Goal: Information Seeking & Learning: Learn about a topic

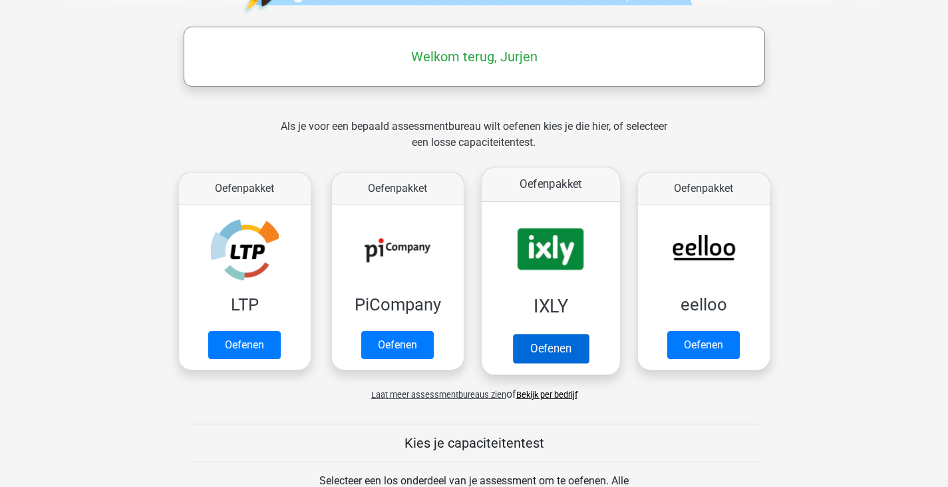
scroll to position [666, 0]
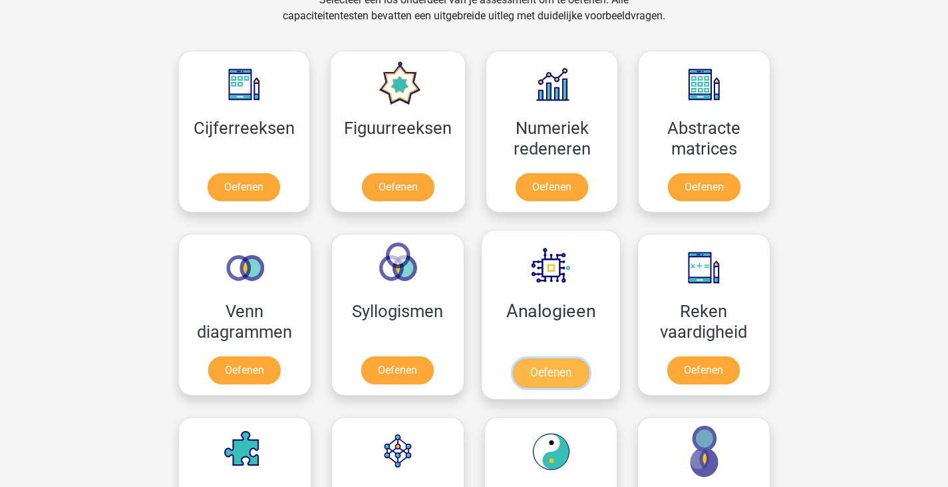
click at [588, 358] on link "Oefenen" at bounding box center [550, 372] width 76 height 29
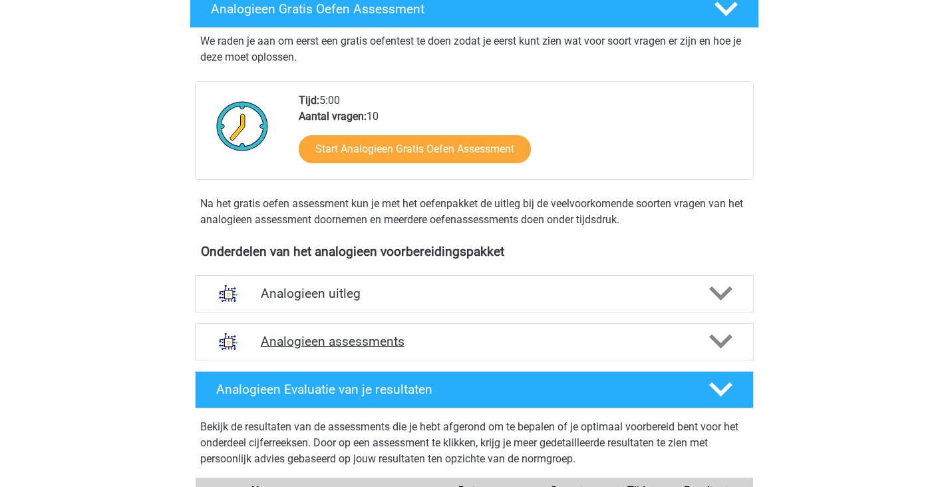
click at [563, 333] on h4 "Analogieen assessments" at bounding box center [474, 340] width 427 height 15
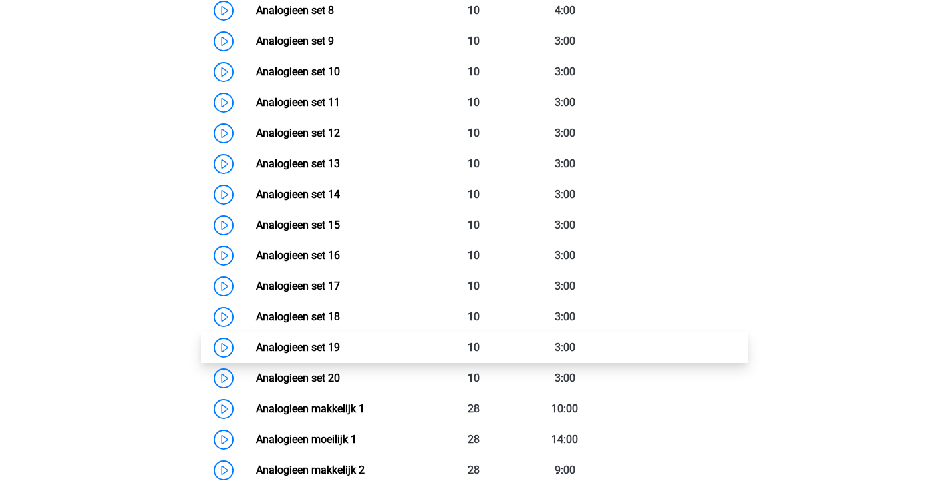
scroll to position [761, 0]
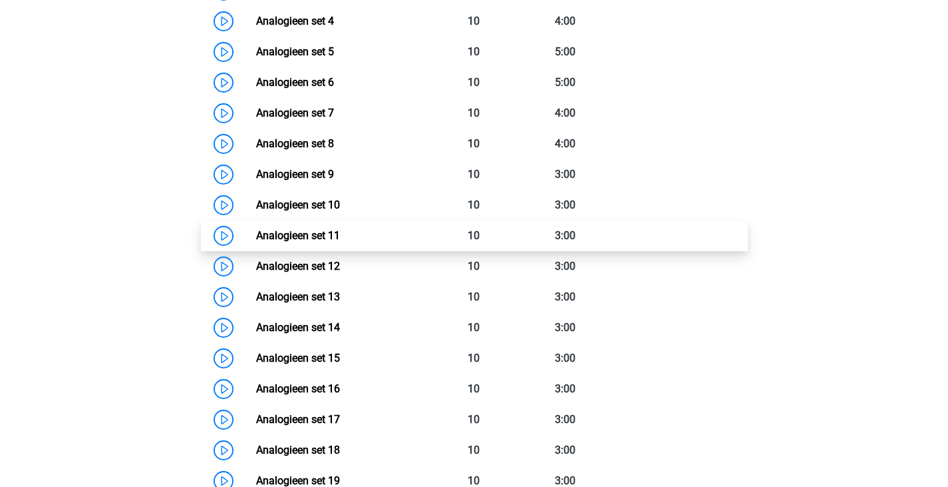
click at [340, 238] on link "Analogieen set 11" at bounding box center [298, 235] width 84 height 13
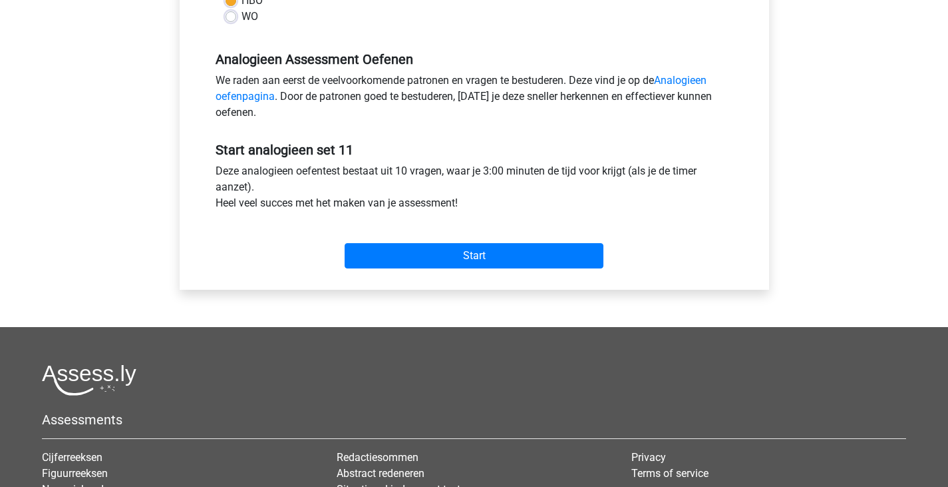
scroll to position [399, 0]
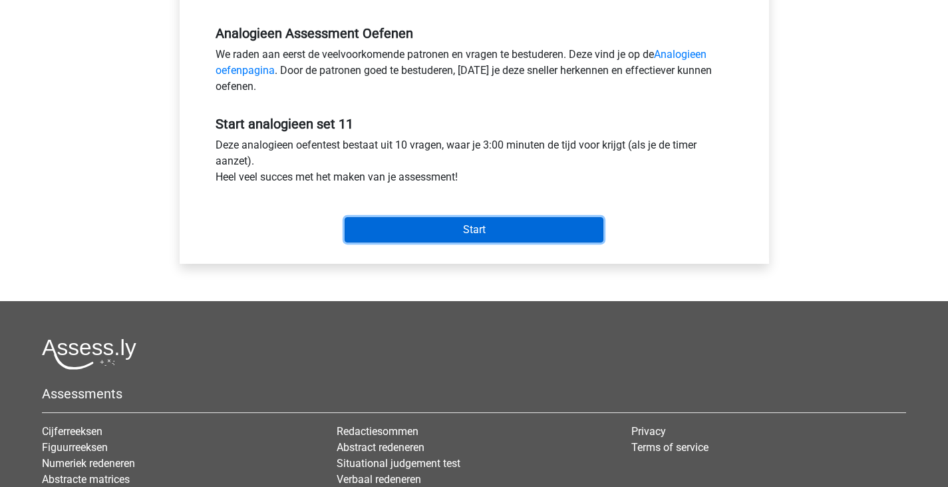
click at [462, 218] on input "Start" at bounding box center [474, 229] width 259 height 25
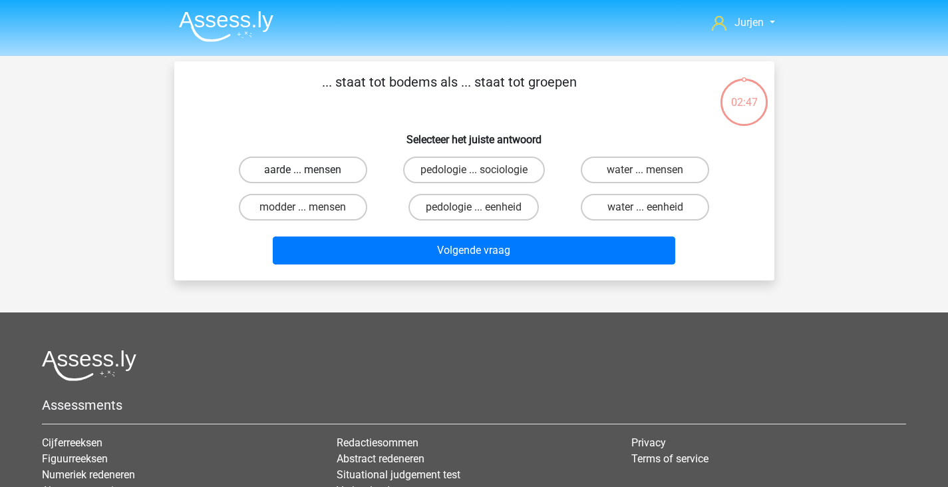
click at [276, 162] on label "aarde ... mensen" at bounding box center [303, 169] width 128 height 27
click at [303, 170] on input "aarde ... mensen" at bounding box center [307, 174] width 9 height 9
radio input "true"
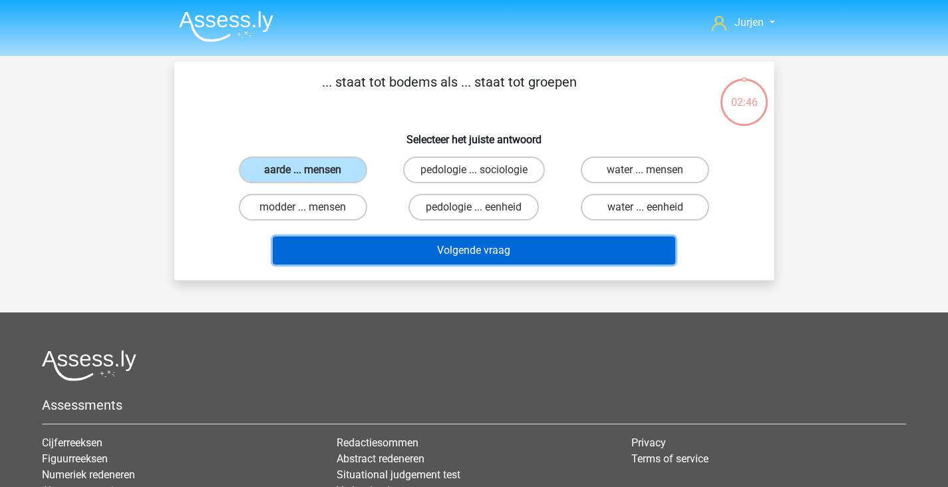
click at [381, 250] on button "Volgende vraag" at bounding box center [474, 250] width 403 height 28
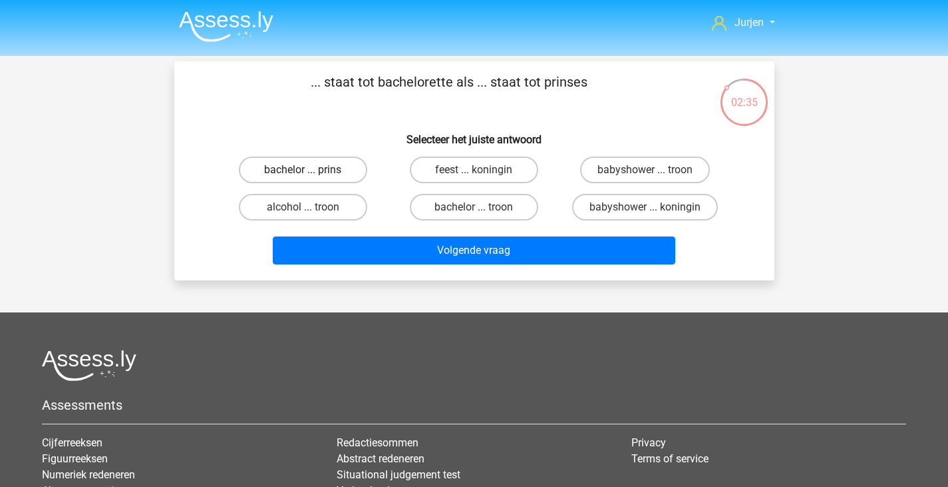
click at [358, 172] on label "bachelor ... prins" at bounding box center [303, 169] width 128 height 27
click at [311, 172] on input "bachelor ... prins" at bounding box center [307, 174] width 9 height 9
radio input "true"
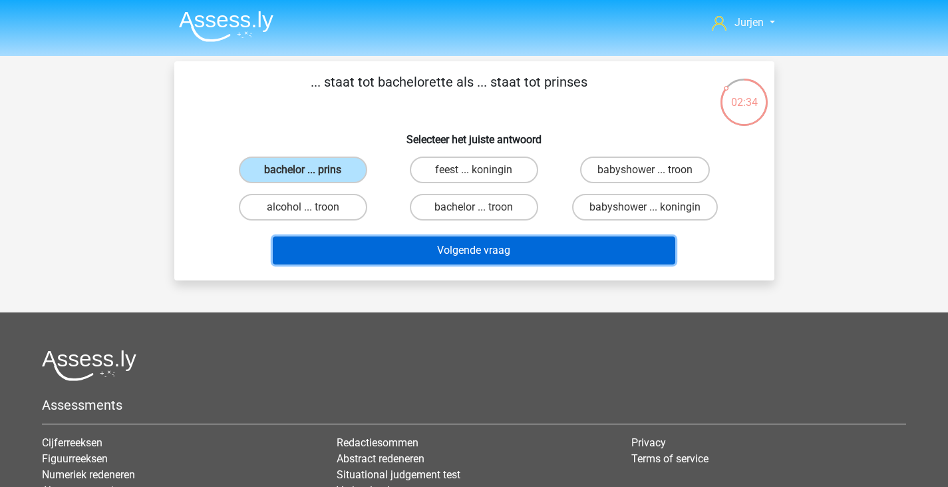
click at [421, 244] on button "Volgende vraag" at bounding box center [474, 250] width 403 height 28
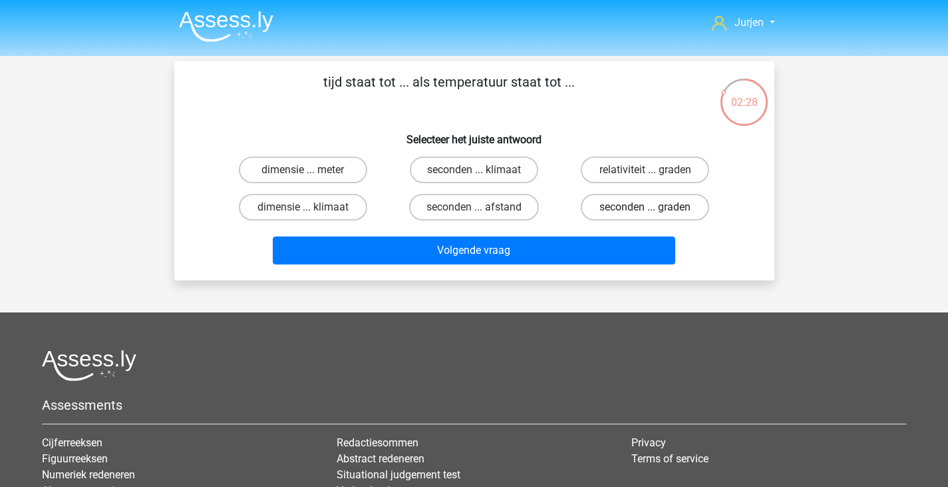
click at [609, 204] on label "seconden ... graden" at bounding box center [645, 207] width 128 height 27
click at [646, 207] on input "seconden ... graden" at bounding box center [650, 211] width 9 height 9
radio input "true"
click at [586, 230] on div "Volgende vraag" at bounding box center [475, 248] width 558 height 44
click at [572, 236] on div "Volgende vraag" at bounding box center [475, 248] width 558 height 44
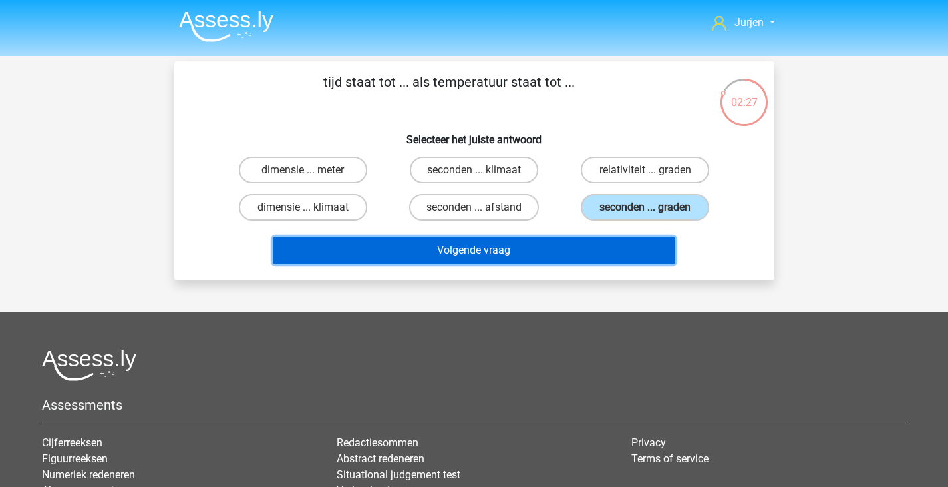
click at [565, 243] on button "Volgende vraag" at bounding box center [474, 250] width 403 height 28
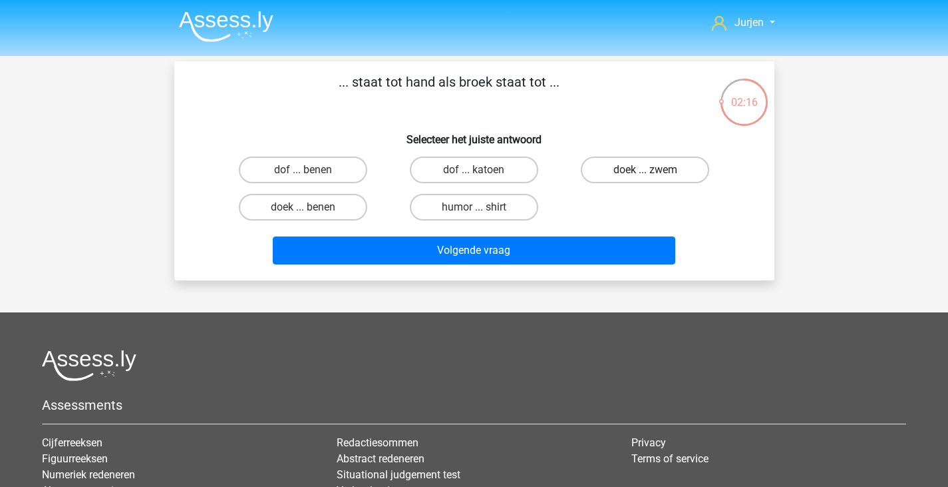
click at [612, 163] on label "doek ... zwem" at bounding box center [645, 169] width 128 height 27
click at [646, 170] on input "doek ... zwem" at bounding box center [650, 174] width 9 height 9
radio input "true"
click at [622, 270] on div "... staat tot hand als broek staat tot ... Selecteer het juiste antwoord dof ..…" at bounding box center [474, 170] width 600 height 219
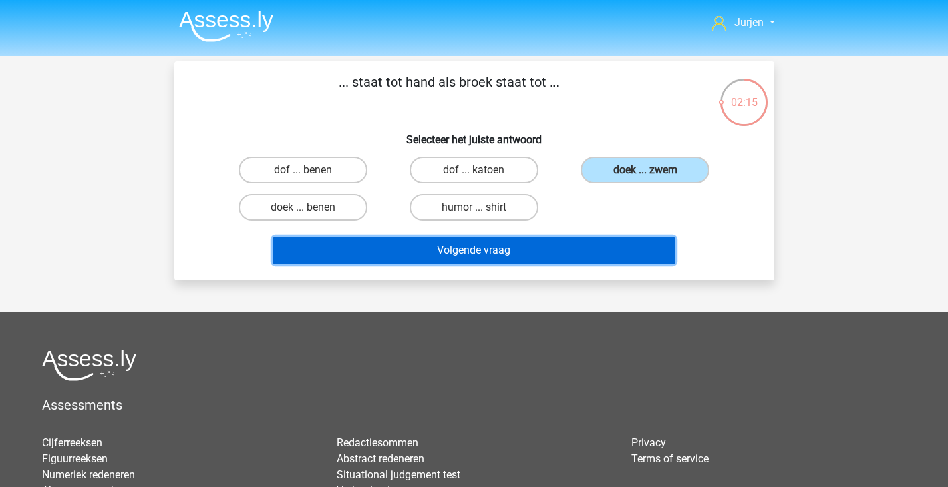
click at [620, 252] on button "Volgende vraag" at bounding box center [474, 250] width 403 height 28
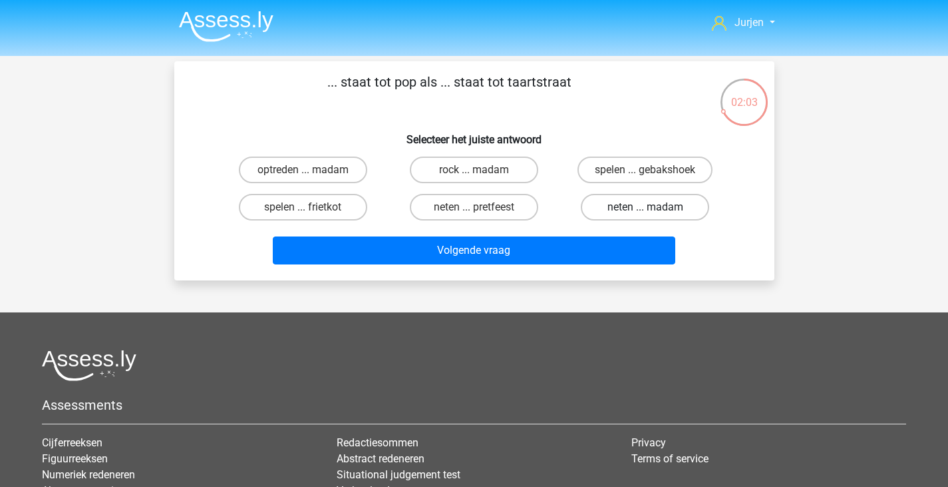
click at [624, 210] on label "neten ... madam" at bounding box center [645, 207] width 128 height 27
click at [646, 210] on input "neten ... madam" at bounding box center [650, 211] width 9 height 9
radio input "true"
click at [602, 236] on div "Volgende vraag" at bounding box center [475, 248] width 558 height 44
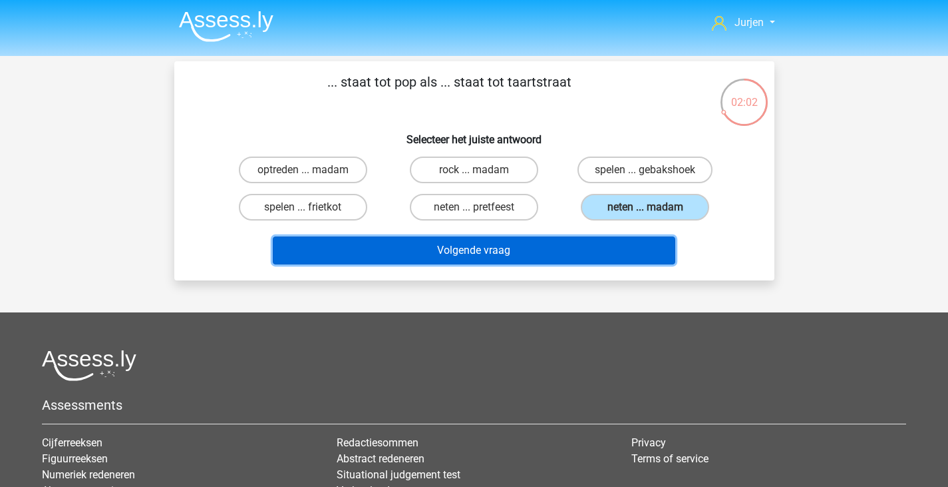
click at [597, 244] on button "Volgende vraag" at bounding box center [474, 250] width 403 height 28
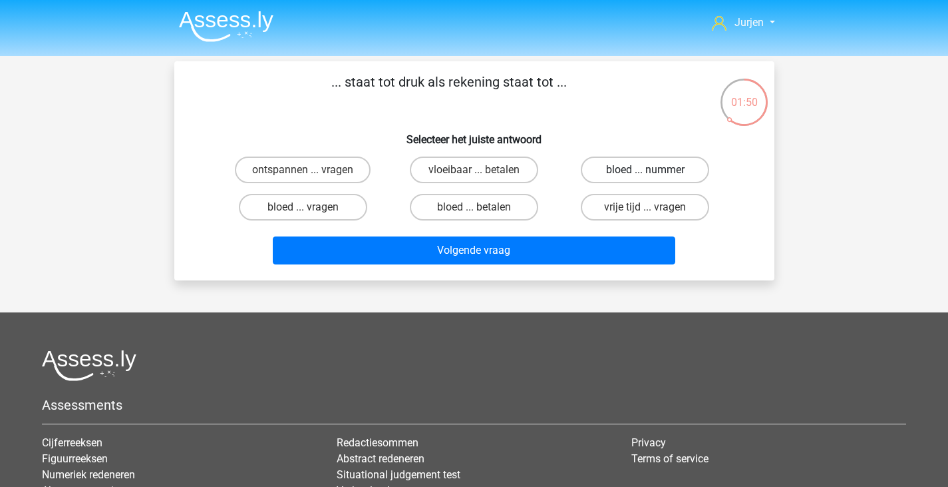
click at [650, 162] on label "bloed ... nummer" at bounding box center [645, 169] width 128 height 27
click at [650, 170] on input "bloed ... nummer" at bounding box center [650, 174] width 9 height 9
radio input "true"
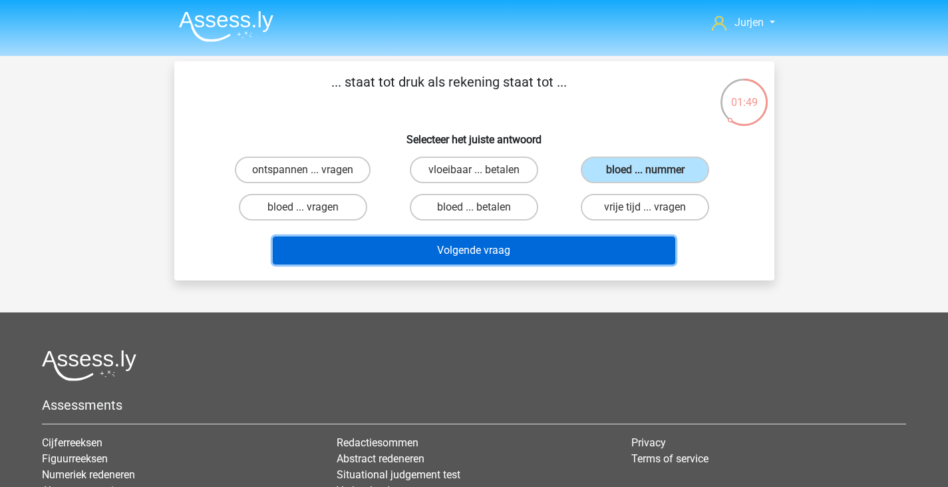
click at [556, 257] on button "Volgende vraag" at bounding box center [474, 250] width 403 height 28
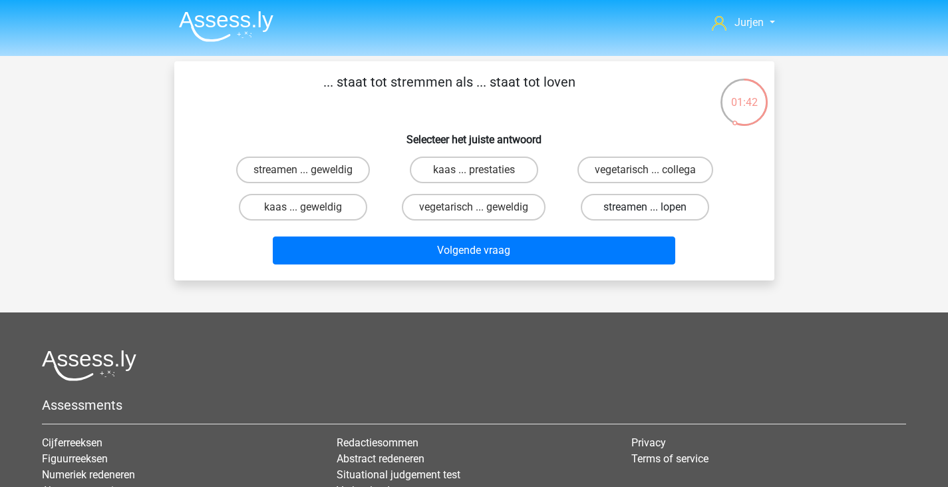
click at [602, 196] on label "streamen ... lopen" at bounding box center [645, 207] width 128 height 27
click at [646, 207] on input "streamen ... lopen" at bounding box center [650, 211] width 9 height 9
radio input "true"
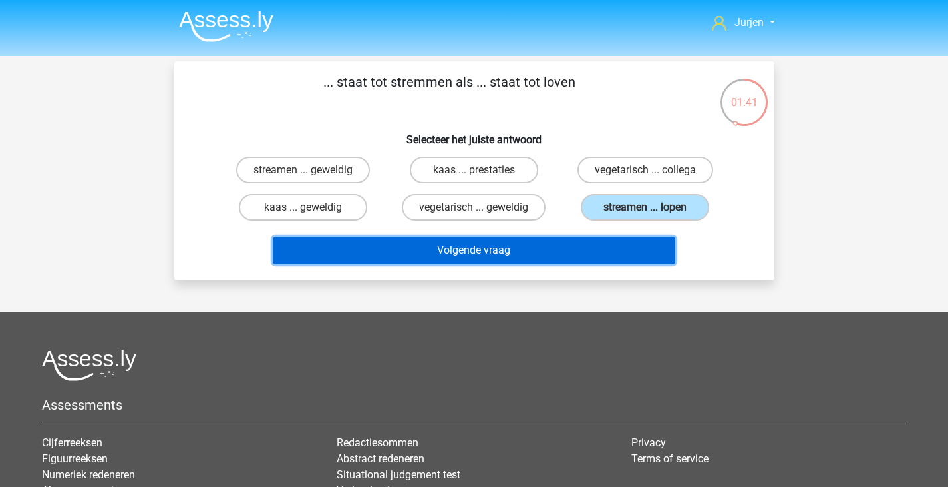
click at [612, 246] on button "Volgende vraag" at bounding box center [474, 250] width 403 height 28
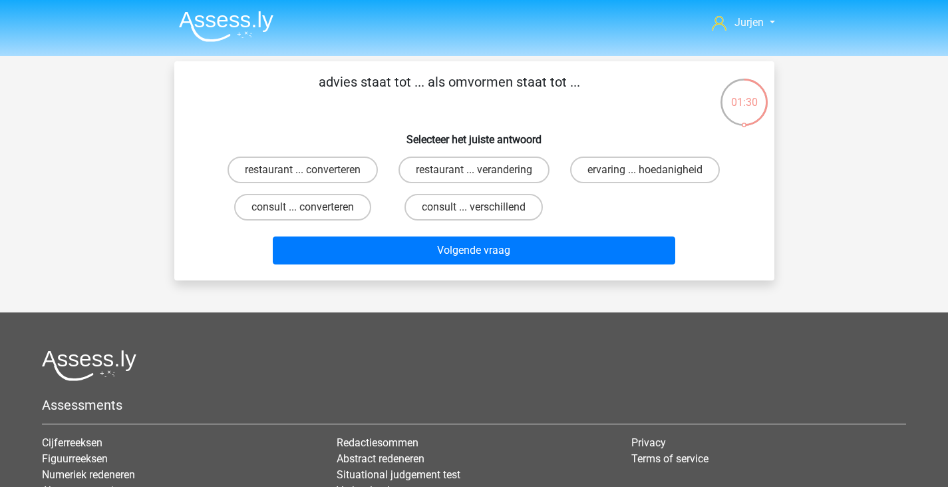
click at [328, 221] on div "consult ... converteren" at bounding box center [303, 206] width 171 height 37
click at [302, 192] on div "consult ... converteren" at bounding box center [303, 206] width 171 height 37
click at [304, 202] on label "consult ... converteren" at bounding box center [302, 207] width 137 height 27
click at [304, 207] on input "consult ... converteren" at bounding box center [307, 211] width 9 height 9
radio input "true"
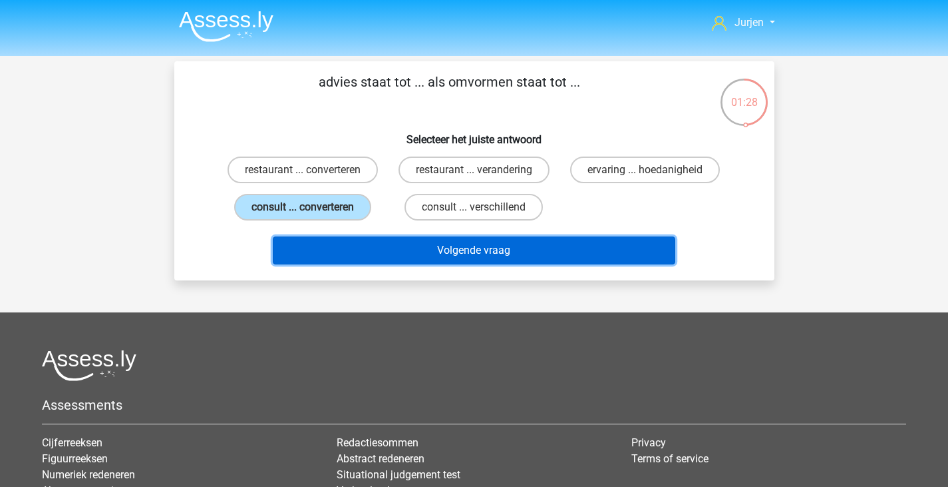
click at [353, 245] on button "Volgende vraag" at bounding box center [474, 250] width 403 height 28
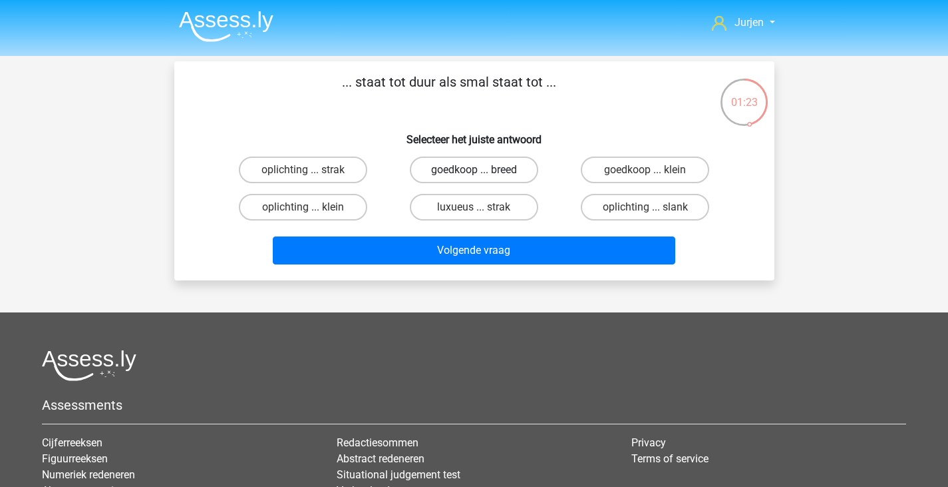
click at [451, 165] on label "goedkoop ... breed" at bounding box center [474, 169] width 128 height 27
click at [474, 170] on input "goedkoop ... breed" at bounding box center [478, 174] width 9 height 9
radio input "true"
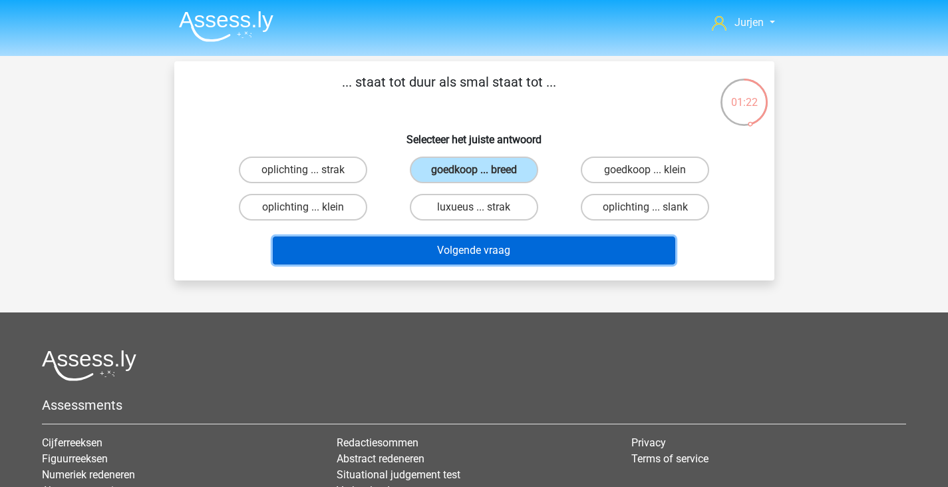
click at [480, 241] on button "Volgende vraag" at bounding box center [474, 250] width 403 height 28
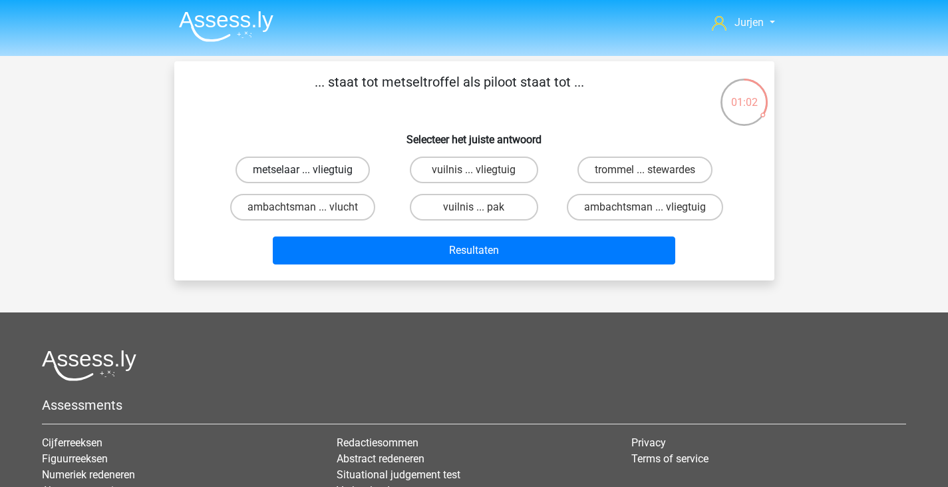
click at [354, 172] on label "metselaar ... vliegtuig" at bounding box center [303, 169] width 134 height 27
click at [311, 172] on input "metselaar ... vliegtuig" at bounding box center [307, 174] width 9 height 9
radio input "true"
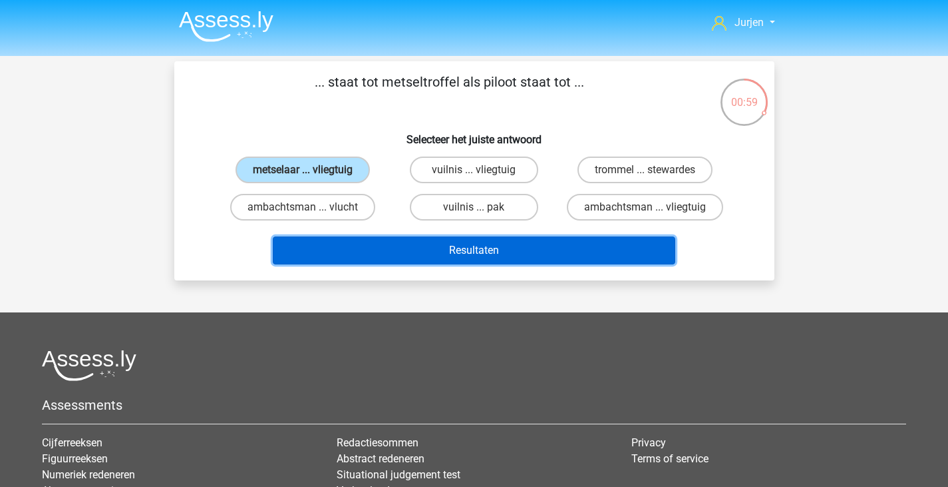
click at [415, 244] on button "Resultaten" at bounding box center [474, 250] width 403 height 28
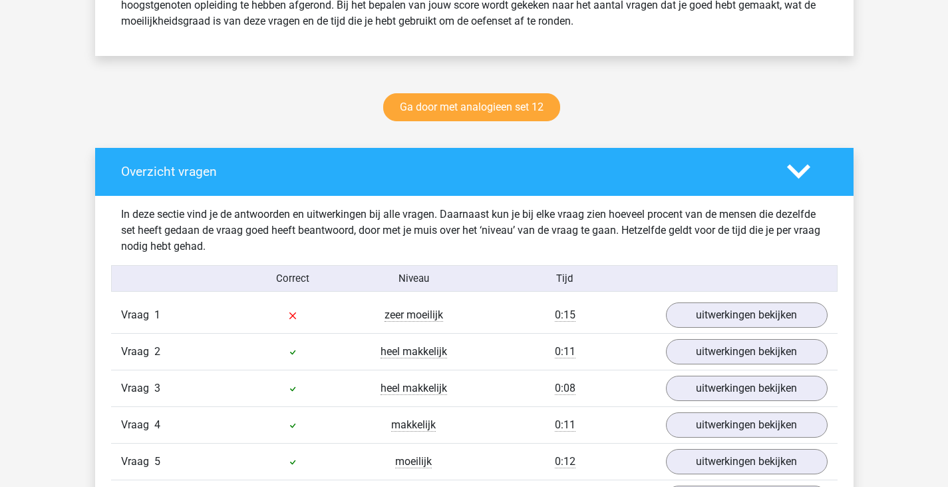
scroll to position [666, 0]
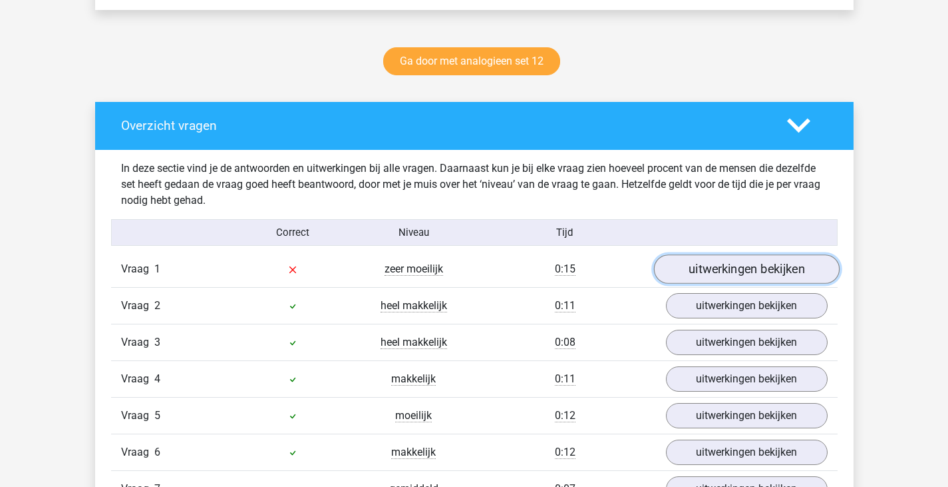
click at [668, 275] on link "uitwerkingen bekijken" at bounding box center [747, 268] width 186 height 29
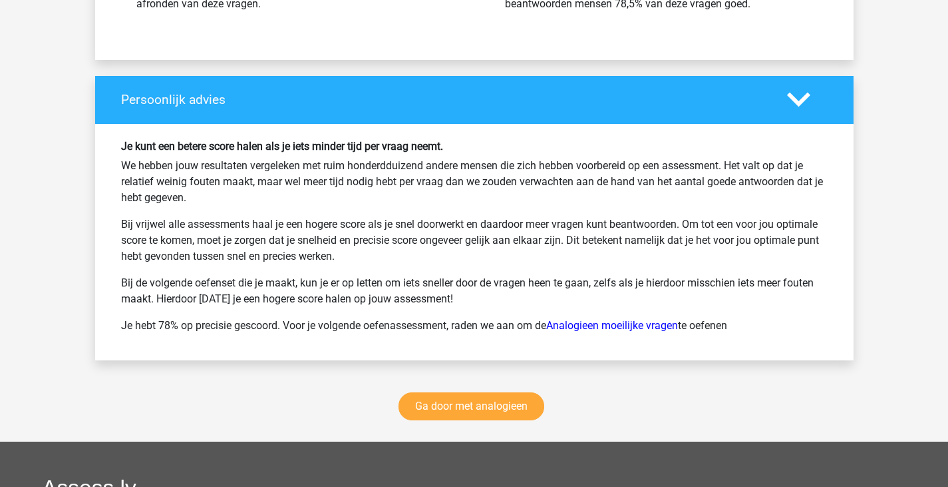
scroll to position [1997, 0]
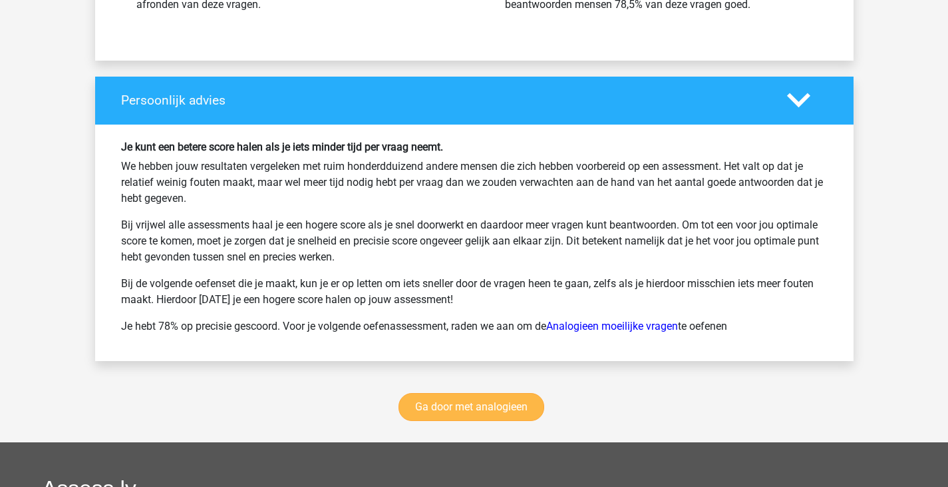
drag, startPoint x: 548, startPoint y: 416, endPoint x: 534, endPoint y: 416, distance: 13.3
click at [547, 416] on div "Ga door met analogieen" at bounding box center [474, 409] width 759 height 65
click at [535, 417] on link "Ga door met analogieen" at bounding box center [472, 407] width 146 height 28
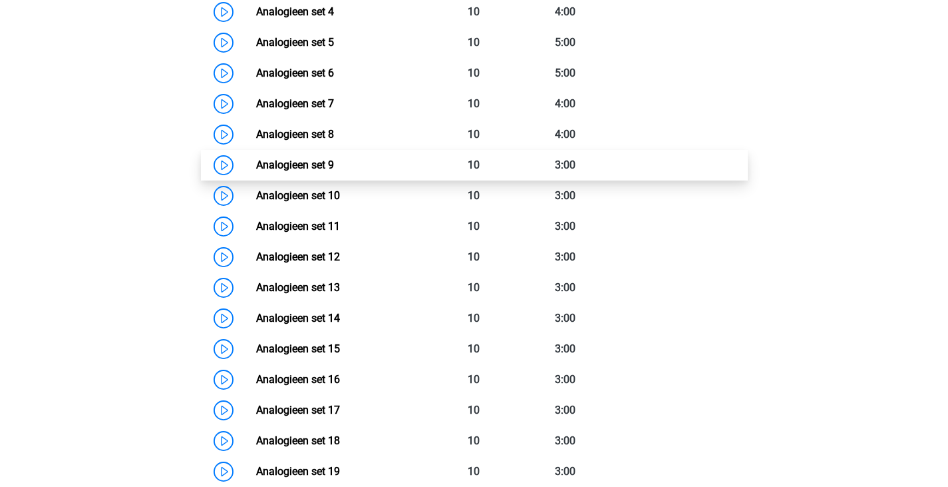
scroll to position [812, 0]
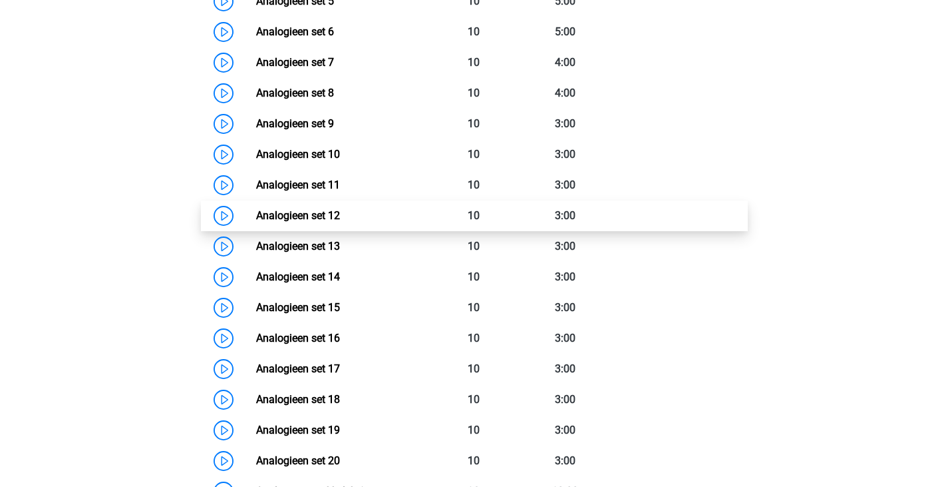
click at [340, 220] on link "Analogieen set 12" at bounding box center [298, 215] width 84 height 13
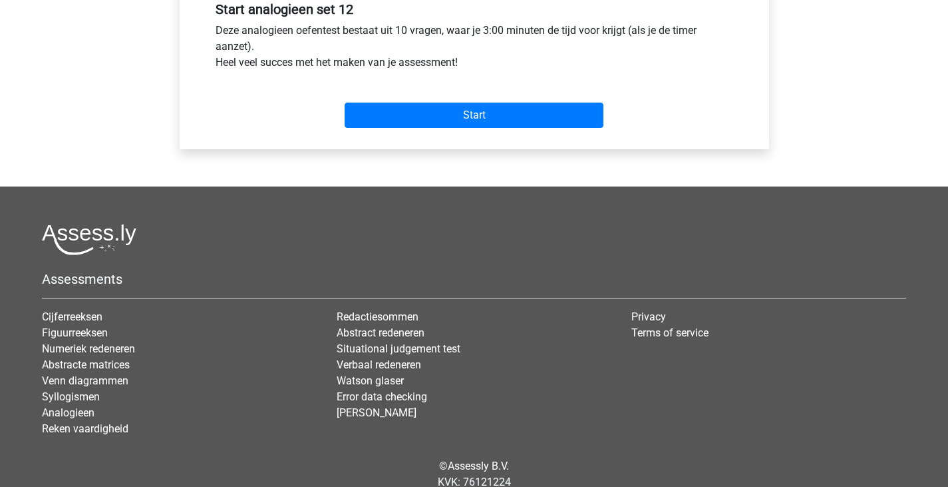
scroll to position [532, 0]
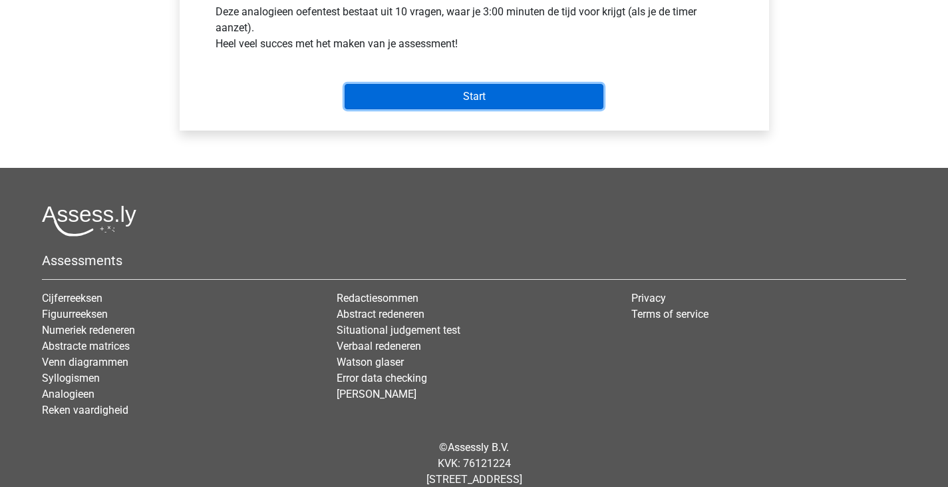
click at [519, 106] on input "Start" at bounding box center [474, 96] width 259 height 25
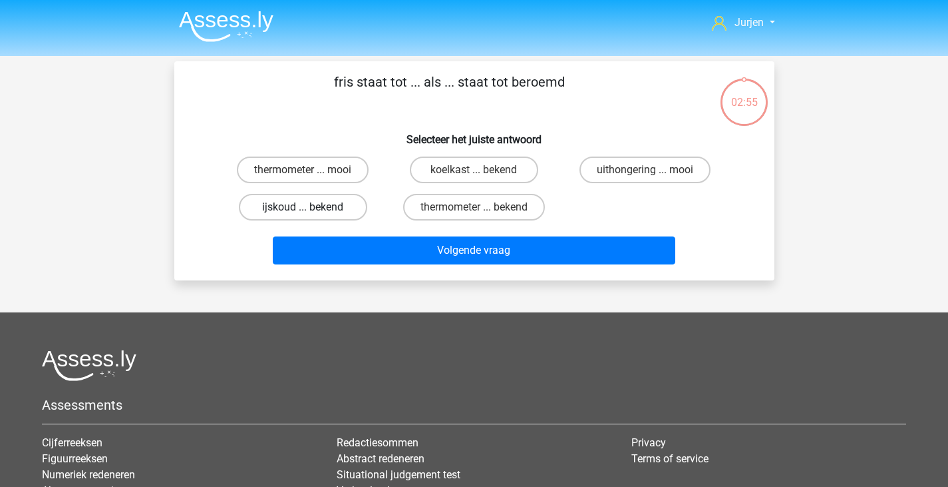
click at [358, 212] on label "ijskoud ... bekend" at bounding box center [303, 207] width 128 height 27
click at [311, 212] on input "ijskoud ... bekend" at bounding box center [307, 211] width 9 height 9
radio input "true"
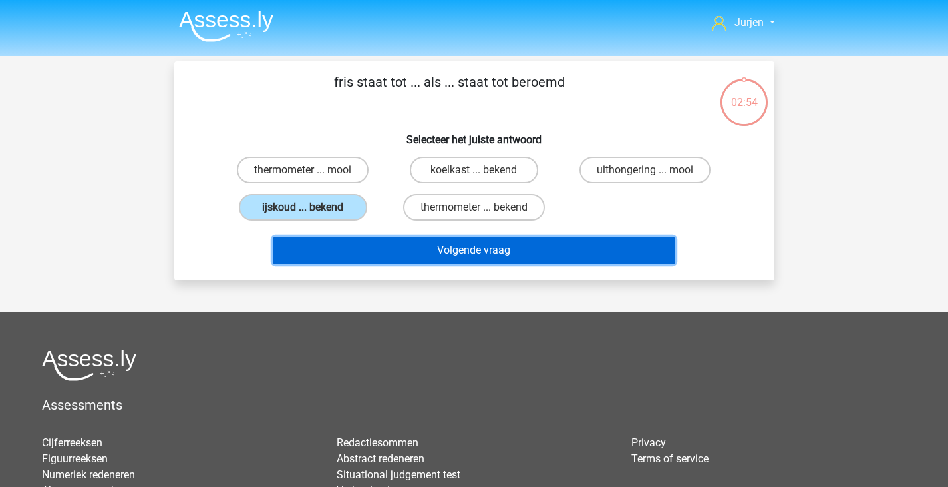
click at [405, 247] on button "Volgende vraag" at bounding box center [474, 250] width 403 height 28
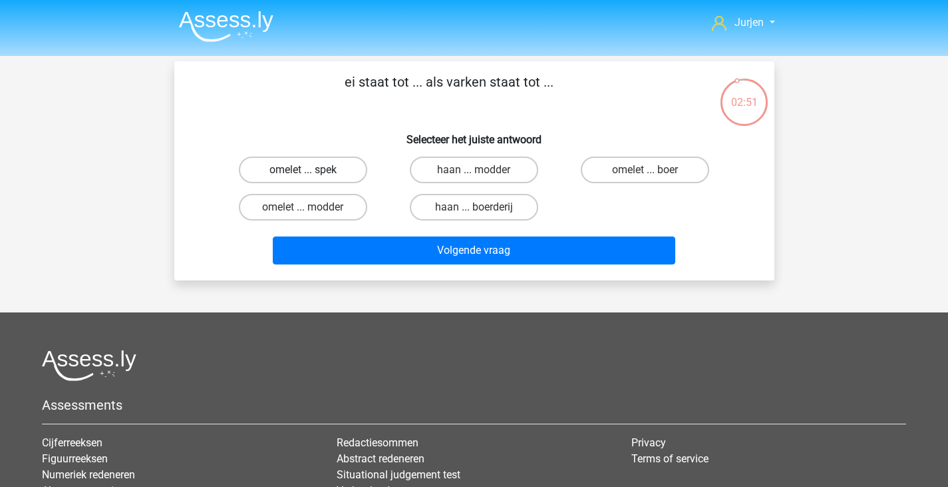
click at [362, 174] on label "omelet ... spek" at bounding box center [303, 169] width 128 height 27
click at [311, 174] on input "omelet ... spek" at bounding box center [307, 174] width 9 height 9
radio input "true"
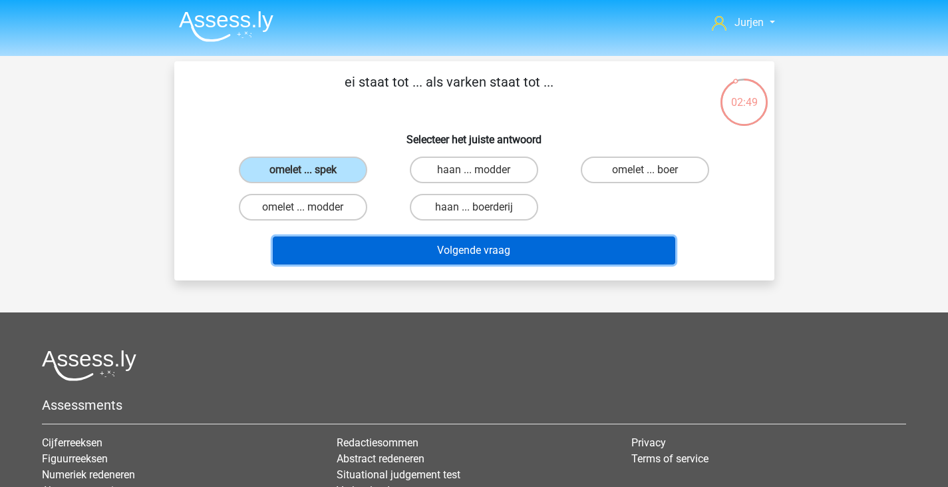
click at [401, 247] on button "Volgende vraag" at bounding box center [474, 250] width 403 height 28
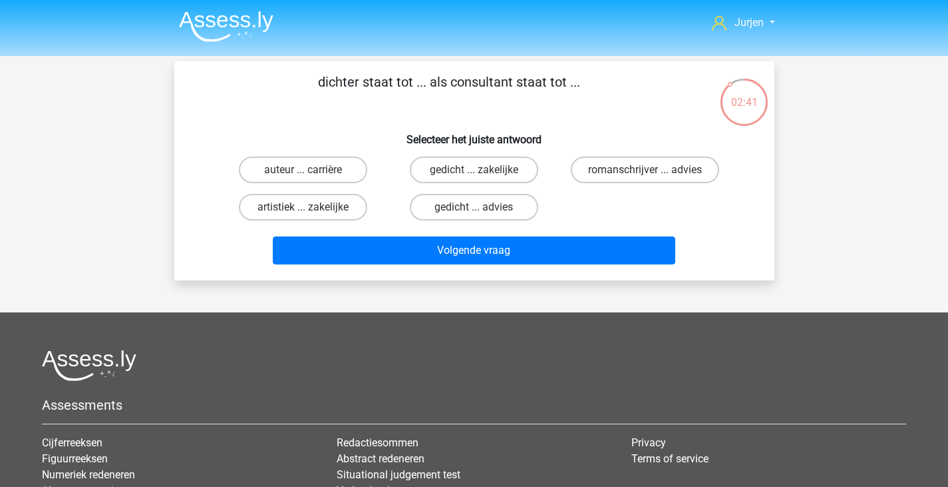
click at [496, 192] on div "gedicht ... advies" at bounding box center [474, 206] width 171 height 37
click at [499, 197] on label "gedicht ... advies" at bounding box center [474, 207] width 128 height 27
click at [483, 207] on input "gedicht ... advies" at bounding box center [478, 211] width 9 height 9
radio input "true"
click at [522, 234] on div "Volgende vraag" at bounding box center [475, 248] width 558 height 44
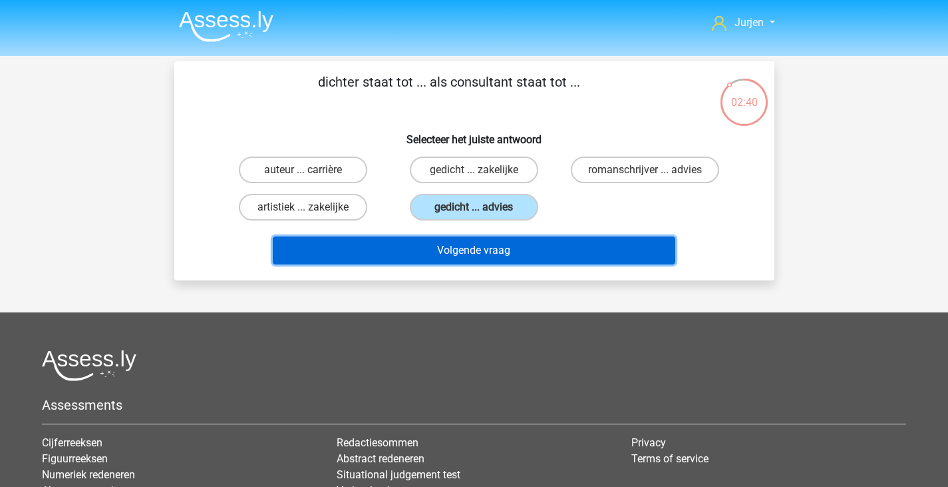
click at [522, 245] on button "Volgende vraag" at bounding box center [474, 250] width 403 height 28
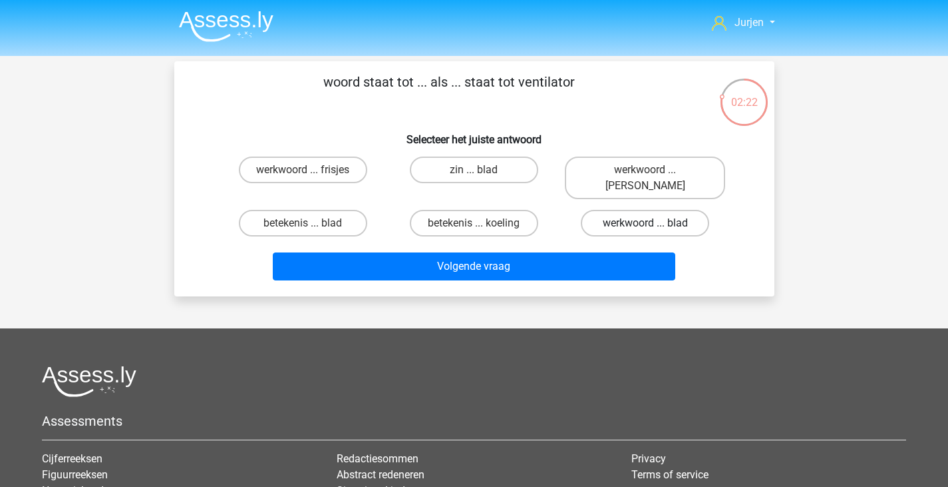
click at [614, 210] on label "werkwoord ... blad" at bounding box center [645, 223] width 128 height 27
click at [646, 223] on input "werkwoord ... blad" at bounding box center [650, 227] width 9 height 9
radio input "true"
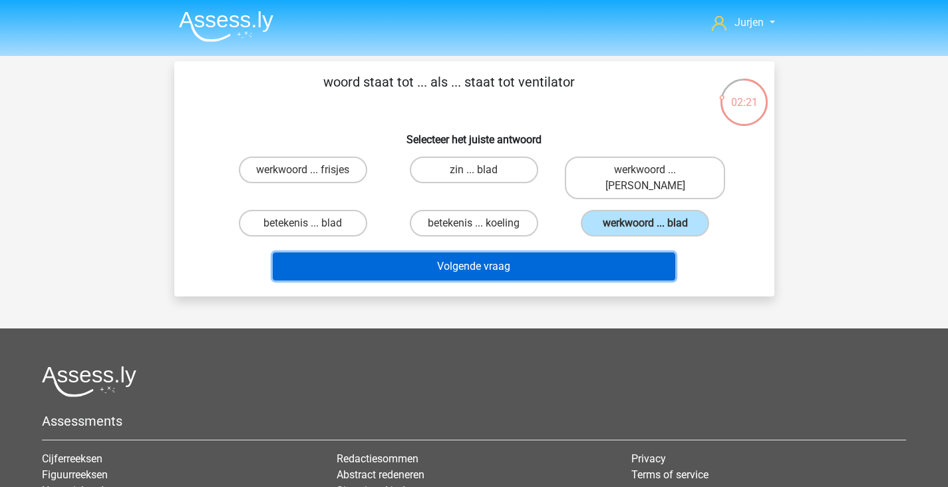
click at [600, 252] on button "Volgende vraag" at bounding box center [474, 266] width 403 height 28
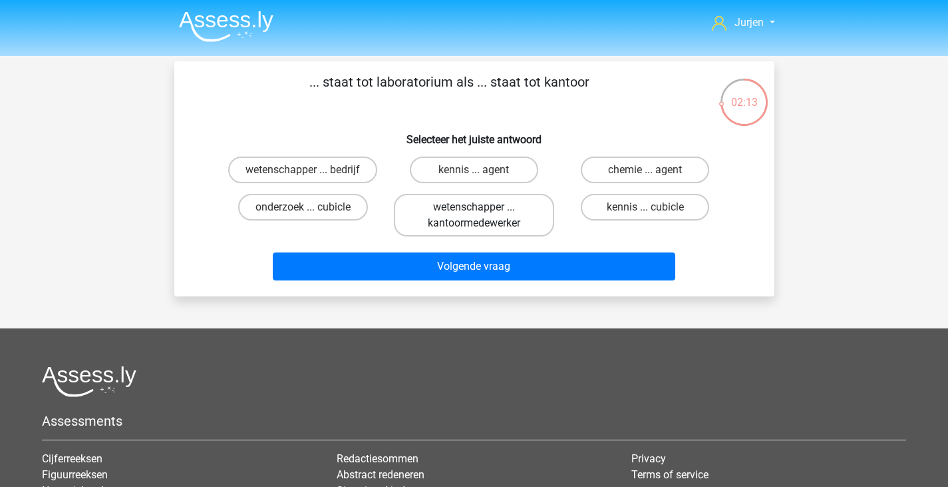
click at [508, 222] on label "wetenschapper ... kantoormedewerker" at bounding box center [474, 215] width 160 height 43
click at [483, 216] on input "wetenschapper ... kantoormedewerker" at bounding box center [478, 211] width 9 height 9
radio input "true"
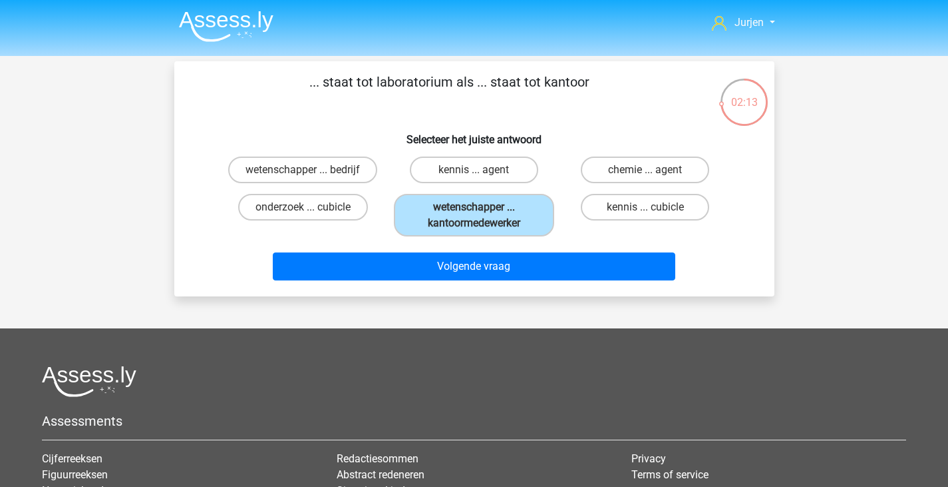
click at [576, 289] on div "... staat tot laboratorium als ... staat tot kantoor Selecteer het juiste antwo…" at bounding box center [474, 178] width 600 height 235
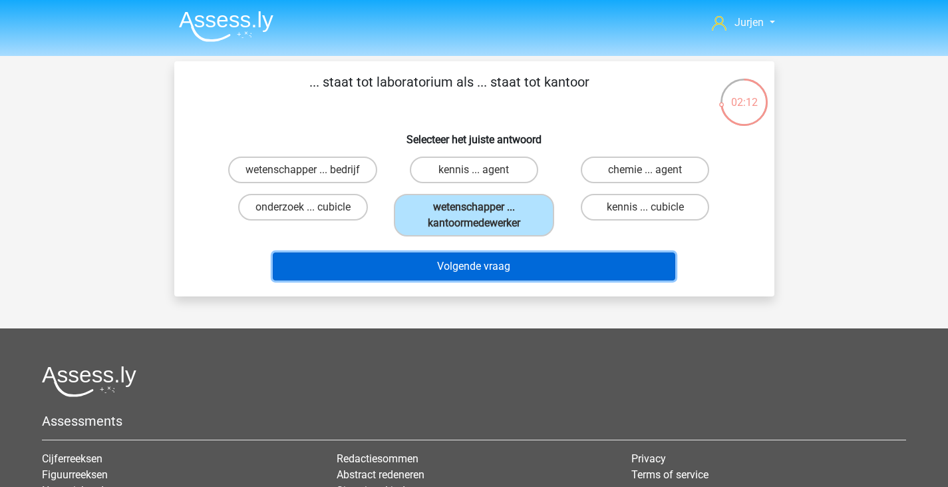
click at [574, 269] on button "Volgende vraag" at bounding box center [474, 266] width 403 height 28
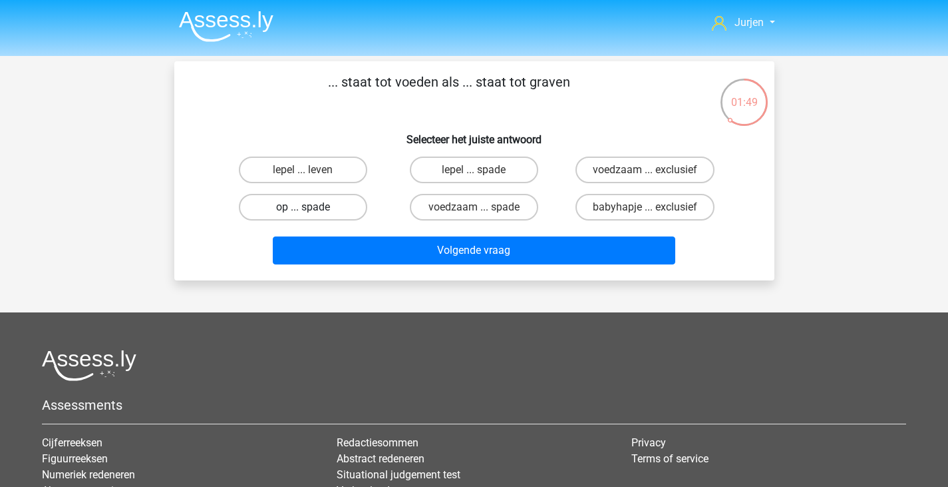
click at [363, 213] on label "op ... spade" at bounding box center [303, 207] width 128 height 27
click at [311, 213] on input "op ... spade" at bounding box center [307, 211] width 9 height 9
radio input "true"
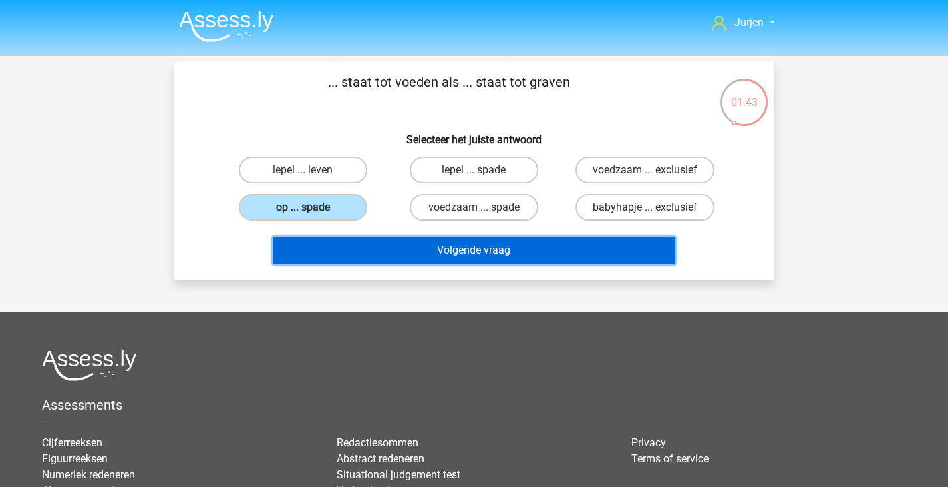
click at [413, 240] on button "Volgende vraag" at bounding box center [474, 250] width 403 height 28
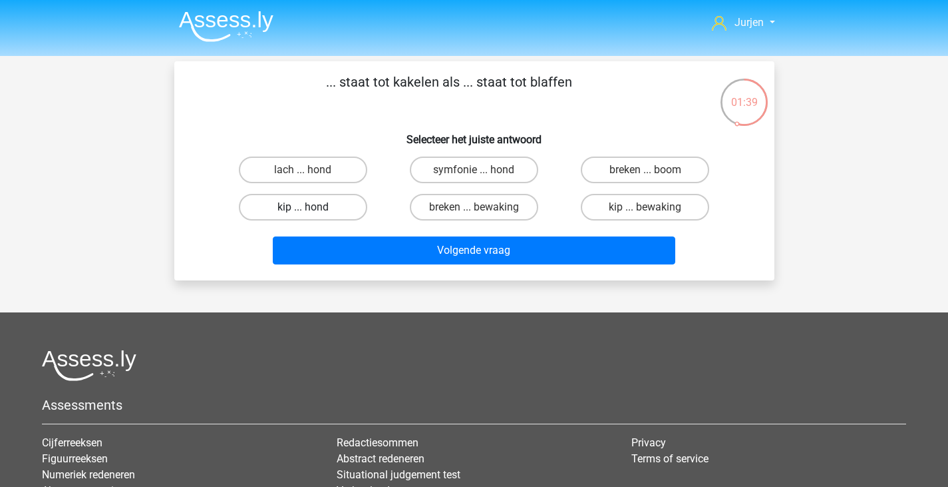
click at [354, 202] on label "kip ... hond" at bounding box center [303, 207] width 128 height 27
click at [311, 207] on input "kip ... hond" at bounding box center [307, 211] width 9 height 9
radio input "true"
click at [374, 233] on div "Volgende vraag" at bounding box center [475, 248] width 558 height 44
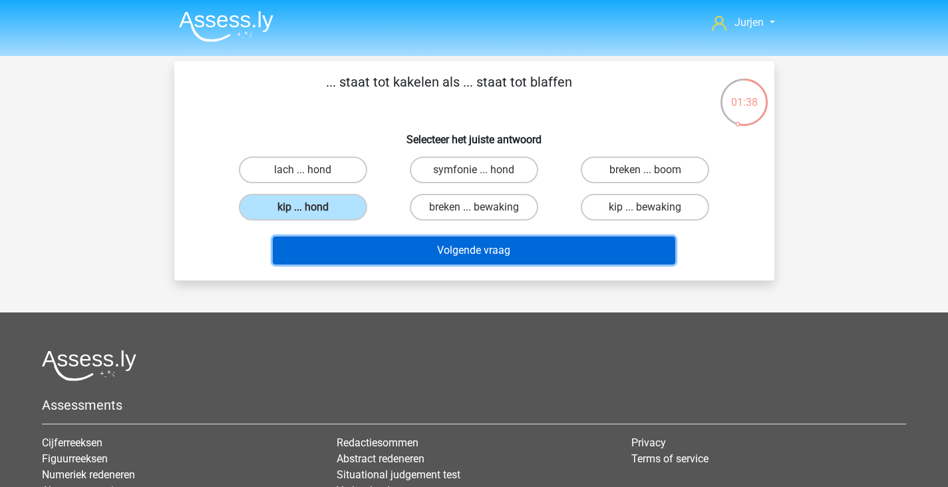
click at [373, 241] on button "Volgende vraag" at bounding box center [474, 250] width 403 height 28
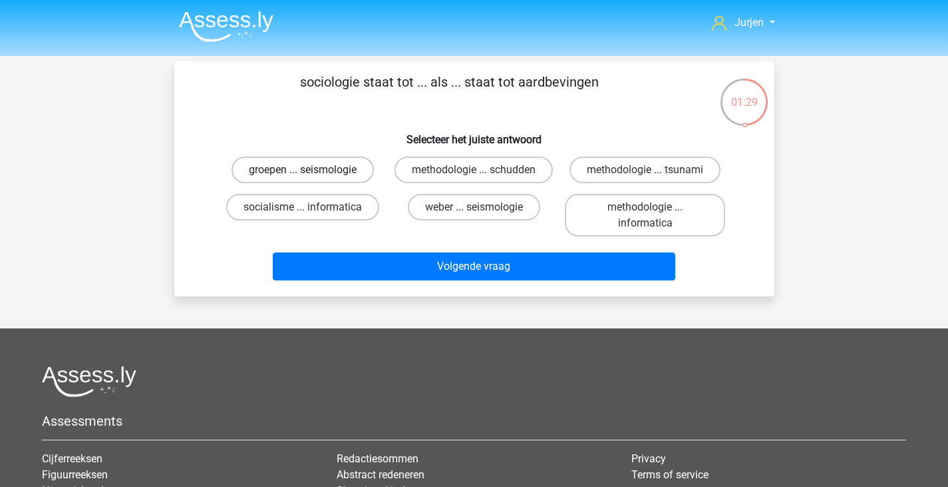
click at [353, 160] on label "groepen ... seismologie" at bounding box center [303, 169] width 142 height 27
click at [311, 170] on input "groepen ... seismologie" at bounding box center [307, 174] width 9 height 9
radio input "true"
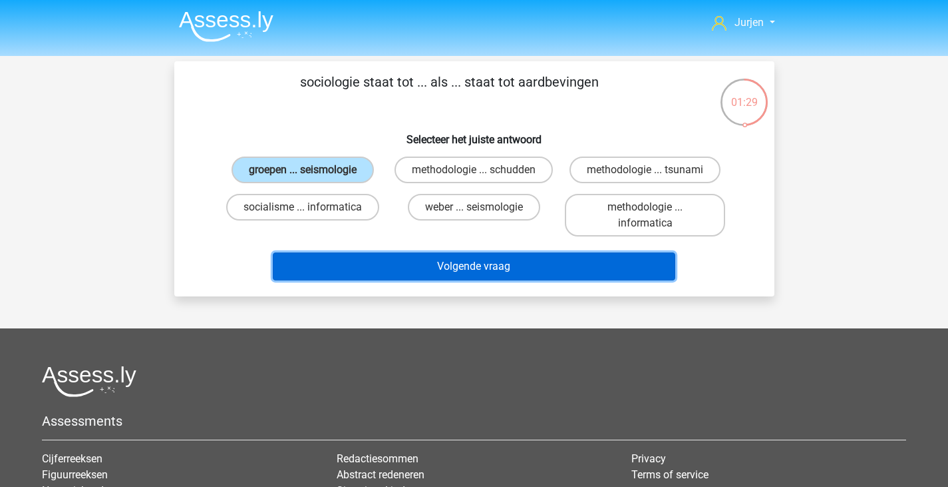
click at [424, 264] on button "Volgende vraag" at bounding box center [474, 266] width 403 height 28
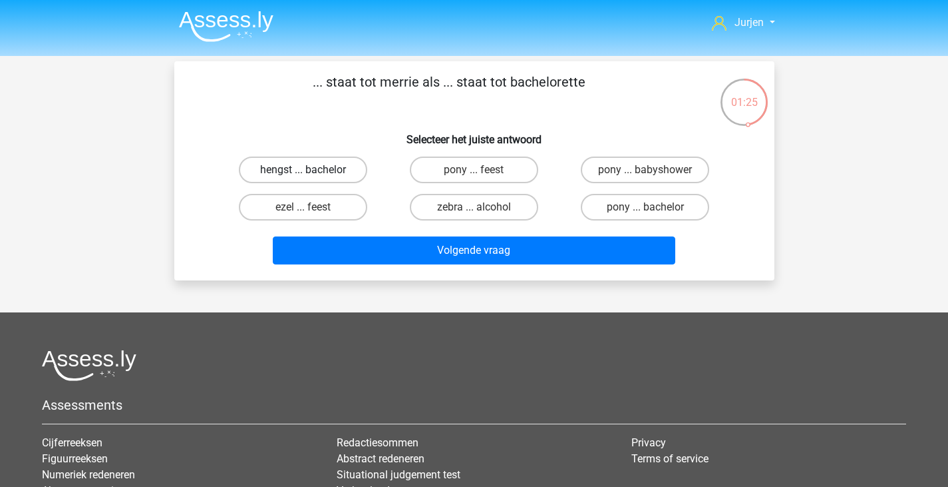
click at [353, 172] on label "hengst ... bachelor" at bounding box center [303, 169] width 128 height 27
click at [311, 172] on input "hengst ... bachelor" at bounding box center [307, 174] width 9 height 9
radio input "true"
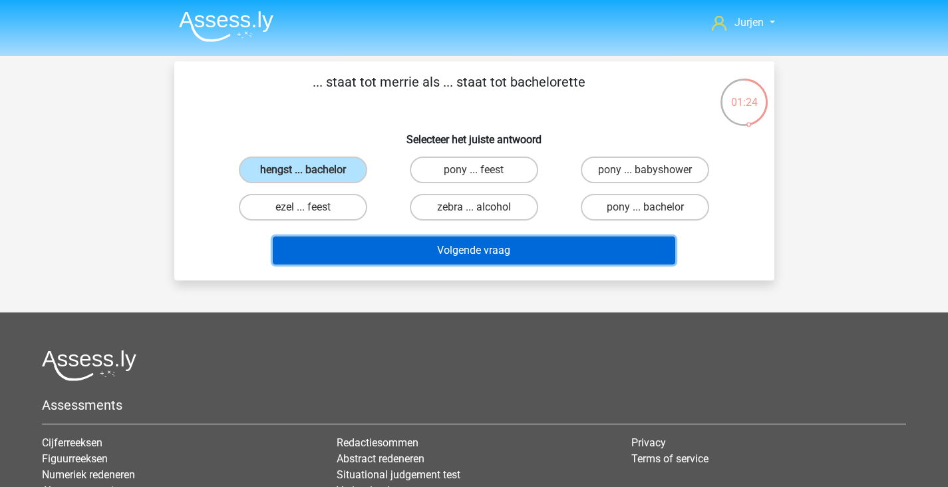
click at [401, 242] on button "Volgende vraag" at bounding box center [474, 250] width 403 height 28
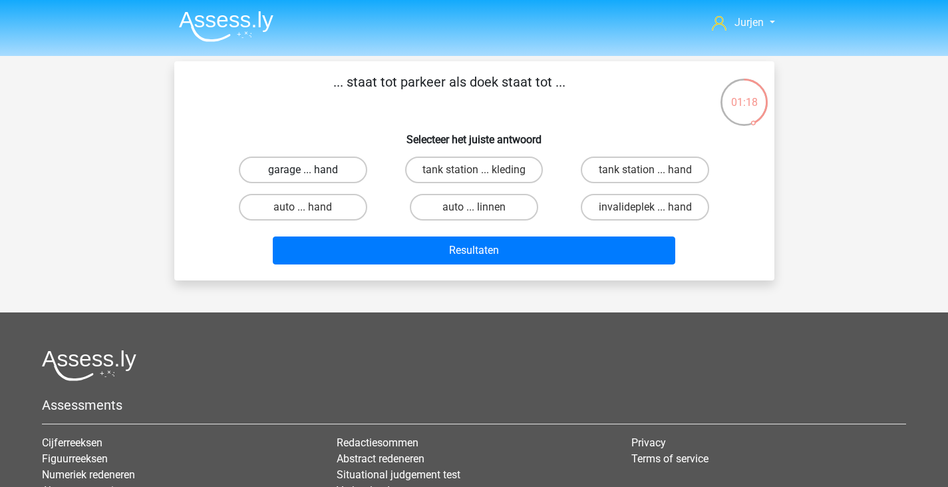
click at [353, 169] on label "garage ... hand" at bounding box center [303, 169] width 128 height 27
click at [311, 170] on input "garage ... hand" at bounding box center [307, 174] width 9 height 9
radio input "true"
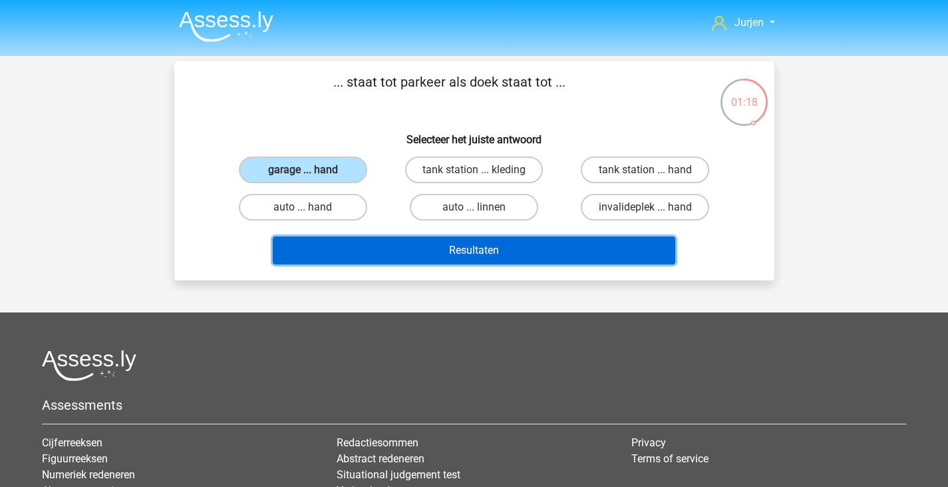
click at [417, 248] on button "Resultaten" at bounding box center [474, 250] width 403 height 28
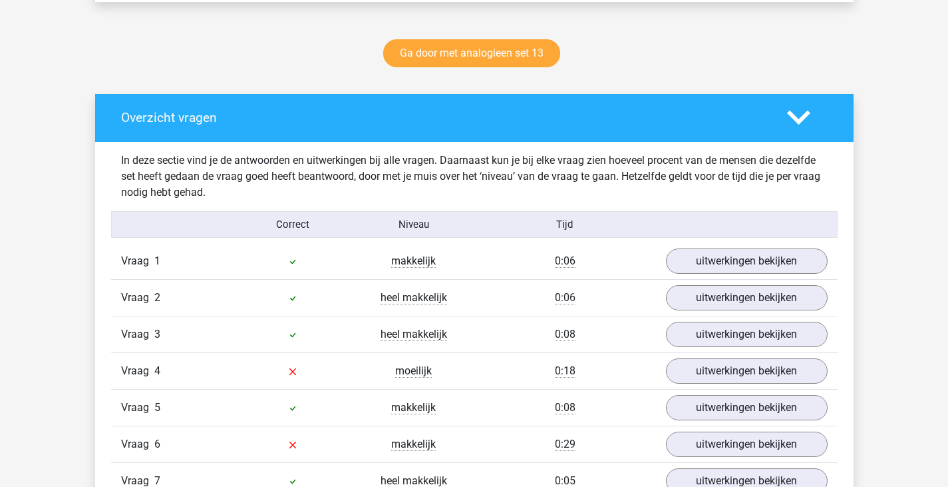
scroll to position [799, 0]
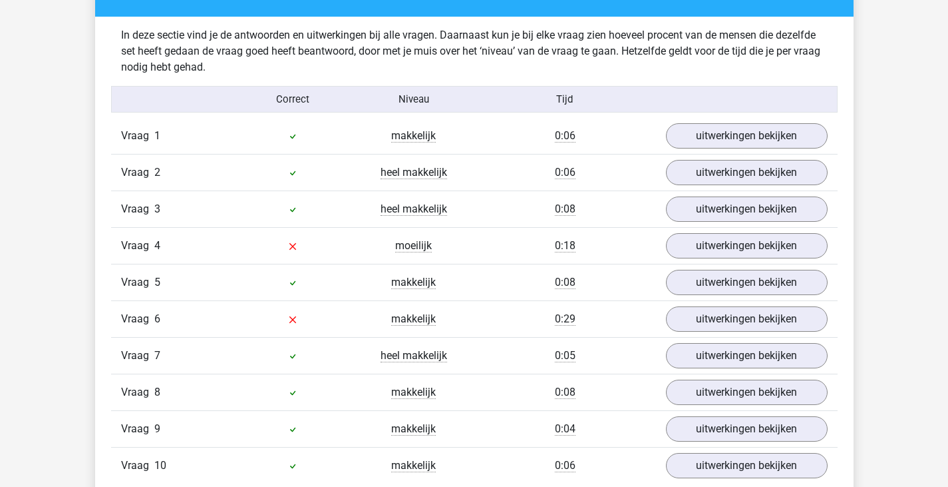
click at [685, 306] on div "Vraag 6 makkelijk 0:29 uitwerkingen bekijken" at bounding box center [474, 318] width 727 height 37
click at [689, 309] on link "uitwerkingen bekijken" at bounding box center [747, 318] width 186 height 29
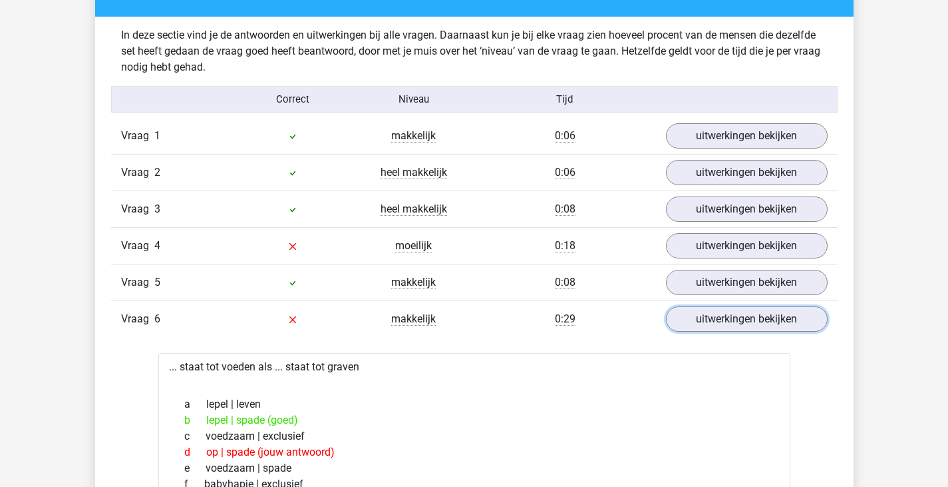
scroll to position [932, 0]
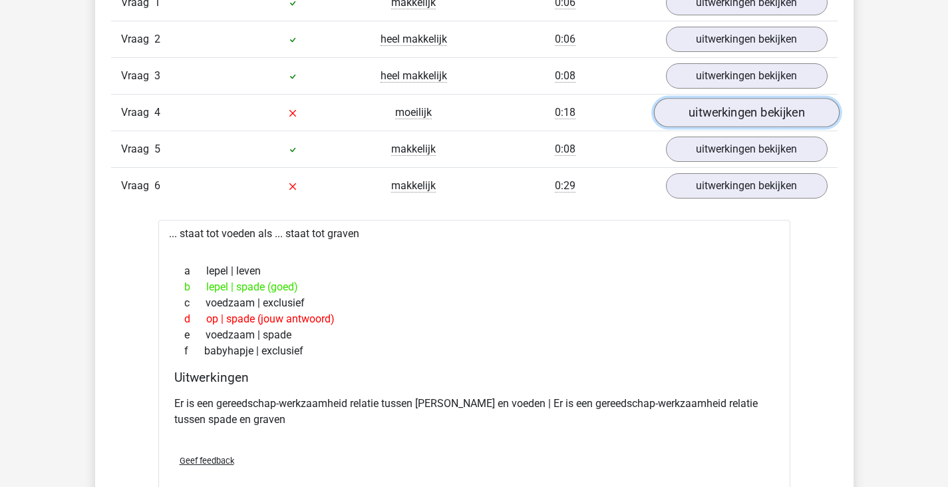
click at [727, 106] on link "uitwerkingen bekijken" at bounding box center [747, 112] width 186 height 29
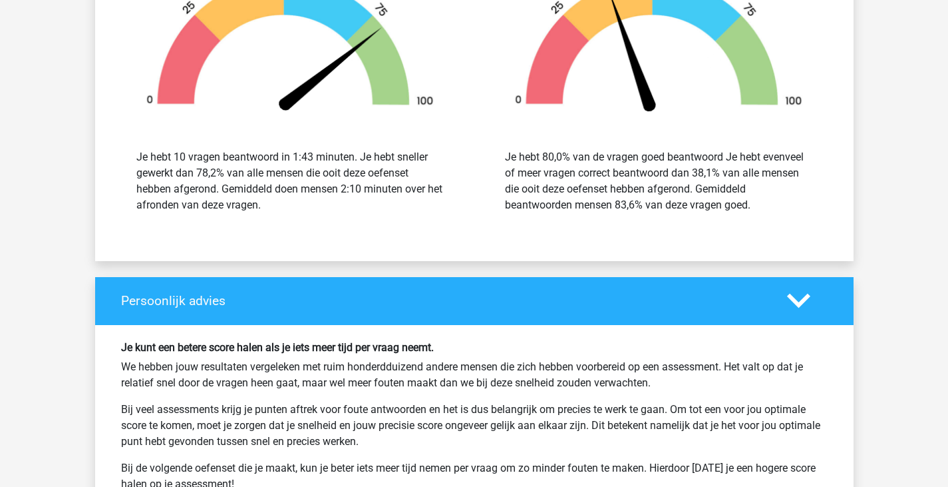
scroll to position [2263, 0]
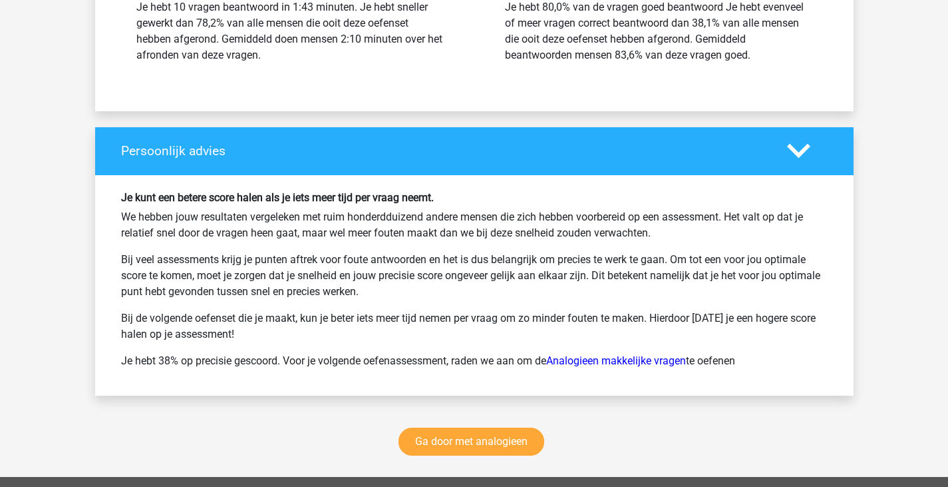
click at [507, 459] on div "Ga door met analogieen" at bounding box center [474, 443] width 759 height 65
click at [512, 451] on link "Ga door met analogieen" at bounding box center [472, 441] width 146 height 28
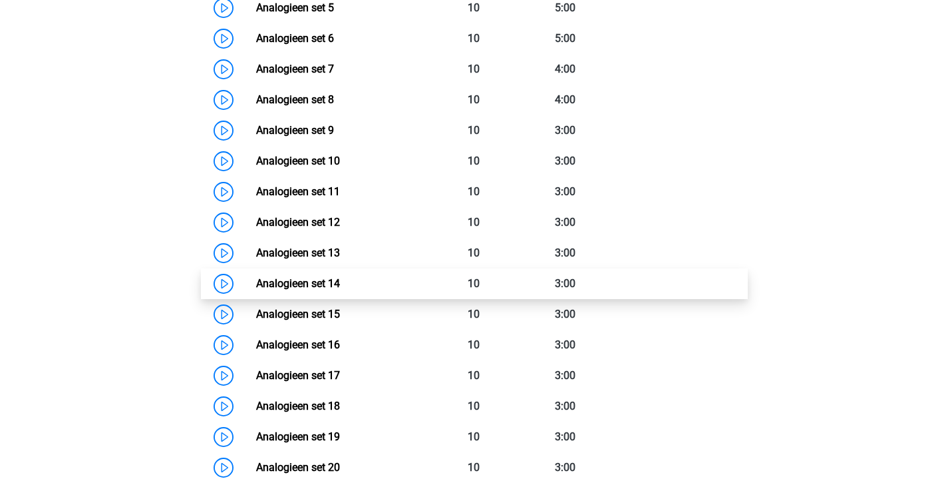
scroll to position [724, 0]
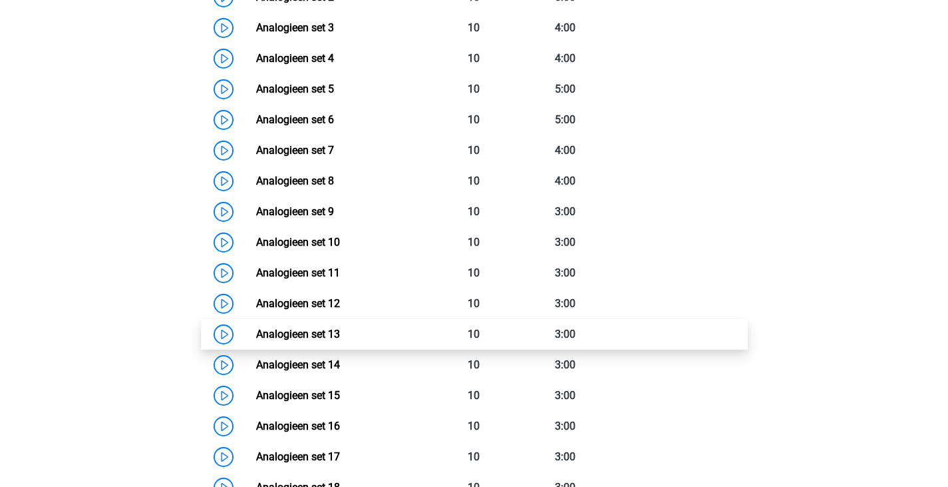
click at [340, 328] on link "Analogieen set 13" at bounding box center [298, 333] width 84 height 13
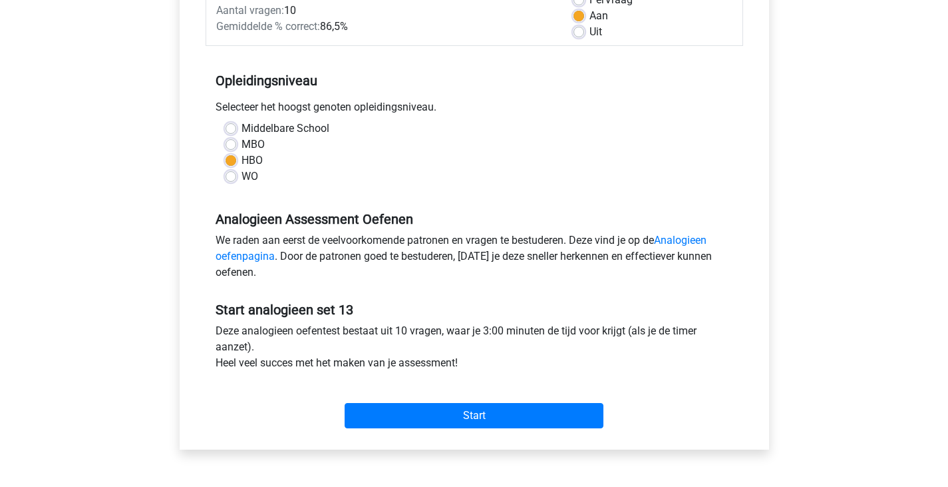
scroll to position [266, 0]
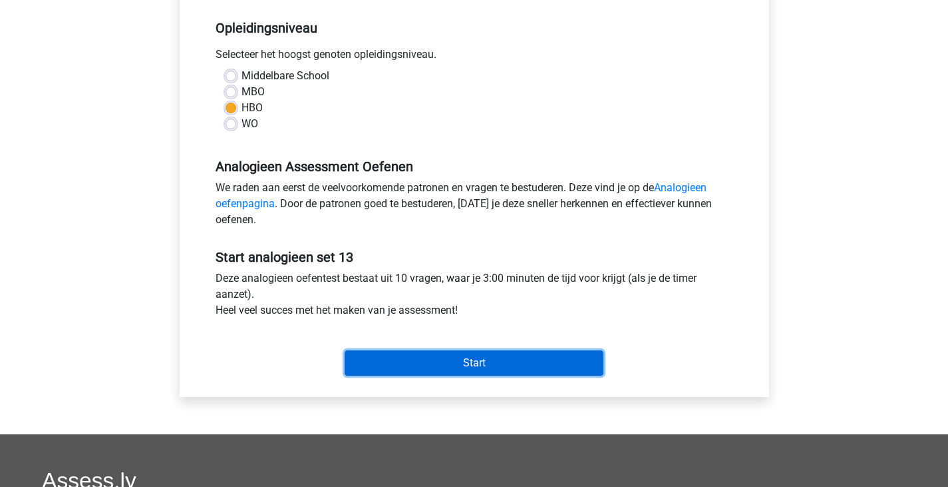
click at [441, 351] on input "Start" at bounding box center [474, 362] width 259 height 25
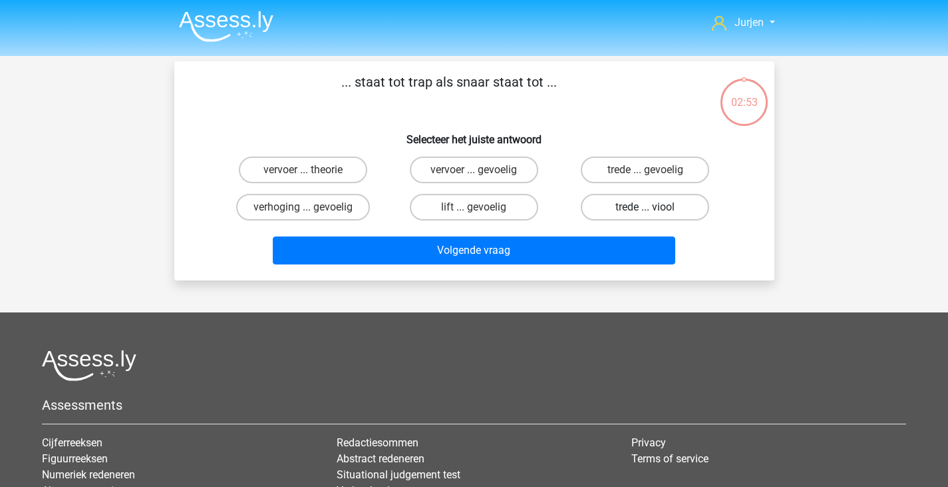
click at [646, 204] on label "trede ... viool" at bounding box center [645, 207] width 128 height 27
click at [646, 207] on input "trede ... viool" at bounding box center [650, 211] width 9 height 9
radio input "true"
click at [618, 232] on div "Volgende vraag" at bounding box center [475, 248] width 558 height 44
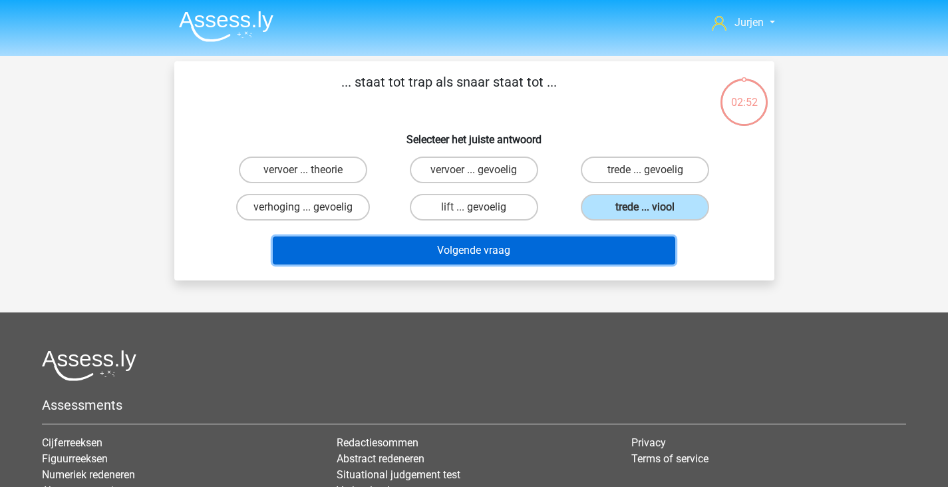
click at [610, 241] on button "Volgende vraag" at bounding box center [474, 250] width 403 height 28
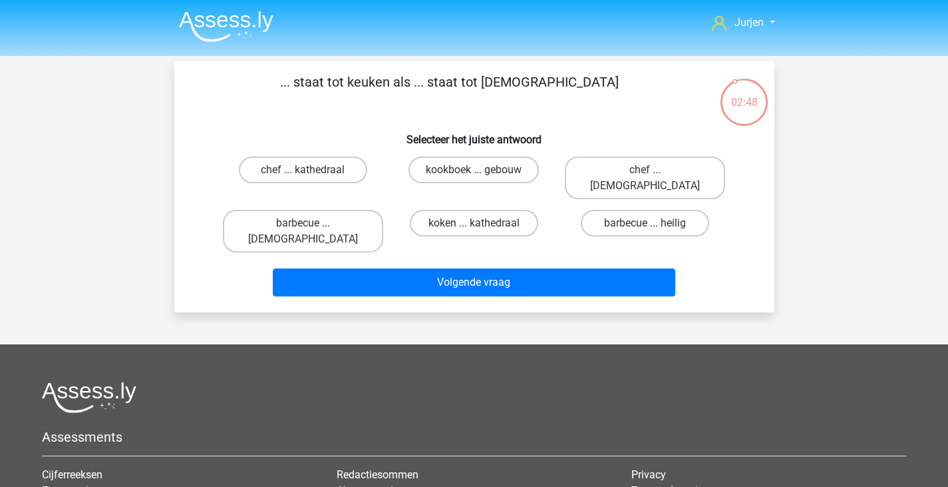
click at [616, 187] on div "chef ... priester" at bounding box center [645, 177] width 171 height 53
click at [618, 182] on div "chef ... priester" at bounding box center [645, 177] width 171 height 53
click at [626, 181] on label "chef ... priester" at bounding box center [645, 177] width 160 height 43
click at [646, 178] on input "chef ... priester" at bounding box center [650, 174] width 9 height 9
radio input "true"
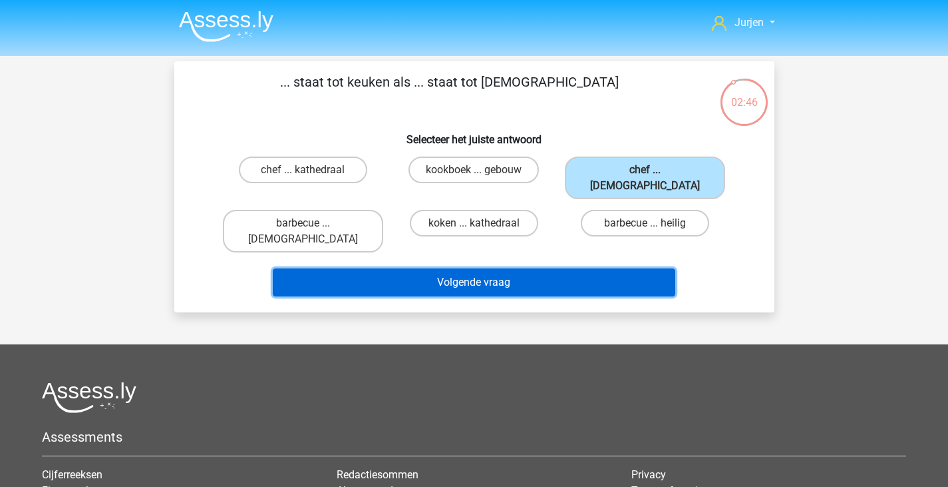
click at [578, 268] on button "Volgende vraag" at bounding box center [474, 282] width 403 height 28
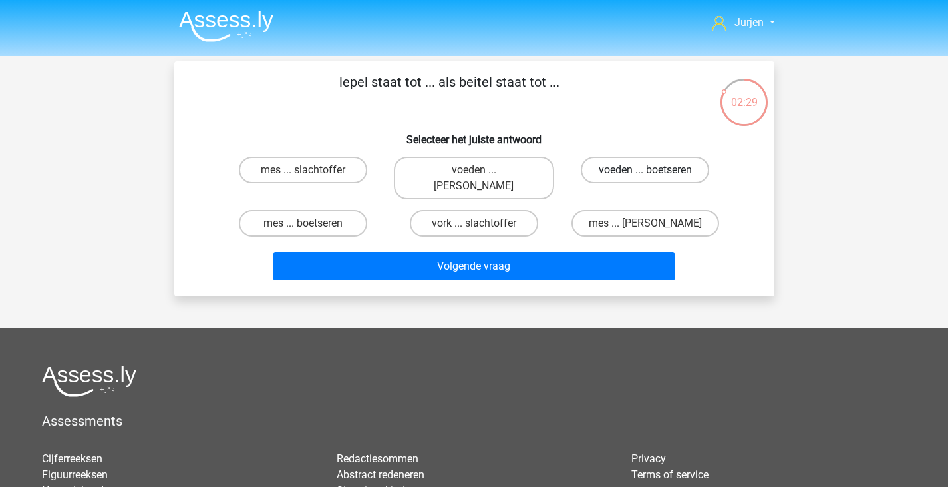
click at [638, 174] on label "voeden ... boetseren" at bounding box center [645, 169] width 128 height 27
click at [646, 174] on input "voeden ... boetseren" at bounding box center [650, 174] width 9 height 9
radio input "true"
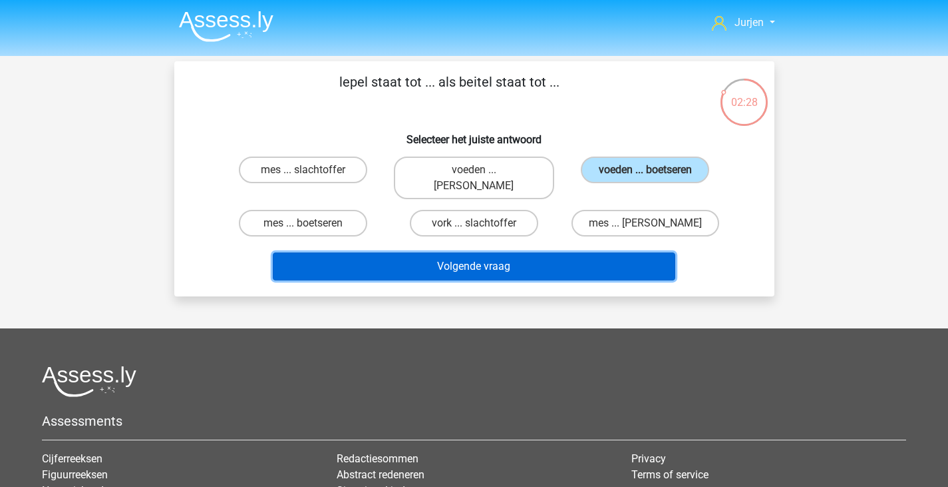
click at [543, 252] on button "Volgende vraag" at bounding box center [474, 266] width 403 height 28
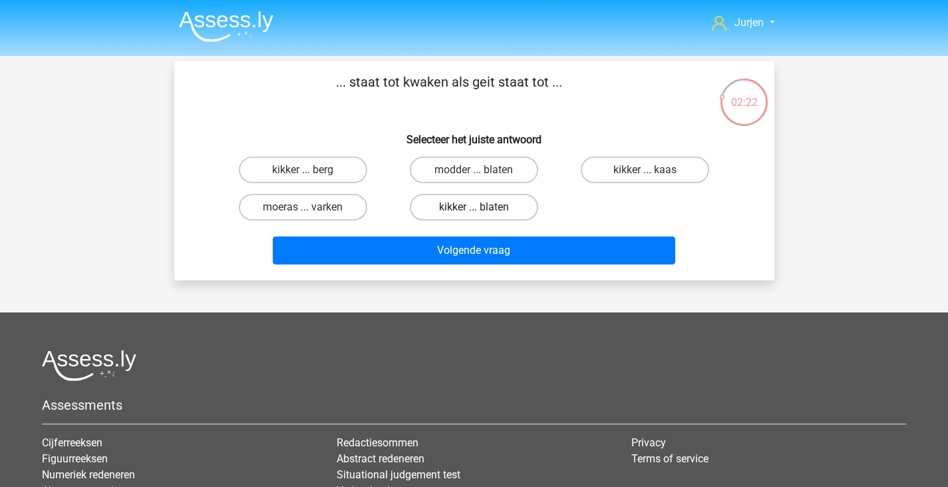
click at [502, 197] on label "kikker ... blaten" at bounding box center [474, 207] width 128 height 27
click at [483, 207] on input "kikker ... blaten" at bounding box center [478, 211] width 9 height 9
radio input "true"
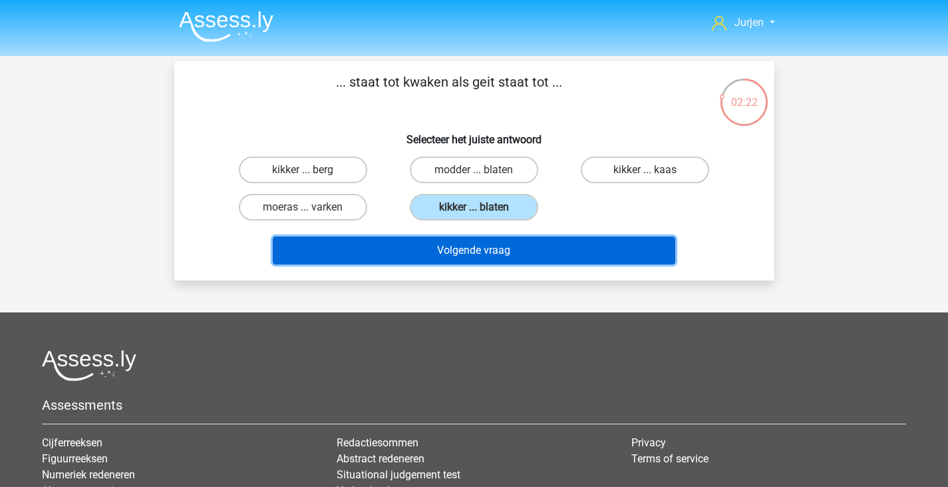
click at [520, 252] on button "Volgende vraag" at bounding box center [474, 250] width 403 height 28
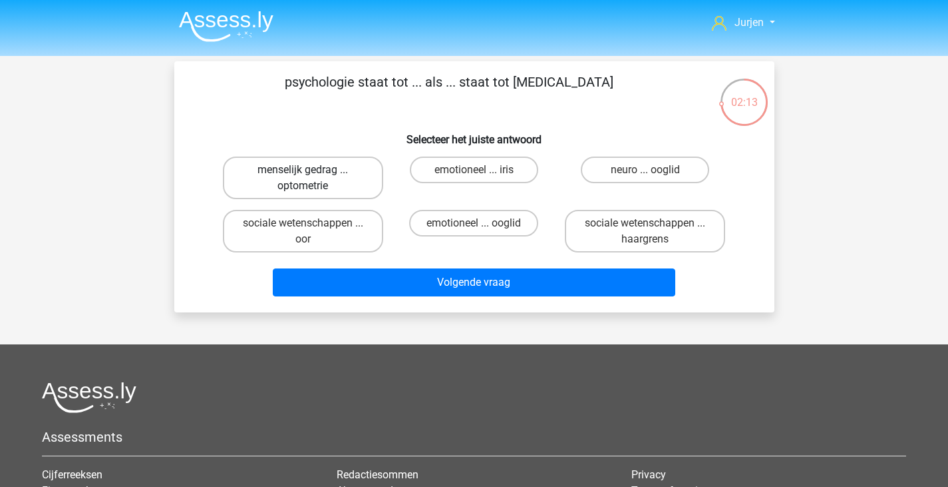
click at [307, 188] on label "menselijk gedrag ... optometrie" at bounding box center [303, 177] width 160 height 43
click at [307, 178] on input "menselijk gedrag ... optometrie" at bounding box center [307, 174] width 9 height 9
radio input "true"
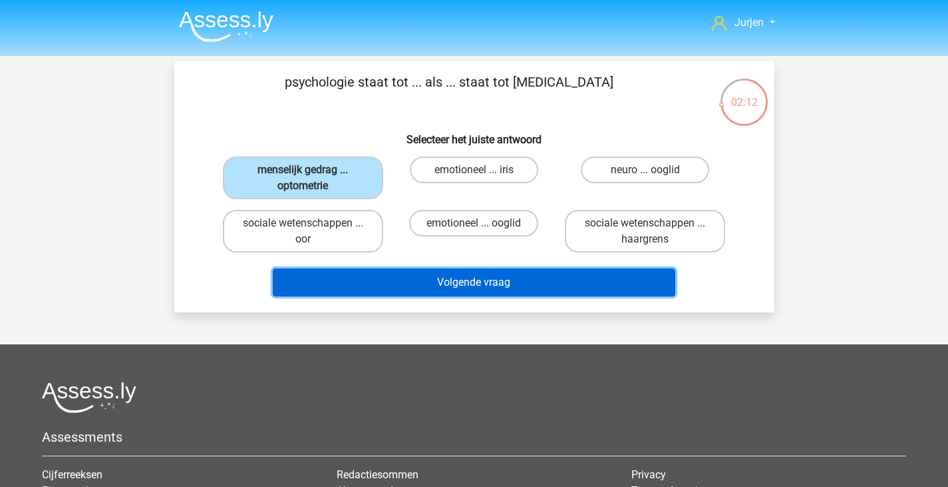
click at [419, 272] on button "Volgende vraag" at bounding box center [474, 282] width 403 height 28
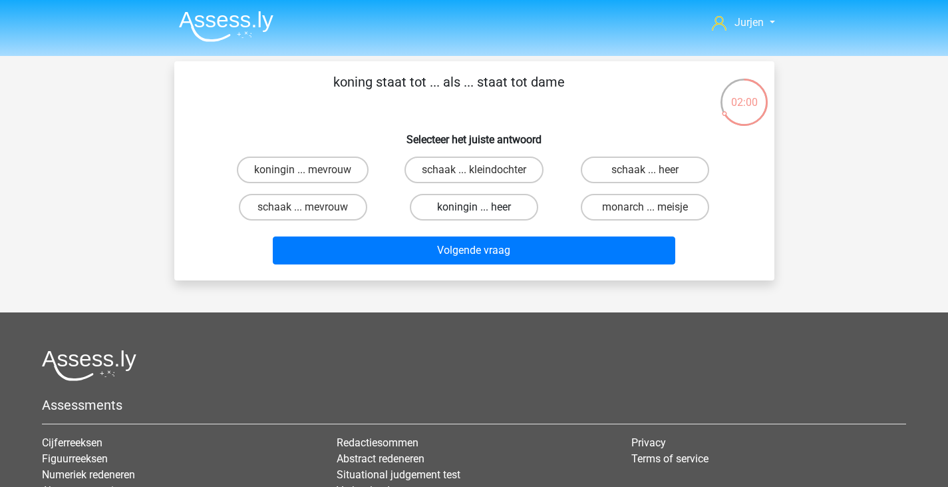
click at [496, 219] on label "koningin ... heer" at bounding box center [474, 207] width 128 height 27
click at [483, 216] on input "koningin ... heer" at bounding box center [478, 211] width 9 height 9
radio input "true"
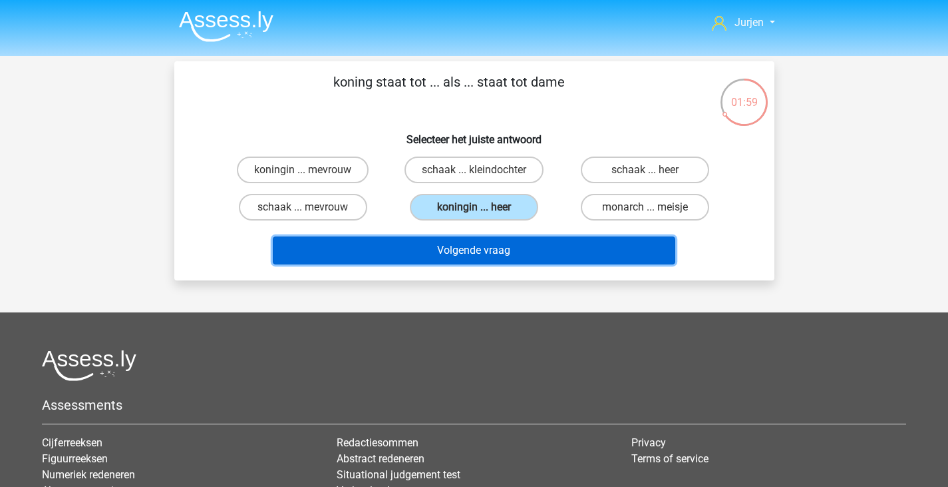
click at [499, 247] on button "Volgende vraag" at bounding box center [474, 250] width 403 height 28
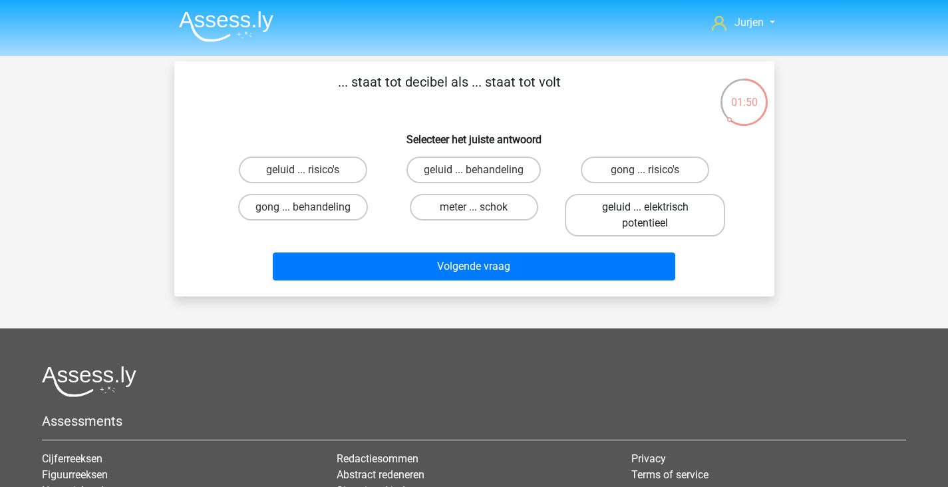
click at [598, 211] on label "geluid ... elektrisch potentieel" at bounding box center [645, 215] width 160 height 43
click at [646, 211] on input "geluid ... elektrisch potentieel" at bounding box center [650, 211] width 9 height 9
radio input "true"
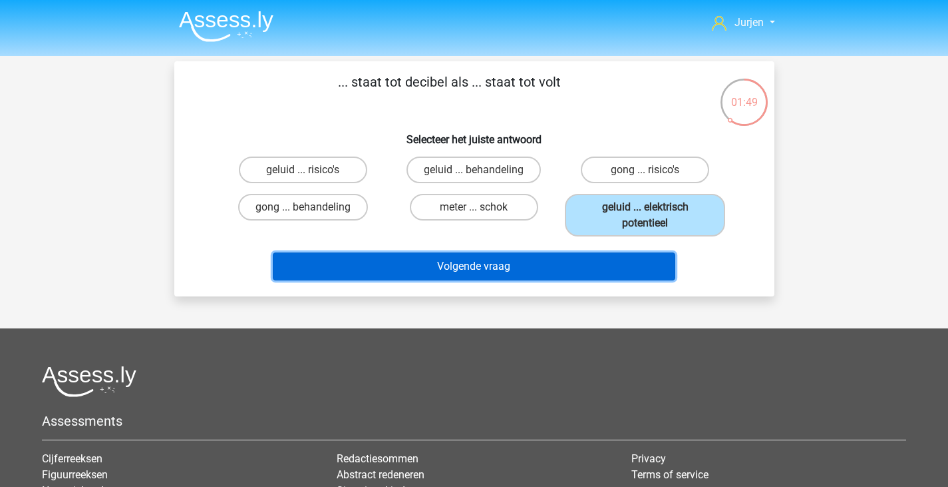
click at [536, 260] on button "Volgende vraag" at bounding box center [474, 266] width 403 height 28
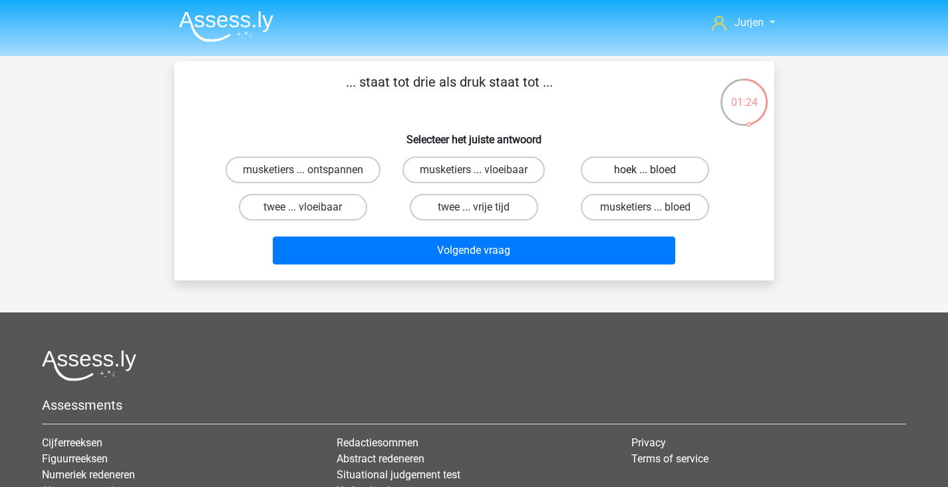
click at [630, 166] on label "hoek ... bloed" at bounding box center [645, 169] width 128 height 27
click at [646, 170] on input "hoek ... bloed" at bounding box center [650, 174] width 9 height 9
radio input "true"
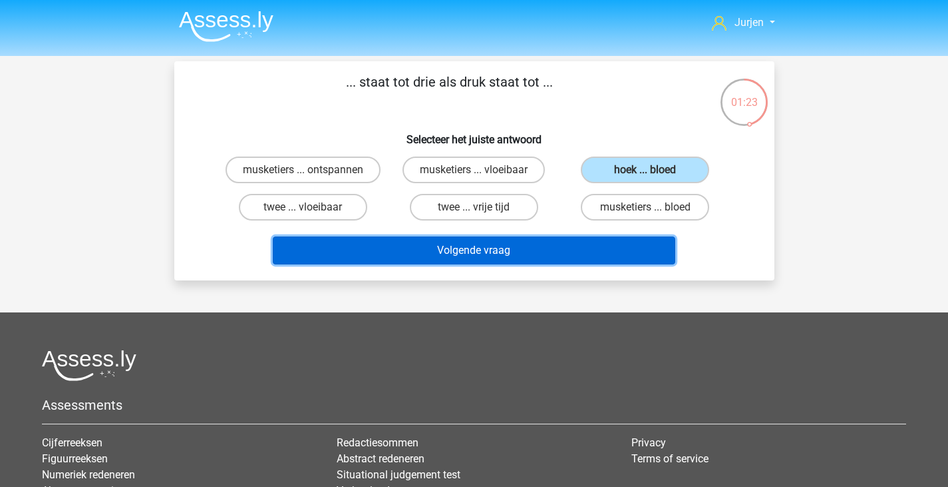
click at [575, 246] on button "Volgende vraag" at bounding box center [474, 250] width 403 height 28
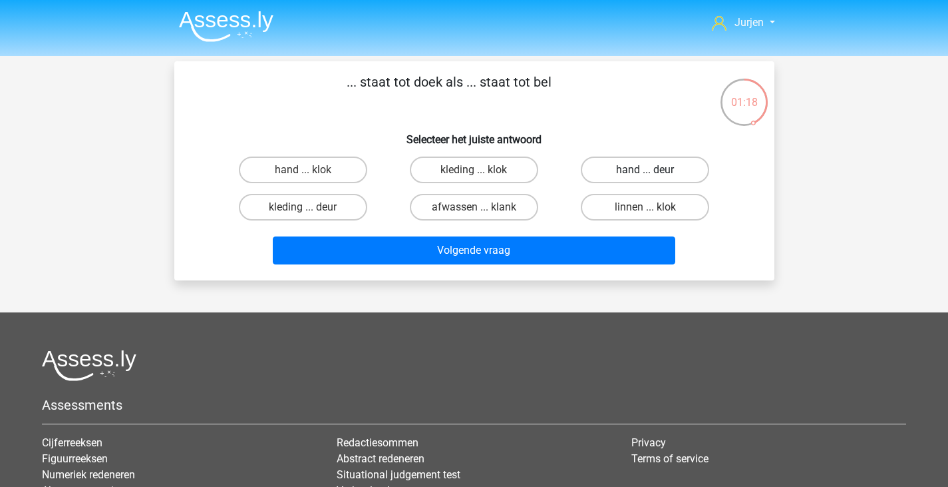
click at [623, 164] on label "hand ... deur" at bounding box center [645, 169] width 128 height 27
click at [646, 170] on input "hand ... deur" at bounding box center [650, 174] width 9 height 9
radio input "true"
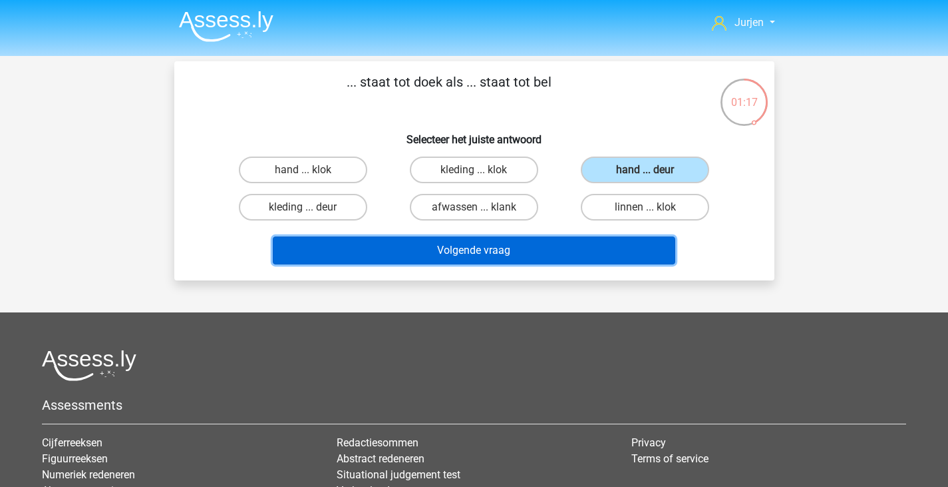
click at [575, 244] on button "Volgende vraag" at bounding box center [474, 250] width 403 height 28
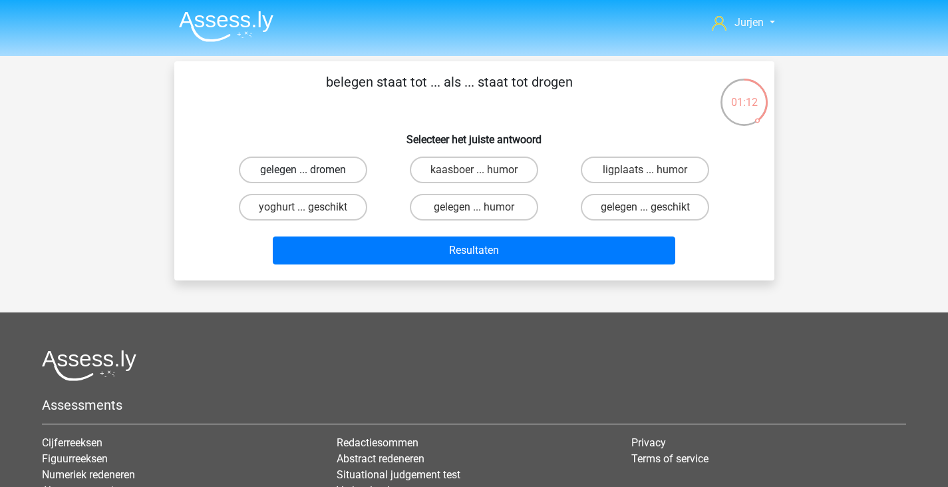
click at [335, 160] on label "gelegen ... dromen" at bounding box center [303, 169] width 128 height 27
click at [311, 170] on input "gelegen ... dromen" at bounding box center [307, 174] width 9 height 9
radio input "true"
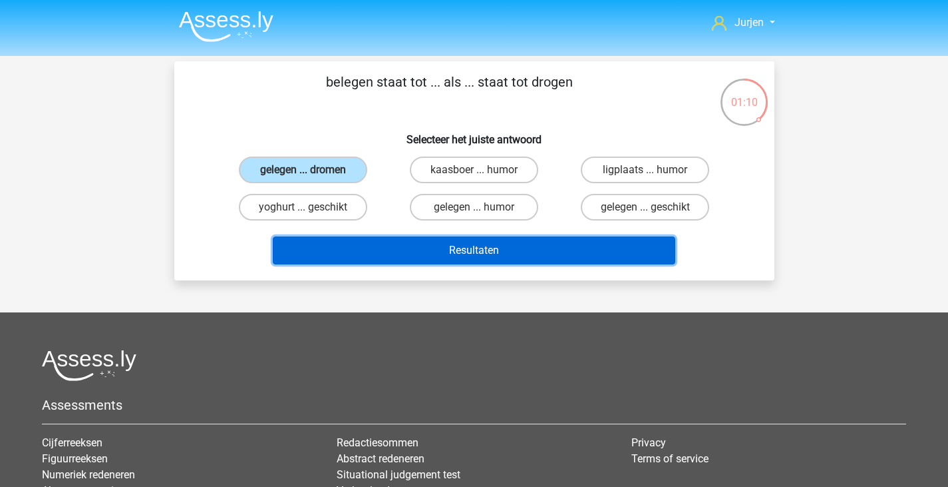
click at [429, 254] on button "Resultaten" at bounding box center [474, 250] width 403 height 28
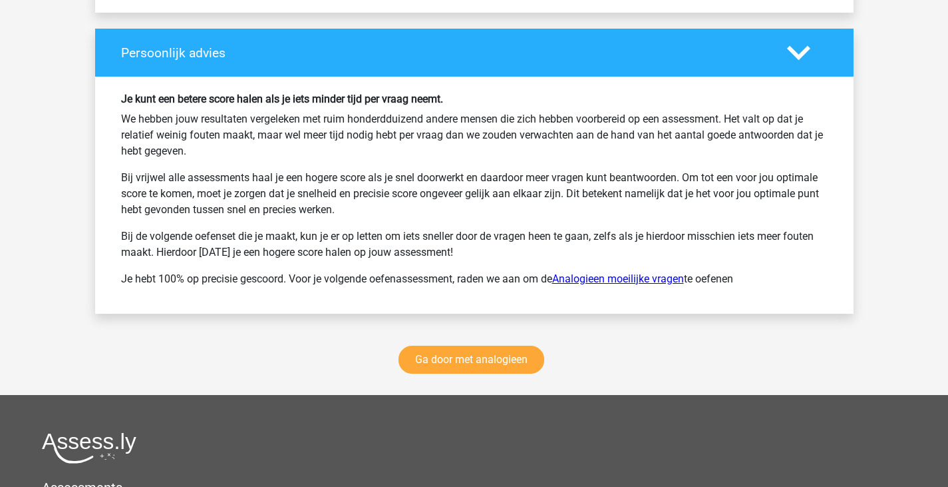
scroll to position [1744, 0]
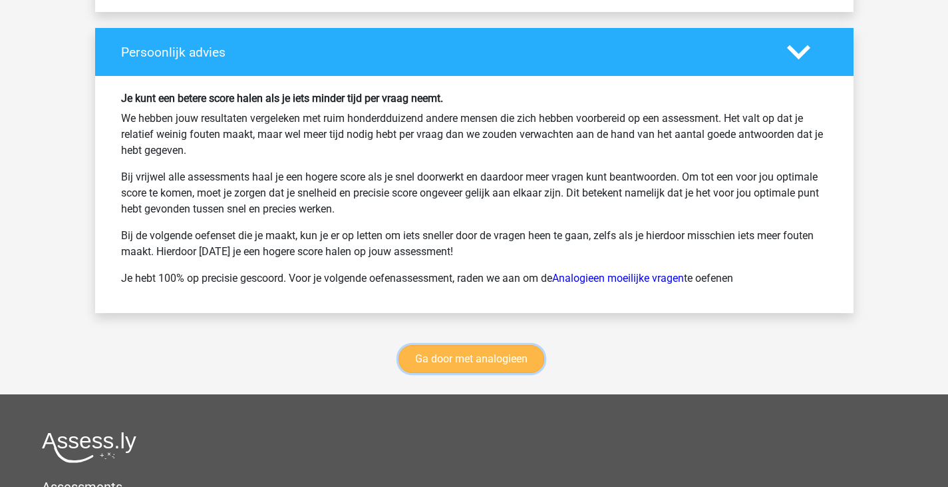
click at [524, 348] on link "Ga door met analogieen" at bounding box center [472, 359] width 146 height 28
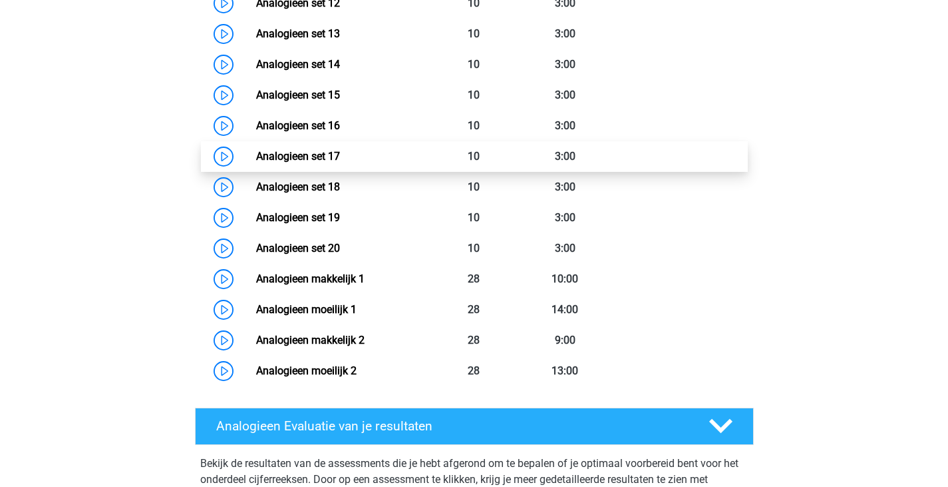
scroll to position [945, 0]
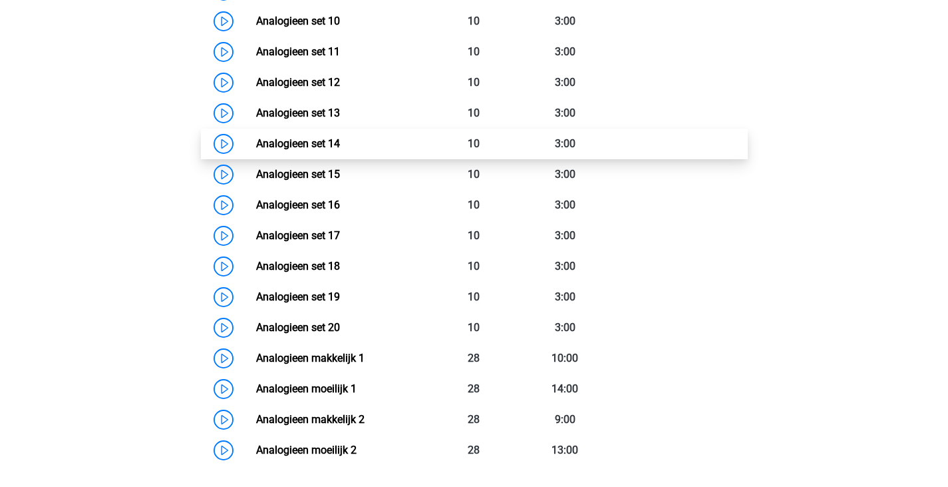
click at [340, 137] on link "Analogieen set 14" at bounding box center [298, 143] width 84 height 13
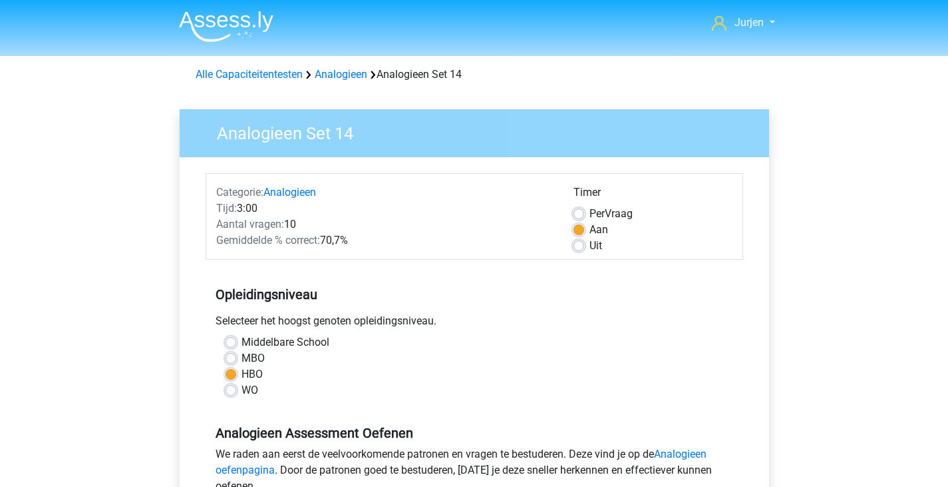
click at [637, 250] on div "Uit" at bounding box center [653, 246] width 159 height 16
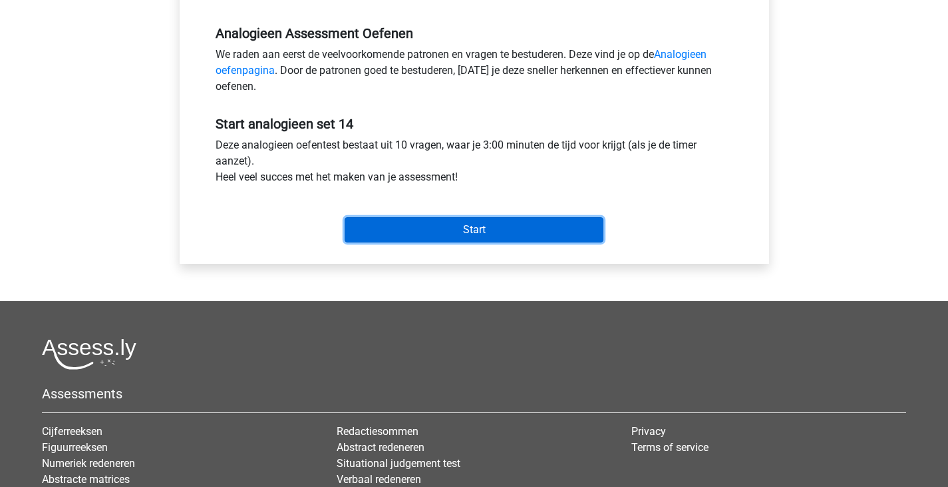
click at [453, 227] on input "Start" at bounding box center [474, 229] width 259 height 25
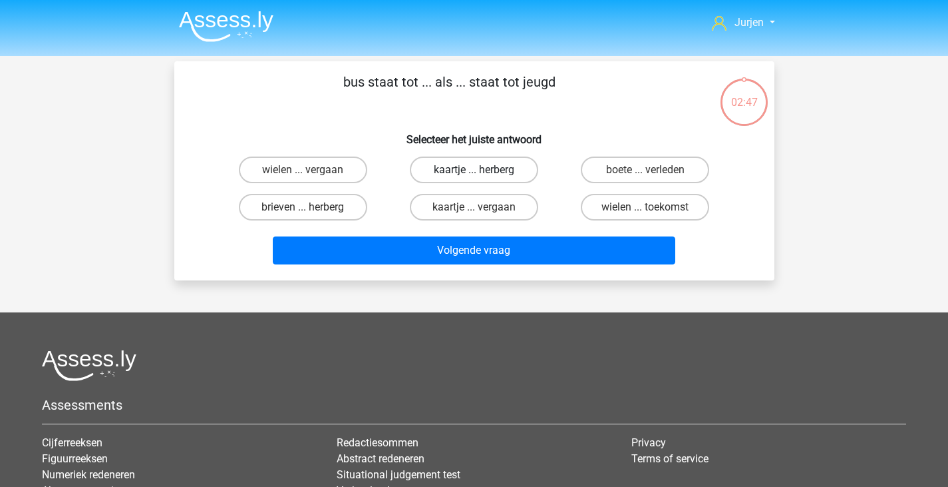
click at [526, 158] on label "kaartje ... herberg" at bounding box center [474, 169] width 128 height 27
click at [483, 170] on input "kaartje ... herberg" at bounding box center [478, 174] width 9 height 9
radio input "true"
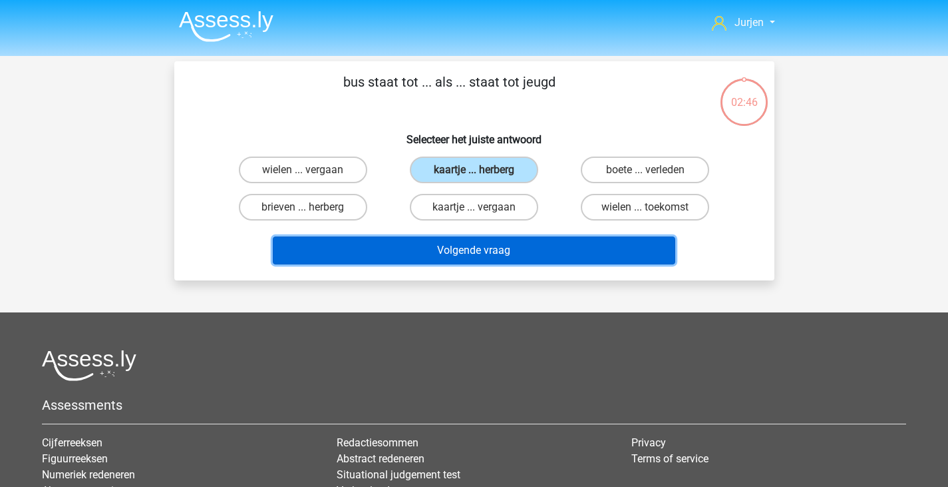
click at [534, 240] on button "Volgende vraag" at bounding box center [474, 250] width 403 height 28
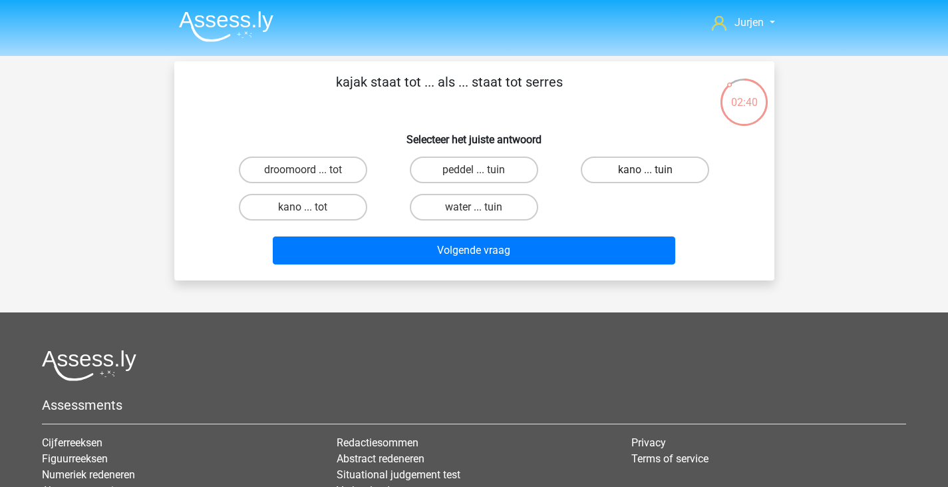
click at [624, 172] on label "kano ... tuin" at bounding box center [645, 169] width 128 height 27
click at [646, 172] on input "kano ... tuin" at bounding box center [650, 174] width 9 height 9
radio input "true"
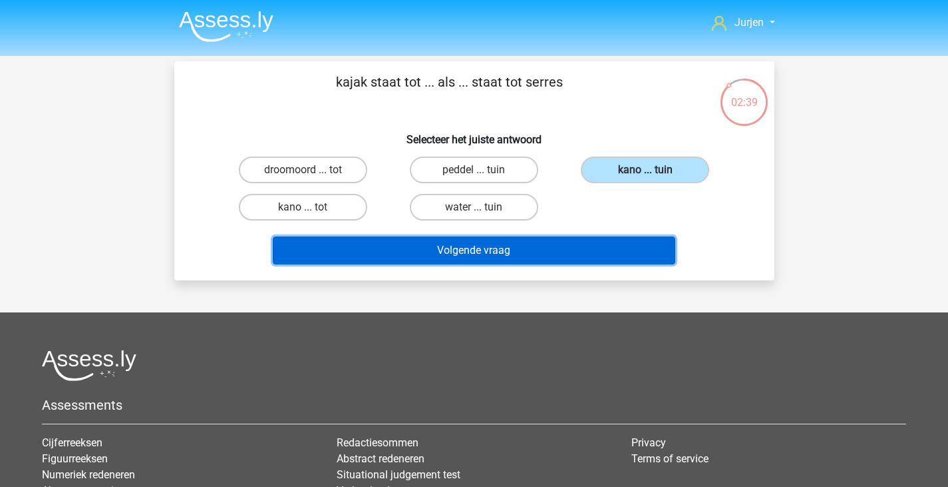
click at [580, 240] on button "Volgende vraag" at bounding box center [474, 250] width 403 height 28
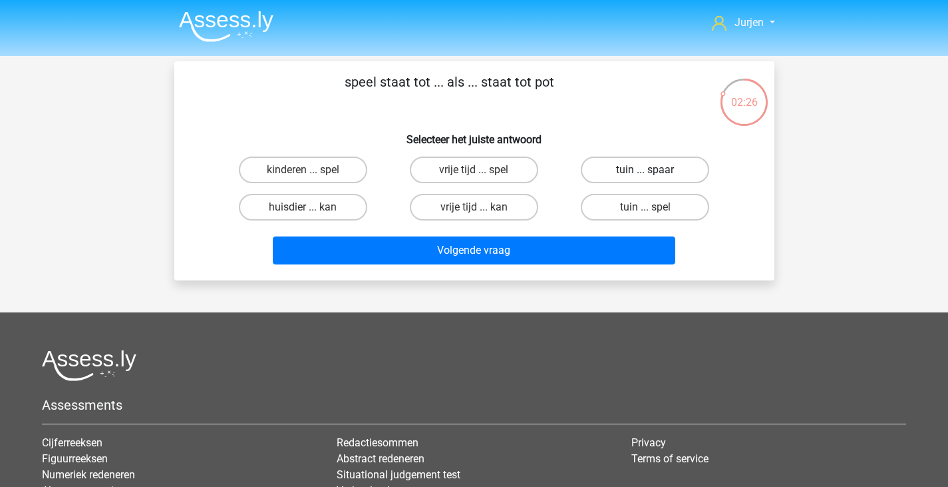
click at [610, 170] on label "tuin ... spaar" at bounding box center [645, 169] width 128 height 27
click at [646, 170] on input "tuin ... spaar" at bounding box center [650, 174] width 9 height 9
radio input "true"
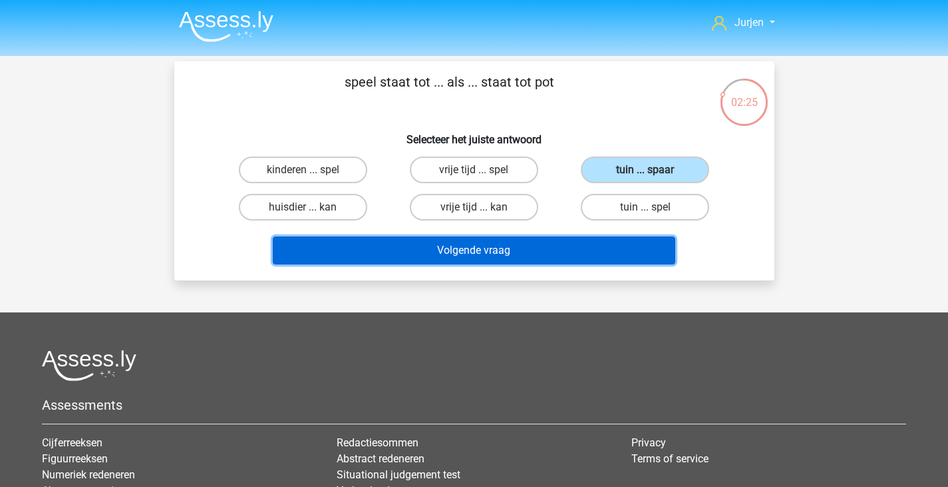
click at [536, 262] on button "Volgende vraag" at bounding box center [474, 250] width 403 height 28
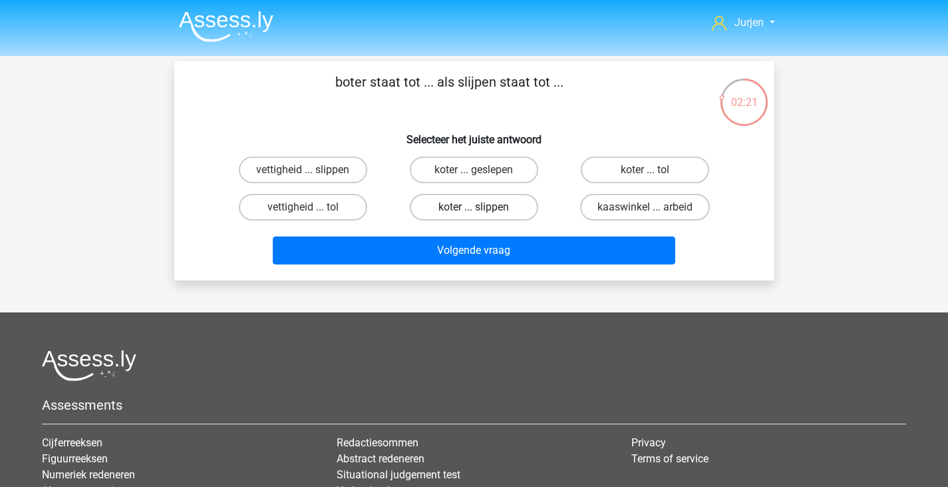
click at [506, 202] on label "koter ... slippen" at bounding box center [474, 207] width 128 height 27
click at [483, 207] on input "koter ... slippen" at bounding box center [478, 211] width 9 height 9
radio input "true"
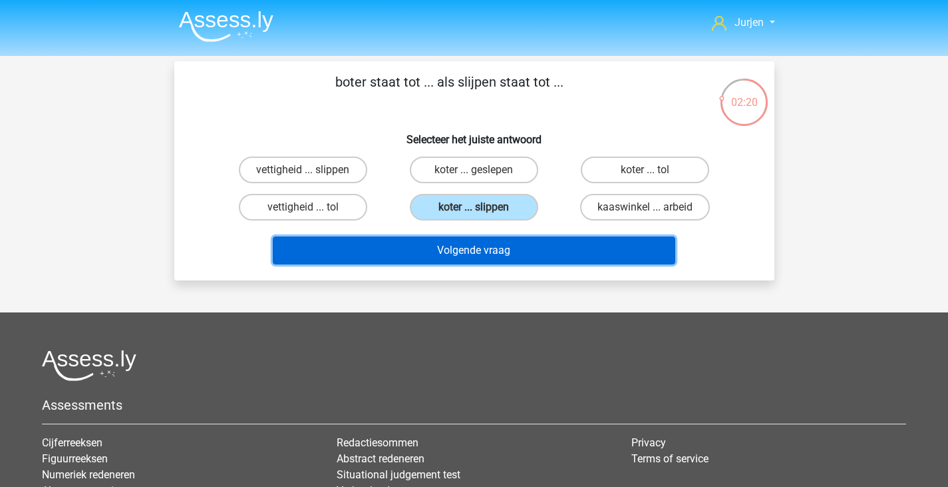
click at [528, 257] on button "Volgende vraag" at bounding box center [474, 250] width 403 height 28
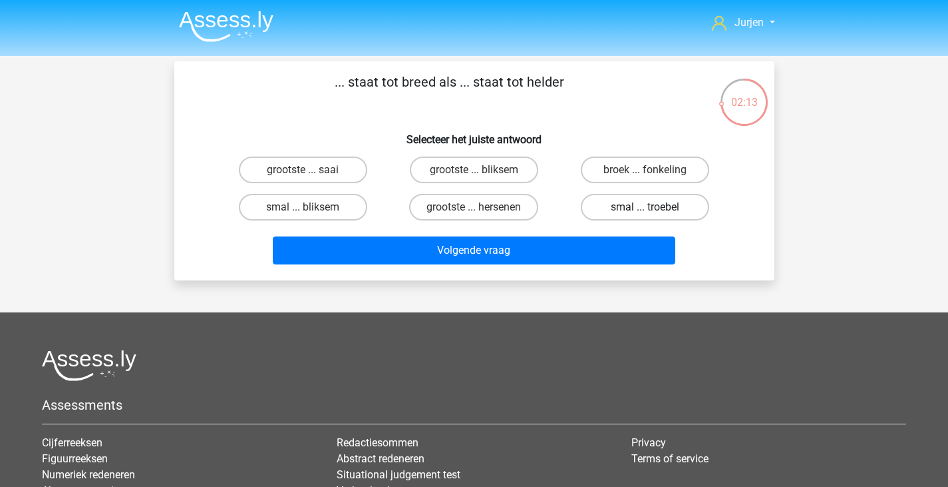
click at [624, 216] on label "smal ... troebel" at bounding box center [645, 207] width 128 height 27
click at [646, 216] on input "smal ... troebel" at bounding box center [650, 211] width 9 height 9
radio input "true"
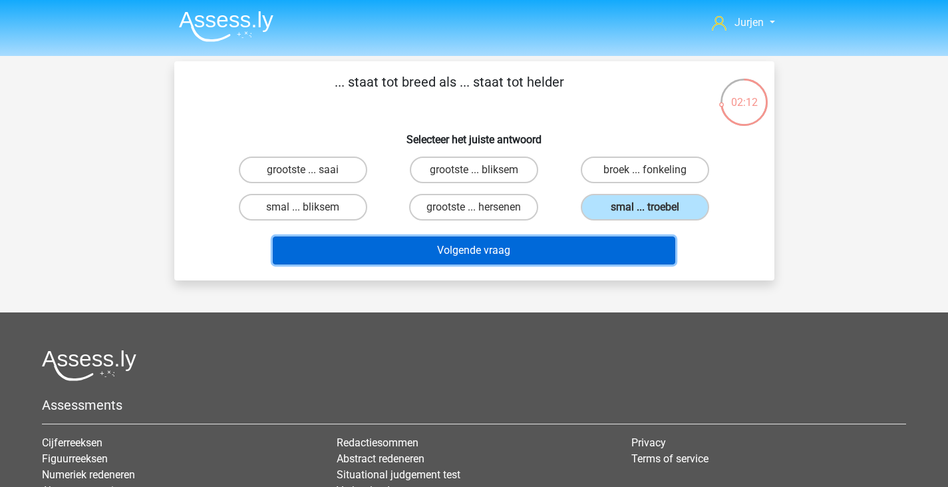
click at [612, 250] on button "Volgende vraag" at bounding box center [474, 250] width 403 height 28
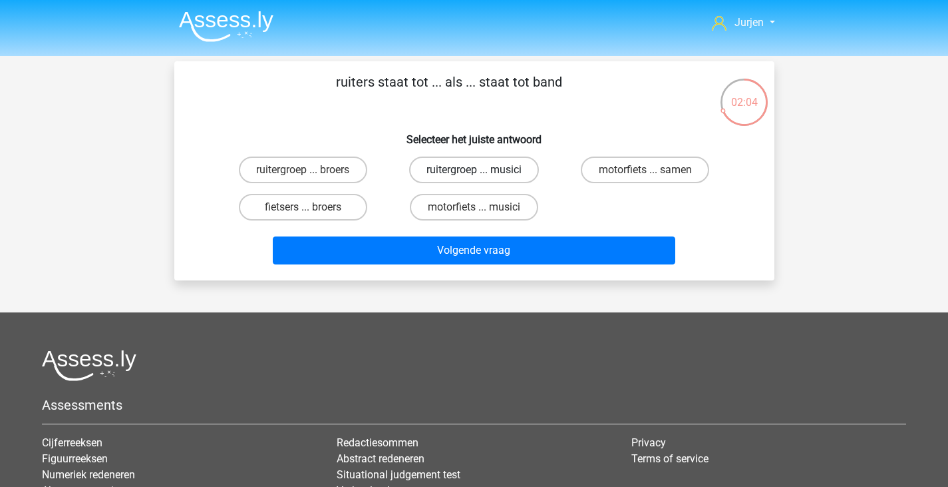
click at [527, 176] on label "ruitergroep ... musici" at bounding box center [474, 169] width 130 height 27
click at [483, 176] on input "ruitergroep ... musici" at bounding box center [478, 174] width 9 height 9
radio input "true"
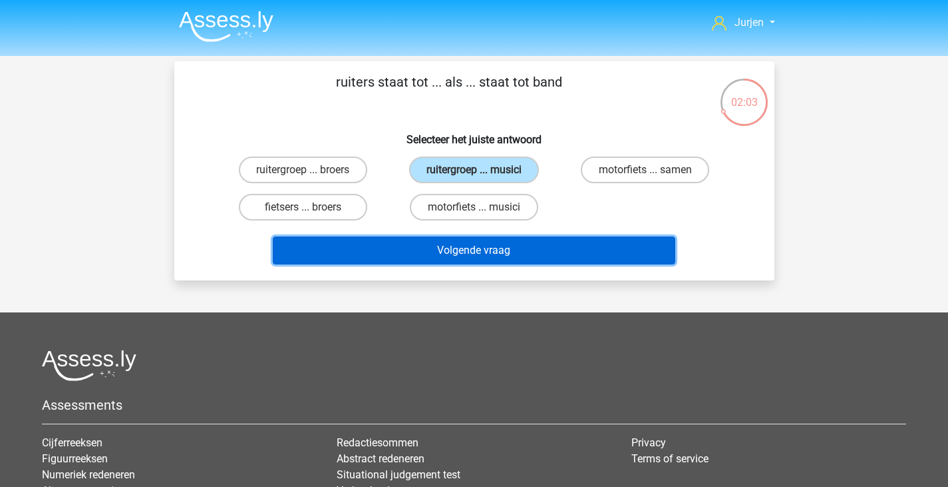
click at [554, 245] on button "Volgende vraag" at bounding box center [474, 250] width 403 height 28
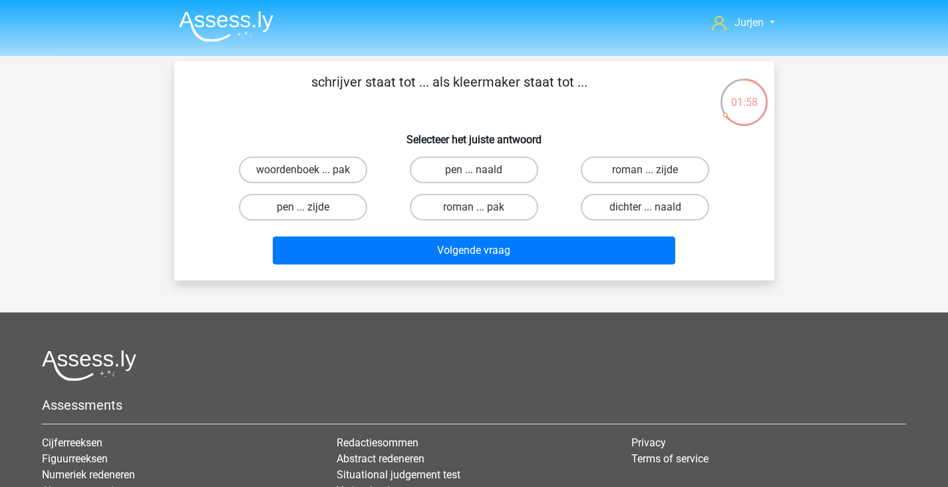
click at [514, 150] on div "schrijver staat tot ... als kleermaker staat tot ... Selecteer het juiste antwo…" at bounding box center [475, 171] width 590 height 198
click at [514, 162] on label "pen ... naald" at bounding box center [474, 169] width 128 height 27
click at [483, 170] on input "pen ... naald" at bounding box center [478, 174] width 9 height 9
radio input "true"
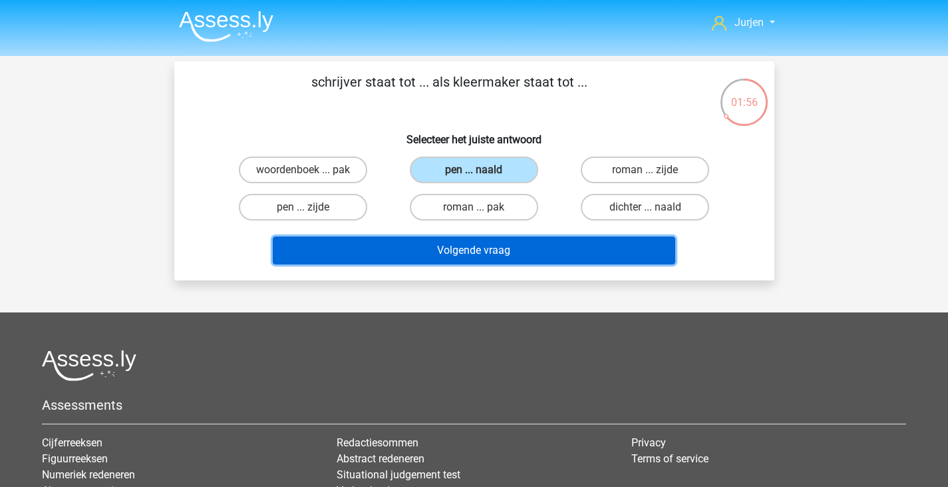
click at [565, 252] on button "Volgende vraag" at bounding box center [474, 250] width 403 height 28
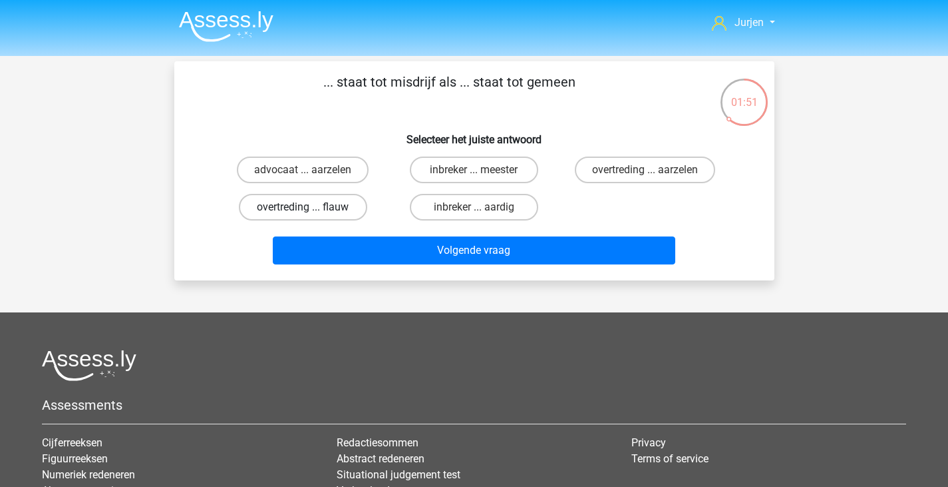
click at [363, 208] on label "overtreding ... flauw" at bounding box center [303, 207] width 128 height 27
click at [311, 208] on input "overtreding ... flauw" at bounding box center [307, 211] width 9 height 9
radio input "true"
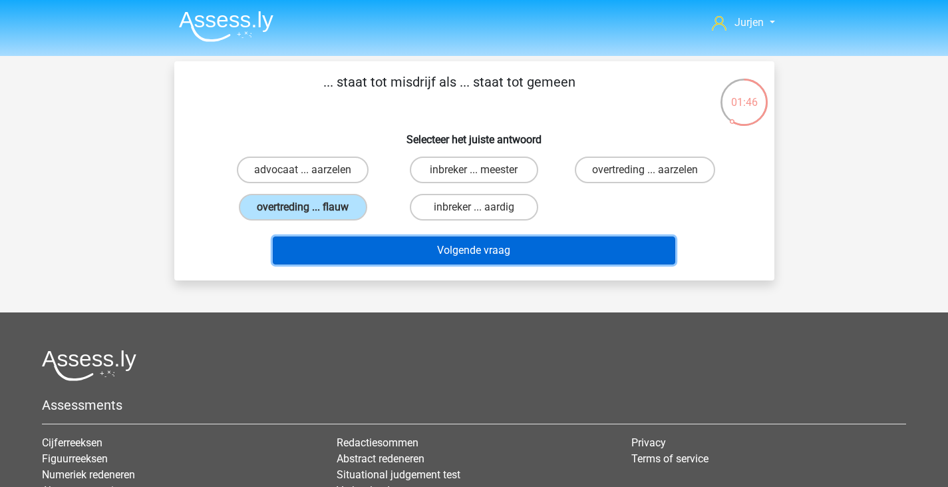
click at [534, 250] on button "Volgende vraag" at bounding box center [474, 250] width 403 height 28
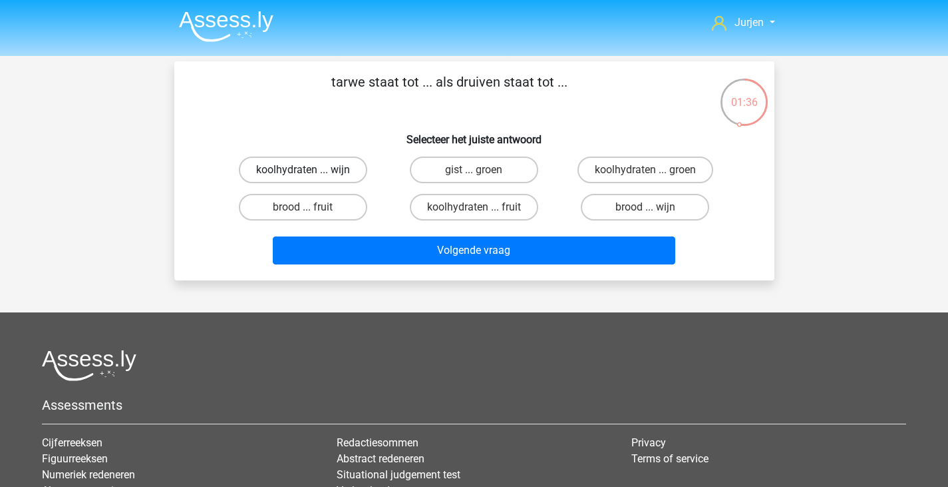
click at [364, 169] on label "koolhydraten ... wijn" at bounding box center [303, 169] width 128 height 27
click at [311, 170] on input "koolhydraten ... wijn" at bounding box center [307, 174] width 9 height 9
radio input "true"
click at [448, 204] on label "koolhydraten ... fruit" at bounding box center [474, 207] width 128 height 27
click at [474, 207] on input "koolhydraten ... fruit" at bounding box center [478, 211] width 9 height 9
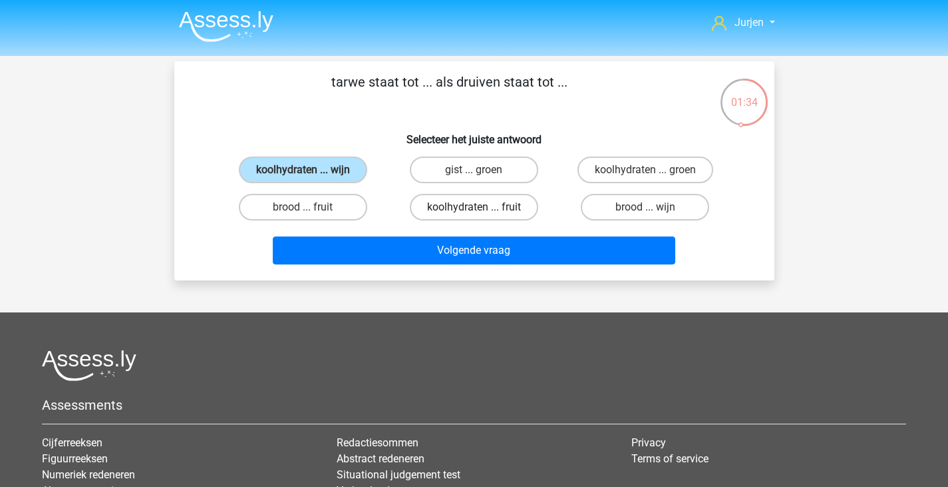
radio input "true"
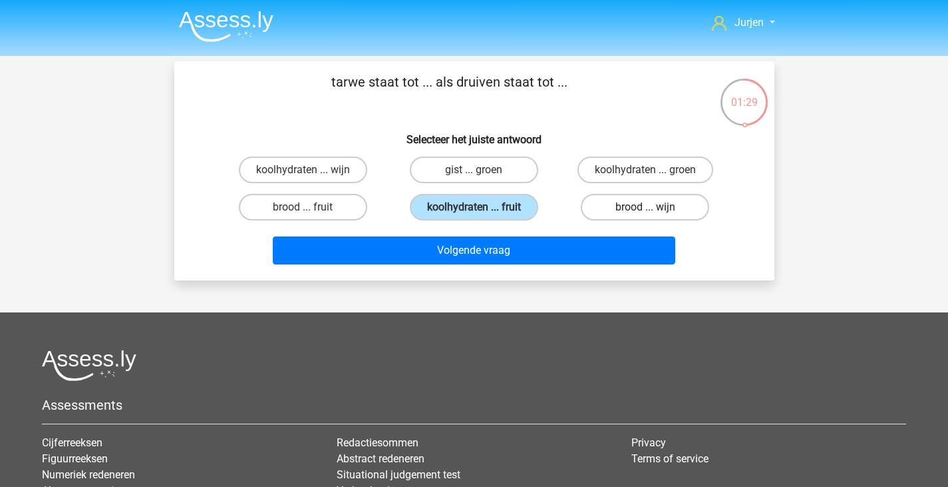
click at [614, 209] on label "brood ... wijn" at bounding box center [645, 207] width 128 height 27
click at [646, 209] on input "brood ... wijn" at bounding box center [650, 211] width 9 height 9
radio input "true"
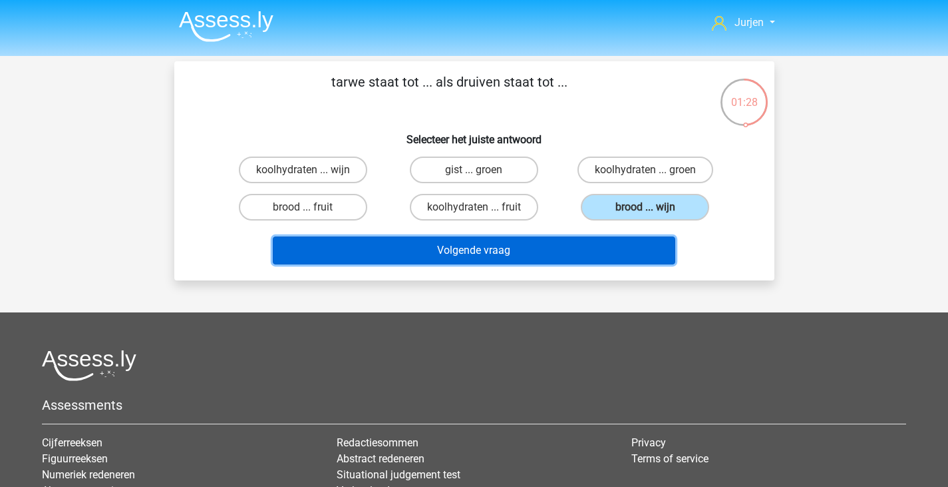
click at [568, 251] on button "Volgende vraag" at bounding box center [474, 250] width 403 height 28
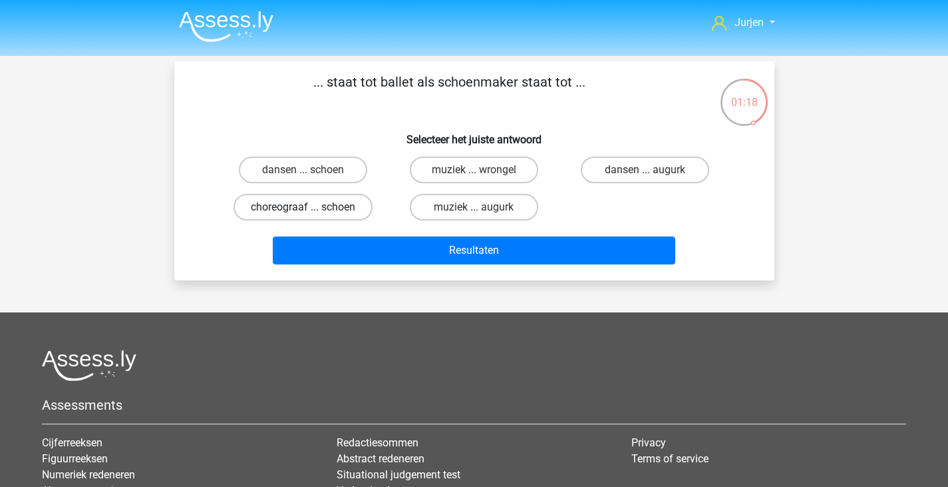
click at [328, 206] on label "choreograaf ... schoen" at bounding box center [303, 207] width 139 height 27
click at [311, 207] on input "choreograaf ... schoen" at bounding box center [307, 211] width 9 height 9
radio input "true"
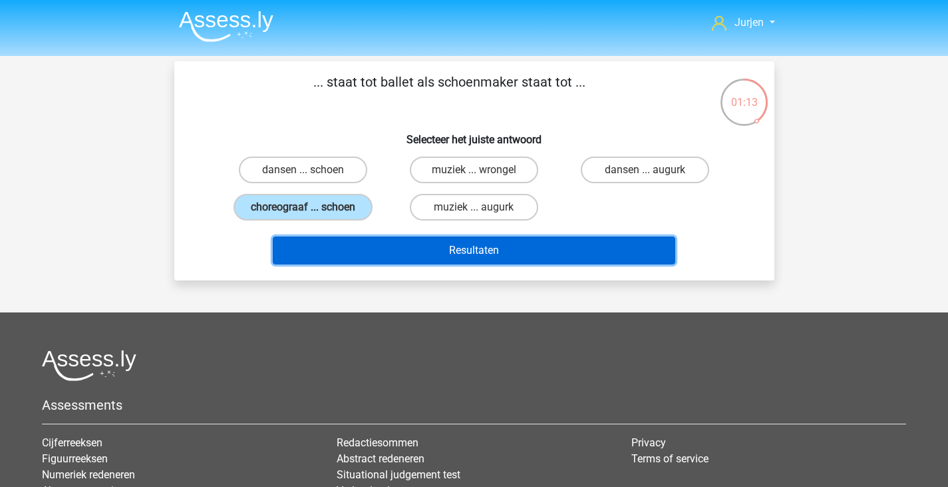
click at [391, 247] on button "Resultaten" at bounding box center [474, 250] width 403 height 28
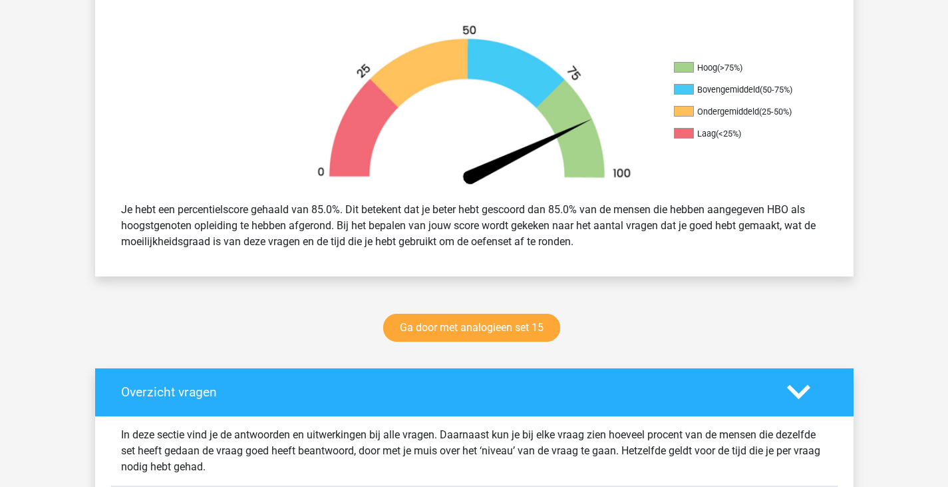
scroll to position [532, 0]
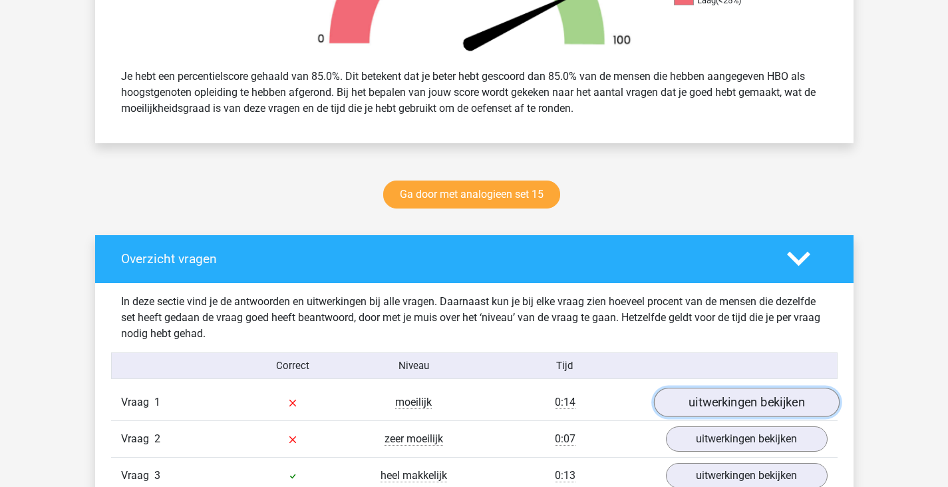
click at [715, 394] on link "uitwerkingen bekijken" at bounding box center [747, 401] width 186 height 29
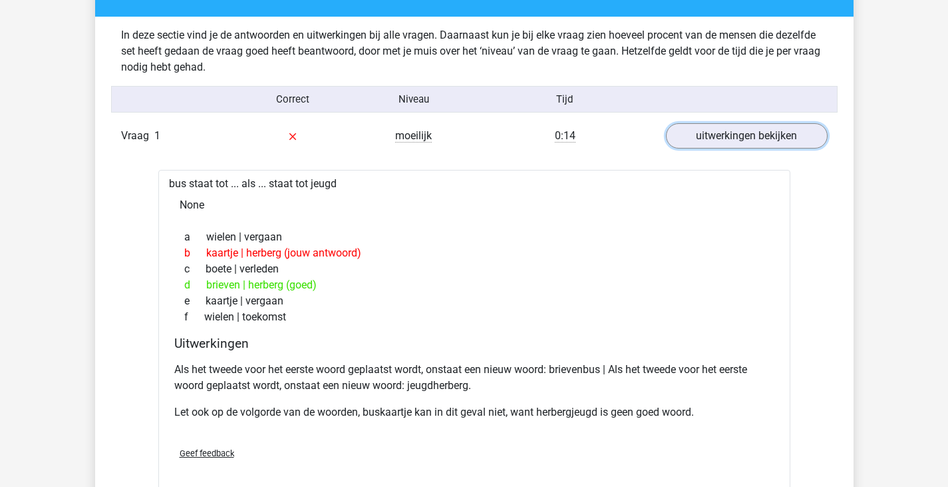
scroll to position [932, 0]
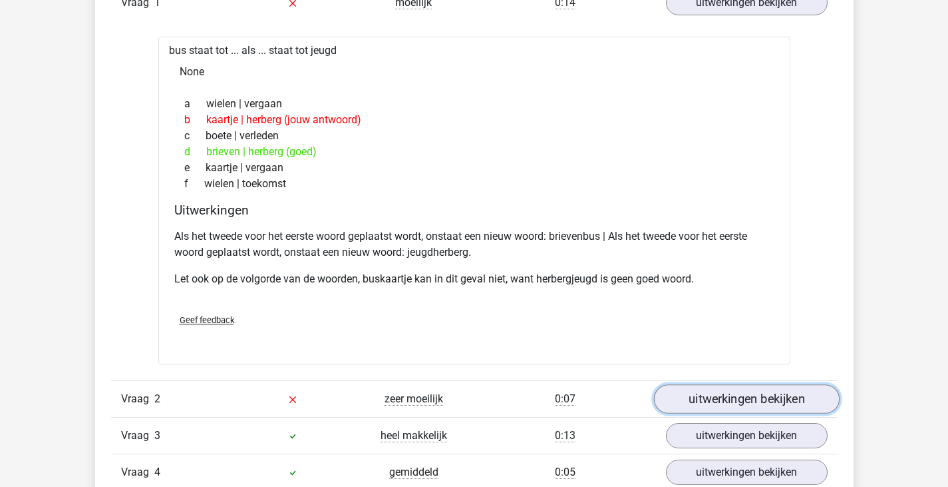
click at [770, 395] on link "uitwerkingen bekijken" at bounding box center [747, 399] width 186 height 29
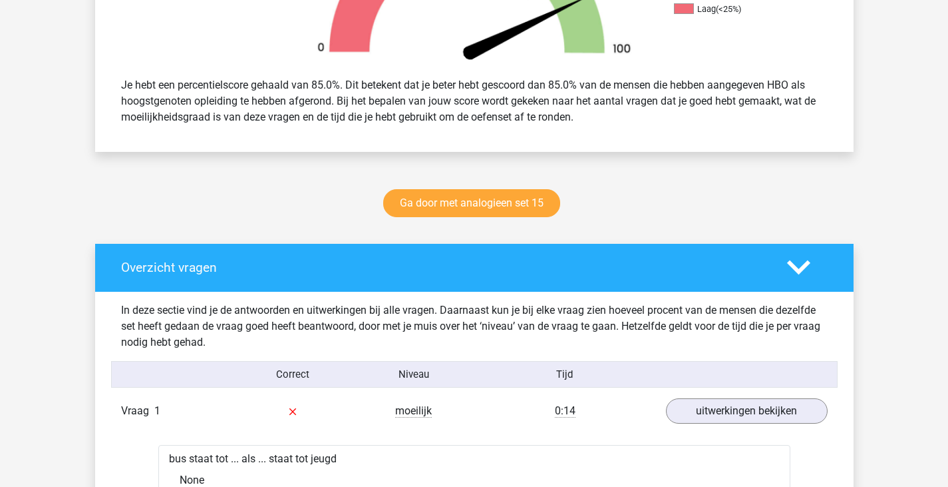
scroll to position [532, 0]
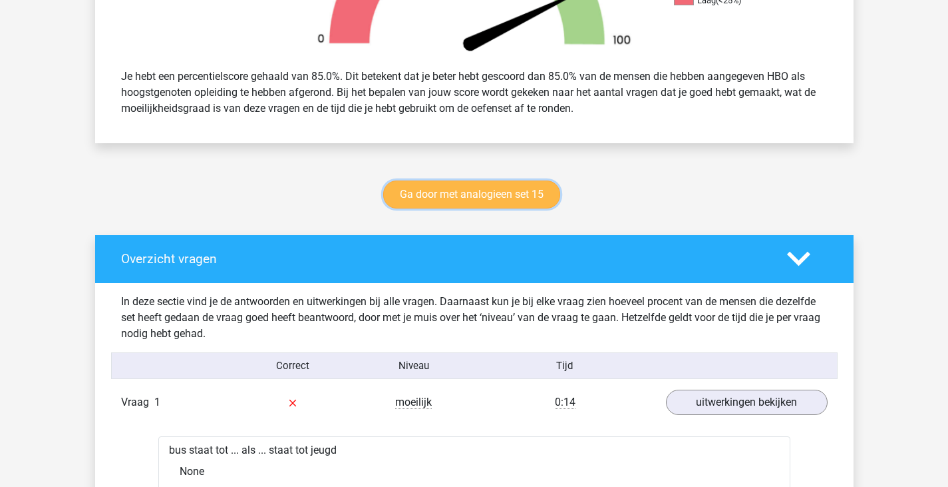
click at [443, 204] on link "Ga door met analogieen set 15" at bounding box center [471, 194] width 177 height 28
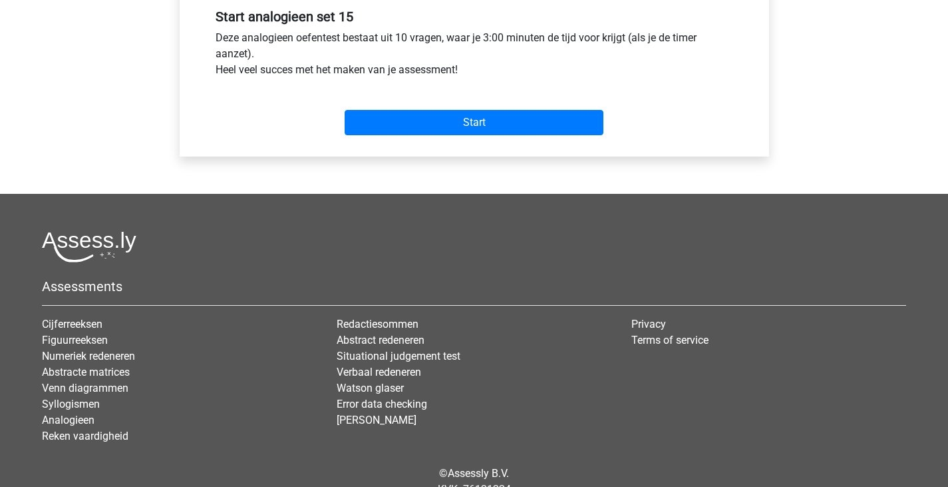
scroll to position [532, 0]
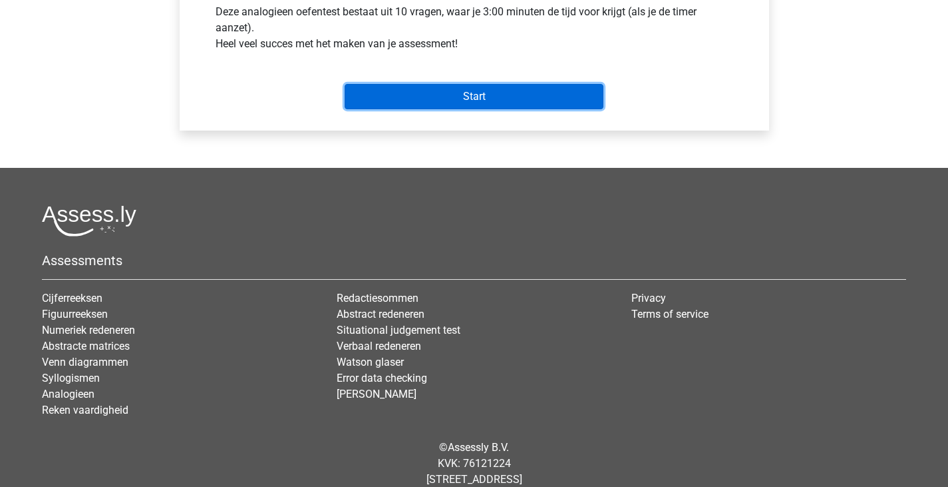
click at [481, 97] on input "Start" at bounding box center [474, 96] width 259 height 25
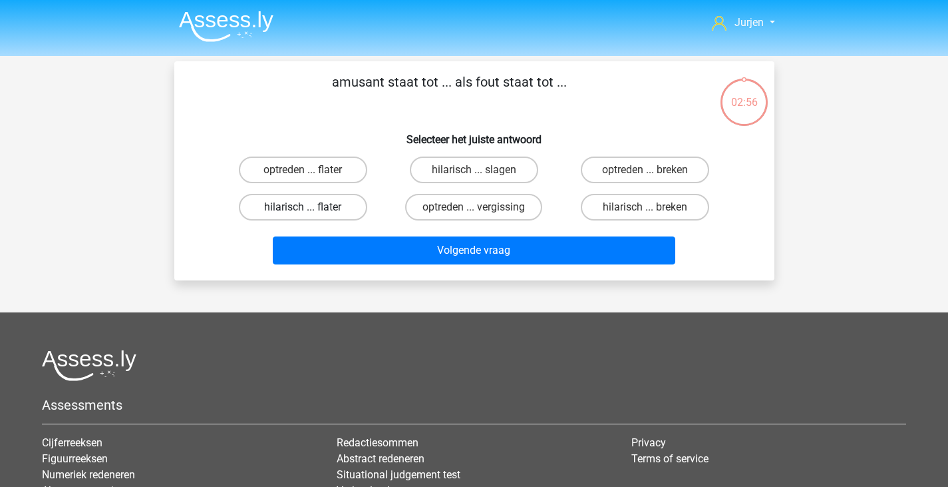
click at [364, 201] on label "hilarisch ... flater" at bounding box center [303, 207] width 128 height 27
click at [311, 207] on input "hilarisch ... flater" at bounding box center [307, 211] width 9 height 9
radio input "true"
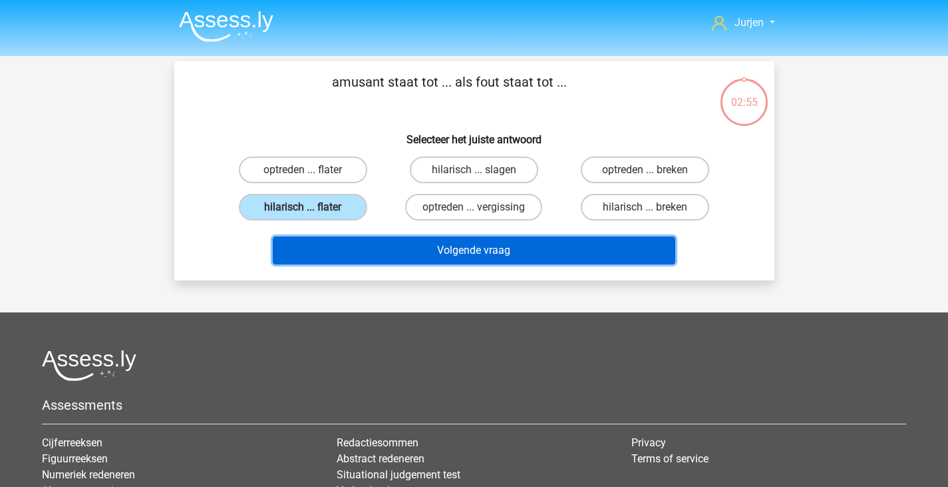
click at [414, 252] on button "Volgende vraag" at bounding box center [474, 250] width 403 height 28
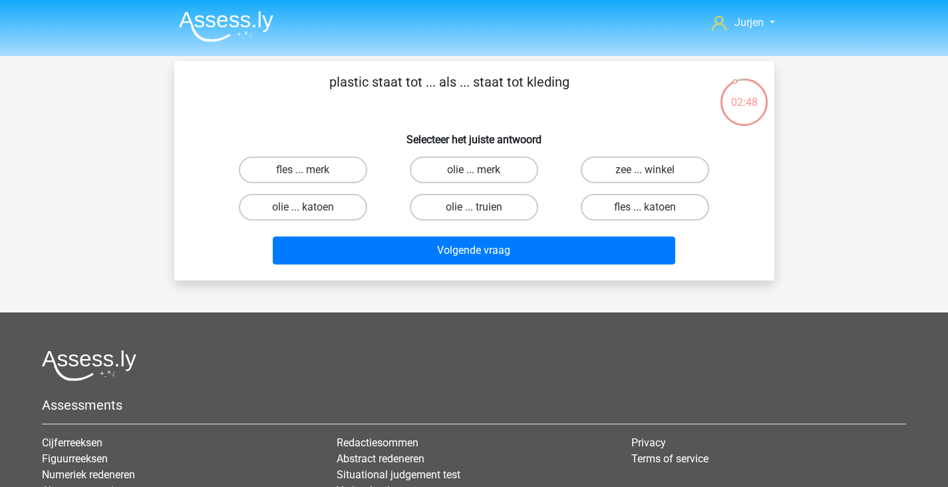
click at [314, 190] on div "olie ... katoen" at bounding box center [303, 206] width 171 height 37
click at [317, 203] on label "olie ... katoen" at bounding box center [303, 207] width 128 height 27
click at [311, 207] on input "olie ... katoen" at bounding box center [307, 211] width 9 height 9
radio input "true"
click at [619, 210] on label "fles ... katoen" at bounding box center [645, 207] width 128 height 27
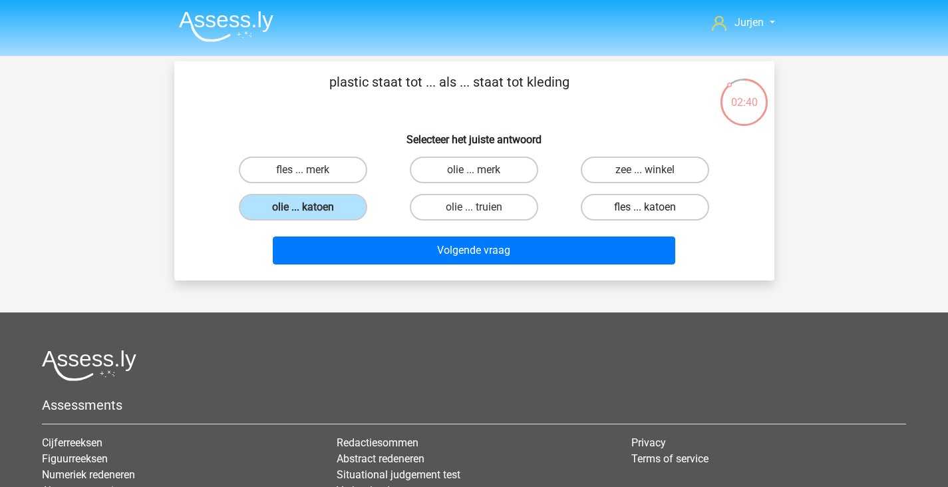
click at [646, 210] on input "fles ... katoen" at bounding box center [650, 211] width 9 height 9
radio input "true"
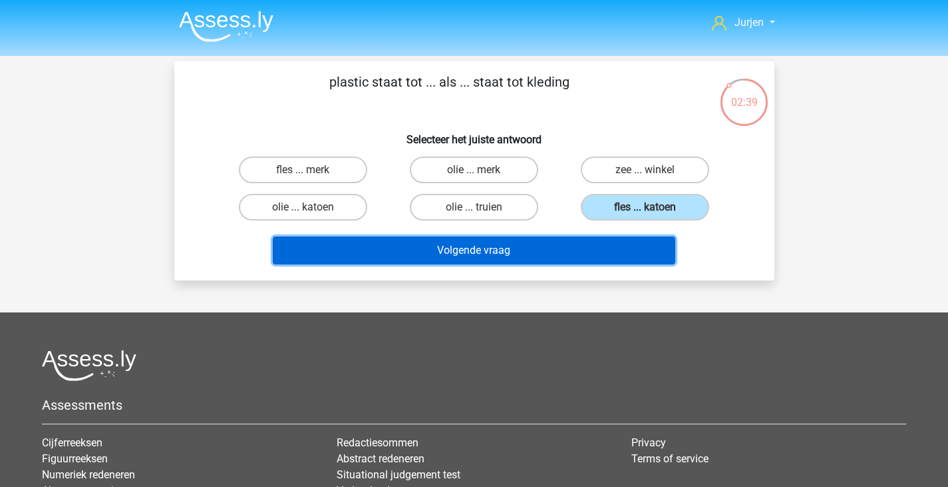
click at [586, 260] on button "Volgende vraag" at bounding box center [474, 250] width 403 height 28
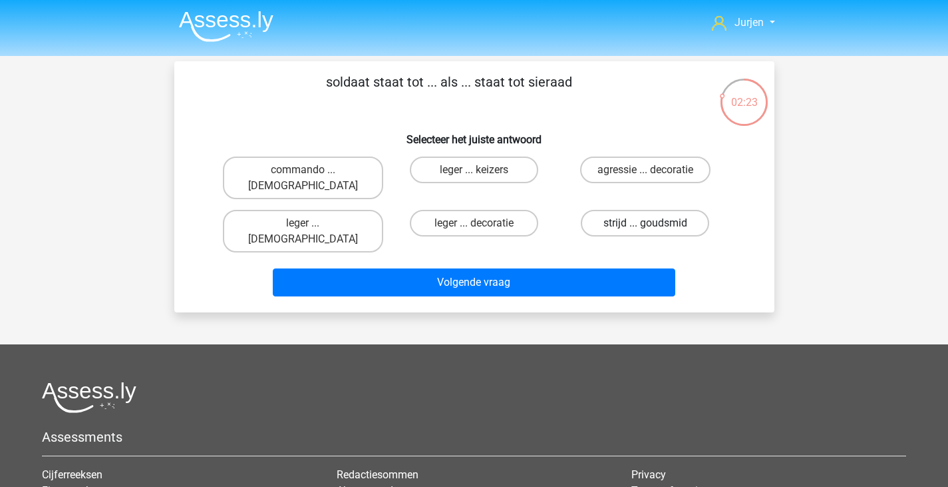
click at [688, 216] on label "strijd ... goudsmid" at bounding box center [645, 223] width 128 height 27
click at [654, 223] on input "strijd ... goudsmid" at bounding box center [650, 227] width 9 height 9
radio input "true"
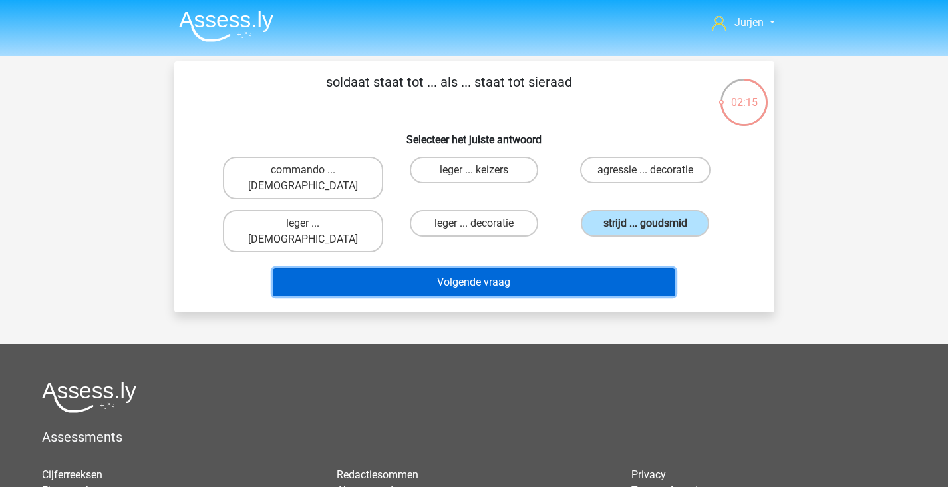
click at [544, 268] on button "Volgende vraag" at bounding box center [474, 282] width 403 height 28
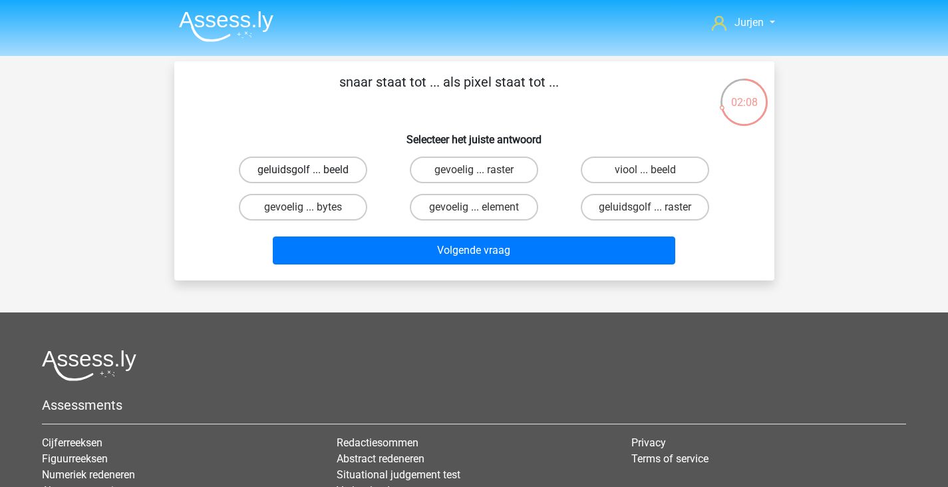
click at [325, 171] on label "geluidsgolf ... beeld" at bounding box center [303, 169] width 128 height 27
click at [311, 171] on input "geluidsgolf ... beeld" at bounding box center [307, 174] width 9 height 9
radio input "true"
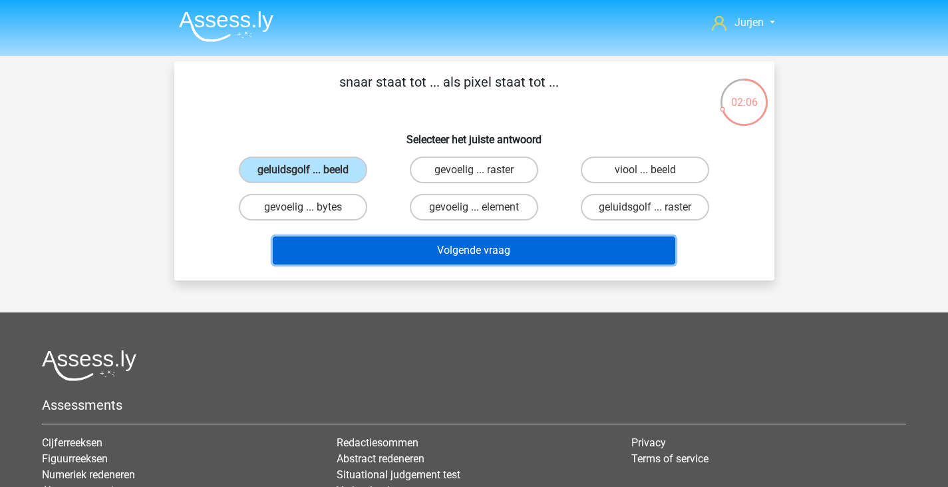
click at [423, 256] on button "Volgende vraag" at bounding box center [474, 250] width 403 height 28
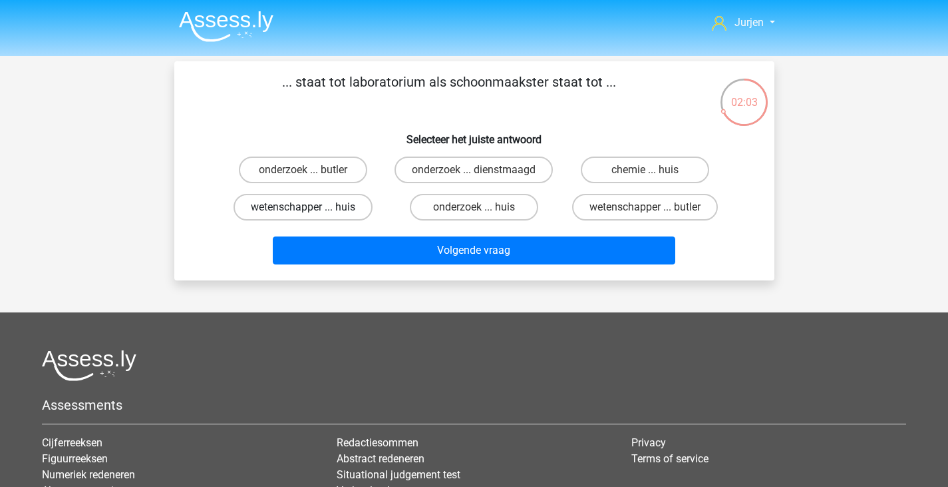
click at [353, 205] on label "wetenschapper ... huis" at bounding box center [303, 207] width 139 height 27
click at [311, 207] on input "wetenschapper ... huis" at bounding box center [307, 211] width 9 height 9
radio input "true"
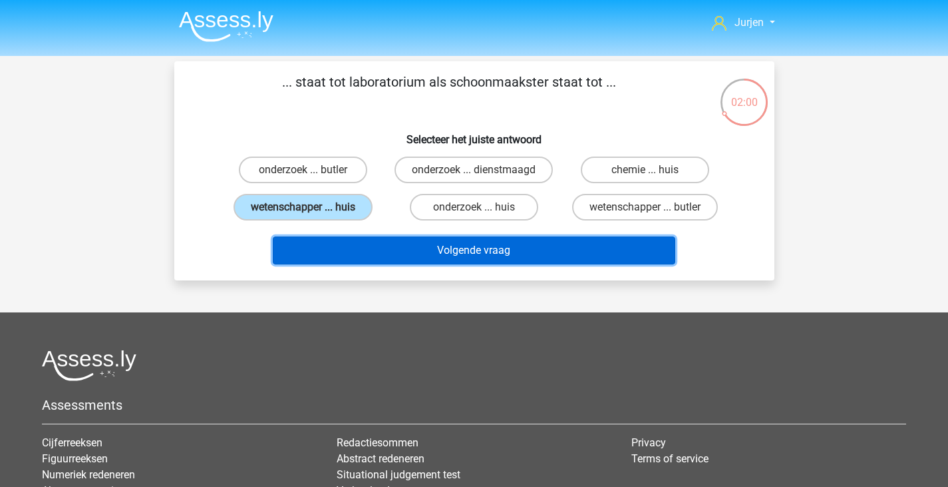
click at [566, 240] on button "Volgende vraag" at bounding box center [474, 250] width 403 height 28
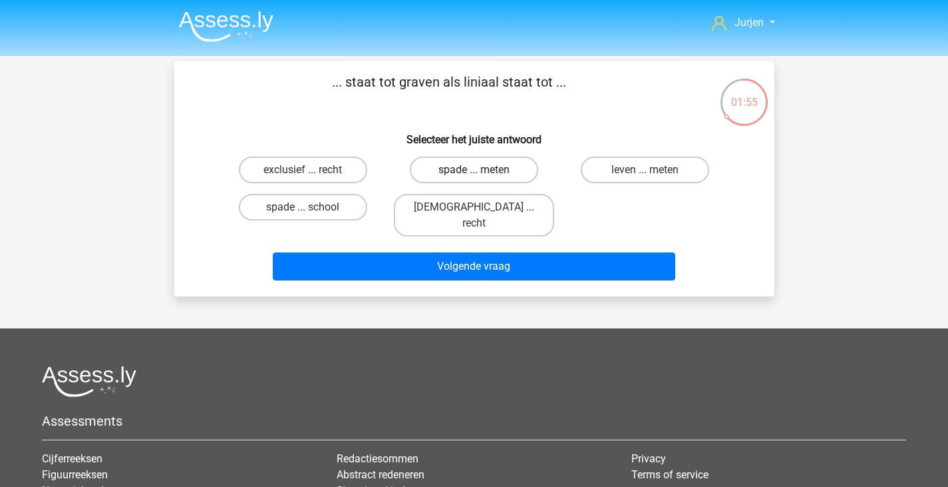
click at [511, 176] on label "spade ... meten" at bounding box center [474, 169] width 128 height 27
click at [483, 176] on input "spade ... meten" at bounding box center [478, 174] width 9 height 9
radio input "true"
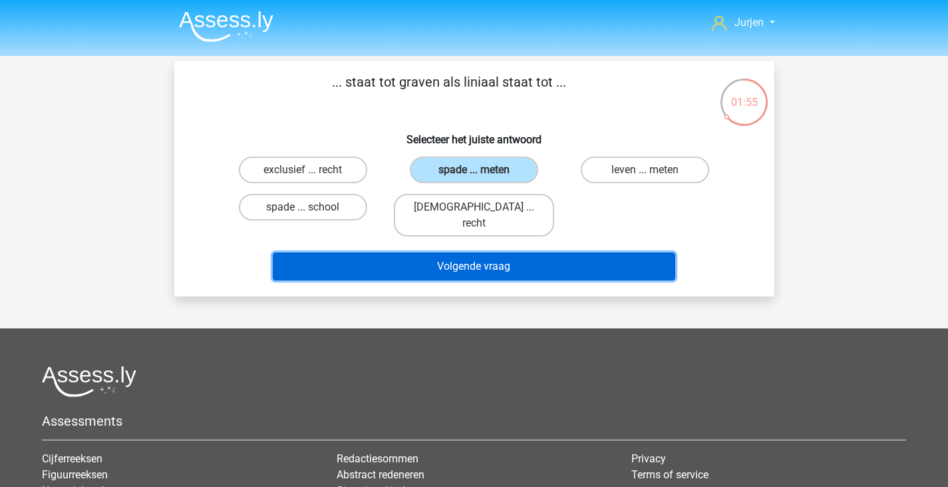
click at [539, 252] on button "Volgende vraag" at bounding box center [474, 266] width 403 height 28
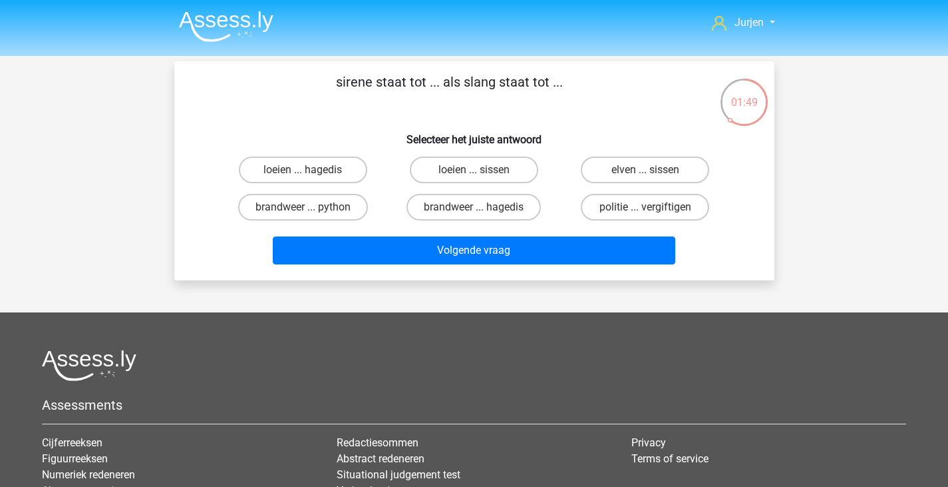
click at [514, 188] on div "loeien ... sissen" at bounding box center [474, 169] width 171 height 37
click at [520, 175] on label "loeien ... sissen" at bounding box center [474, 169] width 128 height 27
click at [483, 175] on input "loeien ... sissen" at bounding box center [478, 174] width 9 height 9
radio input "true"
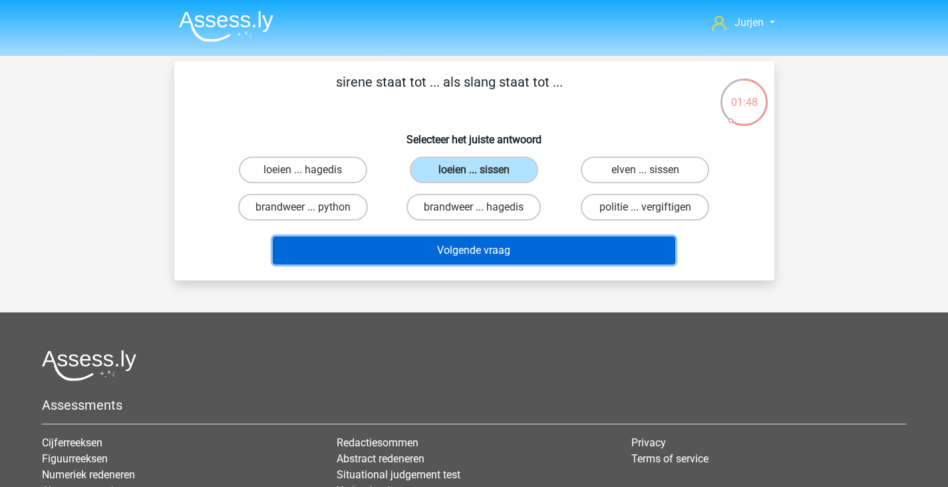
click at [546, 254] on button "Volgende vraag" at bounding box center [474, 250] width 403 height 28
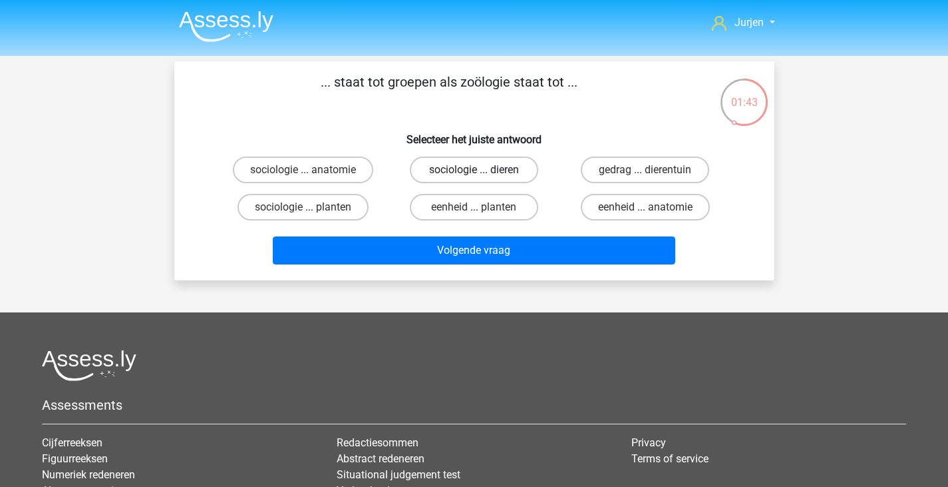
click at [487, 166] on label "sociologie ... dieren" at bounding box center [474, 169] width 128 height 27
click at [483, 170] on input "sociologie ... dieren" at bounding box center [478, 174] width 9 height 9
radio input "true"
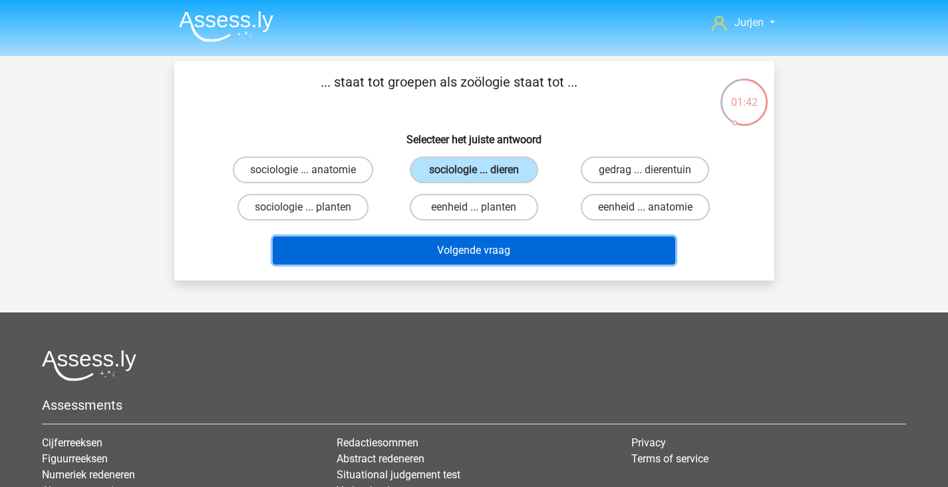
click at [518, 257] on button "Volgende vraag" at bounding box center [474, 250] width 403 height 28
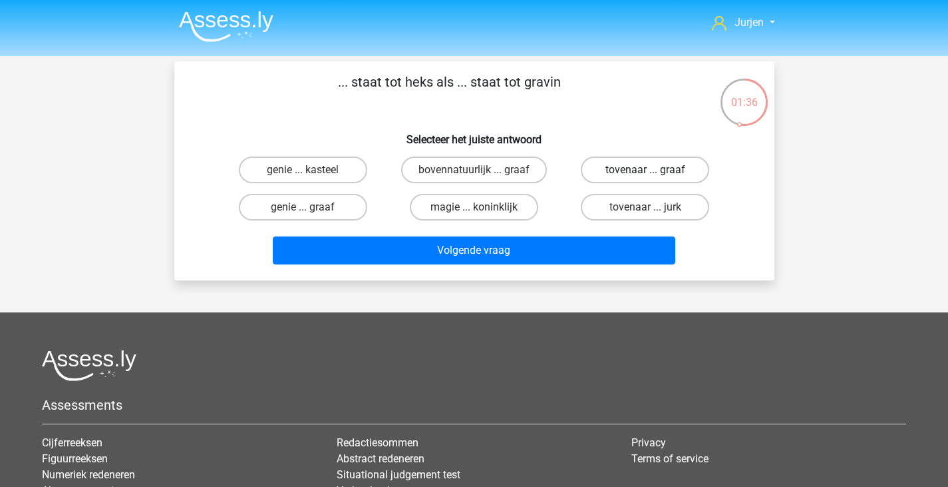
click at [636, 176] on label "tovenaar ... graaf" at bounding box center [645, 169] width 128 height 27
click at [646, 176] on input "tovenaar ... graaf" at bounding box center [650, 174] width 9 height 9
radio input "true"
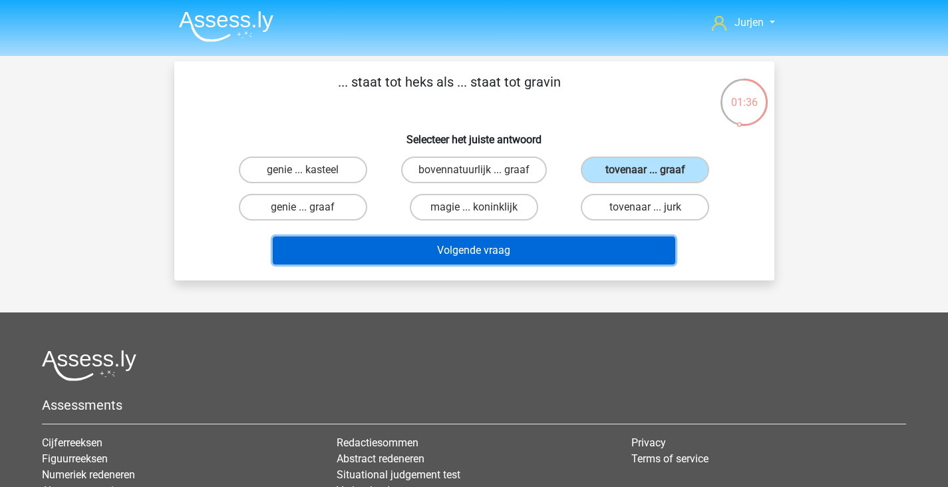
click at [574, 240] on button "Volgende vraag" at bounding box center [474, 250] width 403 height 28
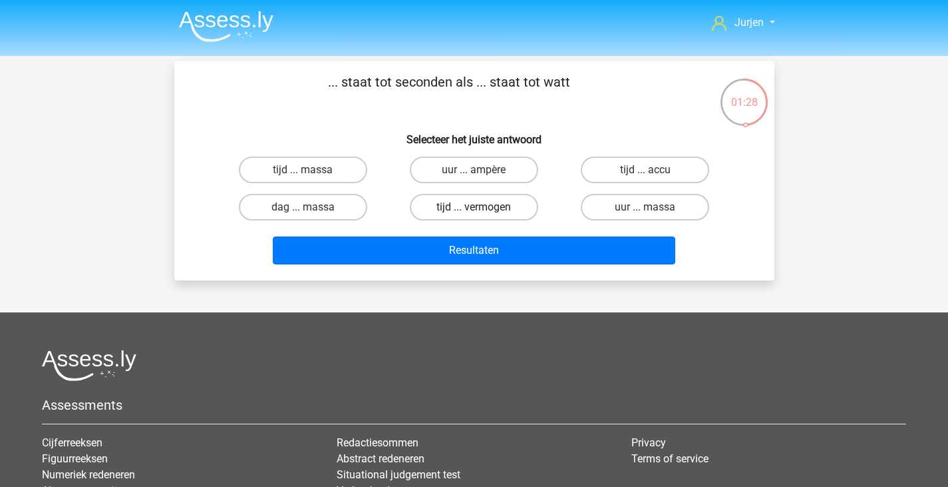
click at [521, 208] on label "tijd ... vermogen" at bounding box center [474, 207] width 128 height 27
click at [483, 208] on input "tijd ... vermogen" at bounding box center [478, 211] width 9 height 9
radio input "true"
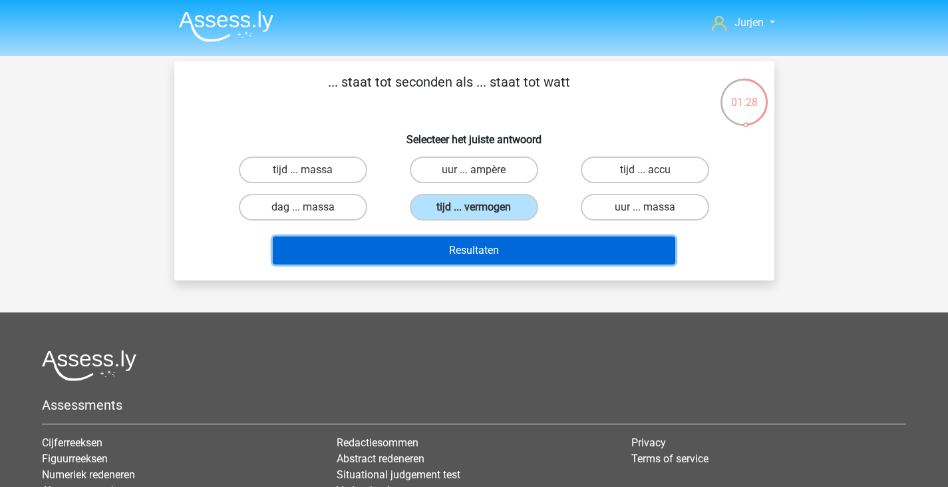
click at [530, 250] on button "Resultaten" at bounding box center [474, 250] width 403 height 28
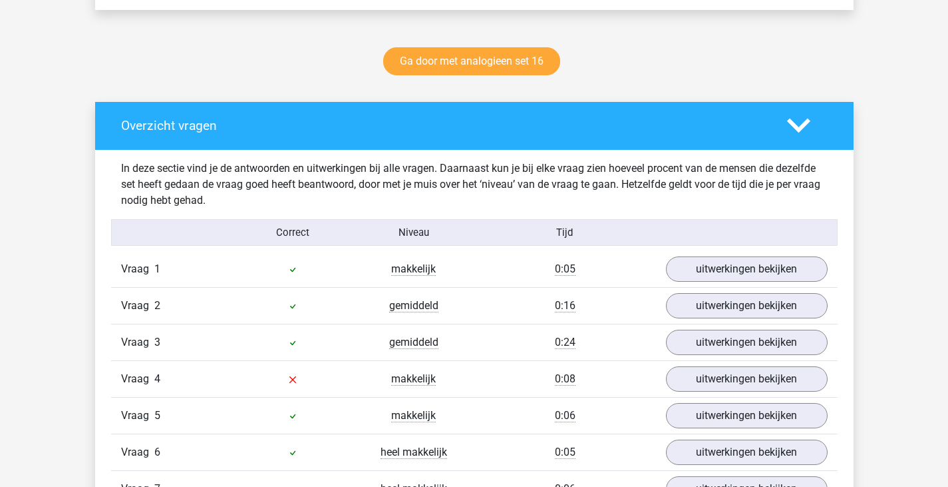
scroll to position [799, 0]
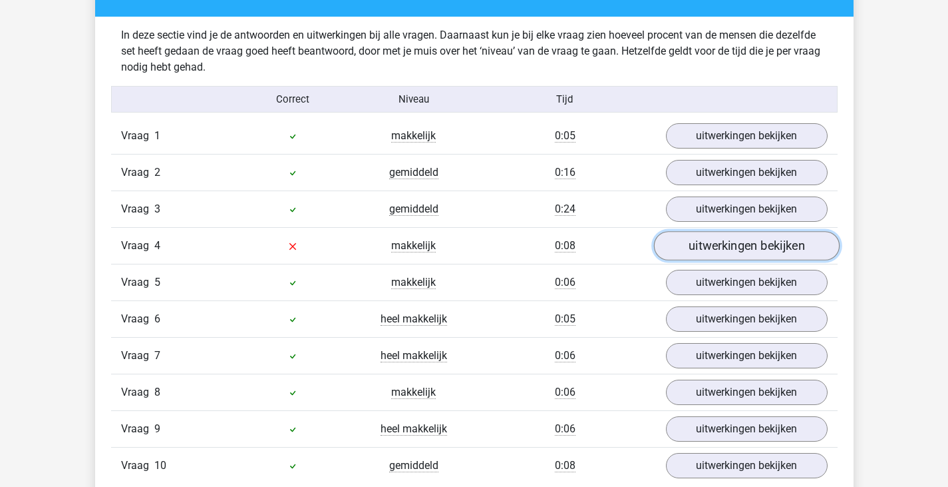
click at [701, 234] on link "uitwerkingen bekijken" at bounding box center [747, 245] width 186 height 29
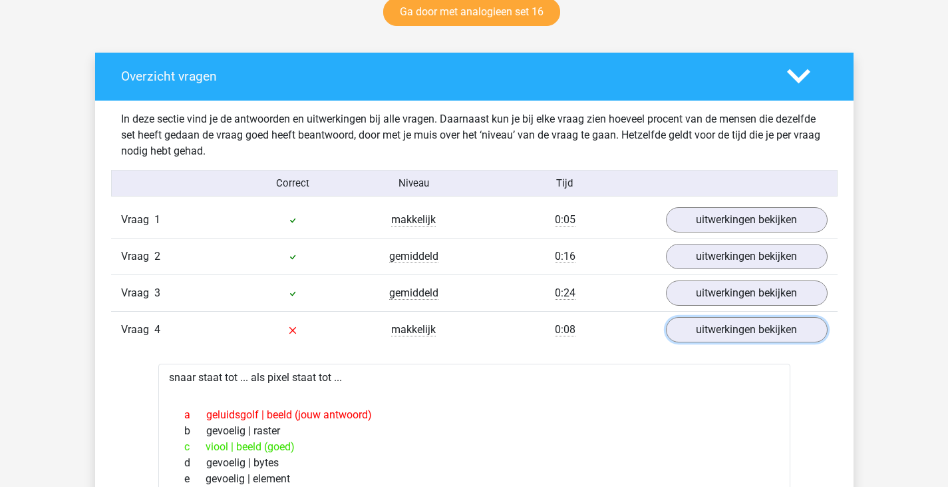
scroll to position [532, 0]
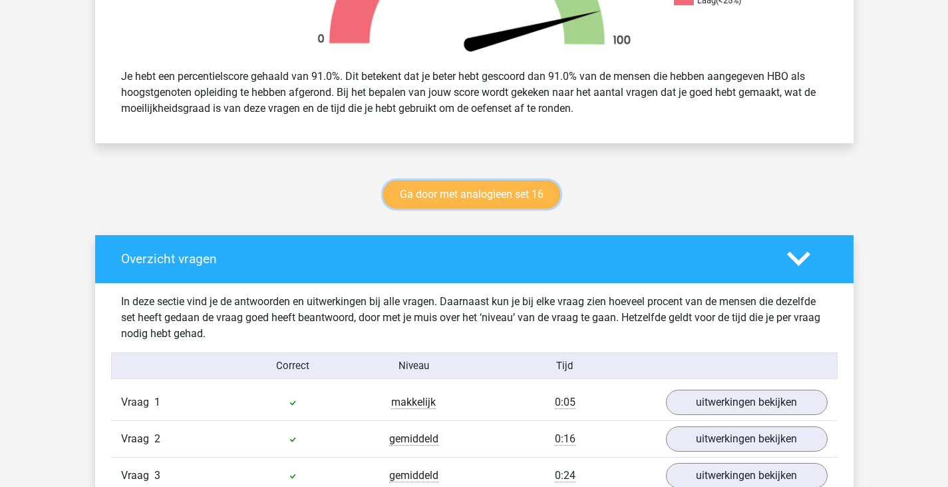
click at [485, 194] on link "Ga door met analogieen set 16" at bounding box center [471, 194] width 177 height 28
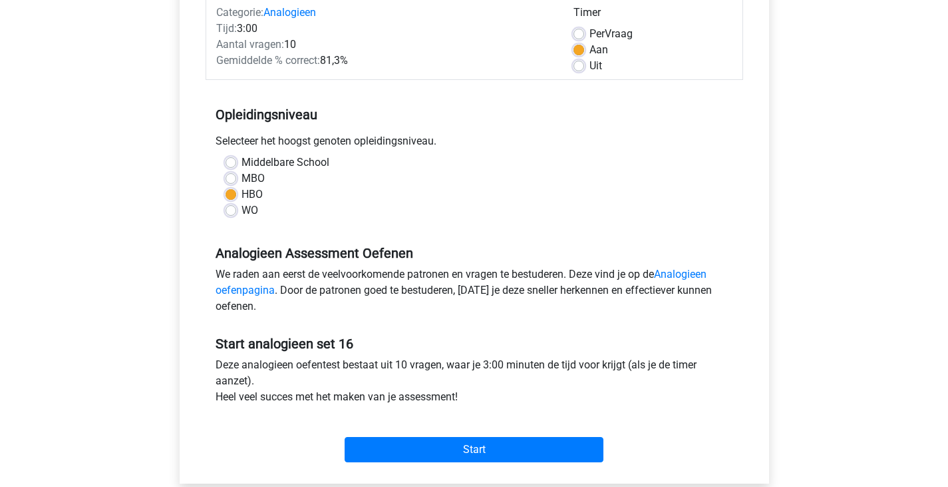
scroll to position [266, 0]
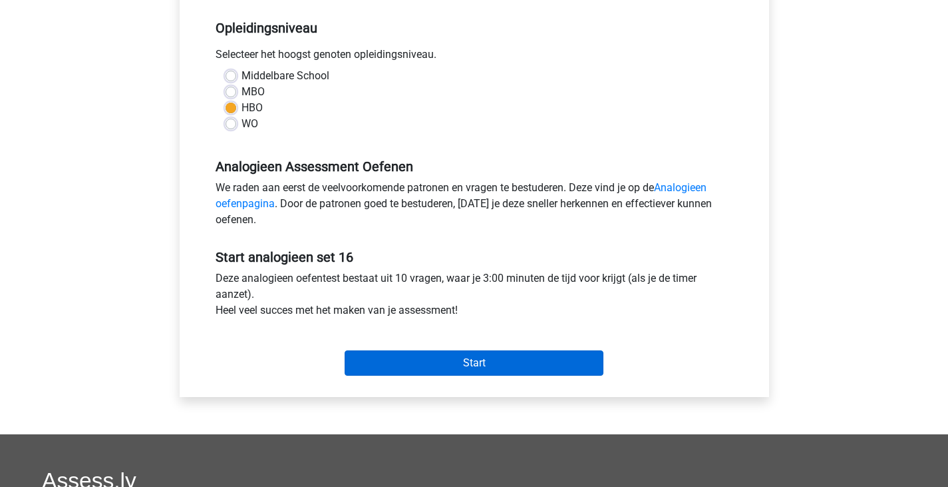
click at [483, 375] on div "Start" at bounding box center [475, 351] width 538 height 57
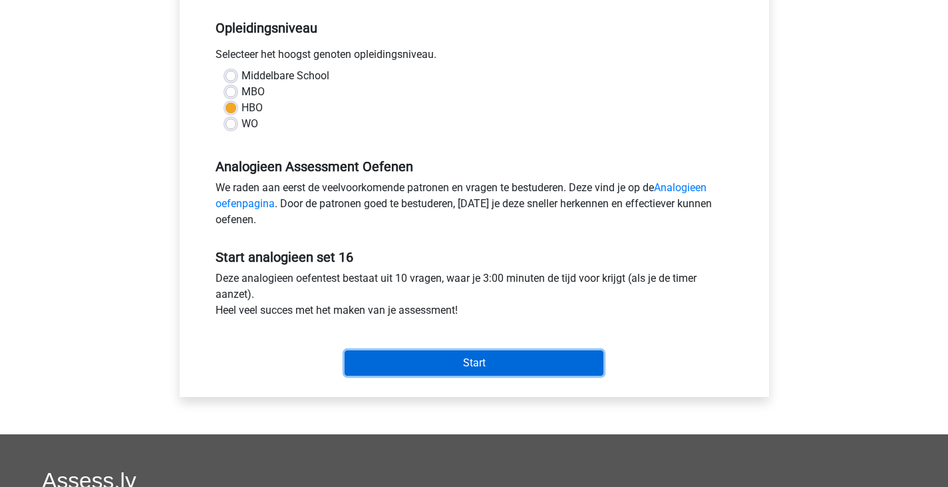
click at [483, 366] on input "Start" at bounding box center [474, 362] width 259 height 25
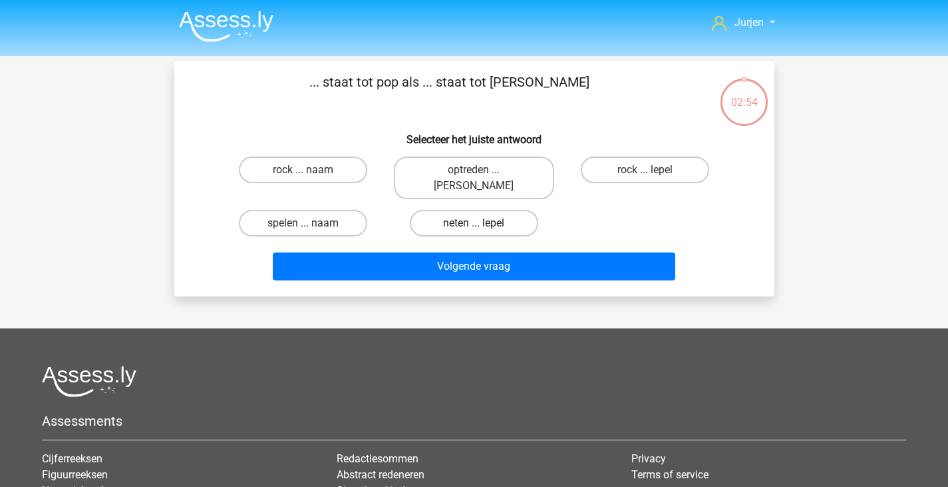
click at [444, 210] on label "neten ... lepel" at bounding box center [474, 223] width 128 height 27
click at [474, 223] on input "neten ... lepel" at bounding box center [478, 227] width 9 height 9
radio input "true"
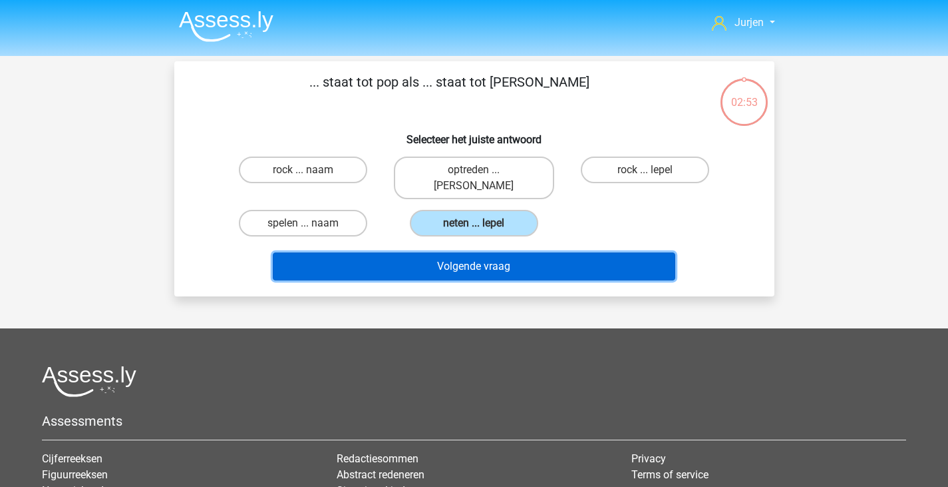
click at [461, 252] on button "Volgende vraag" at bounding box center [474, 266] width 403 height 28
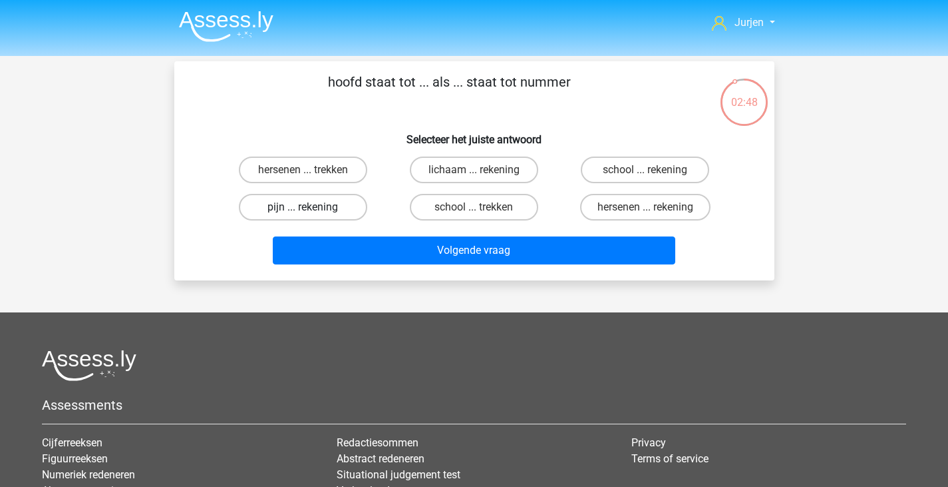
click at [329, 198] on label "pijn ... rekening" at bounding box center [303, 207] width 128 height 27
click at [311, 207] on input "pijn ... rekening" at bounding box center [307, 211] width 9 height 9
radio input "true"
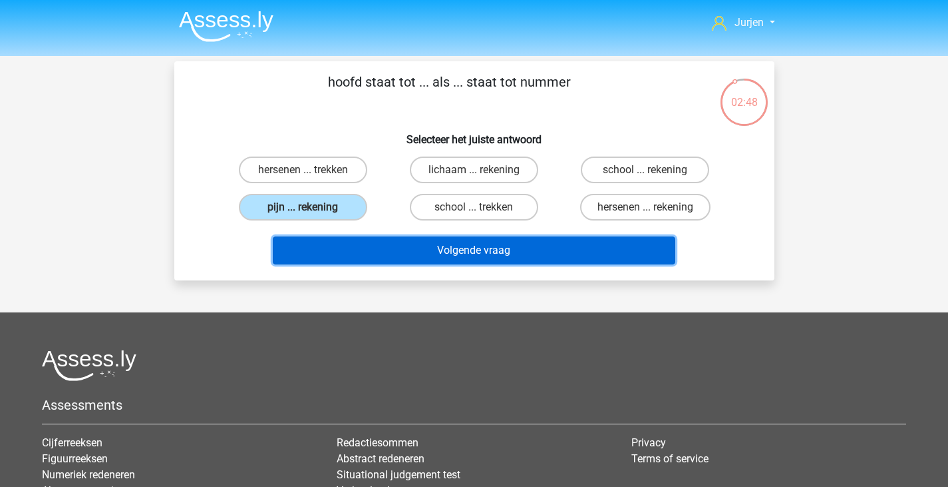
click at [377, 254] on button "Volgende vraag" at bounding box center [474, 250] width 403 height 28
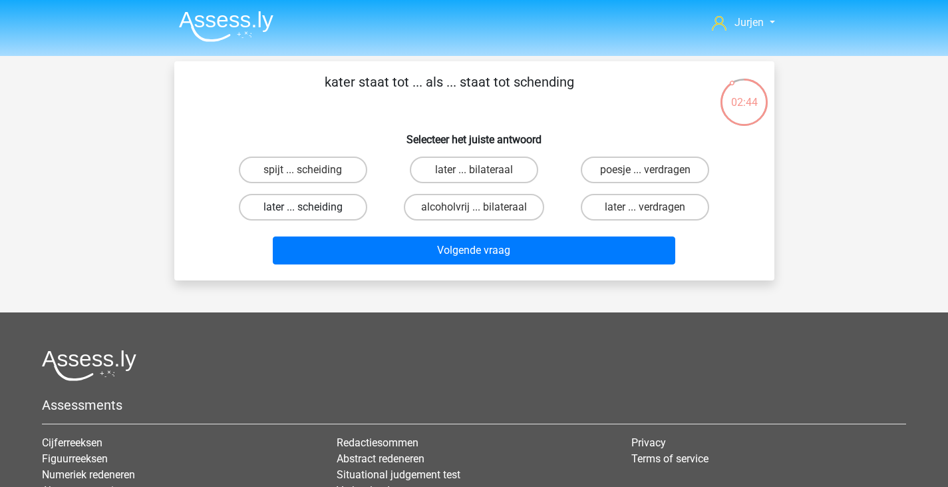
click at [350, 203] on label "later ... scheiding" at bounding box center [303, 207] width 128 height 27
click at [311, 207] on input "later ... scheiding" at bounding box center [307, 211] width 9 height 9
radio input "true"
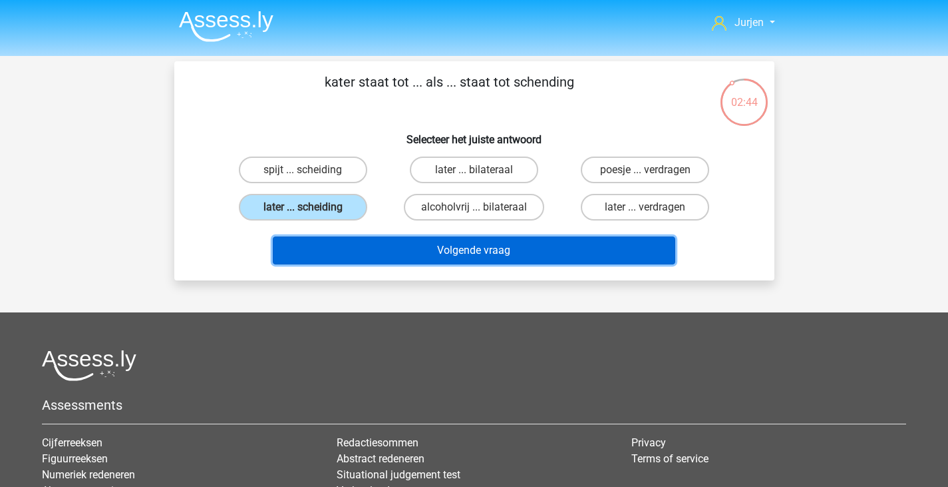
click at [386, 249] on button "Volgende vraag" at bounding box center [474, 250] width 403 height 28
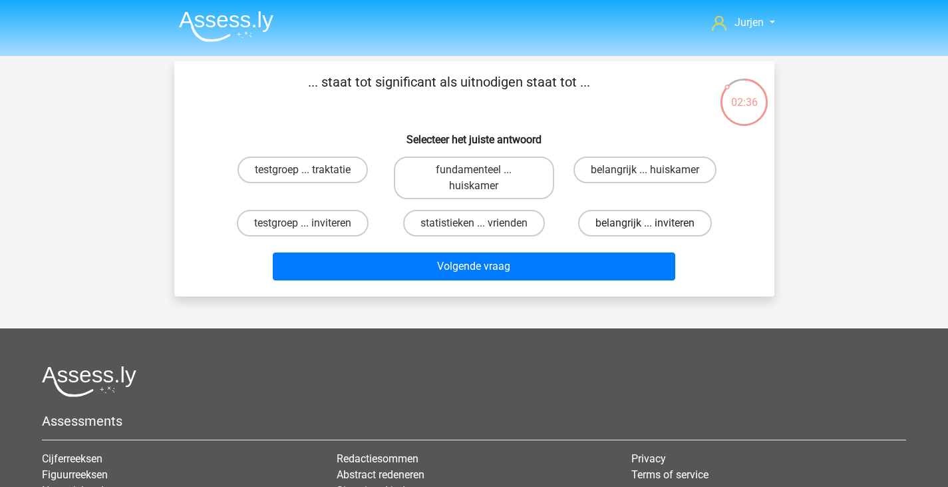
click at [630, 230] on label "belangrijk ... inviteren" at bounding box center [645, 223] width 134 height 27
click at [646, 230] on input "belangrijk ... inviteren" at bounding box center [650, 227] width 9 height 9
radio input "true"
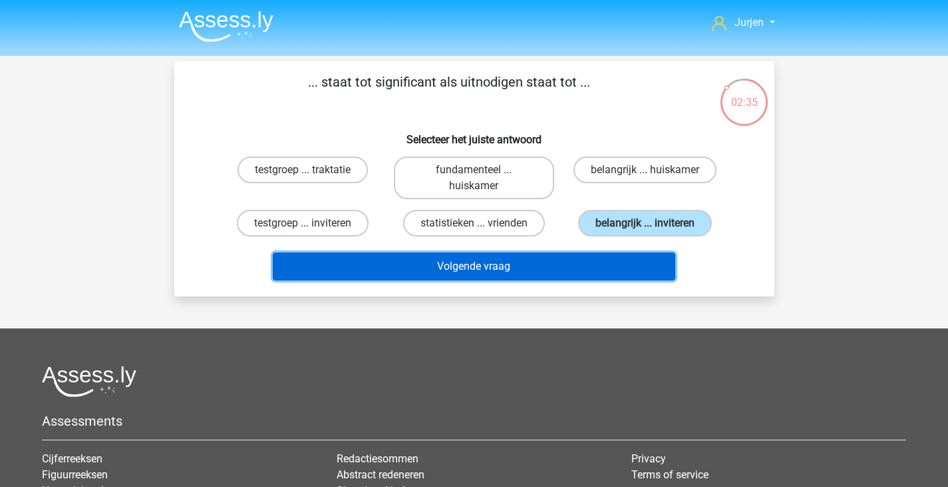
click at [586, 256] on button "Volgende vraag" at bounding box center [474, 266] width 403 height 28
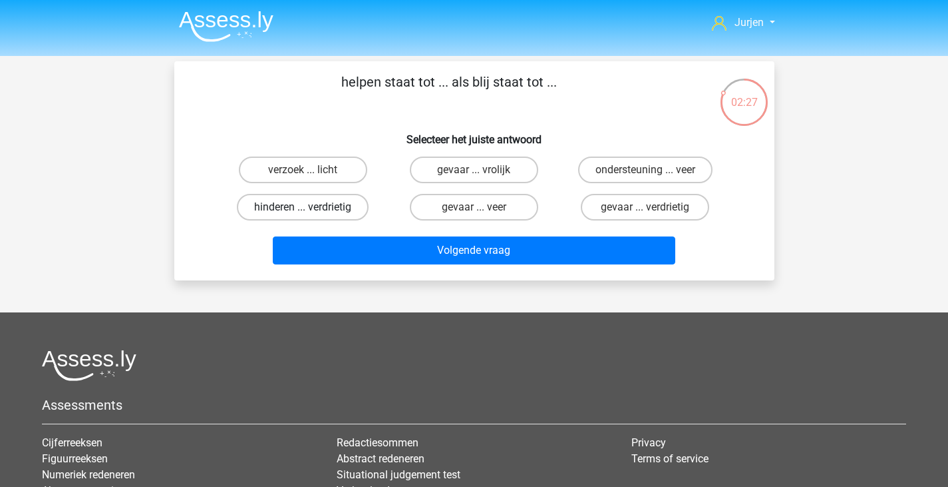
click at [358, 202] on label "hinderen ... verdrietig" at bounding box center [303, 207] width 132 height 27
click at [311, 207] on input "hinderen ... verdrietig" at bounding box center [307, 211] width 9 height 9
radio input "true"
click at [413, 277] on div "helpen staat tot ... als blij staat tot ... Selecteer het juiste antwoord verzo…" at bounding box center [474, 170] width 600 height 219
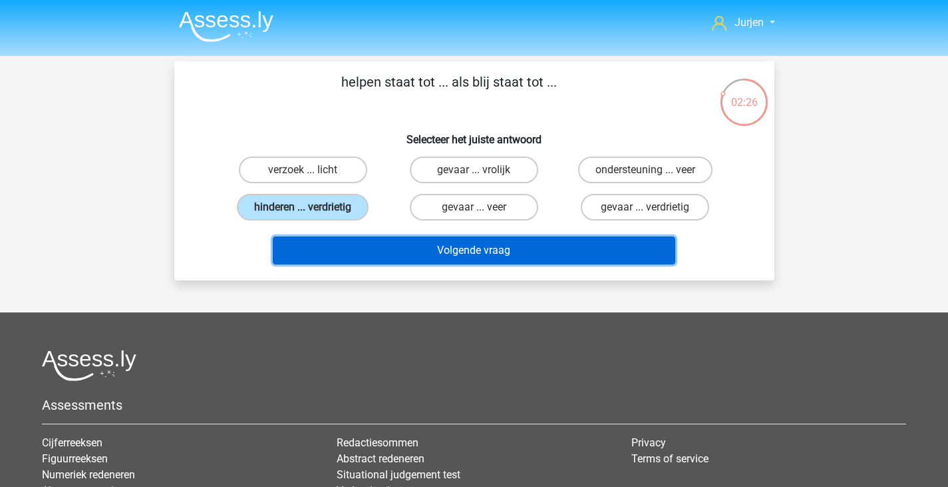
click at [420, 239] on button "Volgende vraag" at bounding box center [474, 250] width 403 height 28
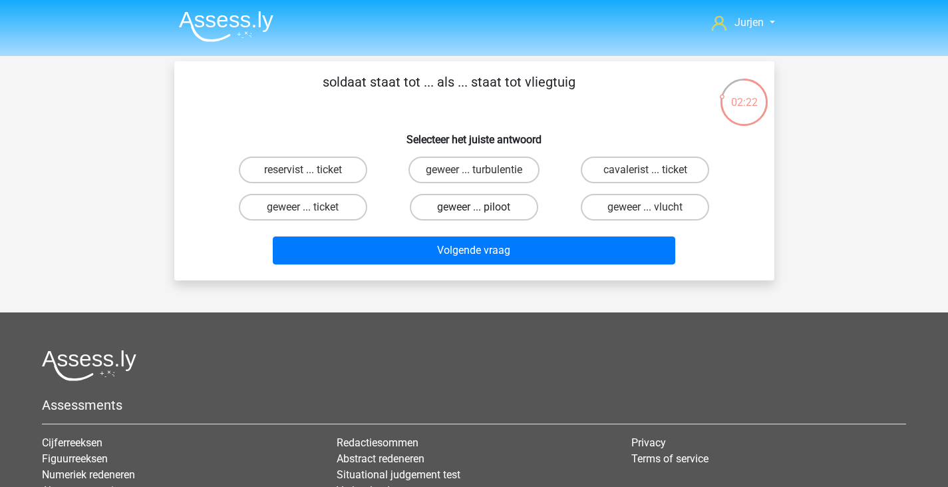
click at [499, 212] on label "geweer ... piloot" at bounding box center [474, 207] width 128 height 27
click at [483, 212] on input "geweer ... piloot" at bounding box center [478, 211] width 9 height 9
radio input "true"
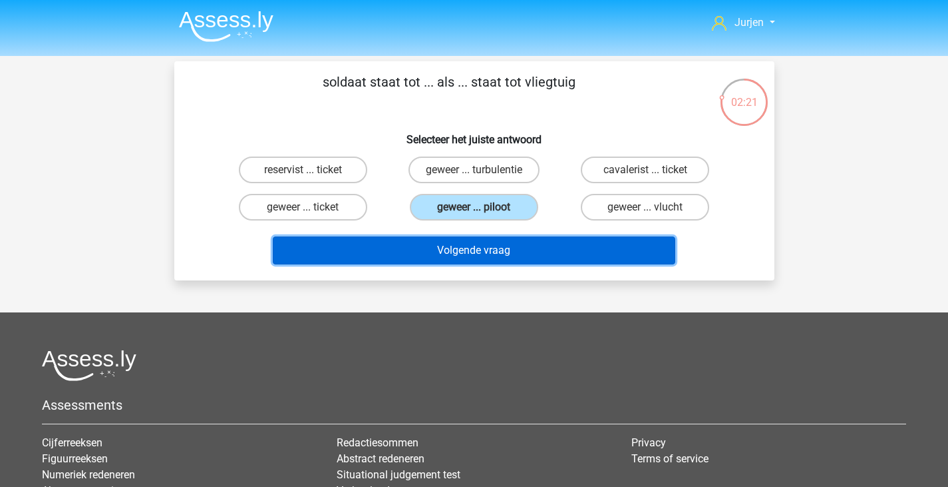
click at [523, 245] on button "Volgende vraag" at bounding box center [474, 250] width 403 height 28
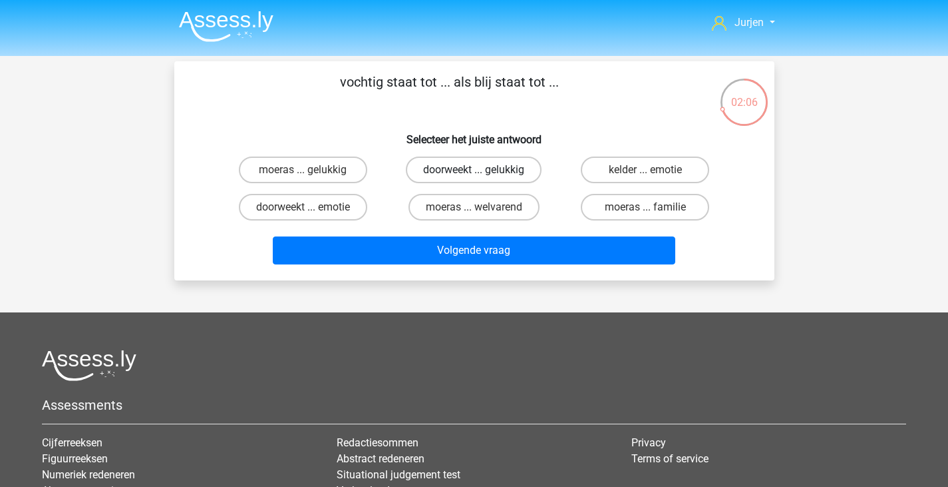
click at [444, 172] on label "doorweekt ... gelukkig" at bounding box center [474, 169] width 136 height 27
click at [474, 172] on input "doorweekt ... gelukkig" at bounding box center [478, 174] width 9 height 9
radio input "true"
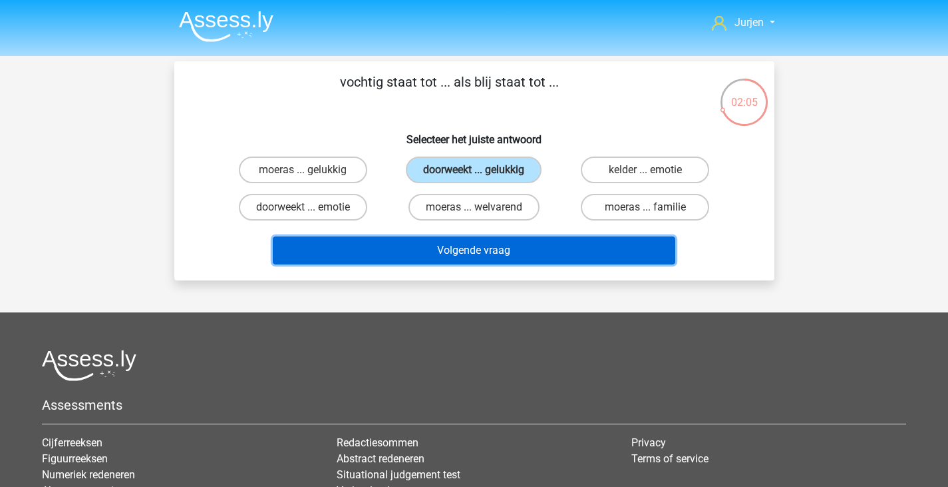
click at [445, 245] on button "Volgende vraag" at bounding box center [474, 250] width 403 height 28
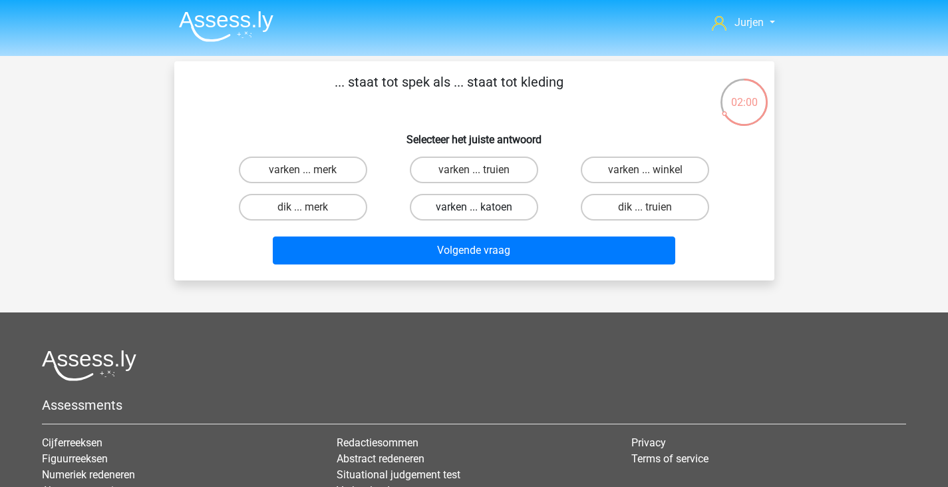
click at [451, 207] on label "varken ... katoen" at bounding box center [474, 207] width 128 height 27
click at [474, 207] on input "varken ... katoen" at bounding box center [478, 211] width 9 height 9
radio input "true"
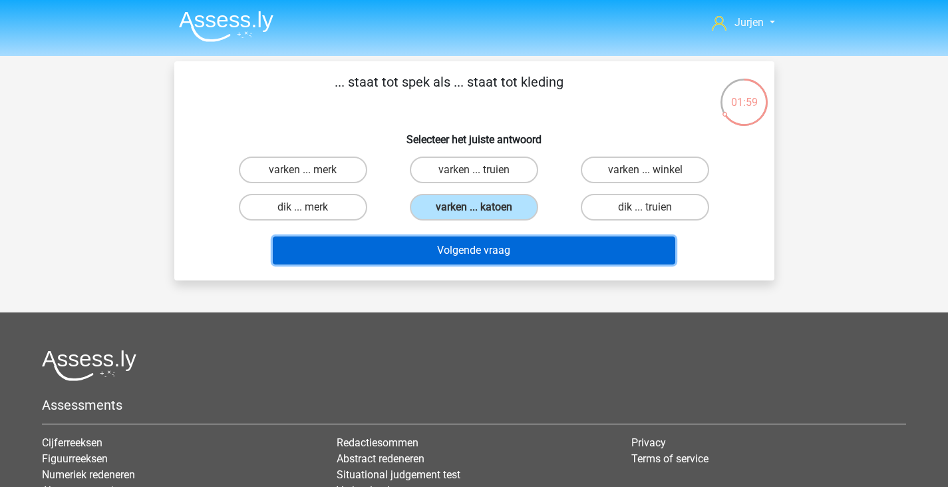
click at [495, 247] on button "Volgende vraag" at bounding box center [474, 250] width 403 height 28
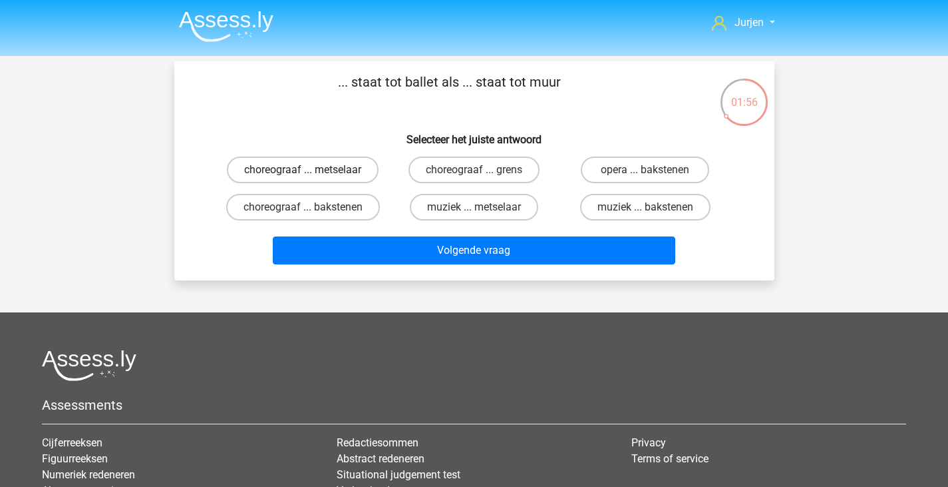
click at [285, 178] on label "choreograaf ... metselaar" at bounding box center [303, 169] width 152 height 27
click at [303, 178] on input "choreograaf ... metselaar" at bounding box center [307, 174] width 9 height 9
radio input "true"
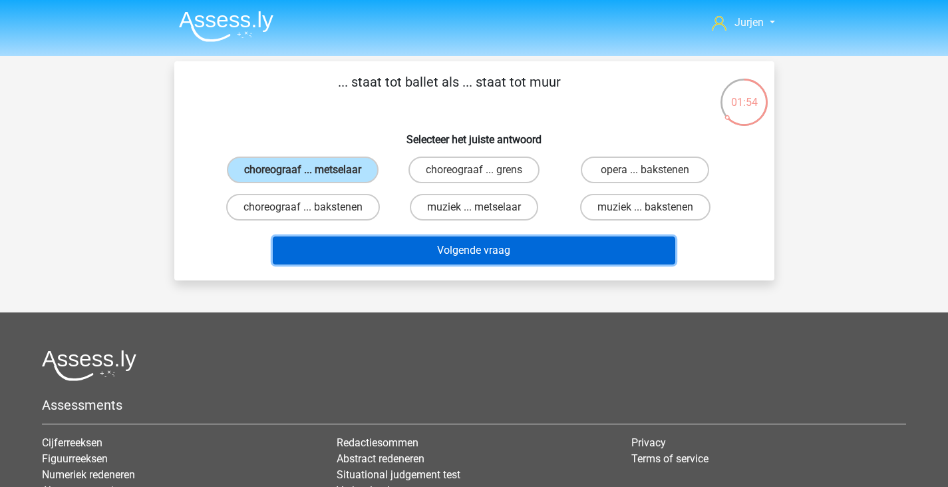
click at [444, 252] on button "Volgende vraag" at bounding box center [474, 250] width 403 height 28
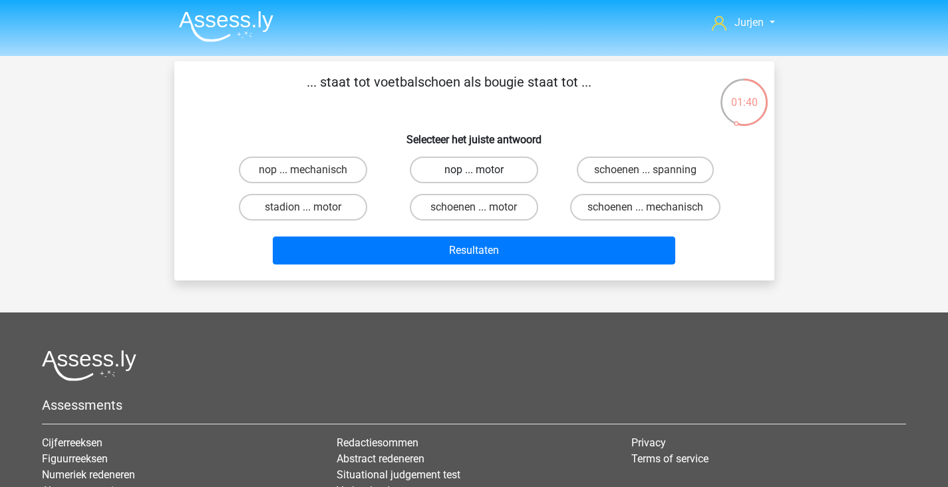
click at [512, 162] on label "nop ... motor" at bounding box center [474, 169] width 128 height 27
click at [483, 170] on input "nop ... motor" at bounding box center [478, 174] width 9 height 9
radio input "true"
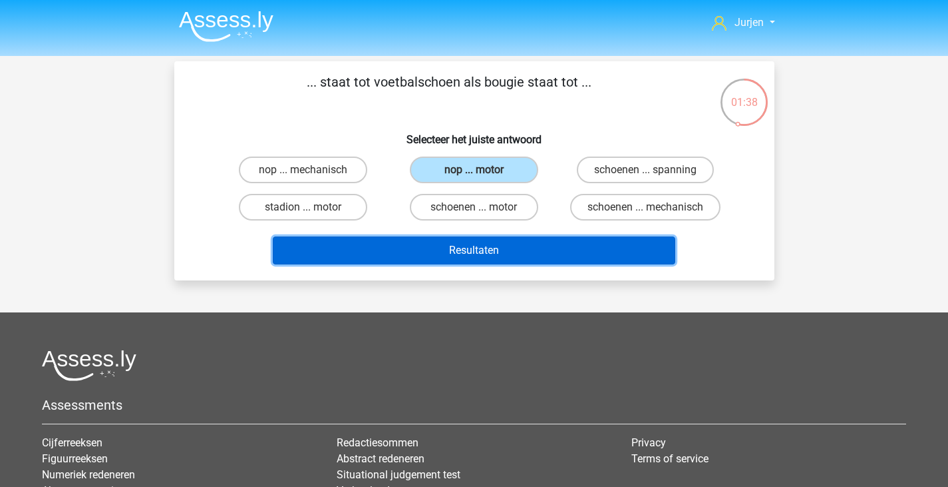
click at [558, 248] on button "Resultaten" at bounding box center [474, 250] width 403 height 28
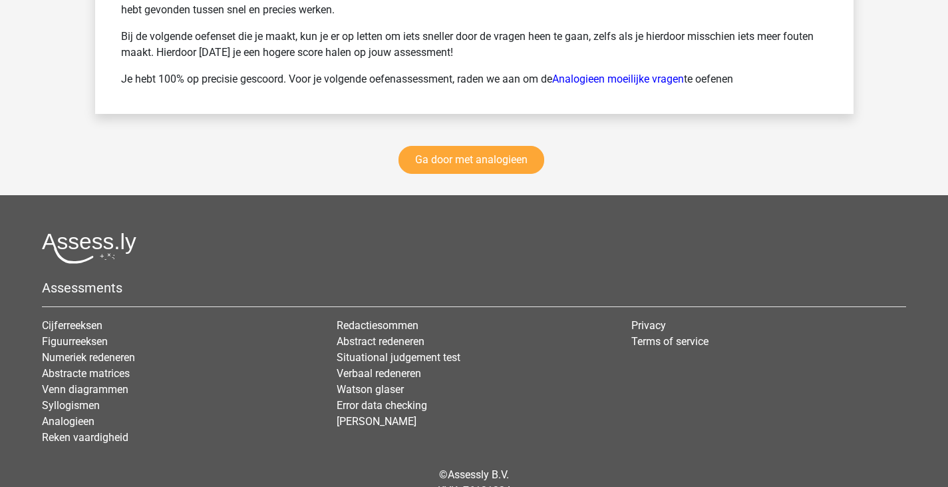
scroll to position [1997, 0]
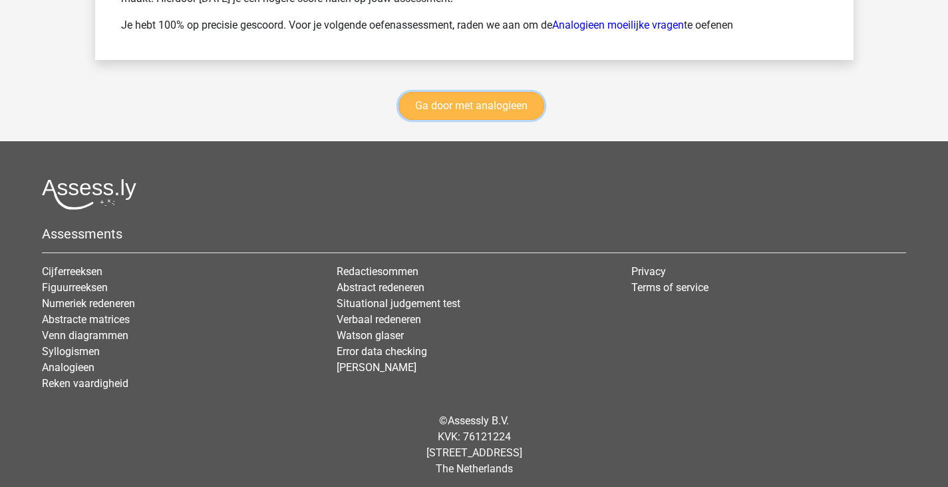
click at [485, 114] on link "Ga door met analogieen" at bounding box center [472, 106] width 146 height 28
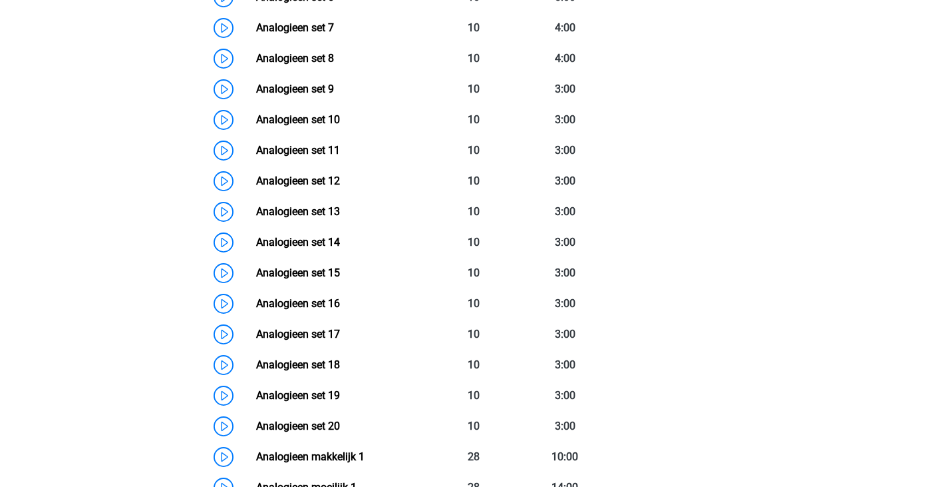
scroll to position [812, 0]
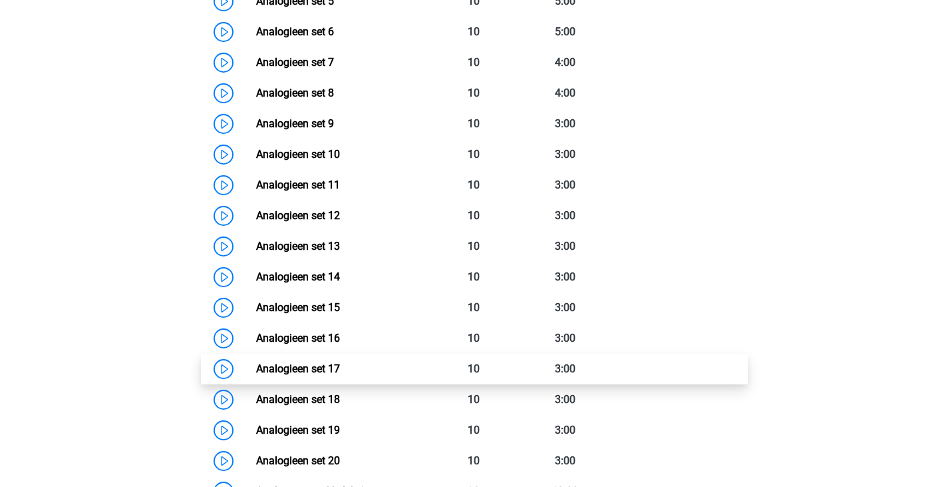
click at [340, 369] on link "Analogieen set 17" at bounding box center [298, 368] width 84 height 13
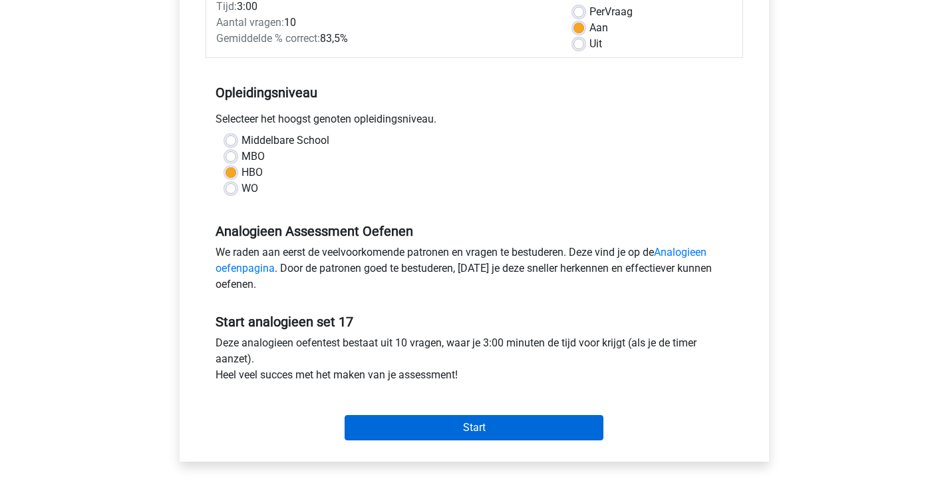
scroll to position [266, 0]
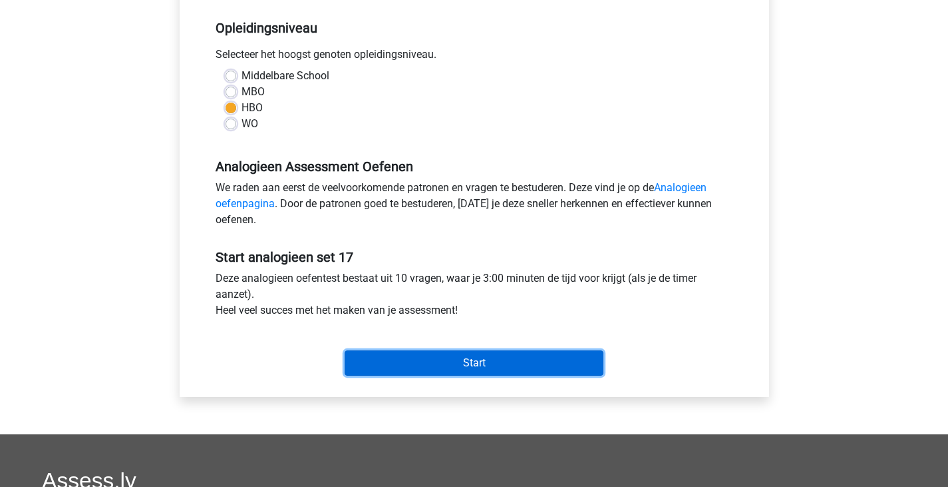
click at [455, 355] on input "Start" at bounding box center [474, 362] width 259 height 25
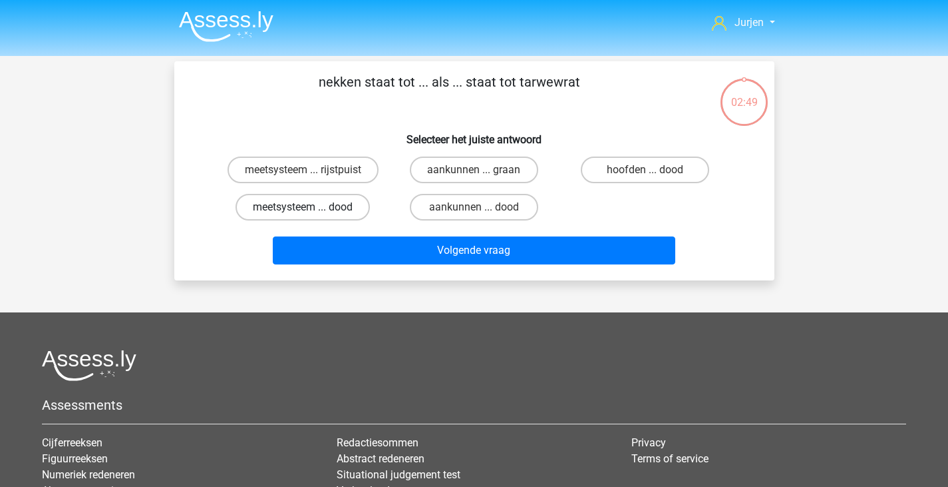
click at [328, 206] on label "meetsysteem ... dood" at bounding box center [303, 207] width 134 height 27
click at [311, 207] on input "meetsysteem ... dood" at bounding box center [307, 211] width 9 height 9
radio input "true"
click at [339, 232] on div "Volgende vraag" at bounding box center [475, 248] width 558 height 44
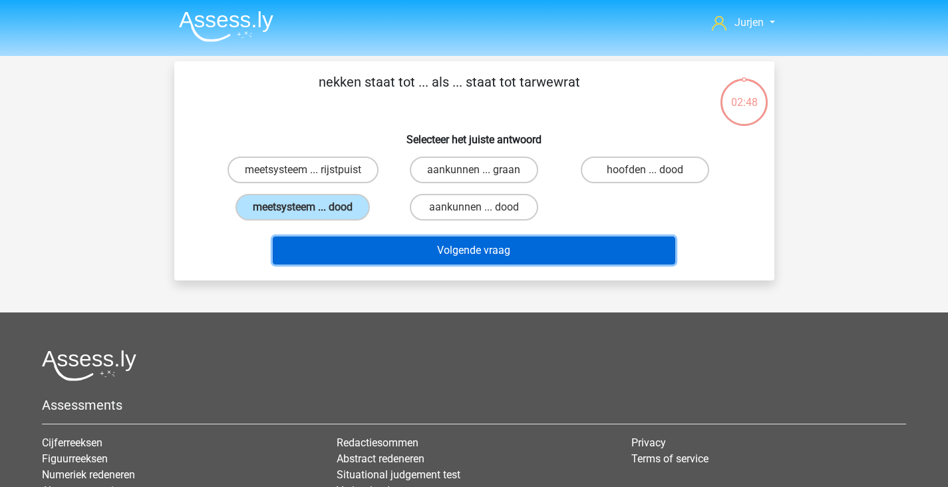
click at [346, 242] on button "Volgende vraag" at bounding box center [474, 250] width 403 height 28
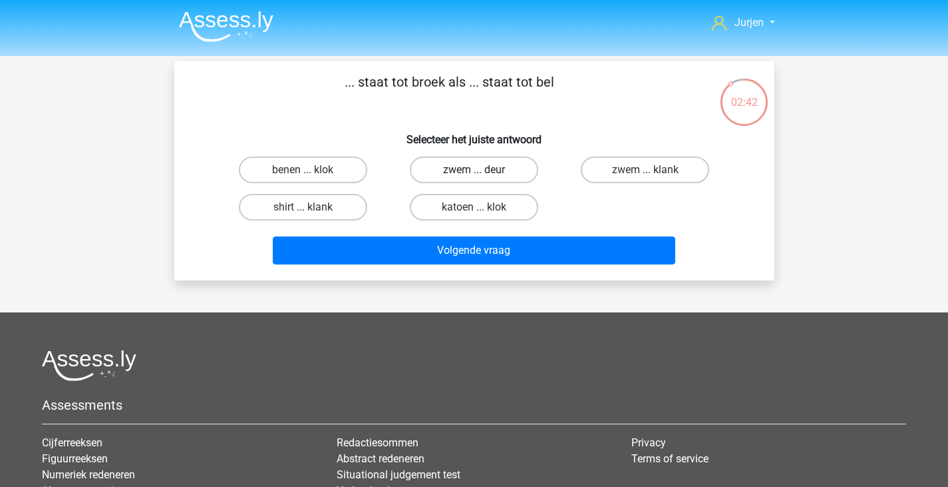
click at [475, 183] on label "zwem ... deur" at bounding box center [474, 169] width 128 height 27
click at [475, 178] on input "zwem ... deur" at bounding box center [478, 174] width 9 height 9
radio input "true"
click at [485, 272] on div "... staat tot broek als ... staat tot bel Selecteer het juiste antwoord benen .…" at bounding box center [474, 170] width 600 height 219
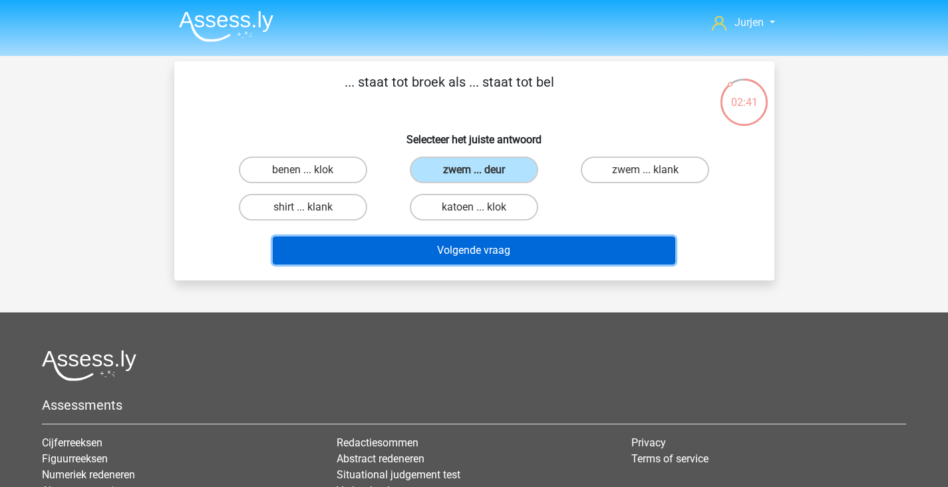
click at [490, 260] on button "Volgende vraag" at bounding box center [474, 250] width 403 height 28
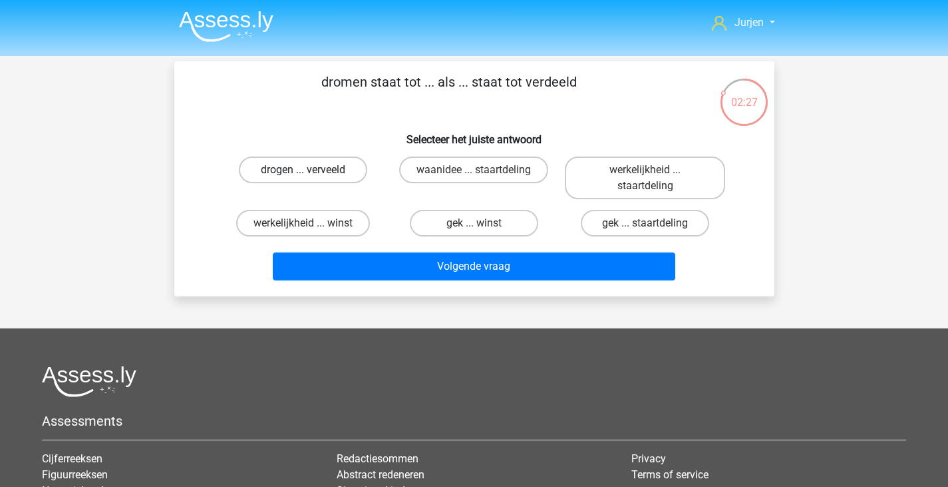
click at [358, 172] on label "drogen ... verveeld" at bounding box center [303, 169] width 128 height 27
click at [311, 172] on input "drogen ... verveeld" at bounding box center [307, 174] width 9 height 9
radio input "true"
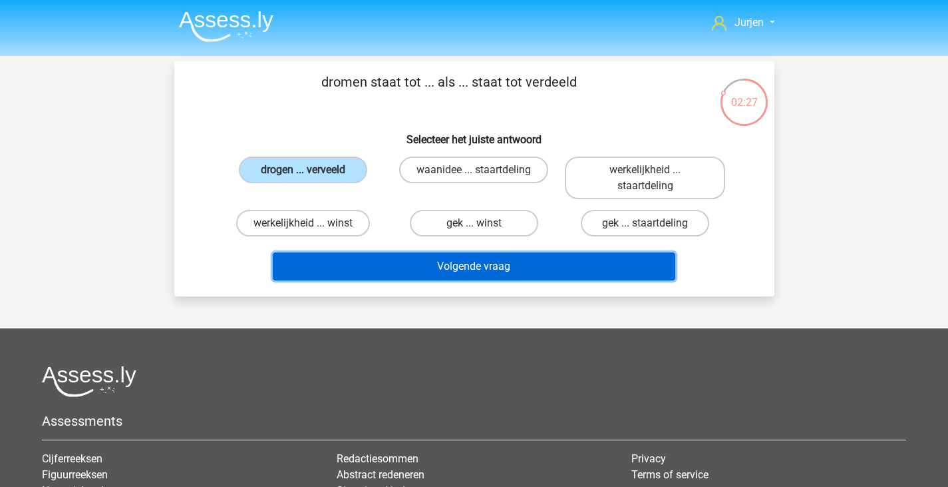
click at [374, 258] on button "Volgende vraag" at bounding box center [474, 266] width 403 height 28
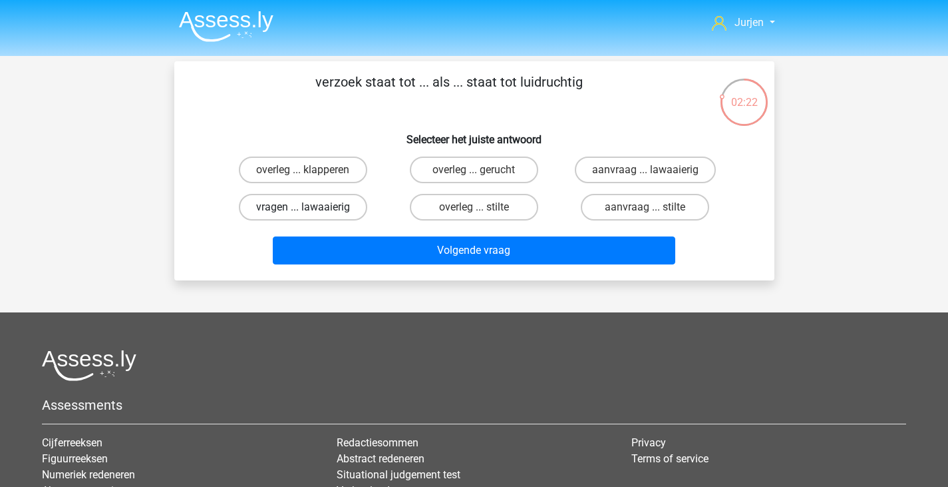
click at [347, 194] on label "vragen ... lawaaierig" at bounding box center [303, 207] width 128 height 27
click at [311, 207] on input "vragen ... lawaaierig" at bounding box center [307, 211] width 9 height 9
radio input "true"
click at [693, 174] on label "aanvraag ... lawaaierig" at bounding box center [645, 169] width 141 height 27
click at [654, 174] on input "aanvraag ... lawaaierig" at bounding box center [650, 174] width 9 height 9
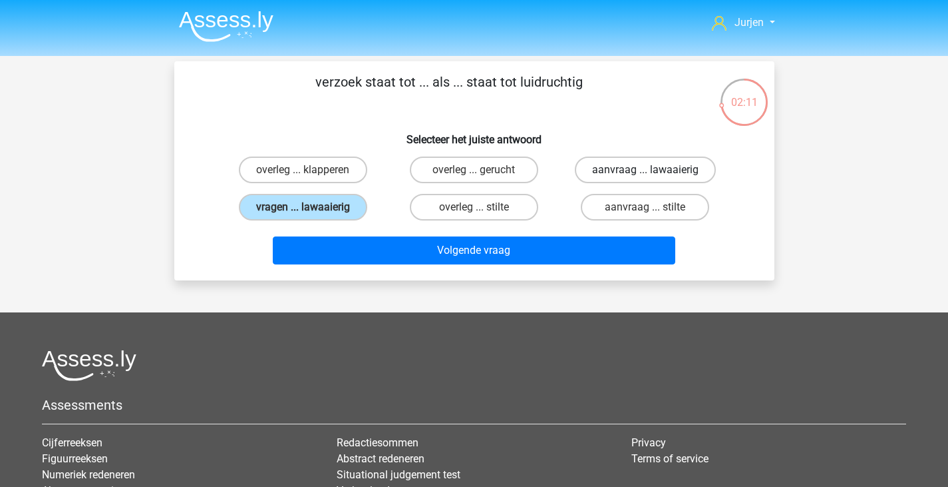
radio input "true"
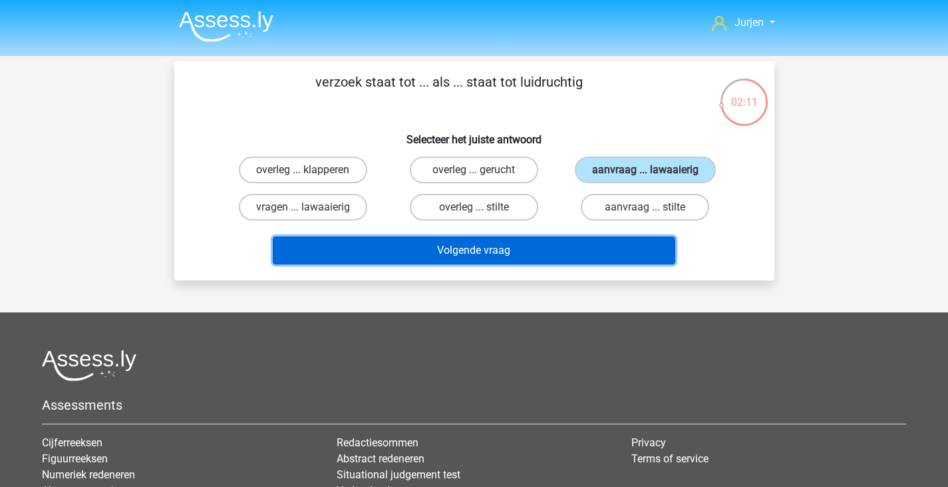
click at [568, 250] on button "Volgende vraag" at bounding box center [474, 250] width 403 height 28
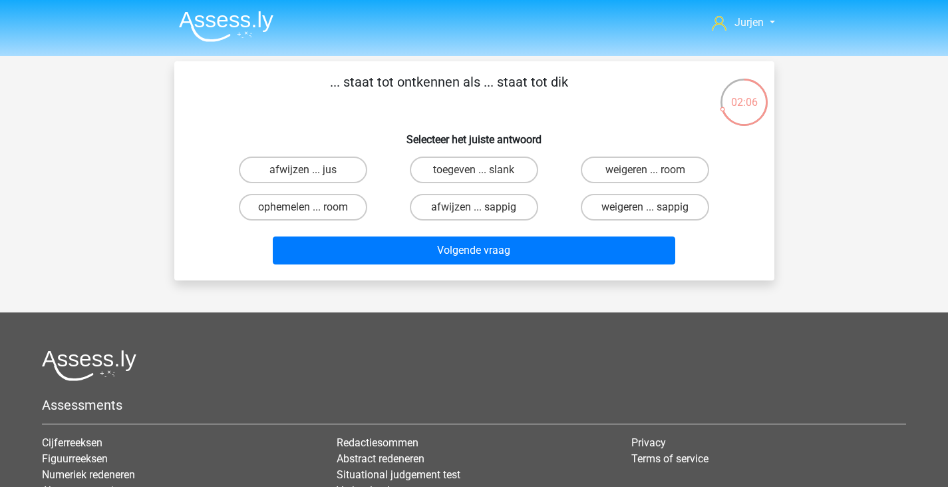
click at [495, 156] on div "toegeven ... slank" at bounding box center [474, 169] width 171 height 37
click at [495, 164] on label "toegeven ... slank" at bounding box center [474, 169] width 128 height 27
click at [483, 170] on input "toegeven ... slank" at bounding box center [478, 174] width 9 height 9
radio input "true"
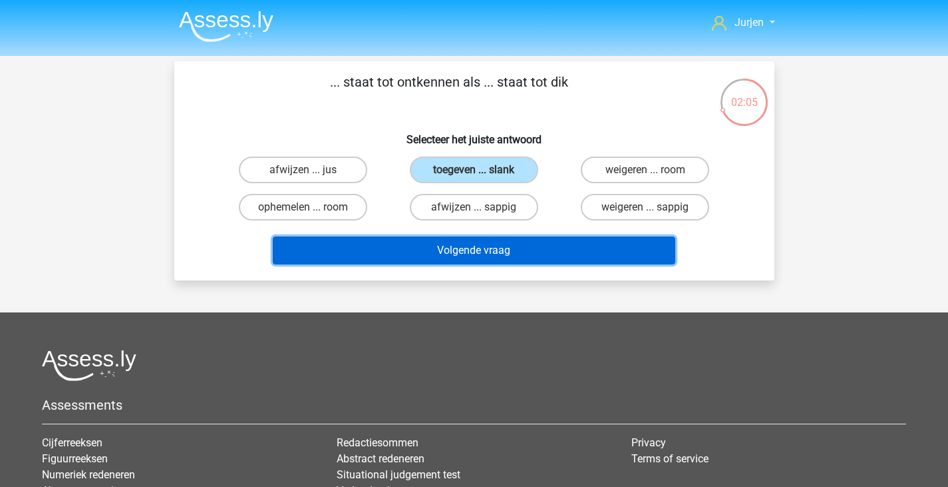
click at [490, 262] on button "Volgende vraag" at bounding box center [474, 250] width 403 height 28
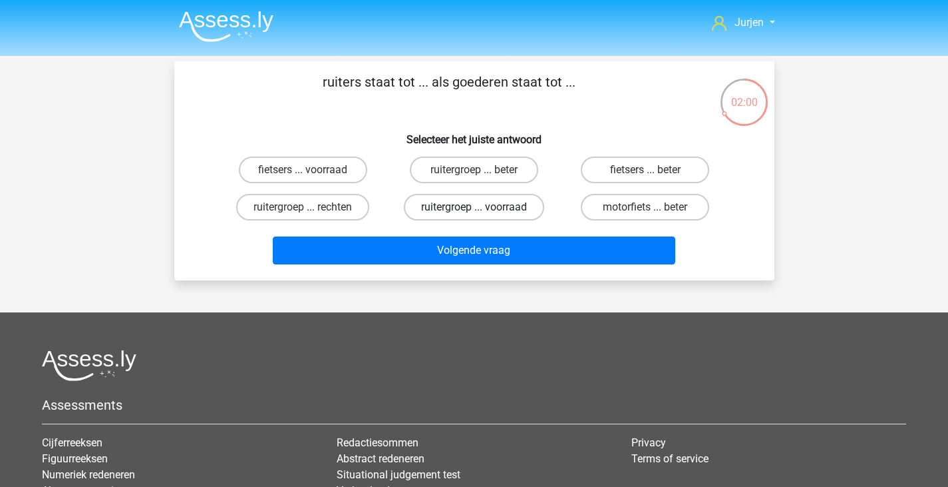
click at [501, 210] on label "ruitergroep ... voorraad" at bounding box center [474, 207] width 140 height 27
click at [483, 210] on input "ruitergroep ... voorraad" at bounding box center [478, 211] width 9 height 9
radio input "true"
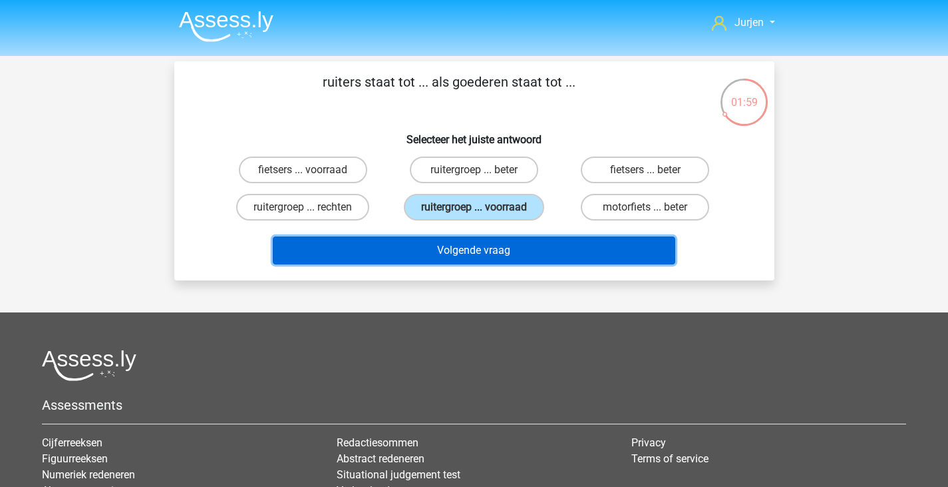
click at [506, 250] on button "Volgende vraag" at bounding box center [474, 250] width 403 height 28
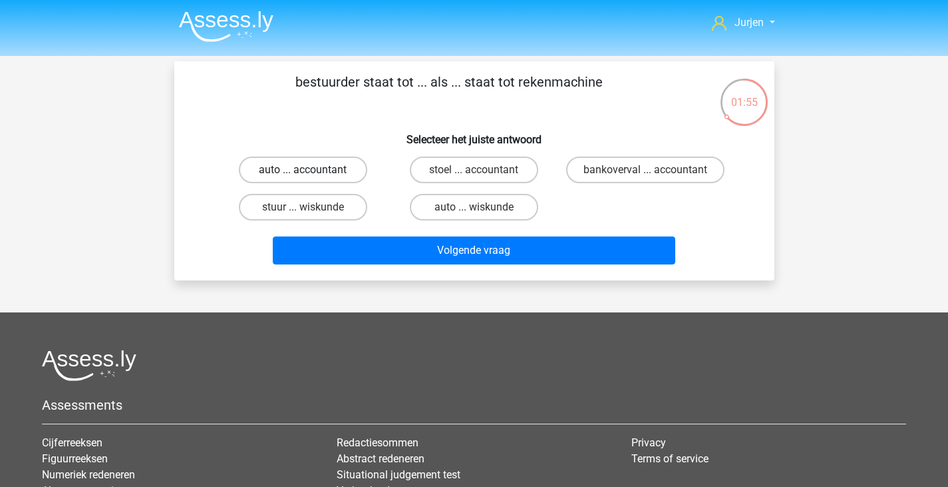
click at [356, 181] on label "auto ... accountant" at bounding box center [303, 169] width 128 height 27
click at [311, 178] on input "auto ... accountant" at bounding box center [307, 174] width 9 height 9
radio input "true"
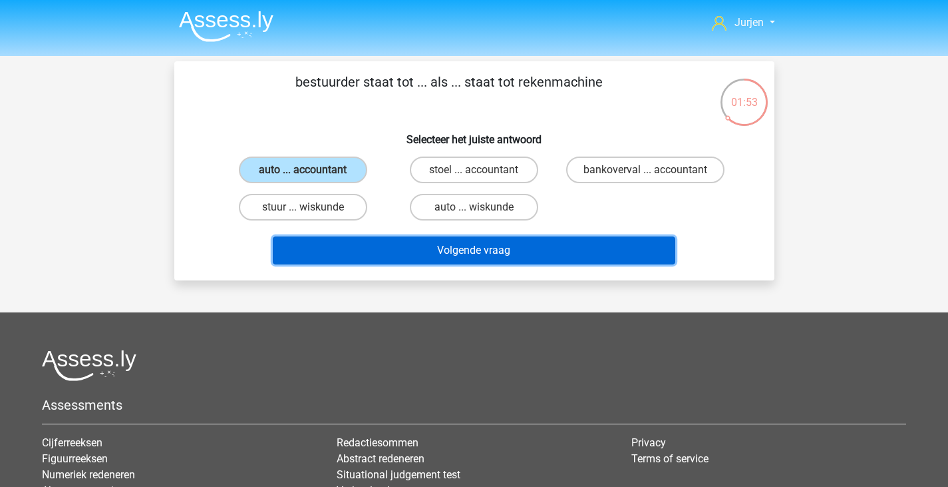
click at [431, 242] on button "Volgende vraag" at bounding box center [474, 250] width 403 height 28
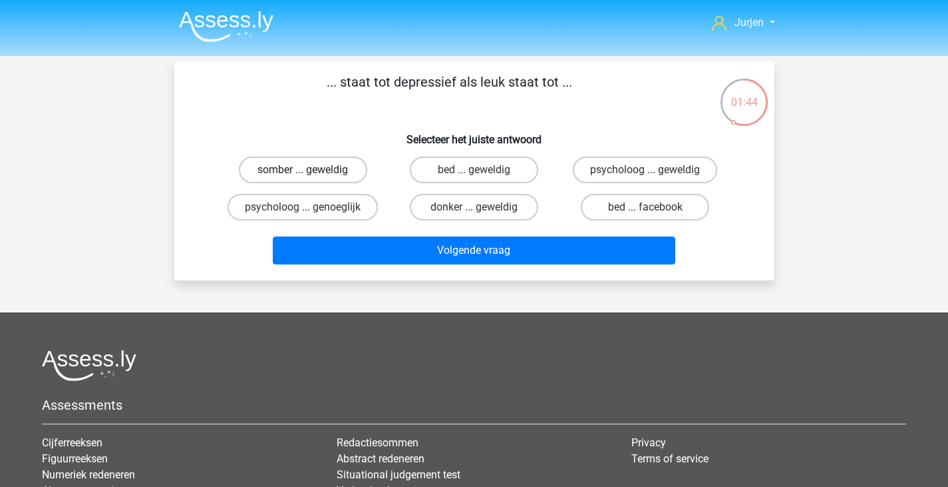
click at [351, 177] on label "somber ... geweldig" at bounding box center [303, 169] width 128 height 27
click at [311, 177] on input "somber ... geweldig" at bounding box center [307, 174] width 9 height 9
radio input "true"
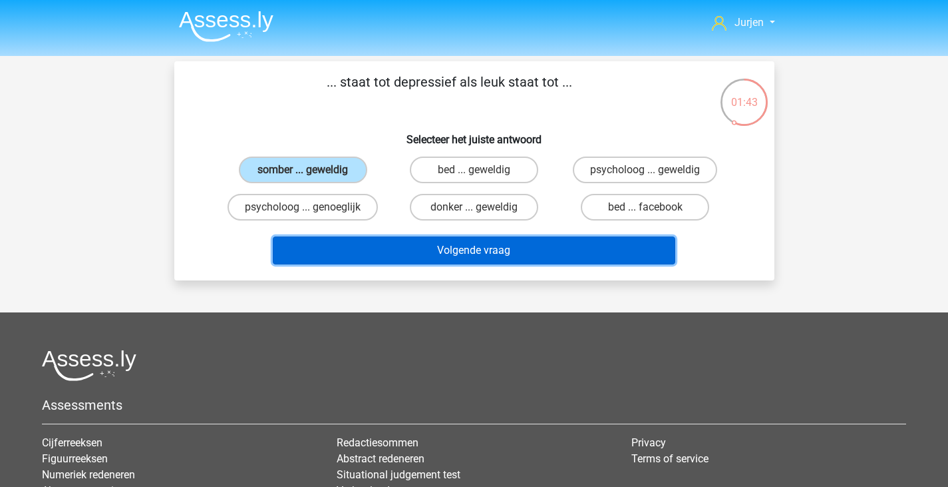
click at [407, 260] on button "Volgende vraag" at bounding box center [474, 250] width 403 height 28
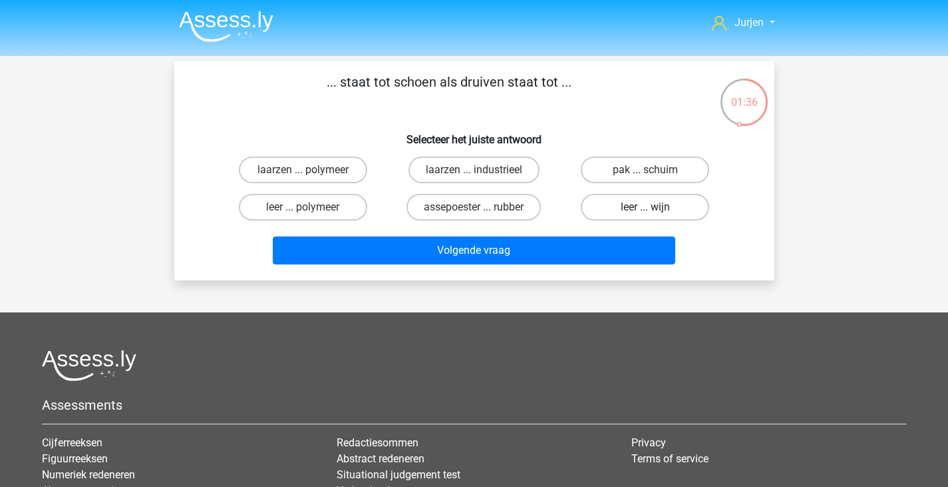
click at [626, 208] on label "leer ... wijn" at bounding box center [645, 207] width 128 height 27
click at [646, 208] on input "leer ... wijn" at bounding box center [650, 211] width 9 height 9
radio input "true"
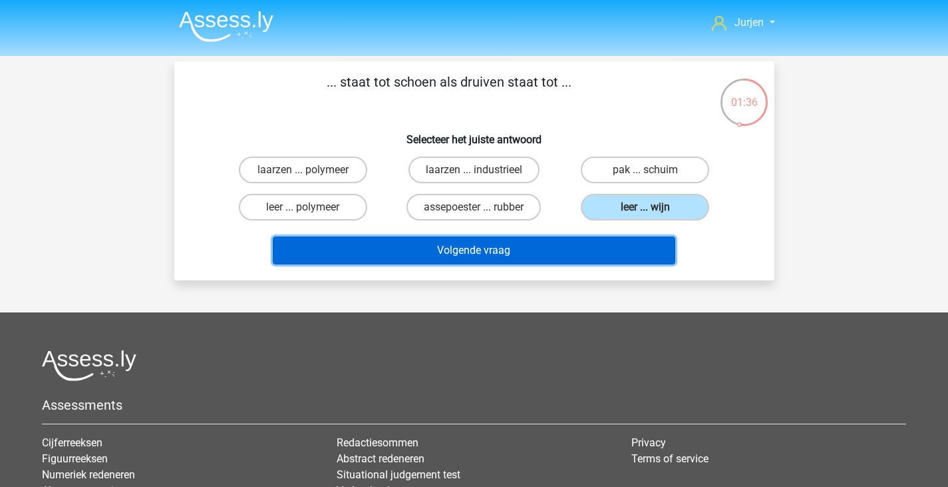
click at [589, 248] on button "Volgende vraag" at bounding box center [474, 250] width 403 height 28
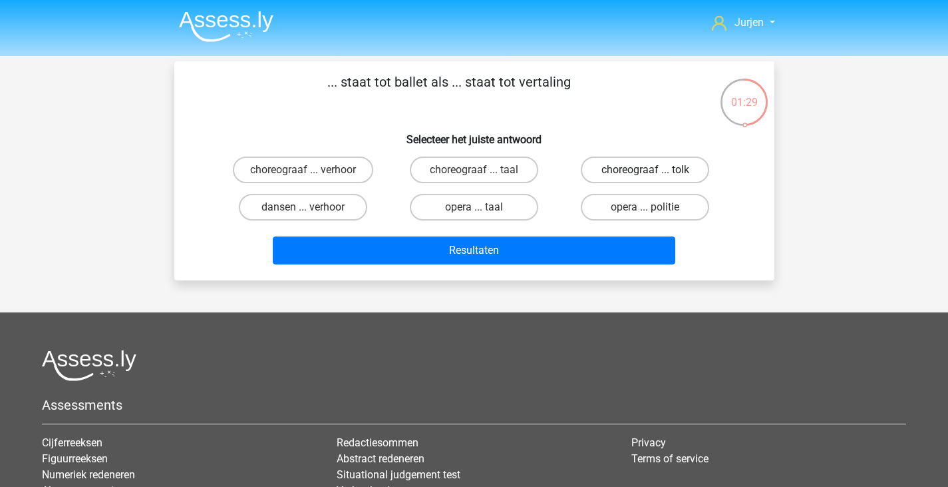
click at [628, 173] on label "choreograaf ... tolk" at bounding box center [645, 169] width 128 height 27
click at [646, 173] on input "choreograaf ... tolk" at bounding box center [650, 174] width 9 height 9
radio input "true"
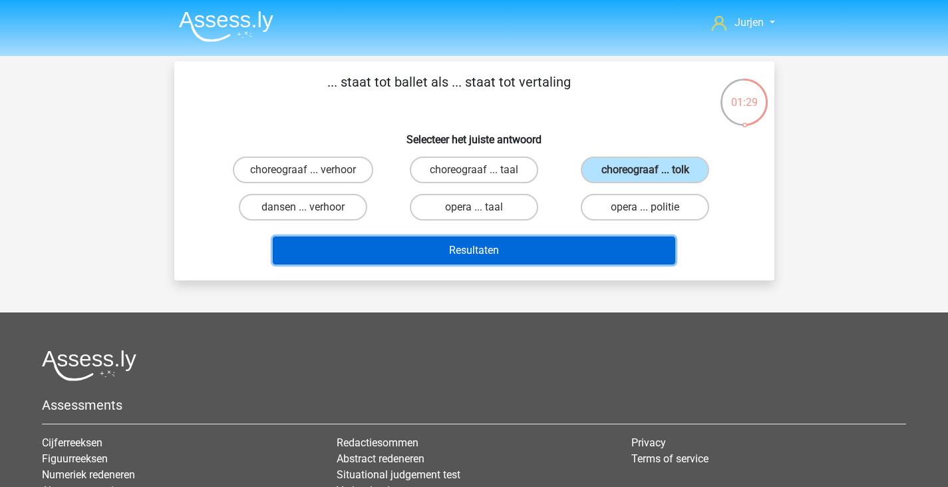
click at [551, 260] on button "Resultaten" at bounding box center [474, 250] width 403 height 28
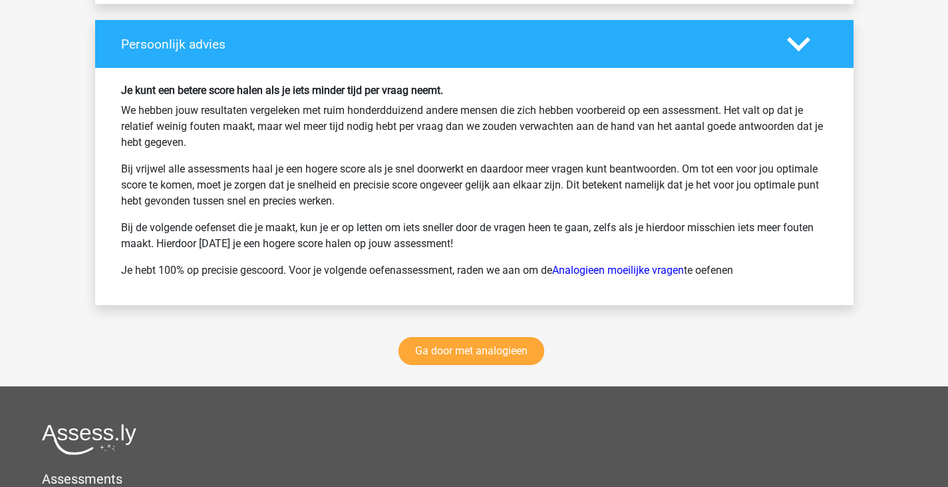
scroll to position [1864, 0]
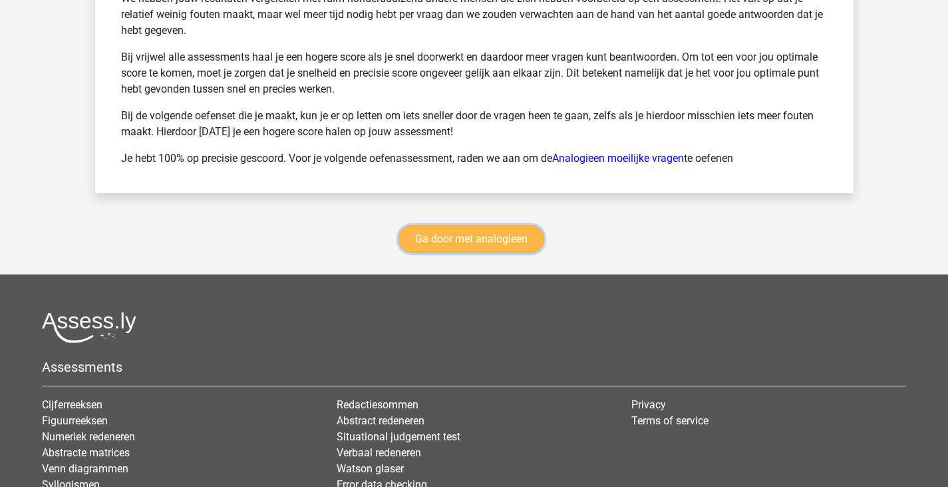
click at [526, 237] on link "Ga door met analogieen" at bounding box center [472, 239] width 146 height 28
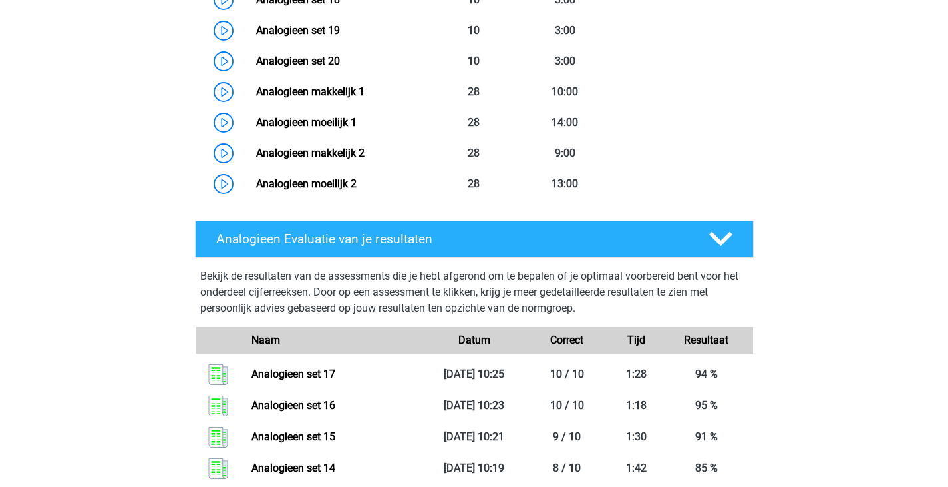
scroll to position [945, 0]
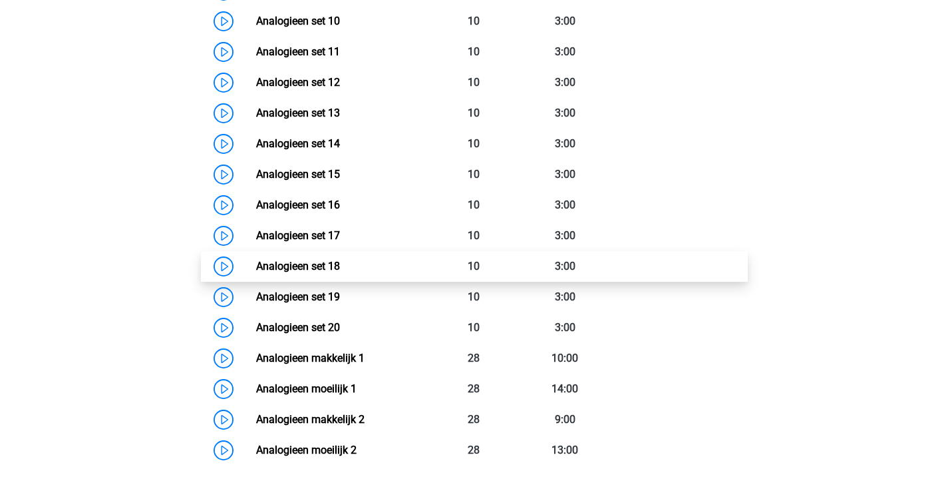
click at [340, 260] on link "Analogieen set 18" at bounding box center [298, 266] width 84 height 13
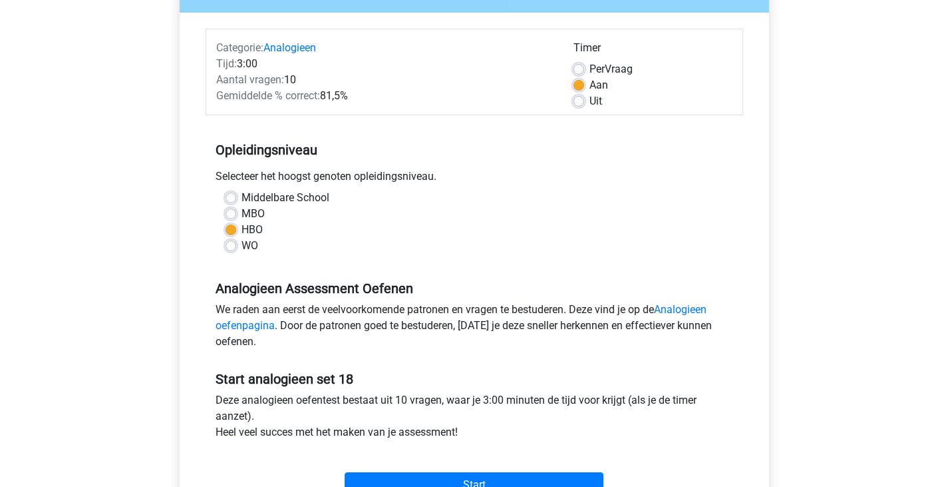
scroll to position [266, 0]
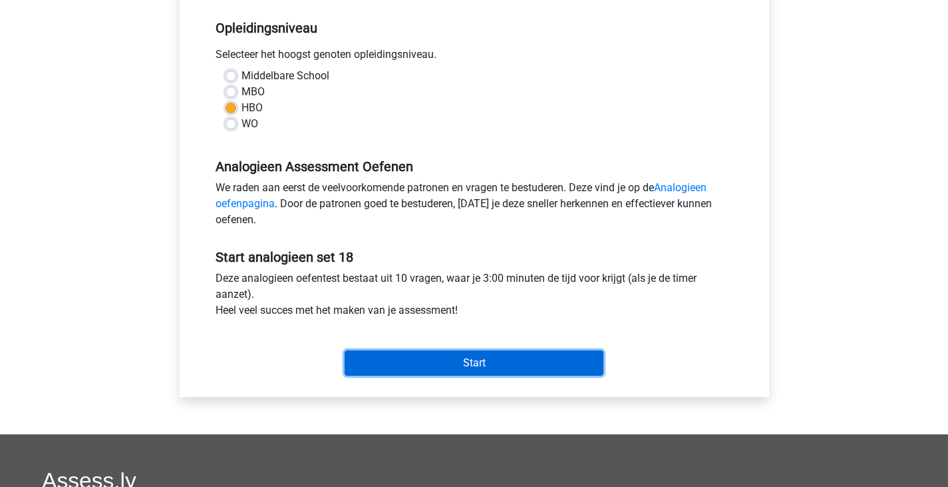
click at [480, 355] on input "Start" at bounding box center [474, 362] width 259 height 25
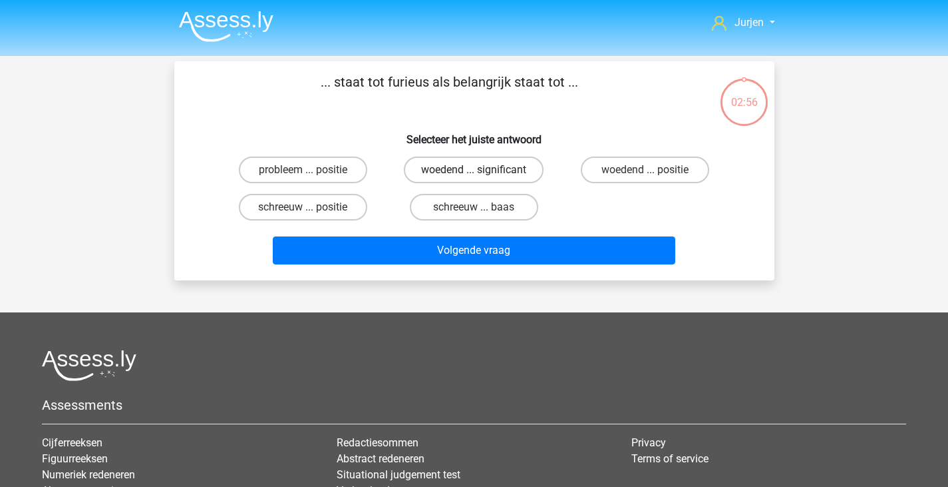
click at [498, 176] on label "woedend ... significant" at bounding box center [474, 169] width 140 height 27
click at [483, 176] on input "woedend ... significant" at bounding box center [478, 174] width 9 height 9
radio input "true"
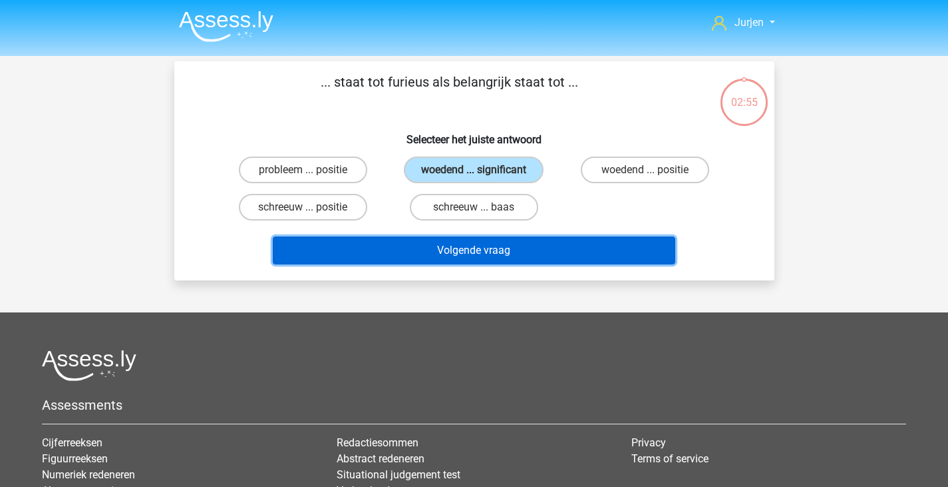
click at [490, 257] on button "Volgende vraag" at bounding box center [474, 250] width 403 height 28
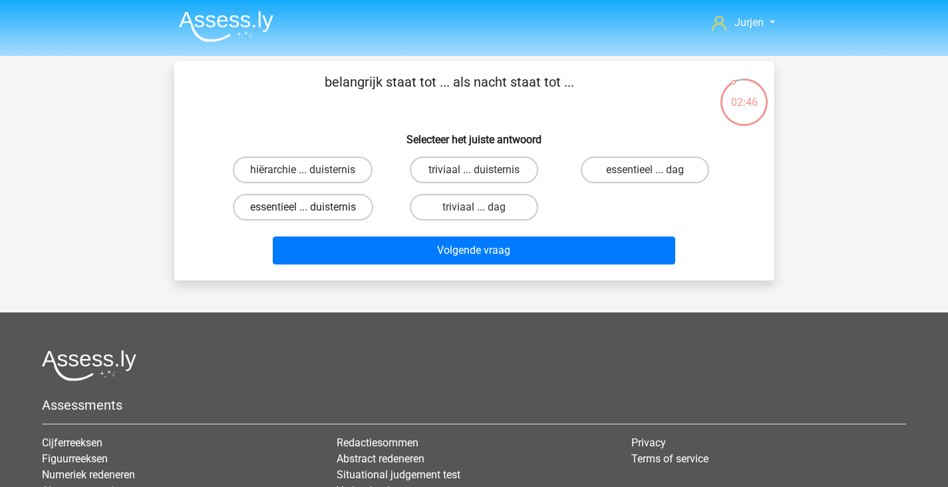
click at [355, 208] on label "essentieel ... duisternis" at bounding box center [303, 207] width 140 height 27
click at [311, 208] on input "essentieel ... duisternis" at bounding box center [307, 211] width 9 height 9
radio input "true"
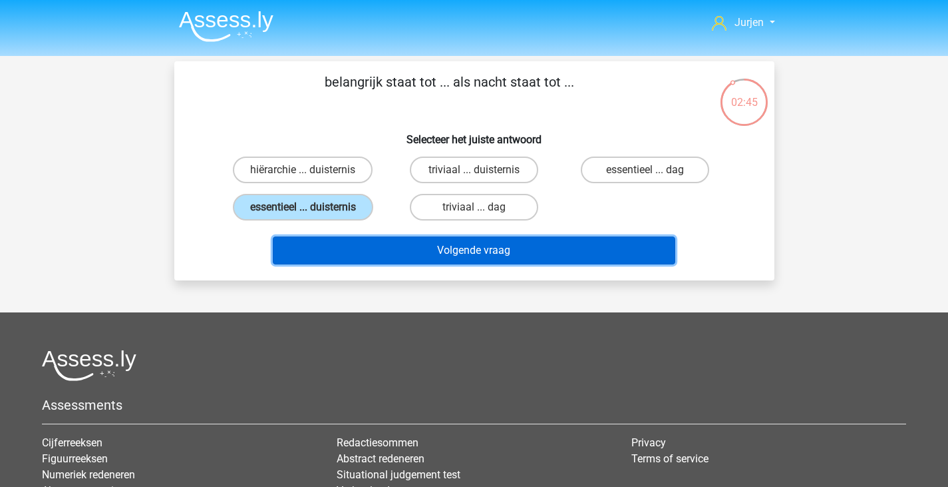
click at [365, 244] on button "Volgende vraag" at bounding box center [474, 250] width 403 height 28
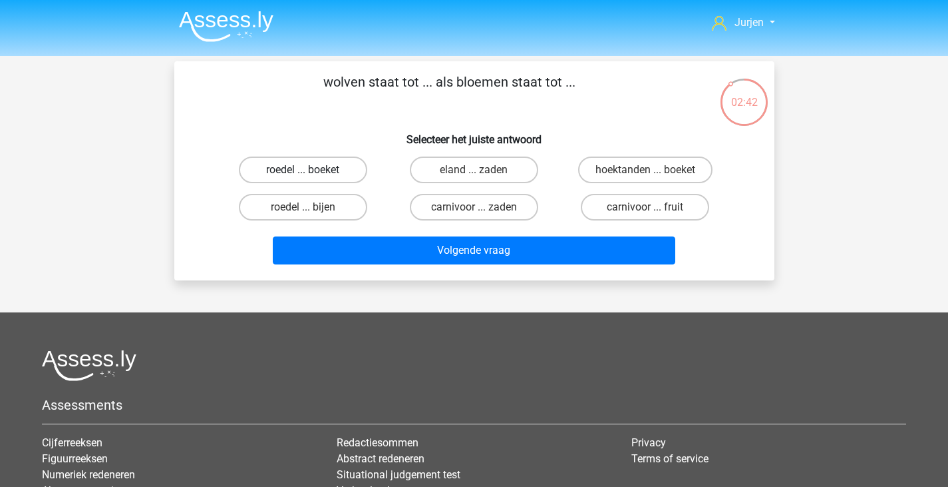
click at [251, 162] on label "roedel ... boeket" at bounding box center [303, 169] width 128 height 27
click at [303, 170] on input "roedel ... boeket" at bounding box center [307, 174] width 9 height 9
radio input "true"
click at [423, 224] on div "carnivoor ... zaden" at bounding box center [474, 206] width 171 height 37
click at [425, 236] on div "Volgende vraag" at bounding box center [475, 248] width 558 height 44
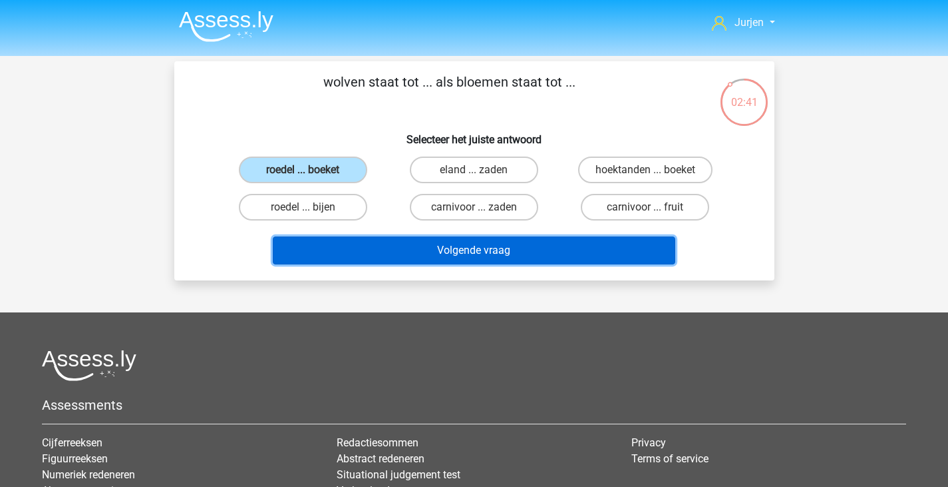
click at [436, 246] on button "Volgende vraag" at bounding box center [474, 250] width 403 height 28
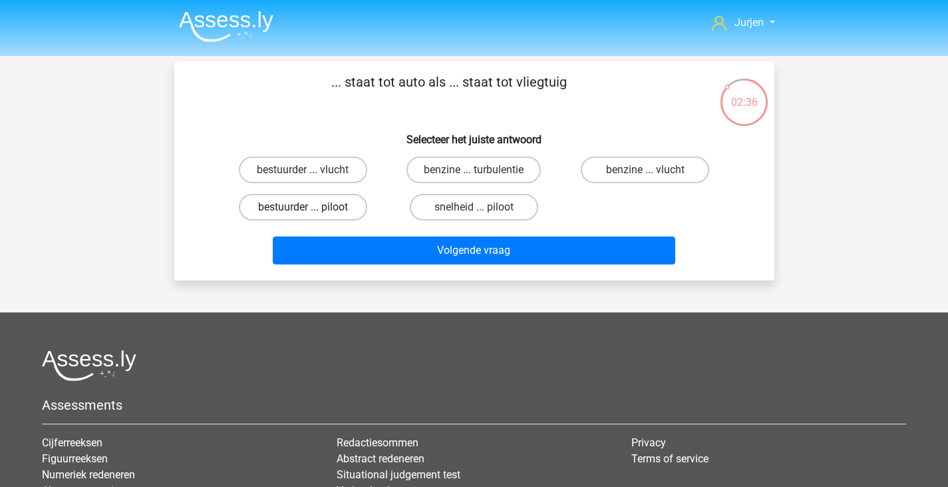
click at [344, 202] on label "bestuurder ... piloot" at bounding box center [303, 207] width 128 height 27
click at [311, 207] on input "bestuurder ... piloot" at bounding box center [307, 211] width 9 height 9
radio input "true"
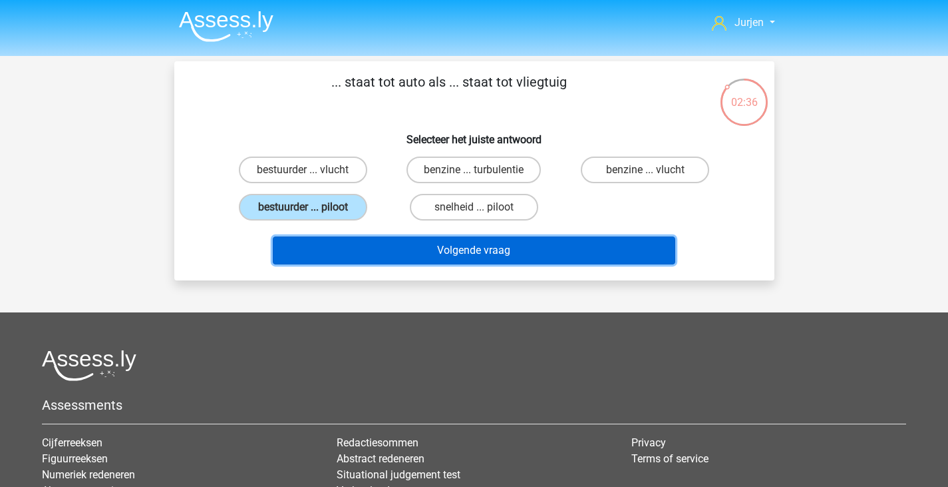
click at [393, 264] on button "Volgende vraag" at bounding box center [474, 250] width 403 height 28
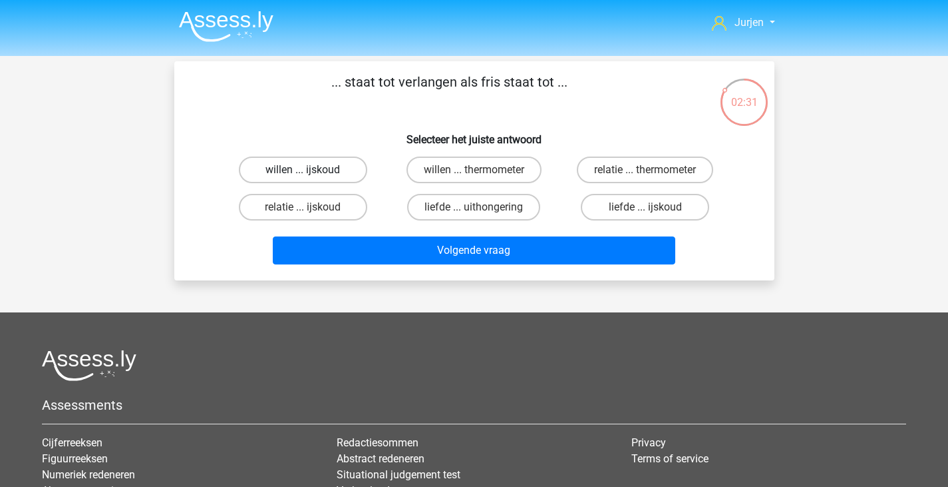
click at [334, 168] on label "willen ... ijskoud" at bounding box center [303, 169] width 128 height 27
click at [311, 170] on input "willen ... ijskoud" at bounding box center [307, 174] width 9 height 9
radio input "true"
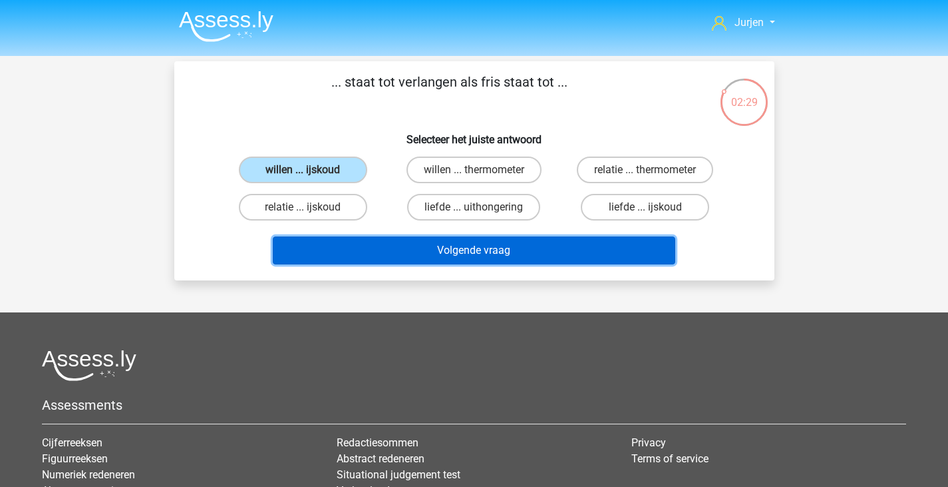
click at [511, 252] on button "Volgende vraag" at bounding box center [474, 250] width 403 height 28
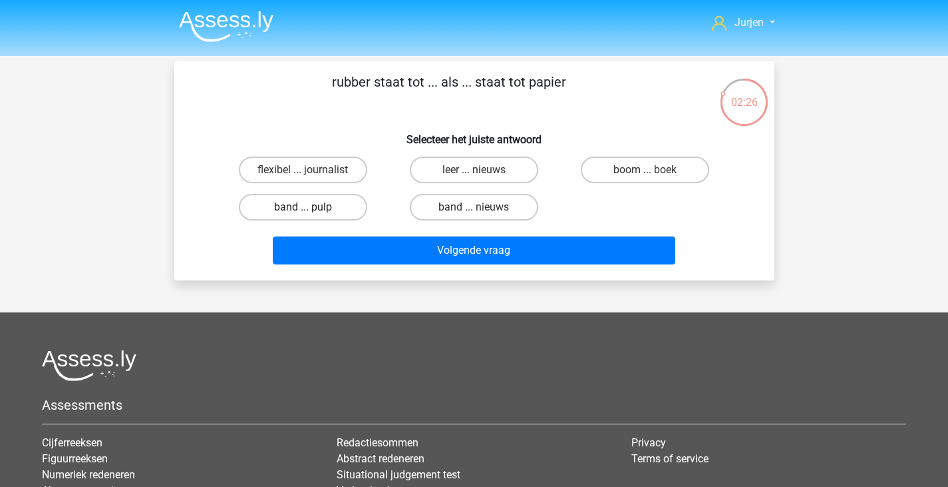
click at [316, 209] on label "band ... pulp" at bounding box center [303, 207] width 128 height 27
click at [311, 209] on input "band ... pulp" at bounding box center [307, 211] width 9 height 9
radio input "true"
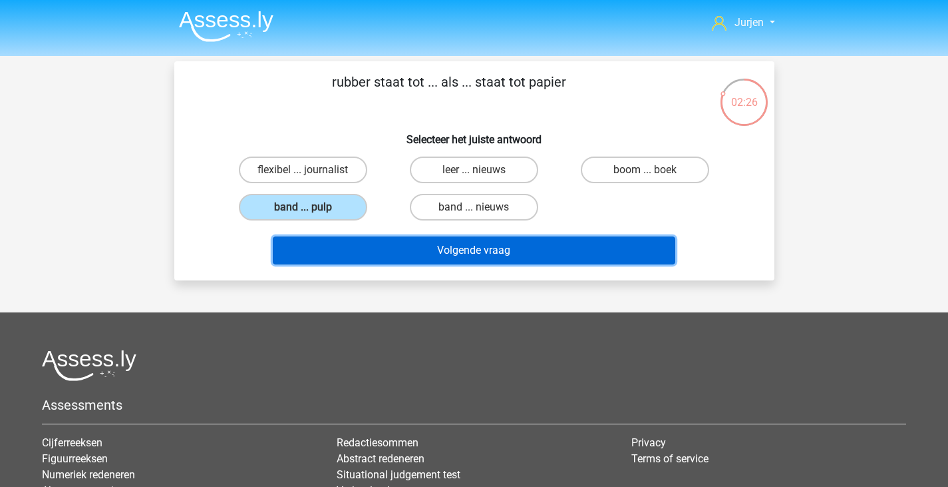
click at [415, 238] on button "Volgende vraag" at bounding box center [474, 250] width 403 height 28
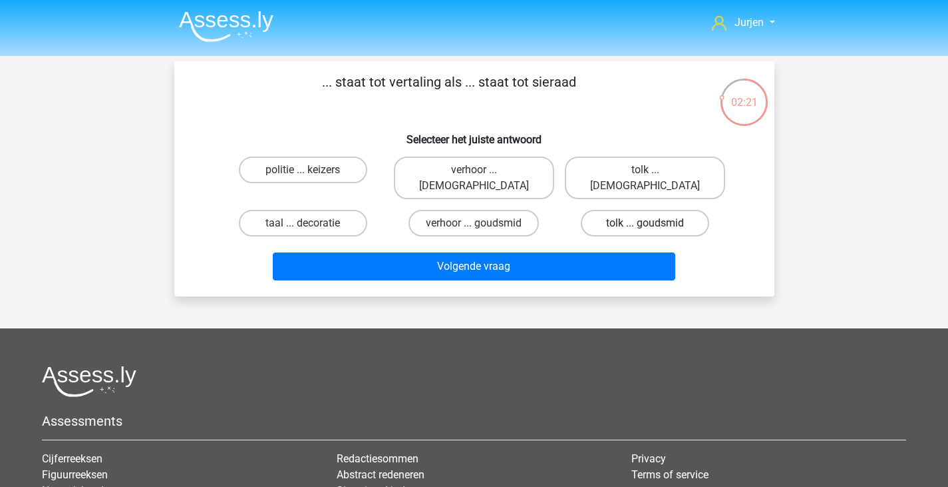
click at [608, 210] on label "tolk ... goudsmid" at bounding box center [645, 223] width 128 height 27
click at [646, 223] on input "tolk ... goudsmid" at bounding box center [650, 227] width 9 height 9
radio input "true"
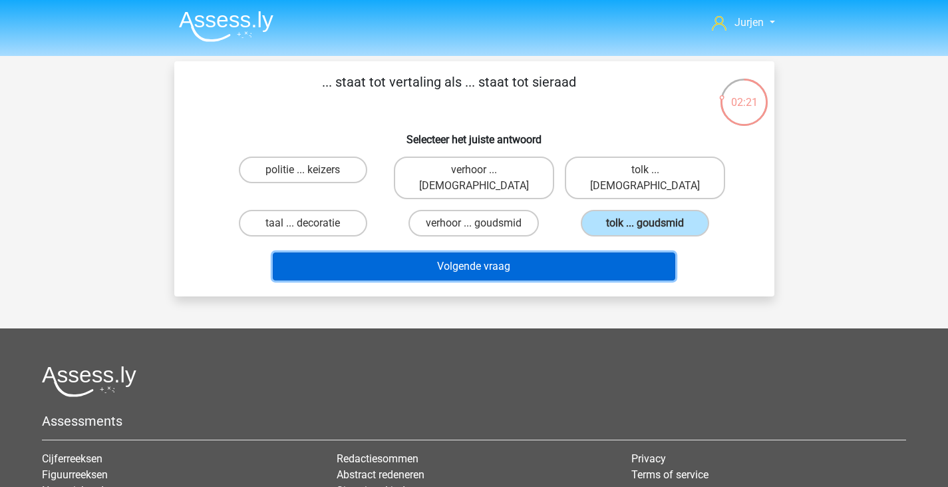
click at [580, 252] on button "Volgende vraag" at bounding box center [474, 266] width 403 height 28
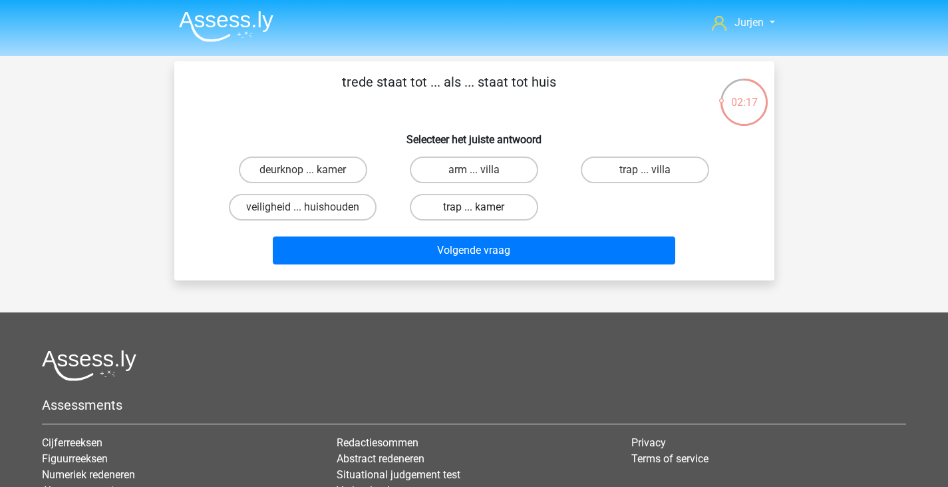
click at [519, 202] on label "trap ... kamer" at bounding box center [474, 207] width 128 height 27
click at [483, 207] on input "trap ... kamer" at bounding box center [478, 211] width 9 height 9
radio input "true"
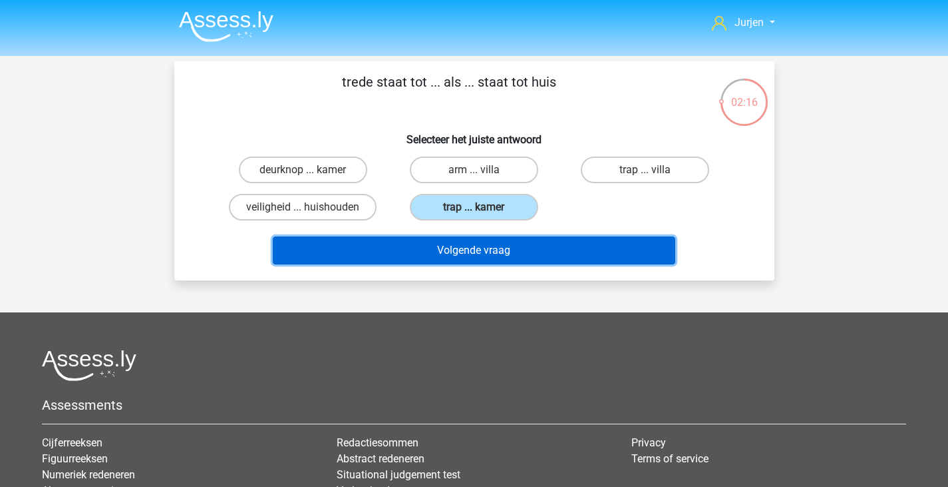
click at [526, 245] on button "Volgende vraag" at bounding box center [474, 250] width 403 height 28
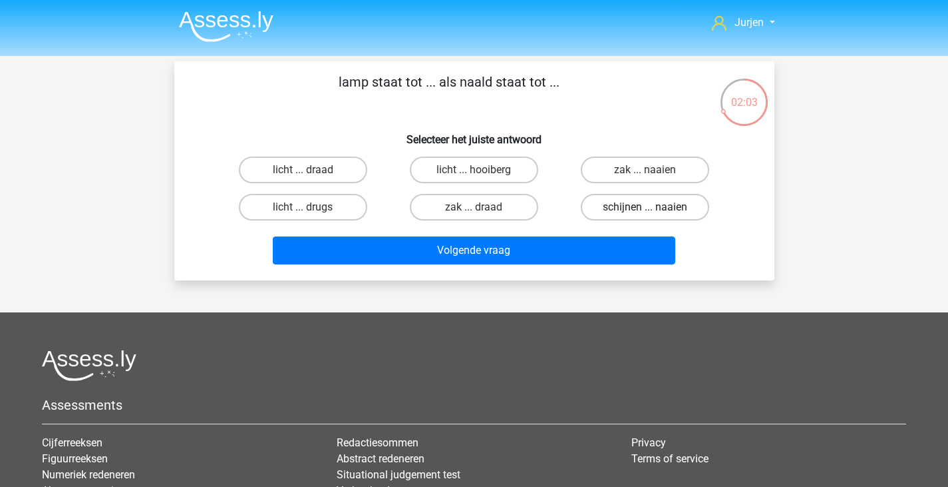
click at [621, 196] on label "schijnen ... naaien" at bounding box center [645, 207] width 128 height 27
click at [646, 207] on input "schijnen ... naaien" at bounding box center [650, 211] width 9 height 9
radio input "true"
click at [592, 266] on div "Volgende vraag" at bounding box center [475, 252] width 514 height 33
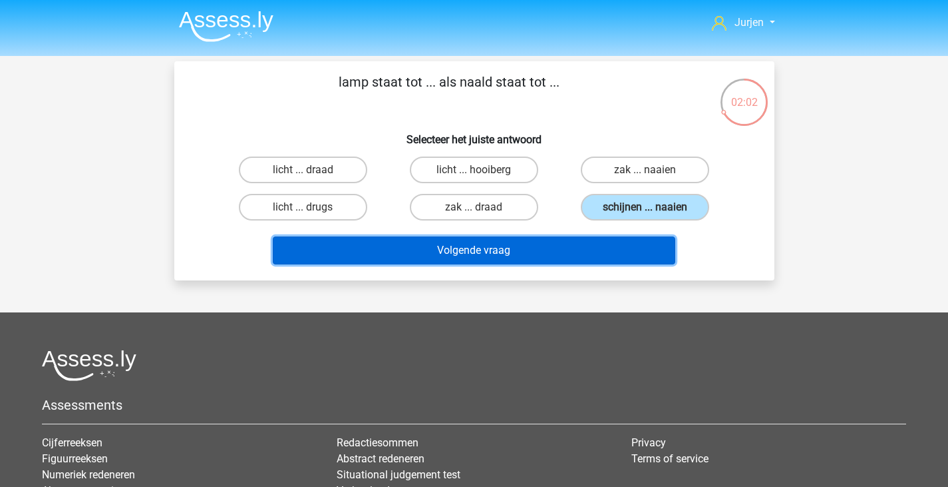
click at [590, 246] on button "Volgende vraag" at bounding box center [474, 250] width 403 height 28
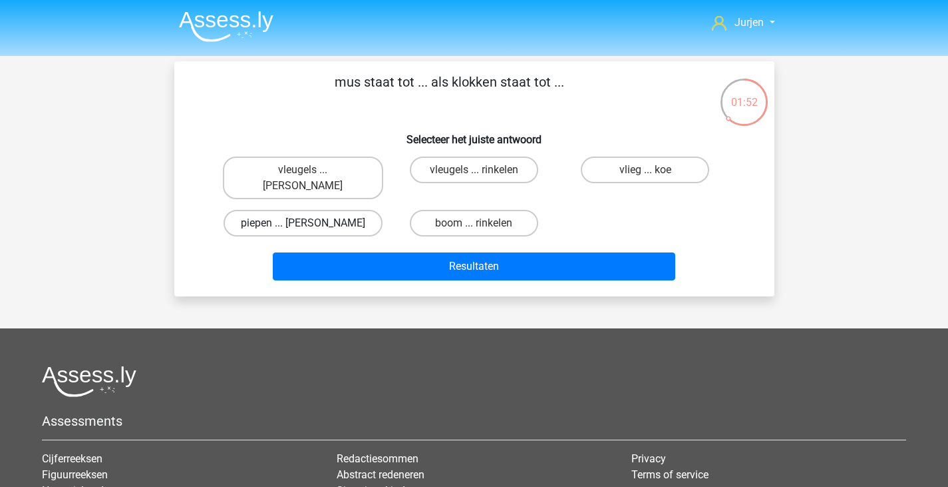
click at [345, 212] on label "piepen ... luiden" at bounding box center [303, 223] width 159 height 27
click at [311, 223] on input "piepen ... luiden" at bounding box center [307, 227] width 9 height 9
radio input "true"
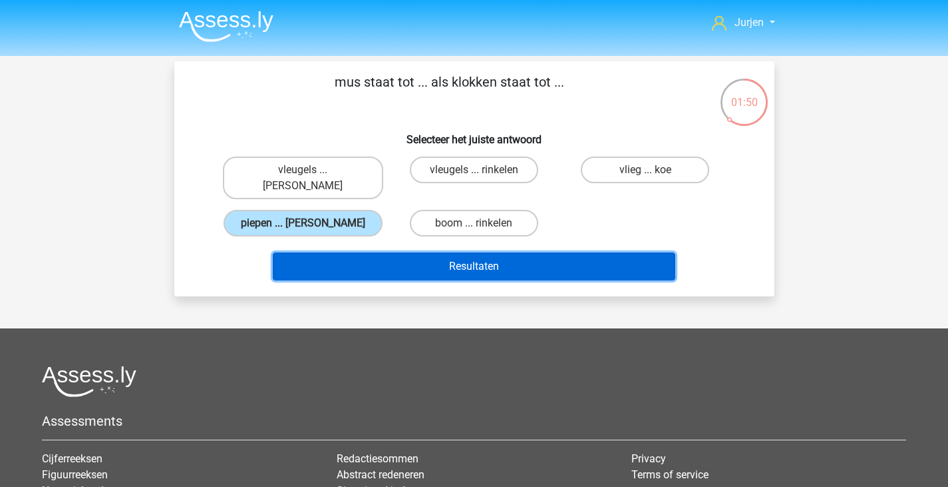
click at [395, 252] on button "Resultaten" at bounding box center [474, 266] width 403 height 28
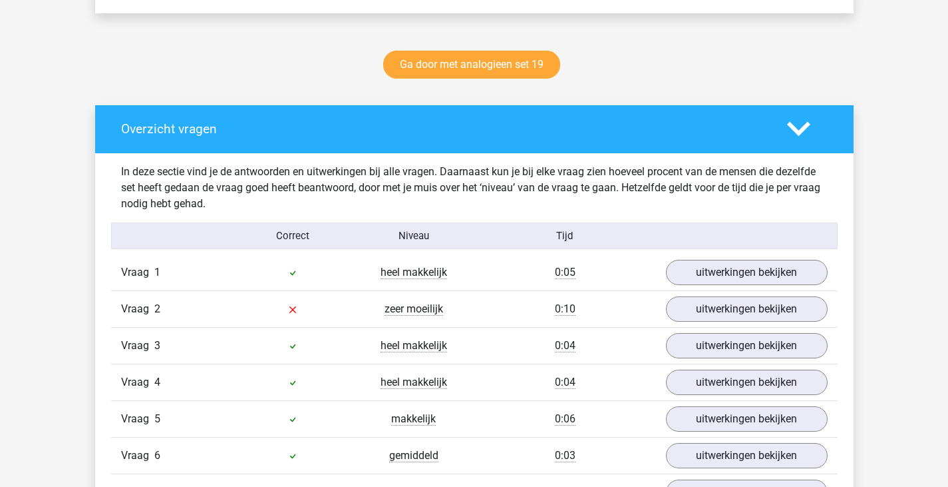
scroll to position [666, 0]
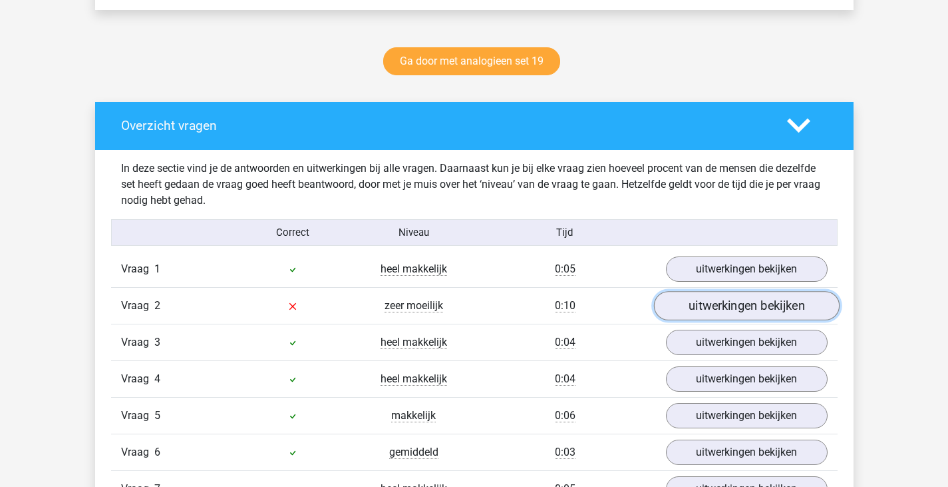
click at [729, 306] on link "uitwerkingen bekijken" at bounding box center [747, 305] width 186 height 29
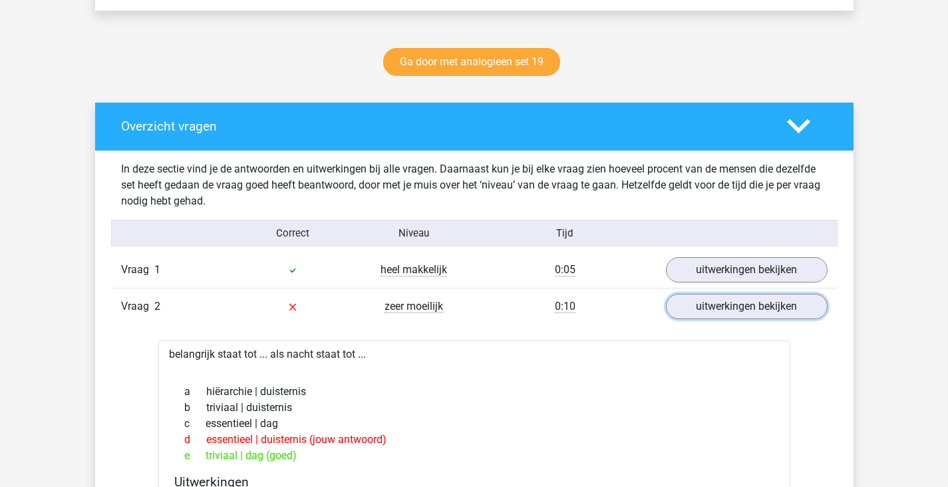
scroll to position [532, 0]
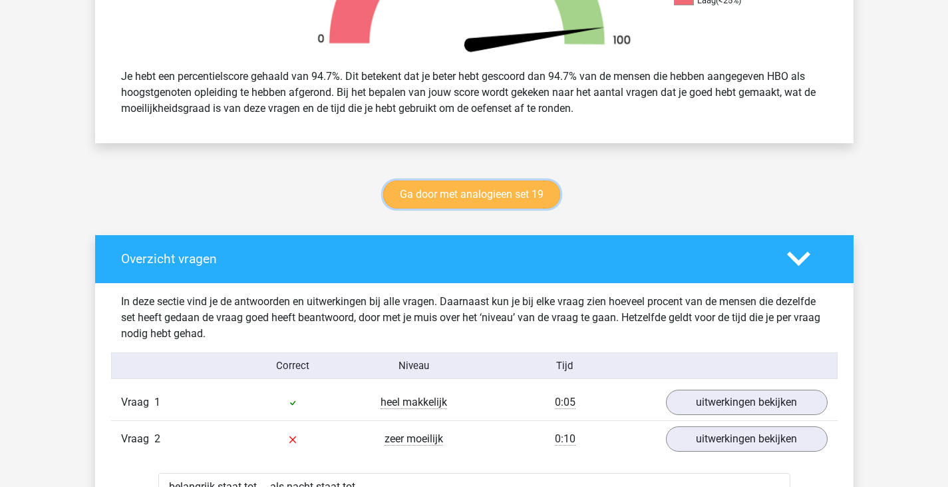
click at [424, 202] on link "Ga door met analogieen set 19" at bounding box center [471, 194] width 177 height 28
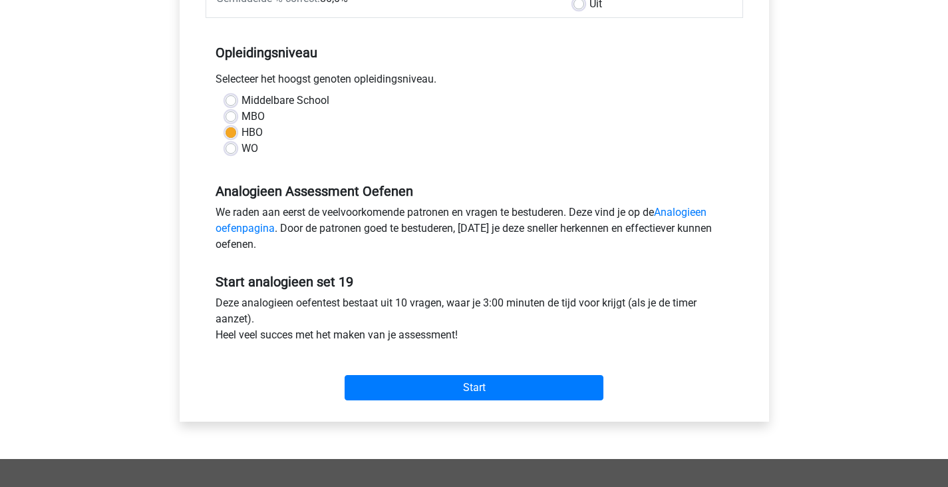
scroll to position [266, 0]
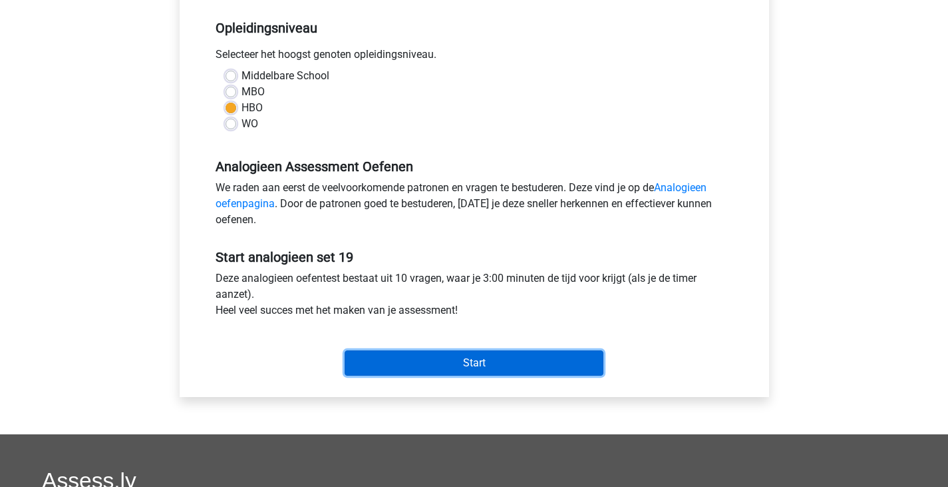
click at [441, 361] on input "Start" at bounding box center [474, 362] width 259 height 25
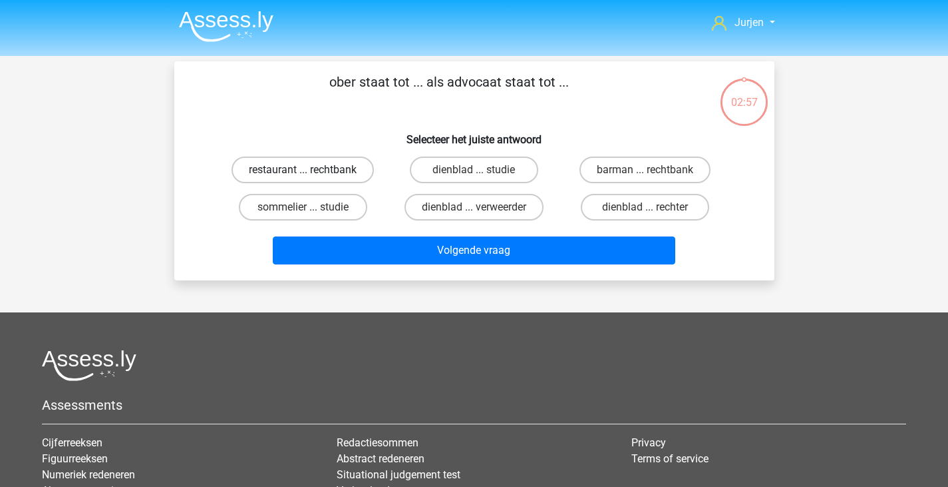
click at [360, 170] on label "restaurant ... rechtbank" at bounding box center [303, 169] width 142 height 27
click at [311, 170] on input "restaurant ... rechtbank" at bounding box center [307, 174] width 9 height 9
radio input "true"
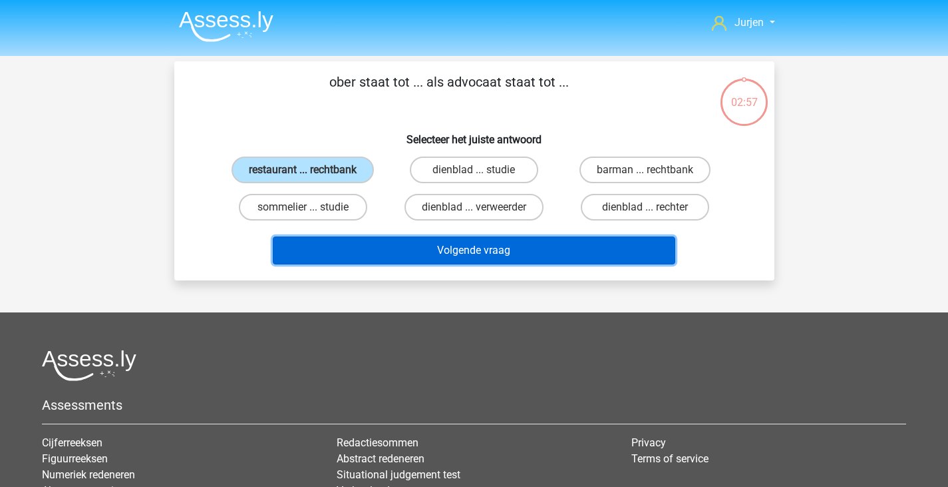
click at [398, 246] on button "Volgende vraag" at bounding box center [474, 250] width 403 height 28
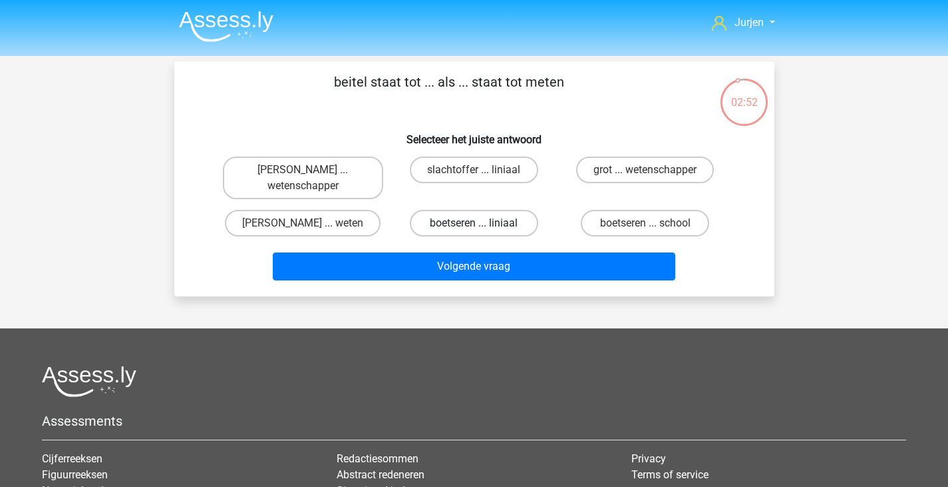
click at [520, 222] on label "boetseren ... liniaal" at bounding box center [474, 223] width 128 height 27
click at [483, 223] on input "boetseren ... liniaal" at bounding box center [478, 227] width 9 height 9
radio input "true"
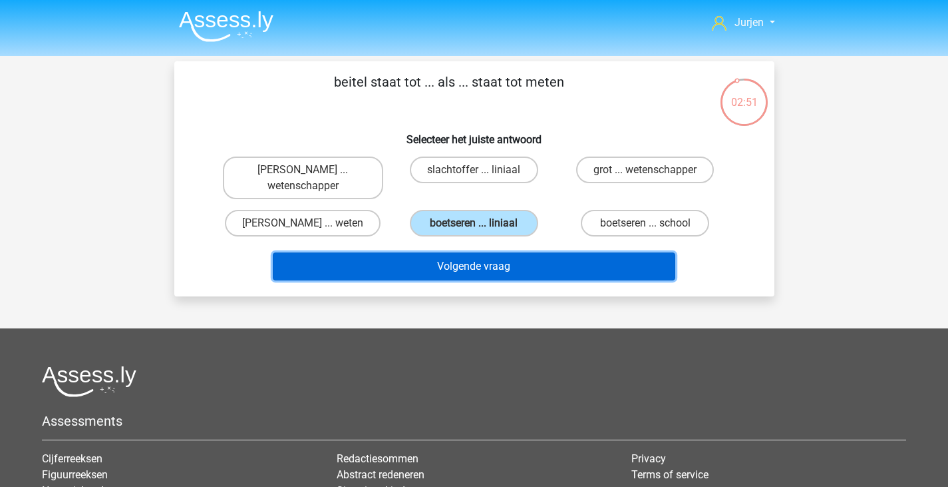
click at [520, 267] on button "Volgende vraag" at bounding box center [474, 266] width 403 height 28
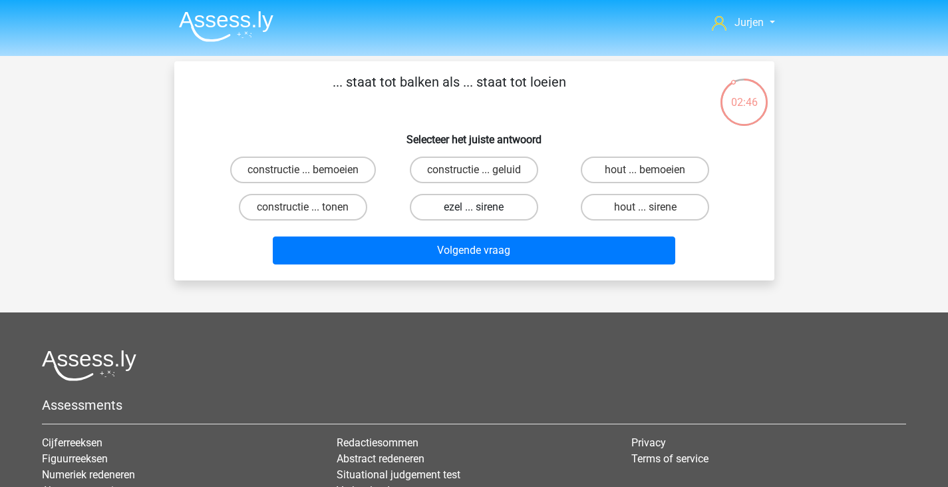
click at [511, 206] on label "ezel ... sirene" at bounding box center [474, 207] width 128 height 27
click at [483, 207] on input "ezel ... sirene" at bounding box center [478, 211] width 9 height 9
radio input "true"
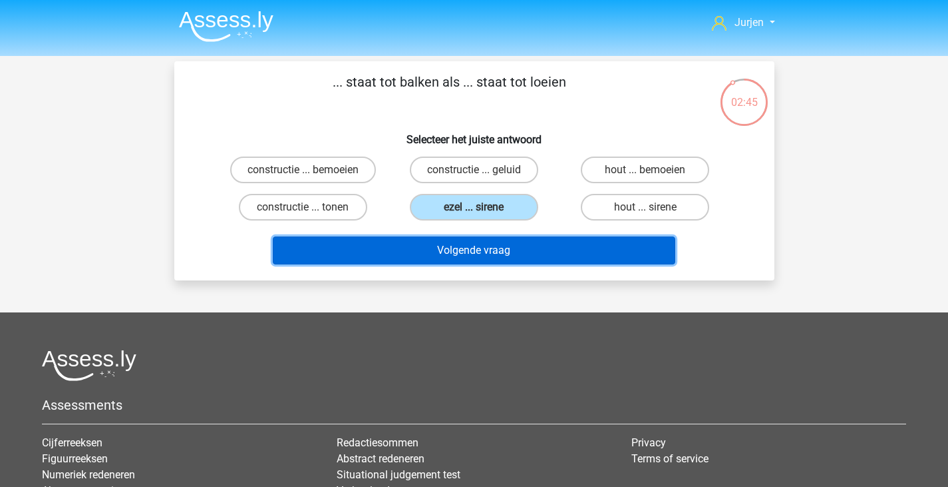
click at [500, 244] on button "Volgende vraag" at bounding box center [474, 250] width 403 height 28
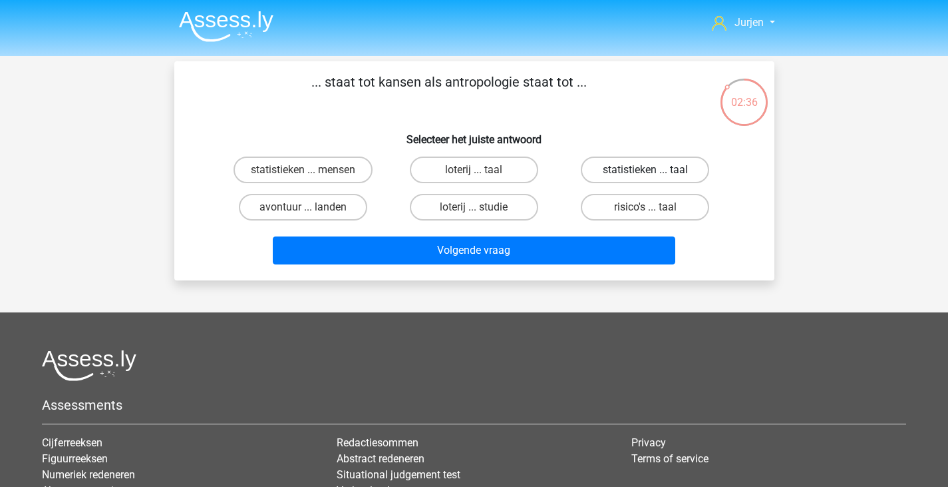
click at [631, 168] on label "statistieken ... taal" at bounding box center [645, 169] width 128 height 27
click at [646, 170] on input "statistieken ... taal" at bounding box center [650, 174] width 9 height 9
radio input "true"
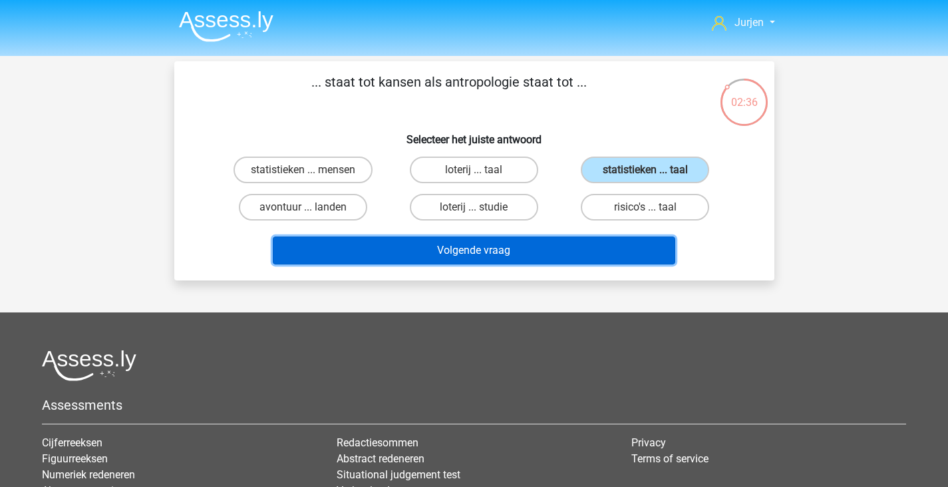
click at [554, 246] on button "Volgende vraag" at bounding box center [474, 250] width 403 height 28
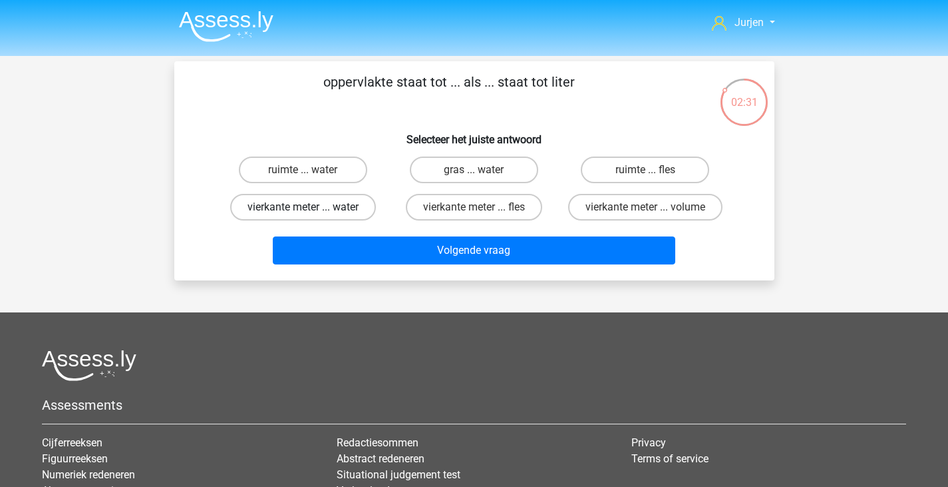
drag, startPoint x: 262, startPoint y: 200, endPoint x: 288, endPoint y: 204, distance: 26.4
click at [264, 200] on label "vierkante meter ... water" at bounding box center [303, 207] width 146 height 27
click at [303, 207] on input "vierkante meter ... water" at bounding box center [307, 211] width 9 height 9
radio input "true"
click at [636, 212] on label "vierkante meter ... volume" at bounding box center [645, 207] width 154 height 27
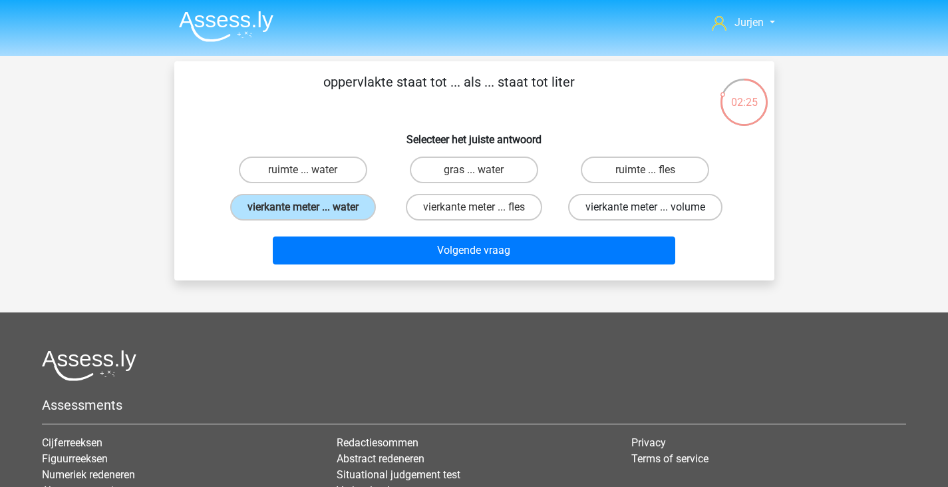
click at [646, 212] on input "vierkante meter ... volume" at bounding box center [650, 211] width 9 height 9
radio input "true"
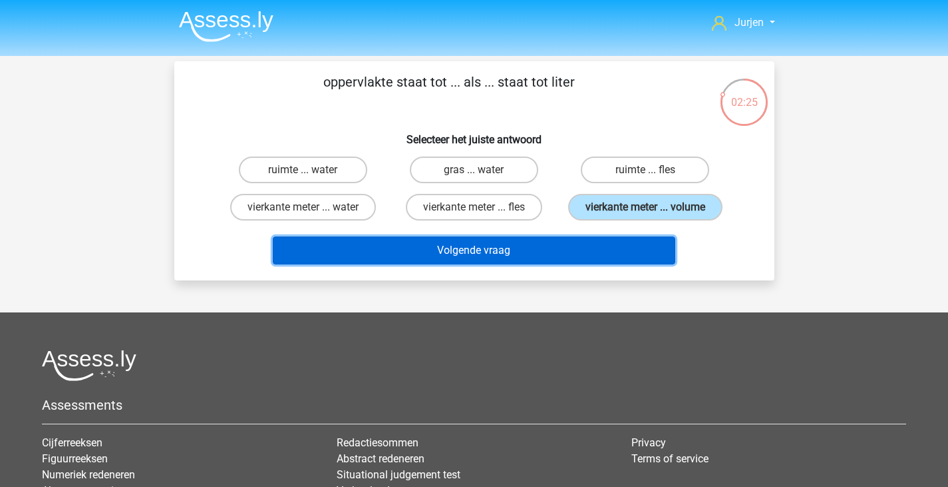
click at [565, 246] on button "Volgende vraag" at bounding box center [474, 250] width 403 height 28
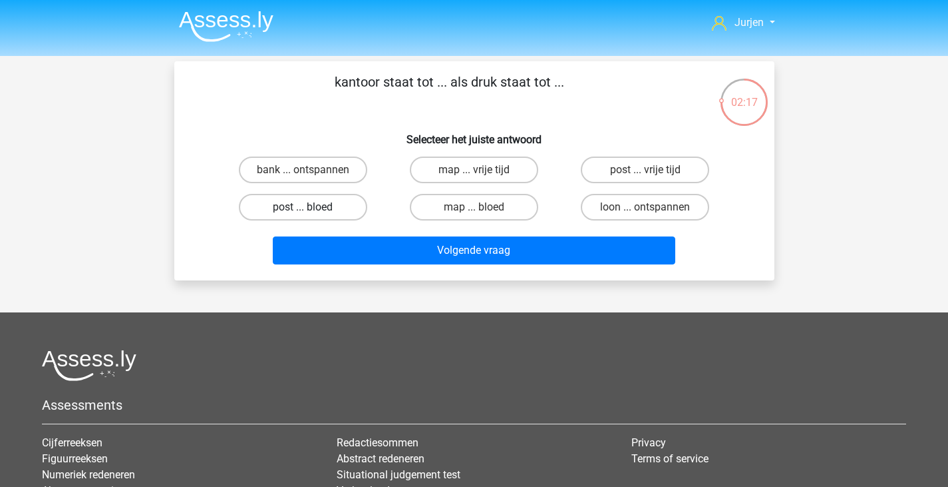
click at [328, 198] on label "post ... bloed" at bounding box center [303, 207] width 128 height 27
click at [311, 207] on input "post ... bloed" at bounding box center [307, 211] width 9 height 9
radio input "true"
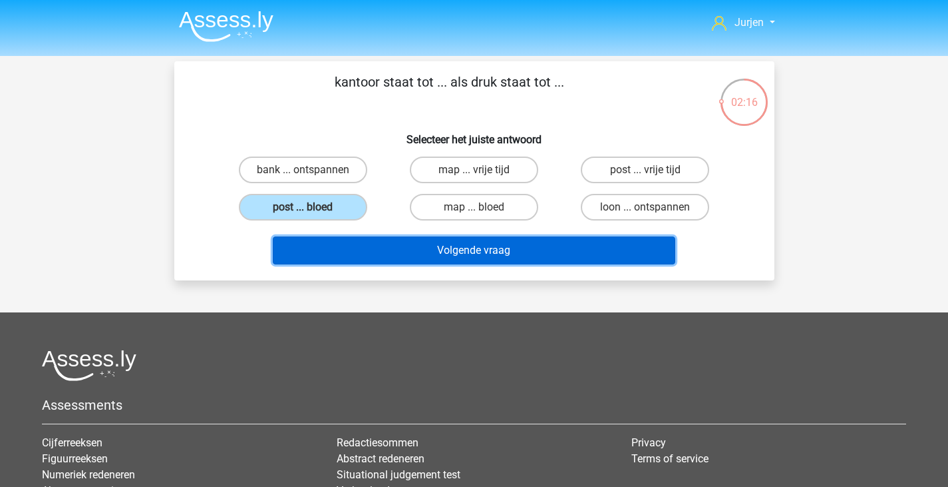
click at [397, 254] on button "Volgende vraag" at bounding box center [474, 250] width 403 height 28
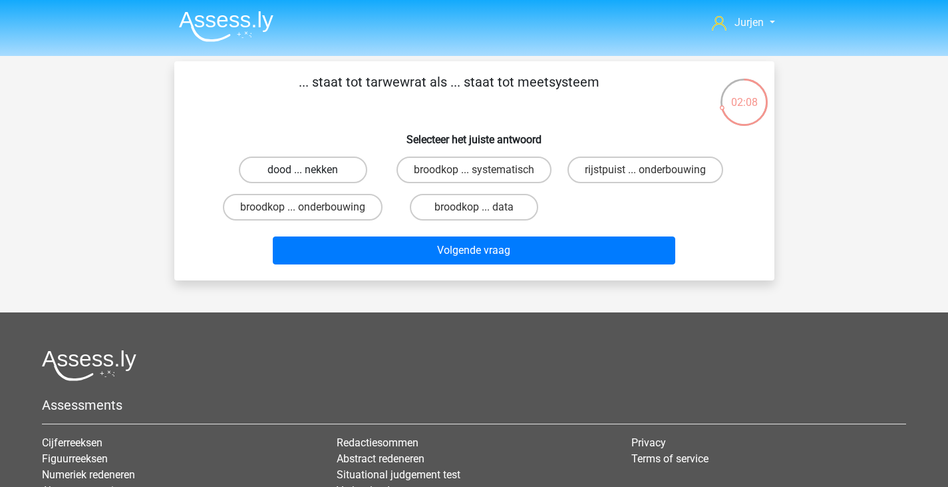
click at [325, 162] on label "dood ... nekken" at bounding box center [303, 169] width 128 height 27
click at [311, 170] on input "dood ... nekken" at bounding box center [307, 174] width 9 height 9
radio input "true"
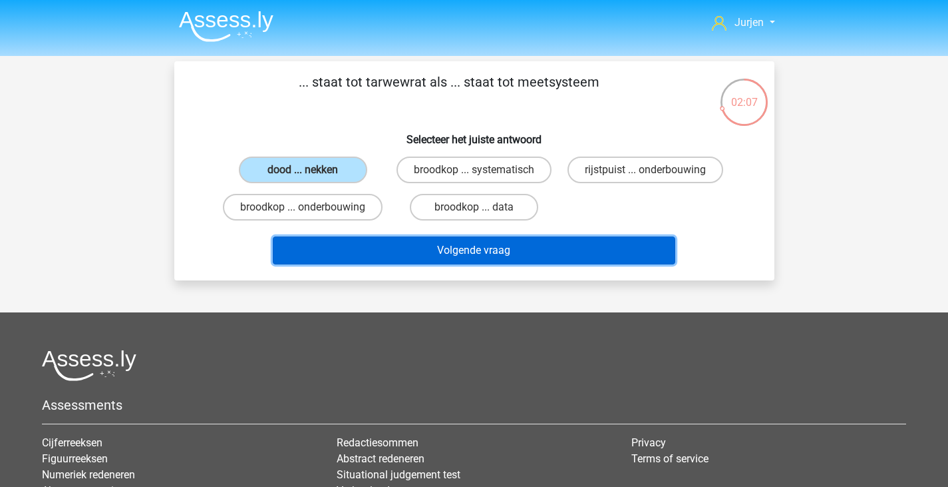
click at [443, 257] on button "Volgende vraag" at bounding box center [474, 250] width 403 height 28
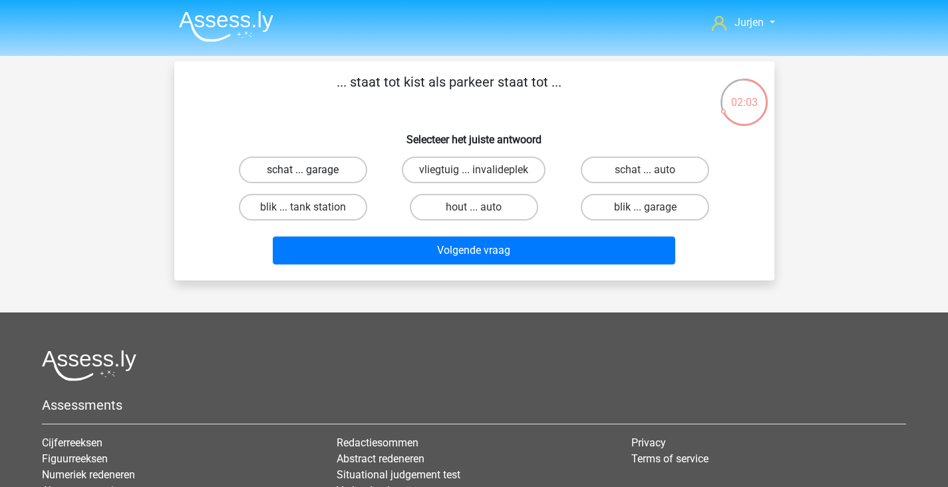
click at [339, 160] on label "schat ... garage" at bounding box center [303, 169] width 128 height 27
click at [311, 170] on input "schat ... garage" at bounding box center [307, 174] width 9 height 9
radio input "true"
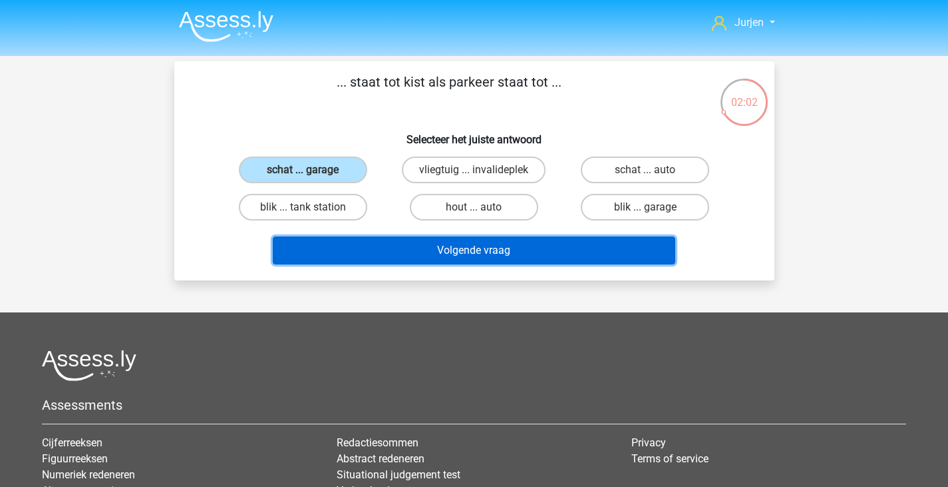
click at [473, 243] on button "Volgende vraag" at bounding box center [474, 250] width 403 height 28
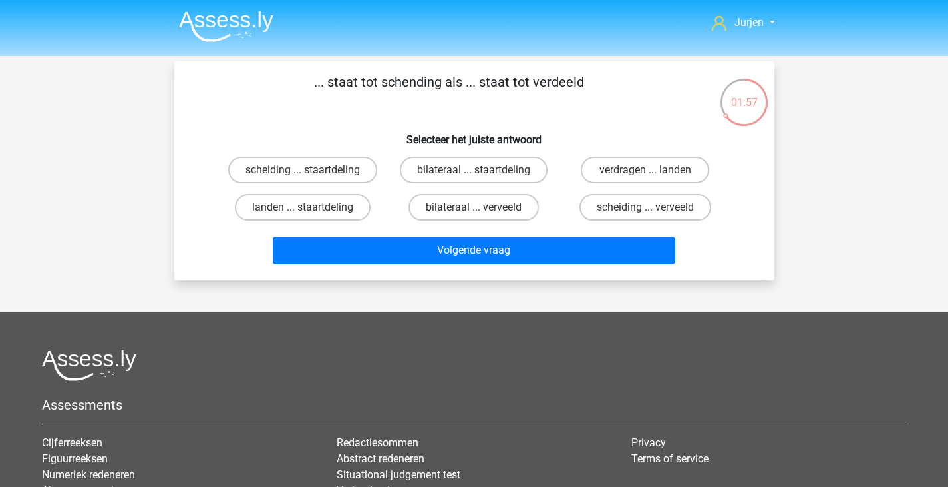
click at [311, 170] on input "scheiding ... staartdeling" at bounding box center [307, 174] width 9 height 9
radio input "true"
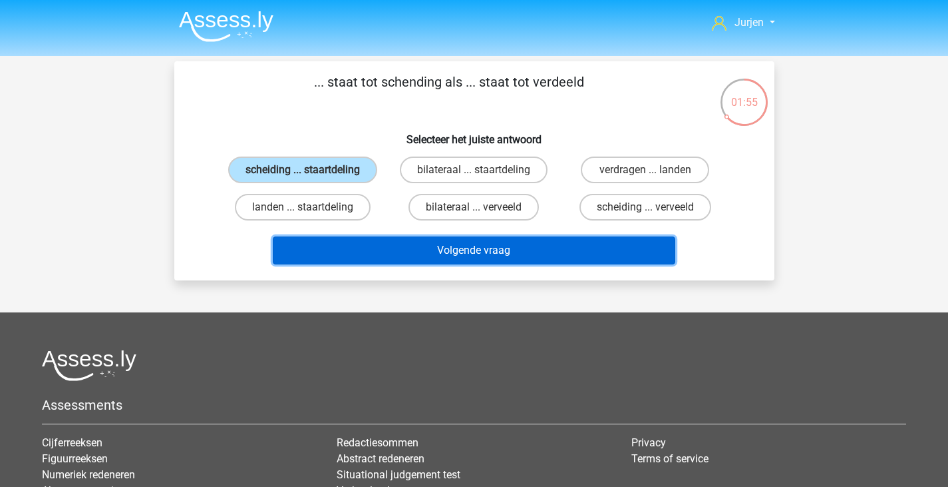
click at [495, 252] on button "Volgende vraag" at bounding box center [474, 250] width 403 height 28
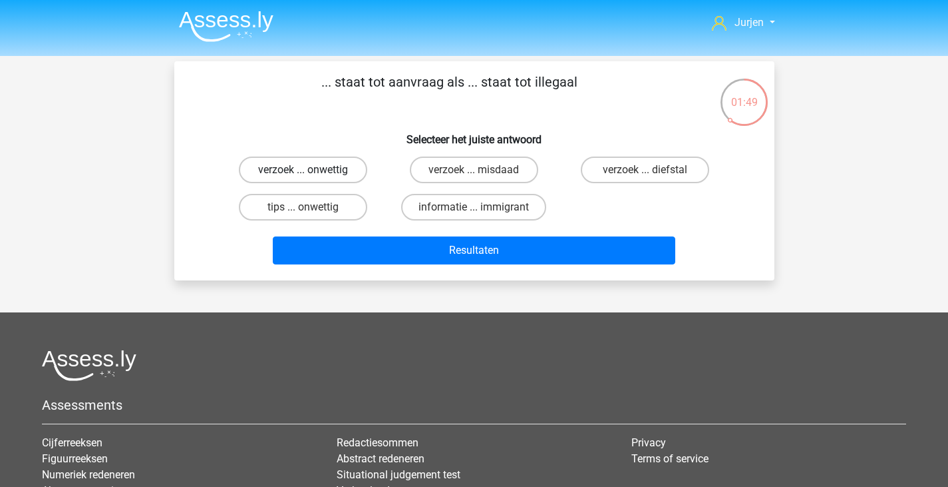
click at [311, 172] on input "verzoek ... onwettig" at bounding box center [307, 174] width 9 height 9
radio input "true"
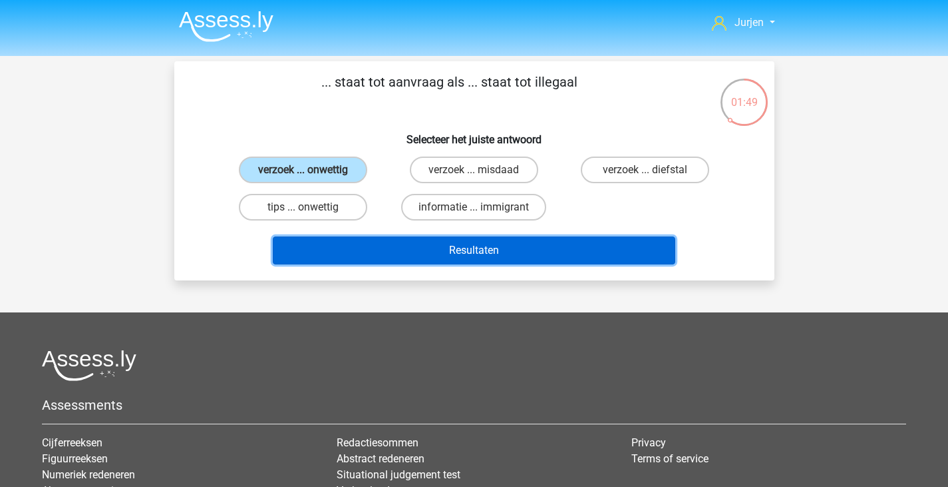
click at [495, 264] on button "Resultaten" at bounding box center [474, 250] width 403 height 28
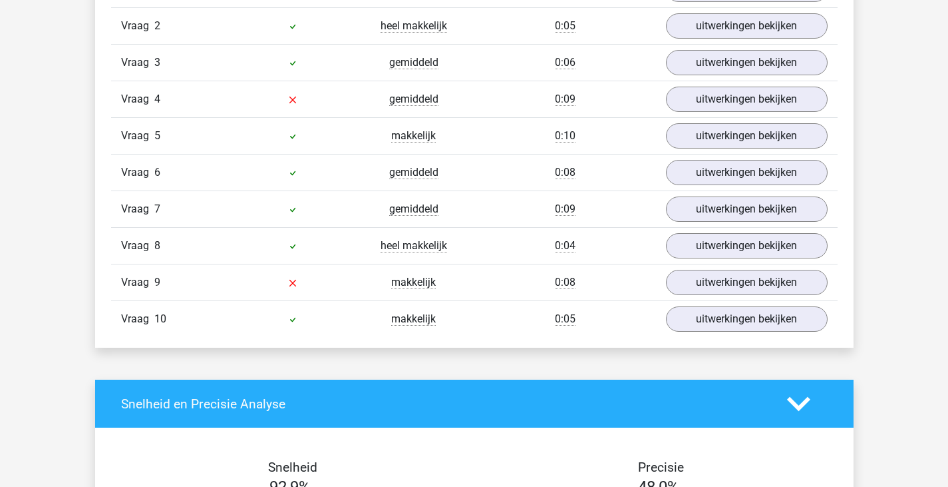
scroll to position [932, 0]
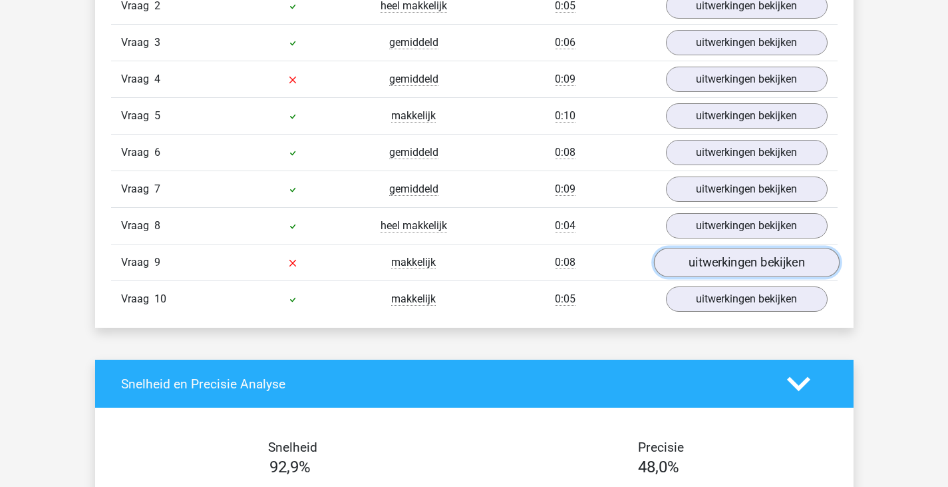
click at [722, 262] on link "uitwerkingen bekijken" at bounding box center [747, 262] width 186 height 29
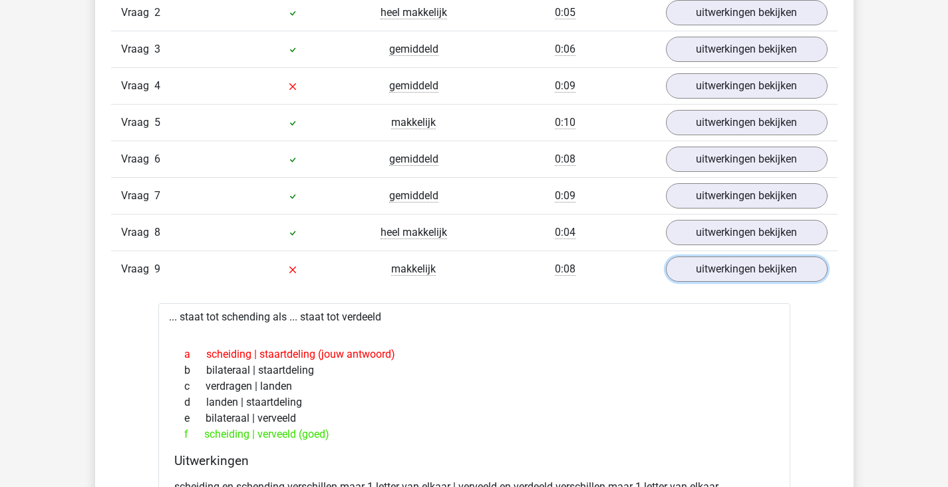
scroll to position [799, 0]
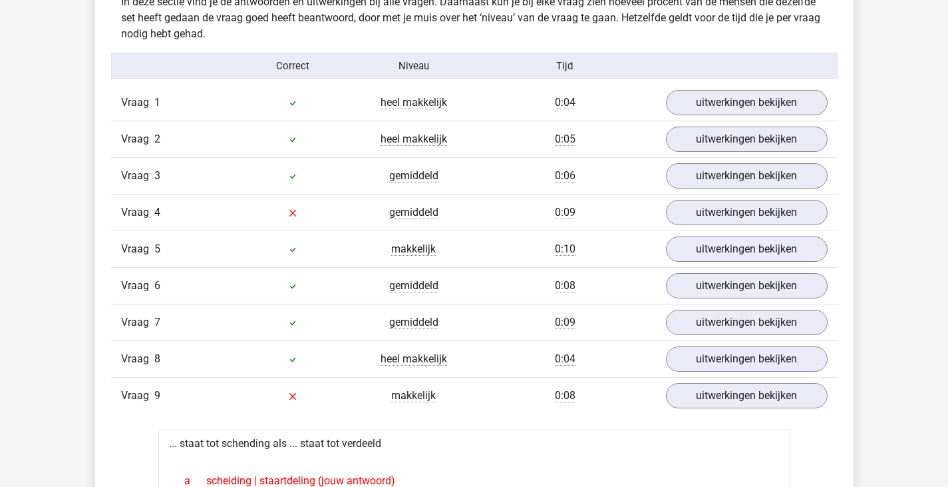
click at [819, 198] on div "Vraag 4 gemiddeld 0:09 uitwerkingen bekijken" at bounding box center [474, 212] width 727 height 37
click at [809, 208] on link "uitwerkingen bekijken" at bounding box center [747, 212] width 186 height 29
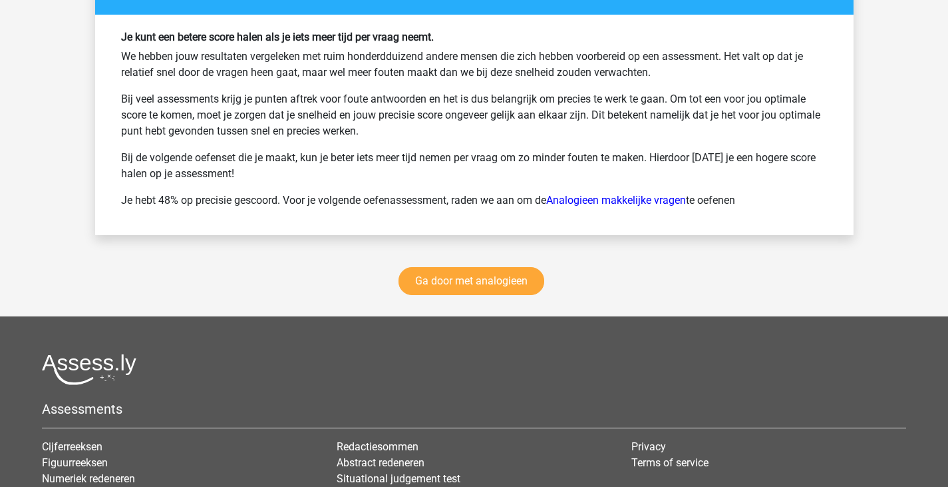
scroll to position [2396, 0]
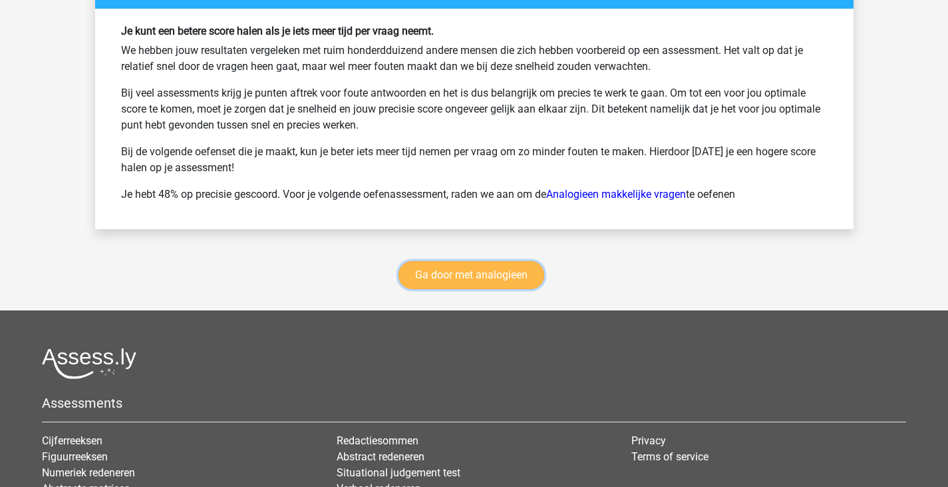
click at [523, 275] on link "Ga door met analogieen" at bounding box center [472, 275] width 146 height 28
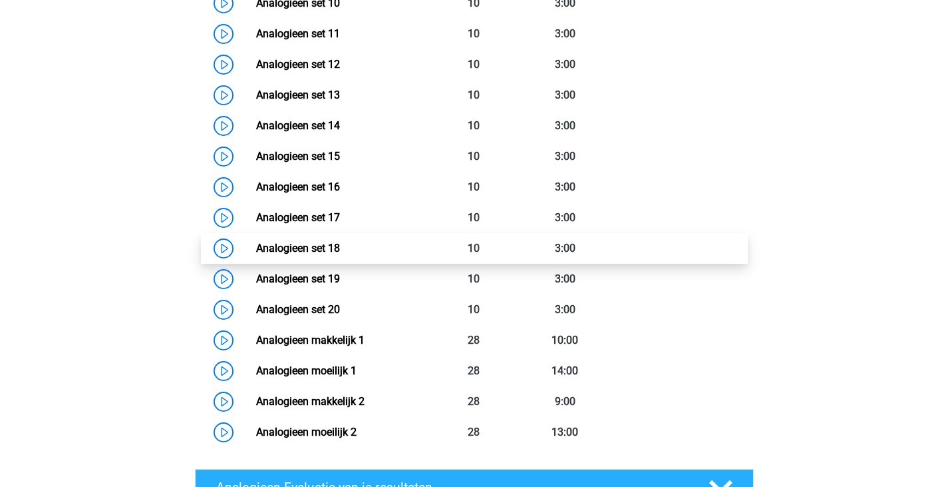
scroll to position [945, 0]
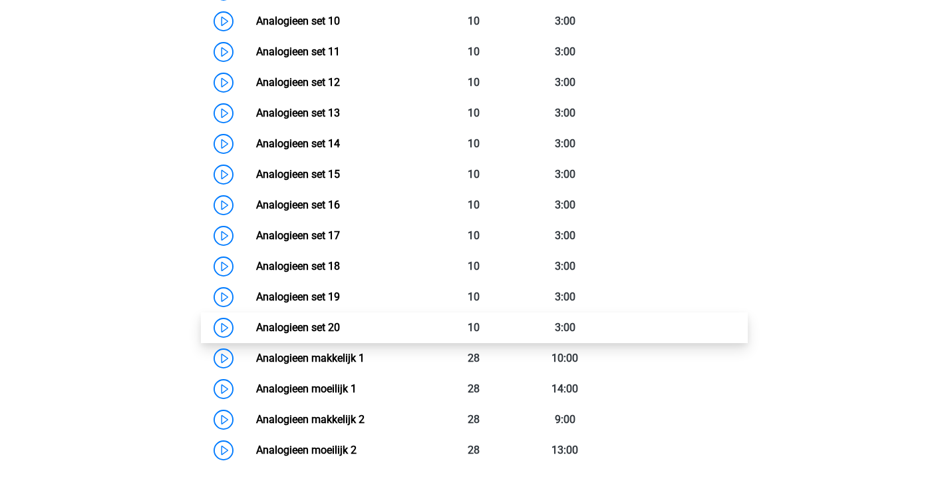
click at [340, 328] on link "Analogieen set 20" at bounding box center [298, 327] width 84 height 13
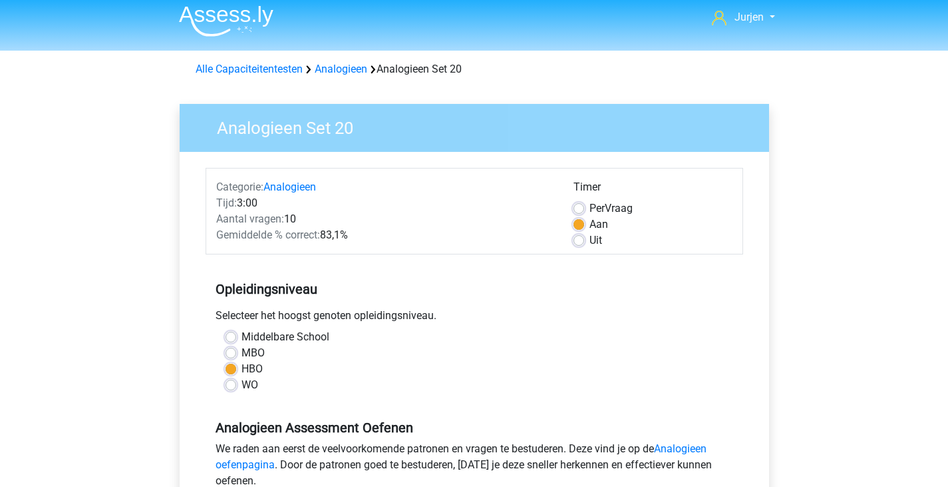
scroll to position [266, 0]
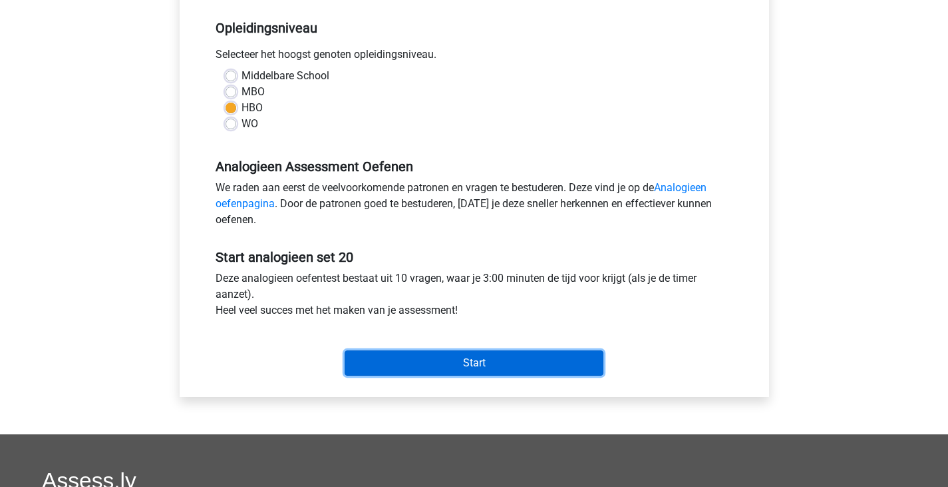
click at [470, 357] on input "Start" at bounding box center [474, 362] width 259 height 25
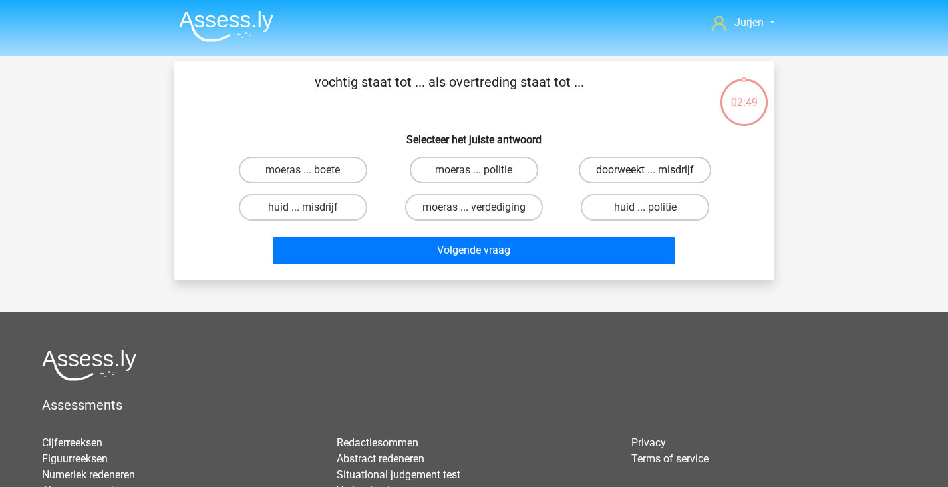
click at [636, 166] on label "doorweekt ... misdrijf" at bounding box center [645, 169] width 132 height 27
click at [646, 170] on input "doorweekt ... misdrijf" at bounding box center [650, 174] width 9 height 9
radio input "true"
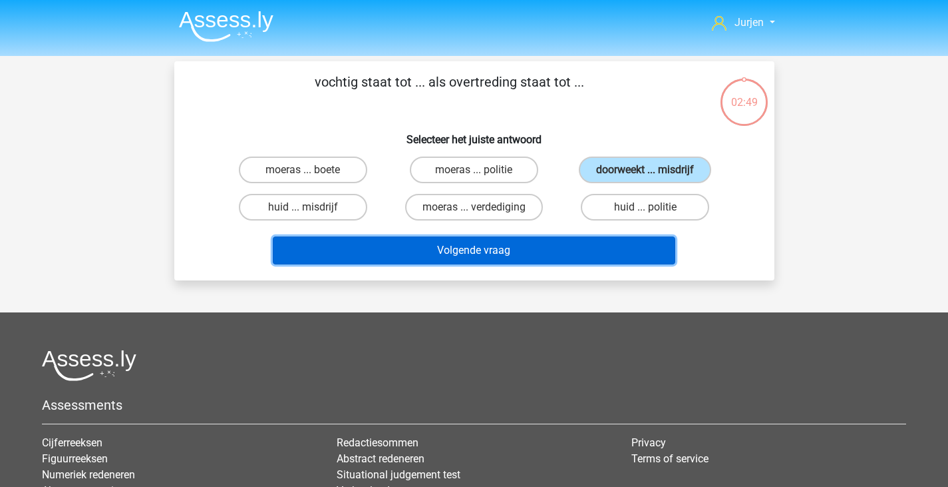
click at [509, 251] on button "Volgende vraag" at bounding box center [474, 250] width 403 height 28
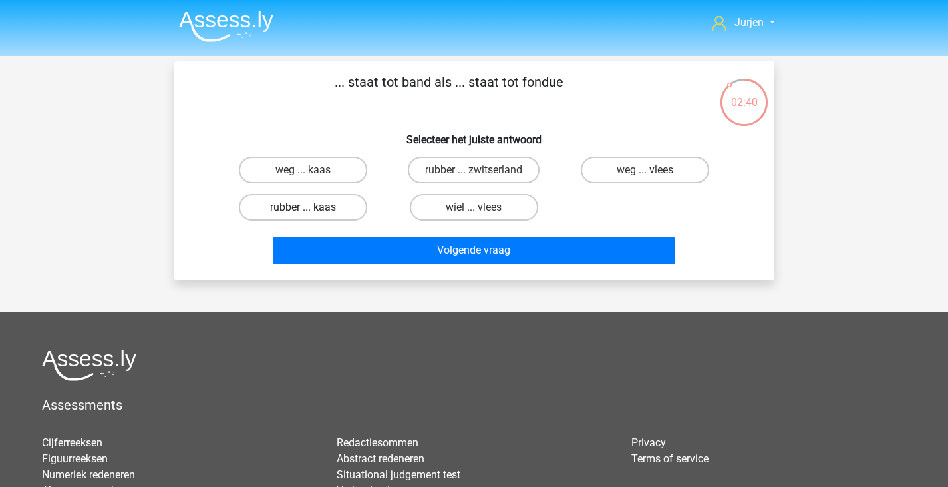
click at [347, 198] on label "rubber ... kaas" at bounding box center [303, 207] width 128 height 27
click at [311, 207] on input "rubber ... kaas" at bounding box center [307, 211] width 9 height 9
radio input "true"
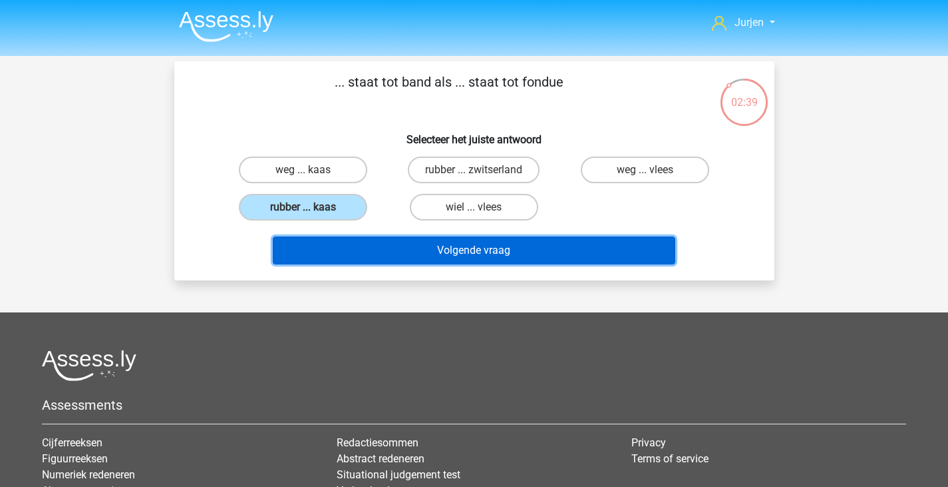
click at [397, 241] on button "Volgende vraag" at bounding box center [474, 250] width 403 height 28
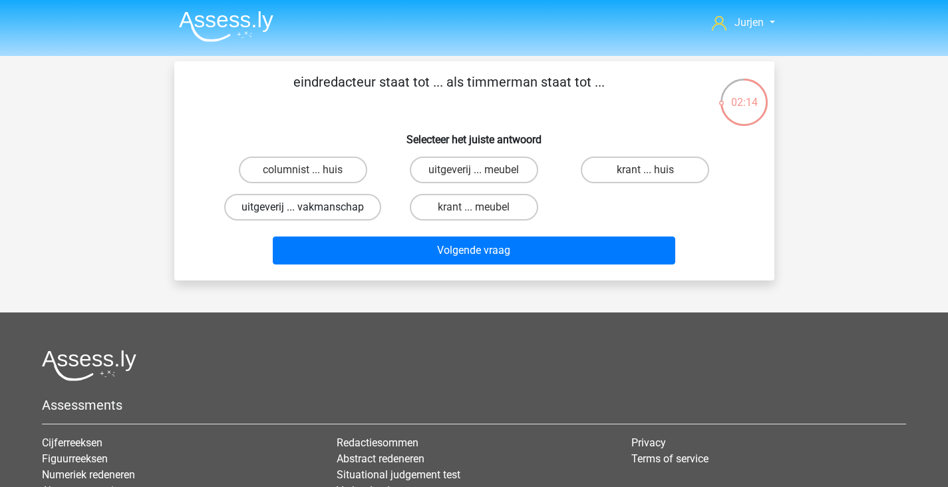
click at [367, 208] on label "uitgeverij ... vakmanschap" at bounding box center [302, 207] width 157 height 27
click at [311, 208] on input "uitgeverij ... vakmanschap" at bounding box center [307, 211] width 9 height 9
radio input "true"
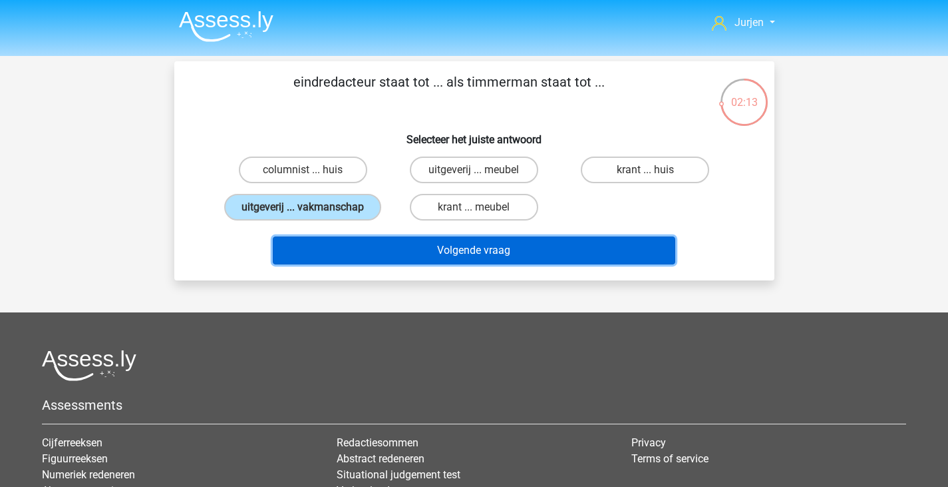
click at [385, 243] on button "Volgende vraag" at bounding box center [474, 250] width 403 height 28
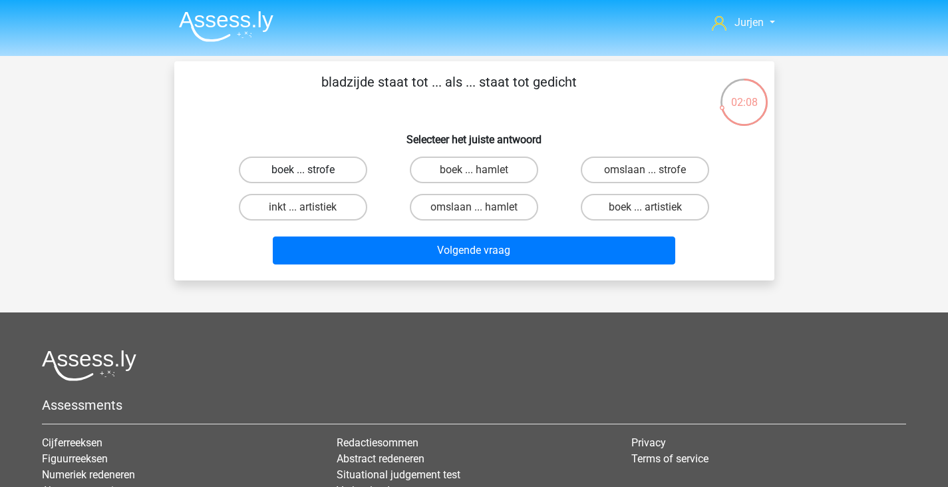
click at [358, 169] on label "boek ... strofe" at bounding box center [303, 169] width 128 height 27
click at [311, 170] on input "boek ... strofe" at bounding box center [307, 174] width 9 height 9
radio input "true"
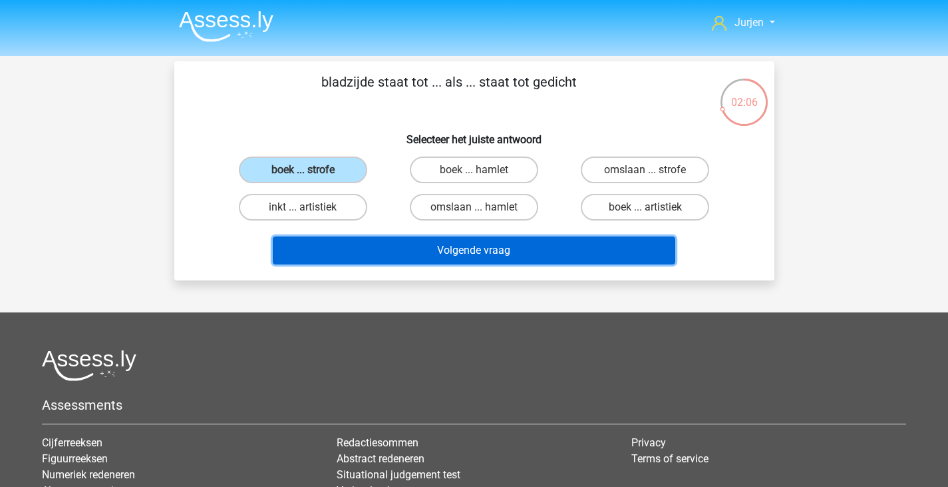
click at [439, 248] on button "Volgende vraag" at bounding box center [474, 250] width 403 height 28
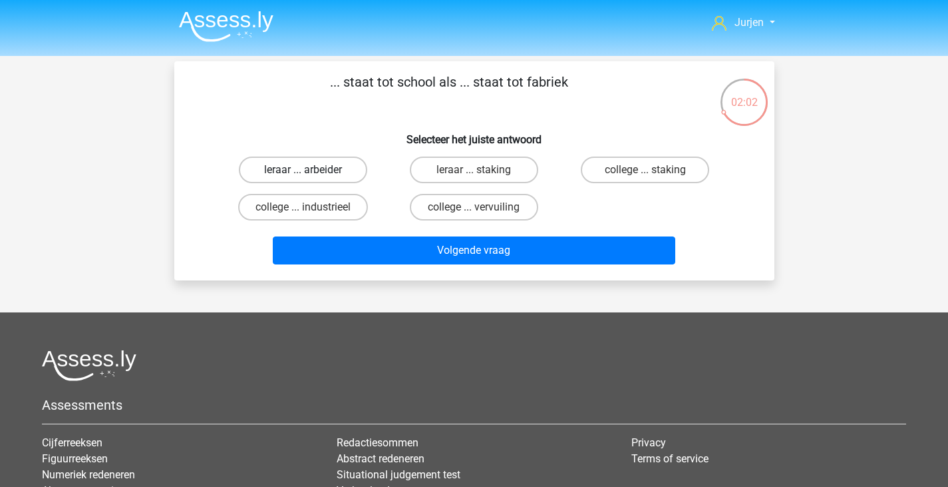
click at [296, 180] on label "leraar ... arbeider" at bounding box center [303, 169] width 128 height 27
click at [303, 178] on input "leraar ... arbeider" at bounding box center [307, 174] width 9 height 9
radio input "true"
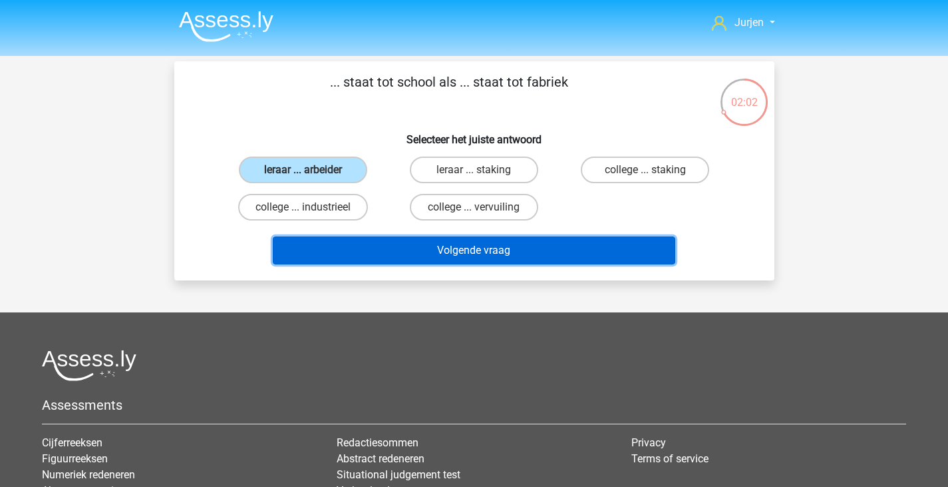
click at [465, 254] on button "Volgende vraag" at bounding box center [474, 250] width 403 height 28
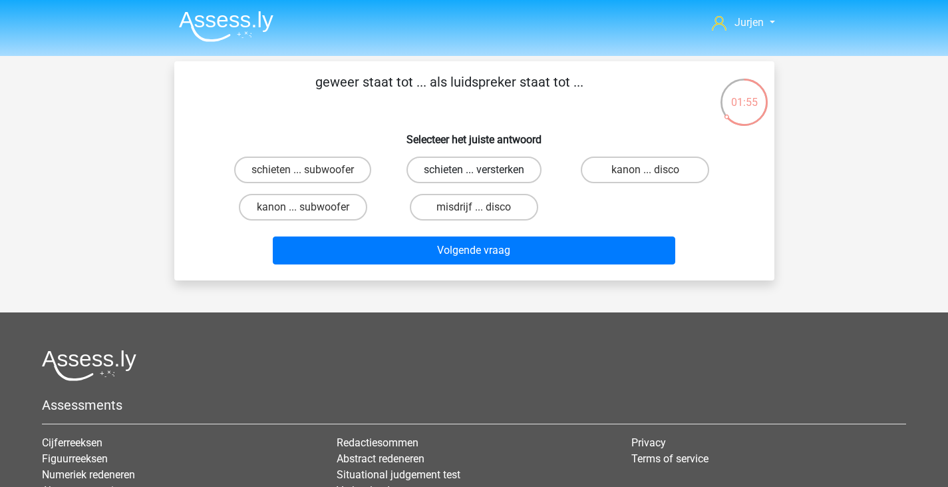
click at [463, 169] on label "schieten ... versterken" at bounding box center [474, 169] width 135 height 27
click at [474, 170] on input "schieten ... versterken" at bounding box center [478, 174] width 9 height 9
radio input "true"
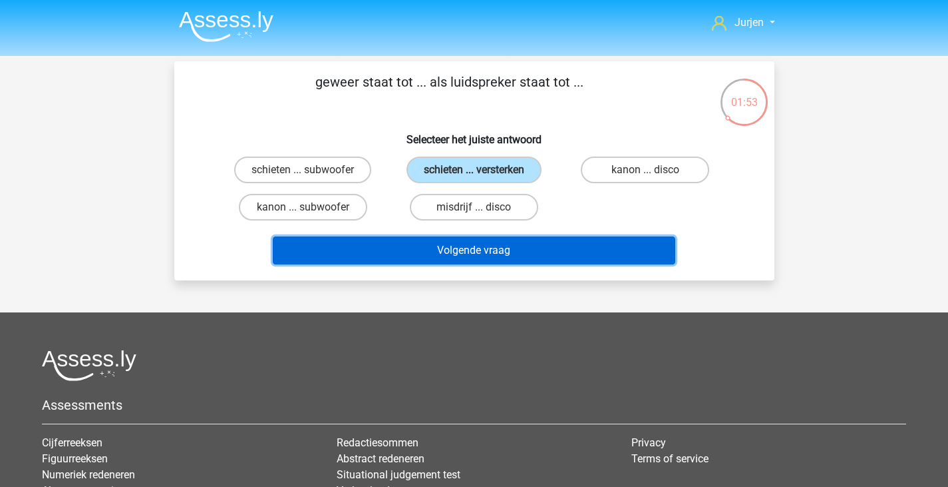
click at [556, 244] on button "Volgende vraag" at bounding box center [474, 250] width 403 height 28
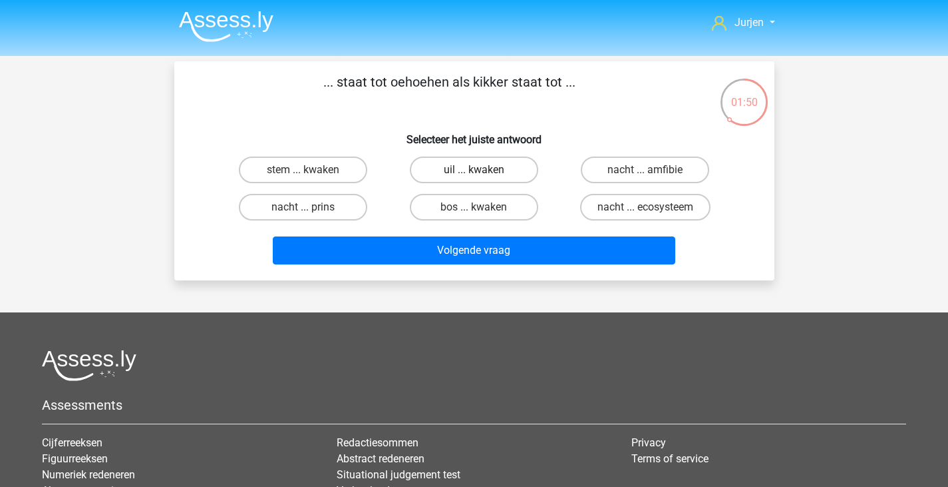
click at [520, 163] on label "uil ... kwaken" at bounding box center [474, 169] width 128 height 27
click at [483, 170] on input "uil ... kwaken" at bounding box center [478, 174] width 9 height 9
radio input "true"
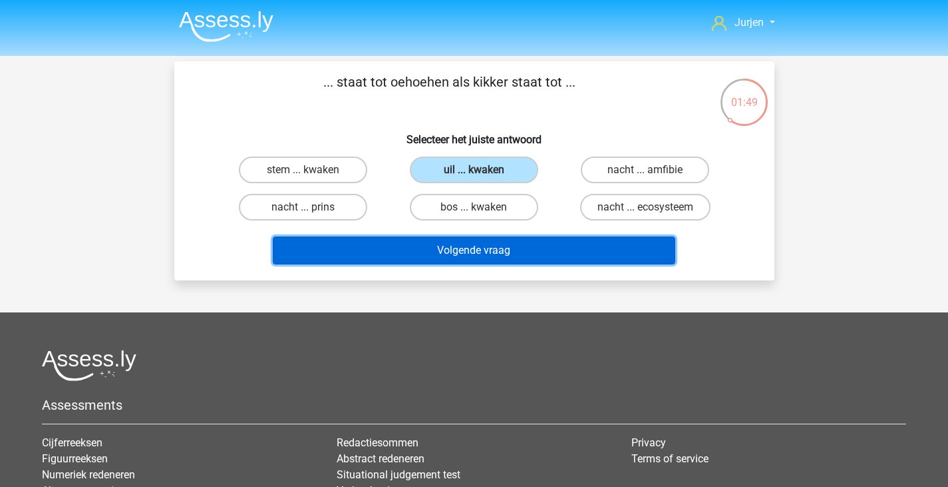
click at [530, 250] on button "Volgende vraag" at bounding box center [474, 250] width 403 height 28
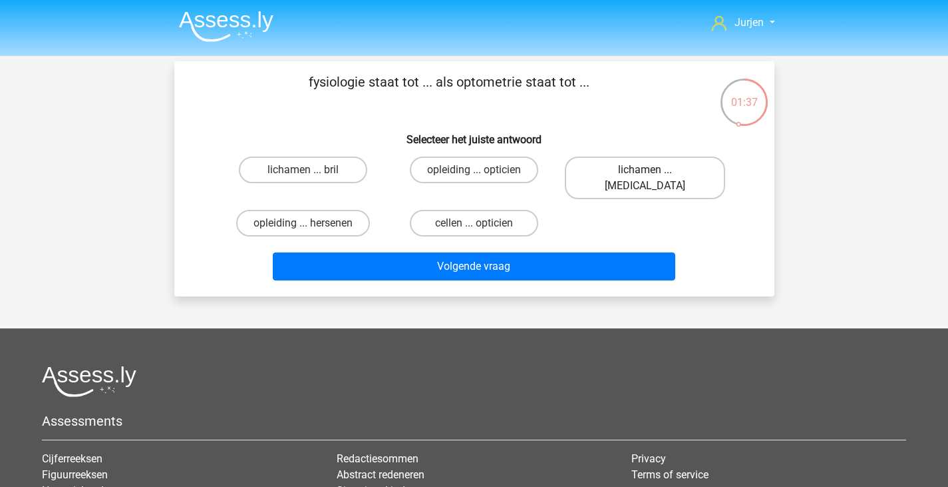
click at [612, 177] on label "lichamen ... [MEDICAL_DATA]" at bounding box center [645, 177] width 160 height 43
click at [646, 177] on input "lichamen ... [MEDICAL_DATA]" at bounding box center [650, 174] width 9 height 9
radio input "true"
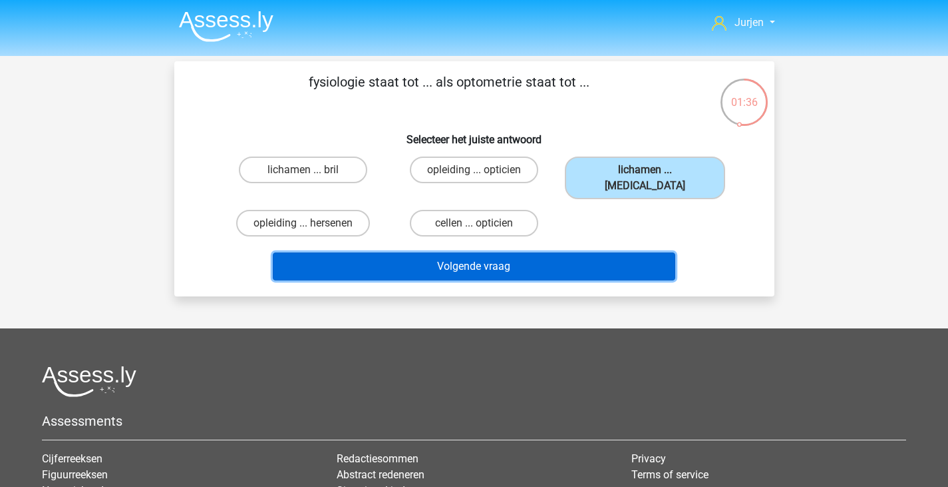
click at [555, 252] on button "Volgende vraag" at bounding box center [474, 266] width 403 height 28
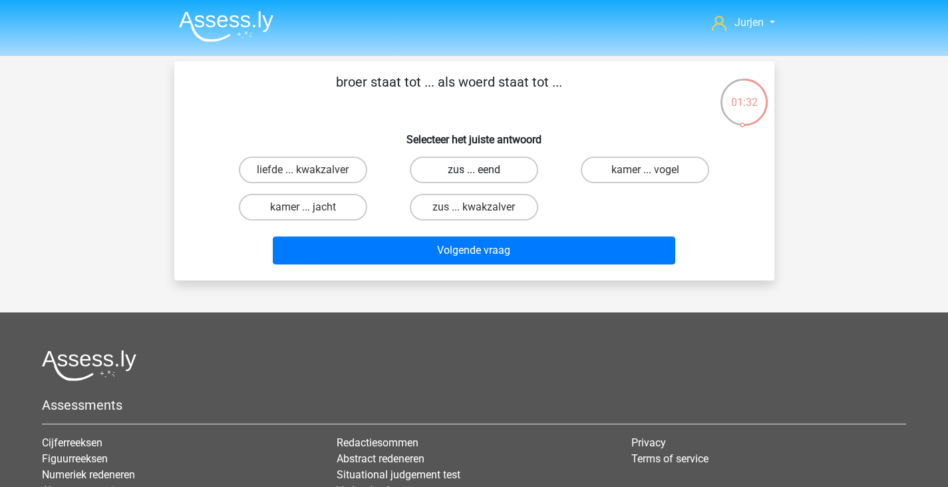
click at [524, 179] on label "zus ... eend" at bounding box center [474, 169] width 128 height 27
click at [483, 178] on input "zus ... eend" at bounding box center [478, 174] width 9 height 9
radio input "true"
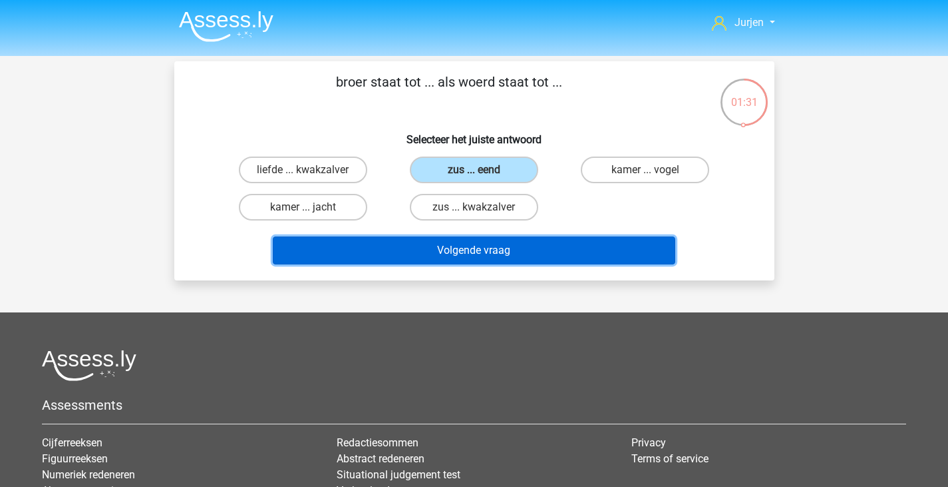
click at [555, 239] on button "Volgende vraag" at bounding box center [474, 250] width 403 height 28
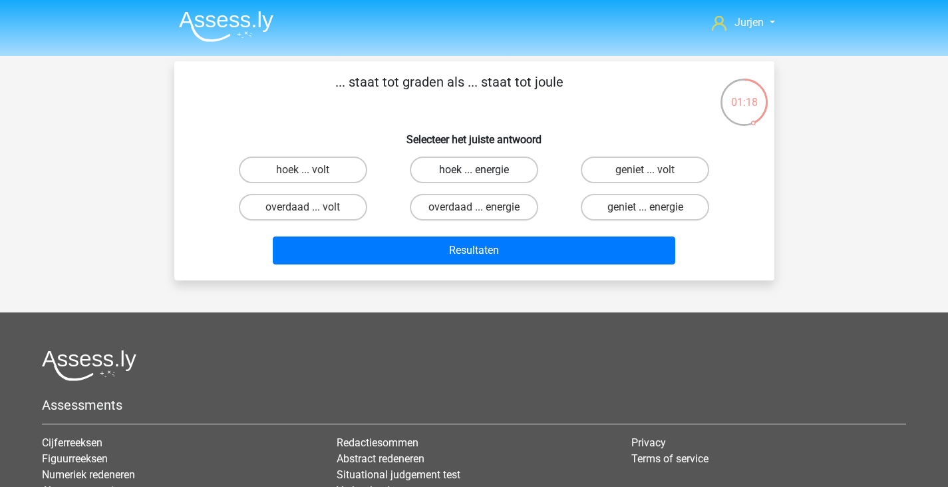
click at [522, 180] on label "hoek ... energie" at bounding box center [474, 169] width 128 height 27
click at [483, 178] on input "hoek ... energie" at bounding box center [478, 174] width 9 height 9
radio input "true"
click at [560, 272] on div "... staat tot graden als ... staat tot joule Selecteer het juiste antwoord hoek…" at bounding box center [474, 170] width 600 height 219
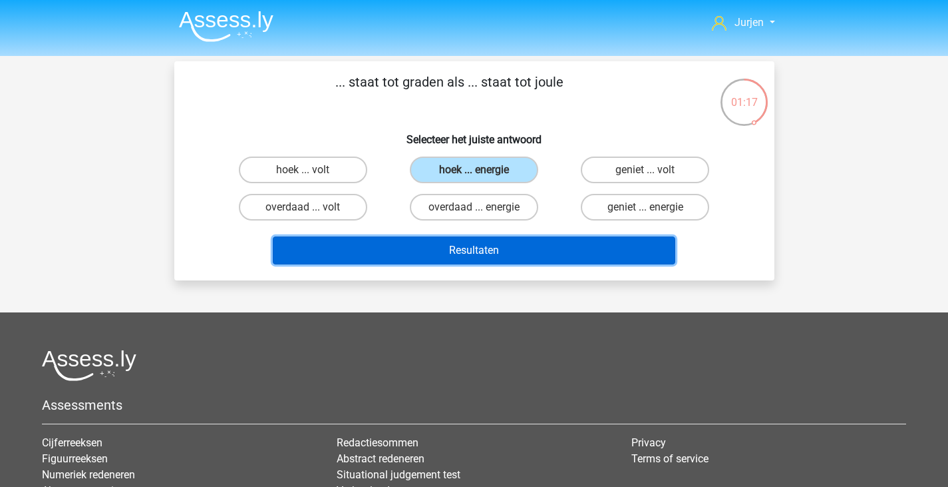
click at [565, 257] on button "Resultaten" at bounding box center [474, 250] width 403 height 28
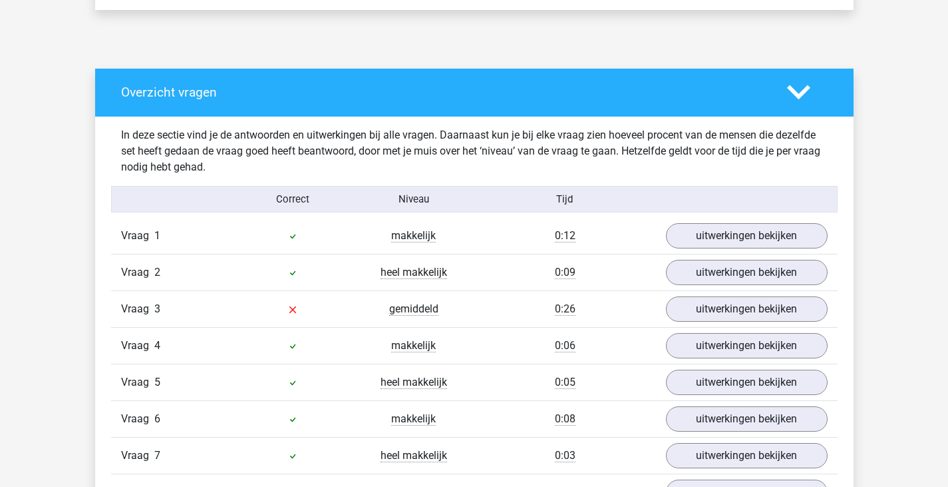
scroll to position [799, 0]
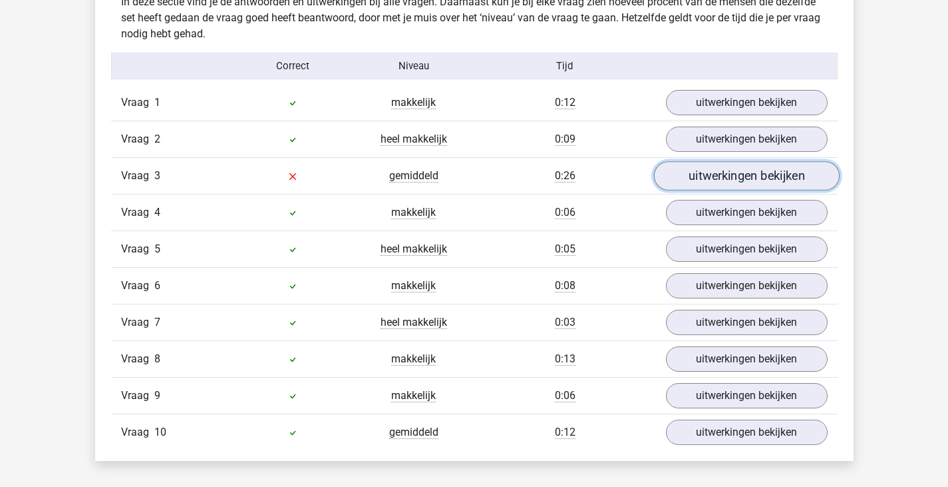
click at [696, 170] on link "uitwerkingen bekijken" at bounding box center [747, 175] width 186 height 29
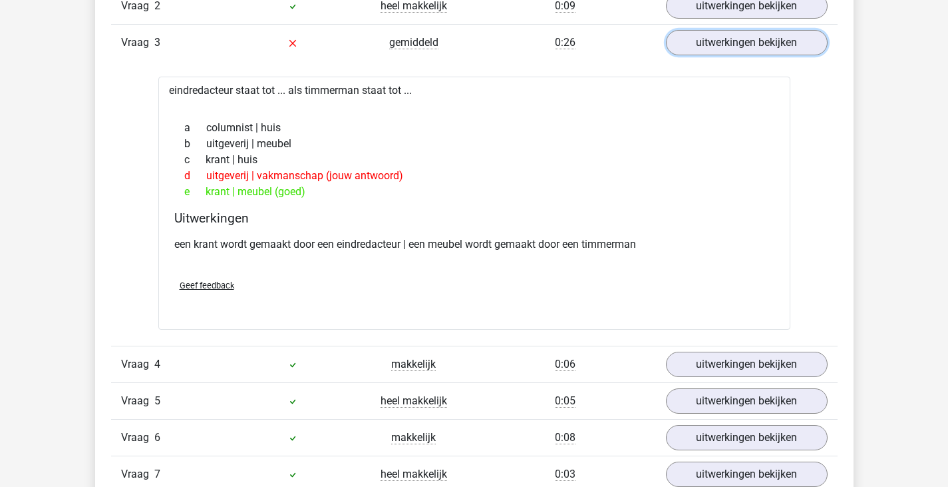
scroll to position [1198, 0]
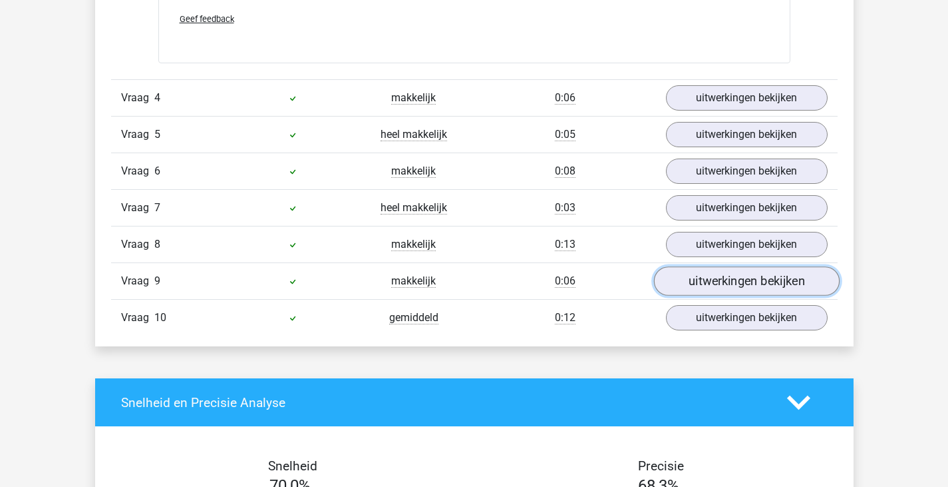
click at [720, 272] on link "uitwerkingen bekijken" at bounding box center [747, 281] width 186 height 29
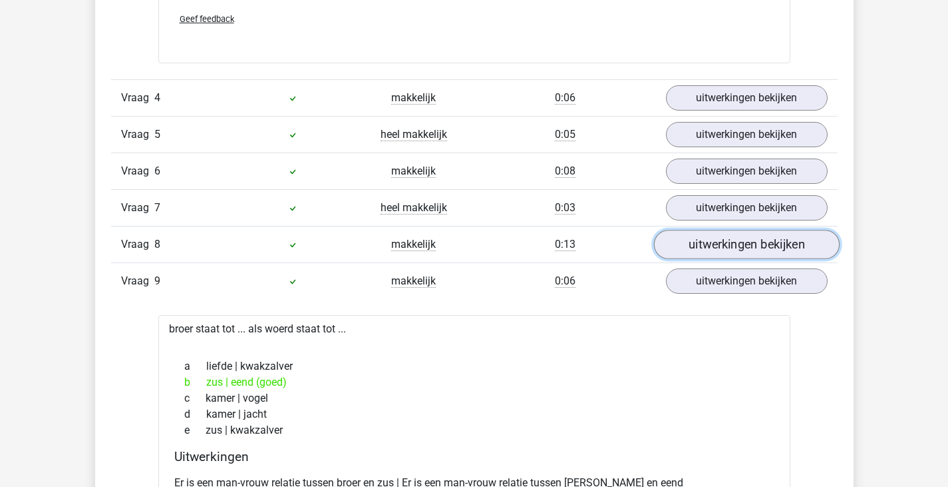
click at [725, 254] on link "uitwerkingen bekijken" at bounding box center [747, 244] width 186 height 29
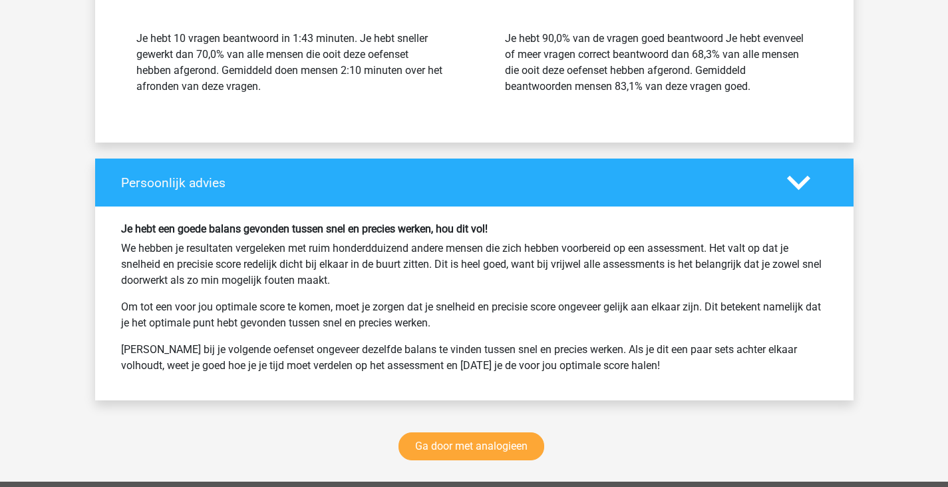
scroll to position [2662, 0]
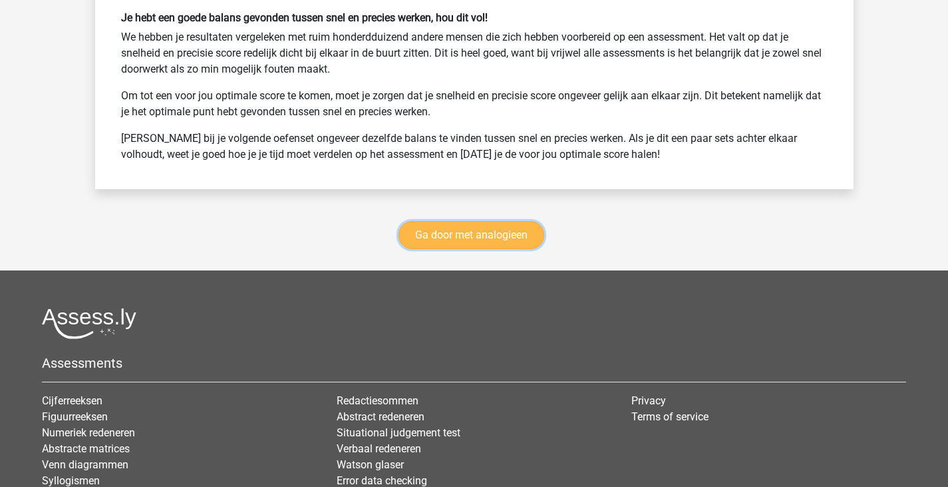
click at [445, 230] on link "Ga door met analogieen" at bounding box center [472, 235] width 146 height 28
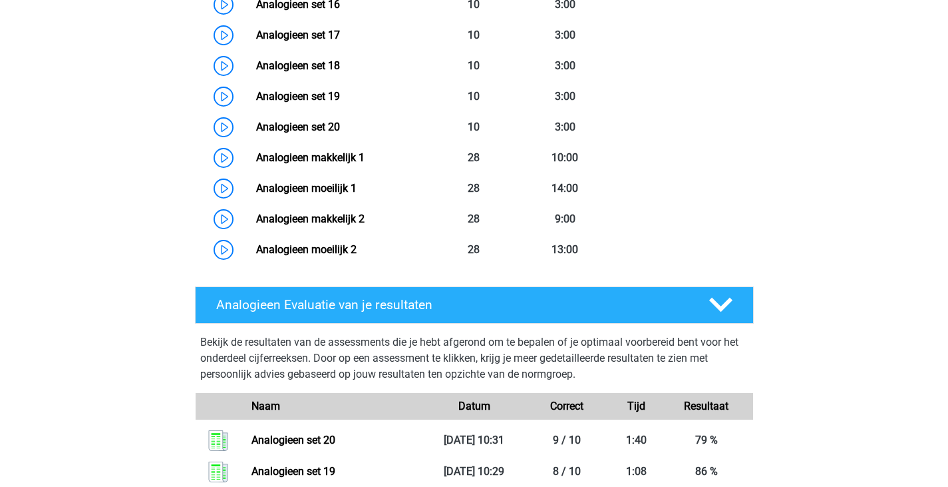
scroll to position [945, 0]
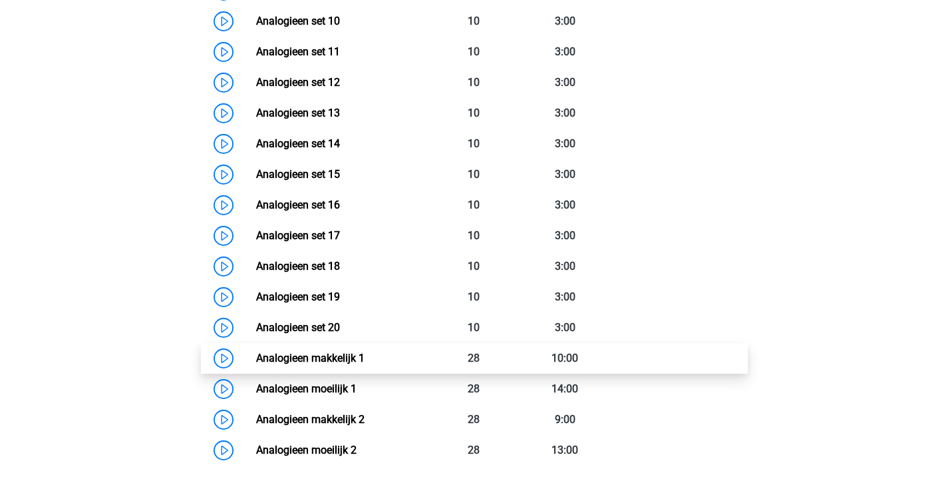
click at [349, 353] on link "Analogieen makkelijk 1" at bounding box center [310, 357] width 108 height 13
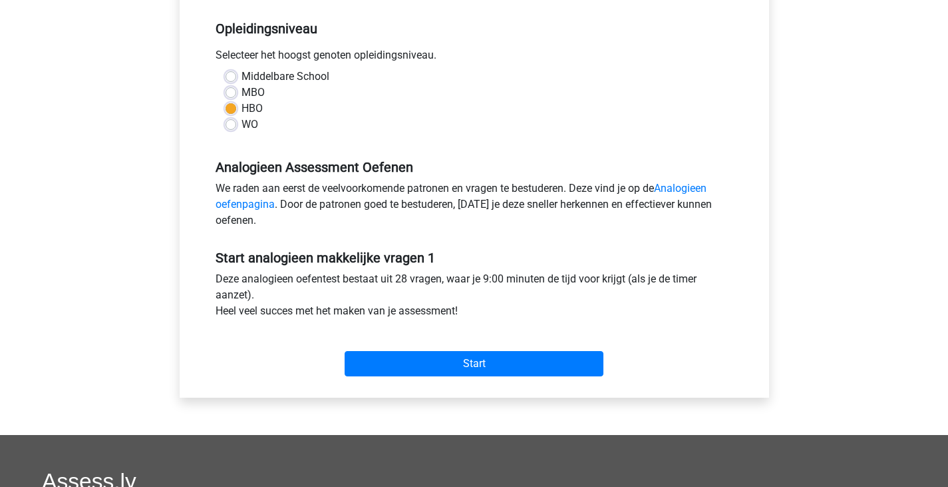
scroll to position [266, 0]
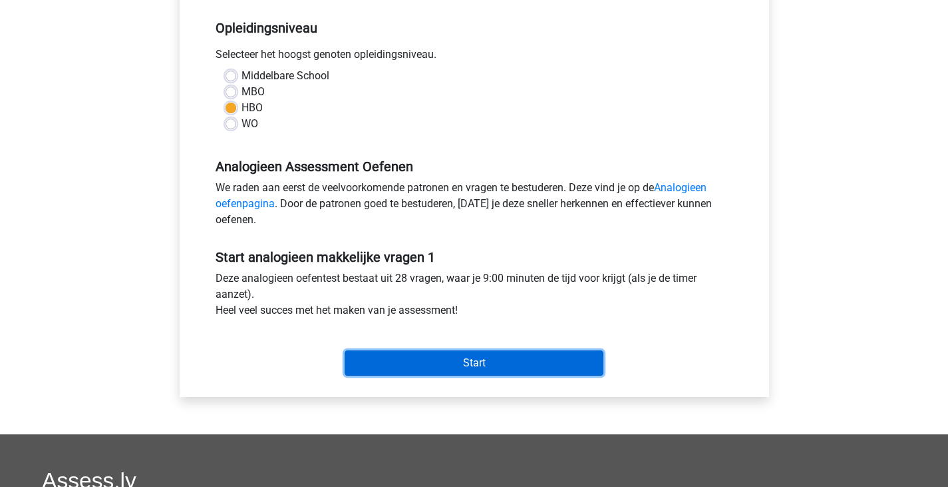
click at [459, 359] on input "Start" at bounding box center [474, 362] width 259 height 25
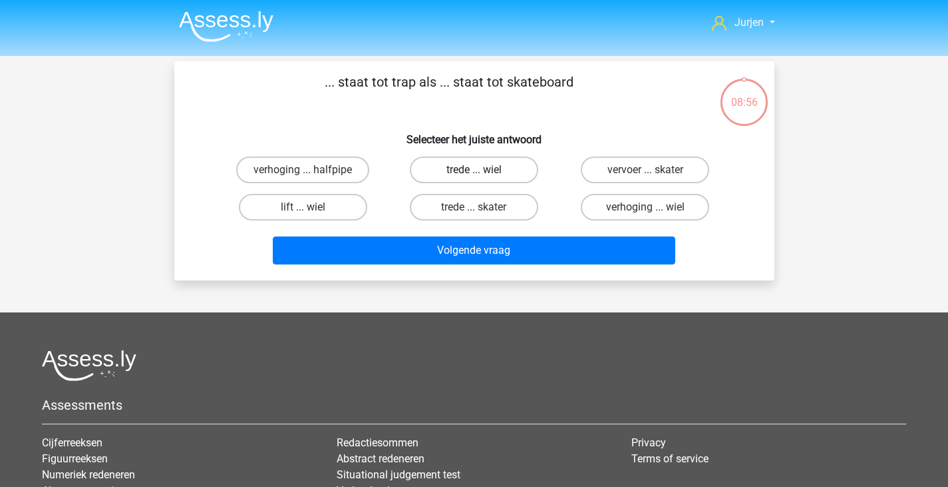
click at [511, 170] on label "trede ... wiel" at bounding box center [474, 169] width 128 height 27
click at [483, 170] on input "trede ... wiel" at bounding box center [478, 174] width 9 height 9
radio input "true"
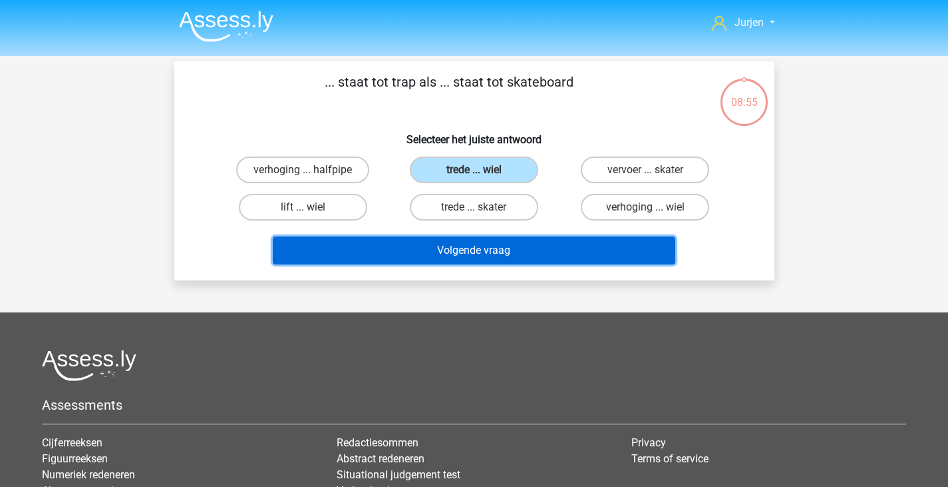
click at [568, 258] on button "Volgende vraag" at bounding box center [474, 250] width 403 height 28
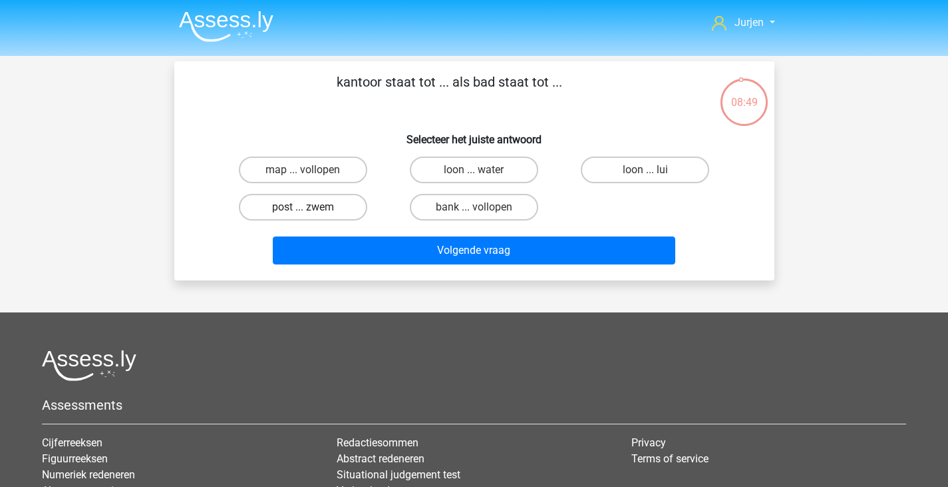
click at [339, 202] on label "post ... zwem" at bounding box center [303, 207] width 128 height 27
click at [311, 207] on input "post ... zwem" at bounding box center [307, 211] width 9 height 9
radio input "true"
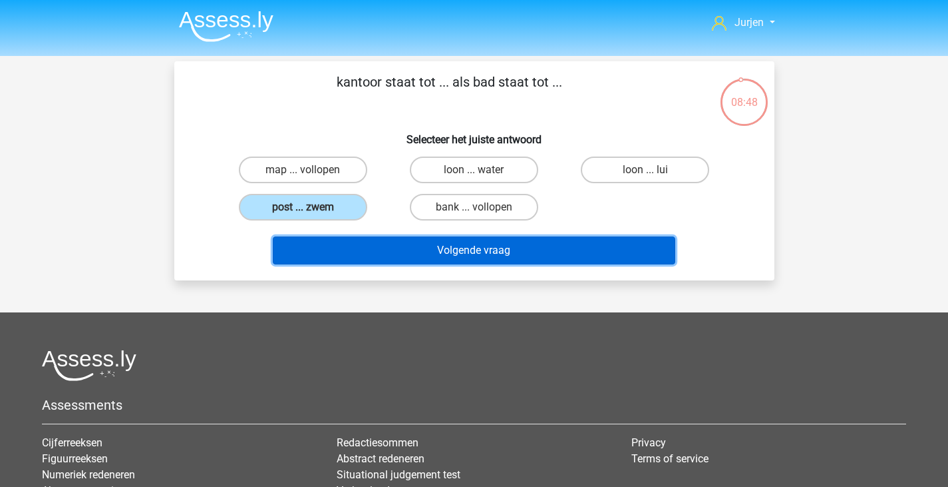
click at [376, 244] on button "Volgende vraag" at bounding box center [474, 250] width 403 height 28
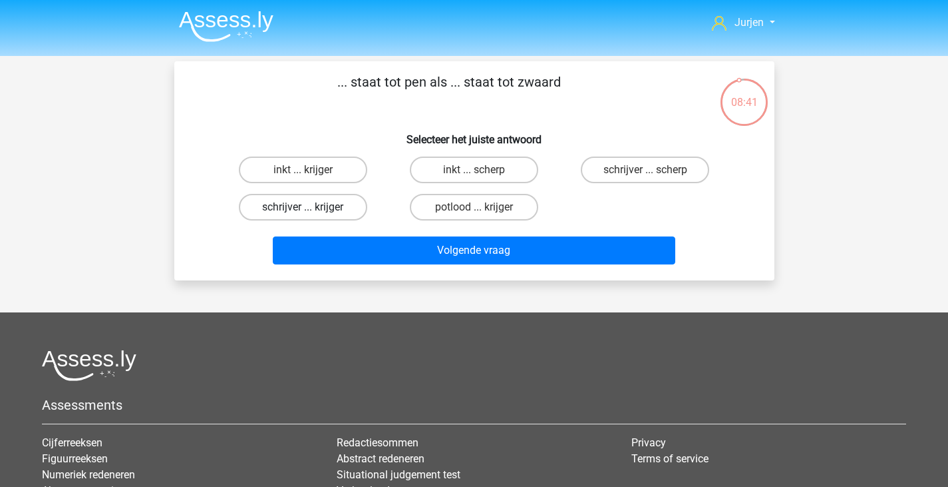
click at [349, 210] on label "schrijver ... krijger" at bounding box center [303, 207] width 128 height 27
click at [311, 210] on input "schrijver ... krijger" at bounding box center [307, 211] width 9 height 9
radio input "true"
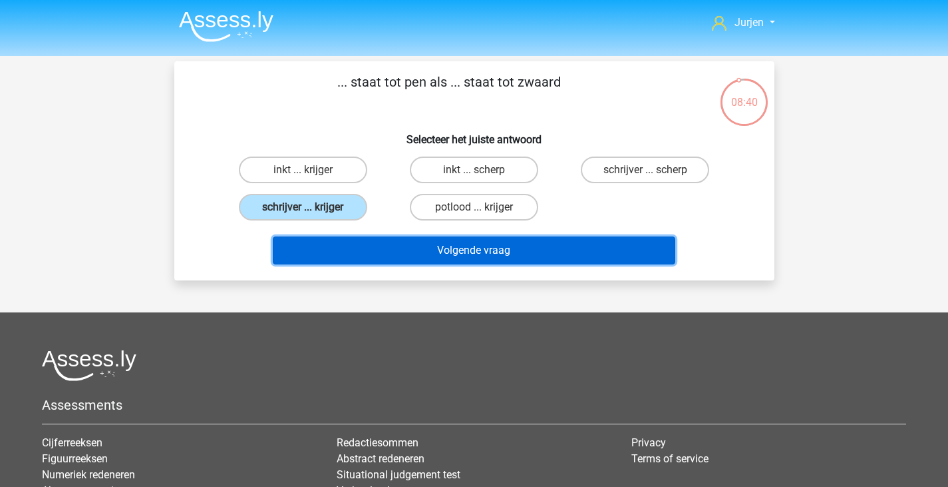
click at [416, 257] on button "Volgende vraag" at bounding box center [474, 250] width 403 height 28
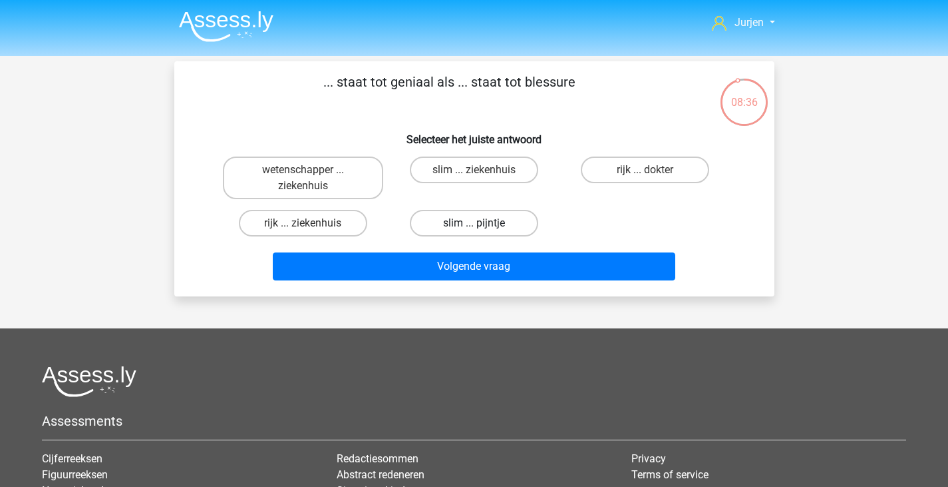
click at [501, 222] on label "slim ... pijntje" at bounding box center [474, 223] width 128 height 27
click at [483, 223] on input "slim ... pijntje" at bounding box center [478, 227] width 9 height 9
radio input "true"
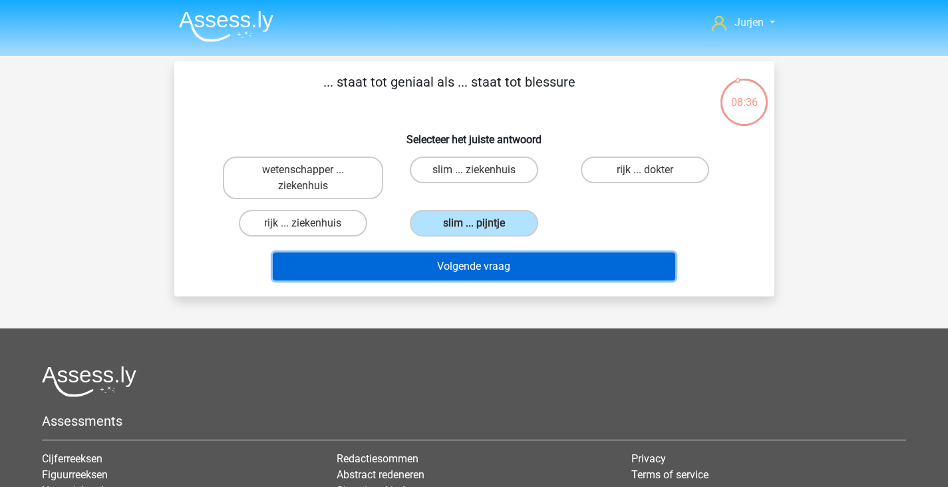
click at [503, 264] on button "Volgende vraag" at bounding box center [474, 266] width 403 height 28
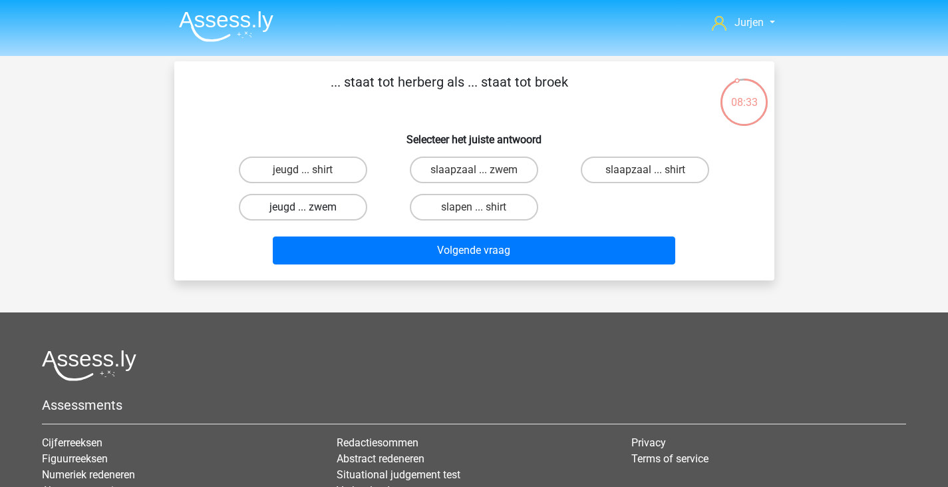
click at [342, 197] on label "jeugd ... zwem" at bounding box center [303, 207] width 128 height 27
click at [311, 207] on input "jeugd ... zwem" at bounding box center [307, 211] width 9 height 9
radio input "true"
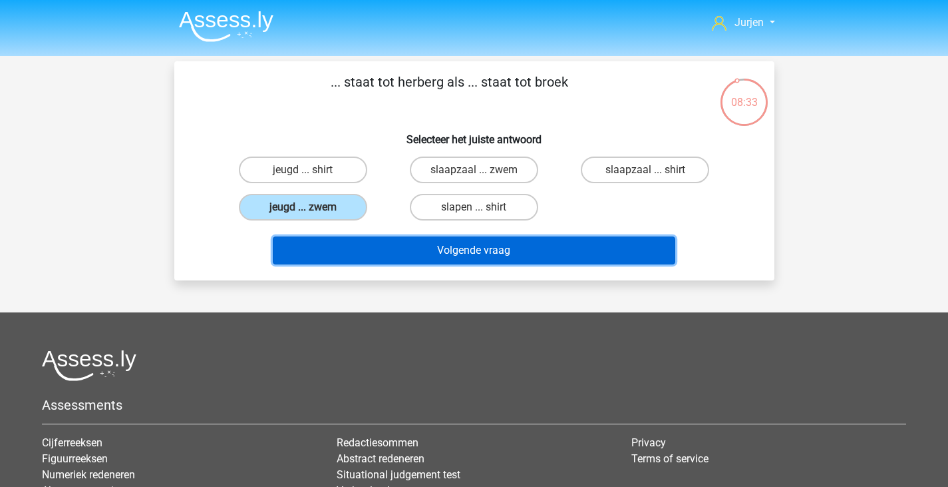
click at [449, 246] on button "Volgende vraag" at bounding box center [474, 250] width 403 height 28
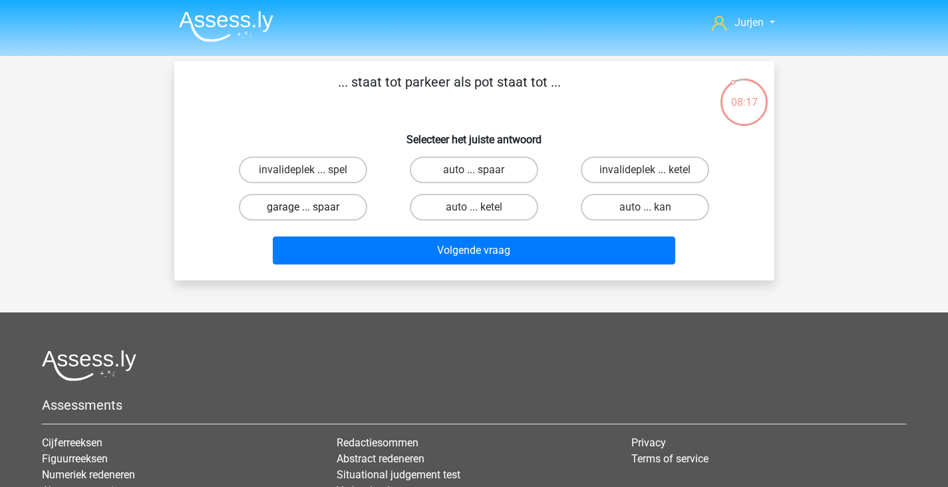
click at [350, 210] on label "garage ... spaar" at bounding box center [303, 207] width 128 height 27
click at [311, 210] on input "garage ... spaar" at bounding box center [307, 211] width 9 height 9
radio input "true"
click at [390, 236] on div "Volgende vraag" at bounding box center [475, 248] width 558 height 44
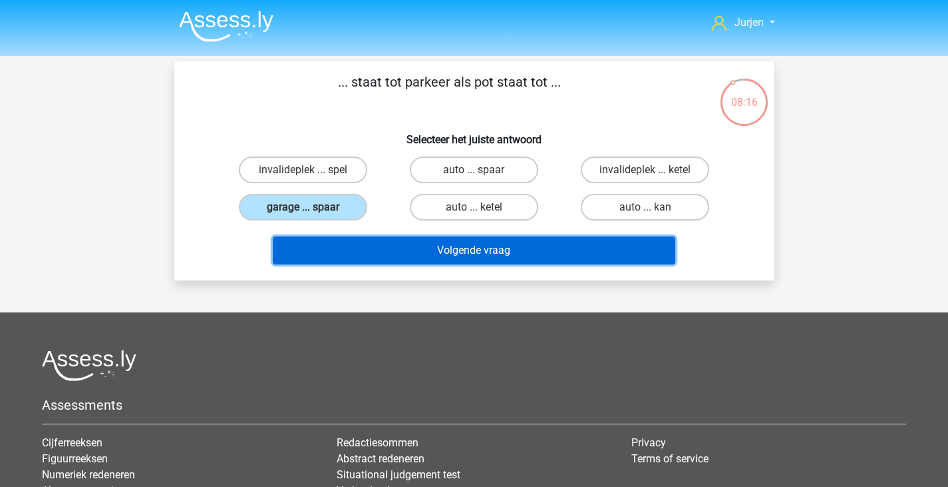
click at [395, 241] on button "Volgende vraag" at bounding box center [474, 250] width 403 height 28
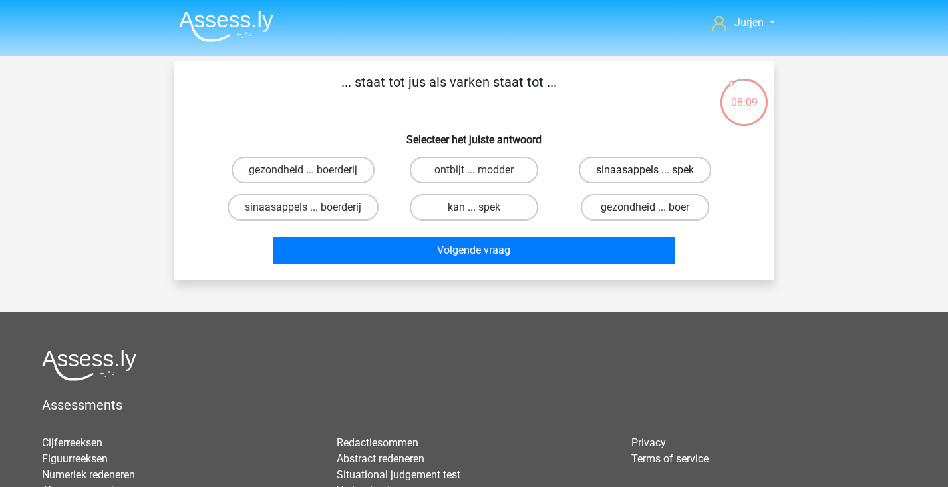
click at [656, 172] on label "sinaasappels ... spek" at bounding box center [645, 169] width 132 height 27
click at [654, 172] on input "sinaasappels ... spek" at bounding box center [650, 174] width 9 height 9
radio input "true"
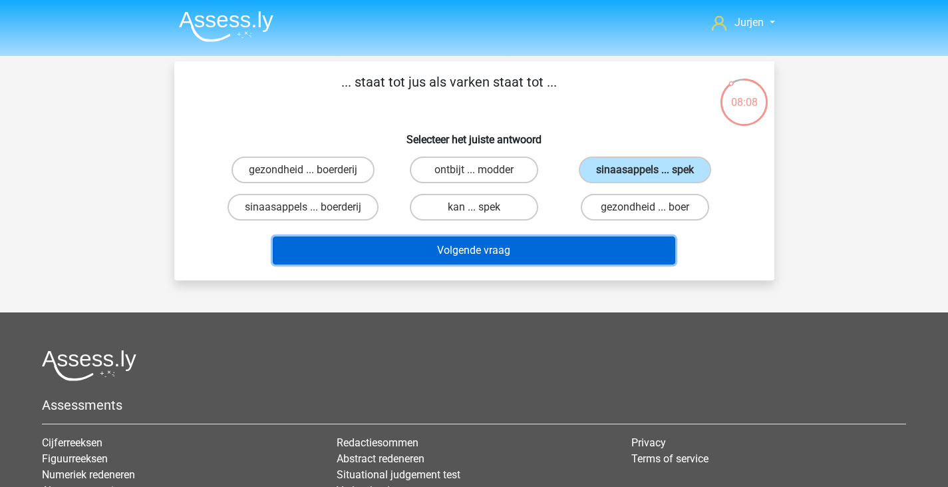
click at [508, 254] on button "Volgende vraag" at bounding box center [474, 250] width 403 height 28
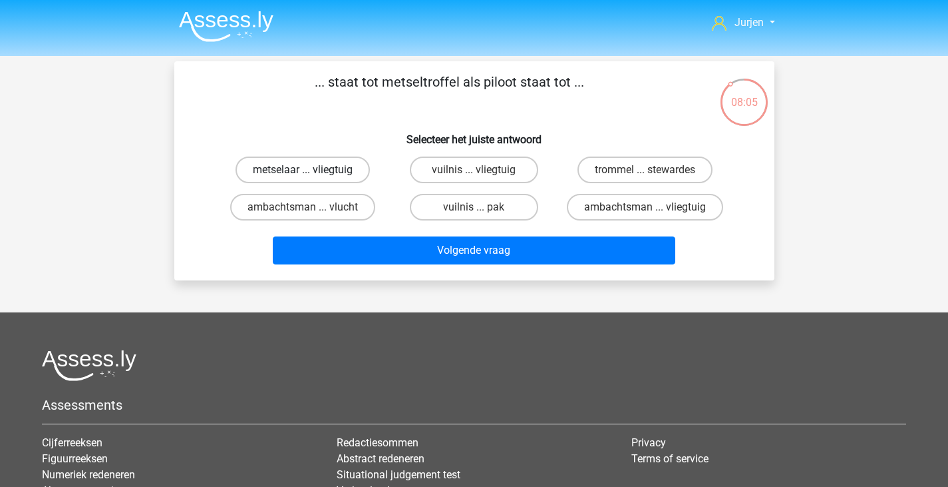
click at [351, 172] on label "metselaar ... vliegtuig" at bounding box center [303, 169] width 134 height 27
click at [311, 172] on input "metselaar ... vliegtuig" at bounding box center [307, 174] width 9 height 9
radio input "true"
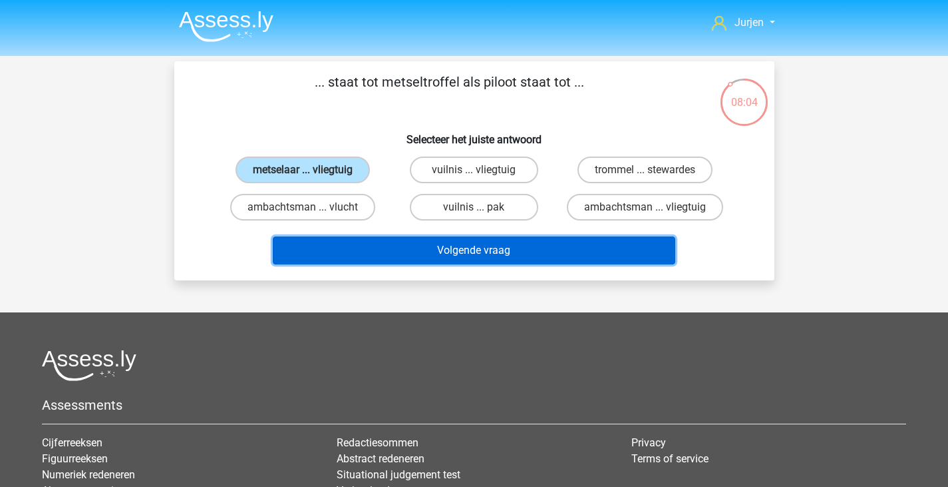
click at [394, 256] on button "Volgende vraag" at bounding box center [474, 250] width 403 height 28
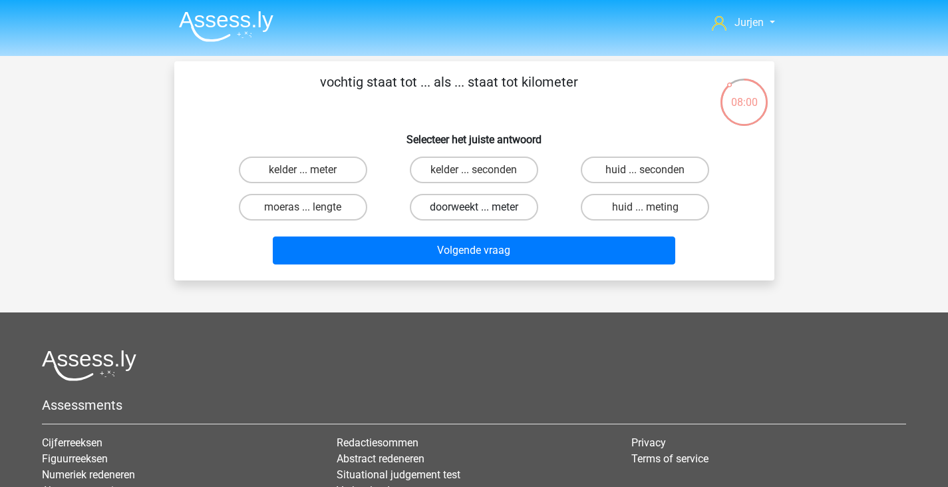
click at [507, 200] on label "doorweekt ... meter" at bounding box center [474, 207] width 128 height 27
click at [483, 207] on input "doorweekt ... meter" at bounding box center [478, 211] width 9 height 9
radio input "true"
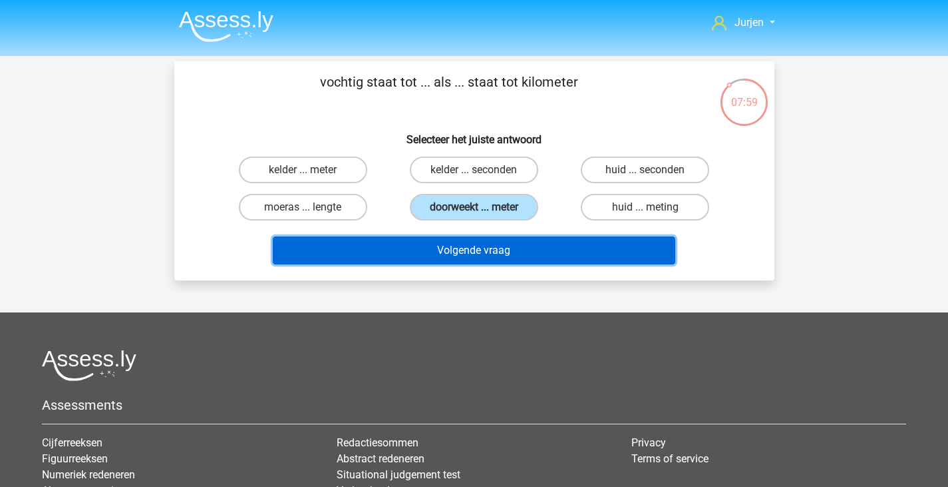
click at [526, 251] on button "Volgende vraag" at bounding box center [474, 250] width 403 height 28
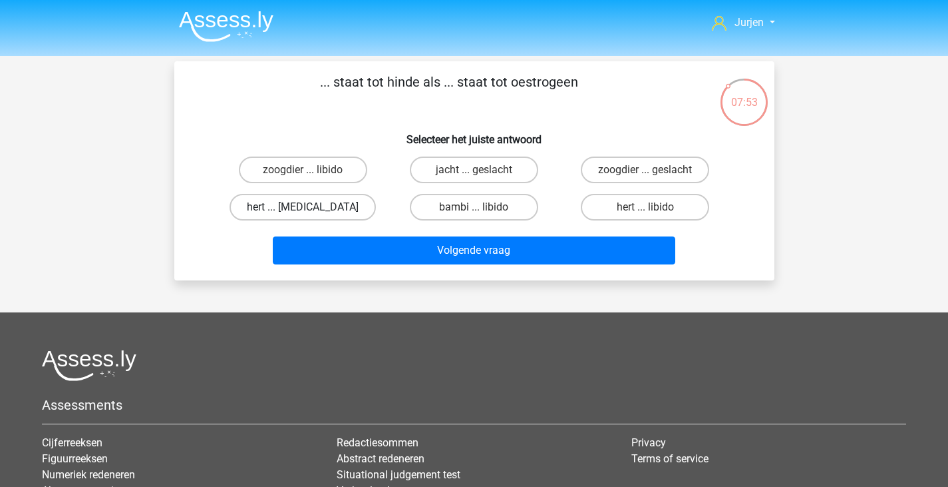
click at [337, 202] on label "hert ... testosteron" at bounding box center [303, 207] width 146 height 27
click at [311, 207] on input "hert ... testosteron" at bounding box center [307, 211] width 9 height 9
radio input "true"
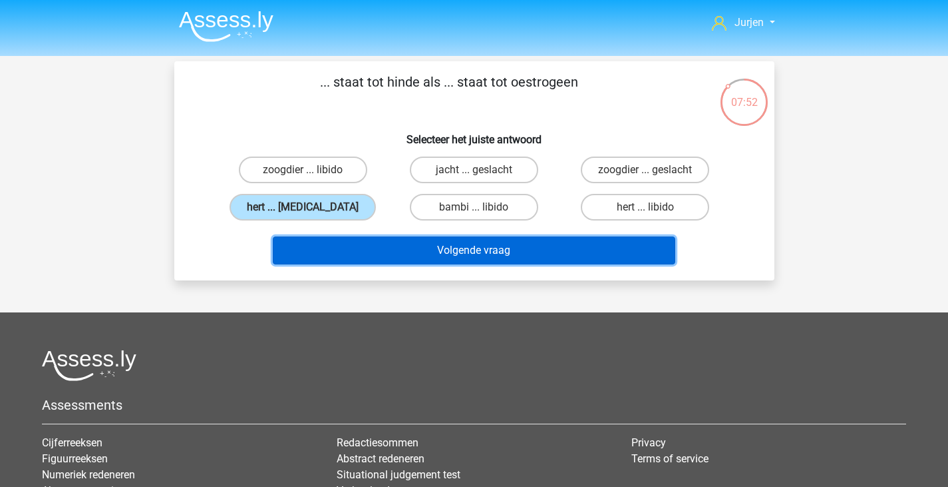
click at [397, 241] on button "Volgende vraag" at bounding box center [474, 250] width 403 height 28
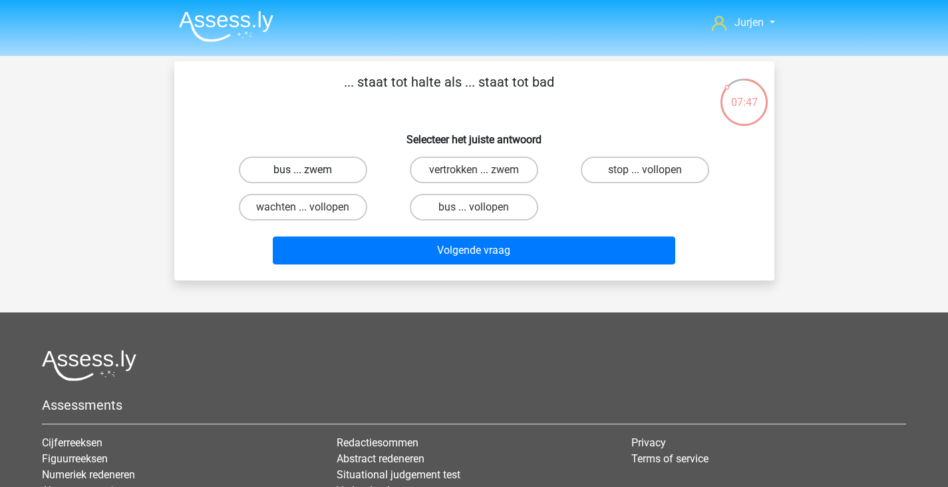
click at [346, 168] on label "bus ... zwem" at bounding box center [303, 169] width 128 height 27
click at [311, 170] on input "bus ... zwem" at bounding box center [307, 174] width 9 height 9
radio input "true"
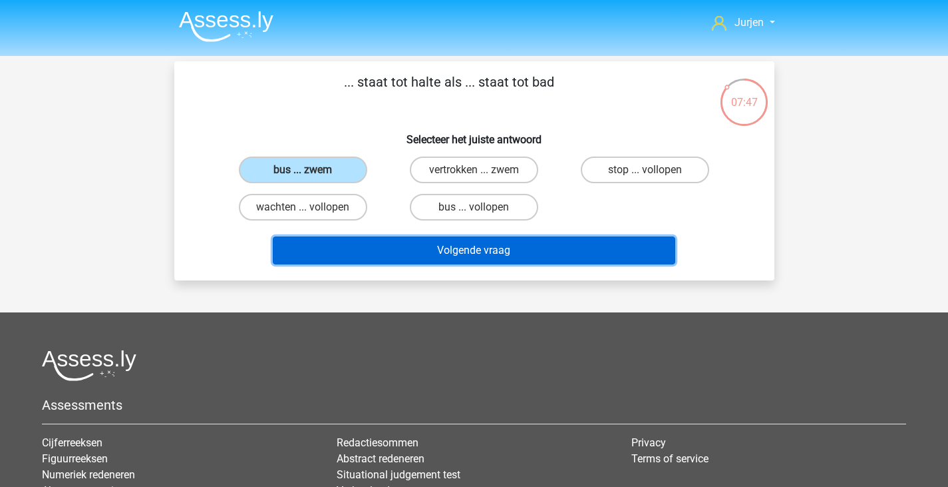
click at [463, 254] on button "Volgende vraag" at bounding box center [474, 250] width 403 height 28
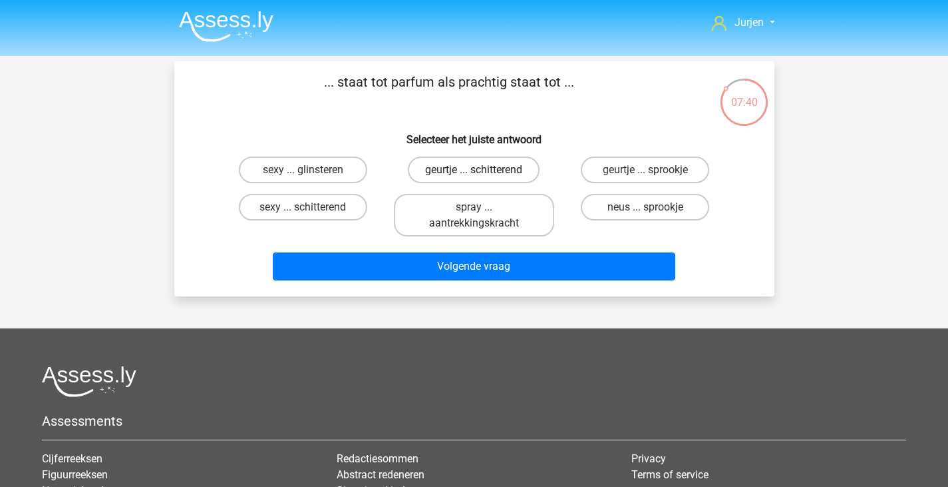
click at [535, 163] on label "geurtje ... schitterend" at bounding box center [474, 169] width 132 height 27
click at [483, 170] on input "geurtje ... schitterend" at bounding box center [478, 174] width 9 height 9
radio input "true"
click at [524, 245] on div "Volgende vraag" at bounding box center [475, 264] width 558 height 44
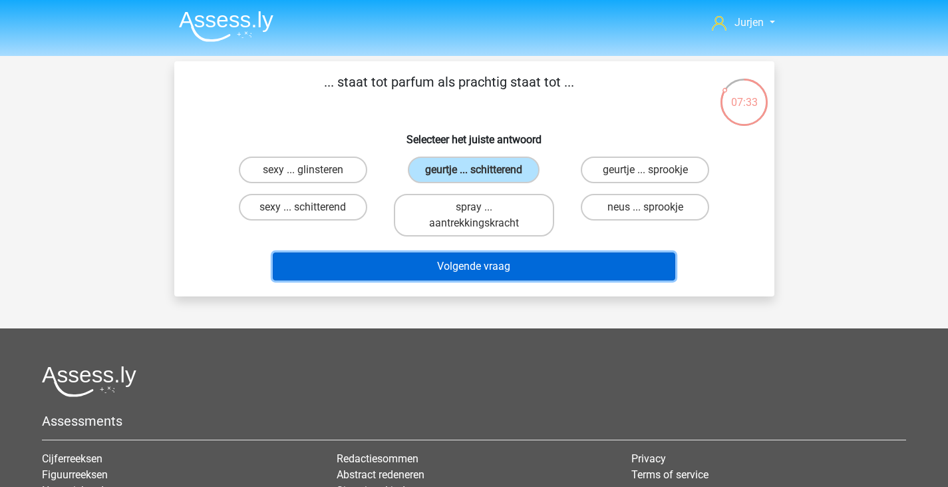
click at [524, 254] on button "Volgende vraag" at bounding box center [474, 266] width 403 height 28
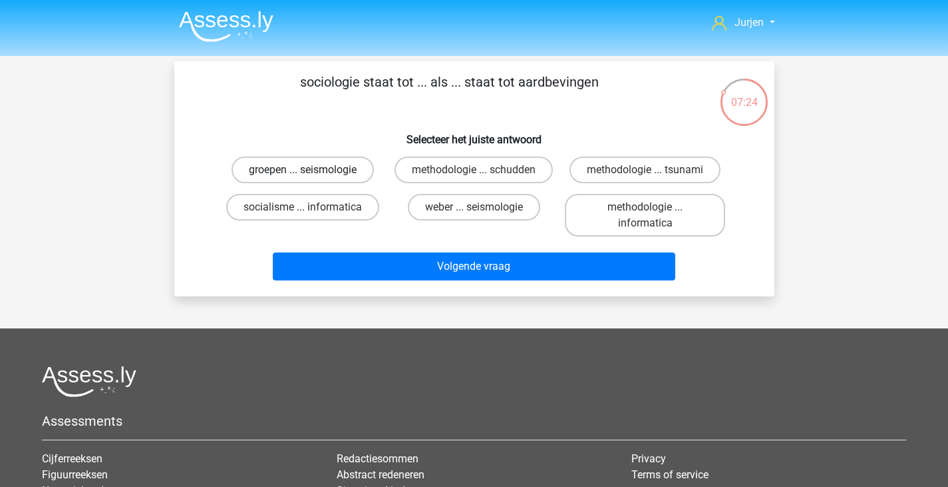
click at [359, 172] on label "groepen ... seismologie" at bounding box center [303, 169] width 142 height 27
click at [311, 172] on input "groepen ... seismologie" at bounding box center [307, 174] width 9 height 9
radio input "true"
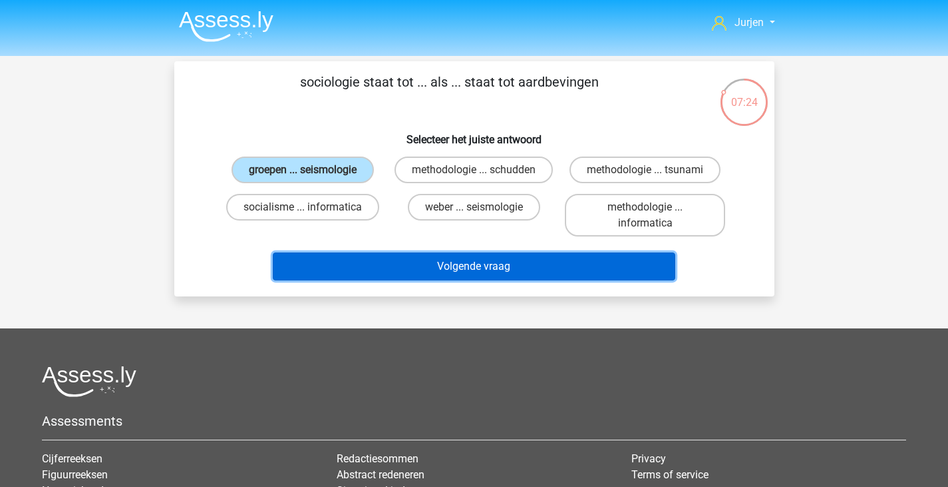
click at [451, 260] on button "Volgende vraag" at bounding box center [474, 266] width 403 height 28
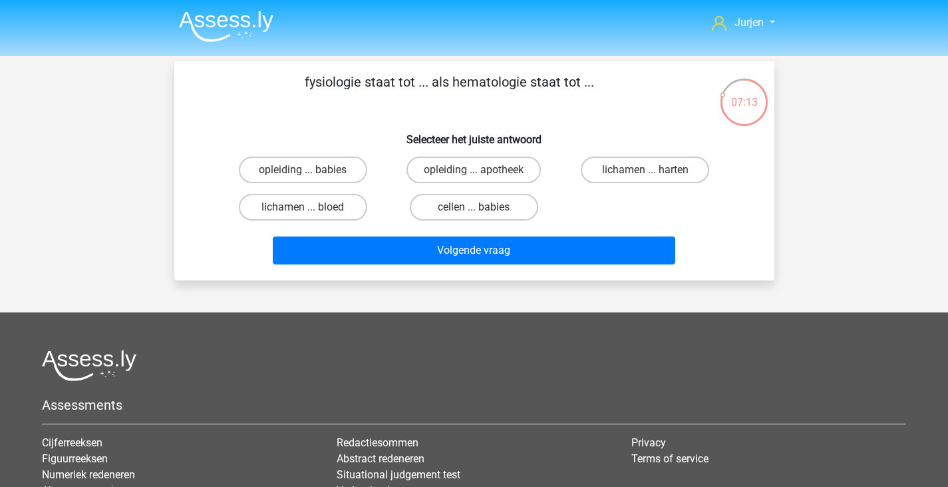
click at [340, 221] on div "lichamen ... bloed" at bounding box center [303, 206] width 171 height 37
click at [342, 214] on label "lichamen ... bloed" at bounding box center [303, 207] width 128 height 27
click at [311, 214] on input "lichamen ... bloed" at bounding box center [307, 211] width 9 height 9
radio input "true"
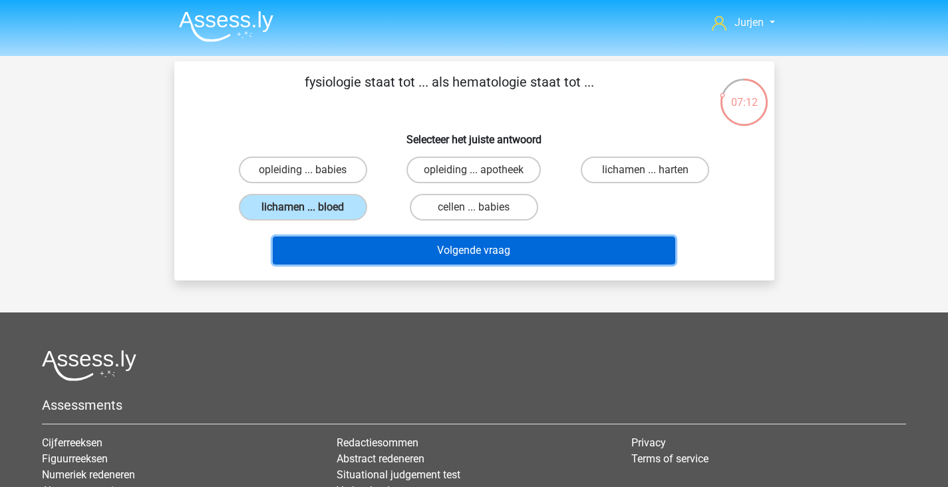
click at [499, 257] on button "Volgende vraag" at bounding box center [474, 250] width 403 height 28
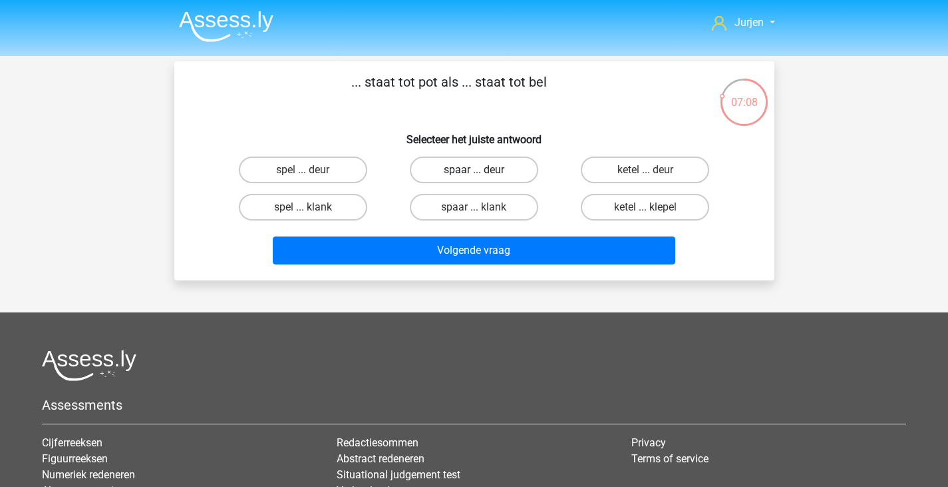
click at [538, 171] on label "spaar ... deur" at bounding box center [474, 169] width 128 height 27
click at [483, 171] on input "spaar ... deur" at bounding box center [478, 174] width 9 height 9
radio input "true"
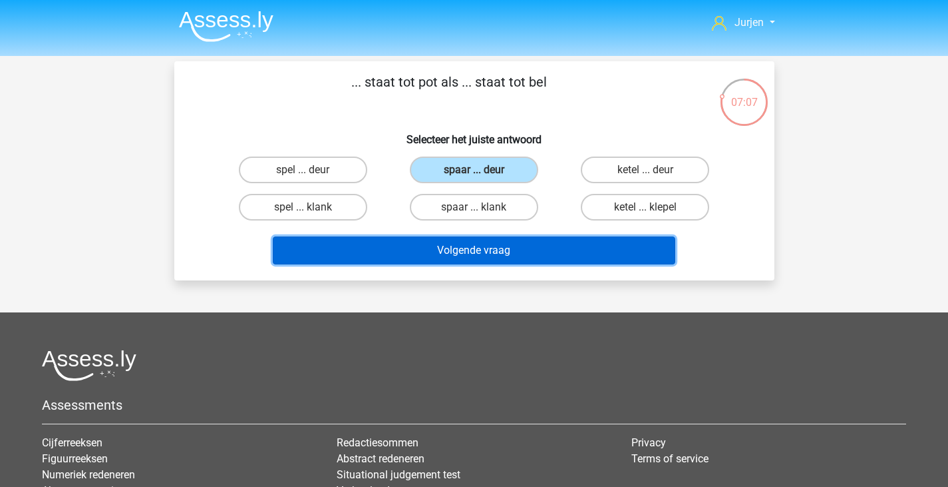
click at [558, 258] on button "Volgende vraag" at bounding box center [474, 250] width 403 height 28
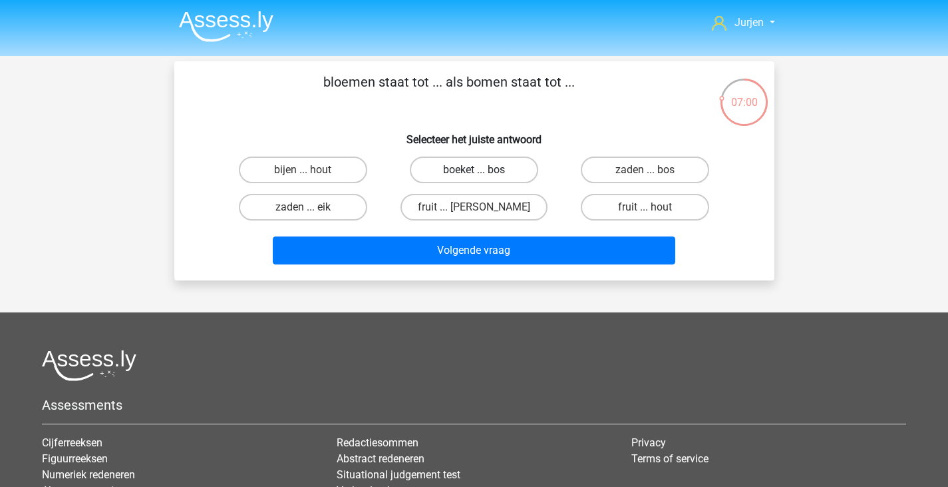
click at [497, 172] on label "boeket ... bos" at bounding box center [474, 169] width 128 height 27
click at [483, 172] on input "boeket ... bos" at bounding box center [478, 174] width 9 height 9
radio input "true"
click at [516, 266] on div "Volgende vraag" at bounding box center [475, 252] width 514 height 33
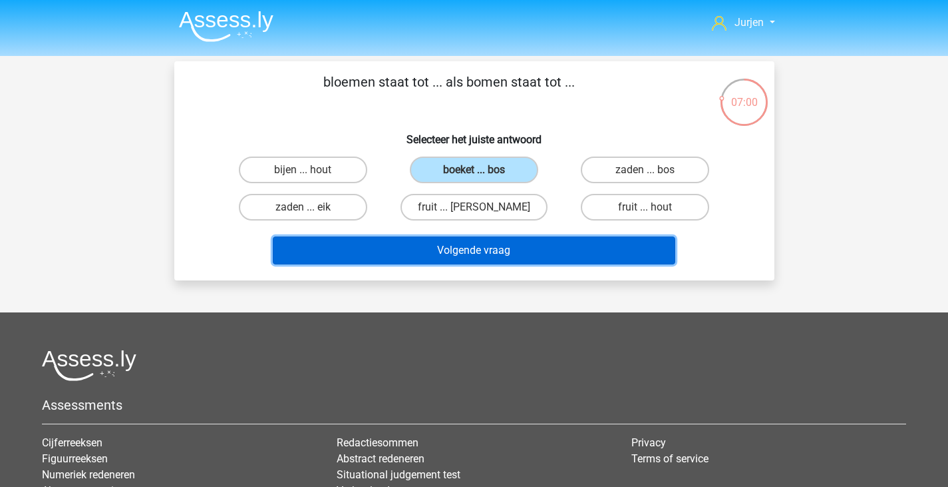
click at [521, 254] on button "Volgende vraag" at bounding box center [474, 250] width 403 height 28
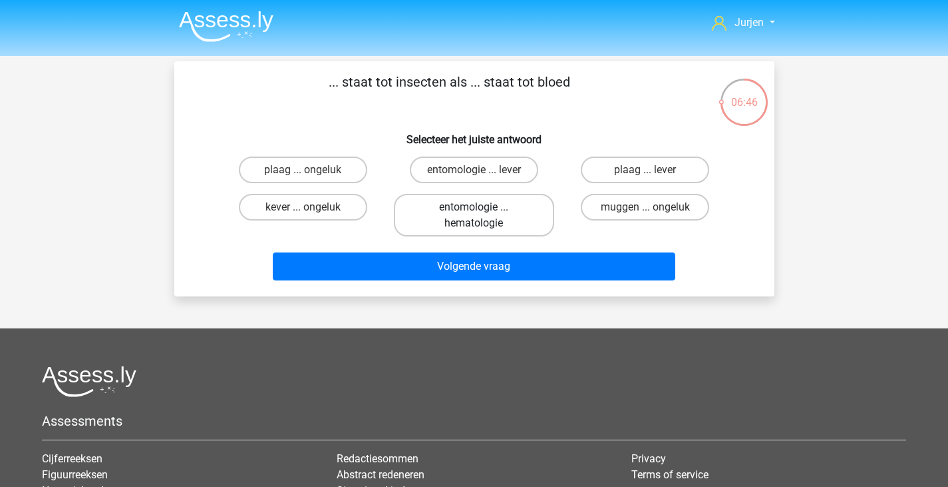
click at [512, 218] on label "entomologie ... hematologie" at bounding box center [474, 215] width 160 height 43
click at [483, 216] on input "entomologie ... hematologie" at bounding box center [478, 211] width 9 height 9
radio input "true"
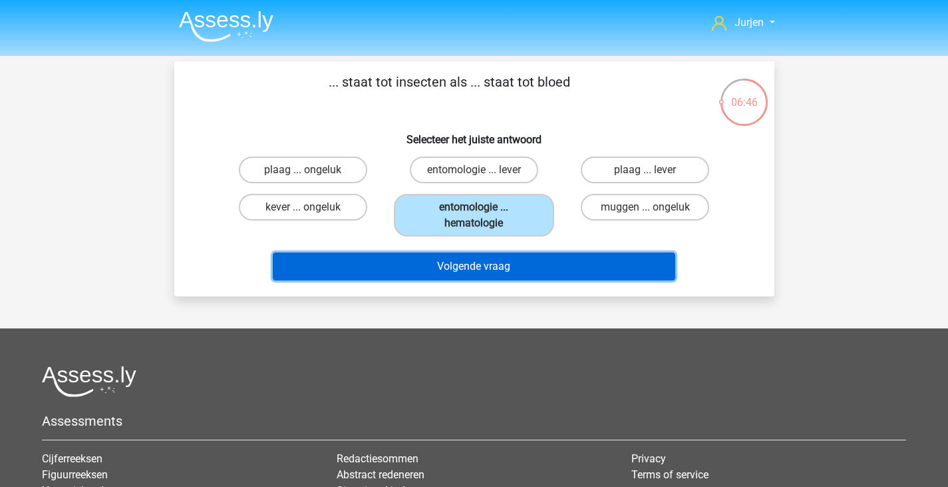
click at [520, 266] on button "Volgende vraag" at bounding box center [474, 266] width 403 height 28
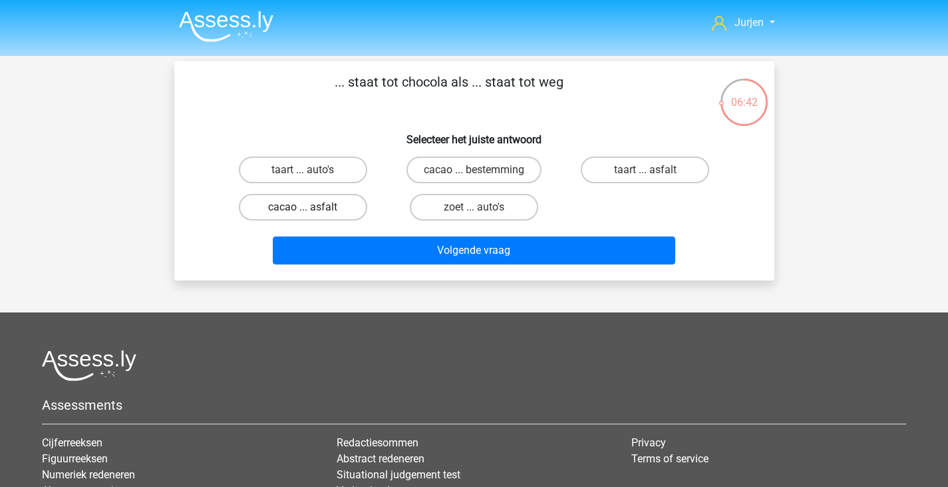
click at [336, 215] on label "cacao ... asfalt" at bounding box center [303, 207] width 128 height 27
click at [311, 215] on input "cacao ... asfalt" at bounding box center [307, 211] width 9 height 9
radio input "true"
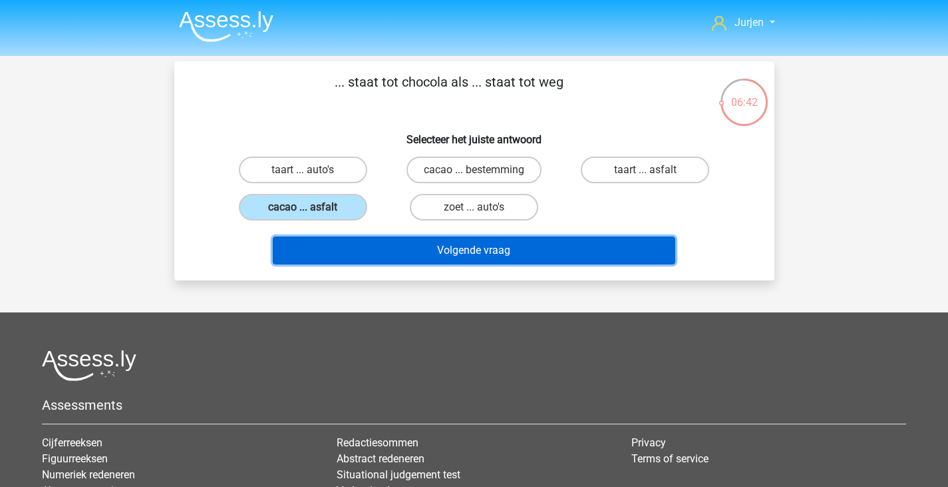
click at [395, 242] on button "Volgende vraag" at bounding box center [474, 250] width 403 height 28
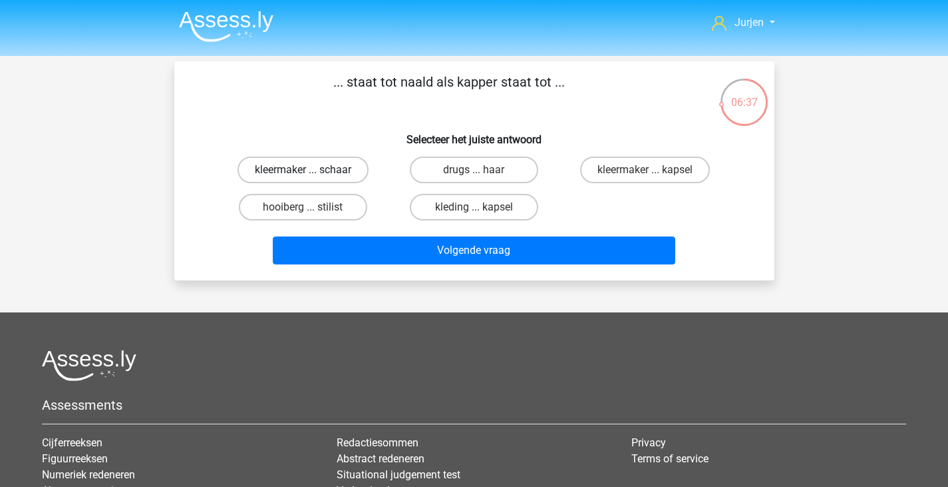
click at [336, 165] on label "kleermaker ... schaar" at bounding box center [303, 169] width 131 height 27
click at [311, 170] on input "kleermaker ... schaar" at bounding box center [307, 174] width 9 height 9
radio input "true"
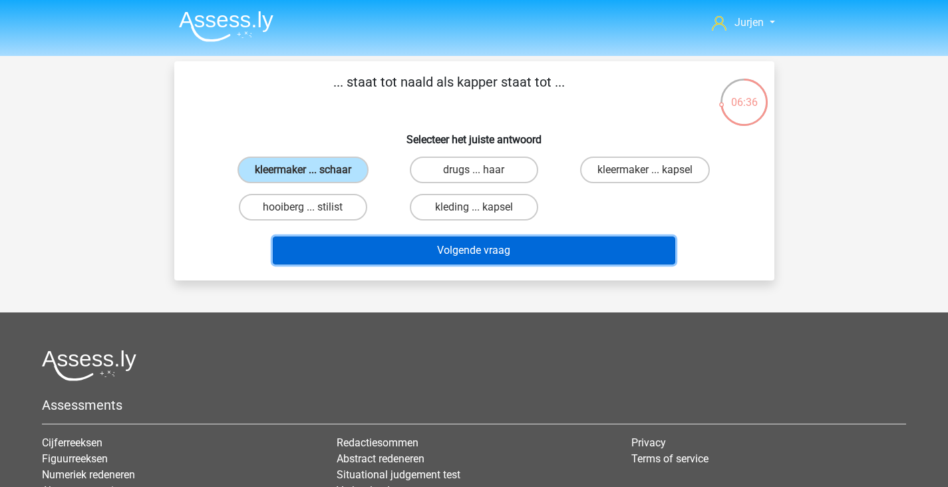
click at [465, 248] on button "Volgende vraag" at bounding box center [474, 250] width 403 height 28
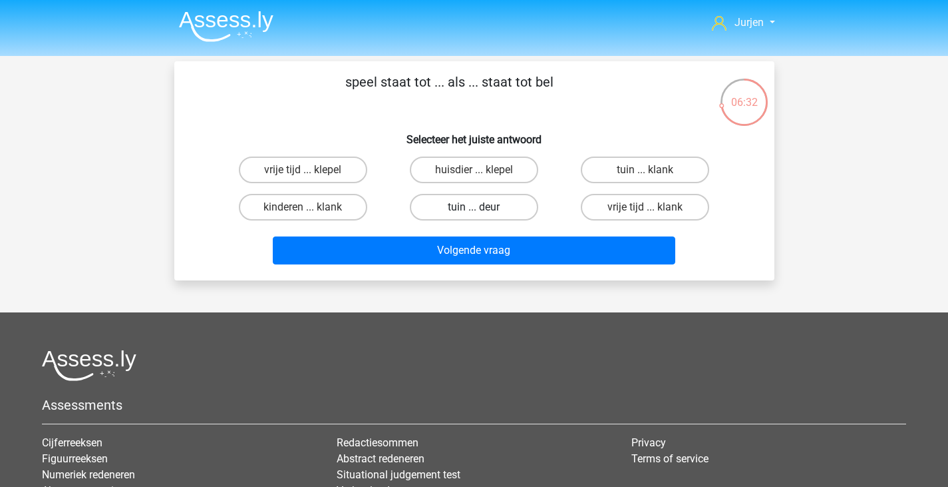
click at [494, 196] on label "tuin ... deur" at bounding box center [474, 207] width 128 height 27
click at [483, 207] on input "tuin ... deur" at bounding box center [478, 211] width 9 height 9
radio input "true"
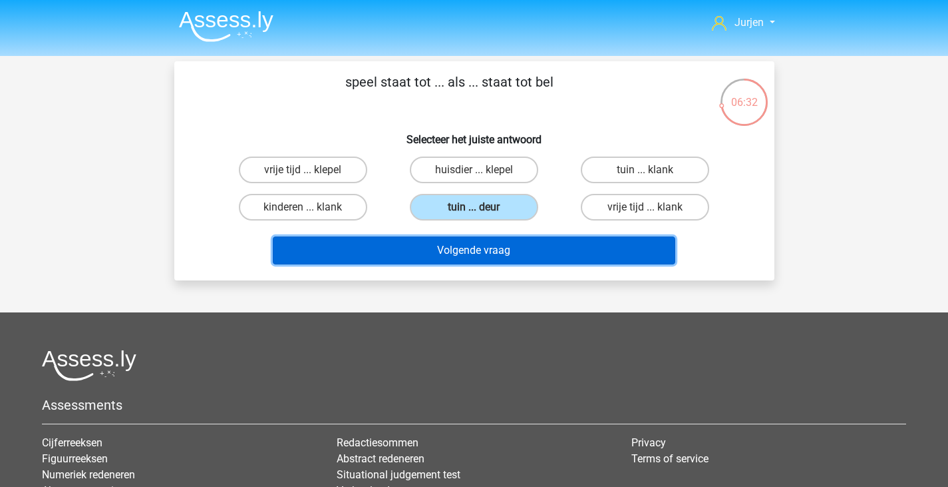
click at [501, 246] on button "Volgende vraag" at bounding box center [474, 250] width 403 height 28
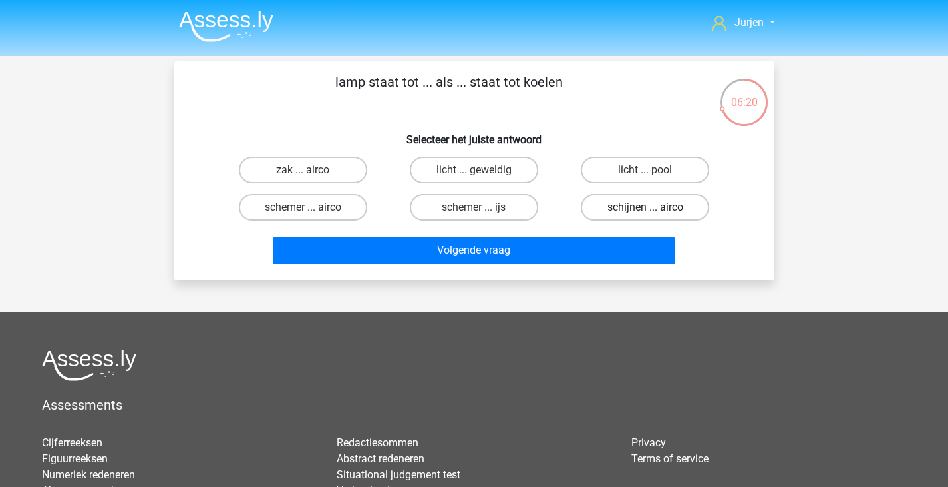
click at [613, 194] on label "schijnen ... airco" at bounding box center [645, 207] width 128 height 27
click at [646, 207] on input "schijnen ... airco" at bounding box center [650, 211] width 9 height 9
radio input "true"
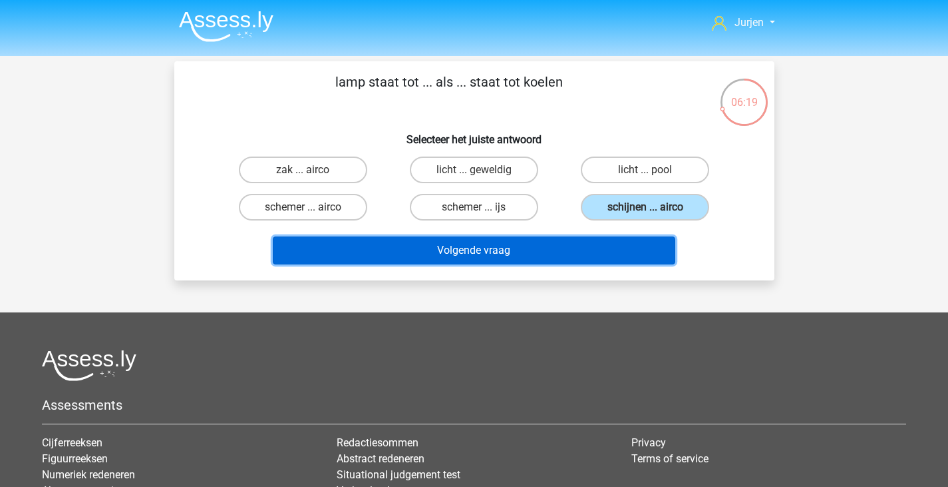
click at [578, 246] on button "Volgende vraag" at bounding box center [474, 250] width 403 height 28
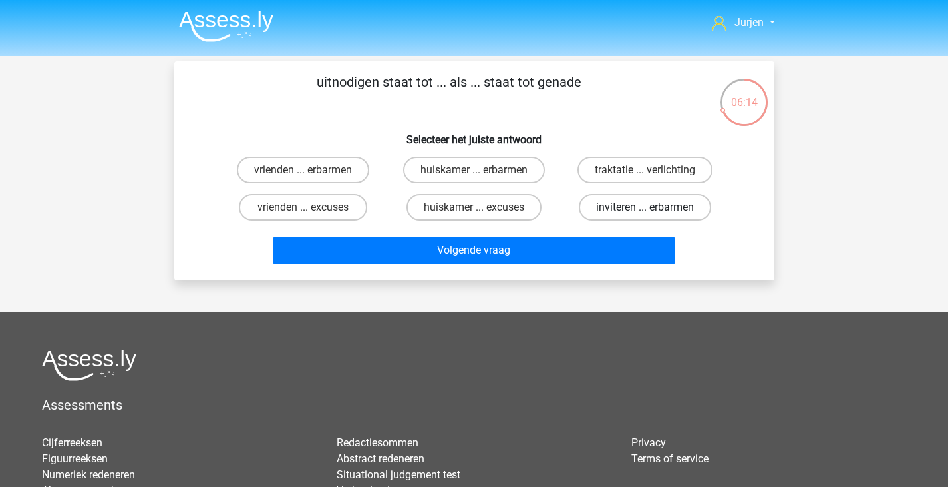
click at [594, 201] on label "inviteren ... erbarmen" at bounding box center [645, 207] width 132 height 27
click at [646, 207] on input "inviteren ... erbarmen" at bounding box center [650, 211] width 9 height 9
radio input "true"
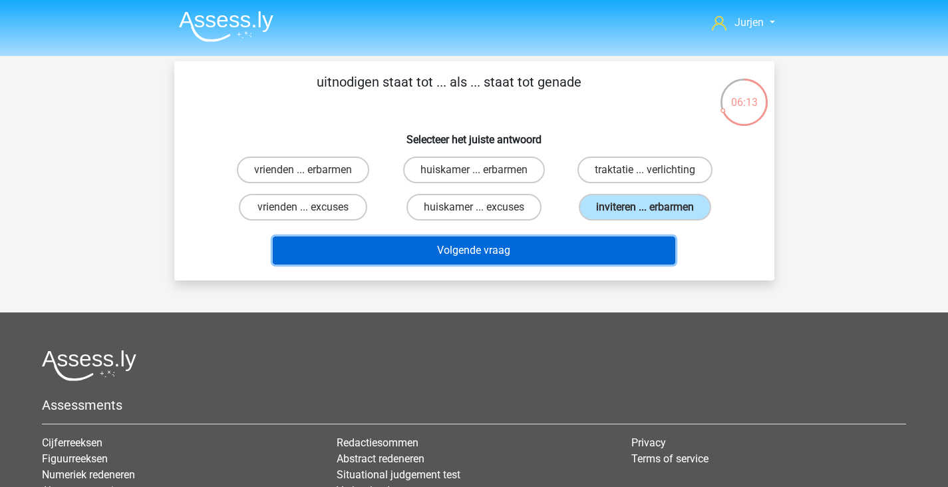
click at [587, 254] on button "Volgende vraag" at bounding box center [474, 250] width 403 height 28
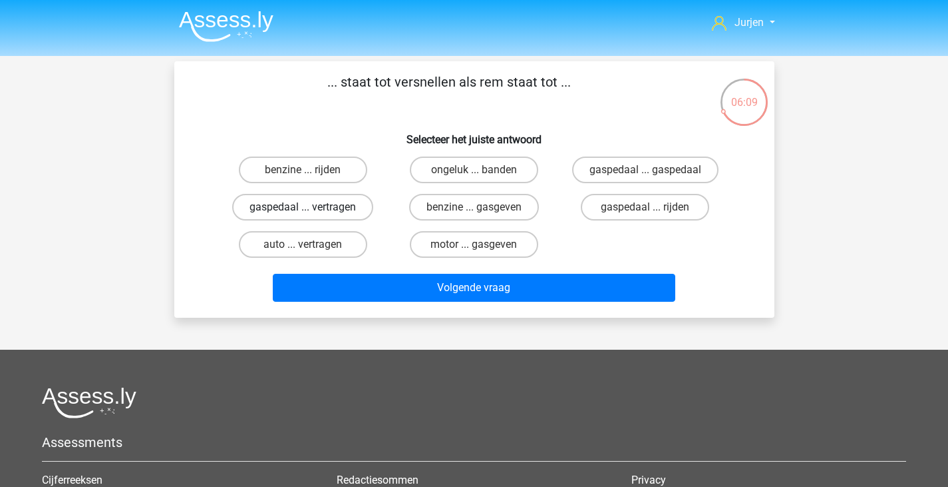
click at [321, 208] on label "gaspedaal ... vertragen" at bounding box center [302, 207] width 141 height 27
click at [311, 208] on input "gaspedaal ... vertragen" at bounding box center [307, 211] width 9 height 9
radio input "true"
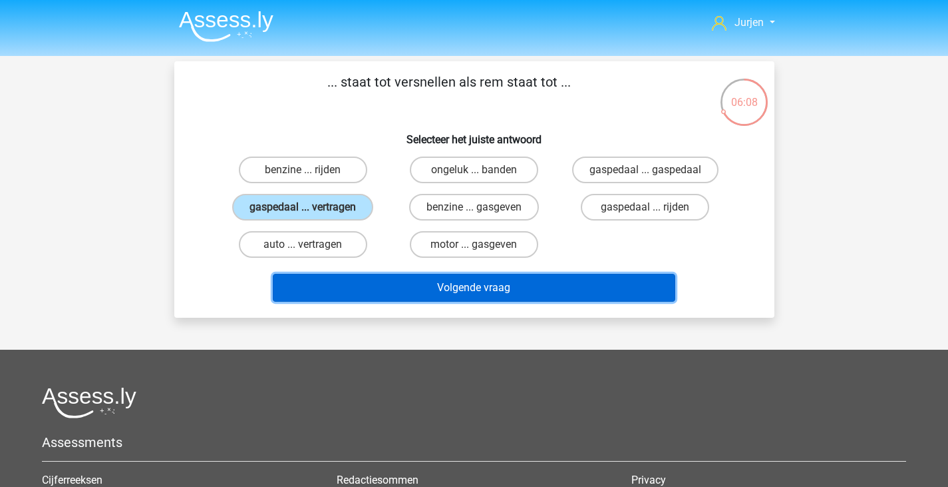
click at [411, 282] on button "Volgende vraag" at bounding box center [474, 288] width 403 height 28
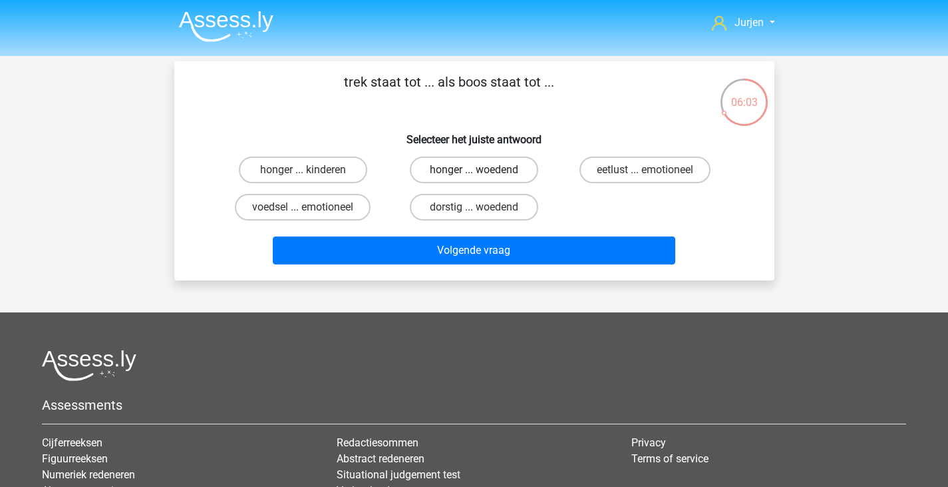
click at [449, 178] on label "honger ... woedend" at bounding box center [474, 169] width 128 height 27
click at [474, 178] on input "honger ... woedend" at bounding box center [478, 174] width 9 height 9
radio input "true"
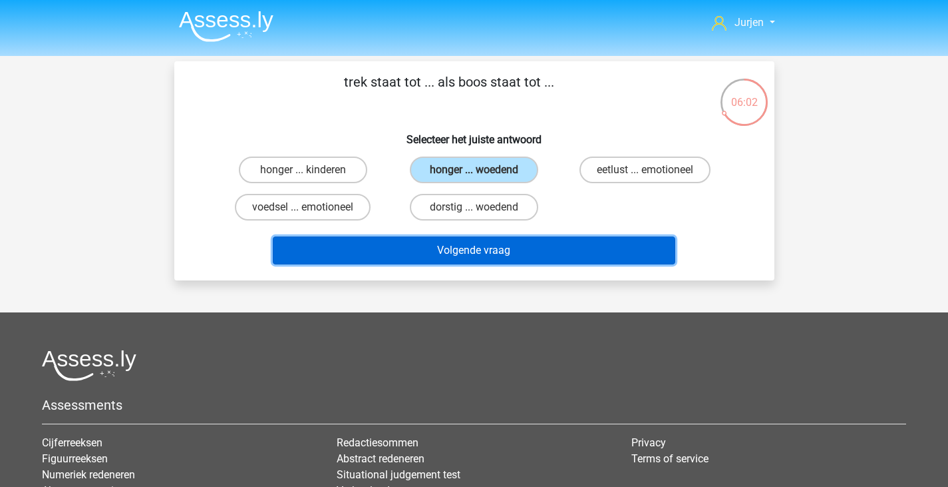
click at [497, 251] on button "Volgende vraag" at bounding box center [474, 250] width 403 height 28
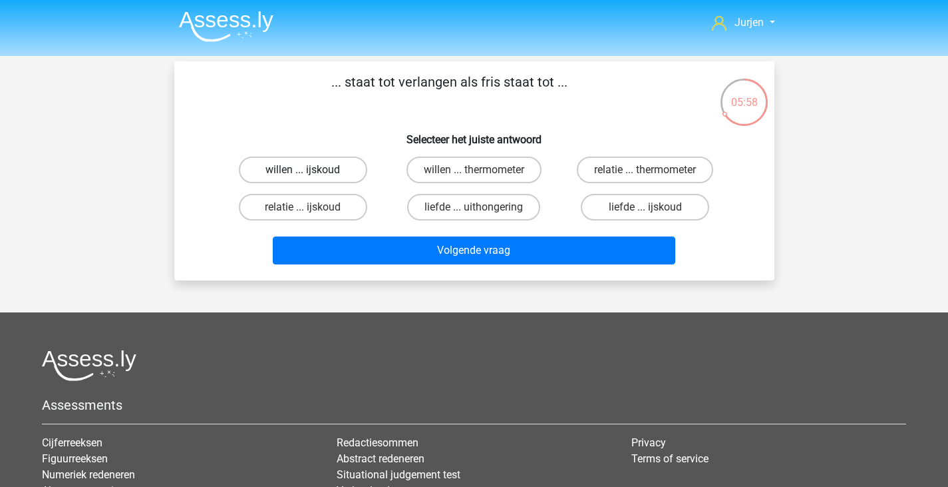
click at [335, 173] on label "willen ... ijskoud" at bounding box center [303, 169] width 128 height 27
click at [311, 173] on input "willen ... ijskoud" at bounding box center [307, 174] width 9 height 9
radio input "true"
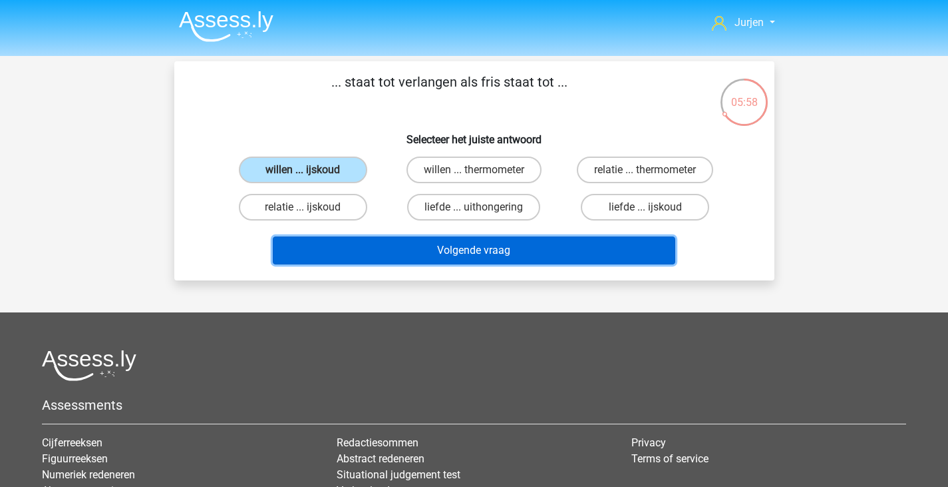
click at [415, 255] on button "Volgende vraag" at bounding box center [474, 250] width 403 height 28
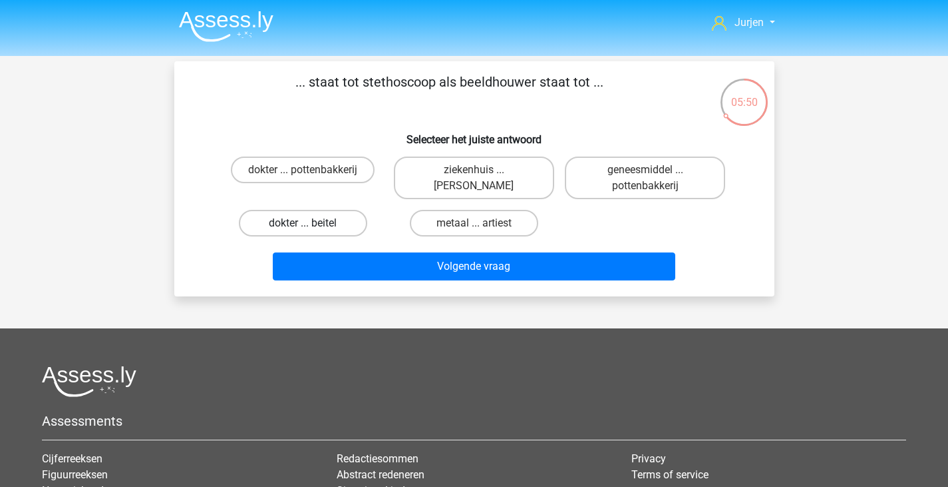
click at [344, 222] on label "dokter ... beitel" at bounding box center [303, 223] width 128 height 27
click at [311, 223] on input "dokter ... beitel" at bounding box center [307, 227] width 9 height 9
radio input "true"
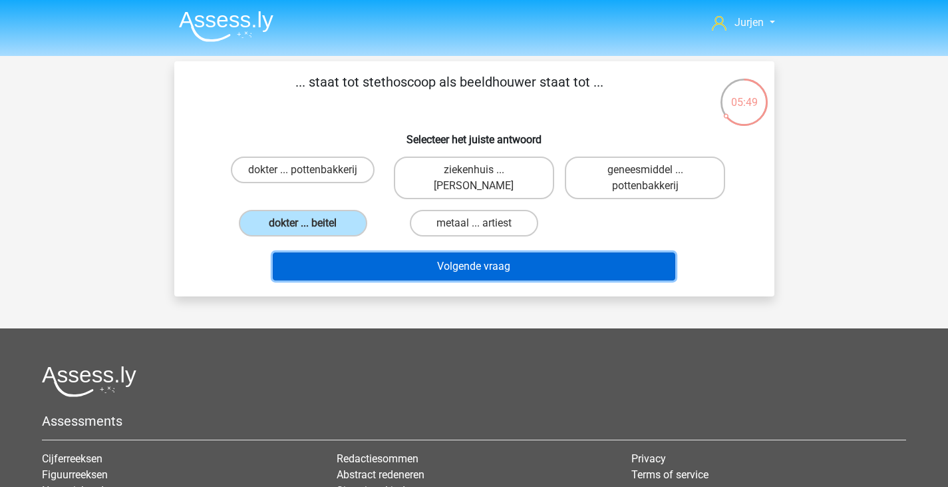
click at [413, 262] on button "Volgende vraag" at bounding box center [474, 266] width 403 height 28
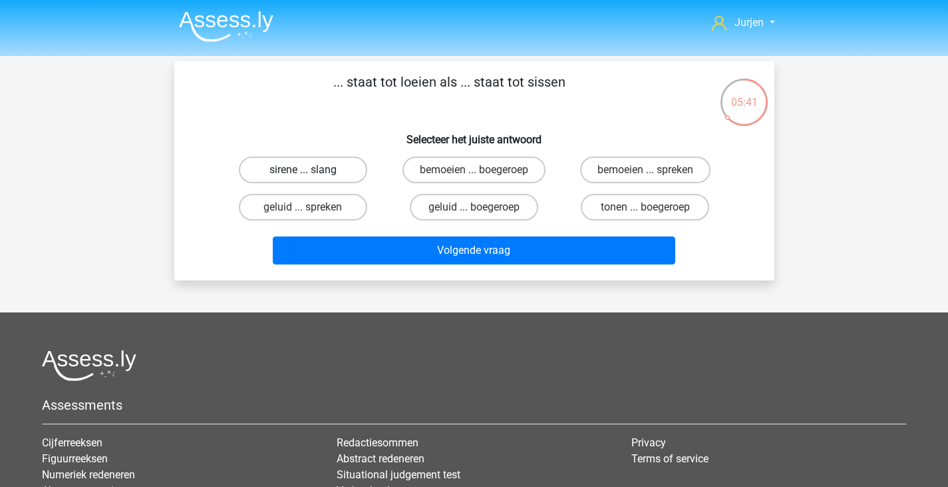
click at [321, 180] on label "sirene ... slang" at bounding box center [303, 169] width 128 height 27
click at [311, 178] on input "sirene ... slang" at bounding box center [307, 174] width 9 height 9
radio input "true"
click at [440, 269] on div "Volgende vraag" at bounding box center [475, 252] width 514 height 33
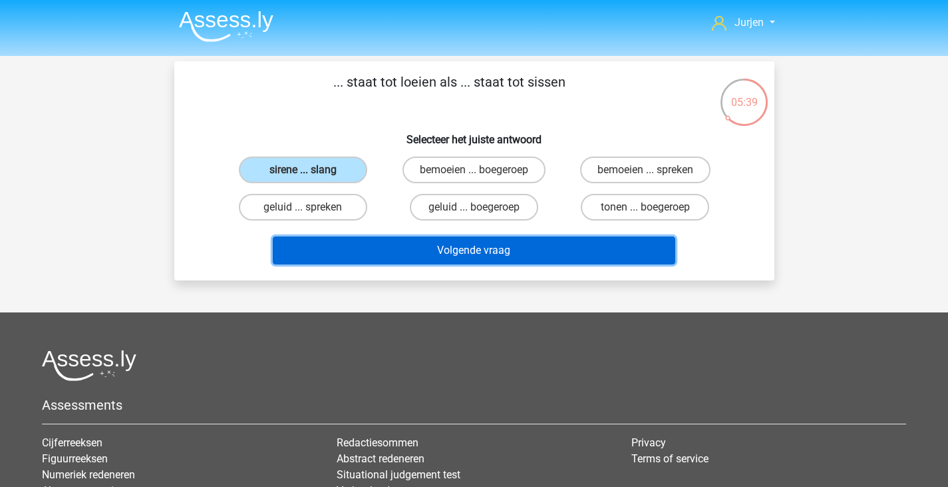
click at [450, 256] on button "Volgende vraag" at bounding box center [474, 250] width 403 height 28
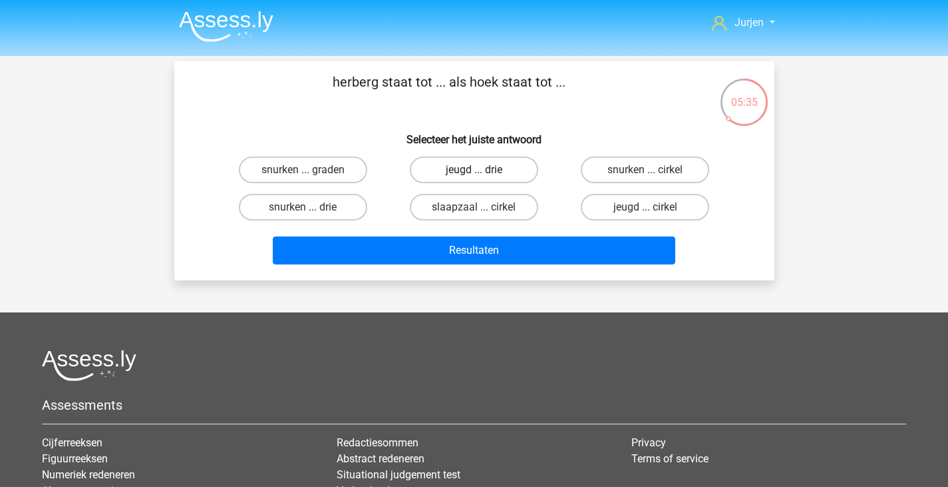
click at [504, 175] on label "jeugd ... drie" at bounding box center [474, 169] width 128 height 27
click at [483, 175] on input "jeugd ... drie" at bounding box center [478, 174] width 9 height 9
radio input "true"
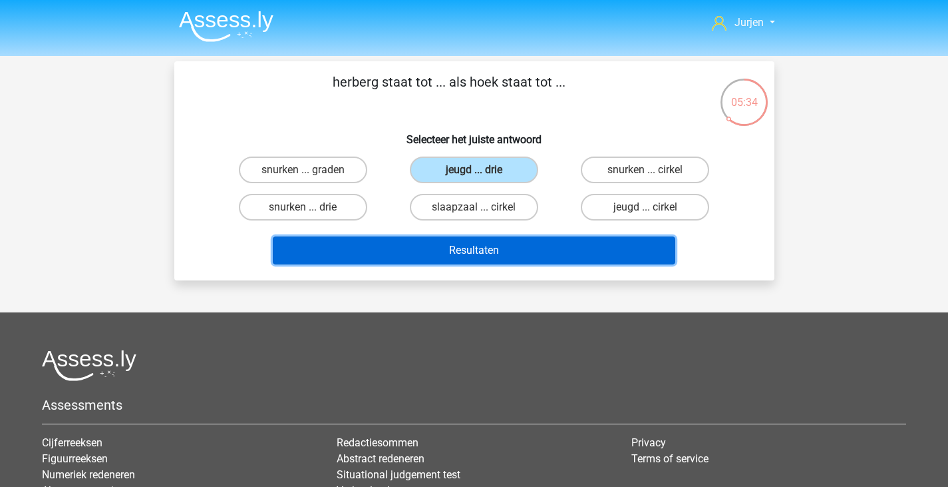
click at [472, 248] on button "Resultaten" at bounding box center [474, 250] width 403 height 28
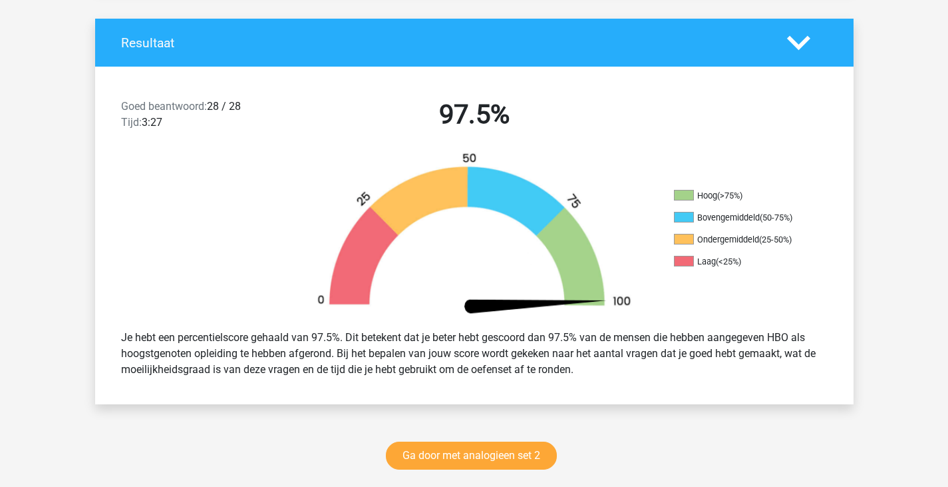
scroll to position [399, 0]
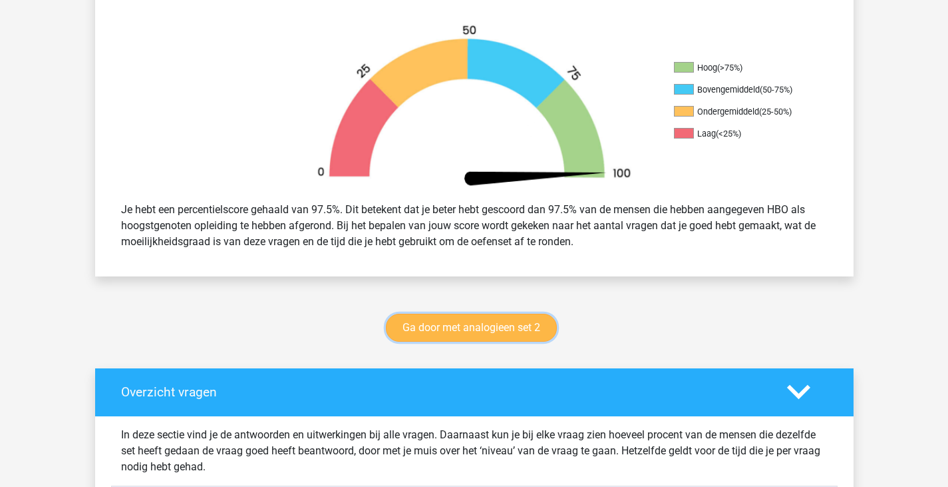
click at [511, 316] on link "Ga door met analogieen set 2" at bounding box center [471, 327] width 171 height 28
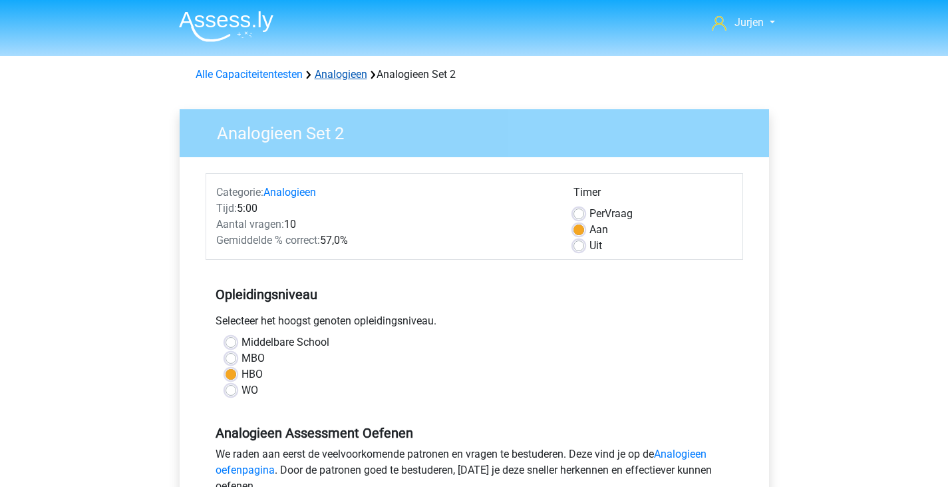
click at [333, 79] on link "Analogieen" at bounding box center [341, 74] width 53 height 13
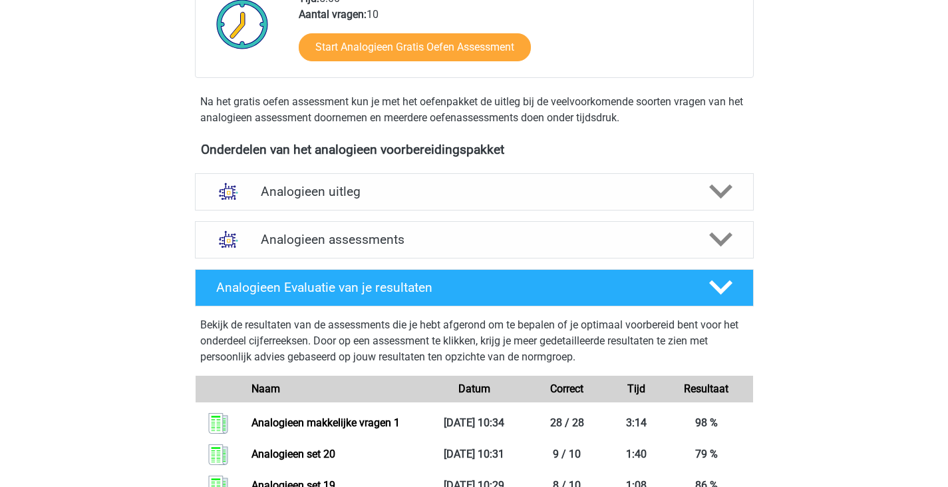
scroll to position [266, 0]
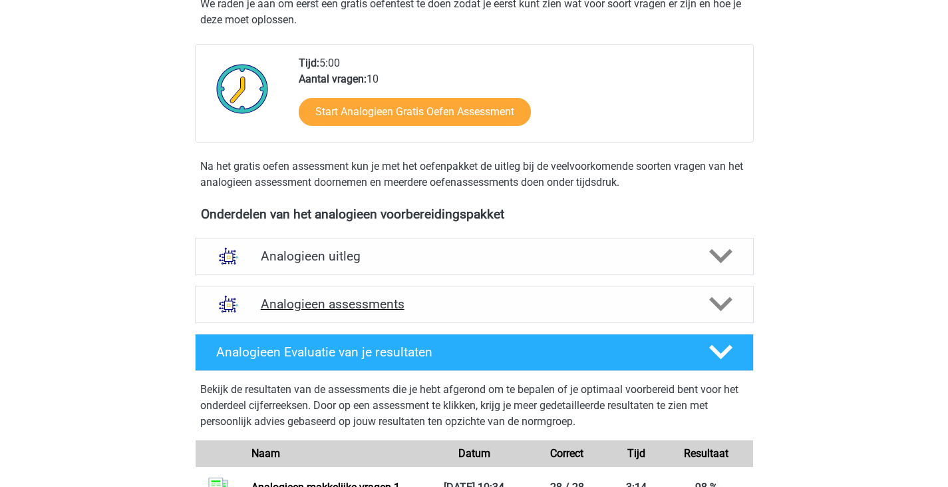
click at [473, 294] on div "Analogieen assessments" at bounding box center [474, 304] width 559 height 37
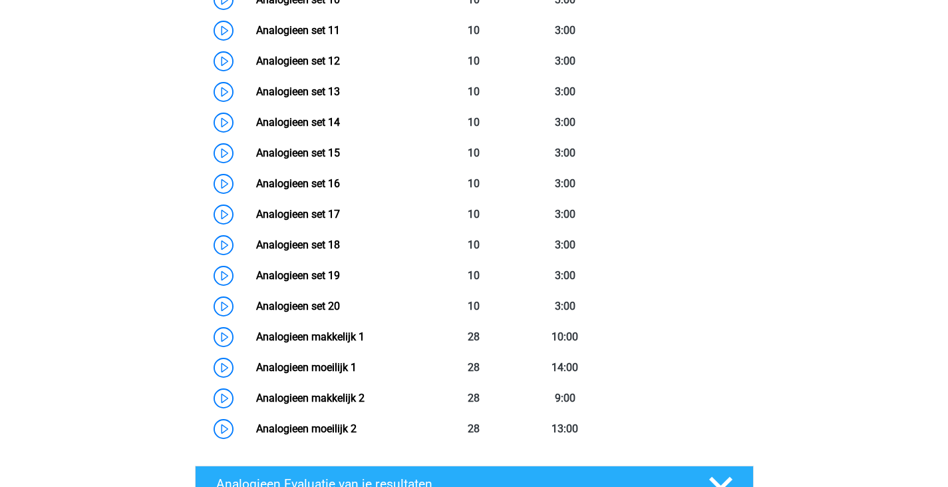
scroll to position [1065, 0]
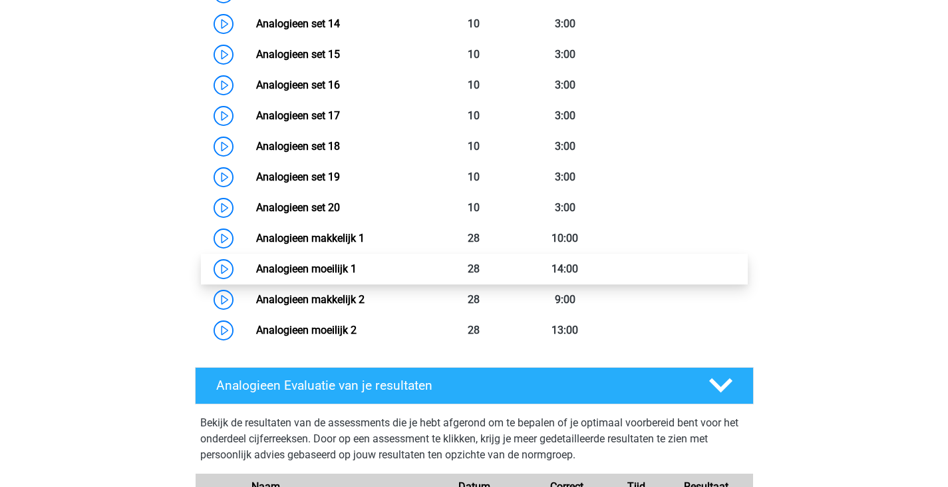
click at [357, 266] on link "Analogieen moeilijk 1" at bounding box center [306, 268] width 101 height 13
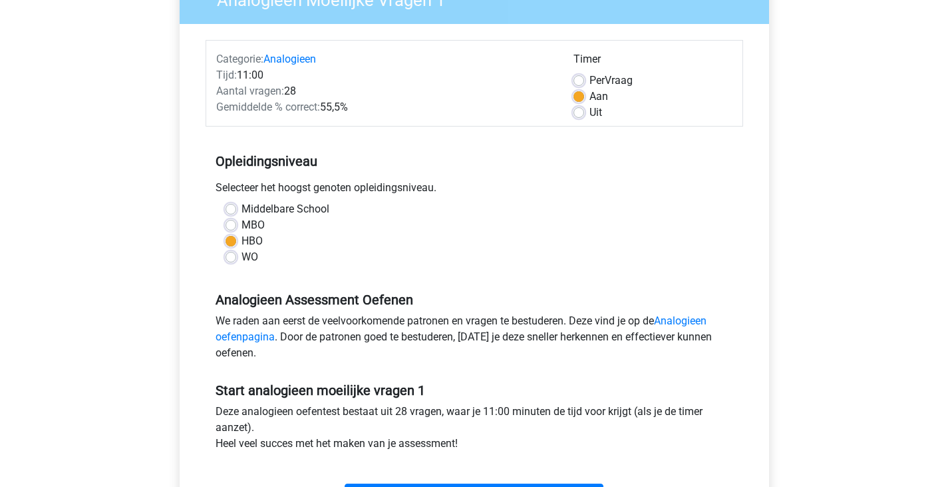
scroll to position [266, 0]
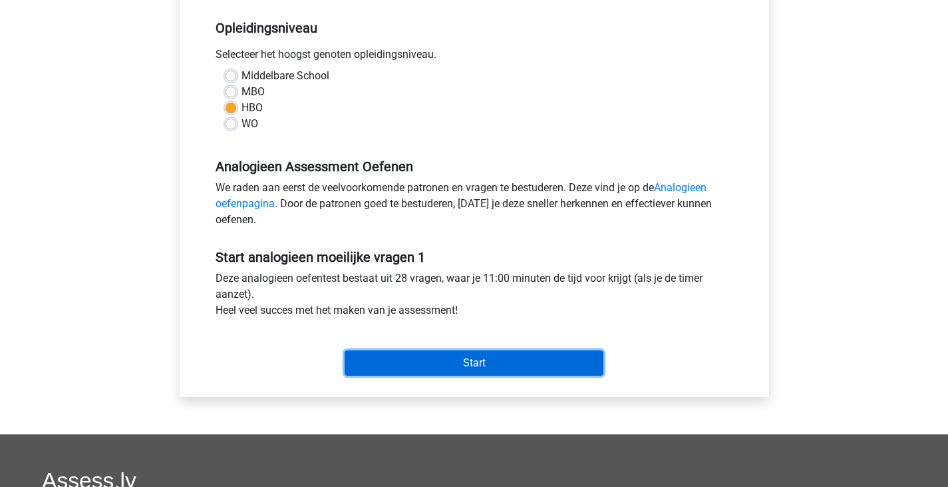
click at [462, 359] on input "Start" at bounding box center [474, 362] width 259 height 25
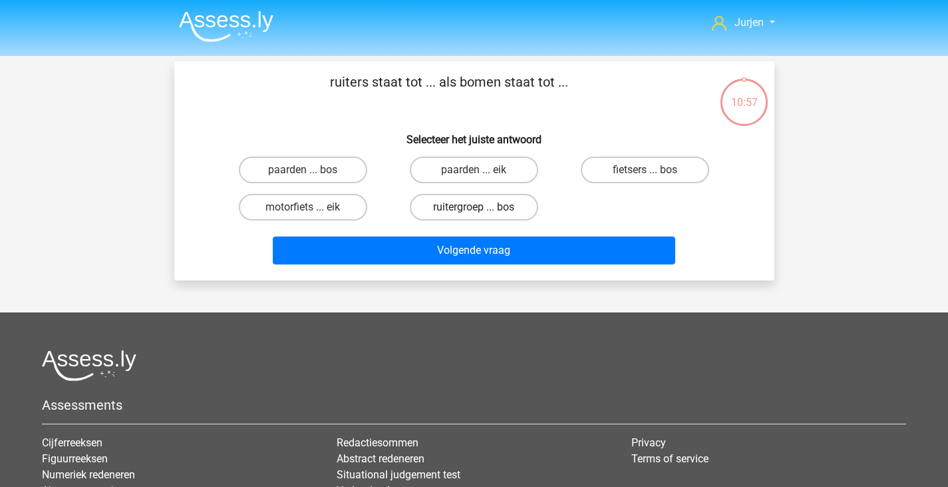
click at [492, 220] on label "ruitergroep ... bos" at bounding box center [474, 207] width 128 height 27
click at [483, 216] on input "ruitergroep ... bos" at bounding box center [478, 211] width 9 height 9
radio input "true"
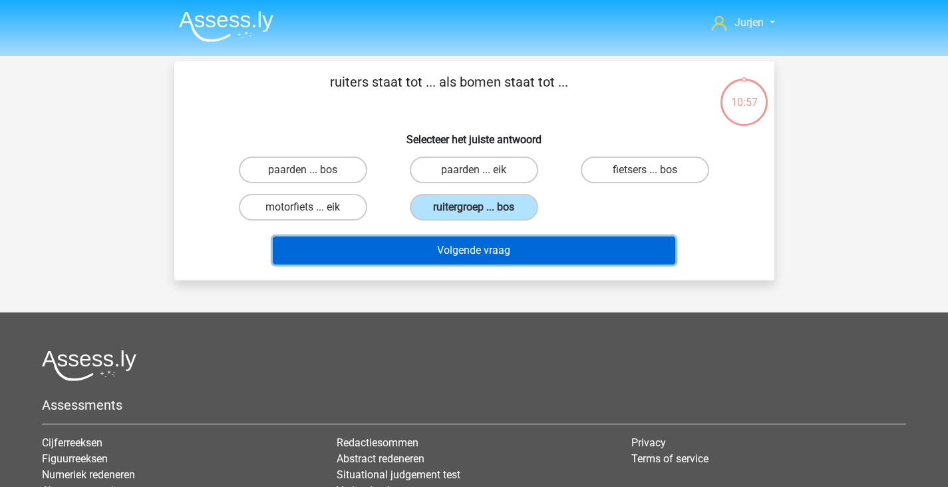
click at [493, 250] on button "Volgende vraag" at bounding box center [474, 250] width 403 height 28
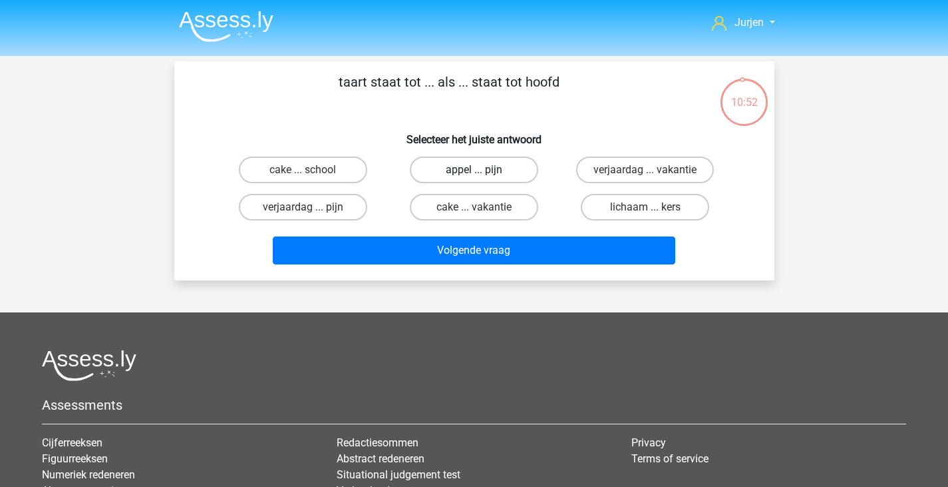
click at [522, 167] on label "appel ... pijn" at bounding box center [474, 169] width 128 height 27
click at [483, 170] on input "appel ... pijn" at bounding box center [478, 174] width 9 height 9
radio input "true"
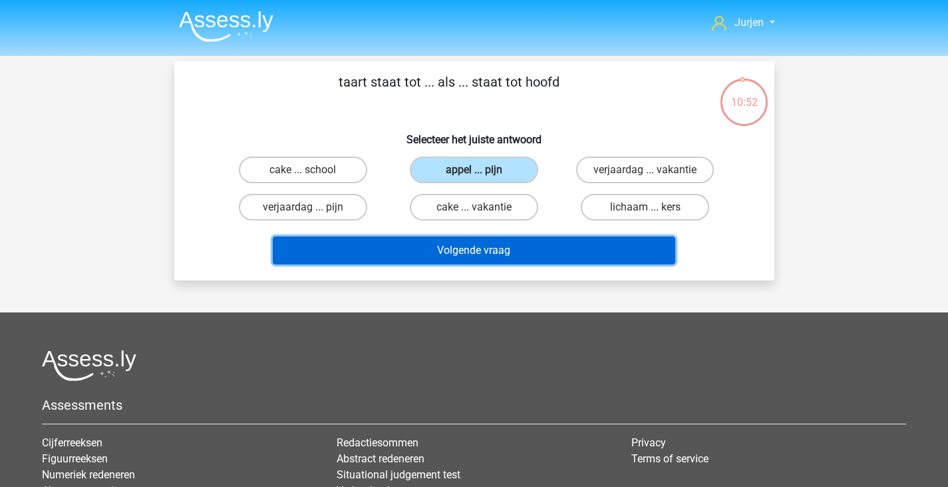
click at [527, 248] on button "Volgende vraag" at bounding box center [474, 250] width 403 height 28
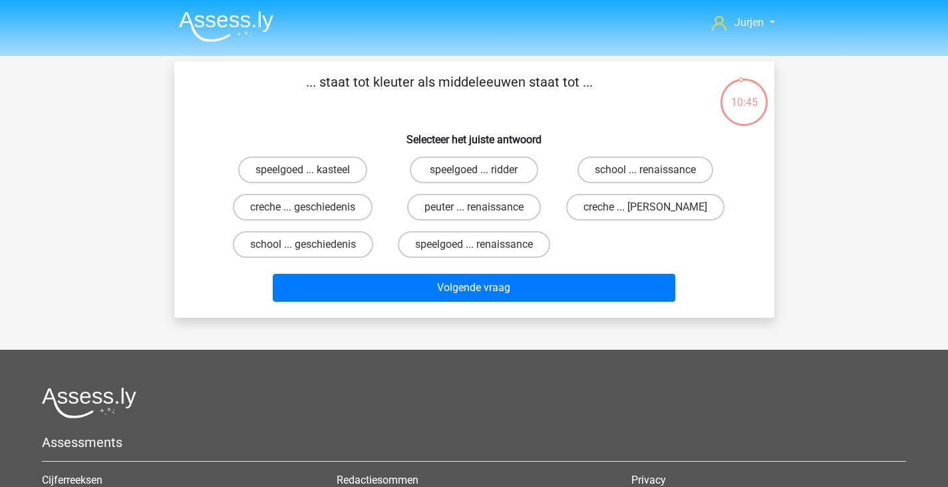
click at [542, 202] on div "peuter ... renaissance" at bounding box center [474, 207] width 160 height 27
click at [536, 206] on label "peuter ... renaissance" at bounding box center [474, 207] width 134 height 27
click at [483, 207] on input "peuter ... renaissance" at bounding box center [478, 211] width 9 height 9
radio input "true"
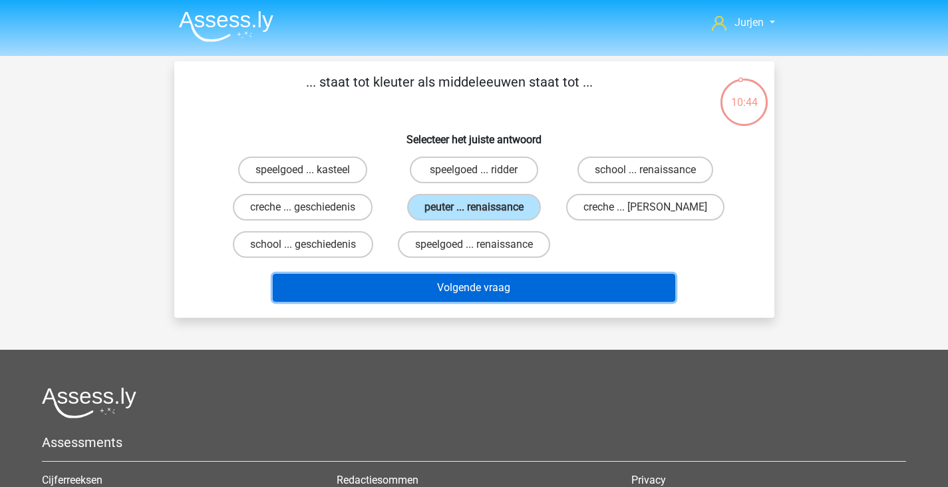
click at [548, 274] on button "Volgende vraag" at bounding box center [474, 288] width 403 height 28
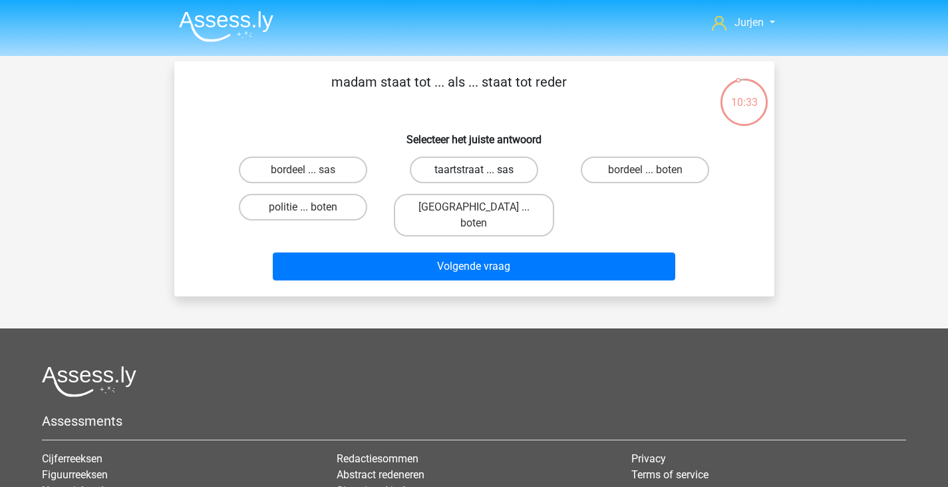
click at [467, 175] on label "taartstraat ... sas" at bounding box center [474, 169] width 128 height 27
click at [474, 175] on input "taartstraat ... sas" at bounding box center [478, 174] width 9 height 9
radio input "true"
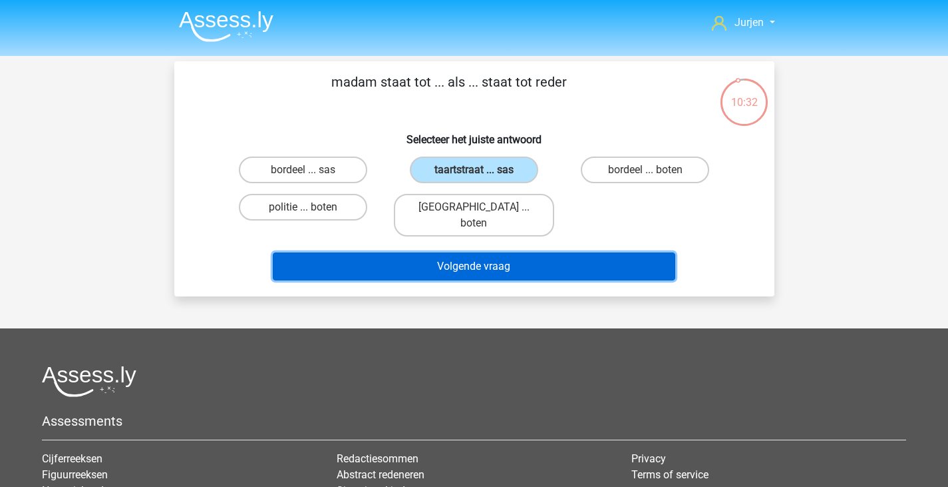
click at [502, 252] on button "Volgende vraag" at bounding box center [474, 266] width 403 height 28
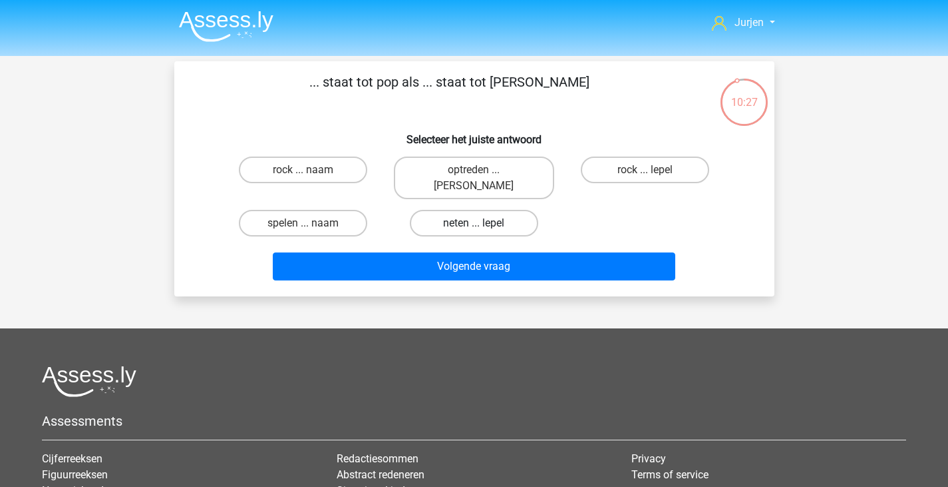
click at [497, 212] on label "neten ... lepel" at bounding box center [474, 223] width 128 height 27
click at [483, 223] on input "neten ... lepel" at bounding box center [478, 227] width 9 height 9
radio input "true"
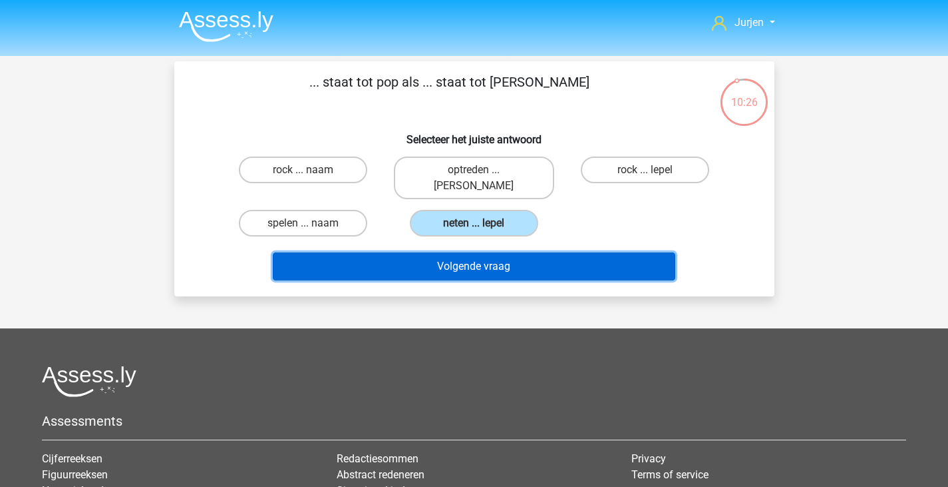
click at [497, 252] on button "Volgende vraag" at bounding box center [474, 266] width 403 height 28
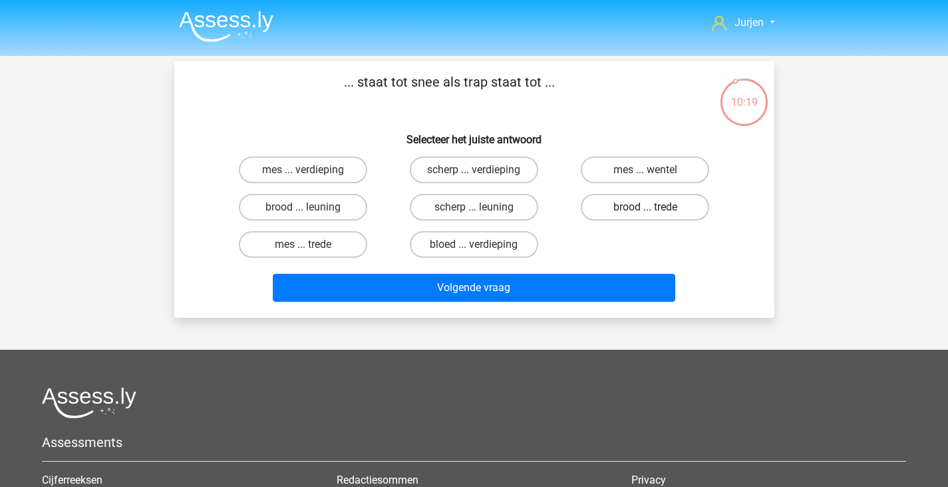
click at [633, 214] on label "brood ... trede" at bounding box center [645, 207] width 128 height 27
click at [646, 214] on input "brood ... trede" at bounding box center [650, 211] width 9 height 9
radio input "true"
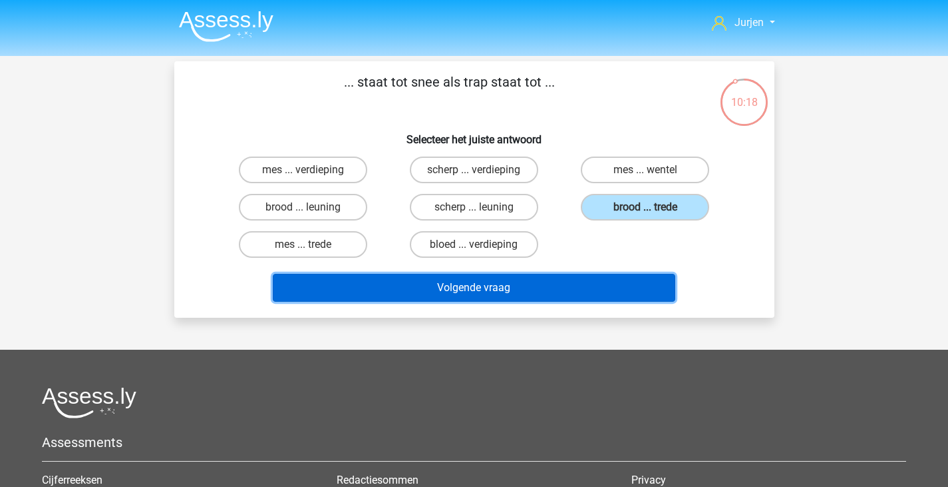
click at [557, 277] on button "Volgende vraag" at bounding box center [474, 288] width 403 height 28
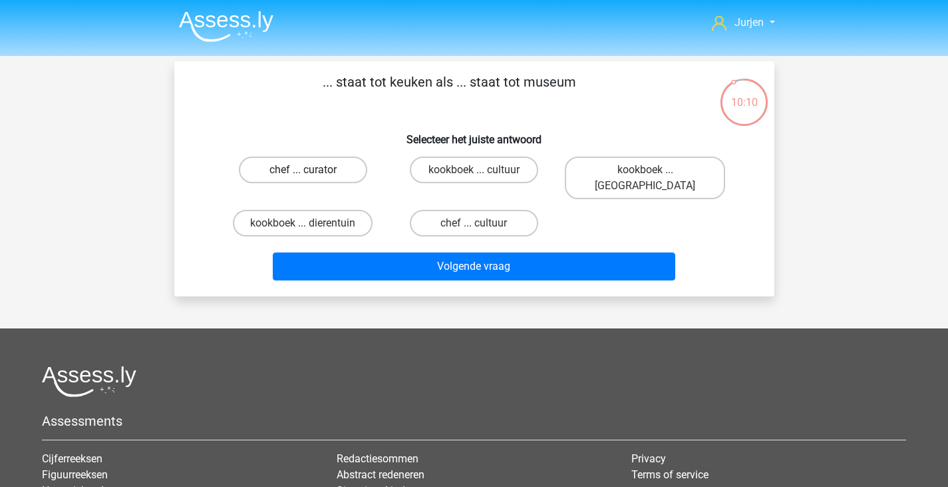
click at [329, 175] on label "chef ... curator" at bounding box center [303, 169] width 128 height 27
click at [311, 175] on input "chef ... curator" at bounding box center [307, 174] width 9 height 9
radio input "true"
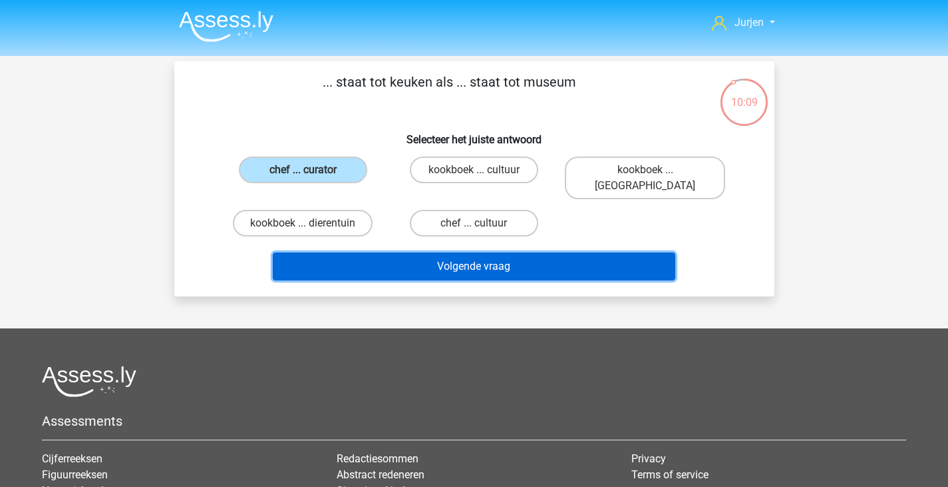
click at [423, 254] on button "Volgende vraag" at bounding box center [474, 266] width 403 height 28
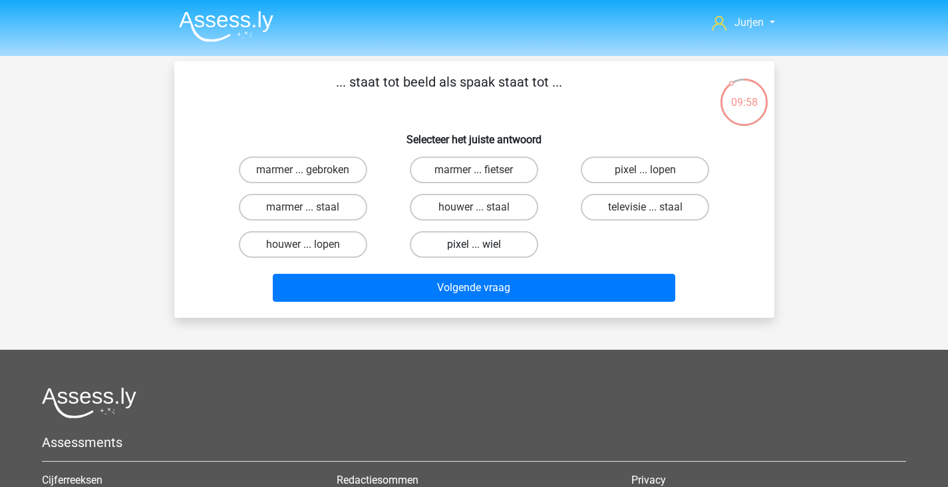
click at [532, 241] on label "pixel ... wiel" at bounding box center [474, 244] width 128 height 27
click at [483, 244] on input "pixel ... wiel" at bounding box center [478, 248] width 9 height 9
radio input "true"
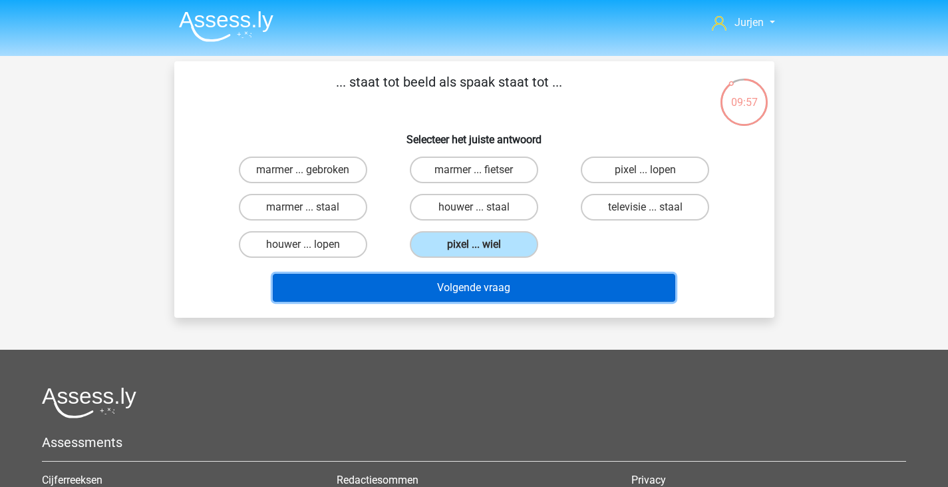
click at [542, 290] on button "Volgende vraag" at bounding box center [474, 288] width 403 height 28
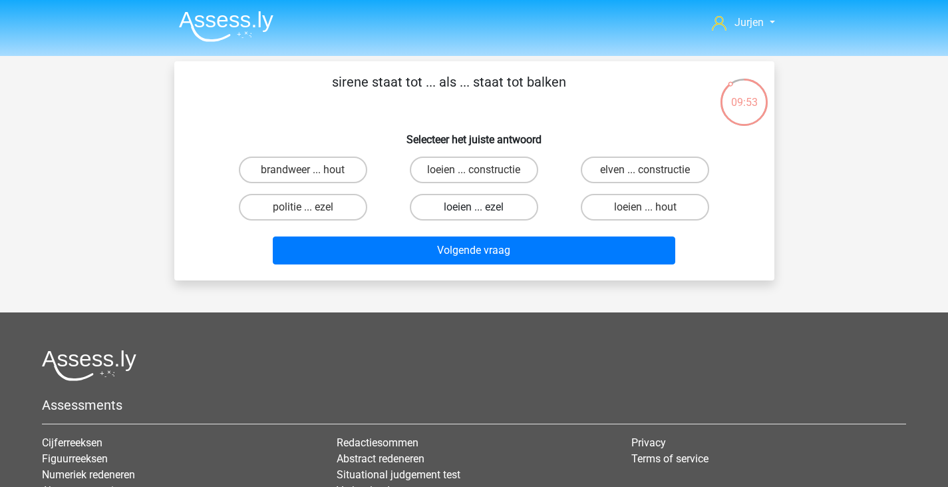
click at [516, 201] on label "loeien ... ezel" at bounding box center [474, 207] width 128 height 27
click at [483, 207] on input "loeien ... ezel" at bounding box center [478, 211] width 9 height 9
radio input "true"
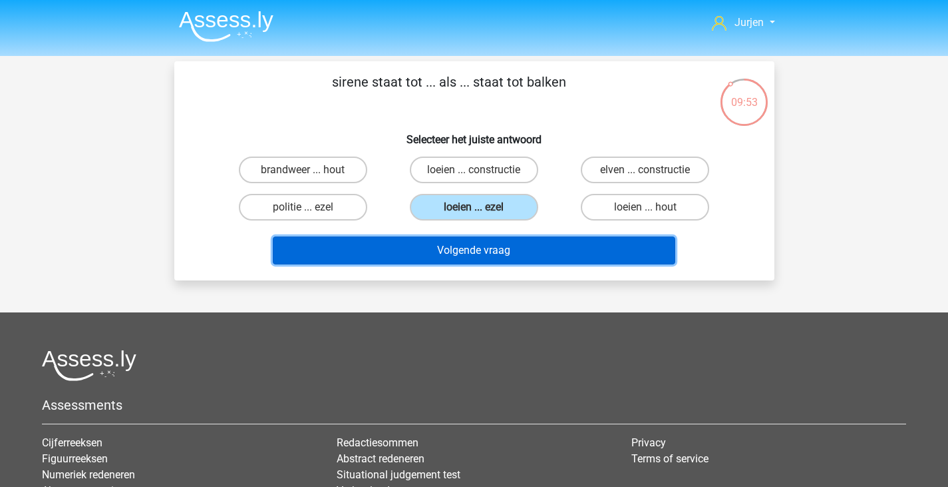
click at [480, 248] on button "Volgende vraag" at bounding box center [474, 250] width 403 height 28
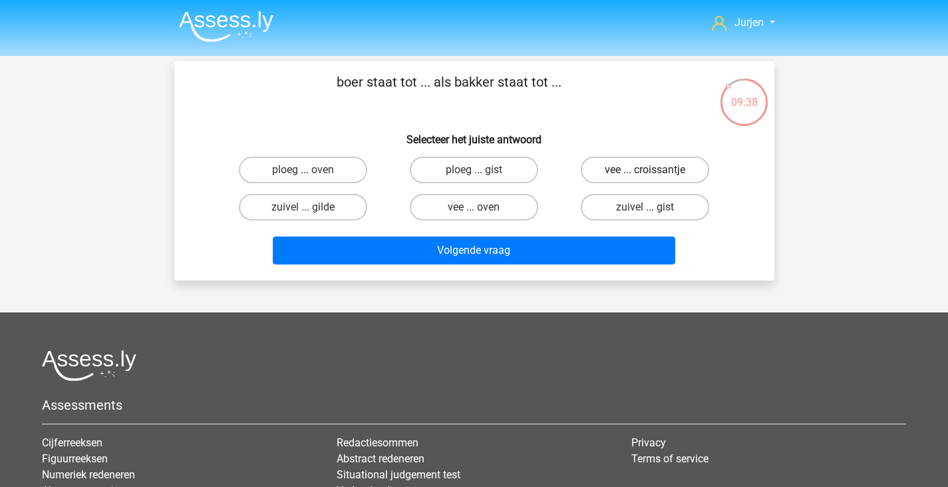
click at [613, 158] on label "vee ... croissantje" at bounding box center [645, 169] width 128 height 27
click at [646, 170] on input "vee ... croissantje" at bounding box center [650, 174] width 9 height 9
radio input "true"
click at [349, 171] on label "ploeg ... oven" at bounding box center [303, 169] width 128 height 27
click at [311, 171] on input "ploeg ... oven" at bounding box center [307, 174] width 9 height 9
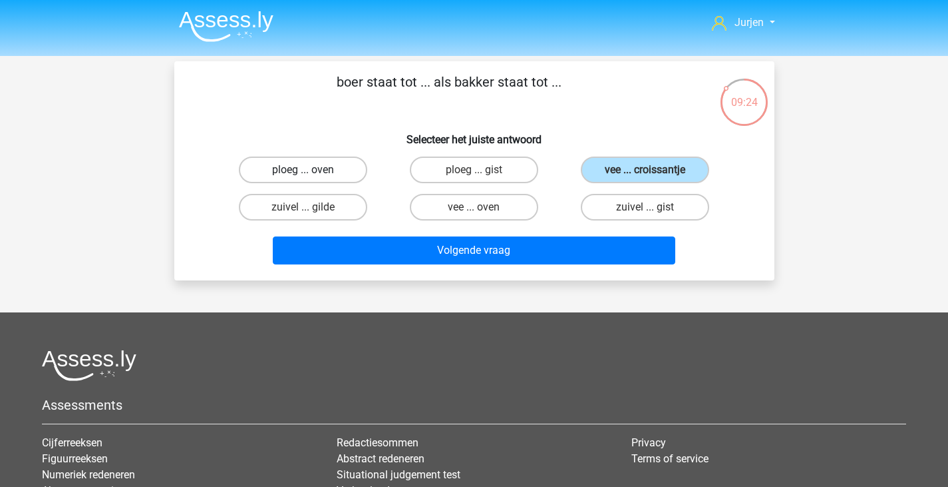
radio input "true"
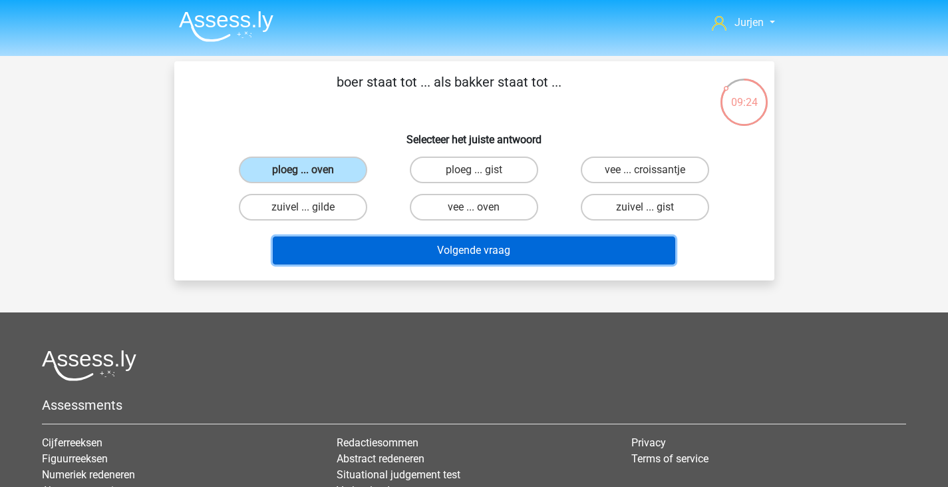
click at [400, 263] on button "Volgende vraag" at bounding box center [474, 250] width 403 height 28
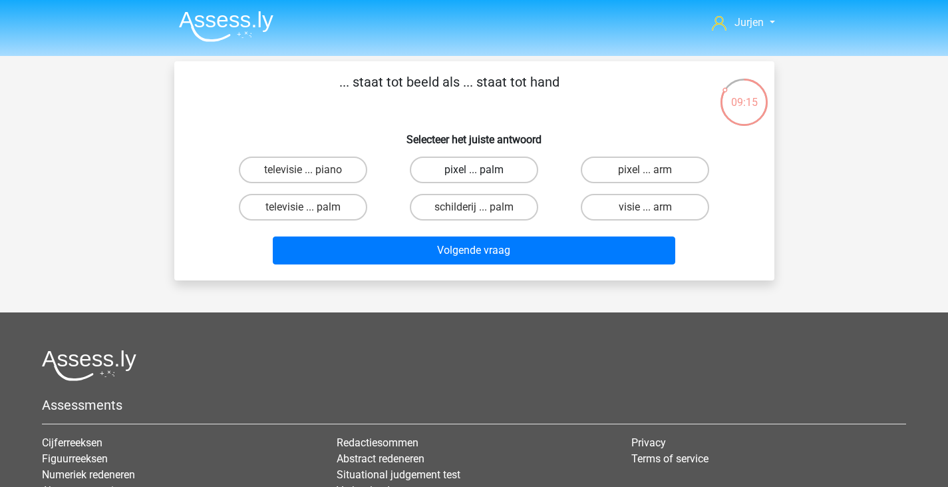
click at [522, 160] on label "pixel ... palm" at bounding box center [474, 169] width 128 height 27
click at [483, 170] on input "pixel ... palm" at bounding box center [478, 174] width 9 height 9
radio input "true"
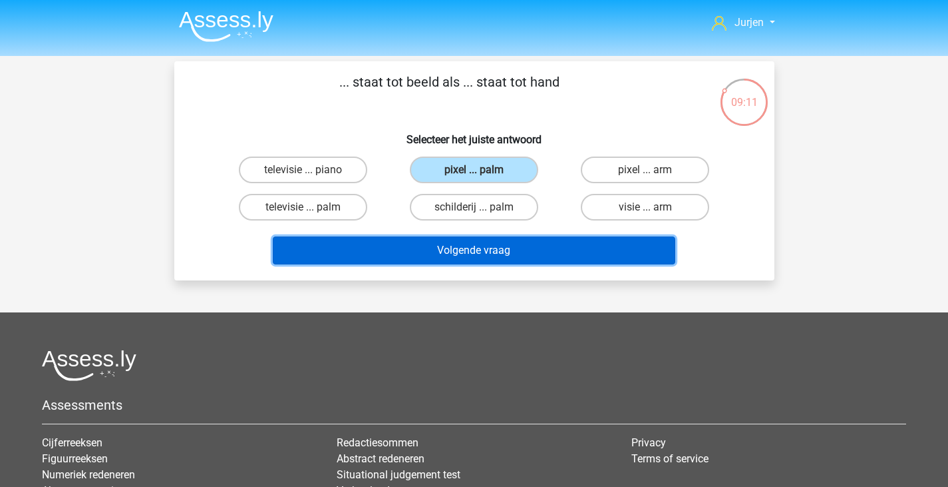
click at [561, 245] on button "Volgende vraag" at bounding box center [474, 250] width 403 height 28
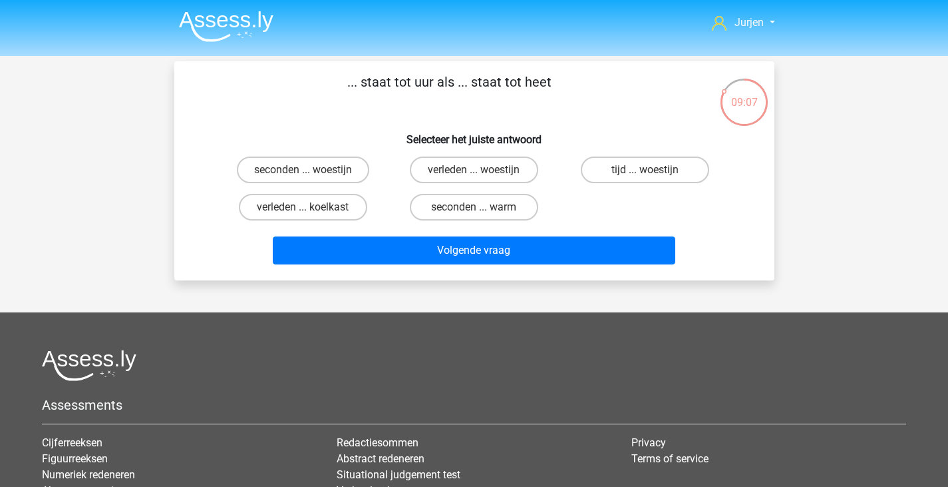
click at [478, 207] on input "seconden ... warm" at bounding box center [478, 211] width 9 height 9
radio input "true"
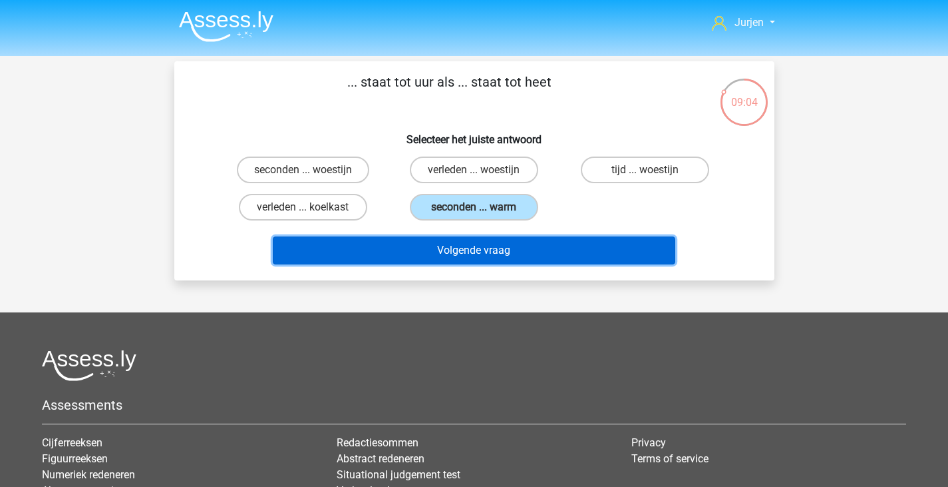
click at [516, 249] on button "Volgende vraag" at bounding box center [474, 250] width 403 height 28
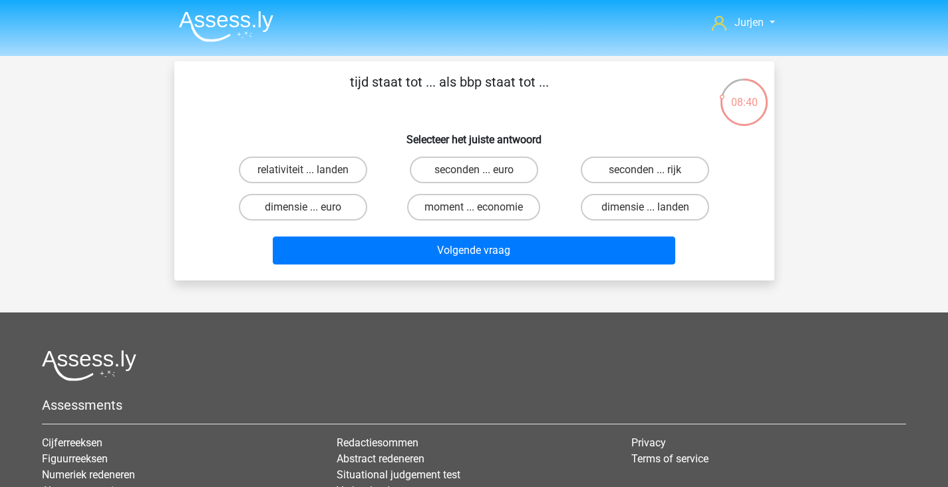
click at [544, 164] on div "seconden ... euro" at bounding box center [474, 169] width 160 height 27
click at [534, 166] on label "seconden ... euro" at bounding box center [474, 169] width 128 height 27
click at [483, 170] on input "seconden ... euro" at bounding box center [478, 174] width 9 height 9
radio input "true"
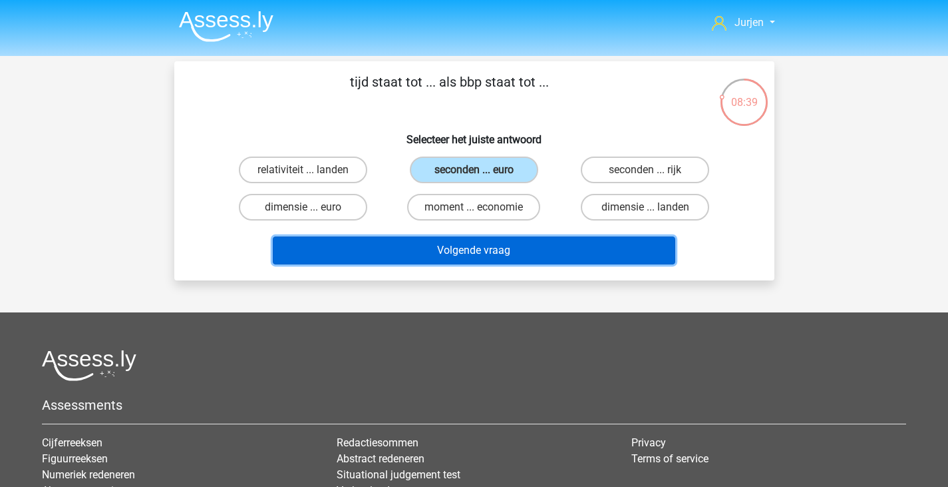
click at [559, 246] on button "Volgende vraag" at bounding box center [474, 250] width 403 height 28
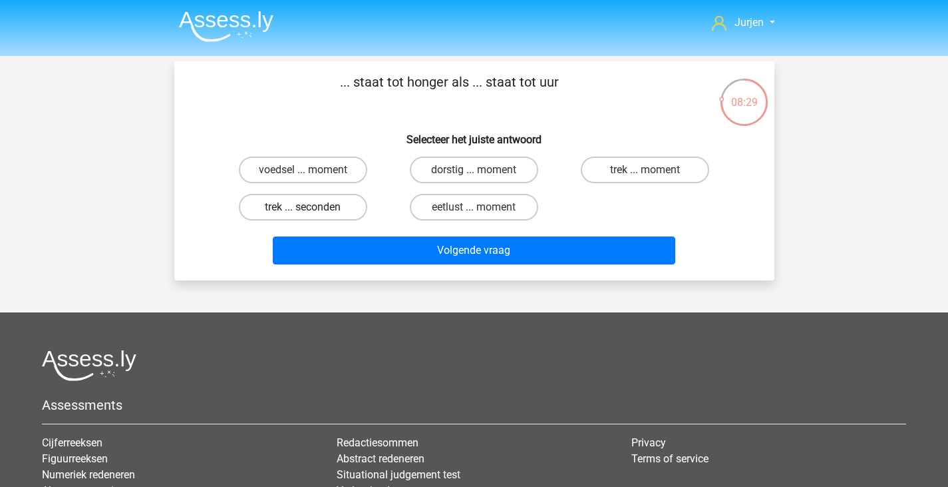
click at [298, 210] on label "trek ... seconden" at bounding box center [303, 207] width 128 height 27
click at [303, 210] on input "trek ... seconden" at bounding box center [307, 211] width 9 height 9
radio input "true"
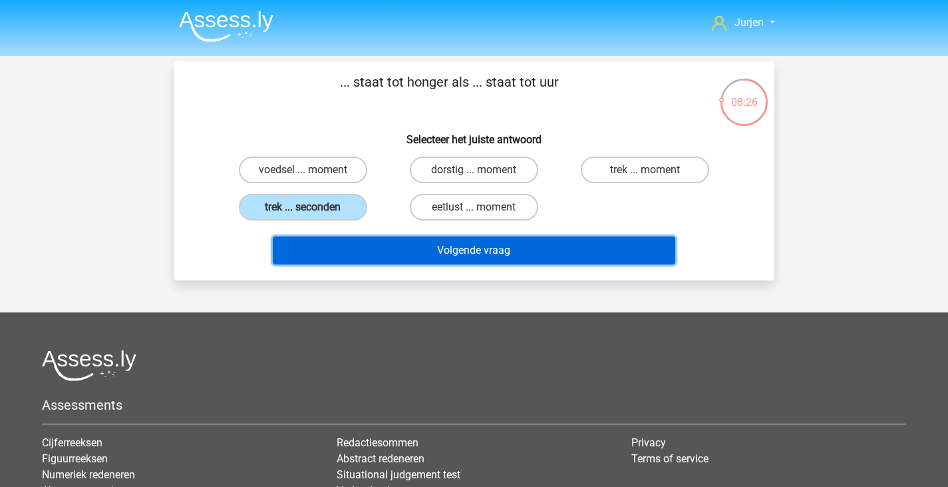
click at [539, 248] on button "Volgende vraag" at bounding box center [474, 250] width 403 height 28
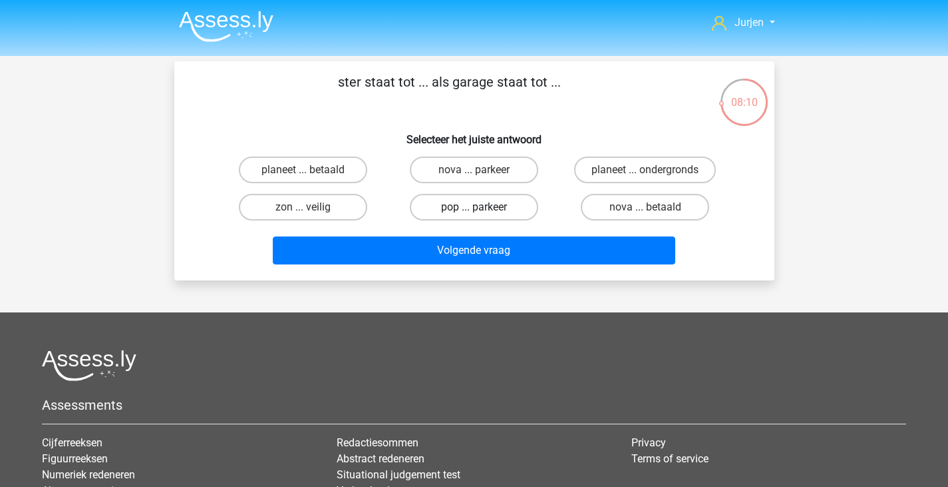
click at [509, 210] on label "pop ... parkeer" at bounding box center [474, 207] width 128 height 27
click at [483, 210] on input "pop ... parkeer" at bounding box center [478, 211] width 9 height 9
radio input "true"
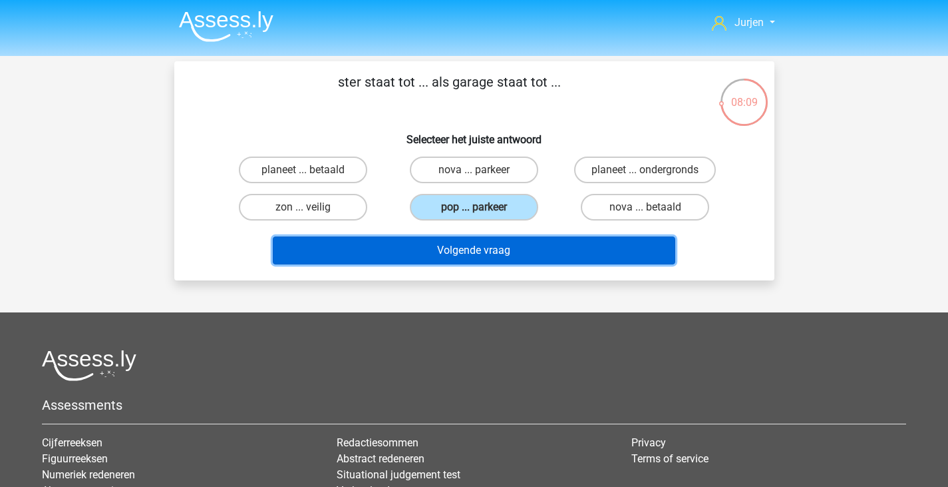
click at [514, 238] on button "Volgende vraag" at bounding box center [474, 250] width 403 height 28
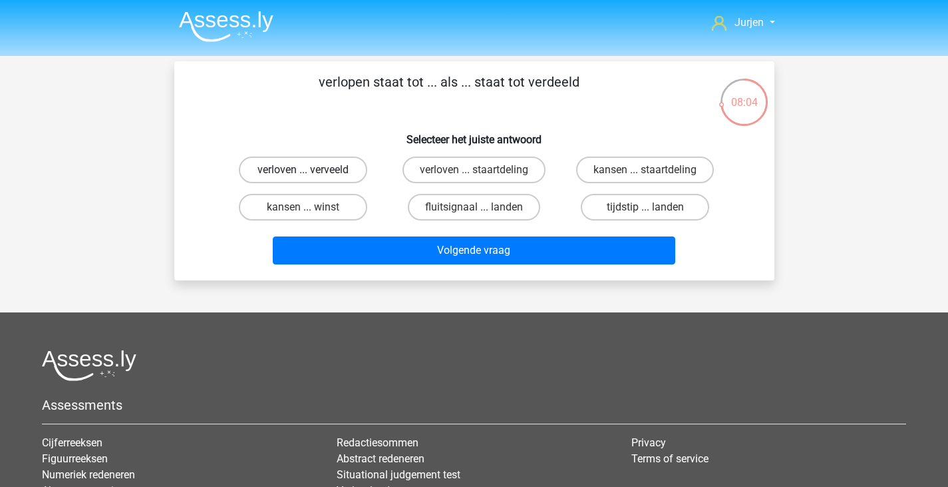
click at [337, 165] on label "verloven ... verveeld" at bounding box center [303, 169] width 128 height 27
click at [311, 170] on input "verloven ... verveeld" at bounding box center [307, 174] width 9 height 9
radio input "true"
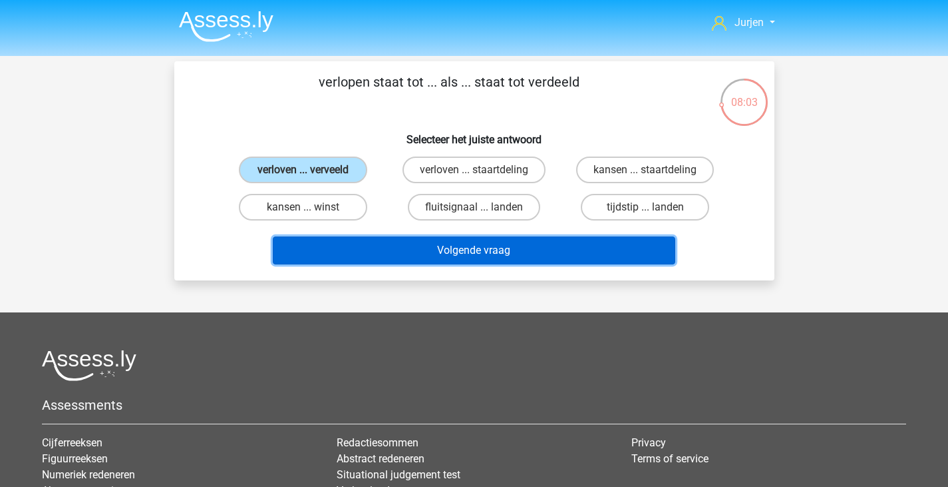
click at [453, 260] on button "Volgende vraag" at bounding box center [474, 250] width 403 height 28
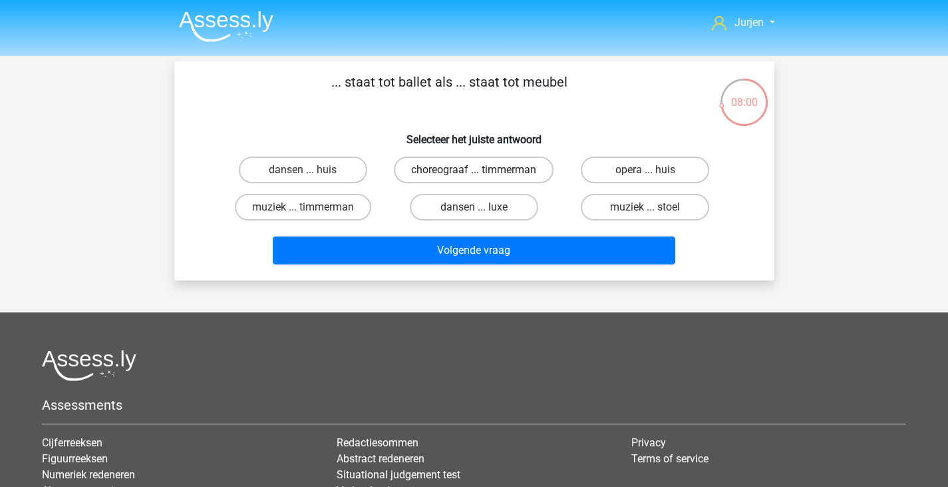
click at [528, 181] on label "choreograaf ... timmerman" at bounding box center [474, 169] width 160 height 27
click at [483, 178] on input "choreograaf ... timmerman" at bounding box center [478, 174] width 9 height 9
radio input "true"
click at [554, 270] on div "Volgende vraag" at bounding box center [475, 252] width 514 height 33
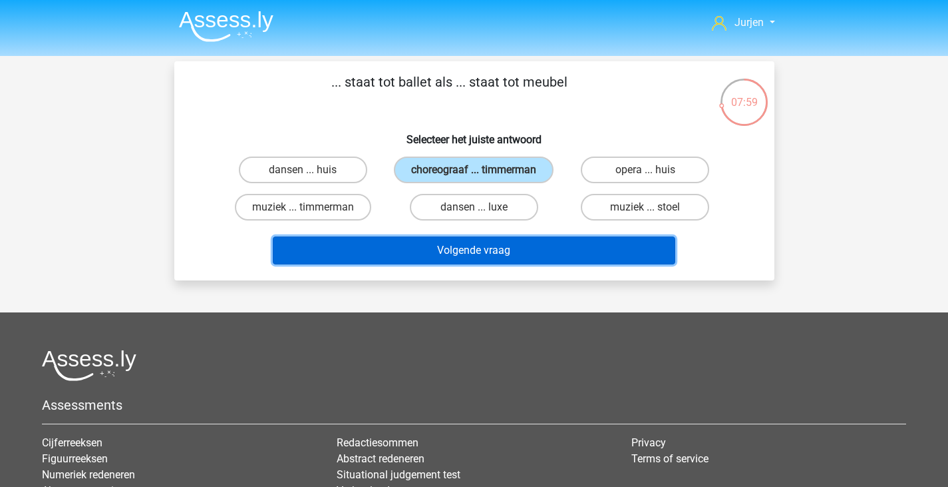
click at [552, 264] on button "Volgende vraag" at bounding box center [474, 250] width 403 height 28
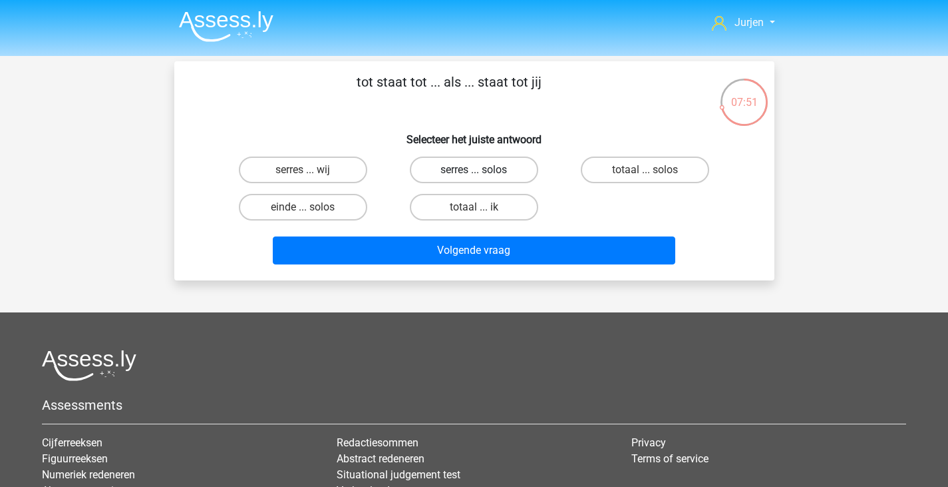
click at [495, 157] on label "serres ... solos" at bounding box center [474, 169] width 128 height 27
click at [483, 170] on input "serres ... solos" at bounding box center [478, 174] width 9 height 9
radio input "true"
click at [509, 235] on div "Volgende vraag" at bounding box center [475, 248] width 558 height 44
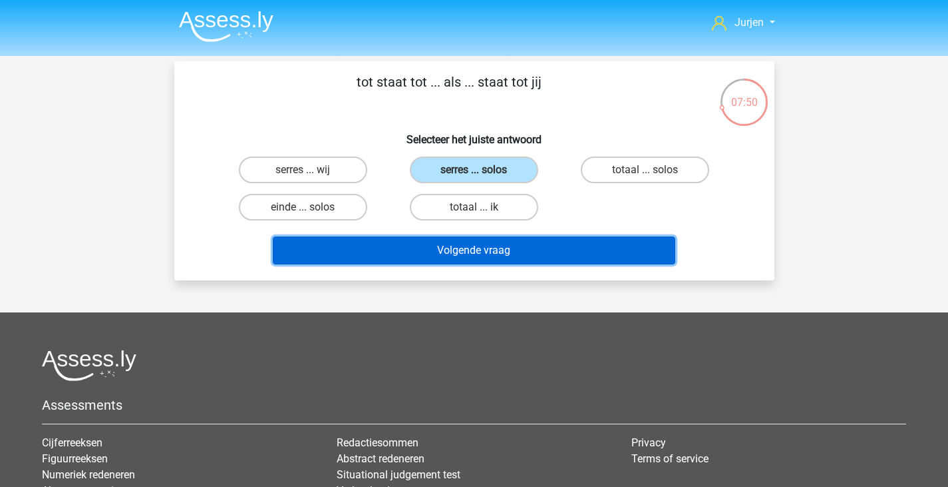
click at [514, 244] on button "Volgende vraag" at bounding box center [474, 250] width 403 height 28
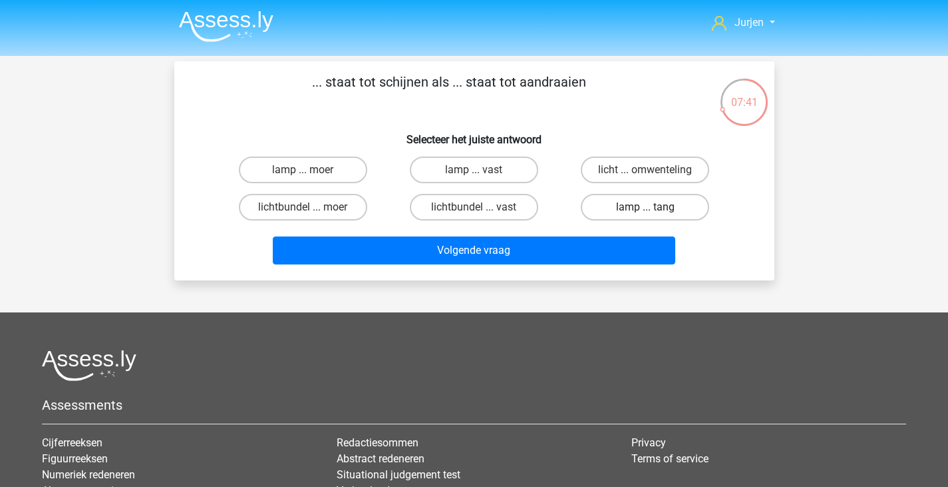
click at [607, 197] on label "lamp ... tang" at bounding box center [645, 207] width 128 height 27
click at [646, 207] on input "lamp ... tang" at bounding box center [650, 211] width 9 height 9
radio input "true"
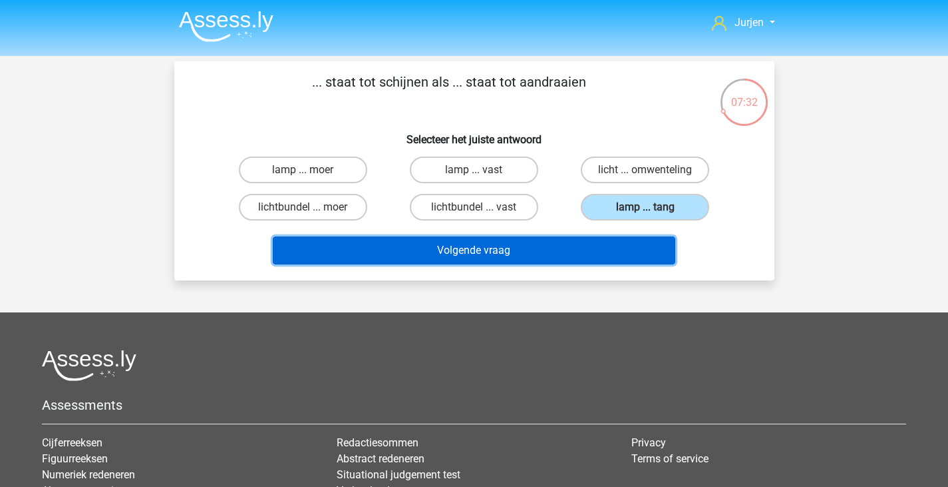
click at [505, 244] on button "Volgende vraag" at bounding box center [474, 250] width 403 height 28
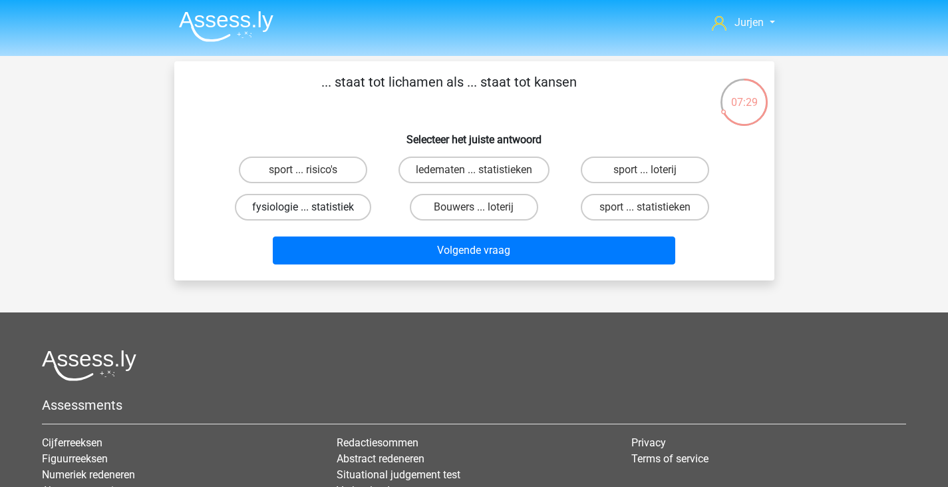
click at [365, 212] on label "fysiologie ... statistiek" at bounding box center [303, 207] width 136 height 27
click at [311, 212] on input "fysiologie ... statistiek" at bounding box center [307, 211] width 9 height 9
radio input "true"
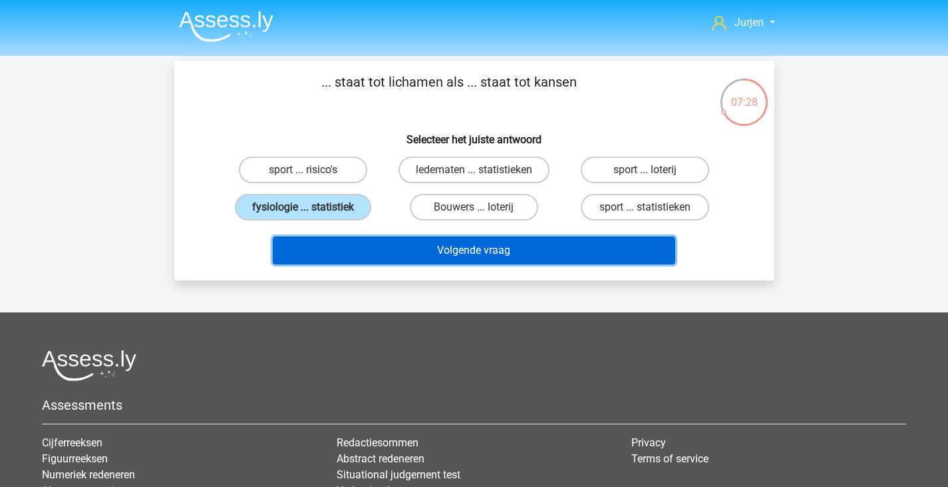
click at [443, 252] on button "Volgende vraag" at bounding box center [474, 250] width 403 height 28
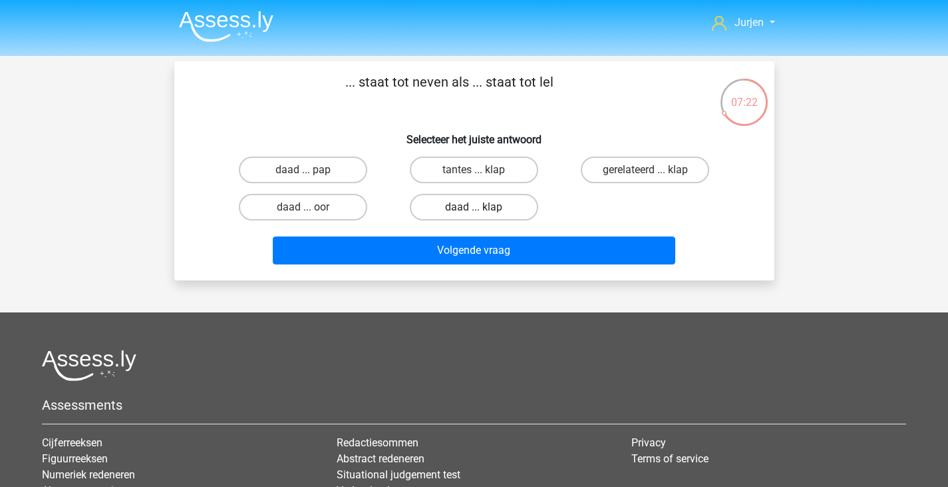
click at [488, 200] on label "daad ... klap" at bounding box center [474, 207] width 128 height 27
click at [483, 207] on input "daad ... klap" at bounding box center [478, 211] width 9 height 9
radio input "true"
click at [306, 163] on label "daad ... pap" at bounding box center [303, 169] width 128 height 27
click at [306, 170] on input "daad ... pap" at bounding box center [307, 174] width 9 height 9
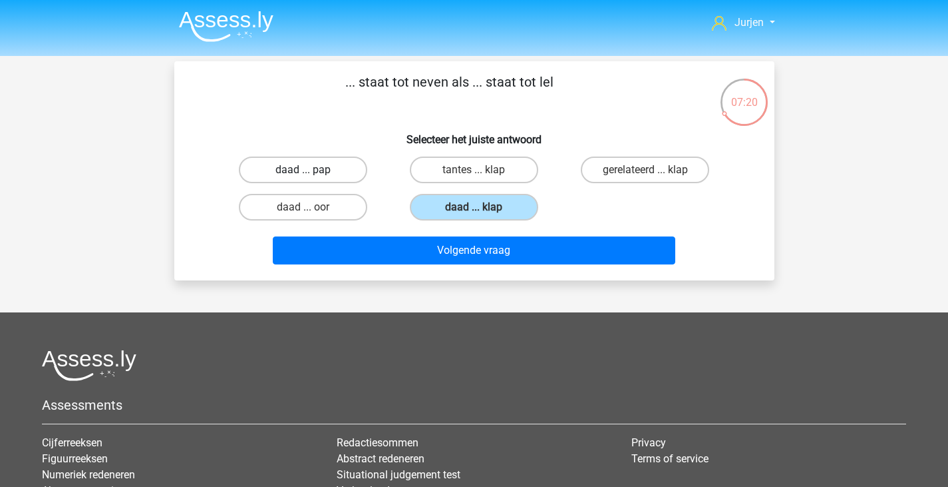
radio input "true"
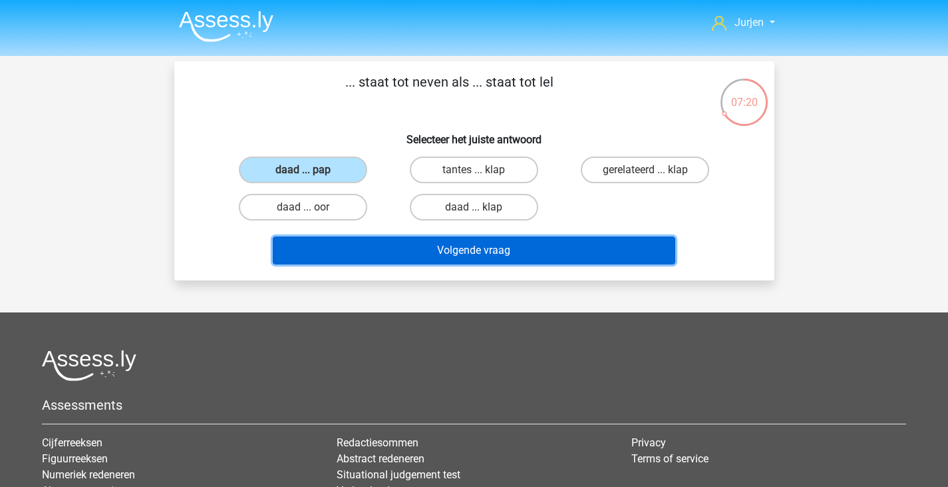
click at [397, 246] on button "Volgende vraag" at bounding box center [474, 250] width 403 height 28
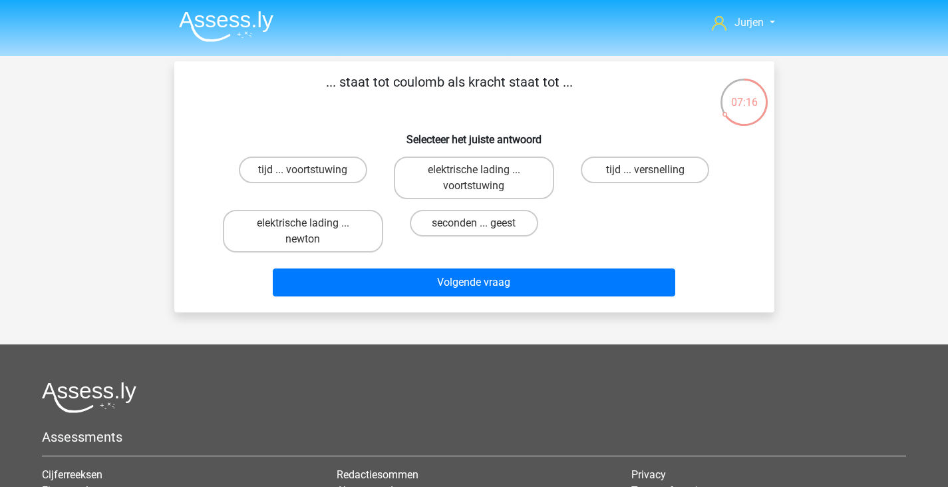
click at [321, 258] on div "elektrische lading ... newton" at bounding box center [303, 230] width 171 height 53
click at [343, 240] on label "elektrische lading ... newton" at bounding box center [303, 231] width 160 height 43
click at [311, 232] on input "elektrische lading ... newton" at bounding box center [307, 227] width 9 height 9
radio input "true"
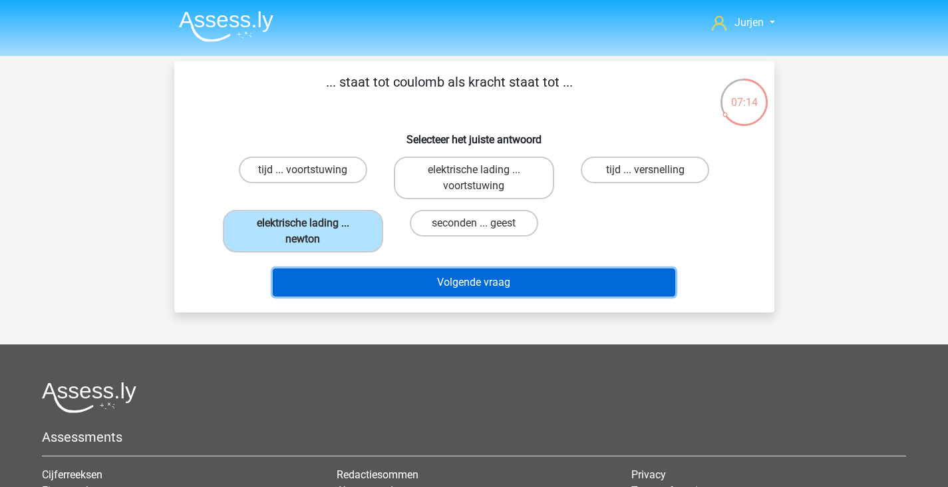
click at [457, 283] on button "Volgende vraag" at bounding box center [474, 282] width 403 height 28
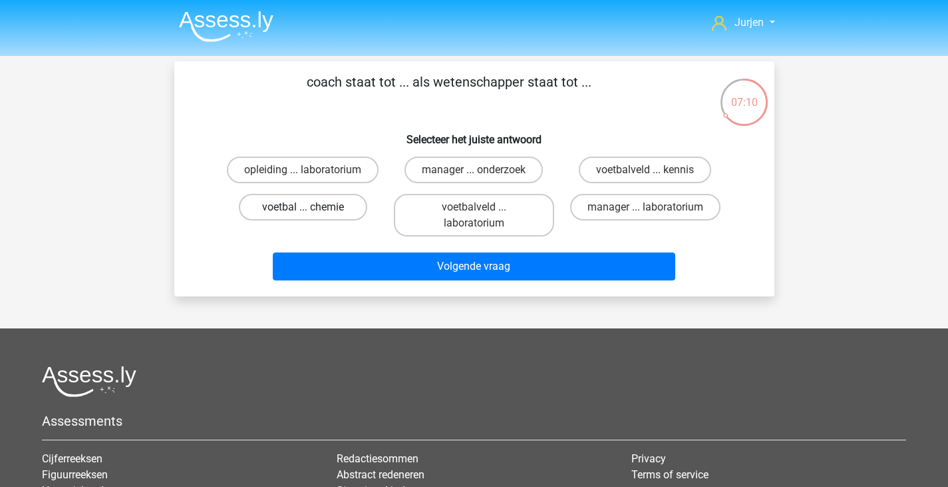
click at [317, 214] on label "voetbal ... chemie" at bounding box center [303, 207] width 128 height 27
click at [311, 214] on input "voetbal ... chemie" at bounding box center [307, 211] width 9 height 9
radio input "true"
click at [522, 206] on label "voetbalveld ... laboratorium" at bounding box center [474, 215] width 160 height 43
click at [483, 207] on input "voetbalveld ... laboratorium" at bounding box center [478, 211] width 9 height 9
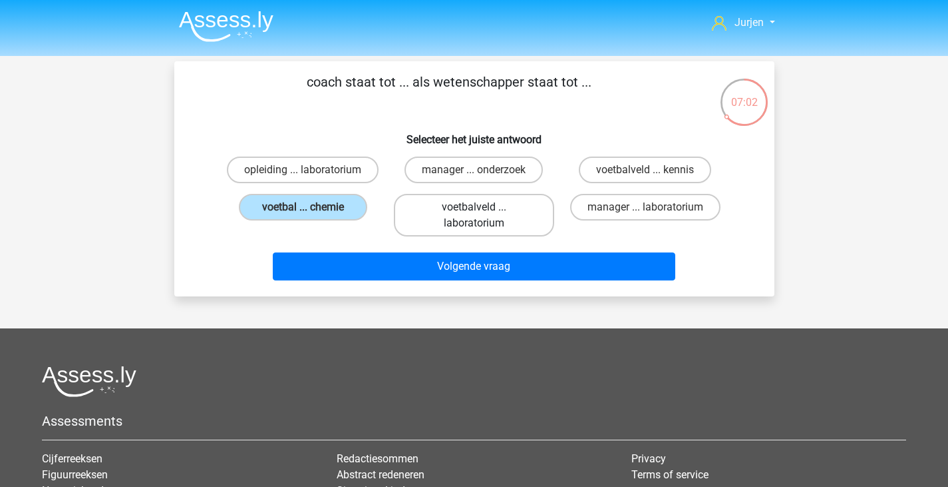
radio input "true"
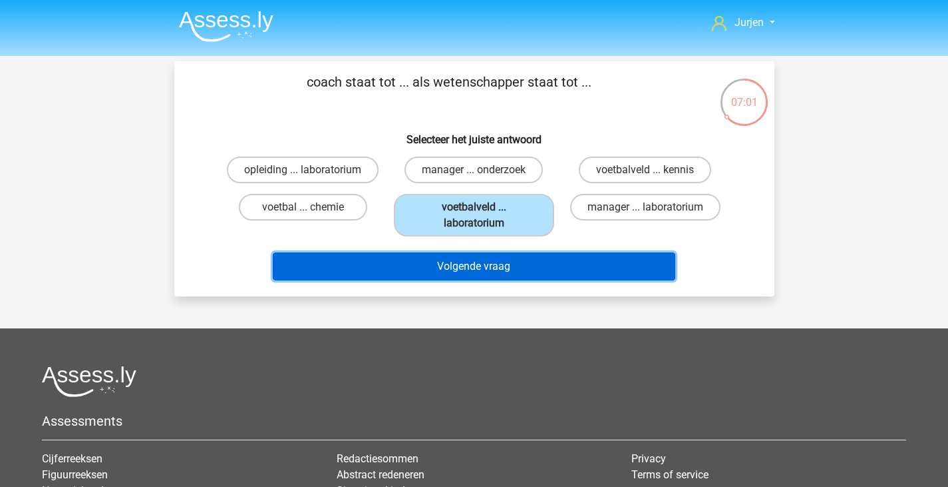
click at [518, 256] on button "Volgende vraag" at bounding box center [474, 266] width 403 height 28
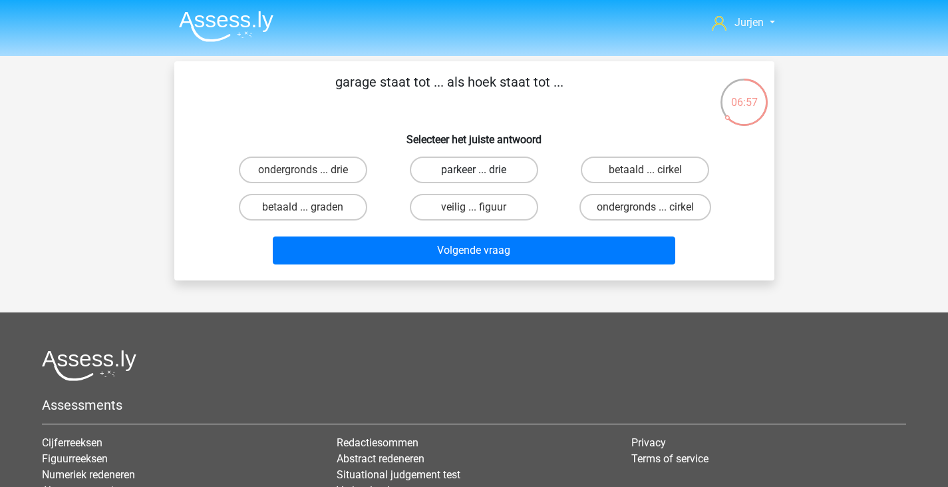
click at [517, 181] on label "parkeer ... drie" at bounding box center [474, 169] width 128 height 27
click at [483, 178] on input "parkeer ... drie" at bounding box center [478, 174] width 9 height 9
radio input "true"
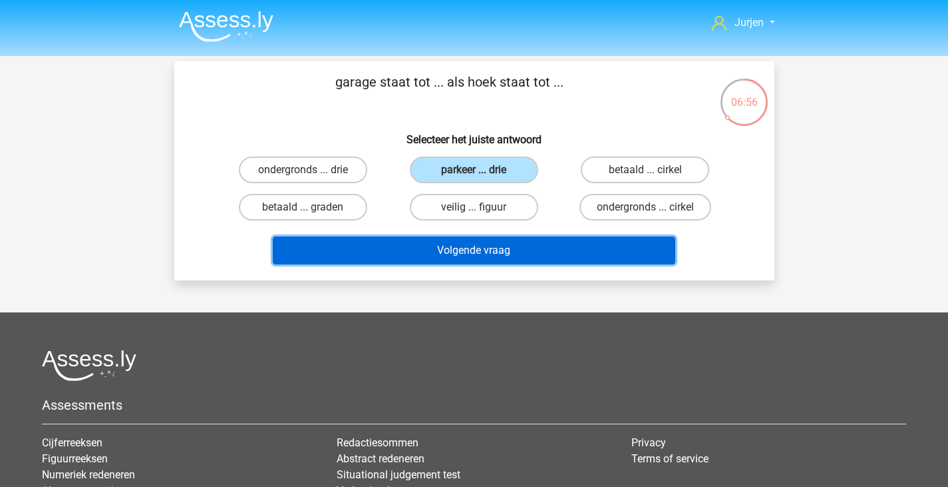
click at [526, 251] on button "Volgende vraag" at bounding box center [474, 250] width 403 height 28
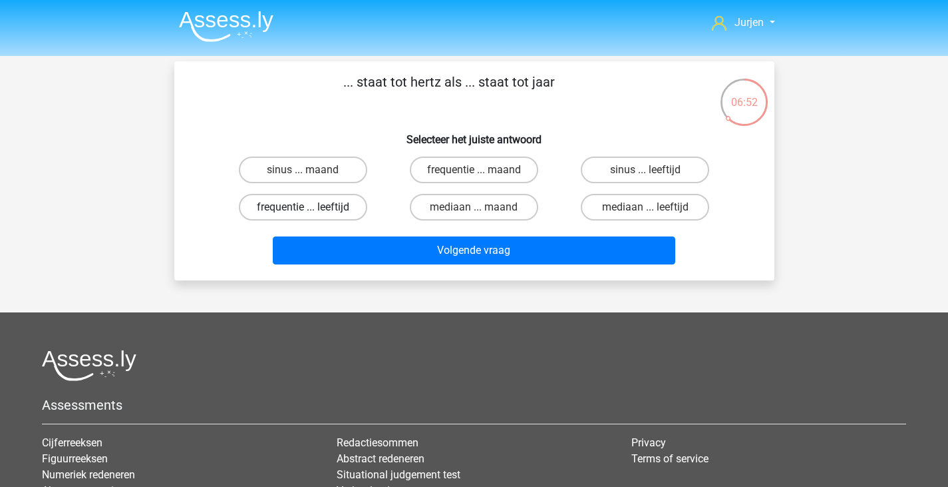
click at [341, 214] on label "frequentie ... leeftijd" at bounding box center [303, 207] width 128 height 27
click at [311, 214] on input "frequentie ... leeftijd" at bounding box center [307, 211] width 9 height 9
radio input "true"
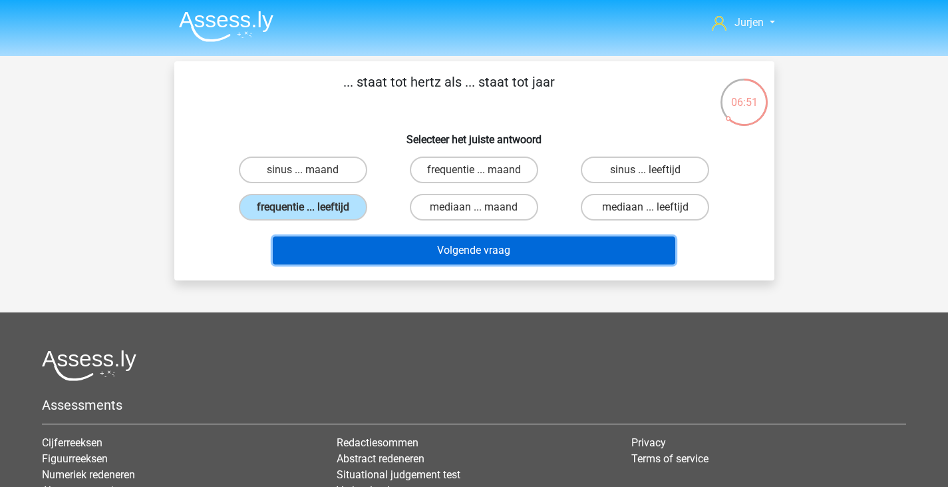
click at [467, 251] on button "Volgende vraag" at bounding box center [474, 250] width 403 height 28
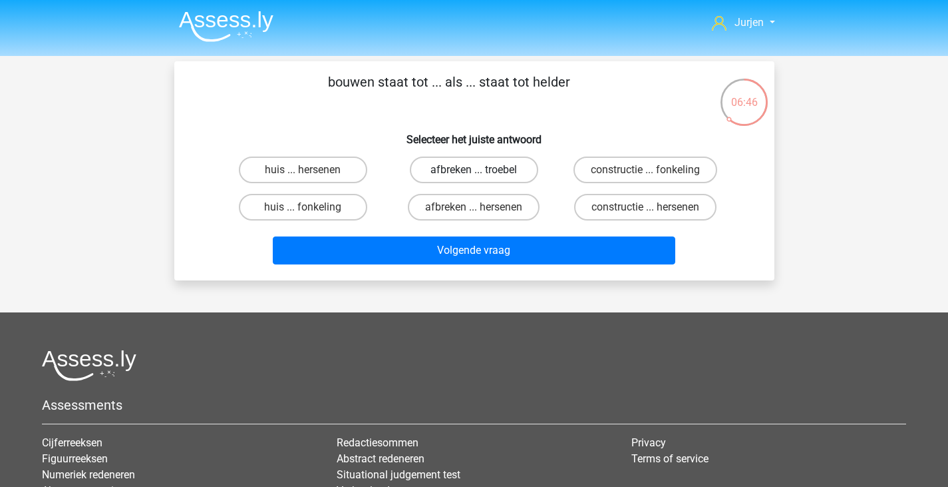
click at [489, 167] on label "afbreken ... troebel" at bounding box center [474, 169] width 128 height 27
click at [483, 170] on input "afbreken ... troebel" at bounding box center [478, 174] width 9 height 9
radio input "true"
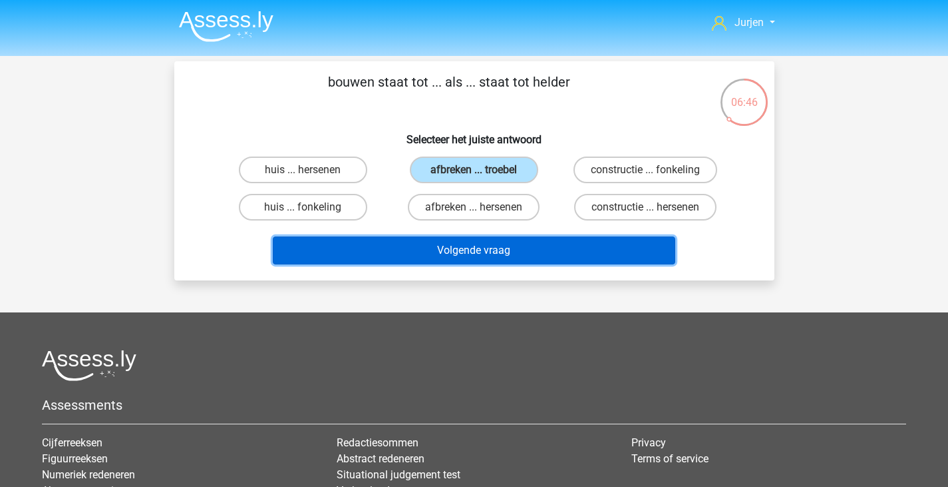
click at [521, 237] on button "Volgende vraag" at bounding box center [474, 250] width 403 height 28
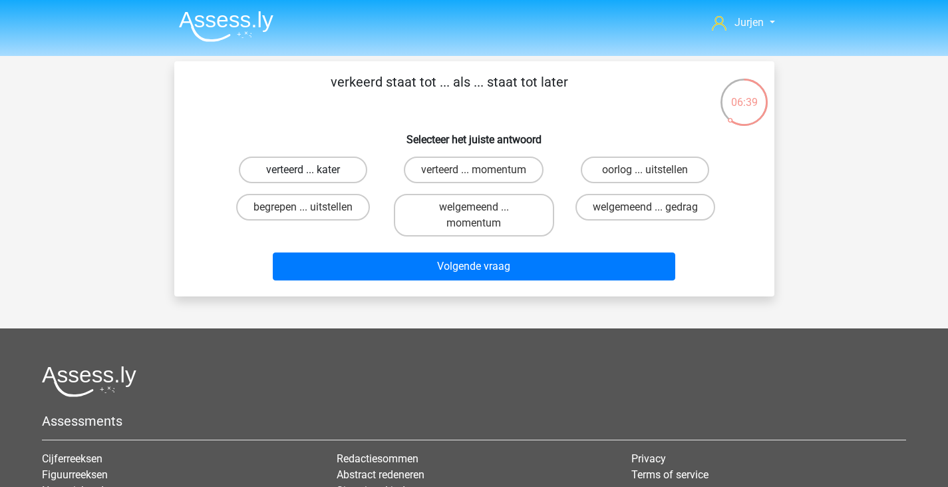
click at [337, 165] on label "verteerd ... kater" at bounding box center [303, 169] width 128 height 27
click at [311, 170] on input "verteerd ... kater" at bounding box center [307, 174] width 9 height 9
radio input "true"
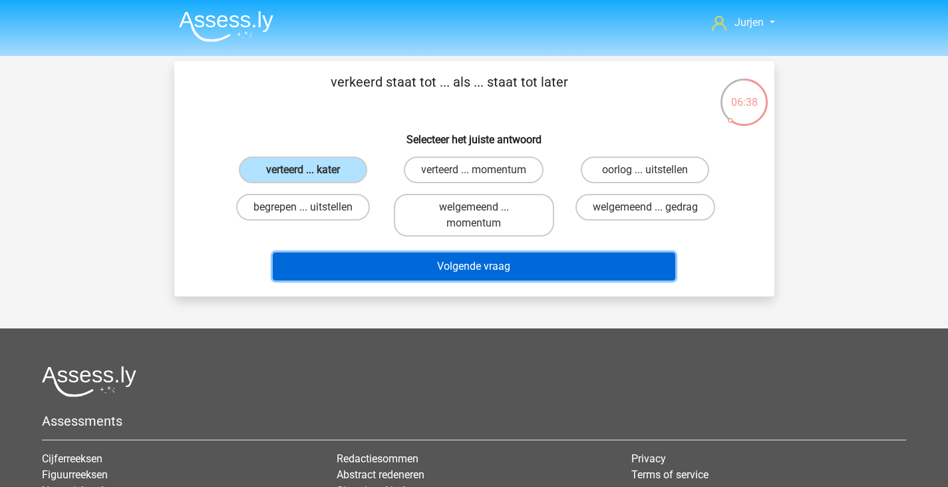
click at [532, 274] on button "Volgende vraag" at bounding box center [474, 266] width 403 height 28
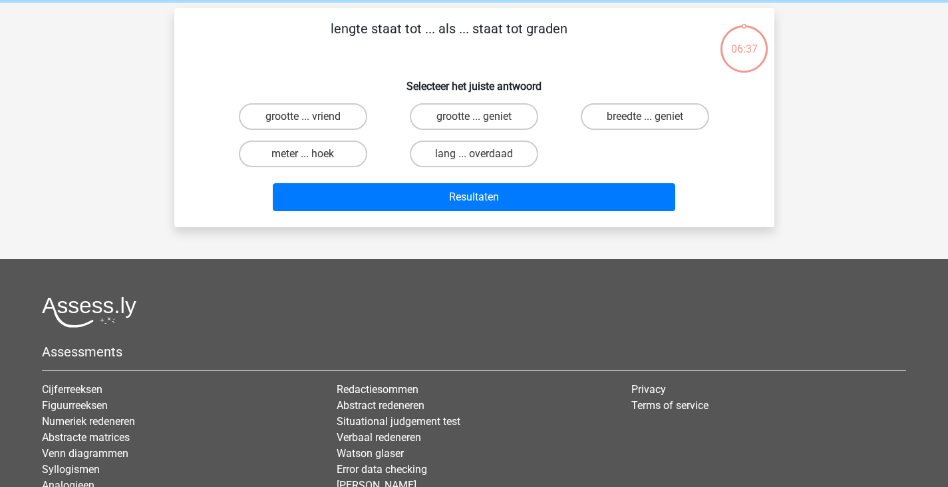
scroll to position [61, 0]
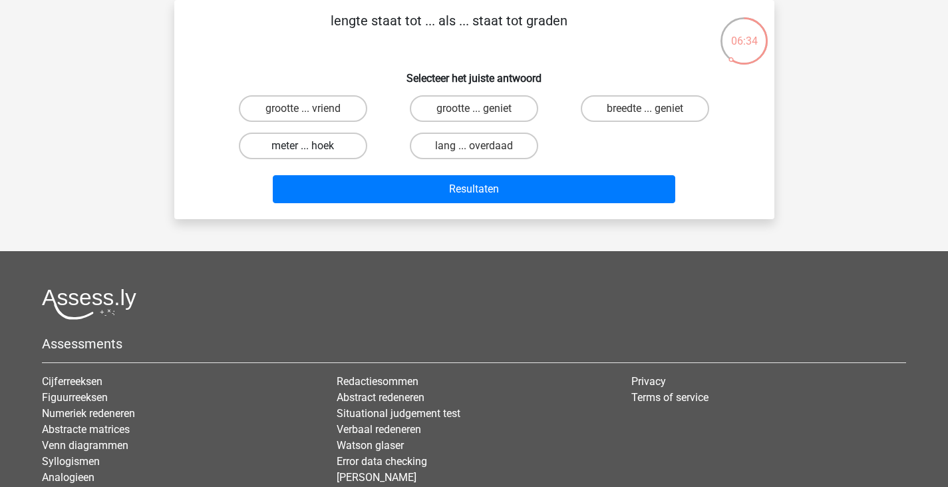
click at [349, 140] on label "meter ... hoek" at bounding box center [303, 145] width 128 height 27
click at [311, 146] on input "meter ... hoek" at bounding box center [307, 150] width 9 height 9
radio input "true"
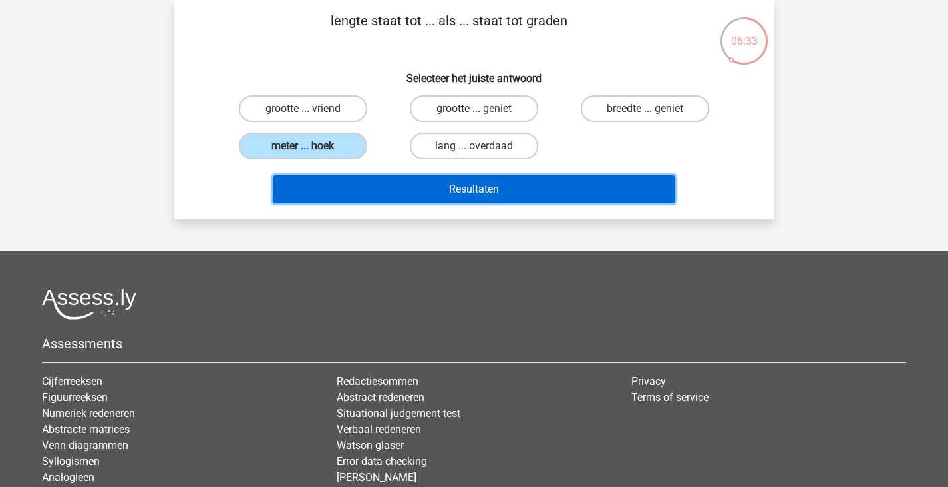
click at [495, 179] on button "Resultaten" at bounding box center [474, 189] width 403 height 28
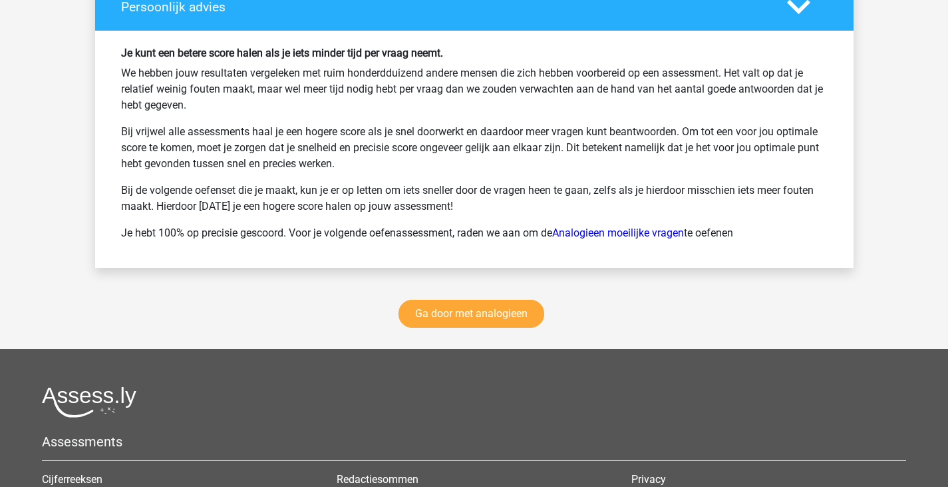
scroll to position [2529, 0]
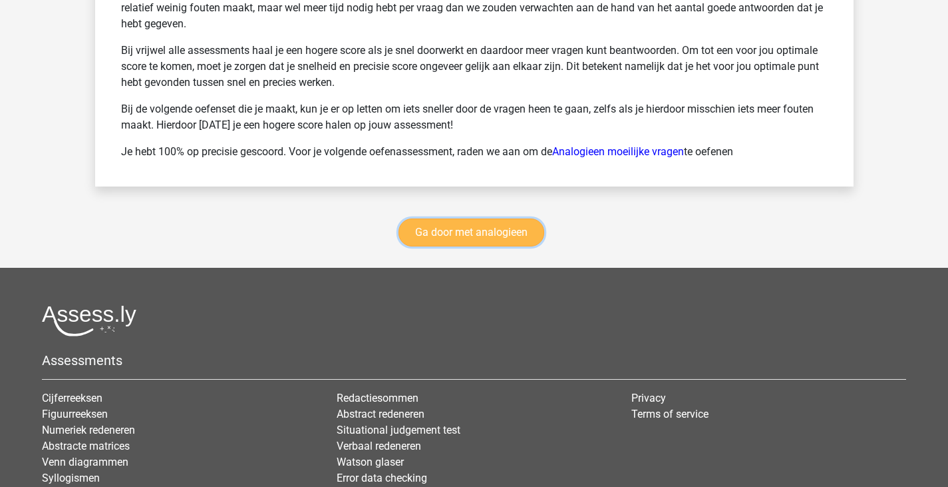
click at [503, 238] on link "Ga door met analogieen" at bounding box center [472, 232] width 146 height 28
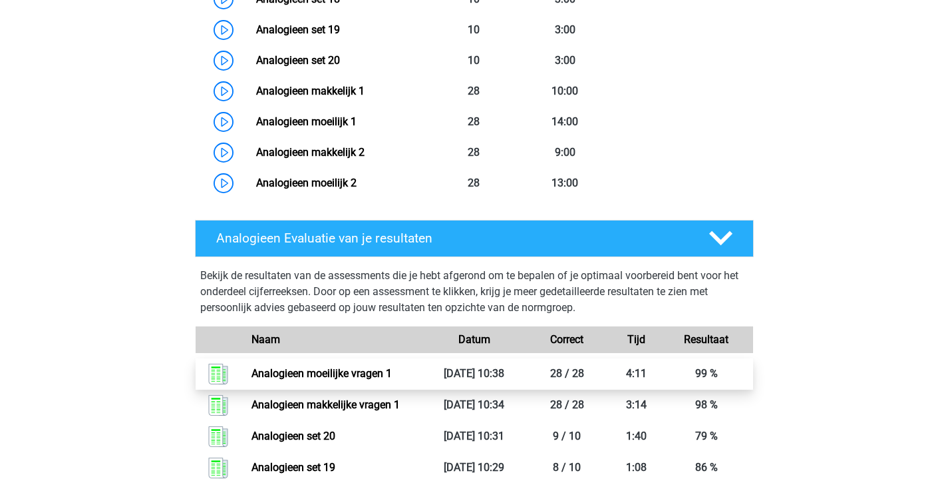
scroll to position [1211, 0]
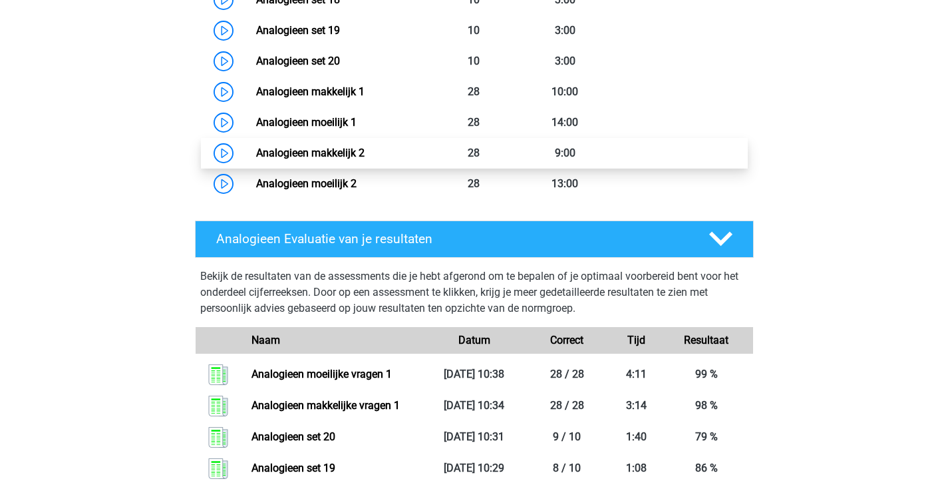
click at [365, 146] on link "Analogieen makkelijk 2" at bounding box center [310, 152] width 108 height 13
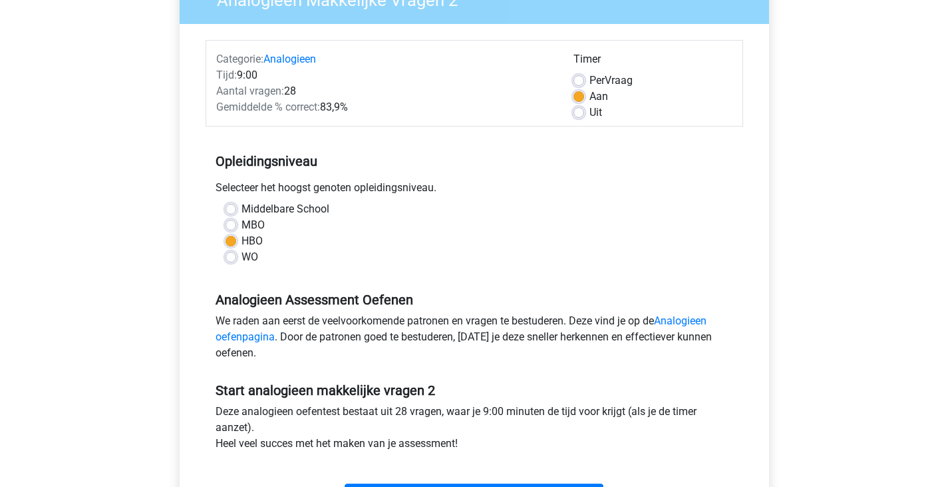
scroll to position [399, 0]
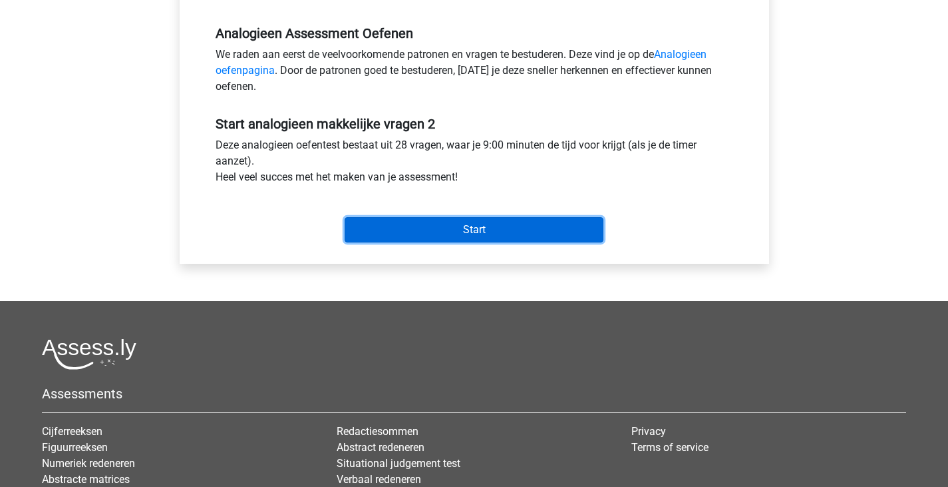
click at [414, 222] on input "Start" at bounding box center [474, 229] width 259 height 25
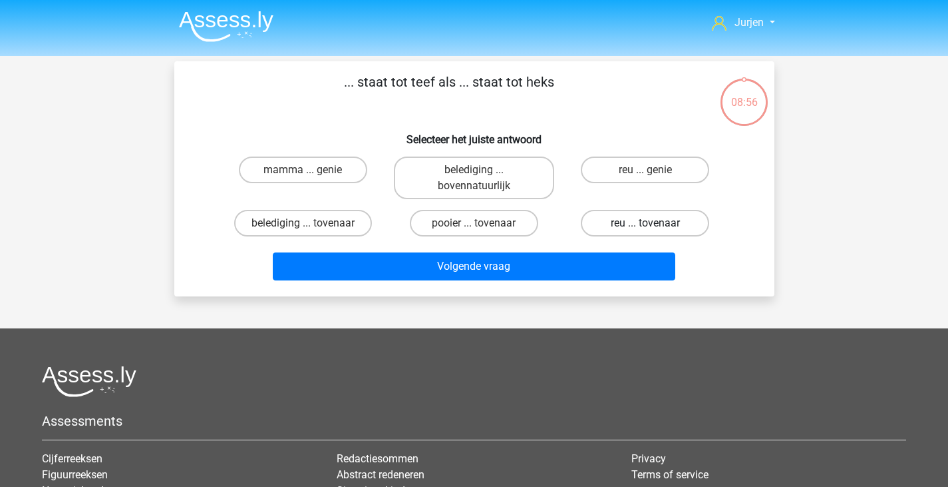
drag, startPoint x: 631, startPoint y: 215, endPoint x: 622, endPoint y: 218, distance: 9.3
click at [630, 215] on label "reu ... tovenaar" at bounding box center [645, 223] width 128 height 27
click at [646, 223] on input "reu ... tovenaar" at bounding box center [650, 227] width 9 height 9
radio input "true"
click at [561, 250] on div "Volgende vraag" at bounding box center [475, 264] width 558 height 44
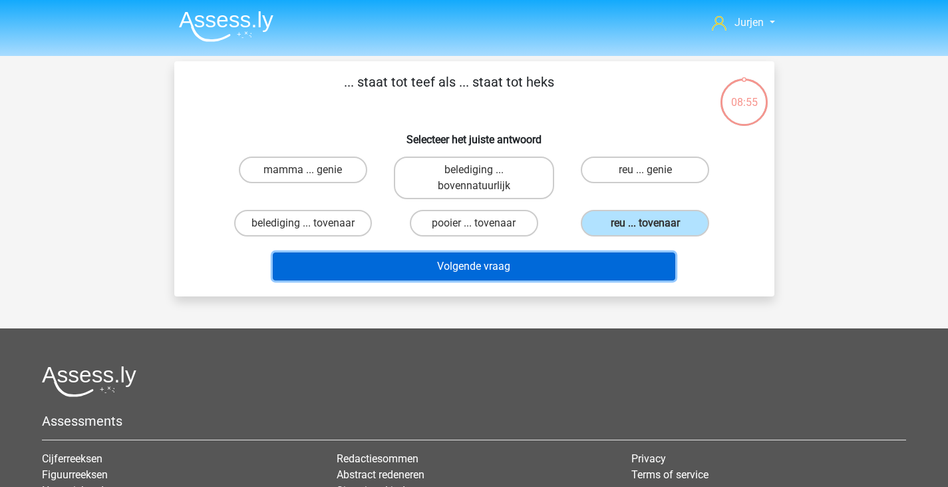
click at [564, 259] on button "Volgende vraag" at bounding box center [474, 266] width 403 height 28
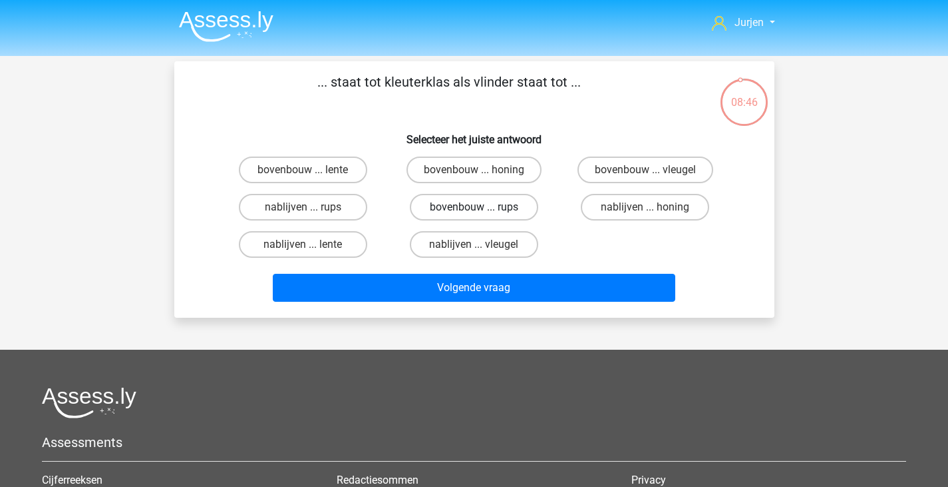
click at [517, 211] on label "bovenbouw ... rups" at bounding box center [474, 207] width 128 height 27
click at [483, 211] on input "bovenbouw ... rups" at bounding box center [478, 211] width 9 height 9
radio input "true"
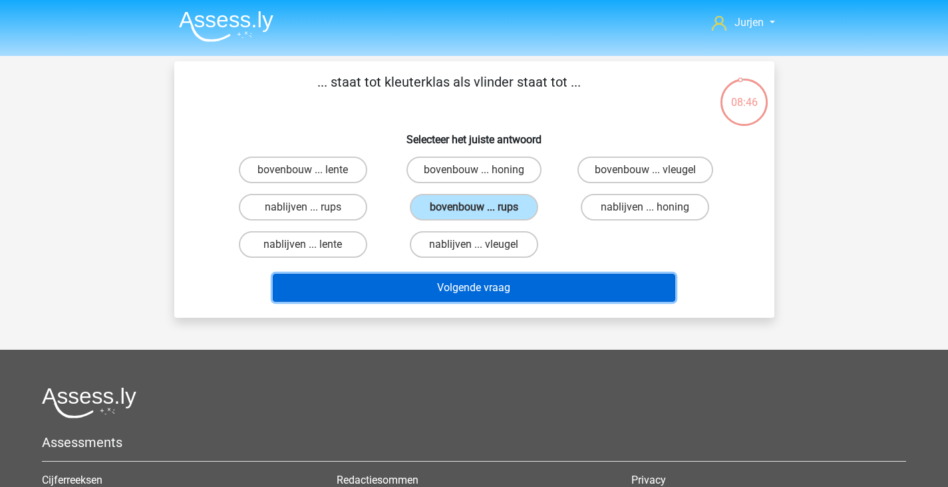
click at [557, 284] on button "Volgende vraag" at bounding box center [474, 288] width 403 height 28
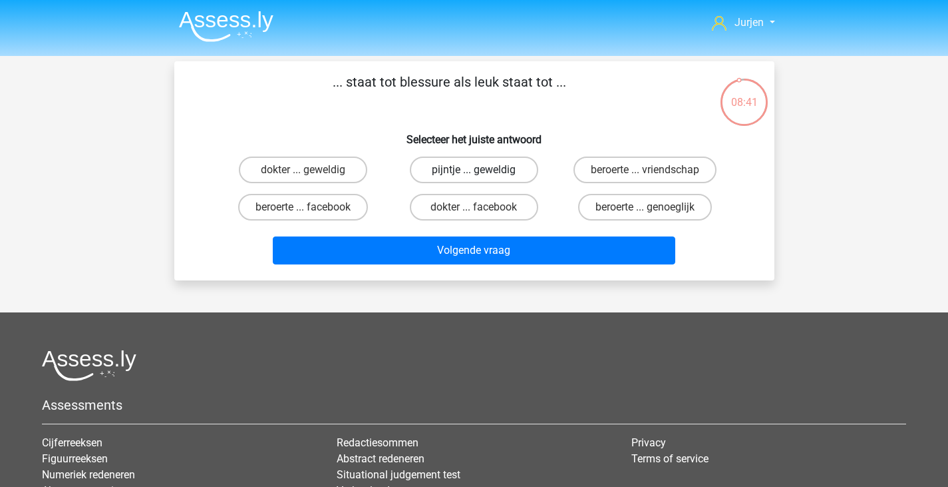
click at [519, 170] on label "pijntje ... geweldig" at bounding box center [474, 169] width 128 height 27
click at [483, 170] on input "pijntje ... geweldig" at bounding box center [478, 174] width 9 height 9
radio input "true"
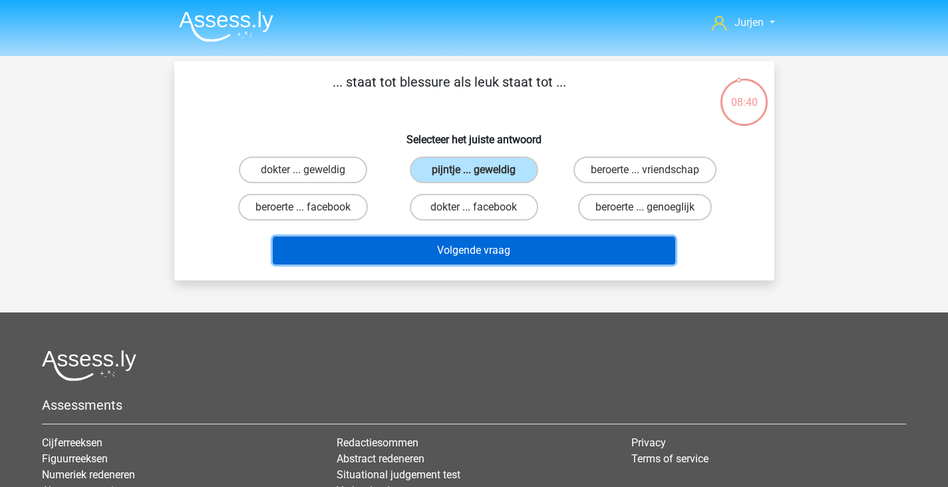
click at [529, 261] on button "Volgende vraag" at bounding box center [474, 250] width 403 height 28
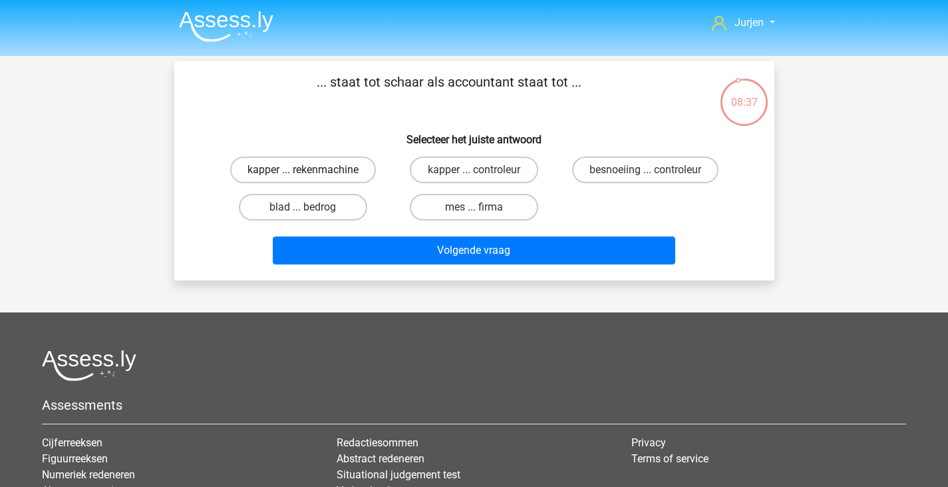
click at [346, 172] on label "kapper ... rekenmachine" at bounding box center [303, 169] width 146 height 27
click at [311, 172] on input "kapper ... rekenmachine" at bounding box center [307, 174] width 9 height 9
radio input "true"
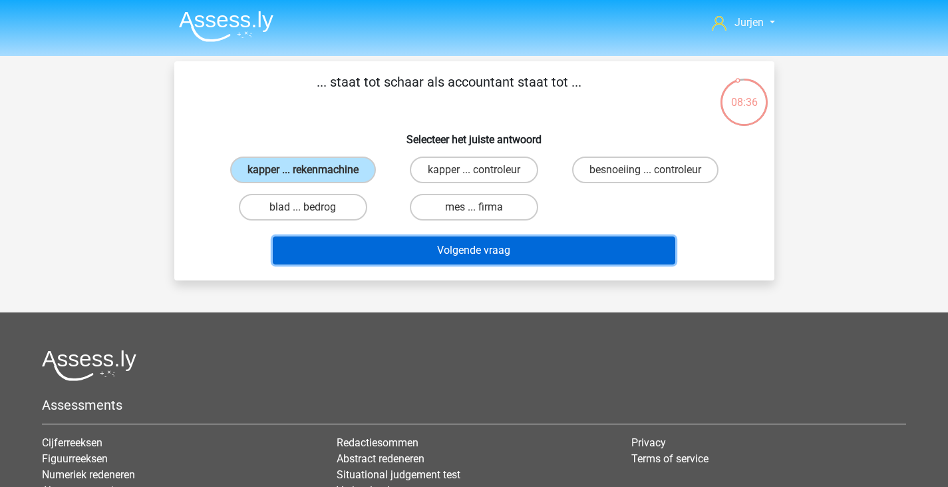
click at [461, 243] on button "Volgende vraag" at bounding box center [474, 250] width 403 height 28
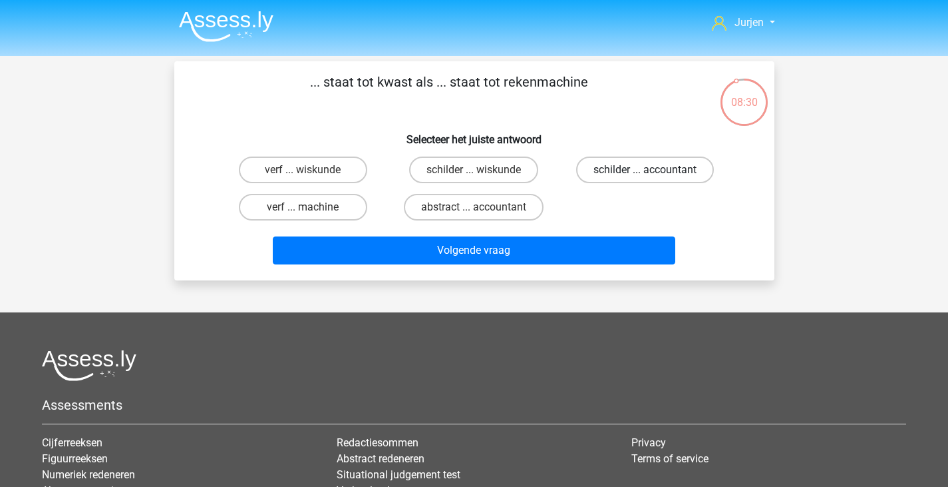
click at [629, 175] on label "schilder ... accountant" at bounding box center [645, 169] width 138 height 27
click at [646, 175] on input "schilder ... accountant" at bounding box center [650, 174] width 9 height 9
radio input "true"
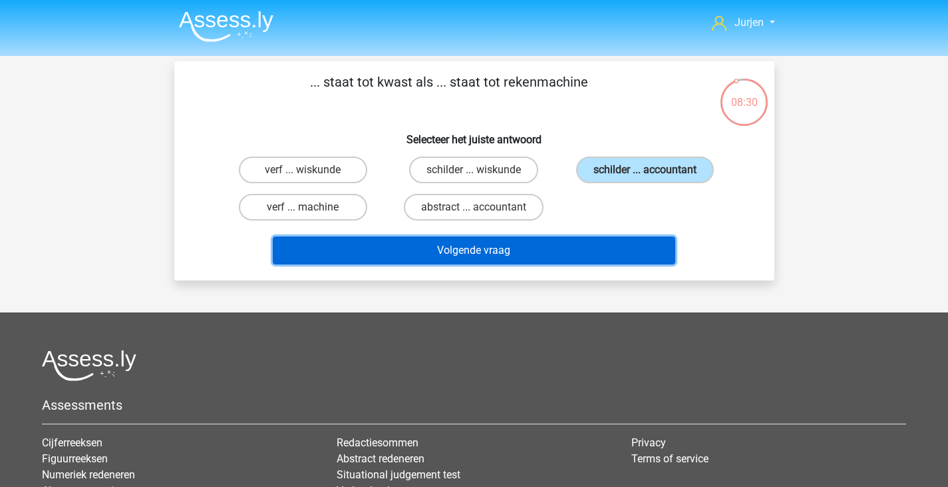
click at [544, 250] on button "Volgende vraag" at bounding box center [474, 250] width 403 height 28
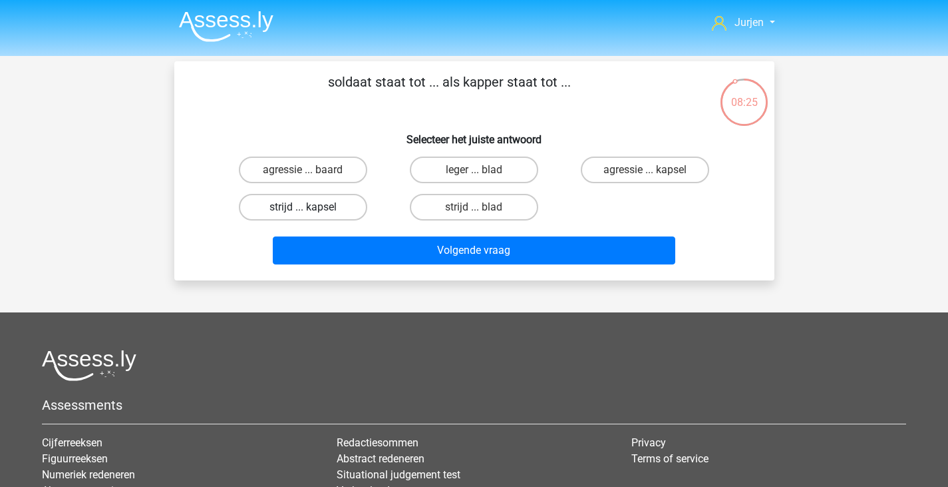
click at [325, 210] on label "strijd ... kapsel" at bounding box center [303, 207] width 128 height 27
click at [311, 210] on input "strijd ... kapsel" at bounding box center [307, 211] width 9 height 9
radio input "true"
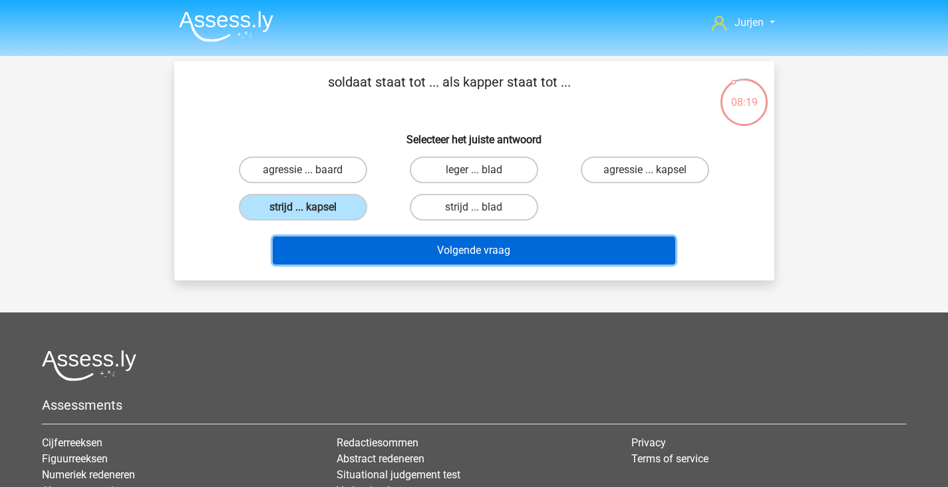
click at [497, 248] on button "Volgende vraag" at bounding box center [474, 250] width 403 height 28
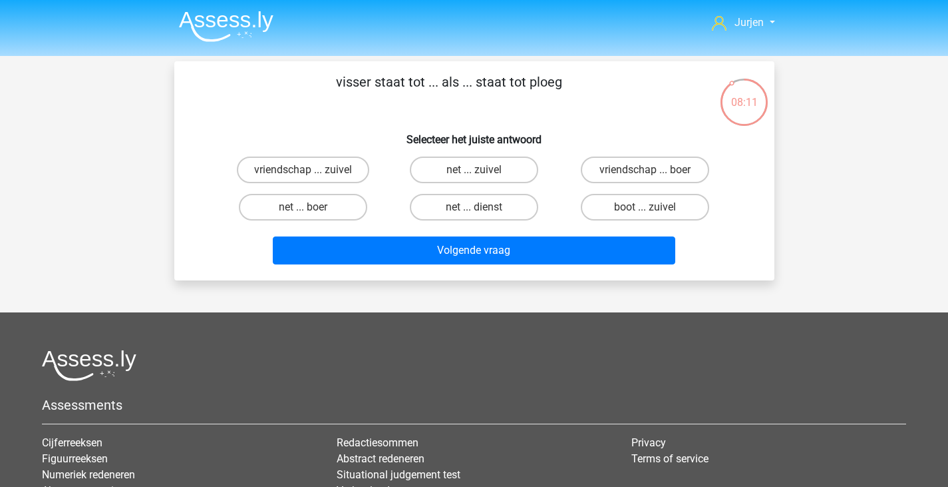
click at [317, 223] on div "net ... boer" at bounding box center [303, 206] width 171 height 37
click at [322, 217] on label "net ... boer" at bounding box center [303, 207] width 128 height 27
click at [311, 216] on input "net ... boer" at bounding box center [307, 211] width 9 height 9
radio input "true"
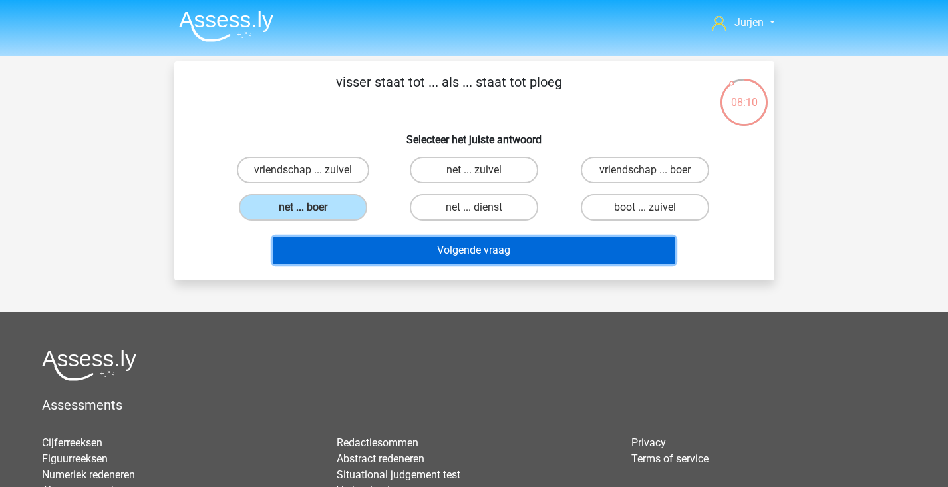
click at [356, 240] on button "Volgende vraag" at bounding box center [474, 250] width 403 height 28
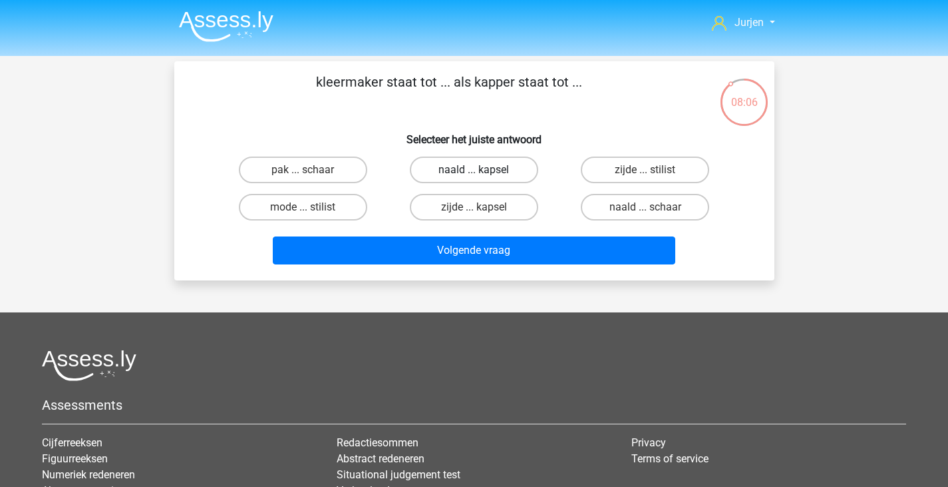
click at [505, 169] on label "naald ... kapsel" at bounding box center [474, 169] width 128 height 27
click at [483, 170] on input "naald ... kapsel" at bounding box center [478, 174] width 9 height 9
radio input "true"
click at [594, 196] on label "naald ... schaar" at bounding box center [645, 207] width 128 height 27
click at [646, 207] on input "naald ... schaar" at bounding box center [650, 211] width 9 height 9
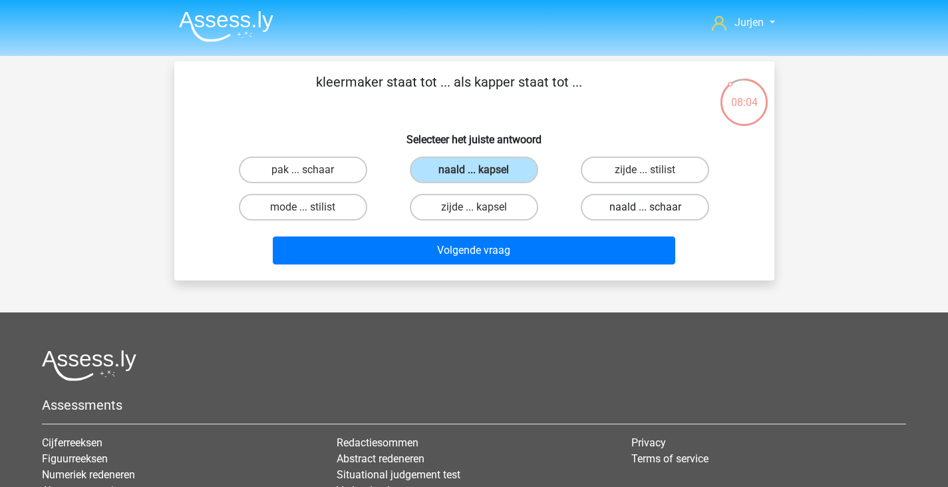
radio input "true"
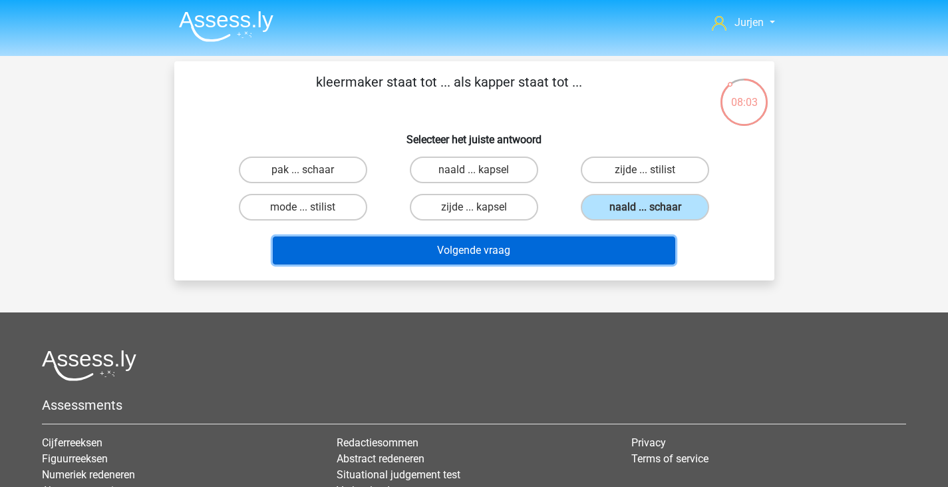
click at [586, 242] on button "Volgende vraag" at bounding box center [474, 250] width 403 height 28
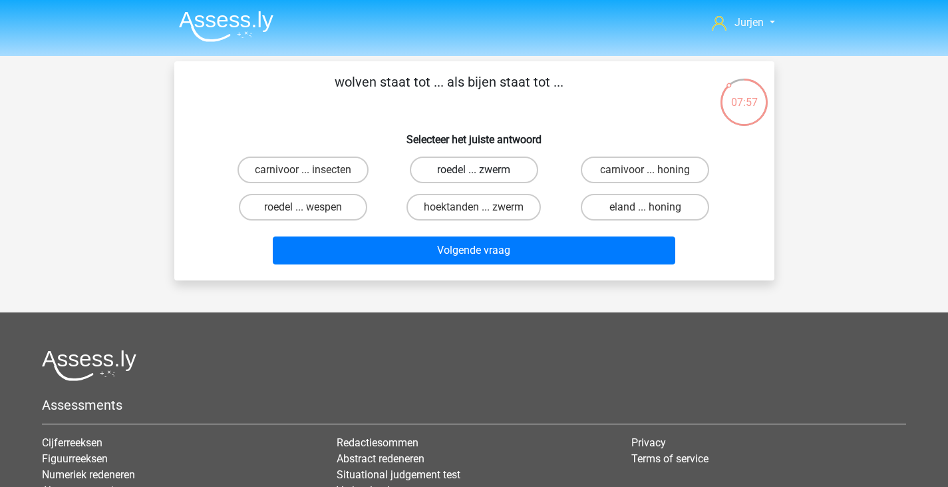
click at [441, 180] on label "roedel ... zwerm" at bounding box center [474, 169] width 128 height 27
click at [474, 178] on input "roedel ... zwerm" at bounding box center [478, 174] width 9 height 9
radio input "true"
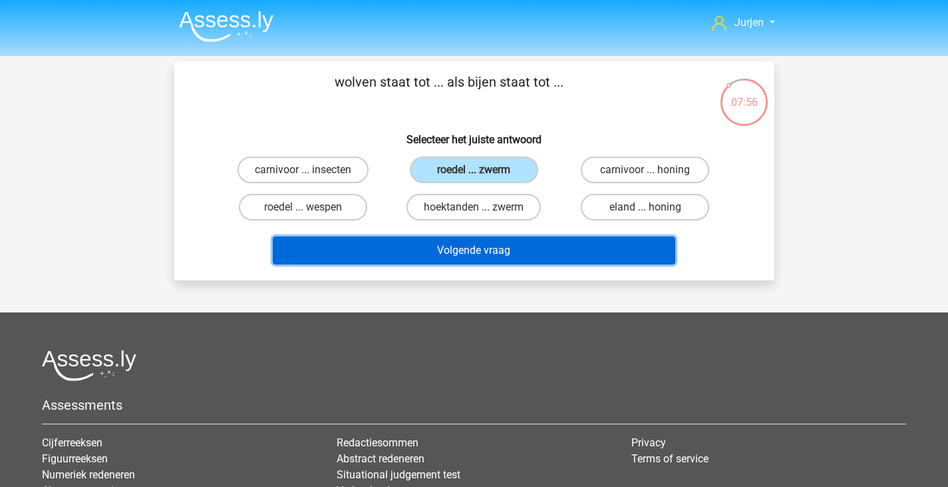
click at [472, 261] on button "Volgende vraag" at bounding box center [474, 250] width 403 height 28
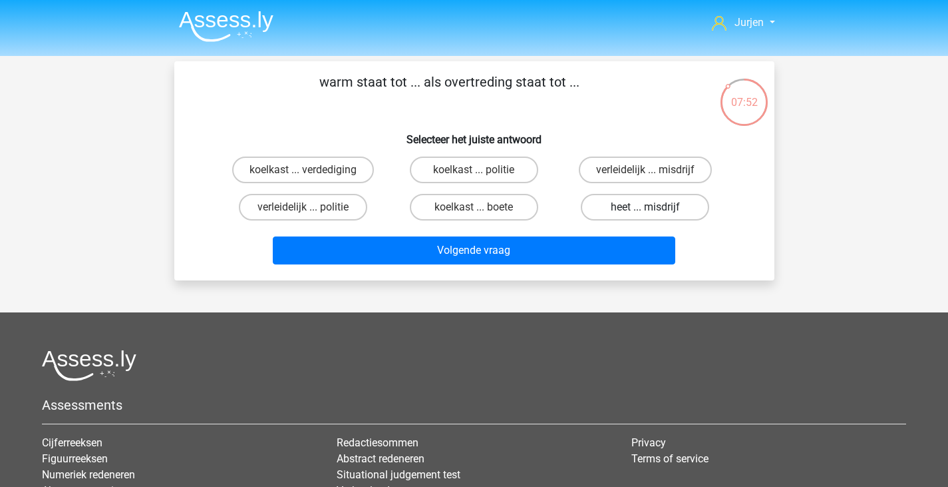
click at [636, 214] on label "heet ... misdrijf" at bounding box center [645, 207] width 128 height 27
click at [646, 214] on input "heet ... misdrijf" at bounding box center [650, 211] width 9 height 9
radio input "true"
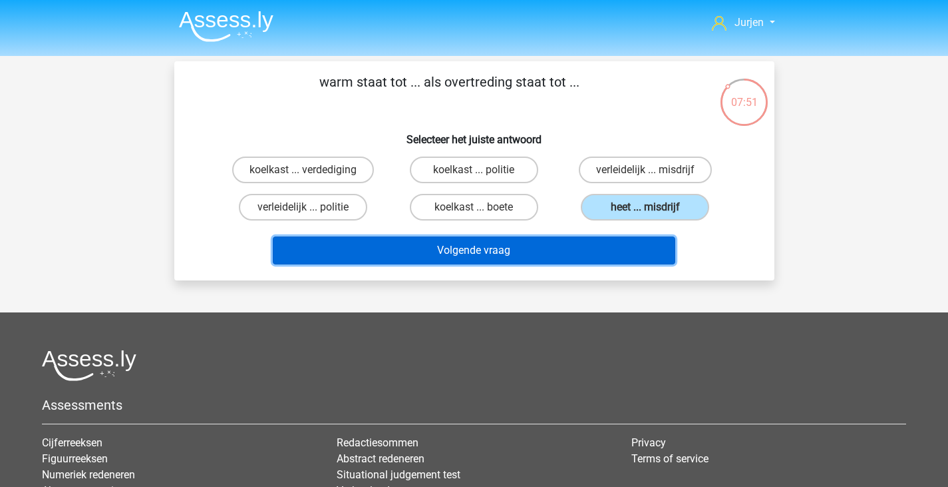
click at [590, 242] on button "Volgende vraag" at bounding box center [474, 250] width 403 height 28
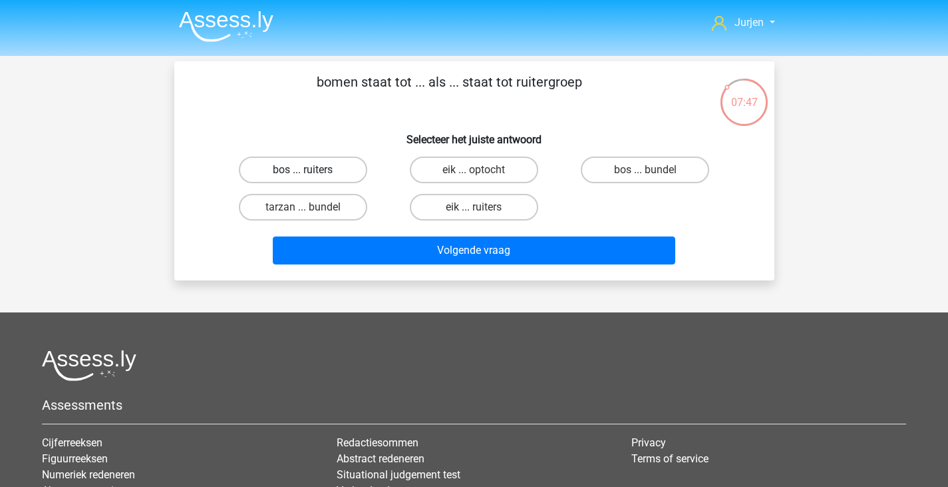
click at [336, 169] on label "bos ... ruiters" at bounding box center [303, 169] width 128 height 27
click at [311, 170] on input "bos ... ruiters" at bounding box center [307, 174] width 9 height 9
radio input "true"
click at [403, 234] on div "Volgende vraag" at bounding box center [475, 248] width 558 height 44
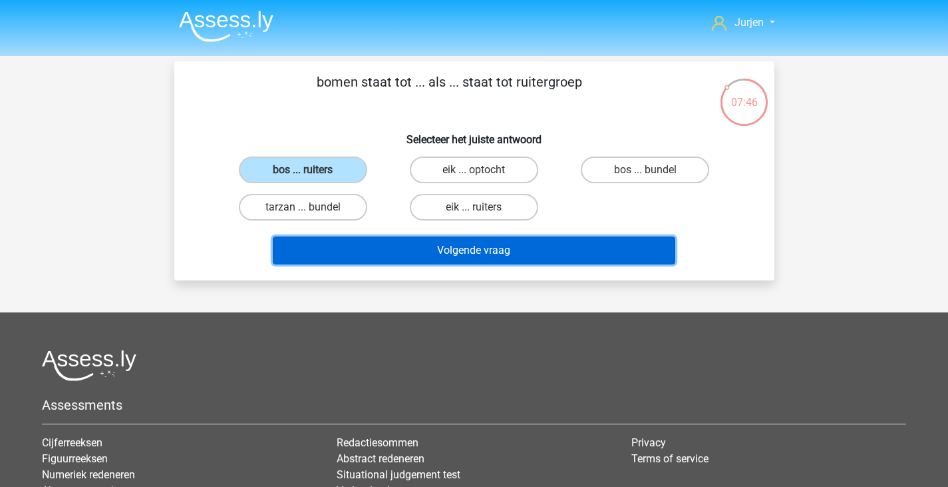
click at [408, 244] on button "Volgende vraag" at bounding box center [474, 250] width 403 height 28
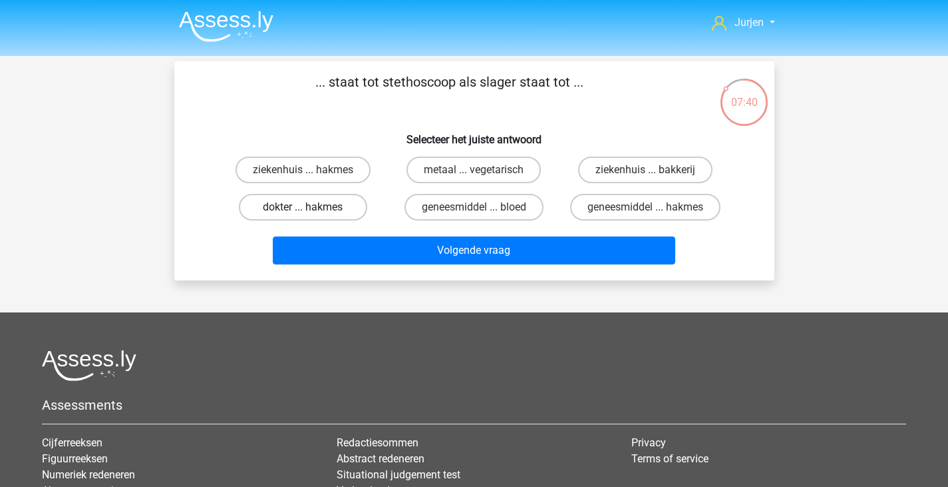
click at [325, 199] on label "dokter ... hakmes" at bounding box center [303, 207] width 128 height 27
click at [311, 207] on input "dokter ... hakmes" at bounding box center [307, 211] width 9 height 9
radio input "true"
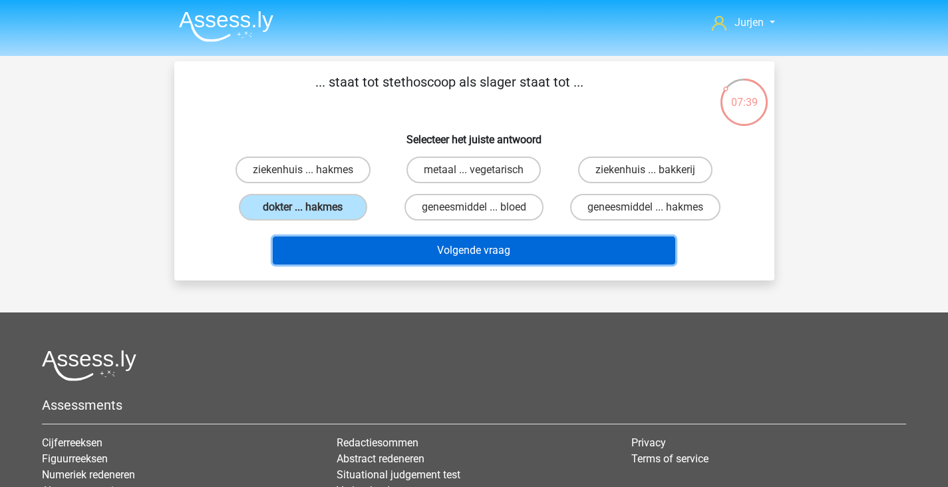
click at [451, 242] on button "Volgende vraag" at bounding box center [474, 250] width 403 height 28
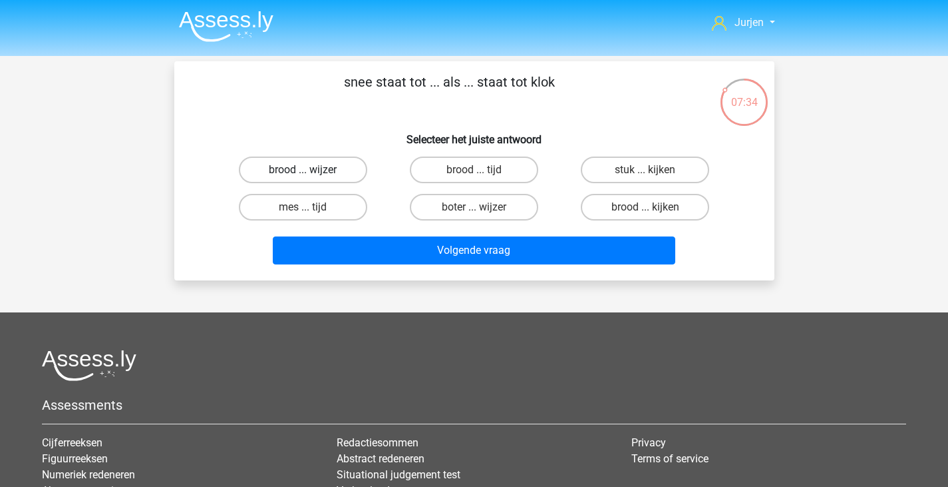
click at [339, 175] on label "brood ... wijzer" at bounding box center [303, 169] width 128 height 27
click at [311, 175] on input "brood ... wijzer" at bounding box center [307, 174] width 9 height 9
radio input "true"
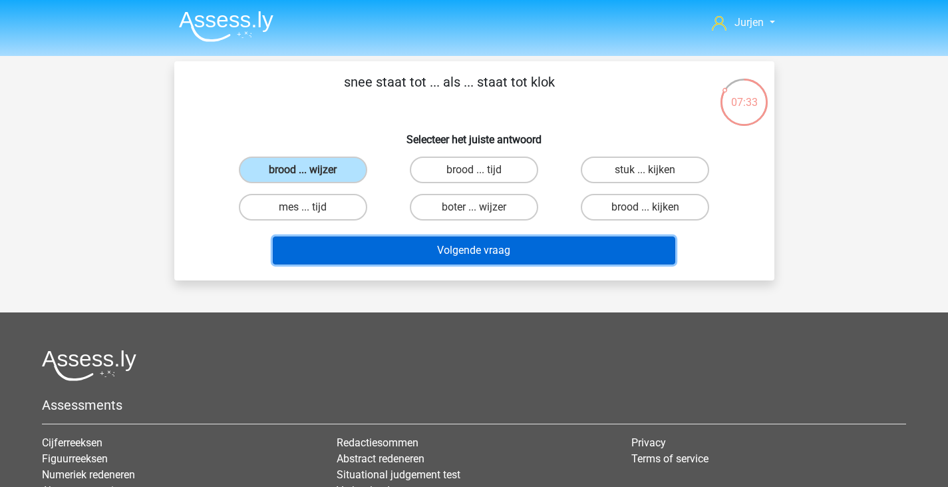
click at [396, 245] on button "Volgende vraag" at bounding box center [474, 250] width 403 height 28
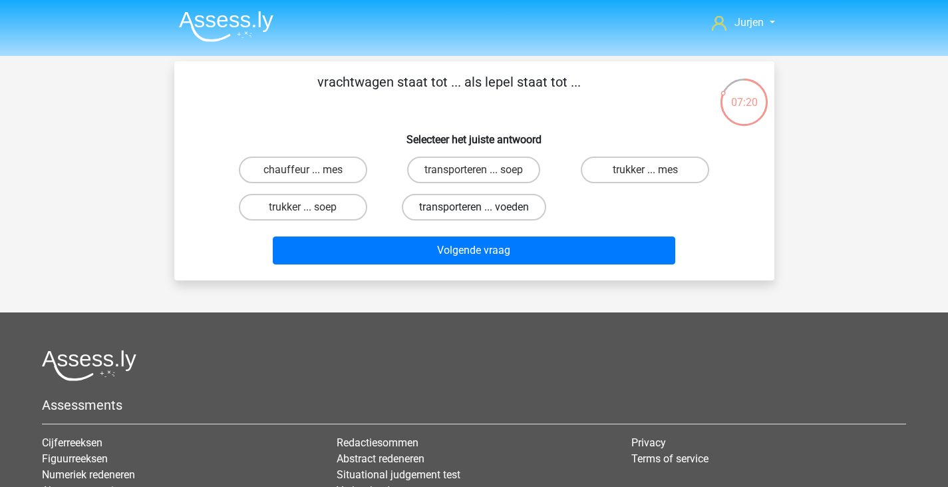
click at [491, 200] on label "transporteren ... voeden" at bounding box center [474, 207] width 144 height 27
click at [483, 207] on input "transporteren ... voeden" at bounding box center [478, 211] width 9 height 9
radio input "true"
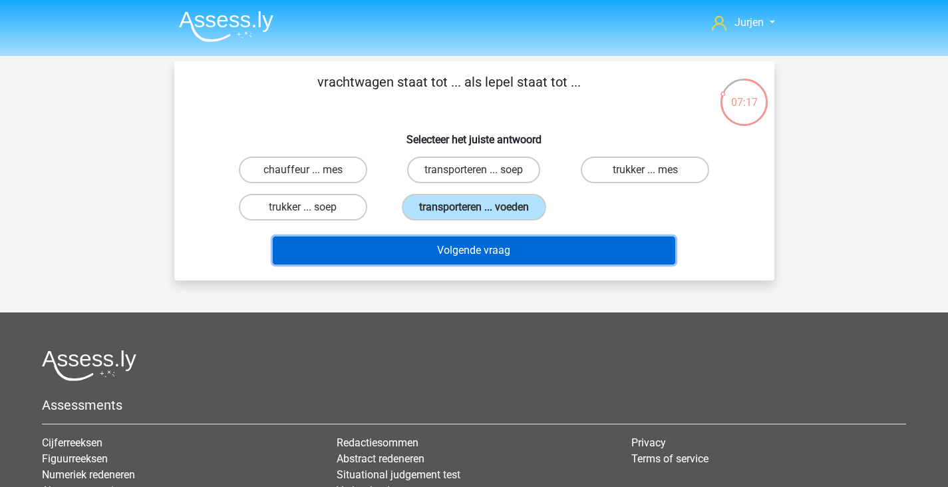
click at [516, 242] on button "Volgende vraag" at bounding box center [474, 250] width 403 height 28
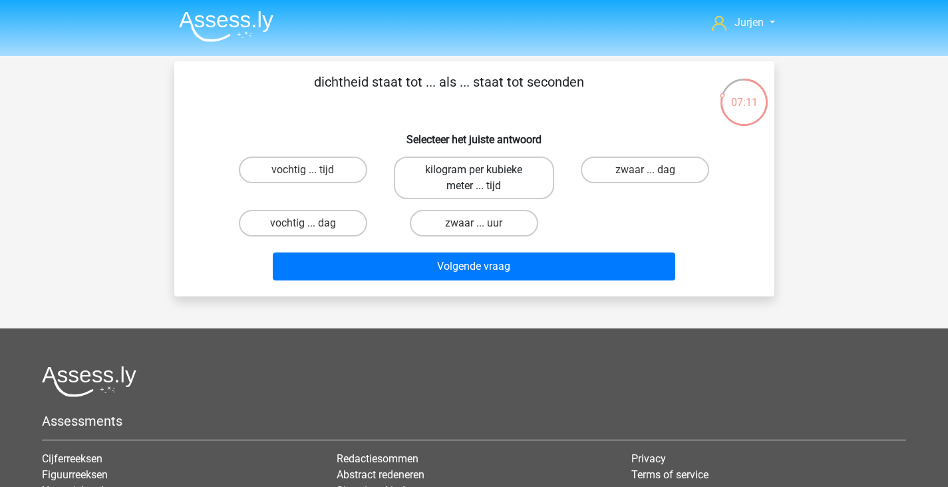
click at [522, 188] on label "kilogram per kubieke meter ... tijd" at bounding box center [474, 177] width 160 height 43
click at [483, 178] on input "kilogram per kubieke meter ... tijd" at bounding box center [478, 174] width 9 height 9
radio input "true"
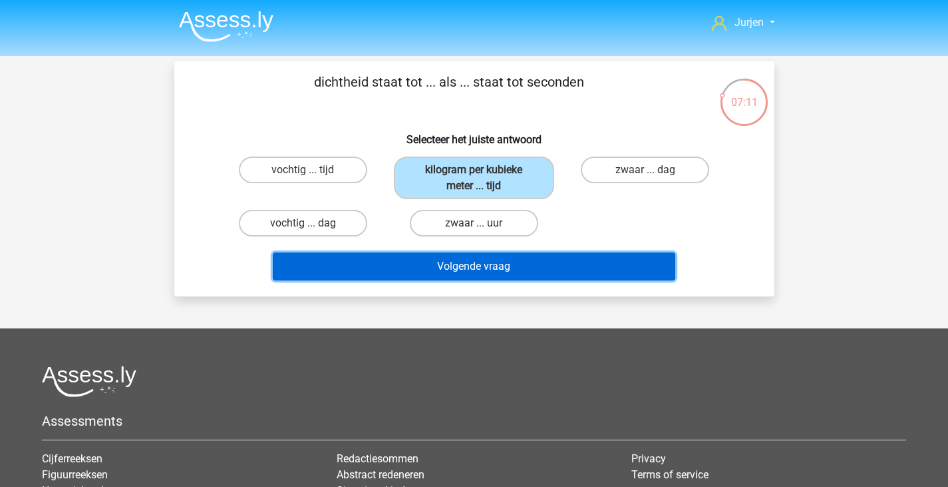
click at [545, 257] on button "Volgende vraag" at bounding box center [474, 266] width 403 height 28
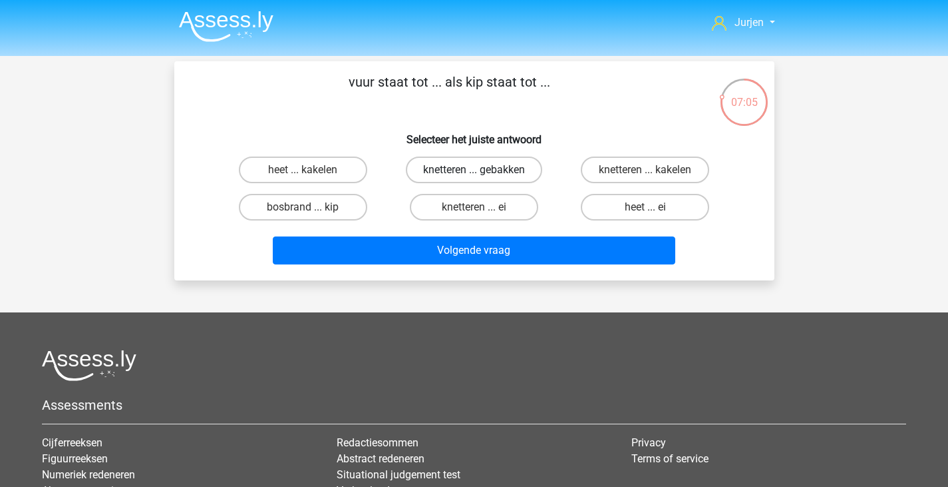
click at [502, 180] on label "knetteren ... gebakken" at bounding box center [474, 169] width 136 height 27
click at [483, 178] on input "knetteren ... gebakken" at bounding box center [478, 174] width 9 height 9
radio input "true"
click at [677, 177] on label "knetteren ... kakelen" at bounding box center [645, 169] width 128 height 27
click at [654, 177] on input "knetteren ... kakelen" at bounding box center [650, 174] width 9 height 9
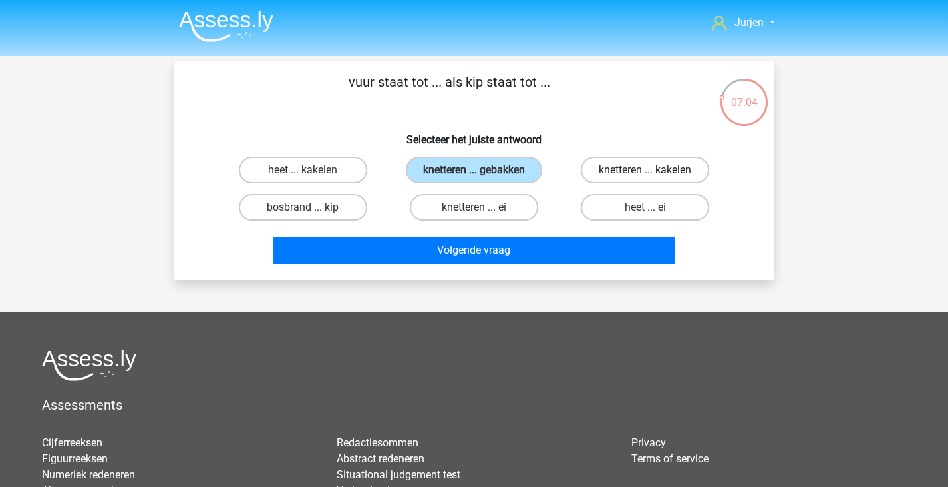
radio input "true"
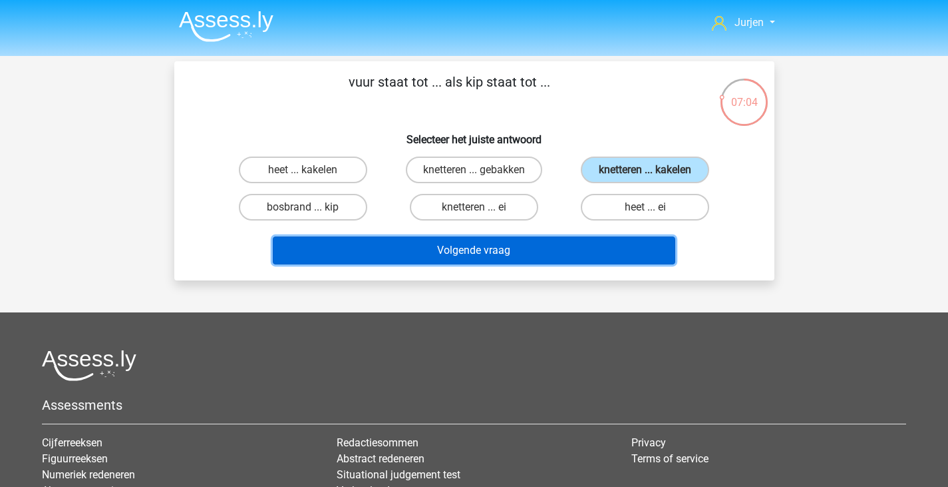
click at [593, 237] on button "Volgende vraag" at bounding box center [474, 250] width 403 height 28
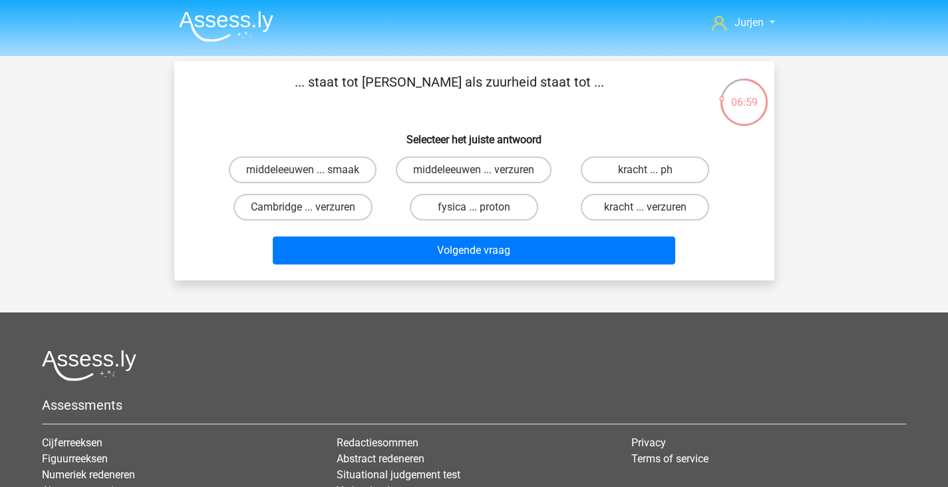
click at [646, 170] on input "kracht ... ph" at bounding box center [650, 174] width 9 height 9
radio input "true"
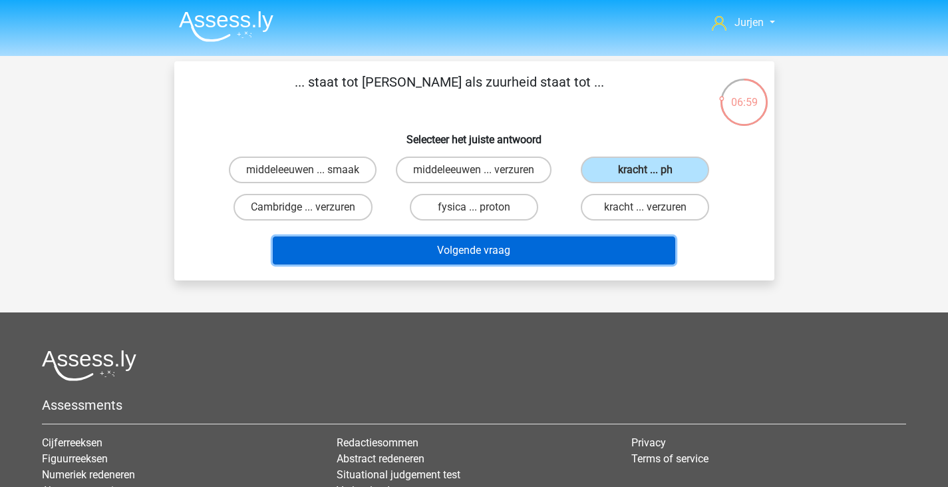
click at [558, 236] on button "Volgende vraag" at bounding box center [474, 250] width 403 height 28
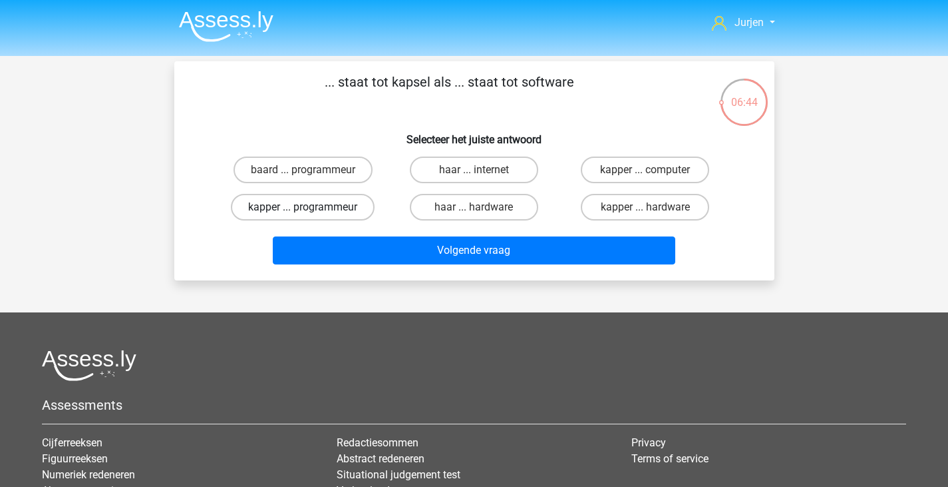
click at [346, 197] on label "kapper ... programmeur" at bounding box center [303, 207] width 144 height 27
click at [311, 207] on input "kapper ... programmeur" at bounding box center [307, 211] width 9 height 9
radio input "true"
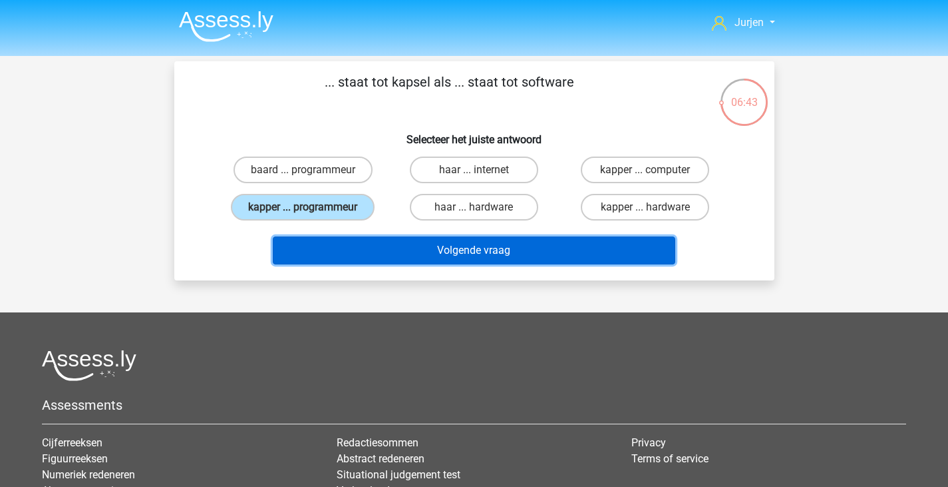
click at [432, 240] on button "Volgende vraag" at bounding box center [474, 250] width 403 height 28
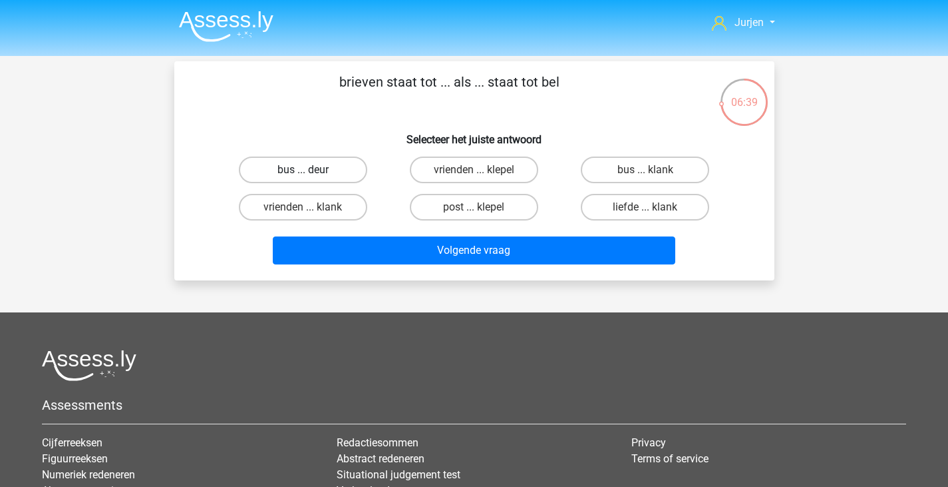
click at [343, 166] on label "bus ... deur" at bounding box center [303, 169] width 128 height 27
click at [311, 170] on input "bus ... deur" at bounding box center [307, 174] width 9 height 9
radio input "true"
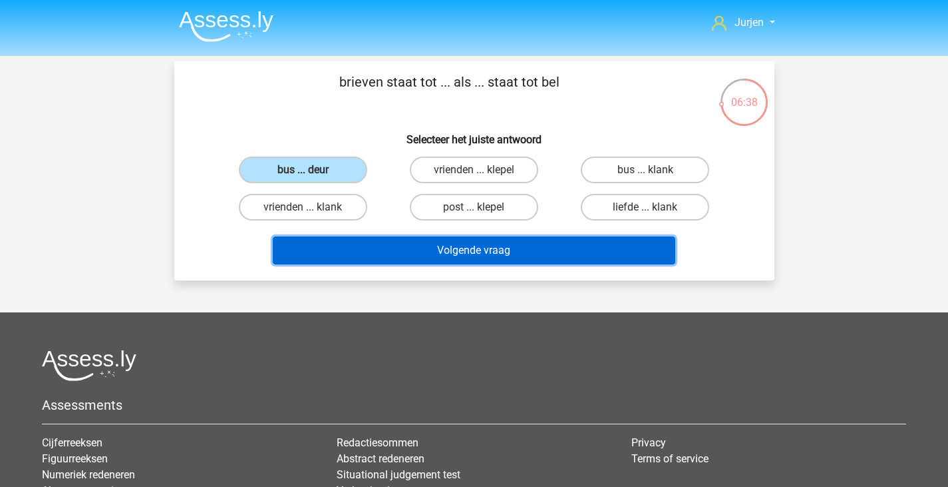
click at [420, 246] on button "Volgende vraag" at bounding box center [474, 250] width 403 height 28
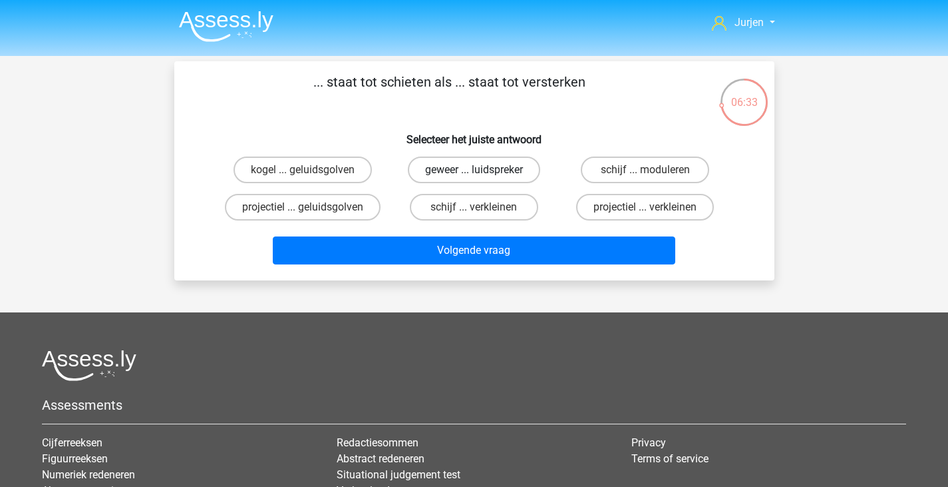
click at [475, 166] on label "geweer ... luidspreker" at bounding box center [474, 169] width 132 height 27
click at [475, 170] on input "geweer ... luidspreker" at bounding box center [478, 174] width 9 height 9
radio input "true"
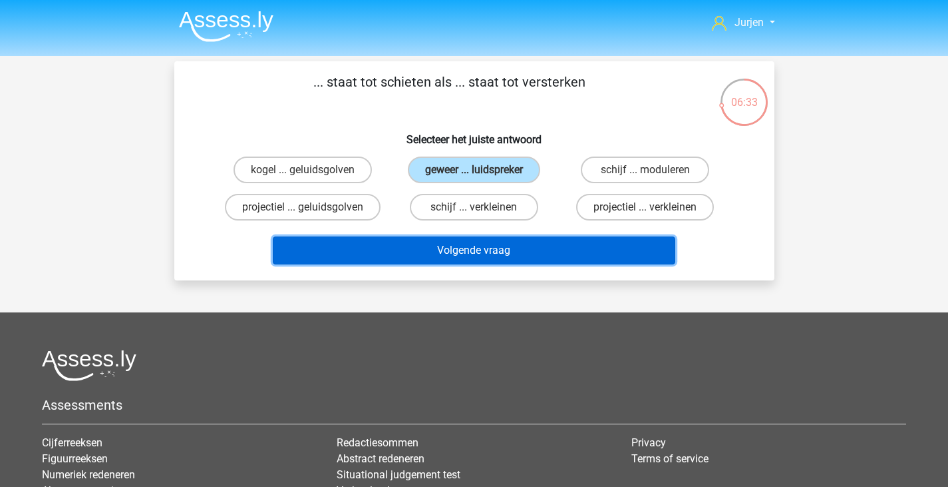
click at [514, 243] on button "Volgende vraag" at bounding box center [474, 250] width 403 height 28
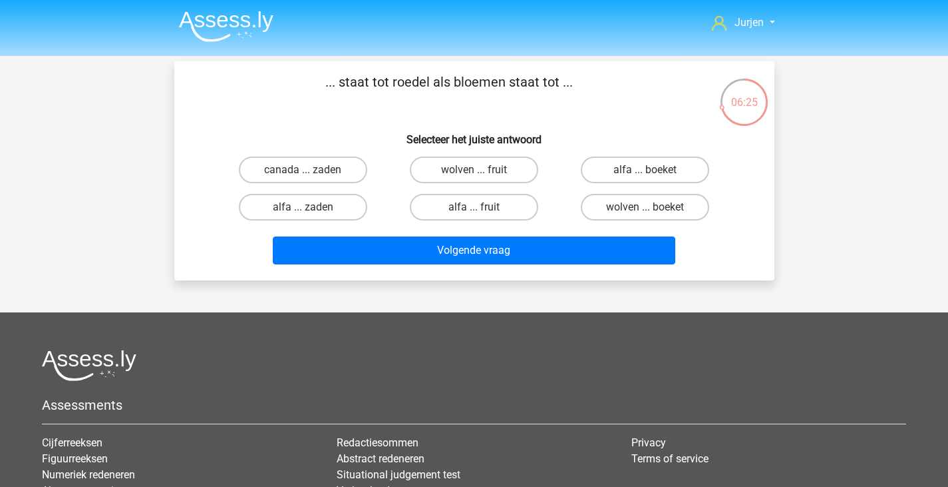
click at [582, 199] on div "wolven ... boeket" at bounding box center [645, 207] width 160 height 27
click at [600, 208] on label "wolven ... boeket" at bounding box center [645, 207] width 128 height 27
click at [646, 208] on input "wolven ... boeket" at bounding box center [650, 211] width 9 height 9
radio input "true"
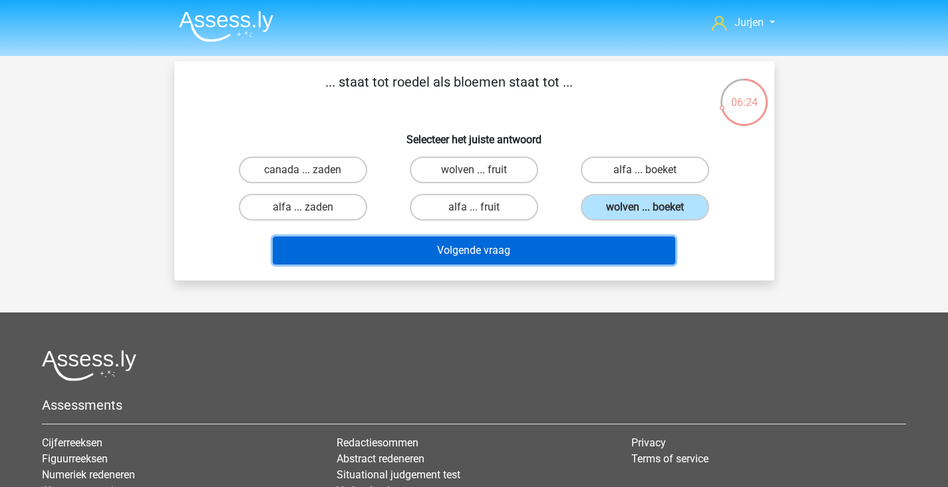
click at [596, 245] on button "Volgende vraag" at bounding box center [474, 250] width 403 height 28
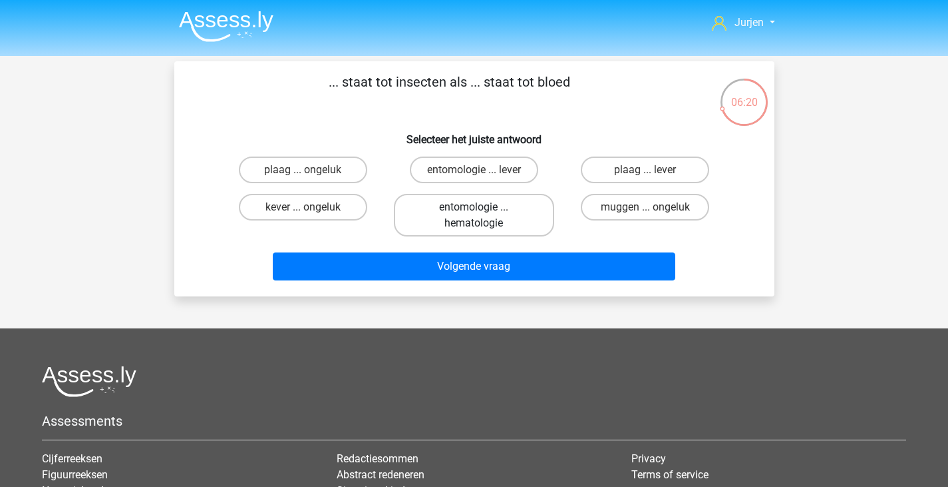
click at [531, 197] on label "entomologie ... hematologie" at bounding box center [474, 215] width 160 height 43
click at [483, 207] on input "entomologie ... hematologie" at bounding box center [478, 211] width 9 height 9
radio input "true"
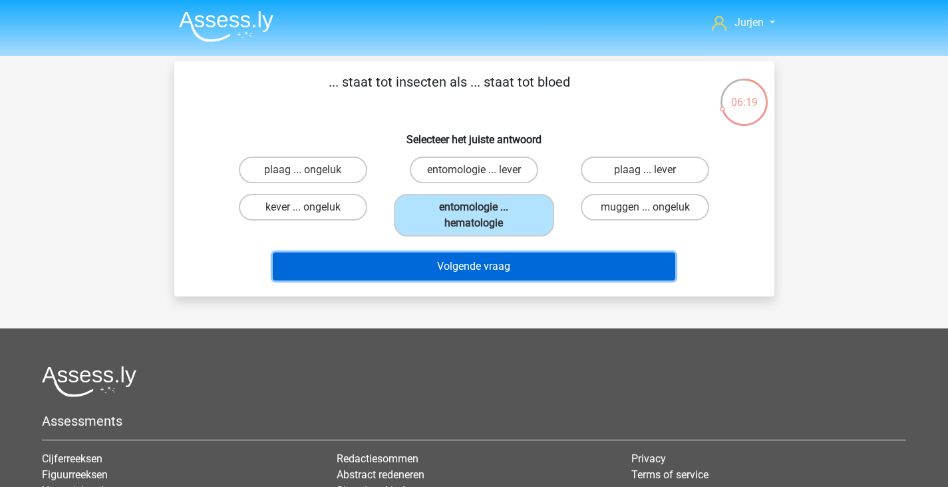
click at [545, 269] on button "Volgende vraag" at bounding box center [474, 266] width 403 height 28
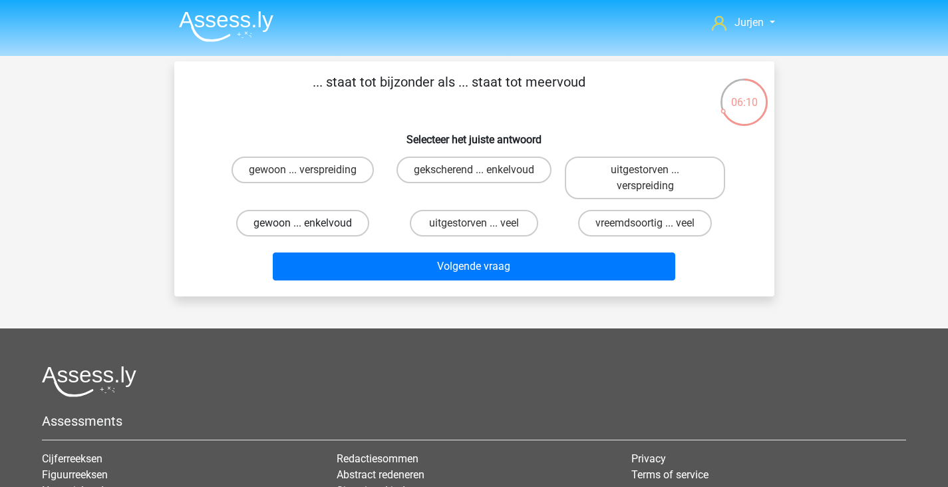
click at [325, 230] on label "gewoon ... enkelvoud" at bounding box center [302, 223] width 133 height 27
click at [311, 230] on input "gewoon ... enkelvoud" at bounding box center [307, 227] width 9 height 9
radio input "true"
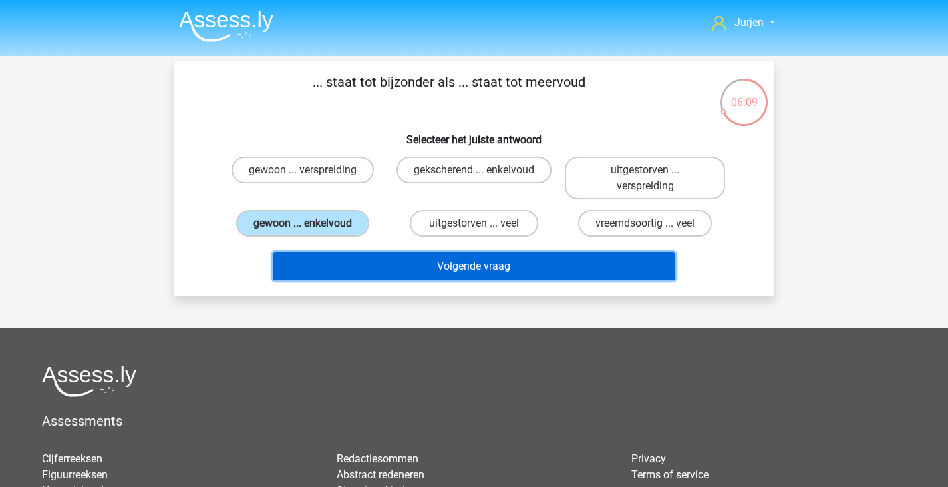
click at [351, 258] on button "Volgende vraag" at bounding box center [474, 266] width 403 height 28
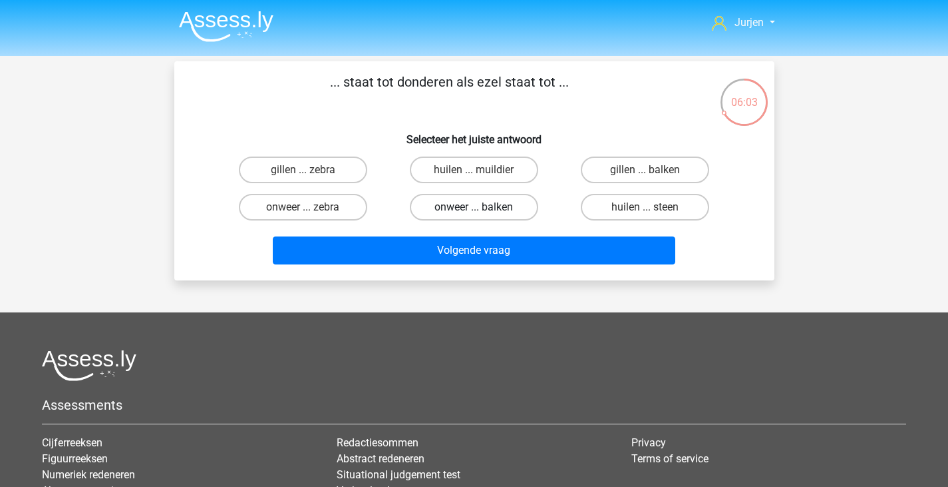
click at [473, 212] on label "onweer ... balken" at bounding box center [474, 207] width 128 height 27
click at [474, 212] on input "onweer ... balken" at bounding box center [478, 211] width 9 height 9
radio input "true"
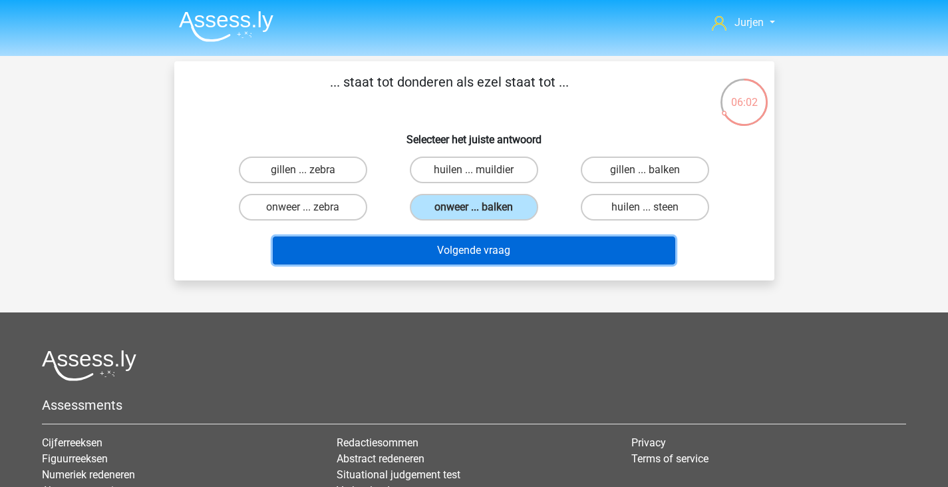
click at [509, 254] on button "Volgende vraag" at bounding box center [474, 250] width 403 height 28
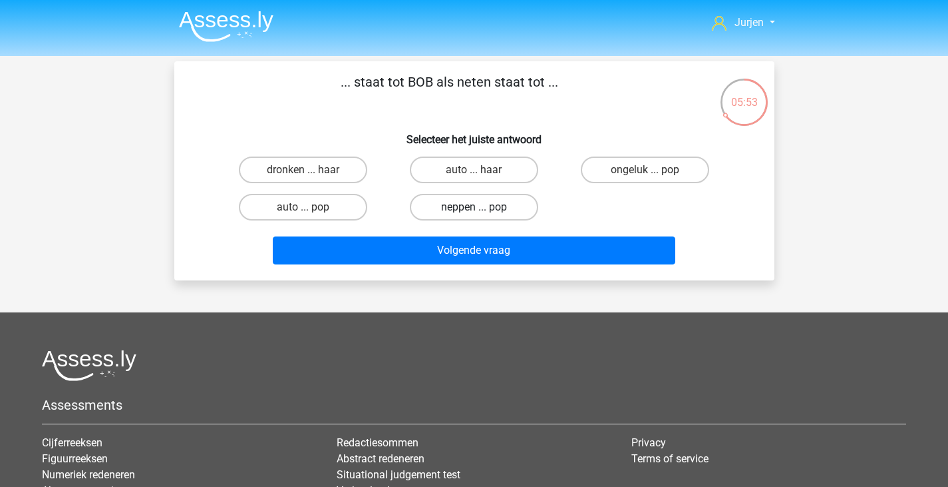
click at [493, 197] on label "neppen ... pop" at bounding box center [474, 207] width 128 height 27
click at [483, 207] on input "neppen ... pop" at bounding box center [478, 211] width 9 height 9
radio input "true"
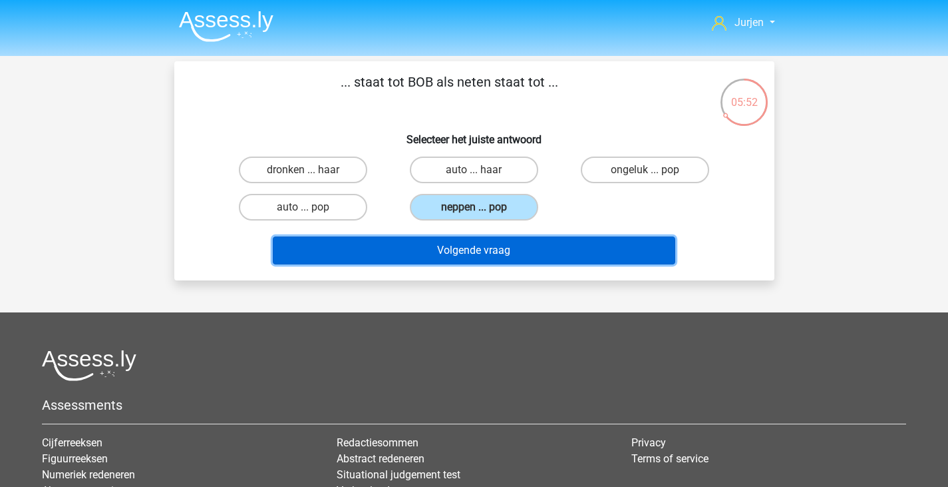
click at [522, 254] on button "Volgende vraag" at bounding box center [474, 250] width 403 height 28
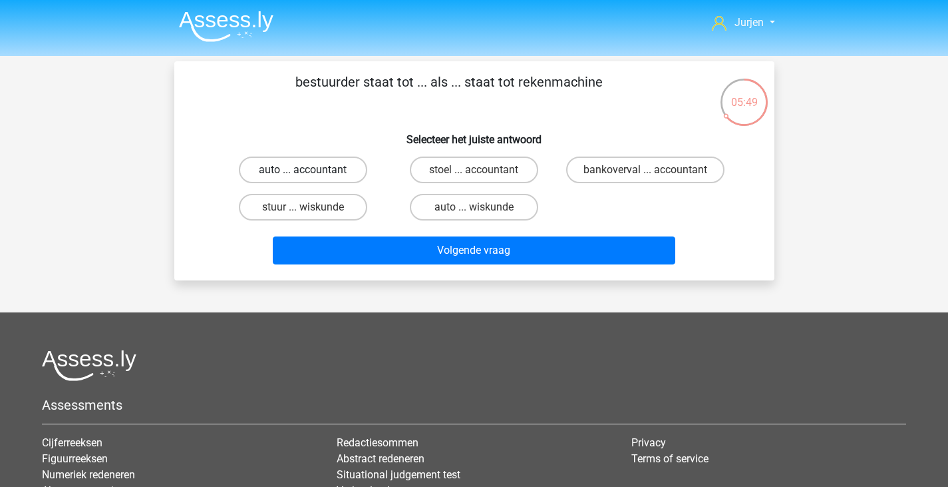
click at [319, 174] on label "auto ... accountant" at bounding box center [303, 169] width 128 height 27
click at [311, 174] on input "auto ... accountant" at bounding box center [307, 174] width 9 height 9
radio input "true"
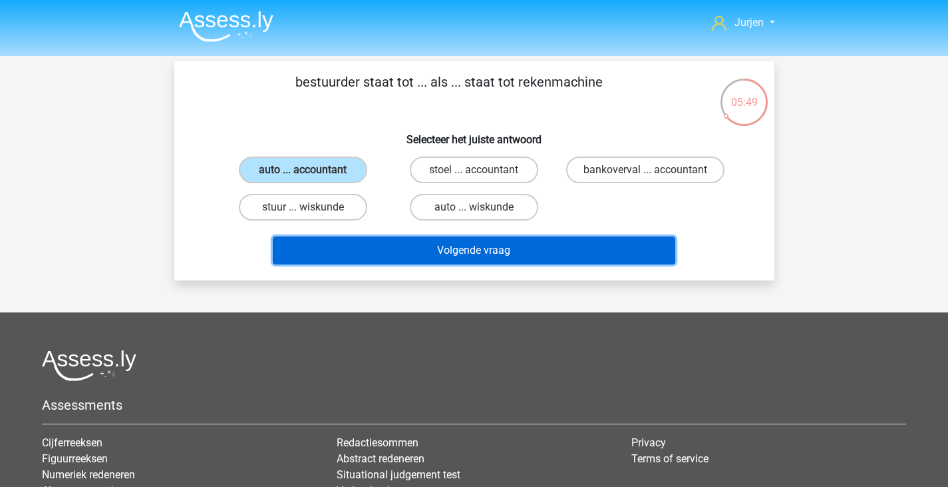
click at [428, 250] on button "Volgende vraag" at bounding box center [474, 250] width 403 height 28
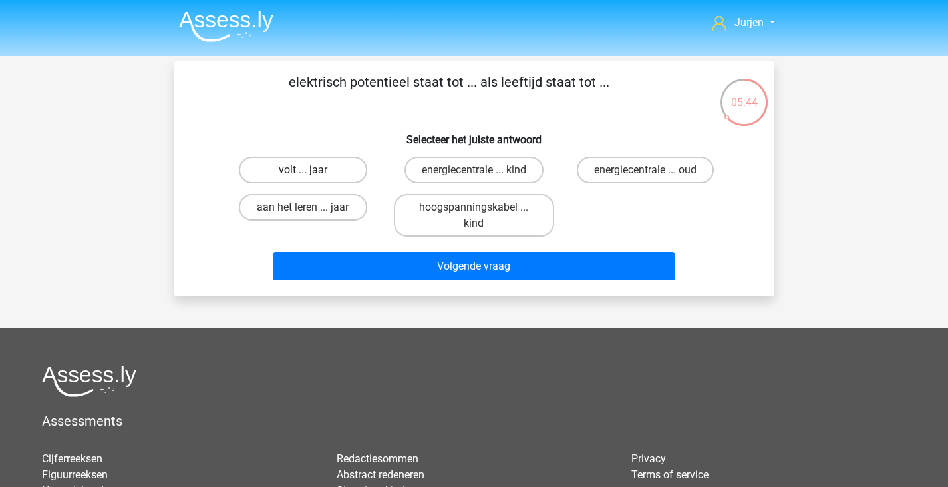
click at [333, 163] on label "volt ... jaar" at bounding box center [303, 169] width 128 height 27
click at [311, 170] on input "volt ... jaar" at bounding box center [307, 174] width 9 height 9
radio input "true"
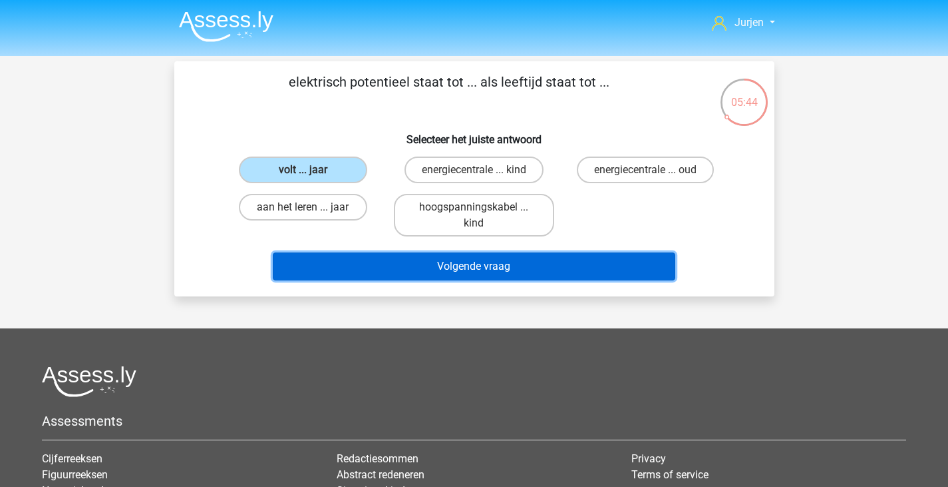
click at [540, 268] on button "Volgende vraag" at bounding box center [474, 266] width 403 height 28
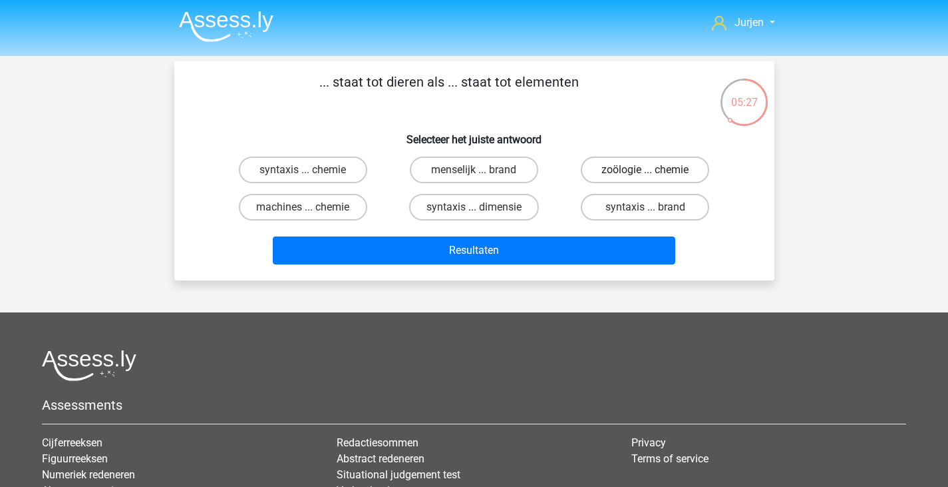
click at [632, 174] on label "zoölogie ... chemie" at bounding box center [645, 169] width 128 height 27
click at [646, 174] on input "zoölogie ... chemie" at bounding box center [650, 174] width 9 height 9
radio input "true"
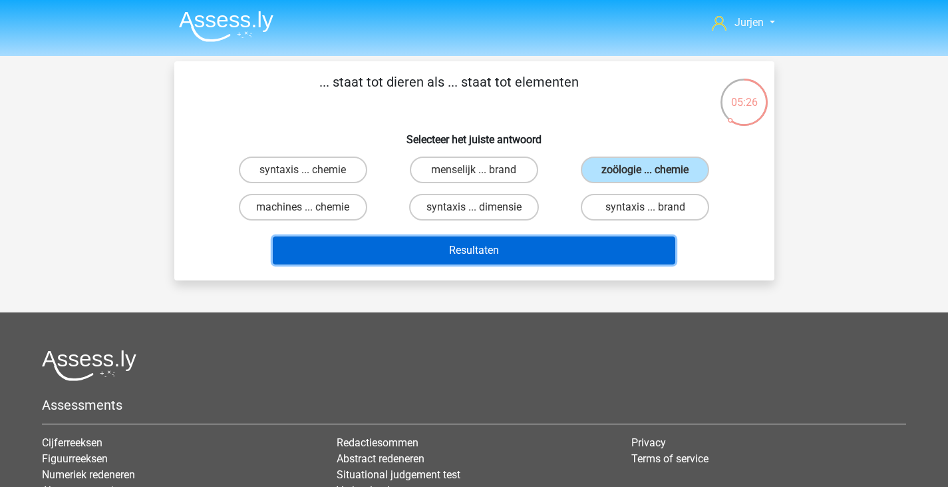
click at [582, 246] on button "Resultaten" at bounding box center [474, 250] width 403 height 28
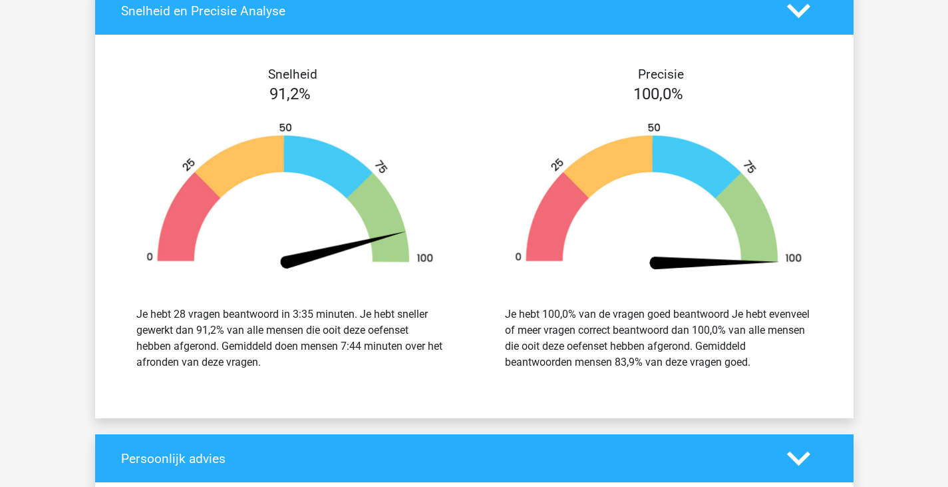
scroll to position [2396, 0]
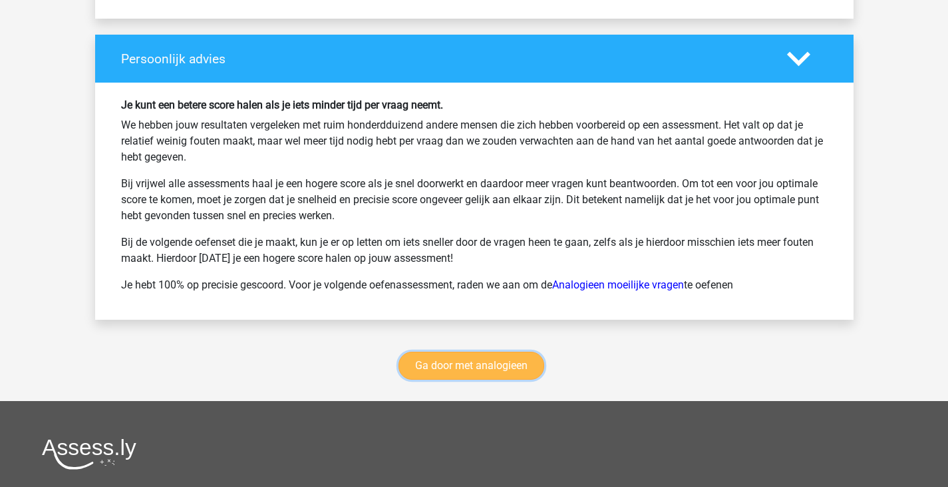
click at [481, 366] on link "Ga door met analogieen" at bounding box center [472, 365] width 146 height 28
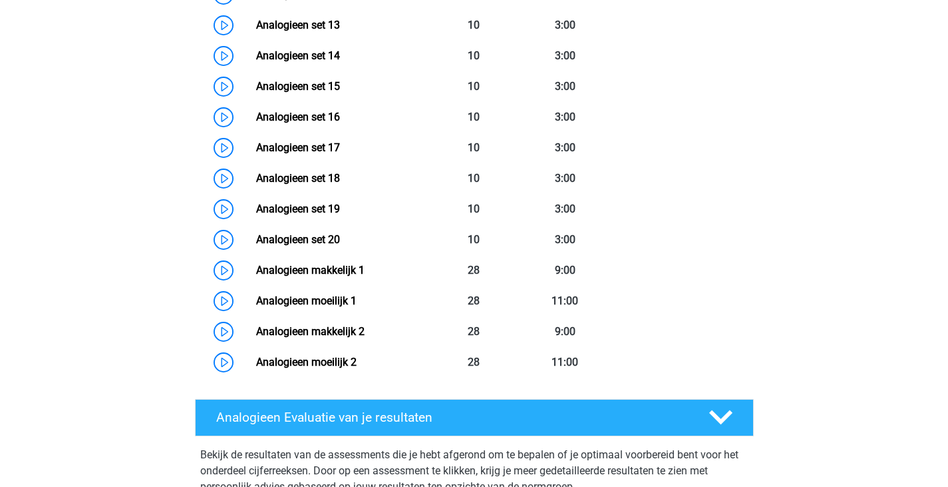
scroll to position [1078, 0]
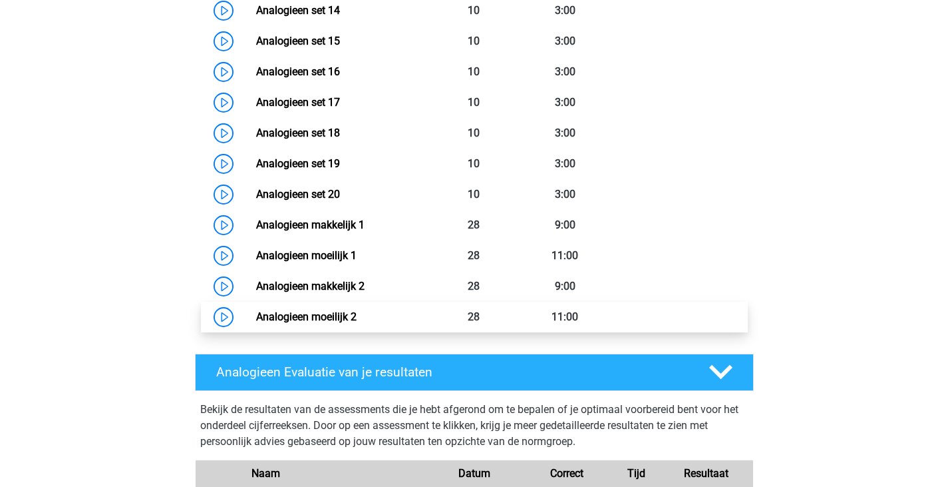
click at [357, 316] on link "Analogieen moeilijk 2" at bounding box center [306, 316] width 101 height 13
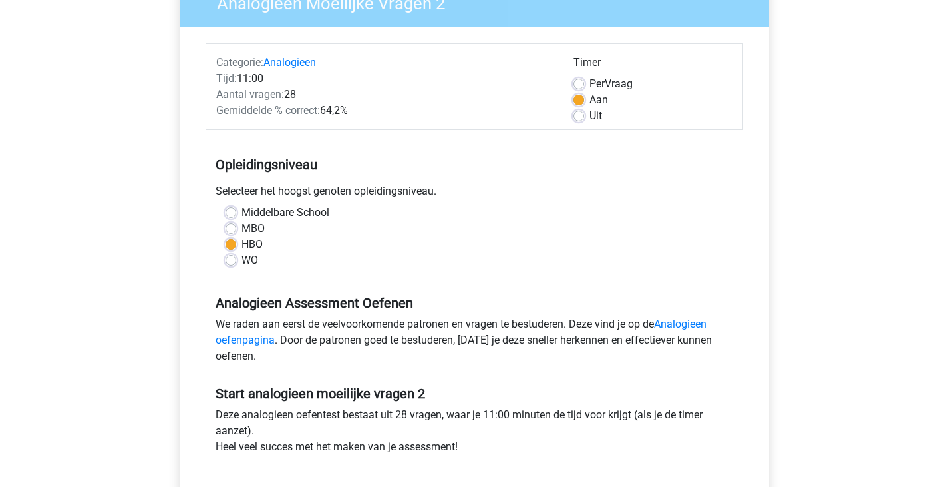
scroll to position [266, 0]
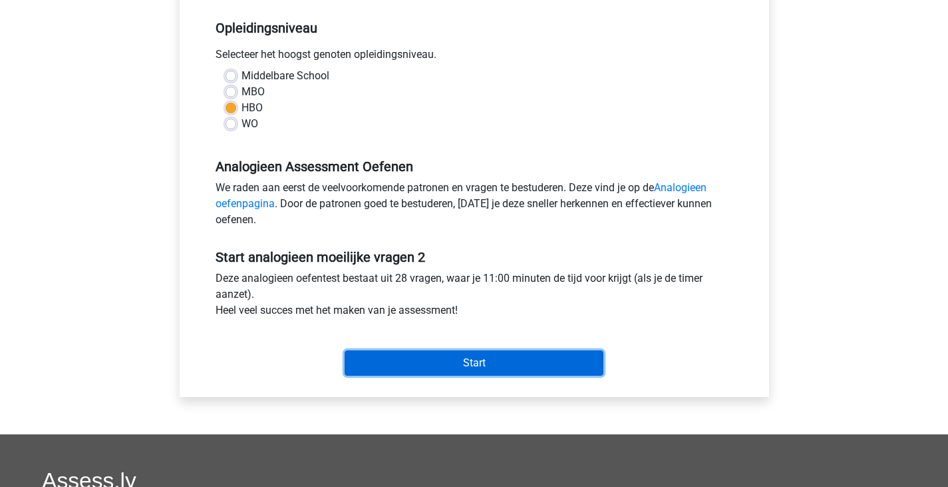
click at [443, 359] on input "Start" at bounding box center [474, 362] width 259 height 25
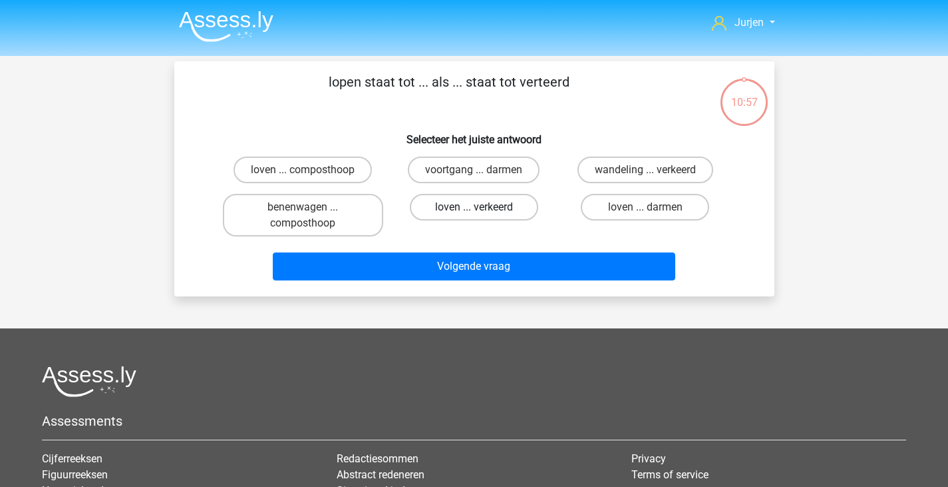
click at [485, 217] on label "loven ... verkeerd" at bounding box center [474, 207] width 128 height 27
click at [483, 216] on input "loven ... verkeerd" at bounding box center [478, 211] width 9 height 9
radio input "true"
click at [511, 246] on div "Volgende vraag" at bounding box center [475, 264] width 558 height 44
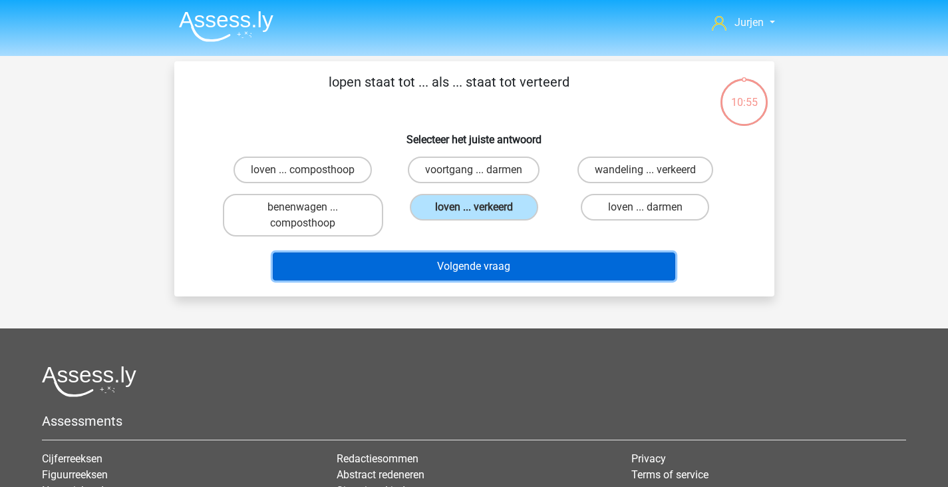
click at [515, 258] on button "Volgende vraag" at bounding box center [474, 266] width 403 height 28
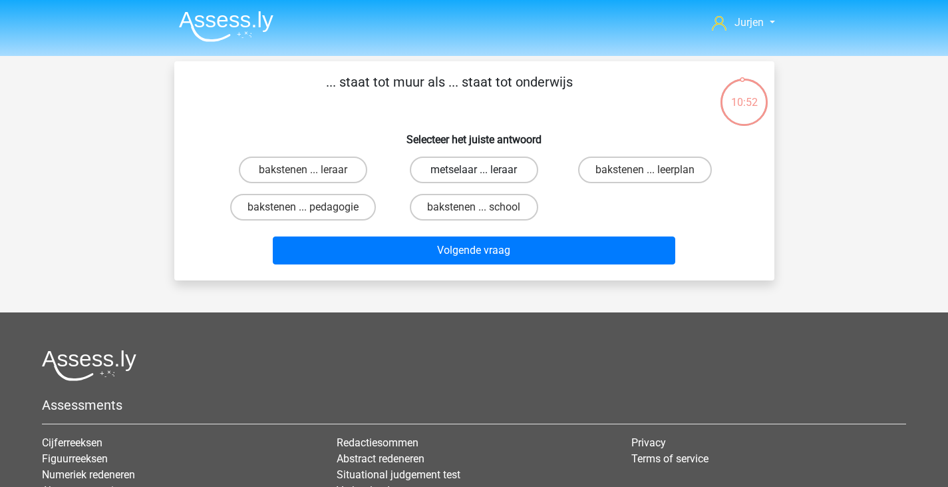
click at [522, 173] on label "metselaar ... leraar" at bounding box center [474, 169] width 128 height 27
click at [483, 173] on input "metselaar ... leraar" at bounding box center [478, 174] width 9 height 9
radio input "true"
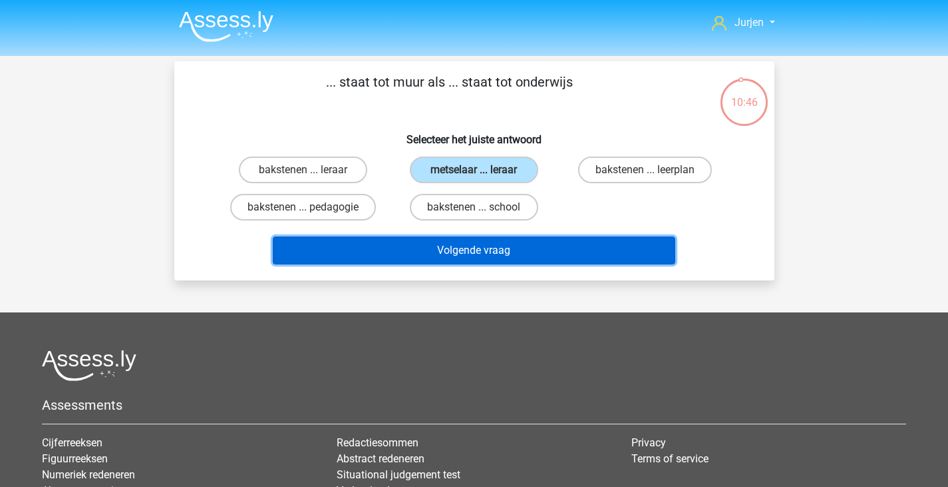
click at [547, 253] on button "Volgende vraag" at bounding box center [474, 250] width 403 height 28
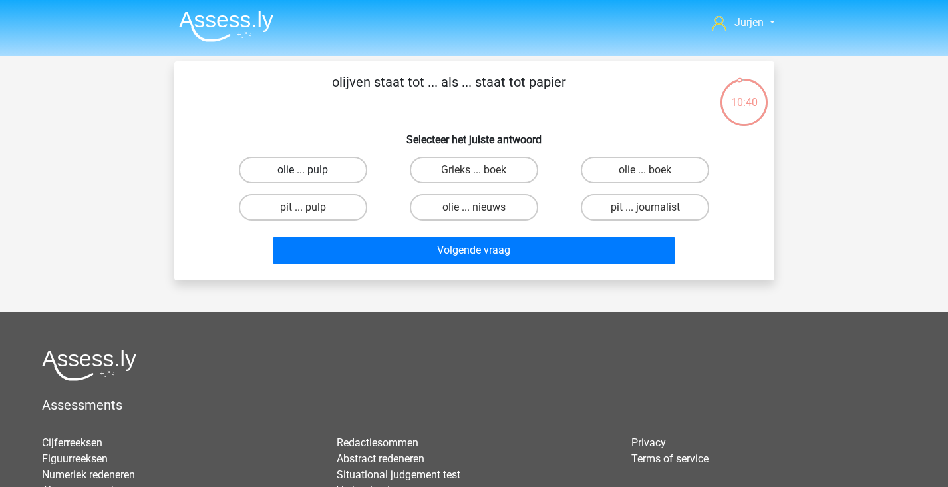
click at [360, 169] on label "olie ... pulp" at bounding box center [303, 169] width 128 height 27
click at [311, 170] on input "olie ... pulp" at bounding box center [307, 174] width 9 height 9
radio input "true"
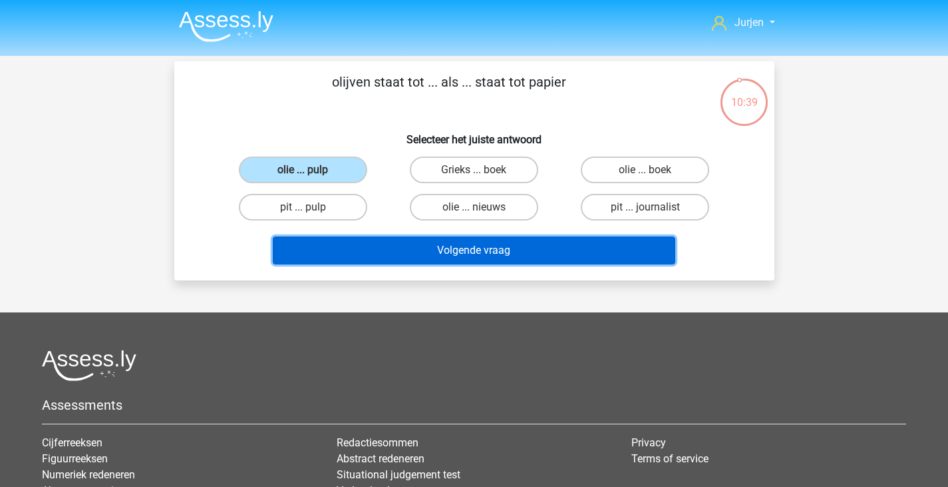
click at [497, 249] on button "Volgende vraag" at bounding box center [474, 250] width 403 height 28
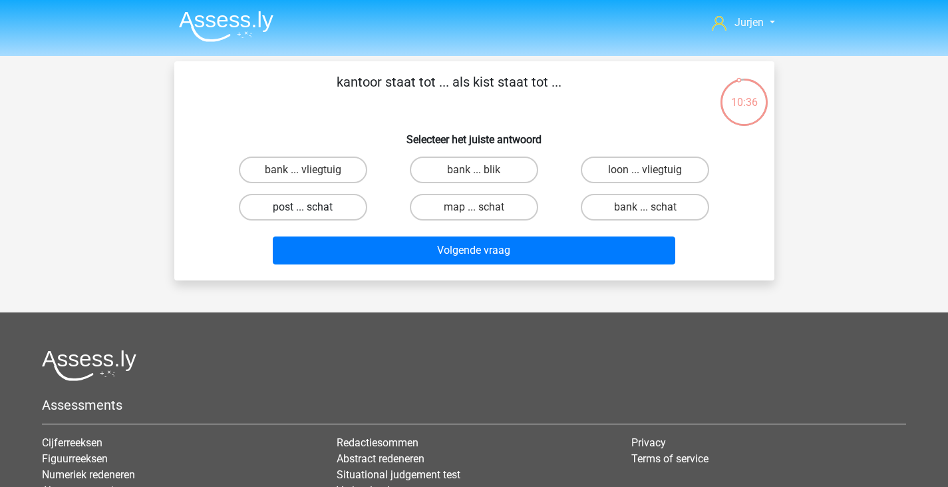
click at [345, 202] on label "post ... schat" at bounding box center [303, 207] width 128 height 27
click at [311, 207] on input "post ... schat" at bounding box center [307, 211] width 9 height 9
radio input "true"
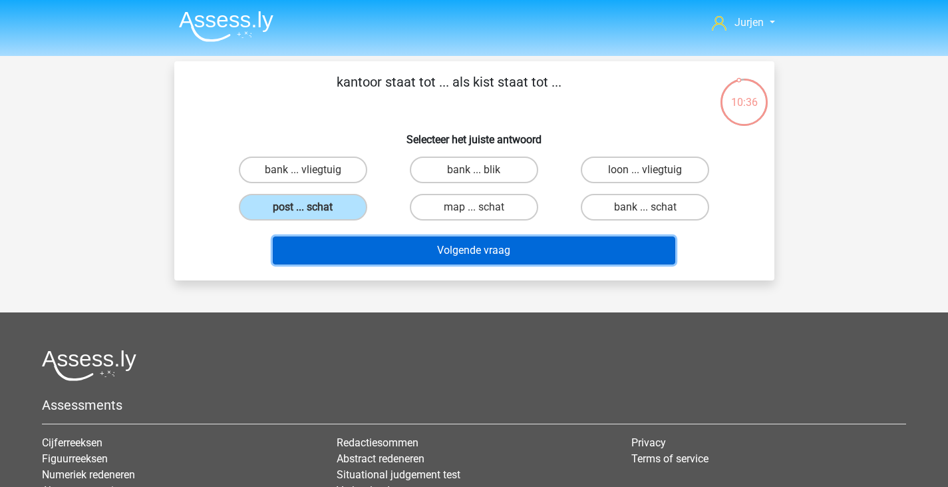
click at [435, 260] on button "Volgende vraag" at bounding box center [474, 250] width 403 height 28
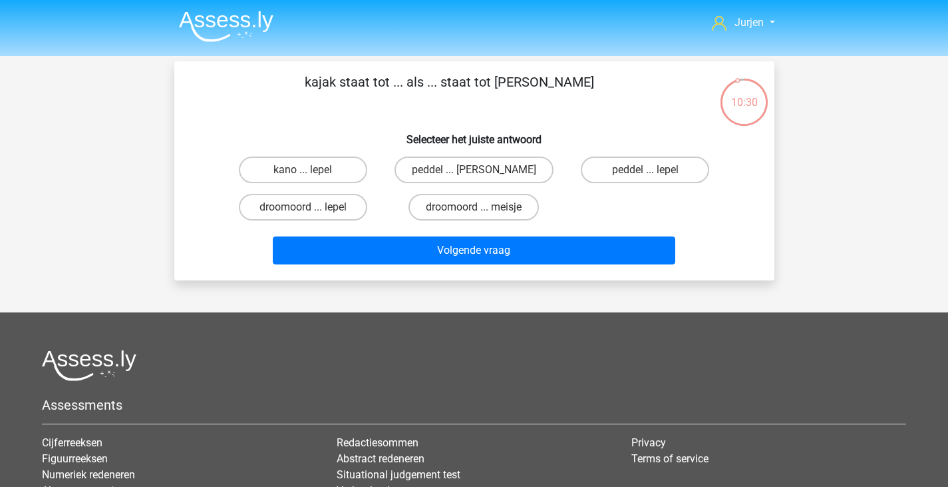
click at [474, 216] on input "droomoord ... meisje" at bounding box center [478, 211] width 9 height 9
radio input "true"
click at [345, 210] on label "droomoord ... lepel" at bounding box center [303, 207] width 128 height 27
click at [311, 210] on input "droomoord ... lepel" at bounding box center [307, 211] width 9 height 9
radio input "true"
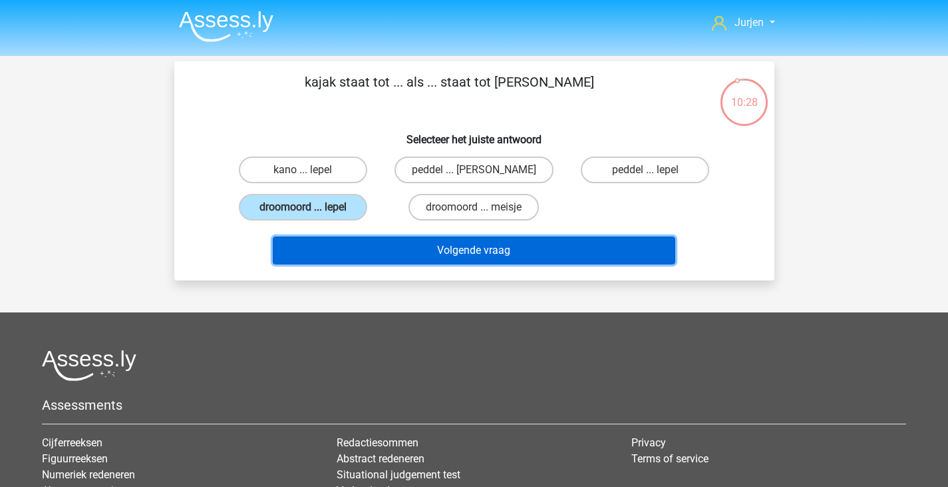
click at [355, 240] on button "Volgende vraag" at bounding box center [474, 250] width 403 height 28
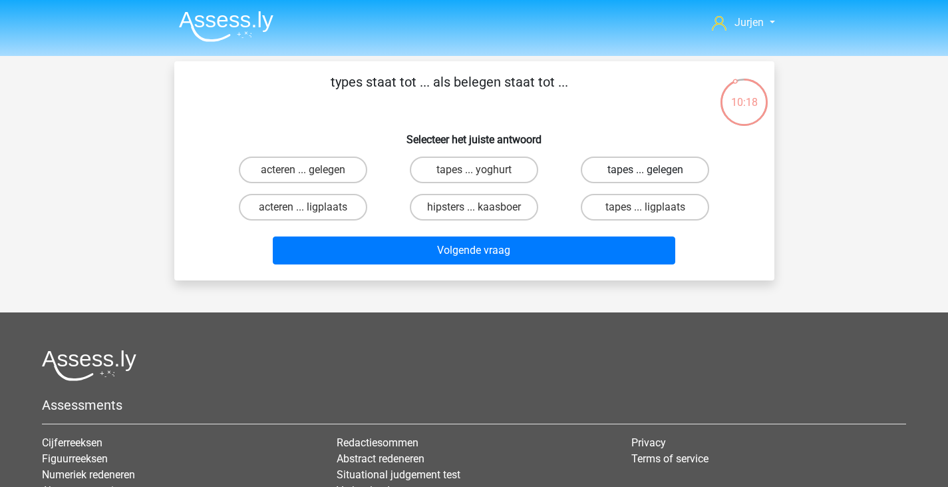
click at [616, 165] on label "tapes ... gelegen" at bounding box center [645, 169] width 128 height 27
click at [646, 170] on input "tapes ... gelegen" at bounding box center [650, 174] width 9 height 9
radio input "true"
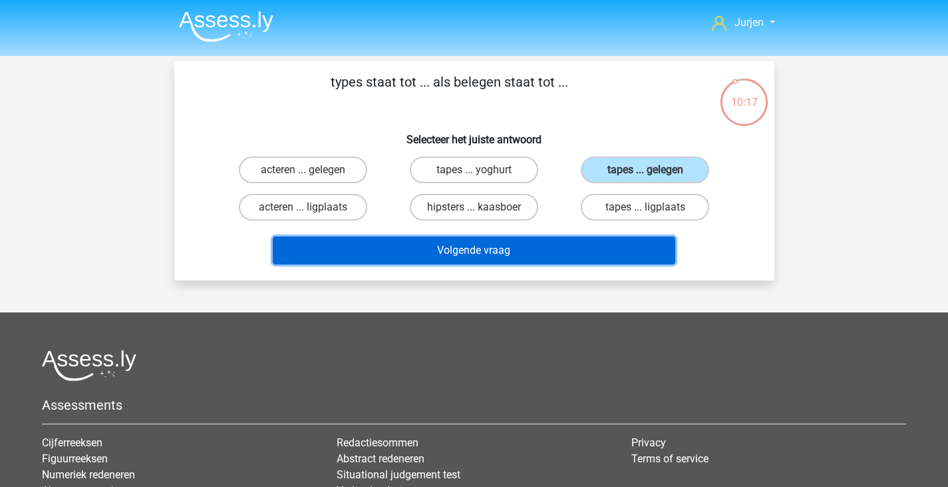
click at [579, 246] on button "Volgende vraag" at bounding box center [474, 250] width 403 height 28
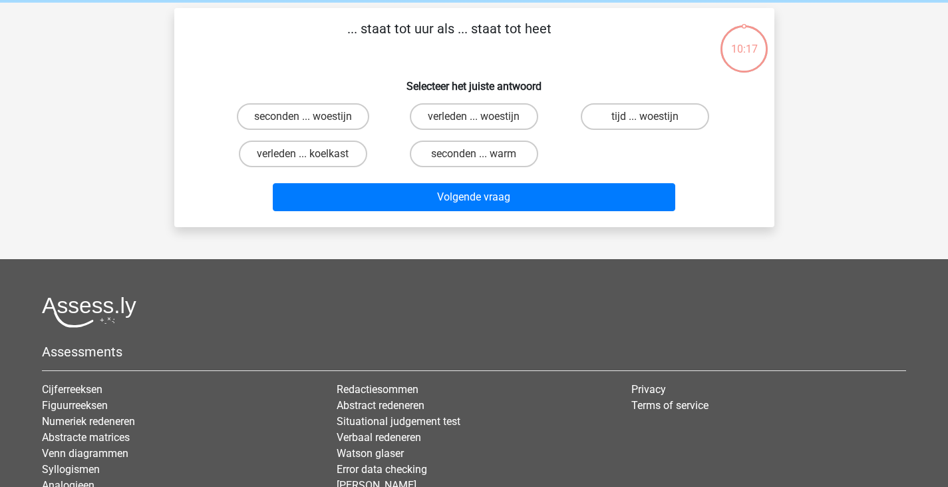
scroll to position [61, 0]
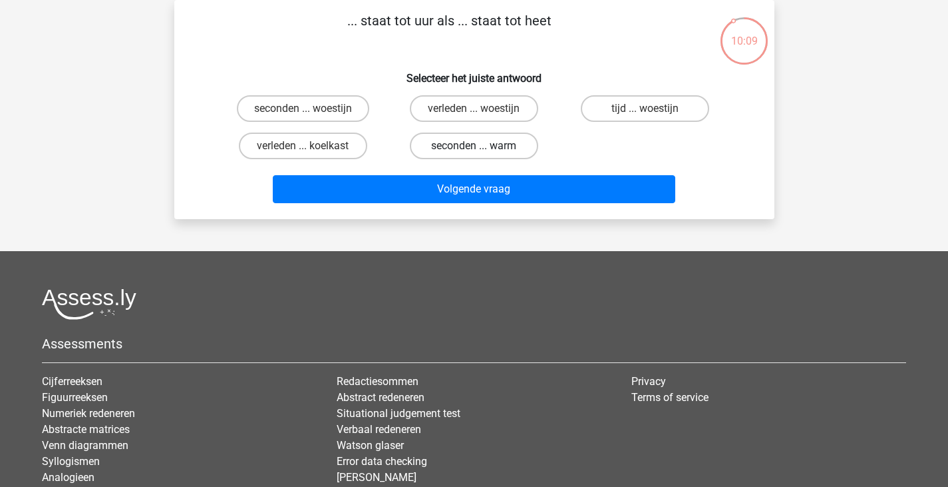
click at [451, 153] on label "seconden ... warm" at bounding box center [474, 145] width 128 height 27
click at [474, 153] on input "seconden ... warm" at bounding box center [478, 150] width 9 height 9
radio input "true"
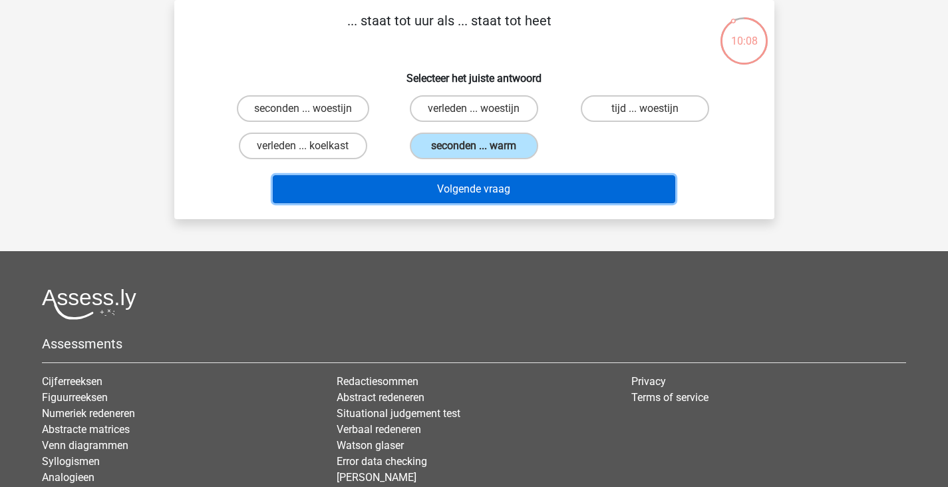
click at [457, 183] on button "Volgende vraag" at bounding box center [474, 189] width 403 height 28
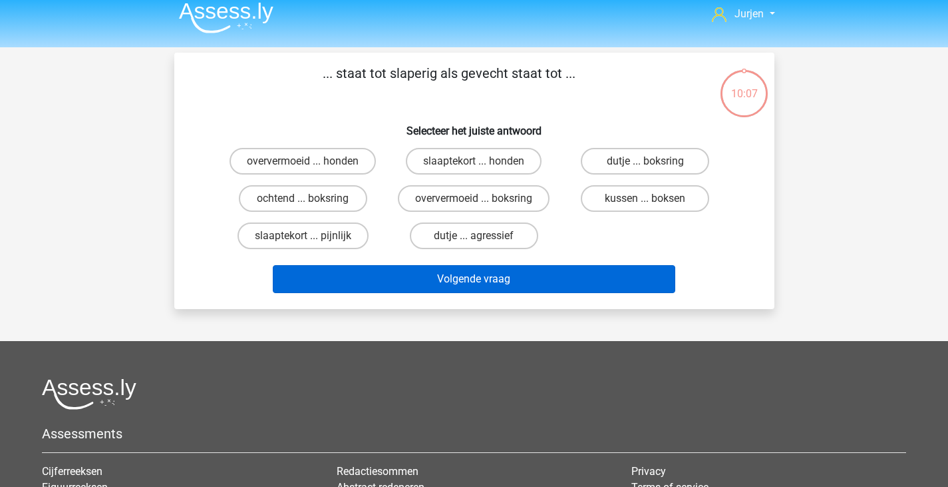
scroll to position [0, 0]
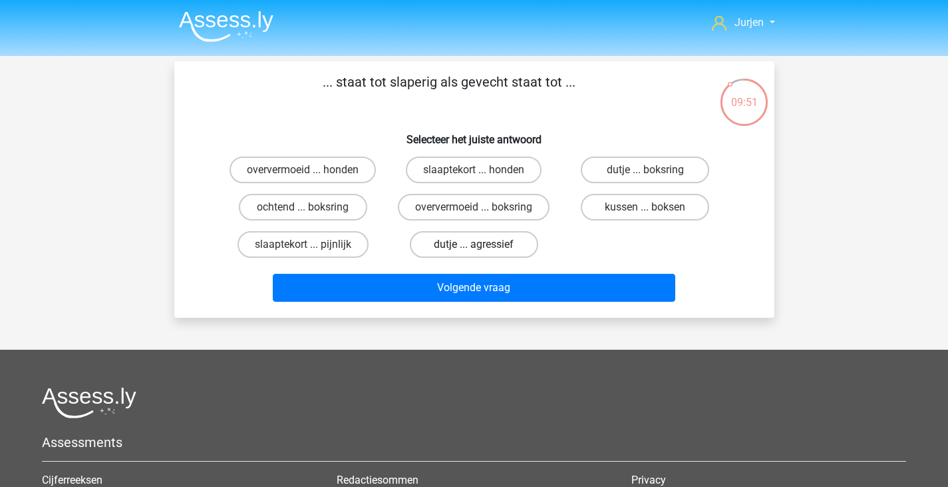
click at [478, 236] on label "dutje ... agressief" at bounding box center [474, 244] width 128 height 27
click at [478, 244] on input "dutje ... agressief" at bounding box center [478, 248] width 9 height 9
radio input "true"
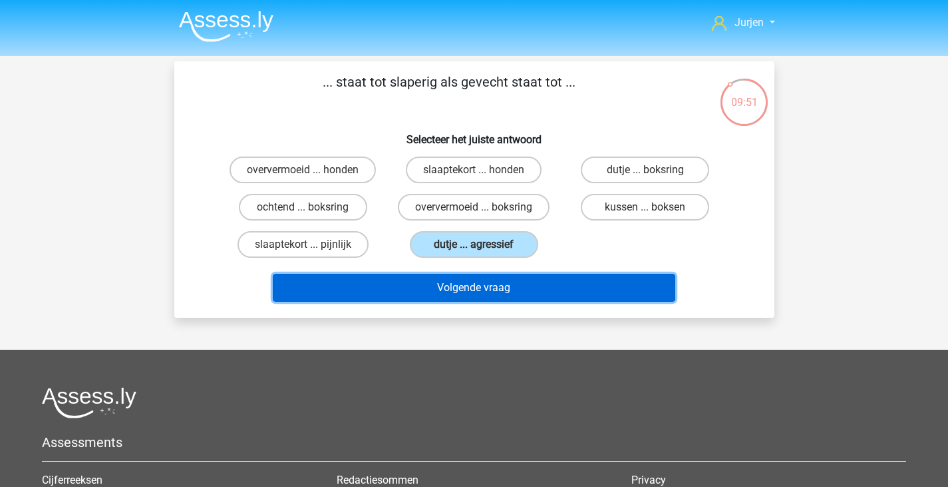
click at [500, 296] on button "Volgende vraag" at bounding box center [474, 288] width 403 height 28
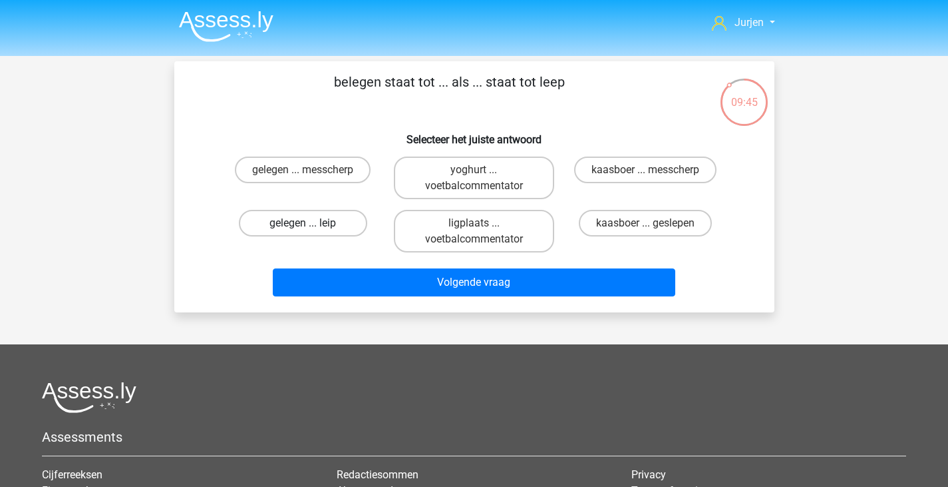
click at [339, 230] on label "gelegen ... leip" at bounding box center [303, 223] width 128 height 27
click at [311, 230] on input "gelegen ... leip" at bounding box center [307, 227] width 9 height 9
radio input "true"
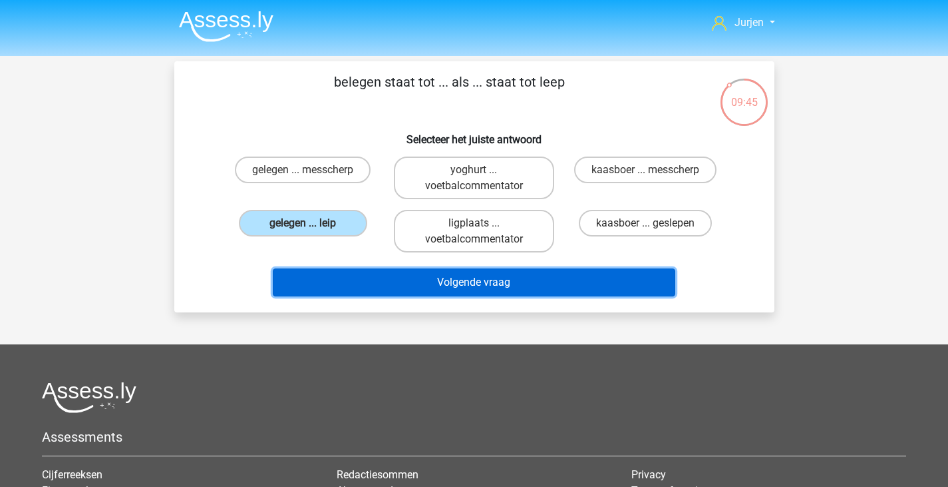
click at [391, 282] on button "Volgende vraag" at bounding box center [474, 282] width 403 height 28
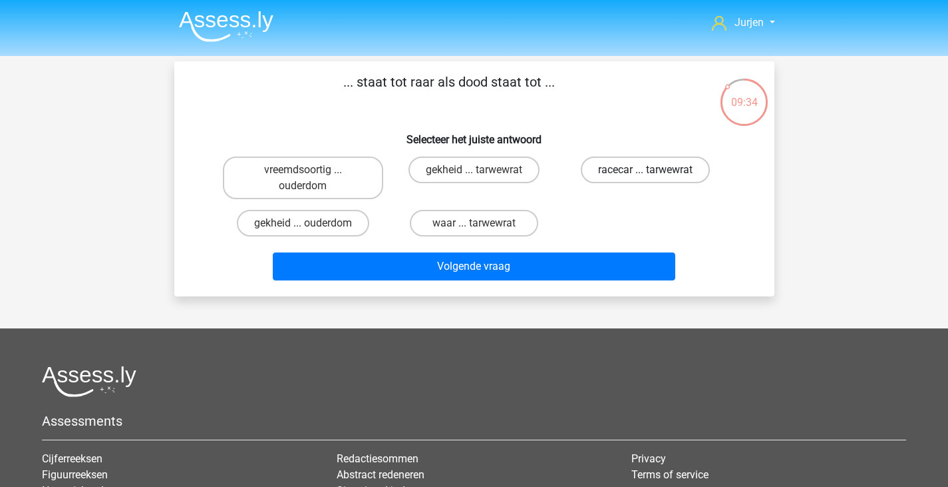
click at [605, 165] on label "racecar ... tarwewrat" at bounding box center [645, 169] width 129 height 27
click at [646, 170] on input "racecar ... tarwewrat" at bounding box center [650, 174] width 9 height 9
radio input "true"
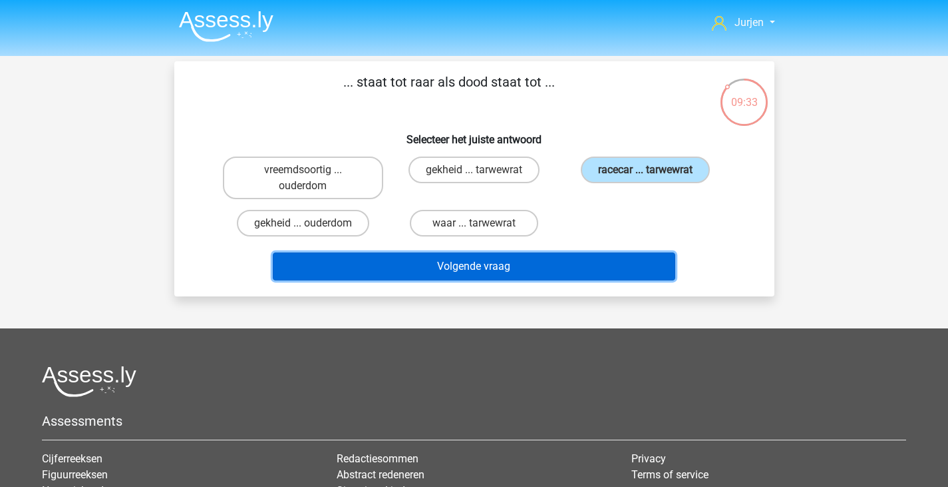
click at [558, 257] on button "Volgende vraag" at bounding box center [474, 266] width 403 height 28
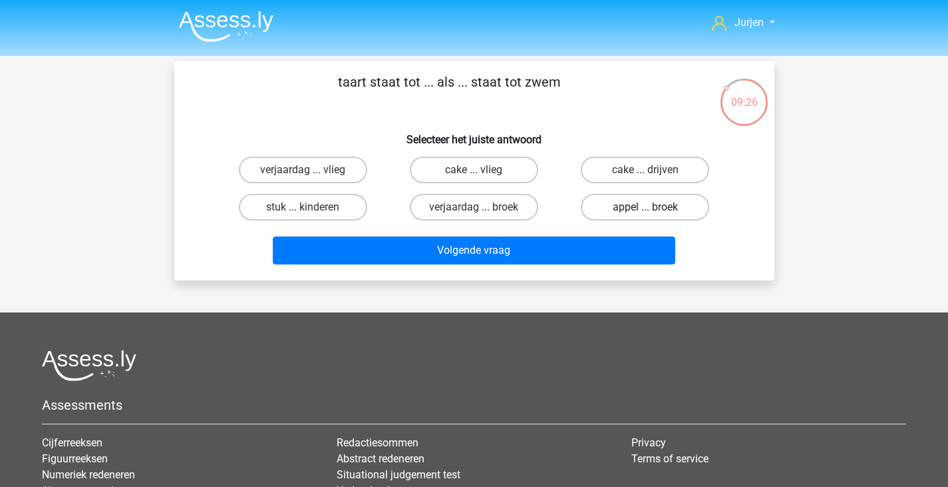
click at [631, 203] on label "appel ... broek" at bounding box center [645, 207] width 128 height 27
click at [646, 207] on input "appel ... broek" at bounding box center [650, 211] width 9 height 9
radio input "true"
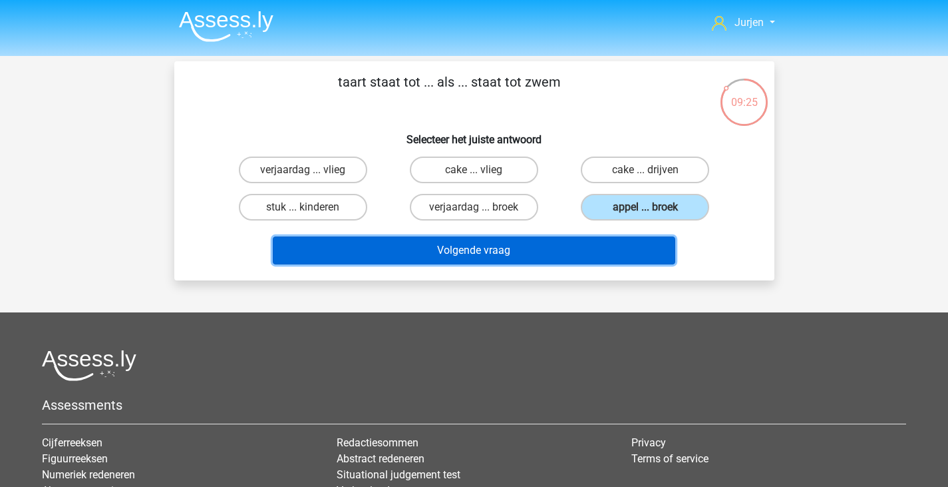
click at [564, 252] on button "Volgende vraag" at bounding box center [474, 250] width 403 height 28
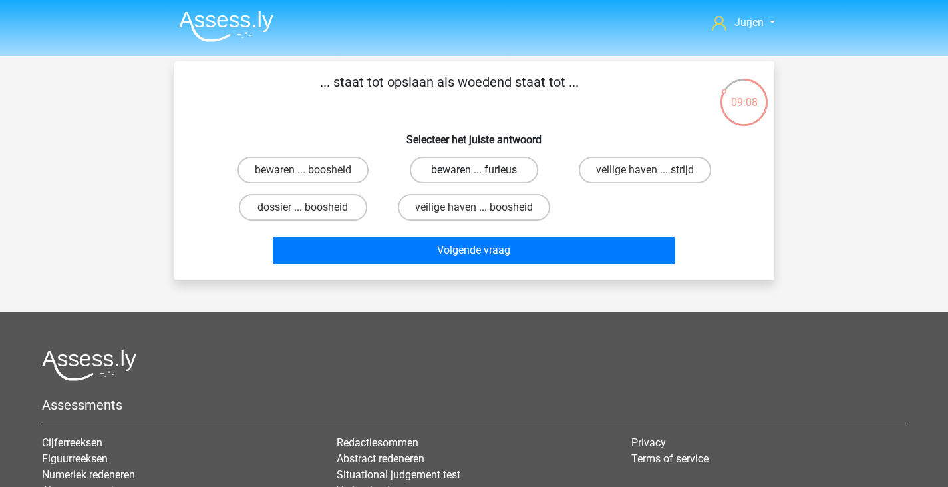
click at [434, 170] on label "bewaren ... furieus" at bounding box center [474, 169] width 128 height 27
click at [474, 170] on input "bewaren ... furieus" at bounding box center [478, 174] width 9 height 9
radio input "true"
click at [447, 235] on div "Volgende vraag" at bounding box center [475, 248] width 558 height 44
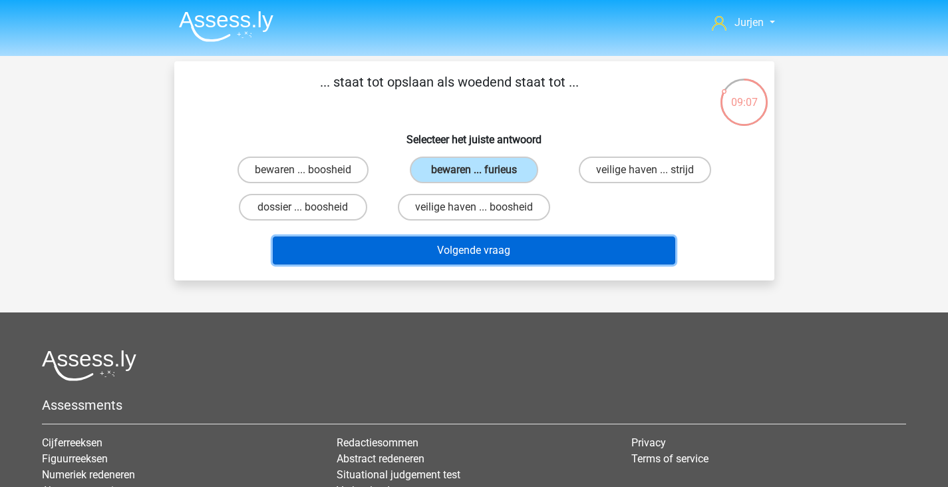
click at [445, 243] on button "Volgende vraag" at bounding box center [474, 250] width 403 height 28
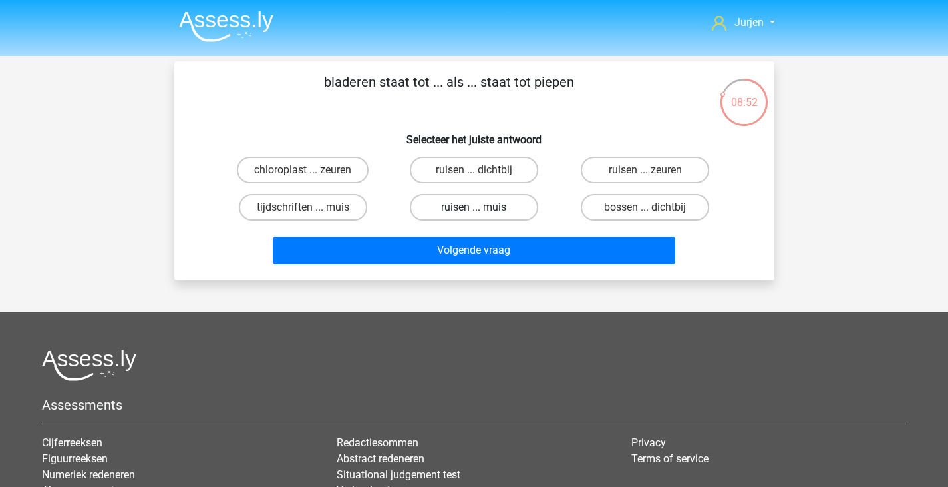
click at [515, 206] on label "ruisen ... muis" at bounding box center [474, 207] width 128 height 27
click at [483, 207] on input "ruisen ... muis" at bounding box center [478, 211] width 9 height 9
radio input "true"
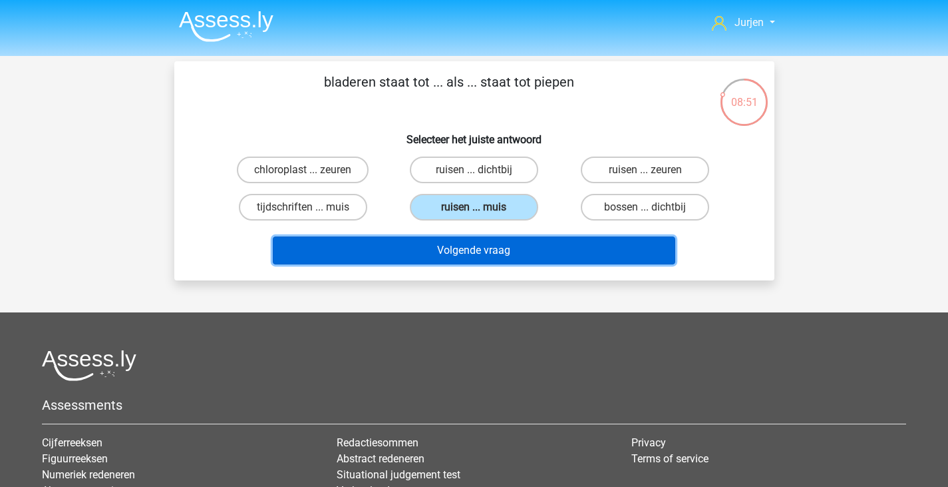
click at [530, 248] on button "Volgende vraag" at bounding box center [474, 250] width 403 height 28
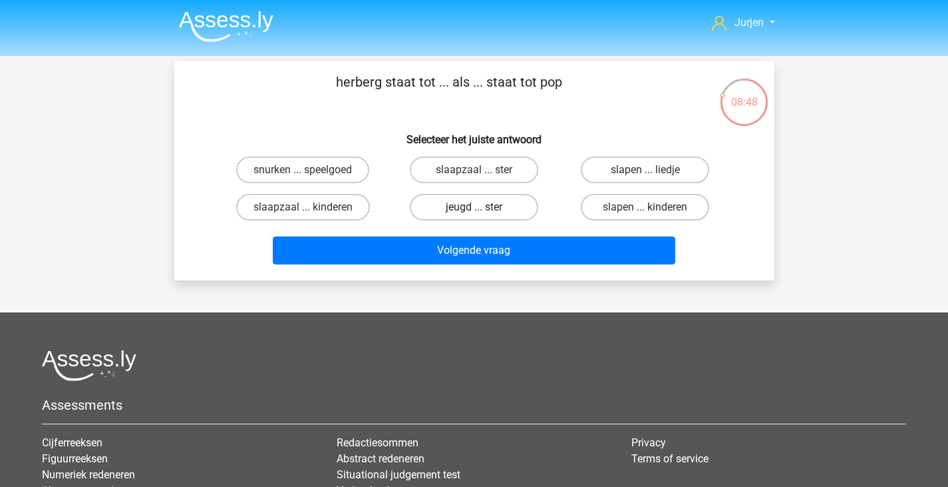
click at [529, 204] on label "jeugd ... ster" at bounding box center [474, 207] width 128 height 27
click at [483, 207] on input "jeugd ... ster" at bounding box center [478, 211] width 9 height 9
radio input "true"
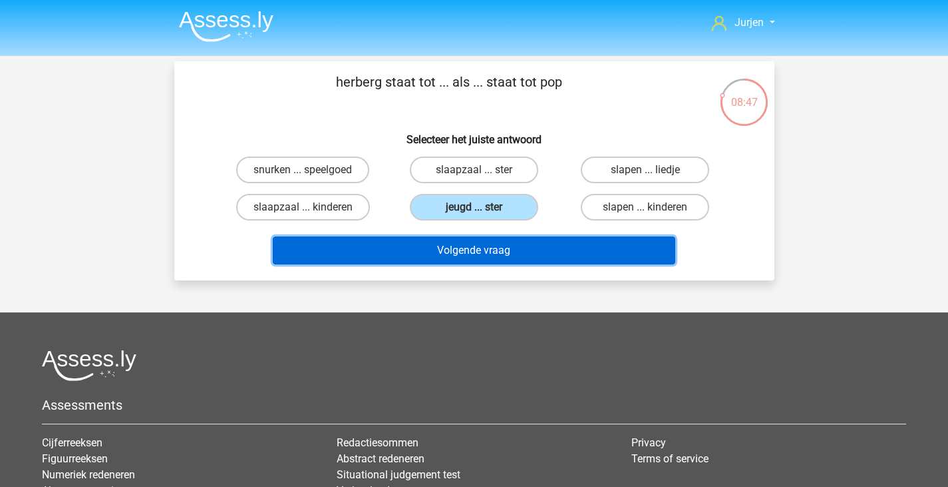
click at [527, 256] on button "Volgende vraag" at bounding box center [474, 250] width 403 height 28
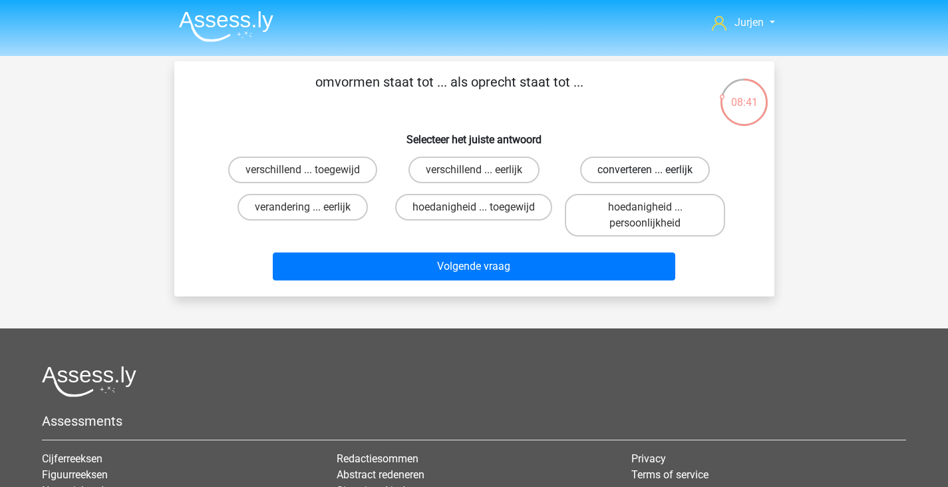
click at [610, 164] on label "converteren ... eerlijk" at bounding box center [645, 169] width 130 height 27
click at [646, 170] on input "converteren ... eerlijk" at bounding box center [650, 174] width 9 height 9
radio input "true"
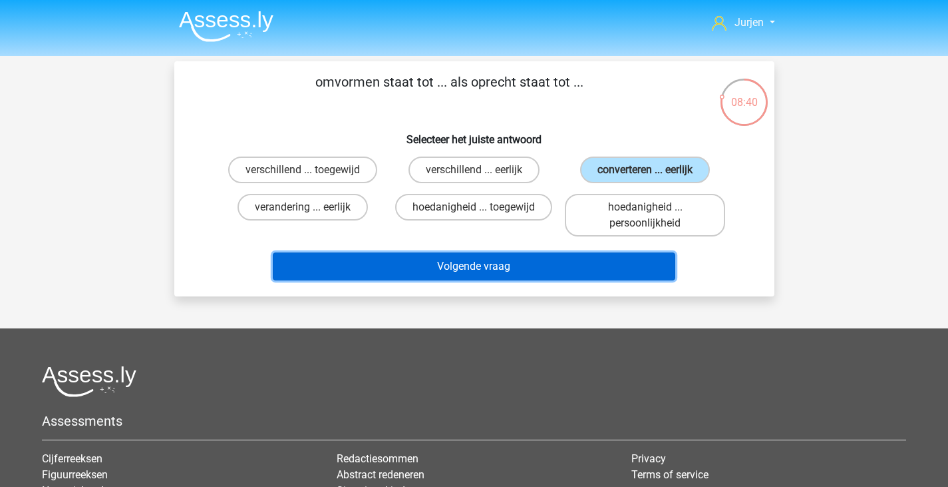
click at [547, 275] on button "Volgende vraag" at bounding box center [474, 266] width 403 height 28
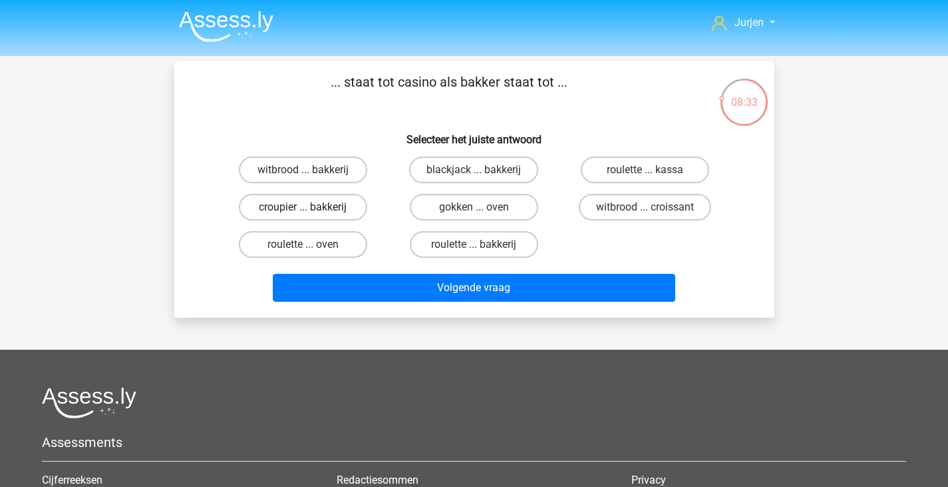
click at [335, 204] on label "croupier ... bakkerij" at bounding box center [303, 207] width 128 height 27
click at [311, 207] on input "croupier ... bakkerij" at bounding box center [307, 211] width 9 height 9
radio input "true"
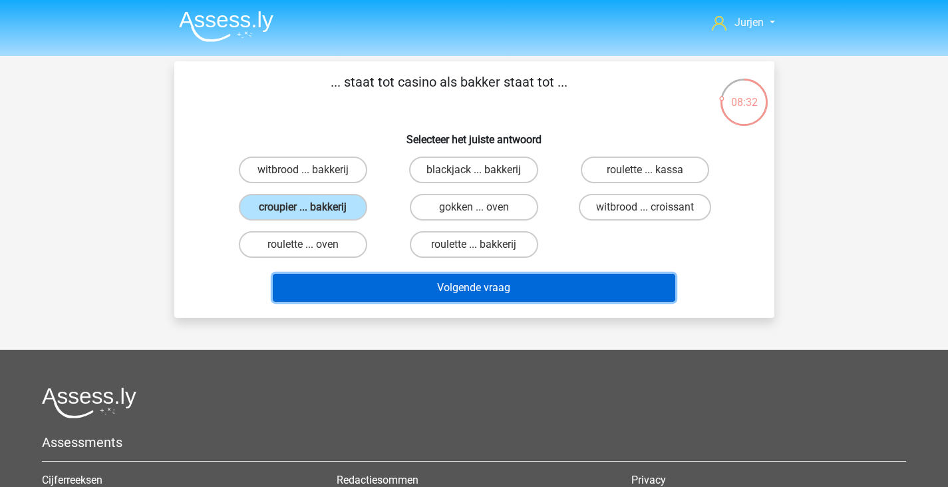
click at [422, 286] on button "Volgende vraag" at bounding box center [474, 288] width 403 height 28
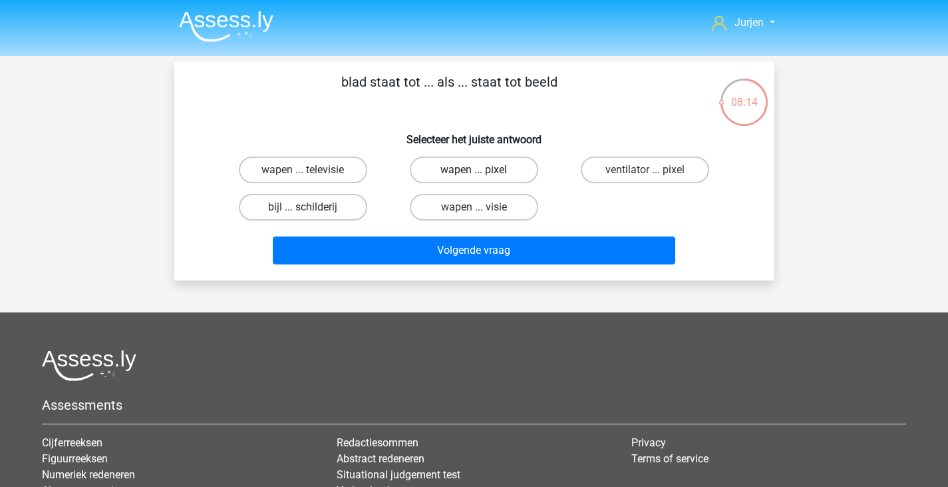
click at [505, 168] on label "wapen ... pixel" at bounding box center [474, 169] width 128 height 27
click at [483, 170] on input "wapen ... pixel" at bounding box center [478, 174] width 9 height 9
radio input "true"
click at [498, 231] on div "Volgende vraag" at bounding box center [475, 248] width 558 height 44
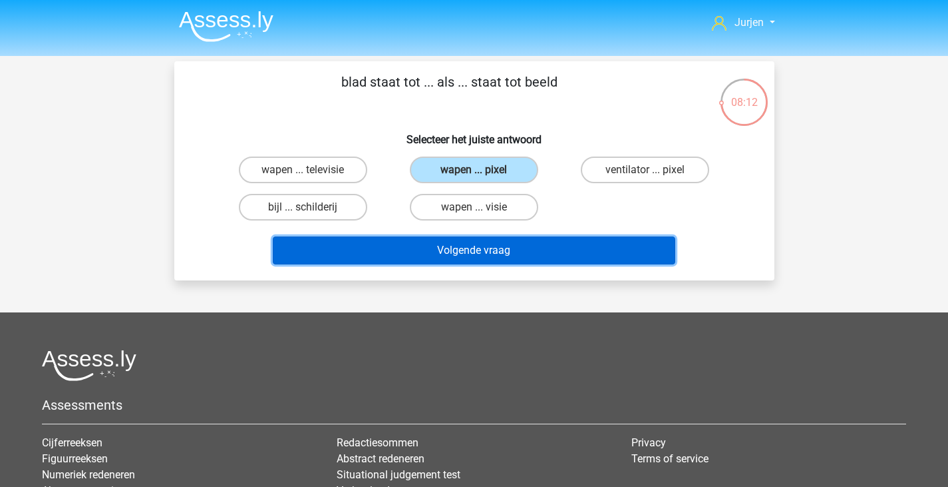
click at [499, 239] on button "Volgende vraag" at bounding box center [474, 250] width 403 height 28
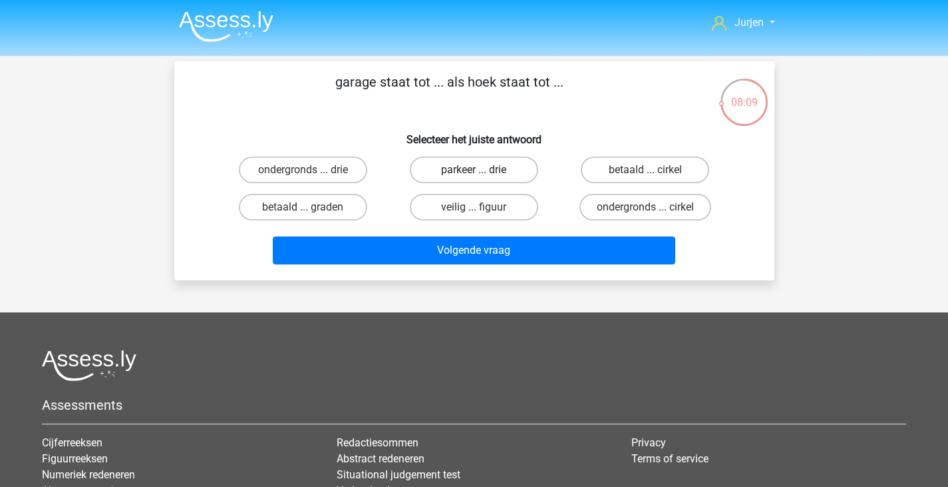
click at [512, 161] on label "parkeer ... drie" at bounding box center [474, 169] width 128 height 27
click at [483, 170] on input "parkeer ... drie" at bounding box center [478, 174] width 9 height 9
radio input "true"
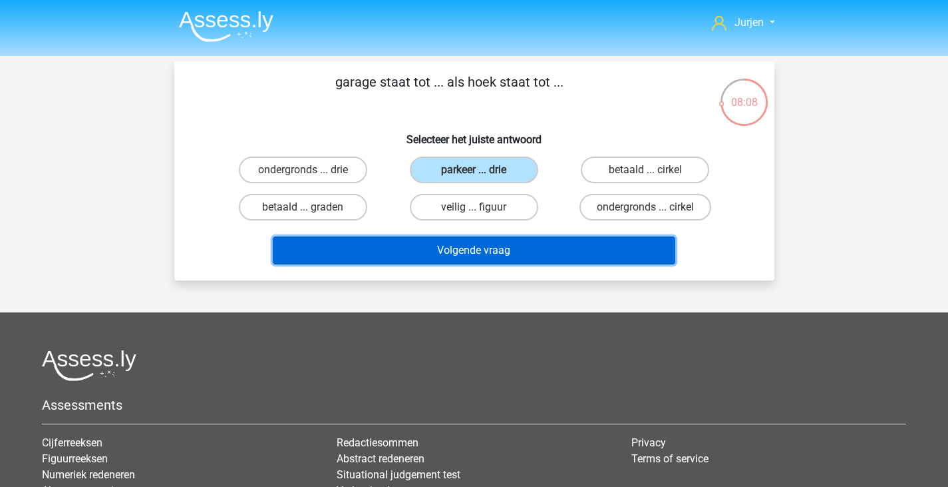
click at [512, 240] on button "Volgende vraag" at bounding box center [474, 250] width 403 height 28
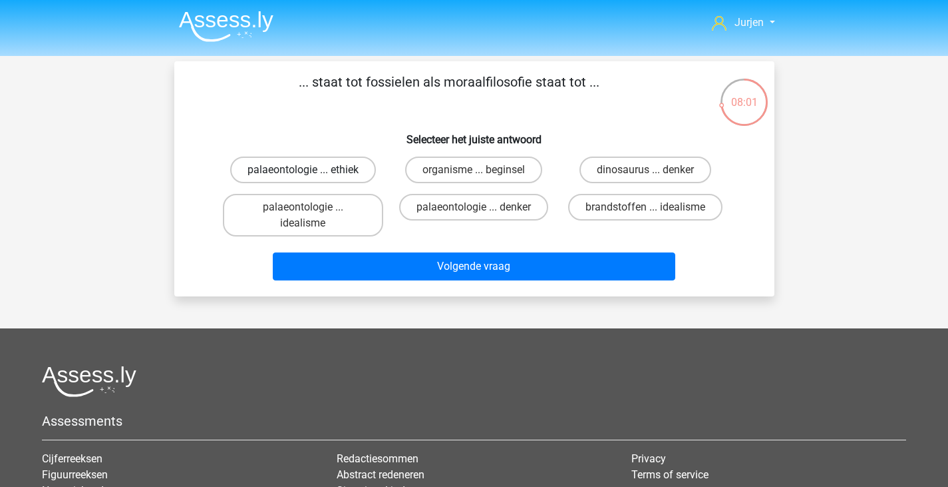
click at [365, 170] on label "palaeontologie ... ethiek" at bounding box center [303, 169] width 146 height 27
click at [311, 170] on input "palaeontologie ... ethiek" at bounding box center [307, 174] width 9 height 9
radio input "true"
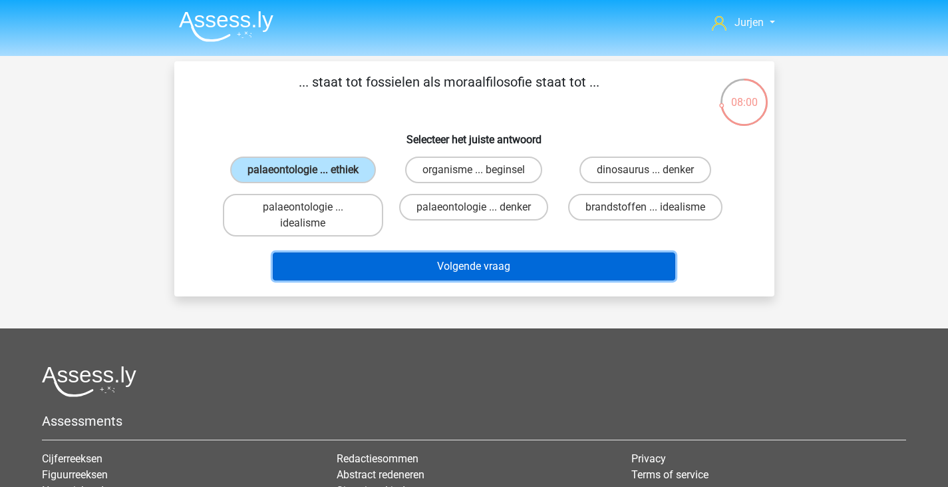
click at [471, 260] on button "Volgende vraag" at bounding box center [474, 266] width 403 height 28
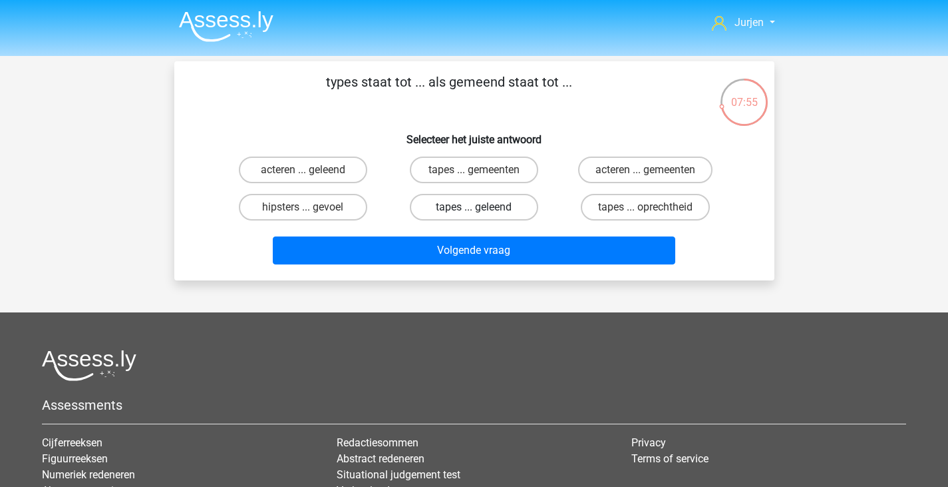
click at [511, 212] on label "tapes ... geleend" at bounding box center [474, 207] width 128 height 27
click at [483, 212] on input "tapes ... geleend" at bounding box center [478, 211] width 9 height 9
radio input "true"
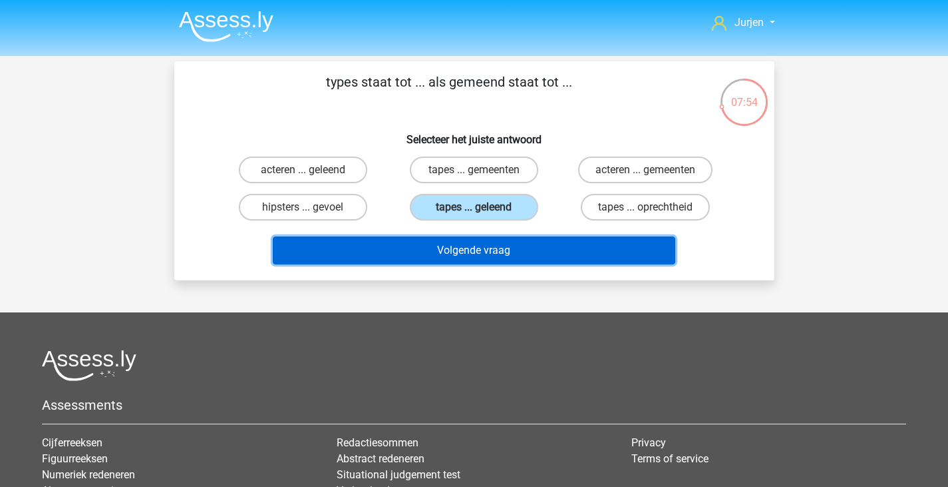
click at [524, 254] on button "Volgende vraag" at bounding box center [474, 250] width 403 height 28
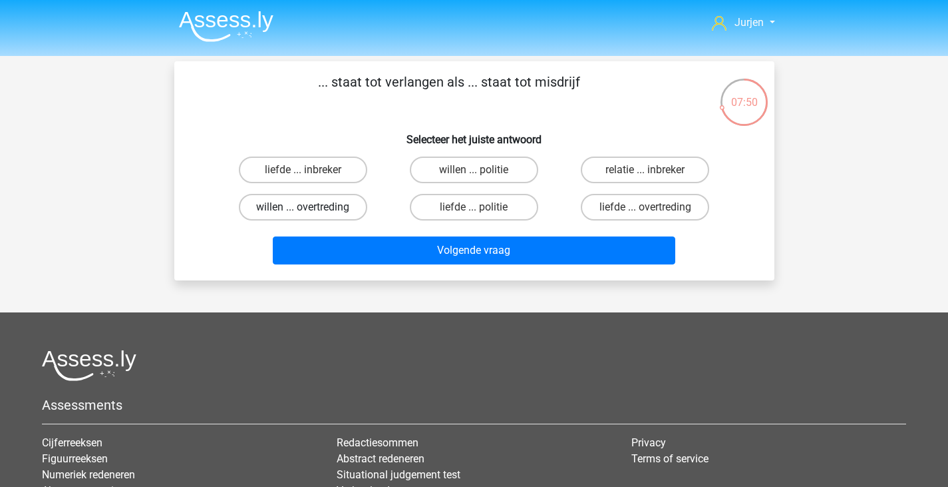
click at [332, 210] on label "willen ... overtreding" at bounding box center [303, 207] width 128 height 27
click at [311, 210] on input "willen ... overtreding" at bounding box center [307, 211] width 9 height 9
radio input "true"
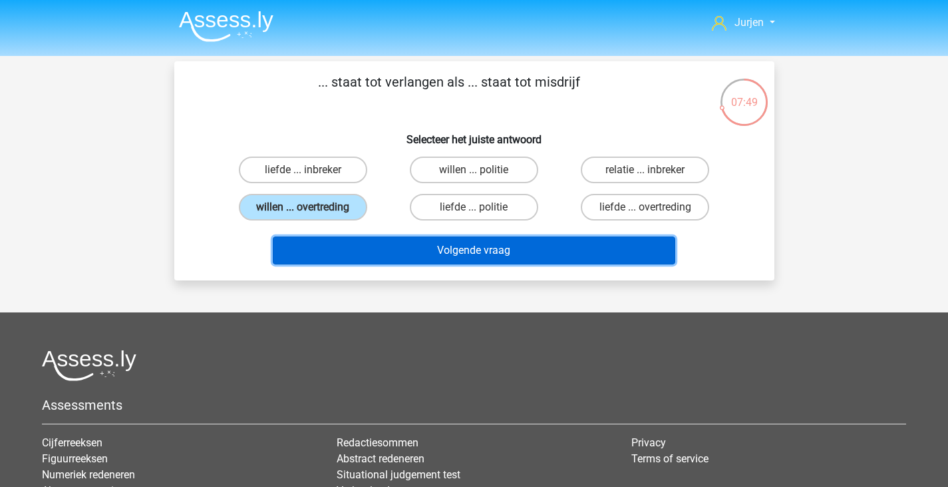
click at [364, 248] on button "Volgende vraag" at bounding box center [474, 250] width 403 height 28
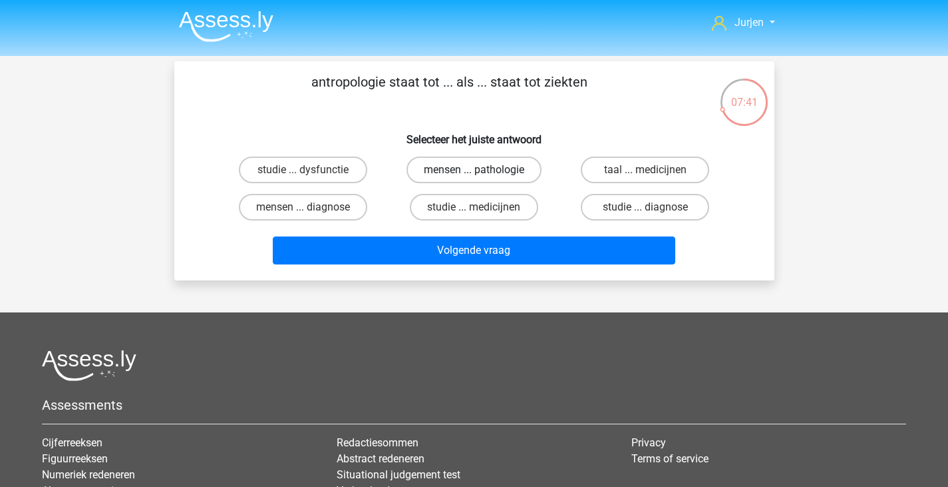
click at [483, 179] on label "mensen ... pathologie" at bounding box center [474, 169] width 135 height 27
click at [483, 178] on input "mensen ... pathologie" at bounding box center [478, 174] width 9 height 9
radio input "true"
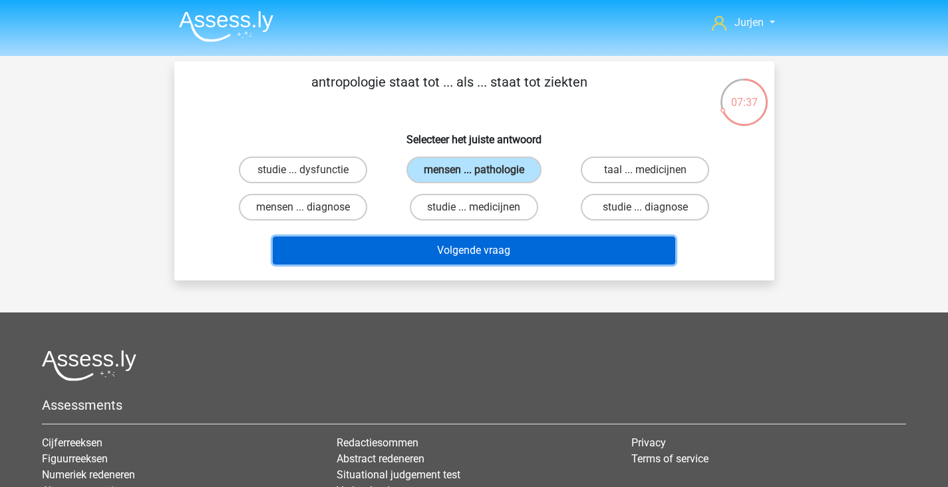
click at [511, 240] on button "Volgende vraag" at bounding box center [474, 250] width 403 height 28
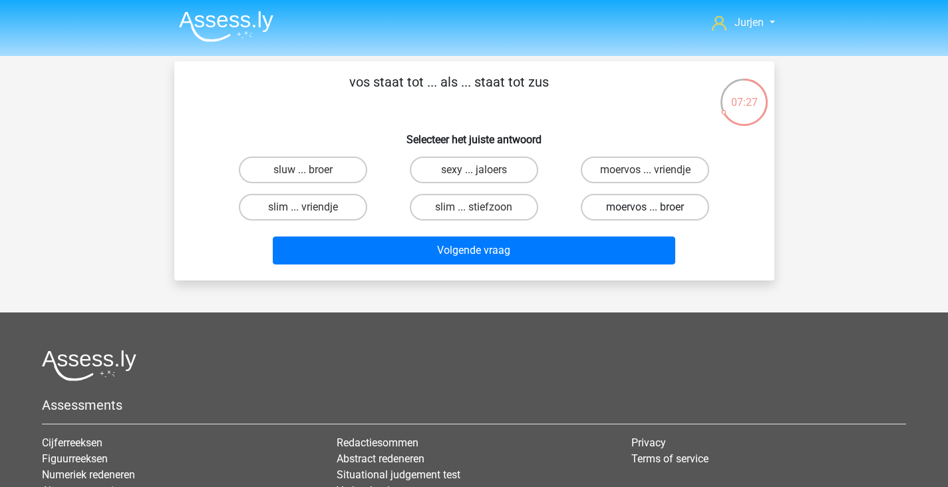
click at [656, 207] on label "moervos ... broer" at bounding box center [645, 207] width 128 height 27
click at [654, 207] on input "moervos ... broer" at bounding box center [650, 211] width 9 height 9
radio input "true"
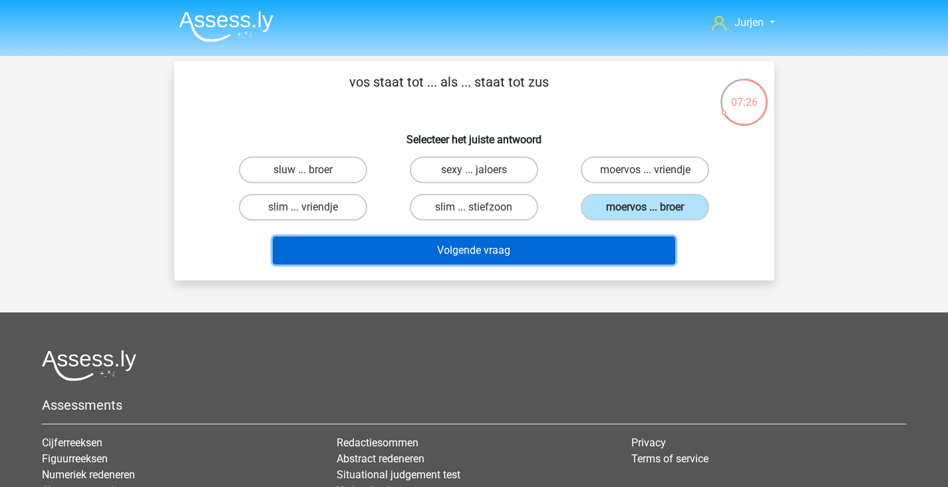
click at [629, 238] on button "Volgende vraag" at bounding box center [474, 250] width 403 height 28
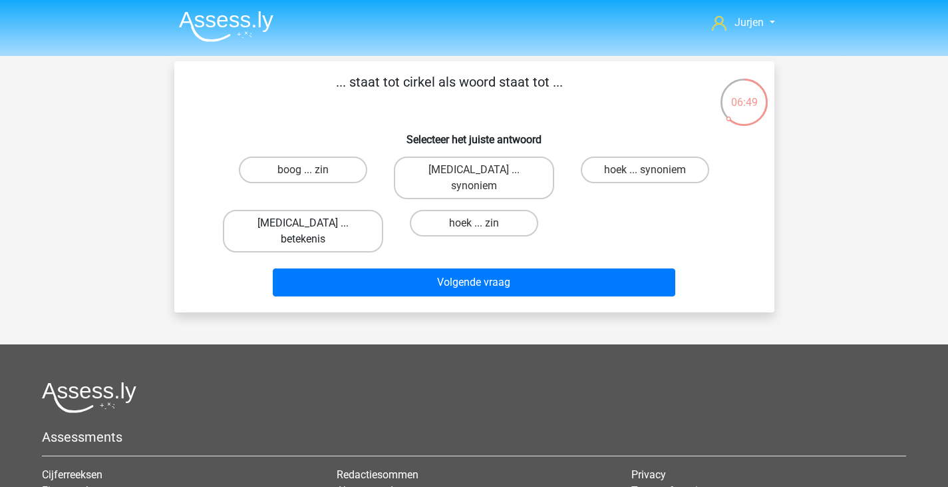
click at [341, 210] on label "bal ... betekenis" at bounding box center [303, 231] width 160 height 43
click at [311, 223] on input "bal ... betekenis" at bounding box center [307, 227] width 9 height 9
radio input "true"
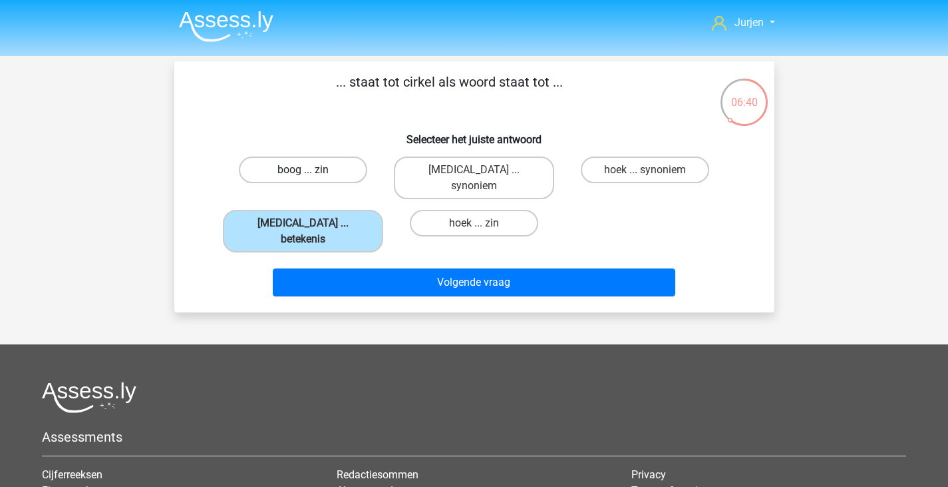
click at [347, 166] on label "boog ... zin" at bounding box center [303, 169] width 128 height 27
click at [311, 170] on input "boog ... zin" at bounding box center [307, 174] width 9 height 9
radio input "true"
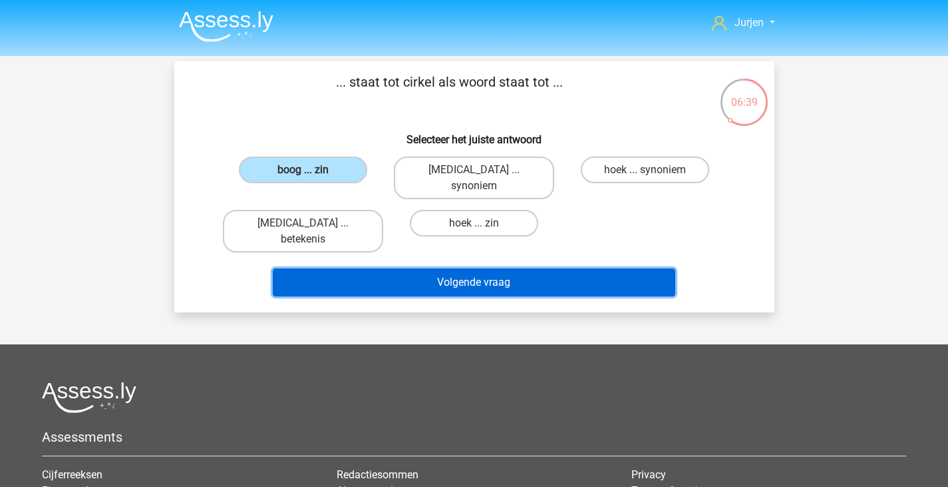
click at [409, 268] on button "Volgende vraag" at bounding box center [474, 282] width 403 height 28
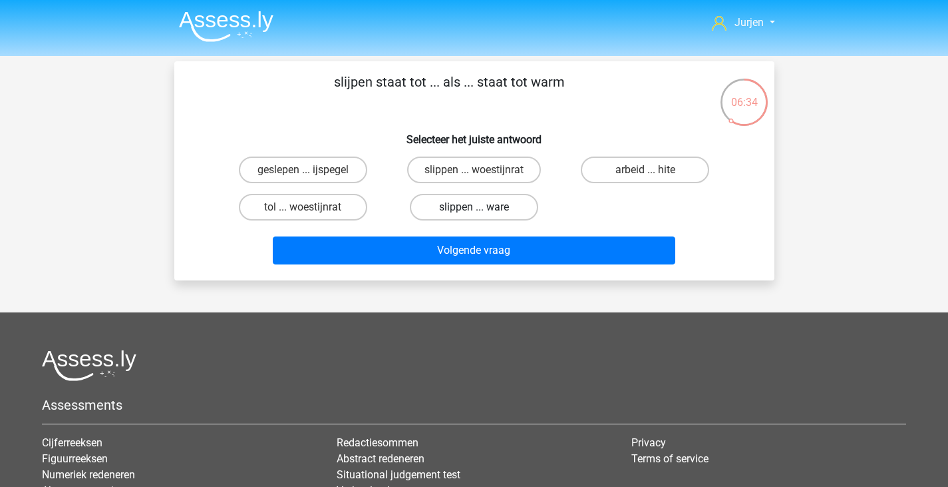
click at [515, 208] on label "slippen ... ware" at bounding box center [474, 207] width 128 height 27
click at [483, 208] on input "slippen ... ware" at bounding box center [478, 211] width 9 height 9
radio input "true"
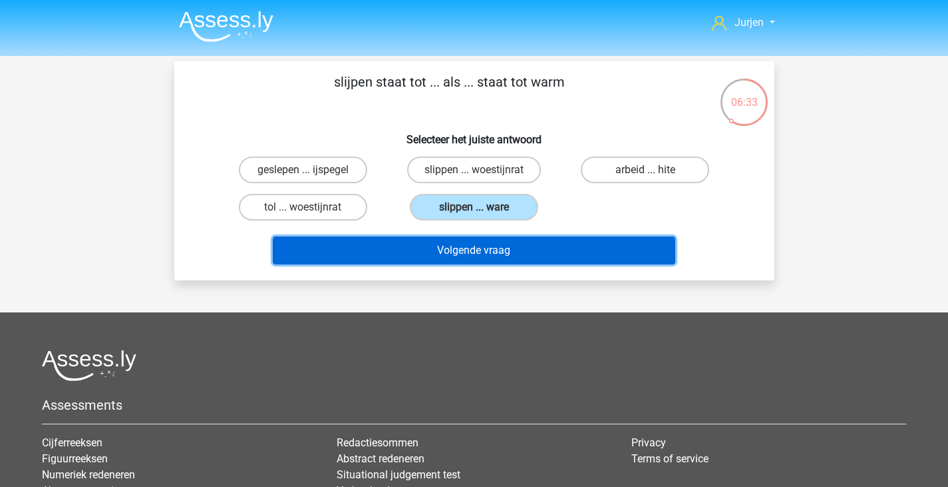
click at [513, 242] on button "Volgende vraag" at bounding box center [474, 250] width 403 height 28
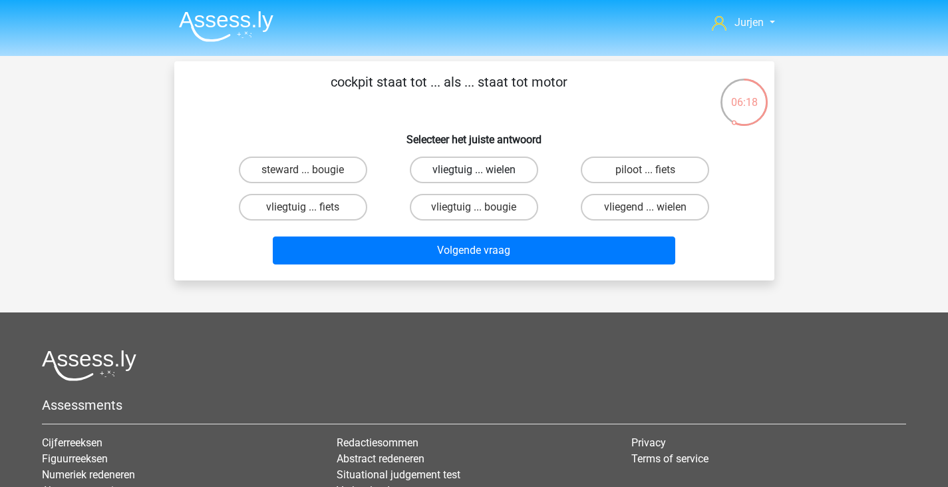
click at [491, 166] on label "vliegtuig ... wielen" at bounding box center [474, 169] width 128 height 27
click at [483, 170] on input "vliegtuig ... wielen" at bounding box center [478, 174] width 9 height 9
radio input "true"
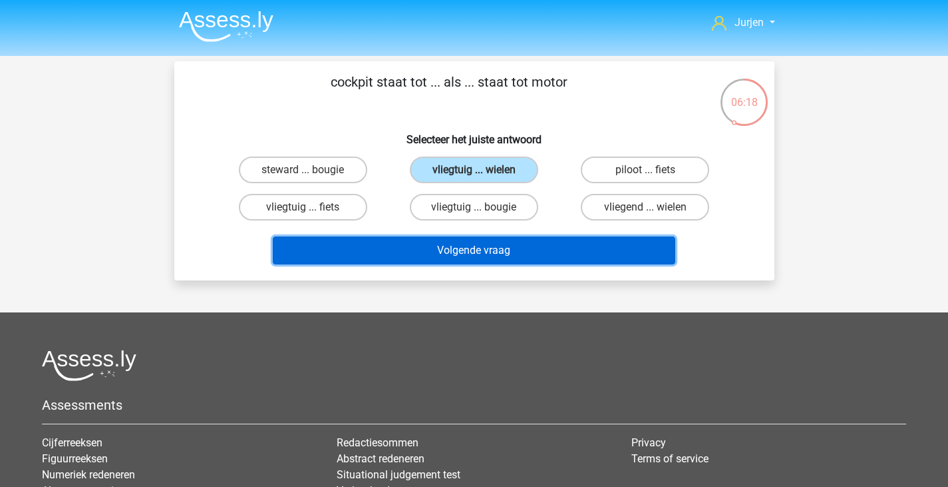
click at [503, 248] on button "Volgende vraag" at bounding box center [474, 250] width 403 height 28
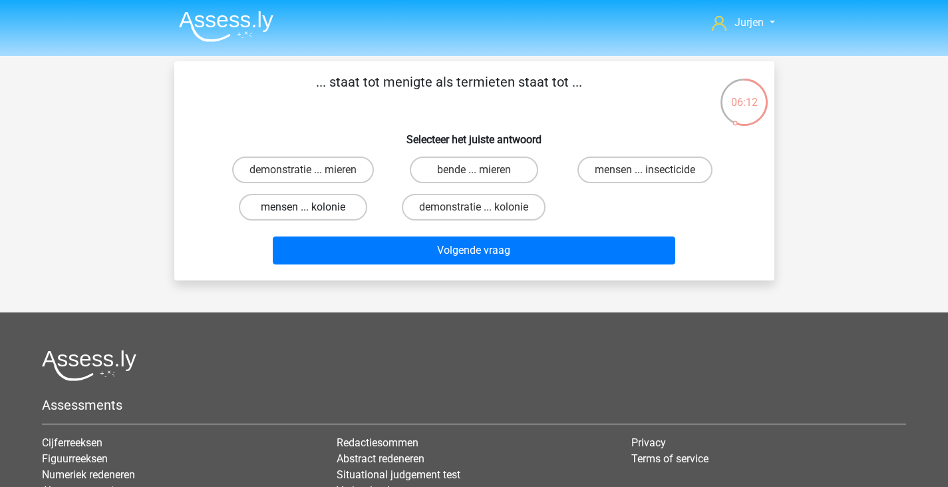
click at [334, 206] on label "mensen ... kolonie" at bounding box center [303, 207] width 128 height 27
click at [311, 207] on input "mensen ... kolonie" at bounding box center [307, 211] width 9 height 9
radio input "true"
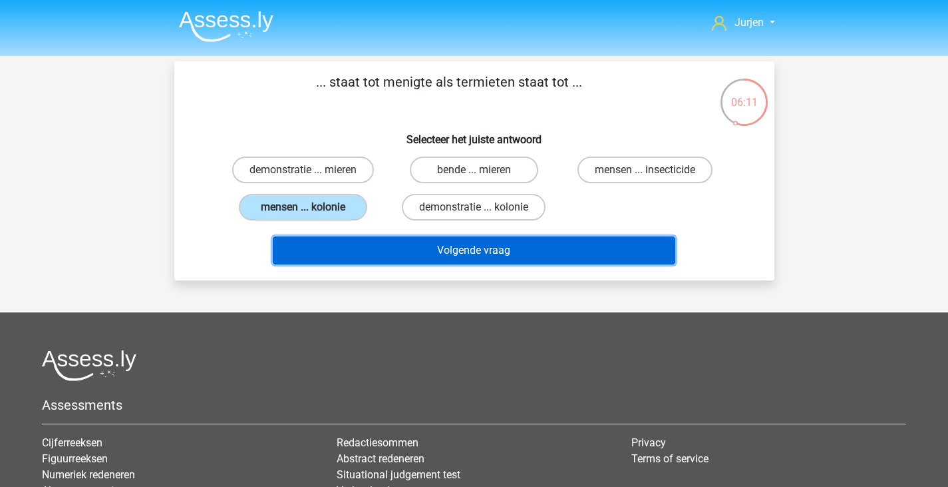
click at [387, 244] on button "Volgende vraag" at bounding box center [474, 250] width 403 height 28
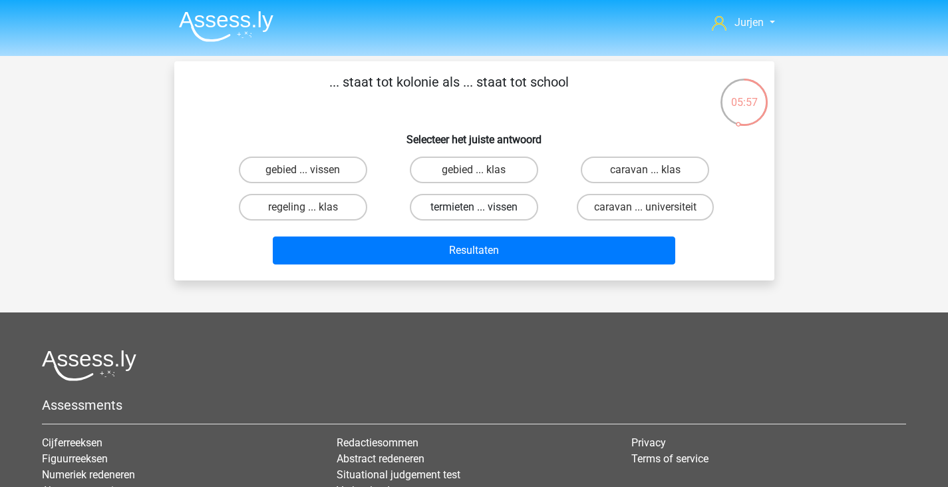
click at [489, 210] on label "termieten ... vissen" at bounding box center [474, 207] width 128 height 27
click at [483, 210] on input "termieten ... vissen" at bounding box center [478, 211] width 9 height 9
radio input "true"
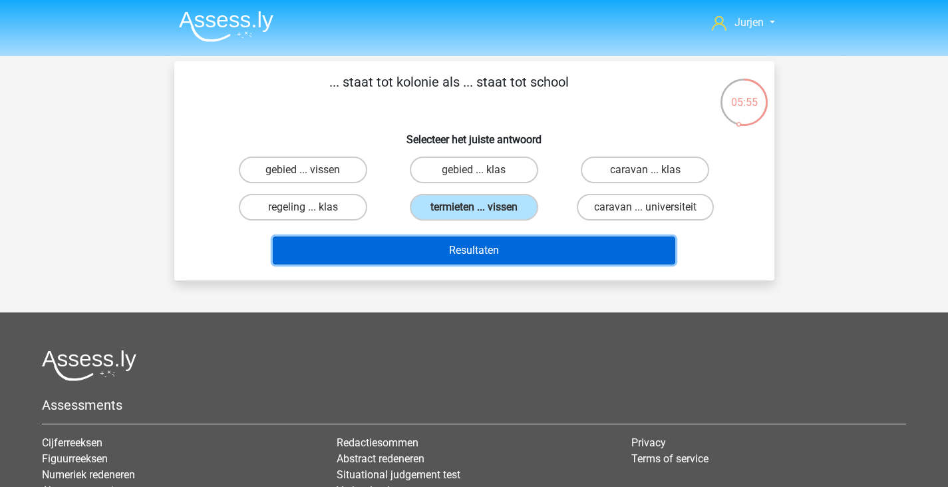
click at [491, 251] on button "Resultaten" at bounding box center [474, 250] width 403 height 28
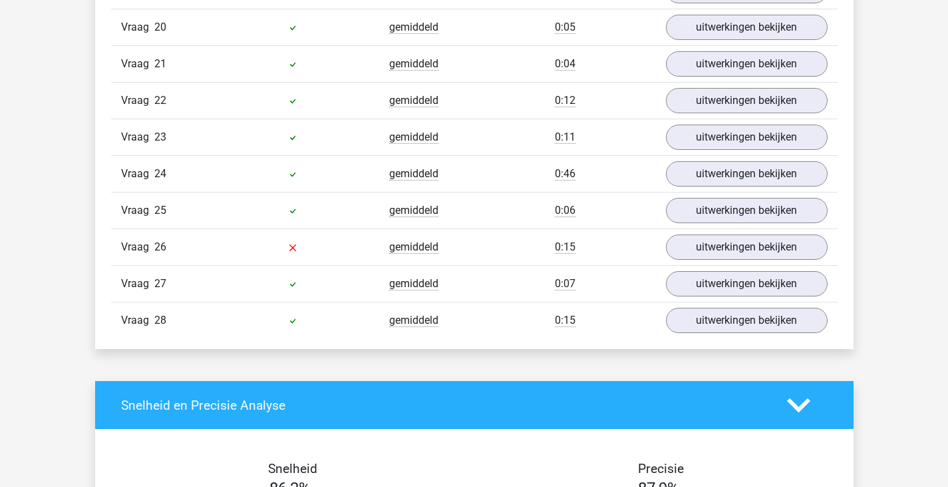
scroll to position [1597, 0]
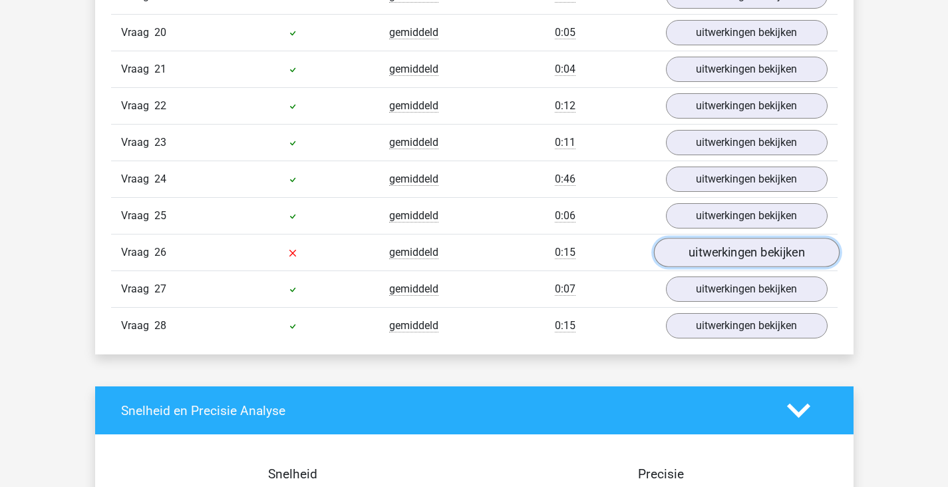
click at [756, 260] on link "uitwerkingen bekijken" at bounding box center [747, 252] width 186 height 29
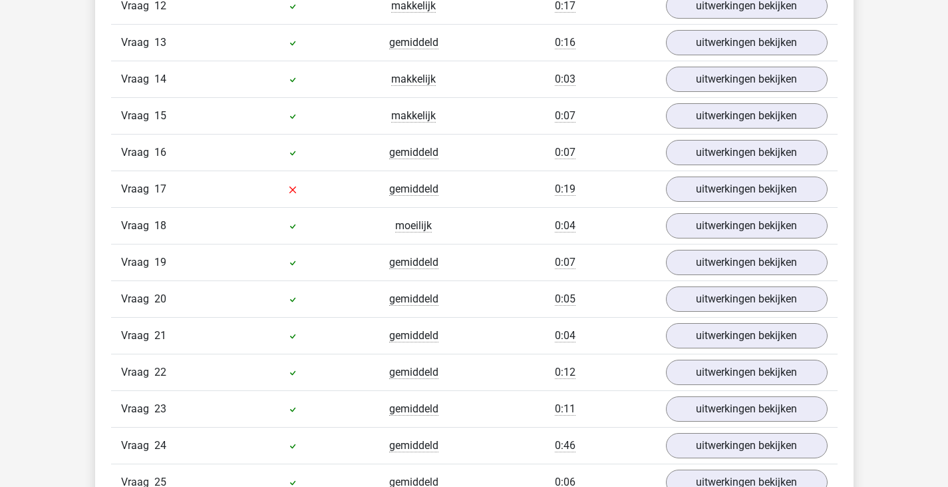
scroll to position [1331, 0]
click at [723, 194] on link "uitwerkingen bekijken" at bounding box center [747, 188] width 186 height 29
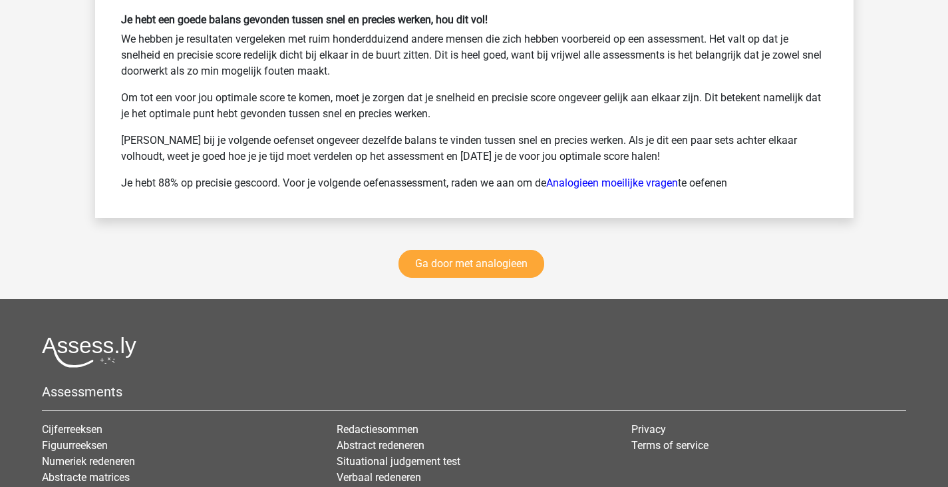
scroll to position [3195, 0]
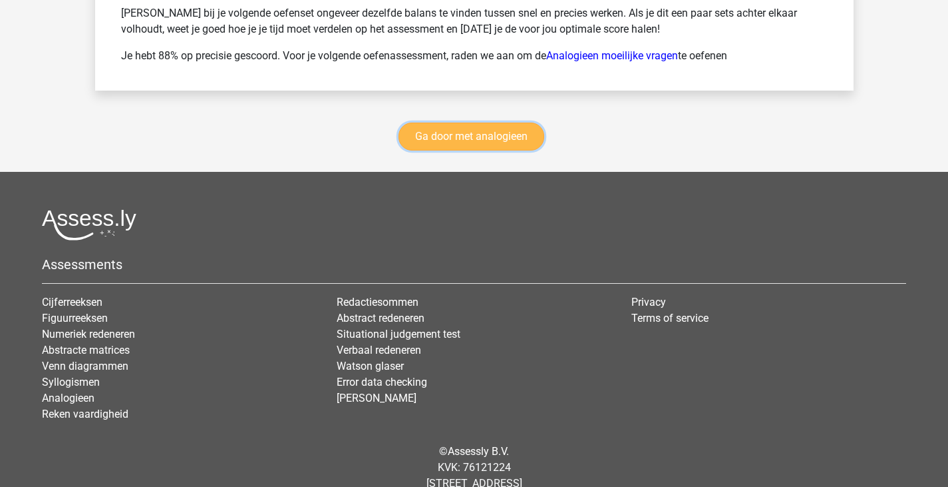
click at [486, 142] on link "Ga door met analogieen" at bounding box center [472, 136] width 146 height 28
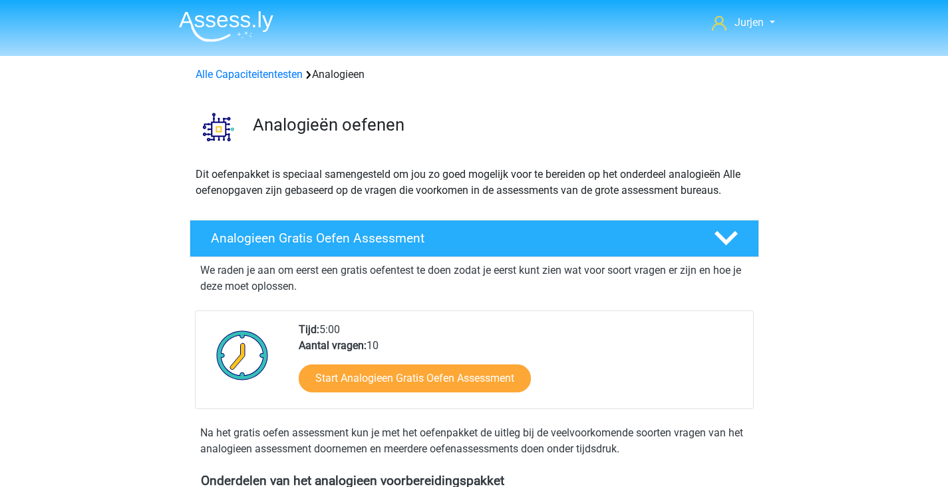
click at [211, 40] on img at bounding box center [226, 26] width 95 height 31
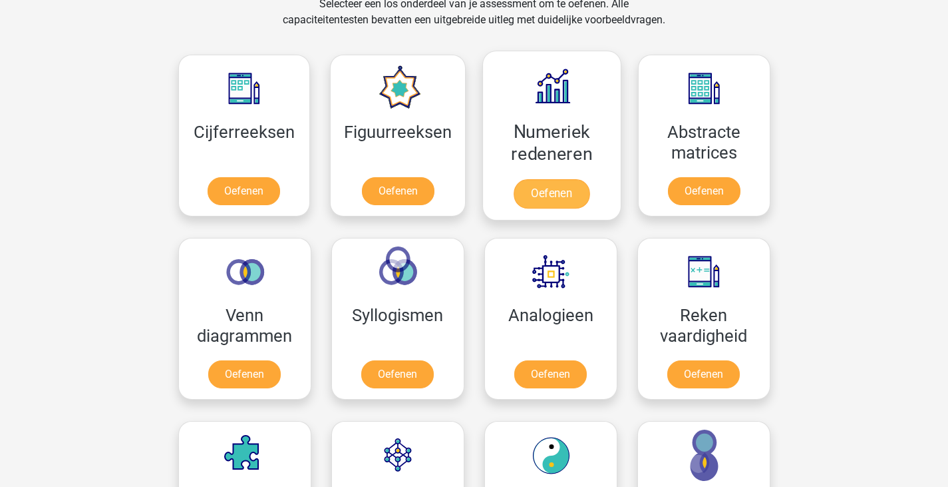
scroll to position [666, 0]
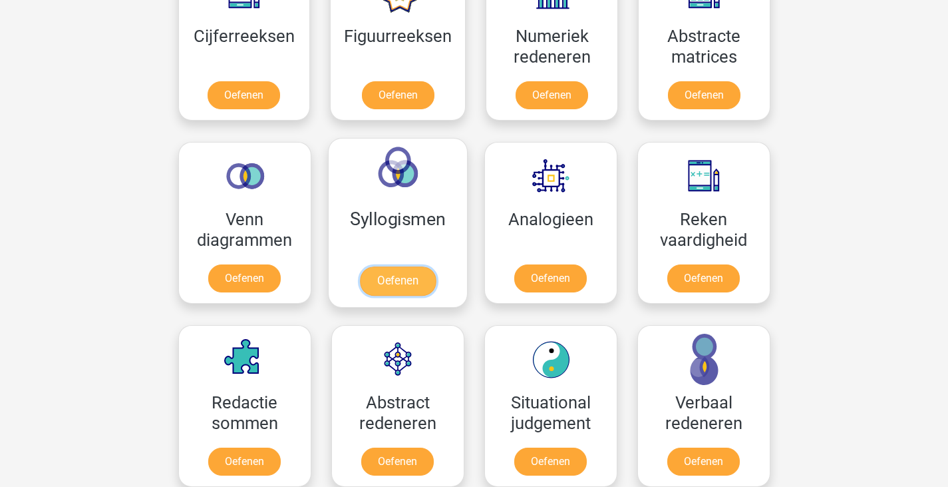
click at [375, 266] on link "Oefenen" at bounding box center [397, 280] width 76 height 29
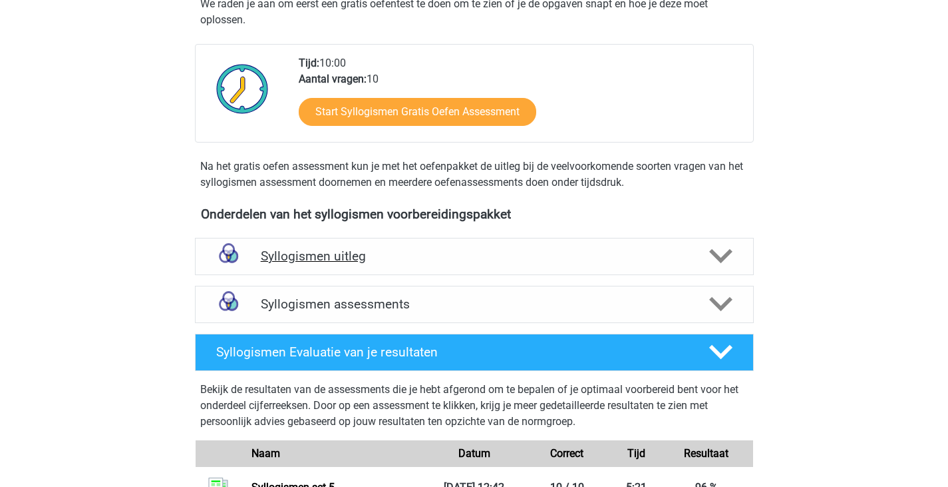
scroll to position [532, 0]
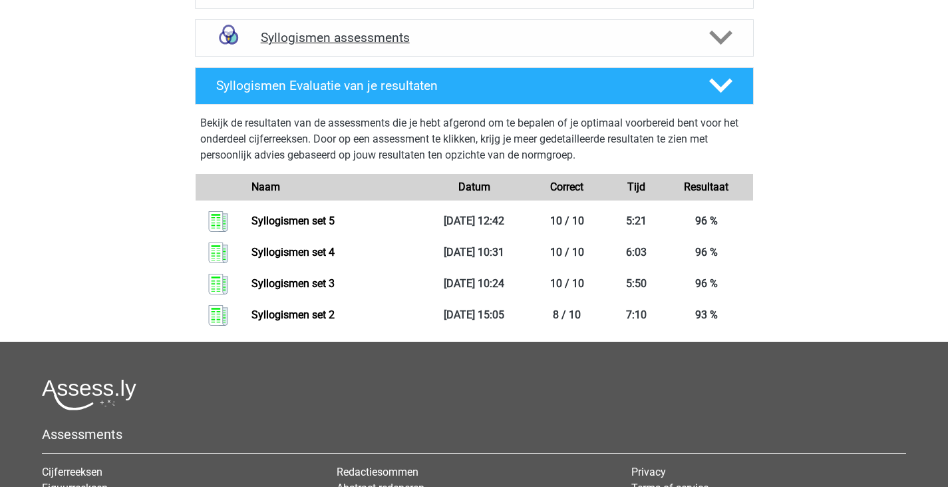
click at [699, 45] on div at bounding box center [720, 37] width 45 height 23
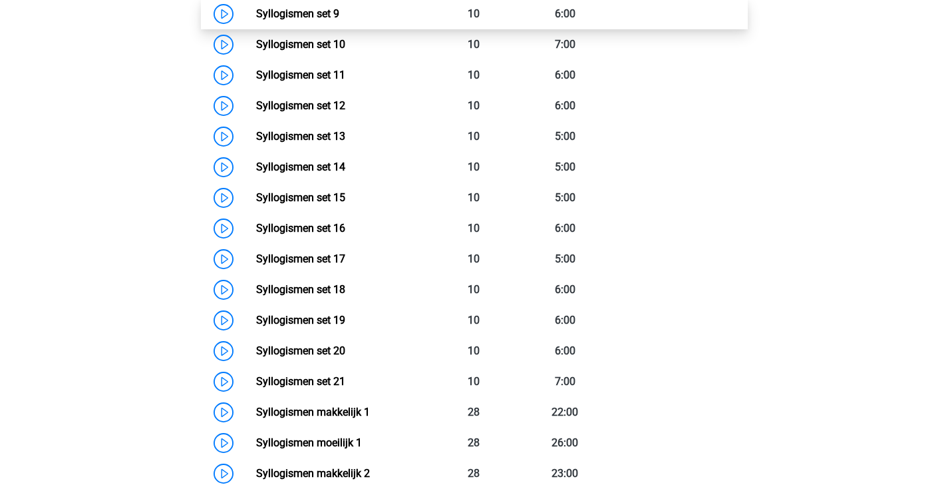
scroll to position [666, 0]
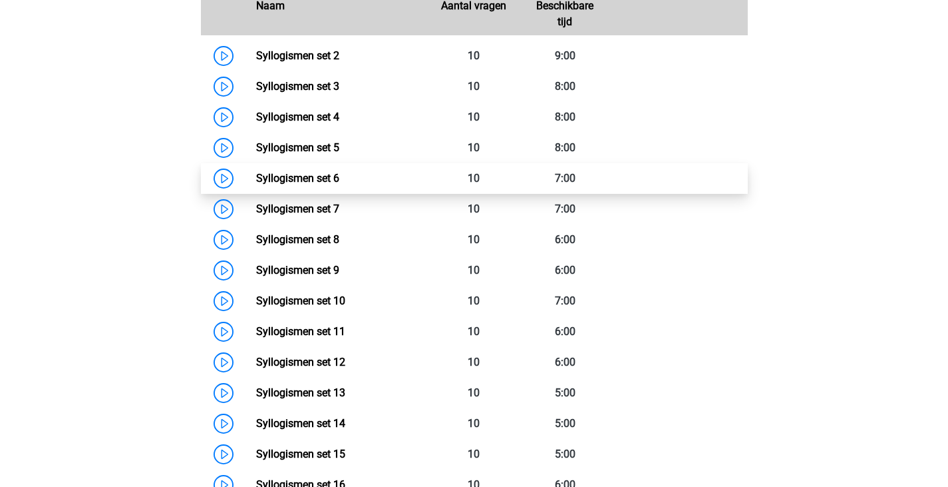
click at [339, 174] on link "Syllogismen set 6" at bounding box center [297, 178] width 83 height 13
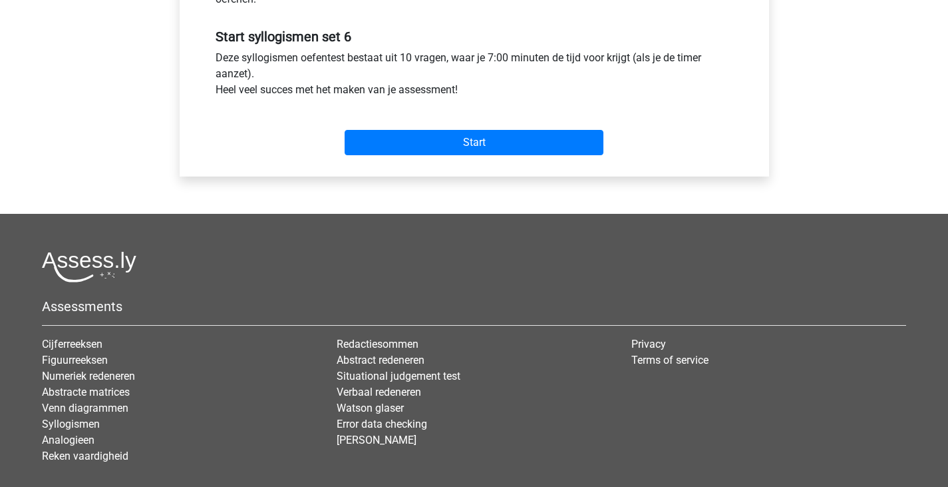
scroll to position [532, 0]
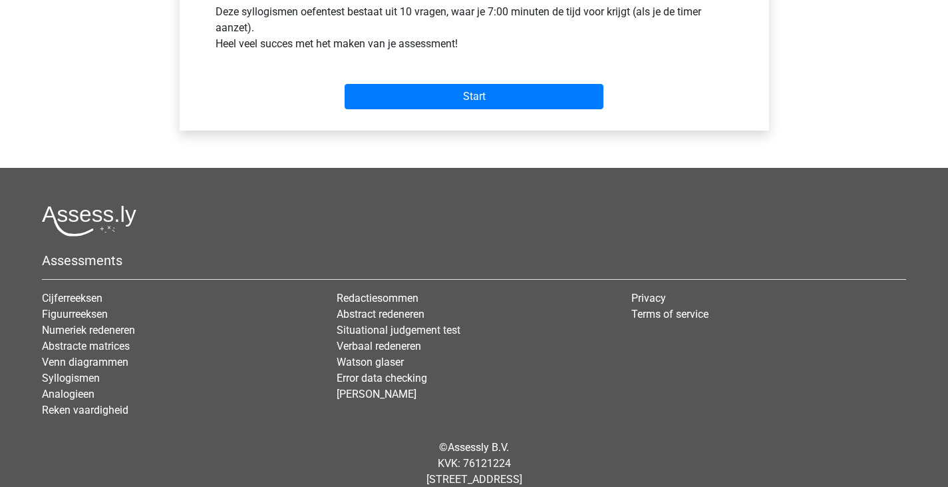
click at [495, 109] on div "Start" at bounding box center [475, 85] width 538 height 57
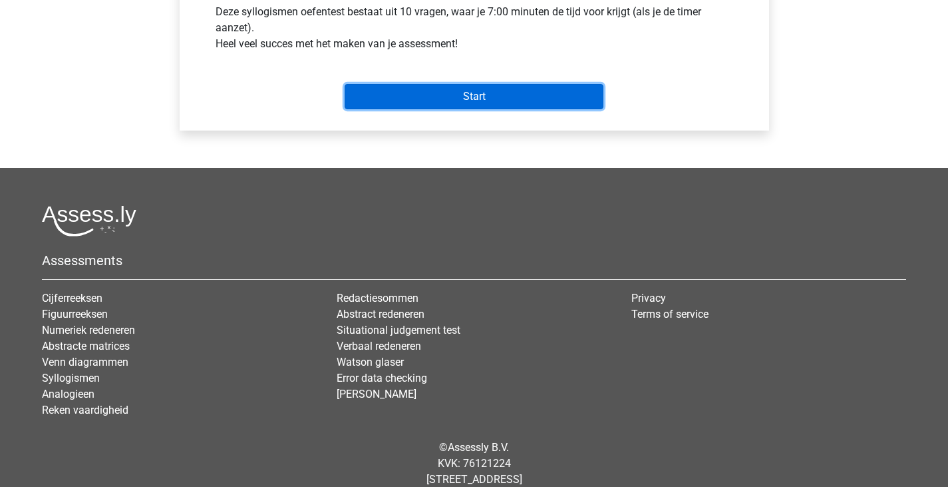
click at [503, 103] on input "Start" at bounding box center [474, 96] width 259 height 25
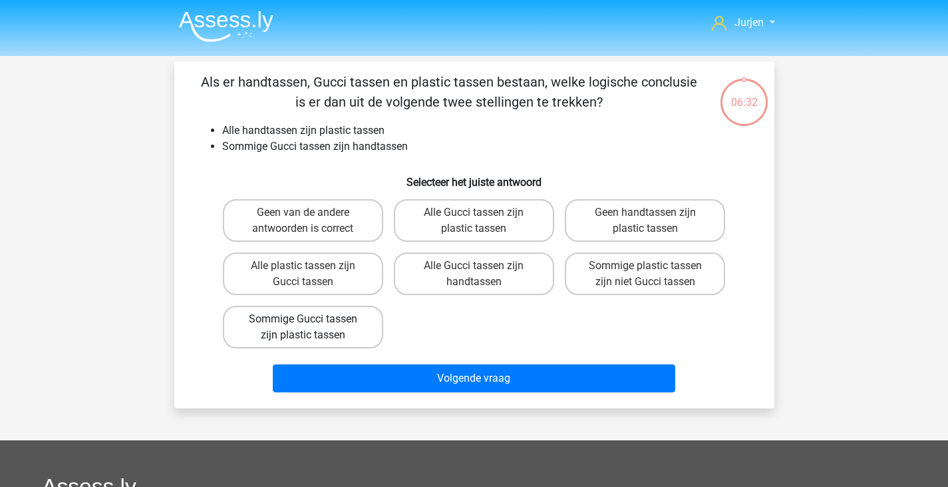
click at [351, 325] on label "Sommige Gucci tassen zijn plastic tassen" at bounding box center [303, 327] width 160 height 43
click at [311, 325] on input "Sommige Gucci tassen zijn plastic tassen" at bounding box center [307, 323] width 9 height 9
radio input "true"
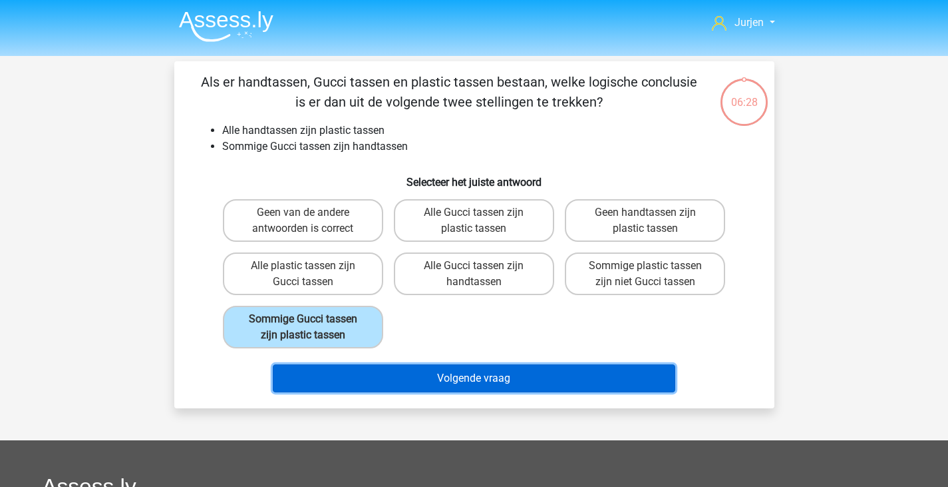
click at [491, 381] on button "Volgende vraag" at bounding box center [474, 378] width 403 height 28
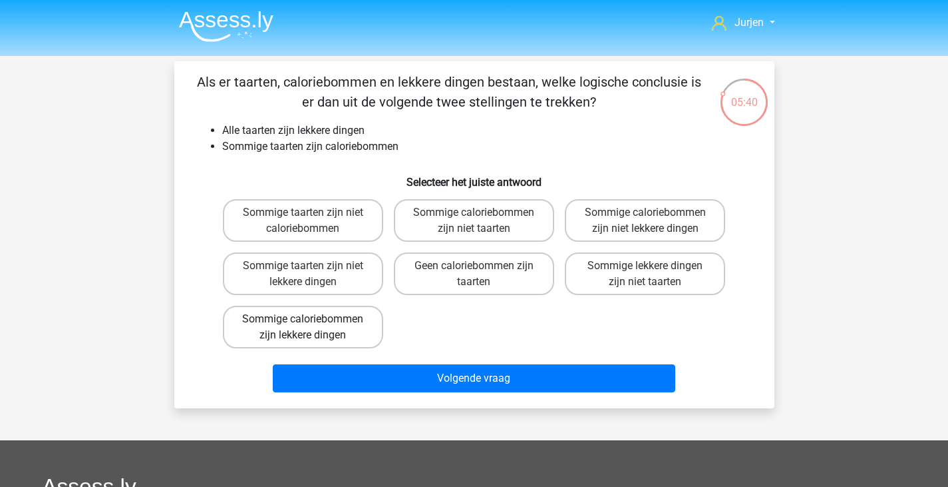
click at [352, 339] on label "Sommige caloriebommen zijn lekkere dingen" at bounding box center [303, 327] width 160 height 43
click at [311, 327] on input "Sommige caloriebommen zijn lekkere dingen" at bounding box center [307, 323] width 9 height 9
radio input "true"
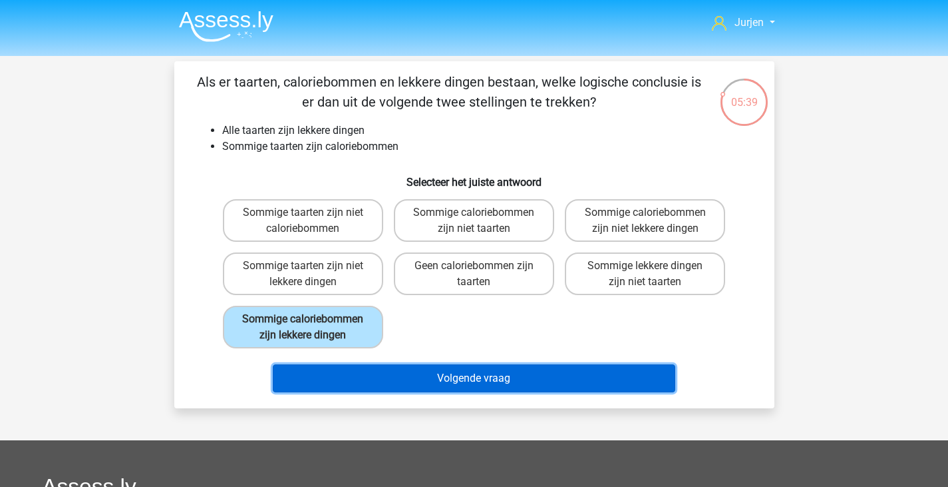
click at [417, 372] on button "Volgende vraag" at bounding box center [474, 378] width 403 height 28
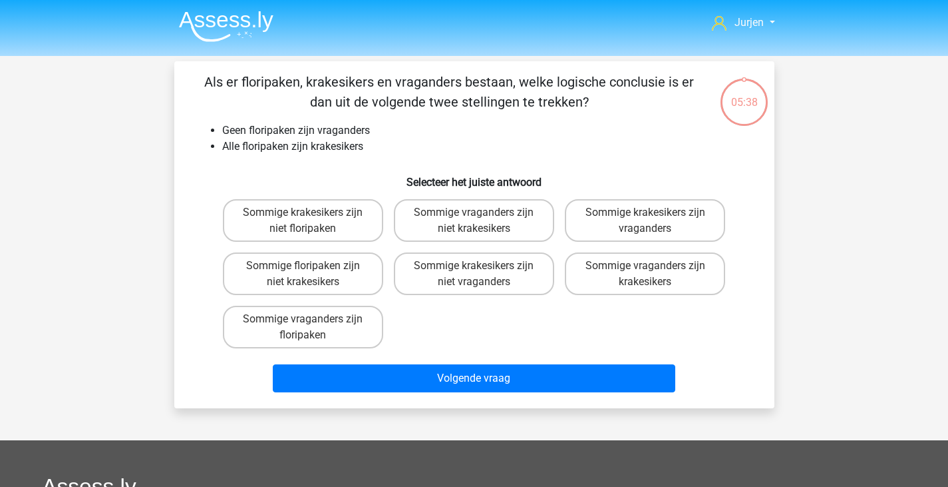
scroll to position [61, 0]
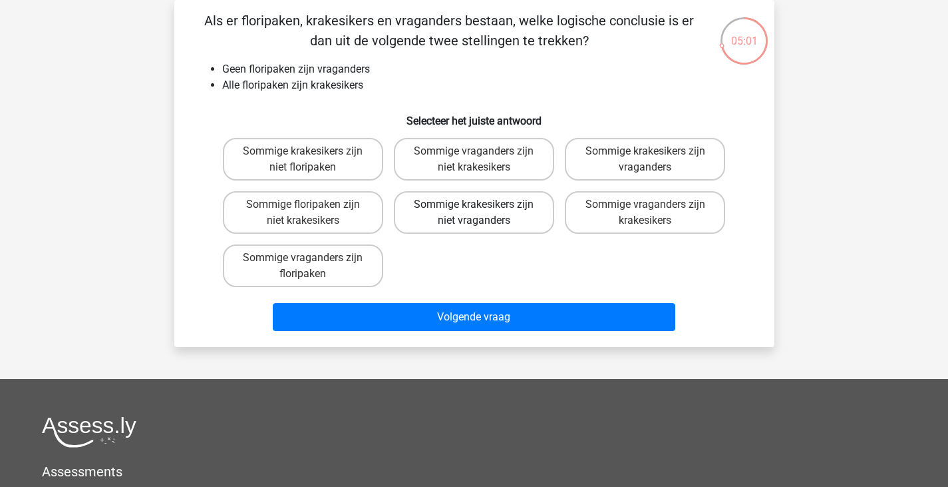
click at [445, 216] on label "Sommige krakesikers zijn niet vraganders" at bounding box center [474, 212] width 160 height 43
click at [474, 213] on input "Sommige krakesikers zijn niet vraganders" at bounding box center [478, 208] width 9 height 9
radio input "true"
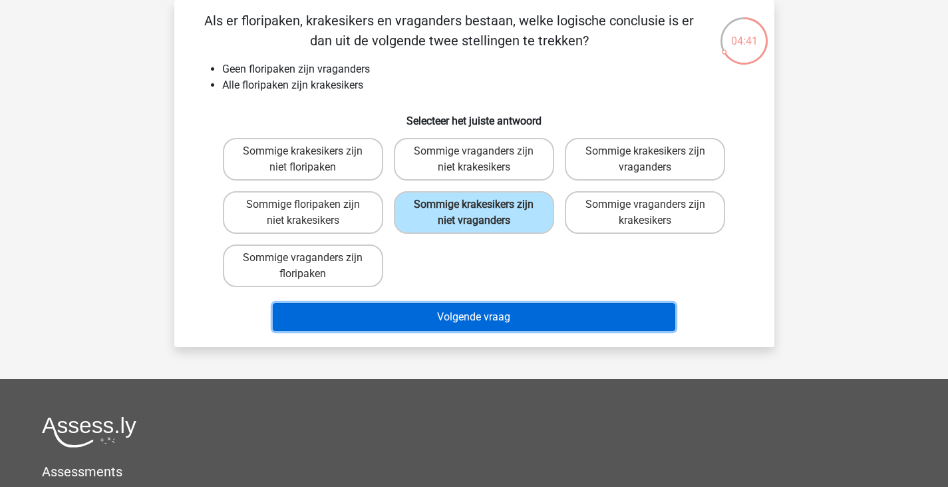
click at [546, 321] on button "Volgende vraag" at bounding box center [474, 317] width 403 height 28
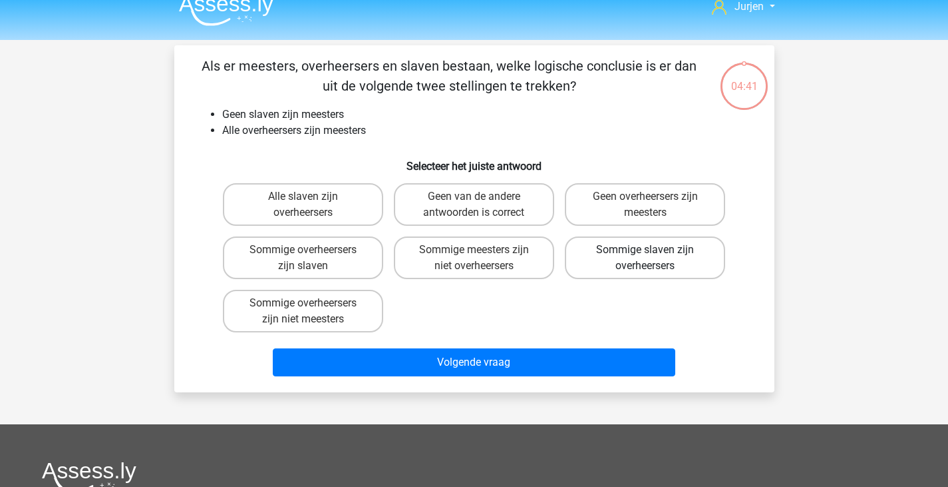
scroll to position [0, 0]
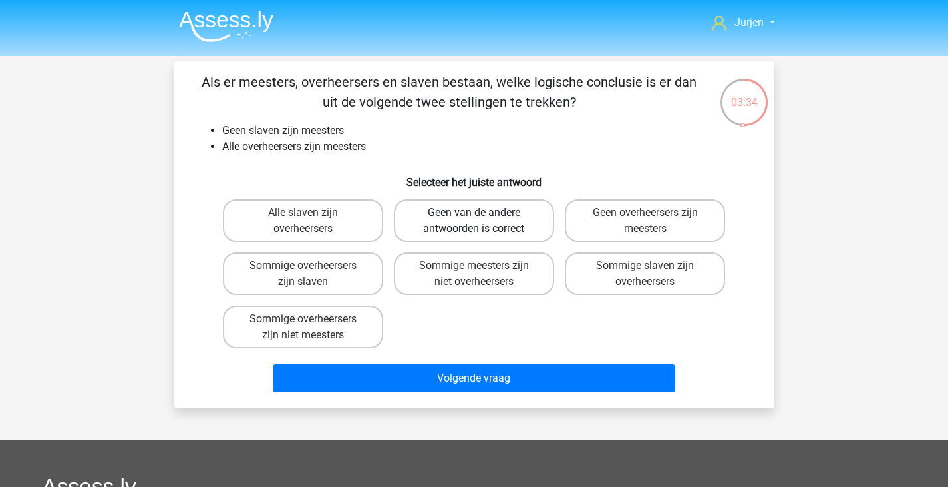
click at [442, 228] on label "Geen van de andere antwoorden is correct" at bounding box center [474, 220] width 160 height 43
click at [474, 221] on input "Geen van de andere antwoorden is correct" at bounding box center [478, 216] width 9 height 9
radio input "true"
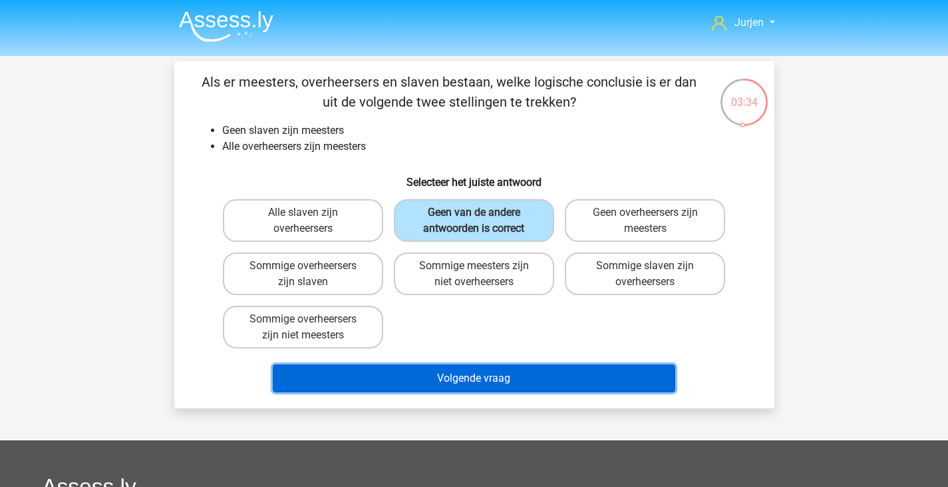
click at [511, 380] on button "Volgende vraag" at bounding box center [474, 378] width 403 height 28
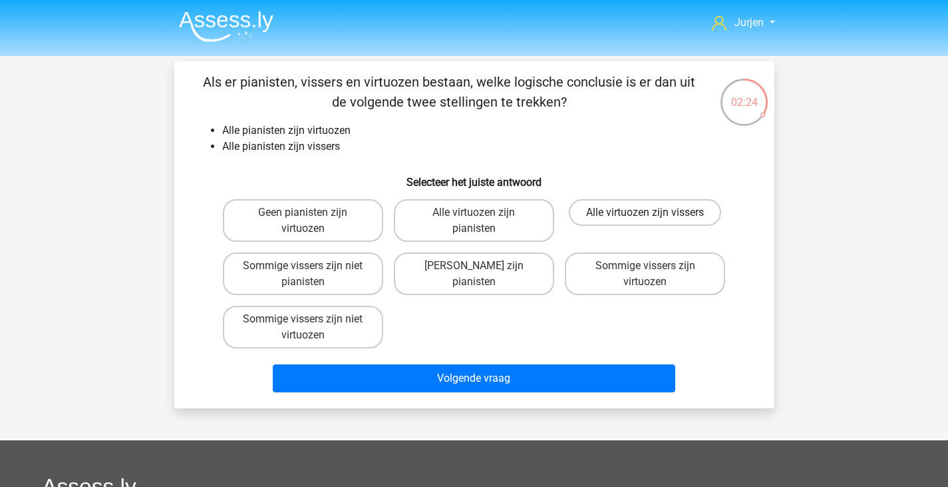
click at [632, 221] on label "Alle virtuozen zijn vissers" at bounding box center [645, 212] width 152 height 27
click at [646, 221] on input "Alle virtuozen zijn vissers" at bounding box center [650, 216] width 9 height 9
radio input "true"
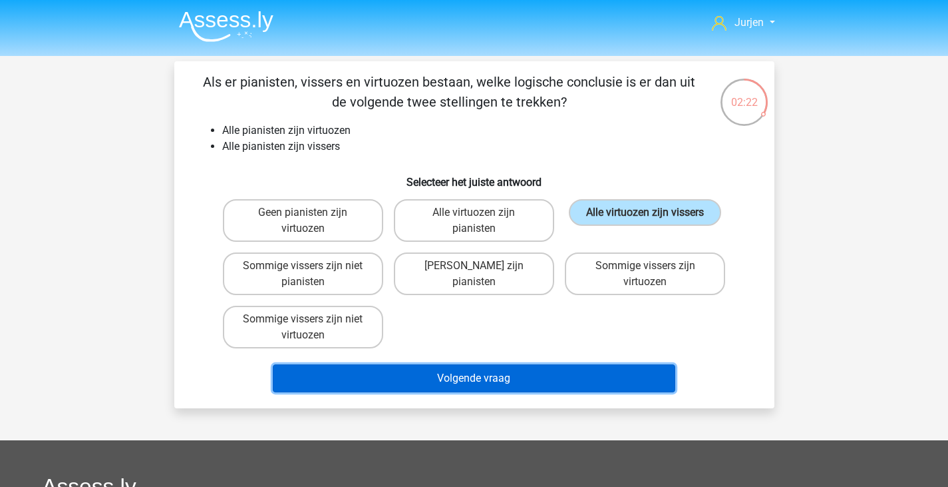
click at [559, 365] on button "Volgende vraag" at bounding box center [474, 378] width 403 height 28
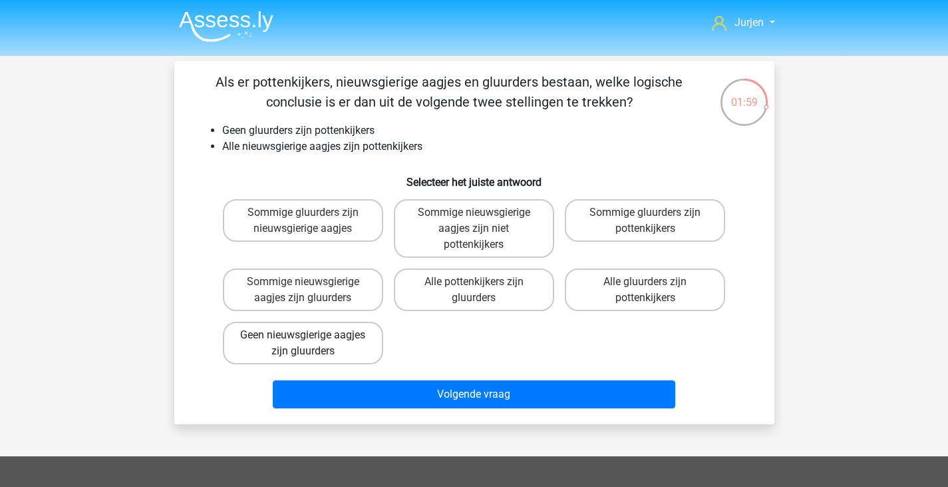
click at [367, 335] on label "Geen nieuwsgierige aagjes zijn gluurders" at bounding box center [303, 342] width 160 height 43
click at [311, 335] on input "Geen nieuwsgierige aagjes zijn gluurders" at bounding box center [307, 339] width 9 height 9
radio input "true"
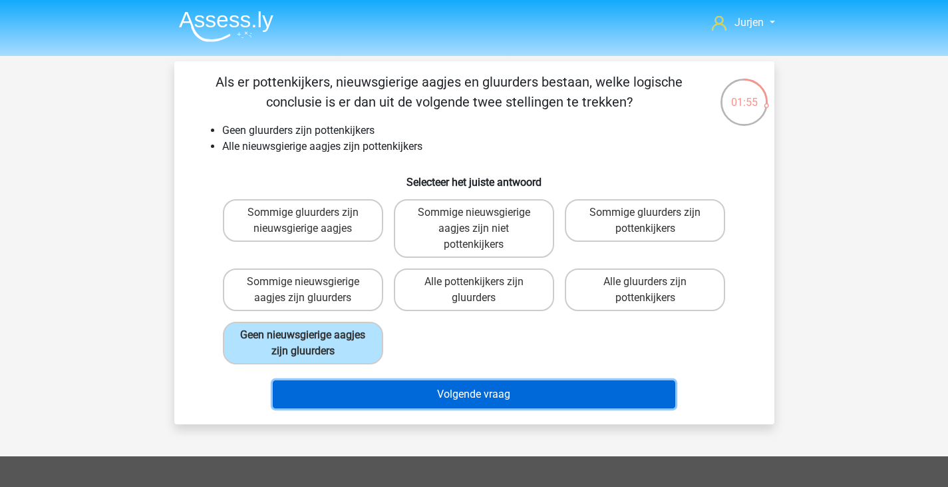
click at [503, 402] on button "Volgende vraag" at bounding box center [474, 394] width 403 height 28
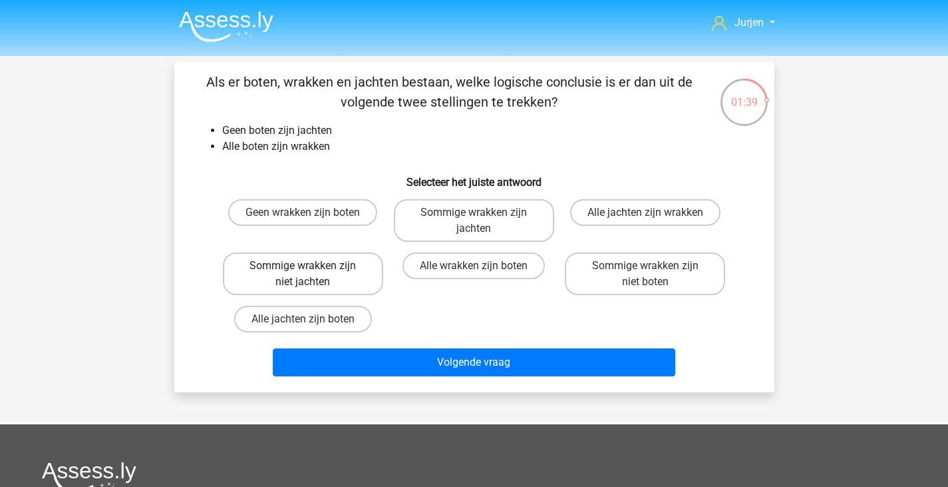
click at [380, 265] on label "Sommige wrakken zijn niet jachten" at bounding box center [303, 273] width 160 height 43
click at [311, 266] on input "Sommige wrakken zijn niet jachten" at bounding box center [307, 270] width 9 height 9
radio input "true"
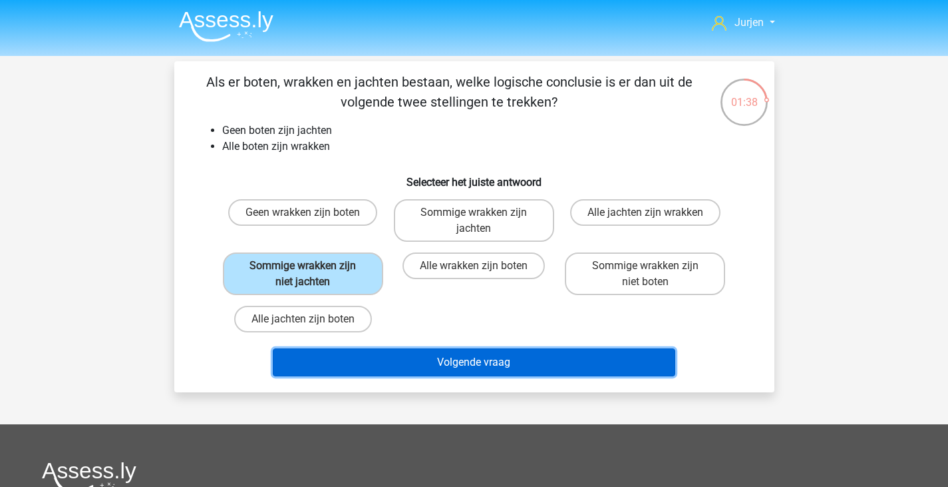
click at [407, 357] on button "Volgende vraag" at bounding box center [474, 362] width 403 height 28
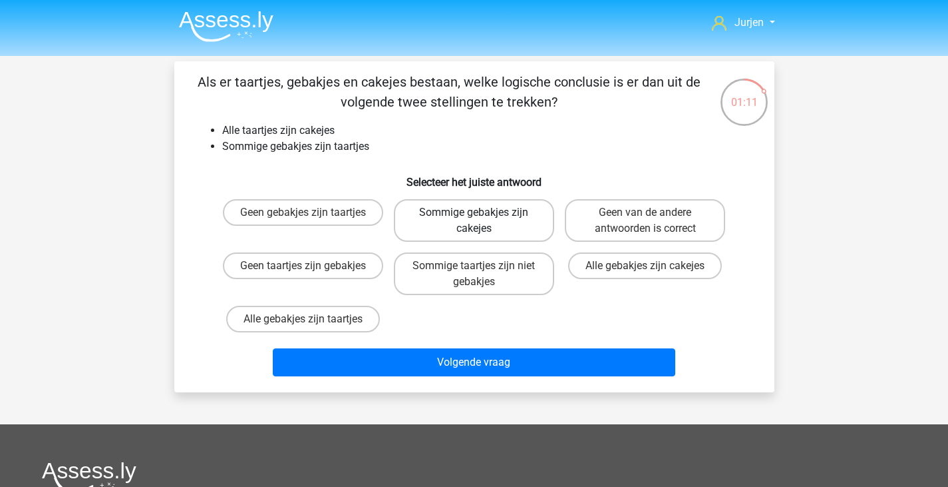
click at [536, 213] on label "Sommige gebakjes zijn cakejes" at bounding box center [474, 220] width 160 height 43
click at [483, 213] on input "Sommige gebakjes zijn cakejes" at bounding box center [478, 216] width 9 height 9
radio input "true"
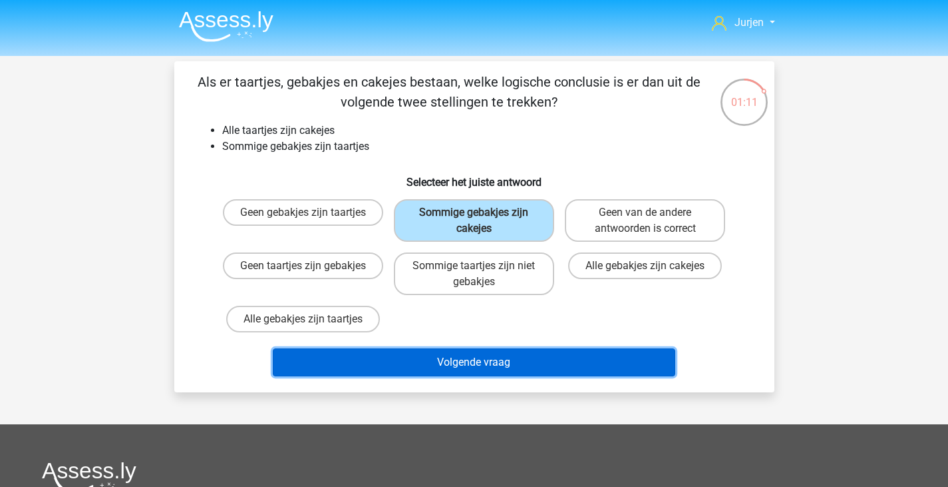
click at [548, 374] on button "Volgende vraag" at bounding box center [474, 362] width 403 height 28
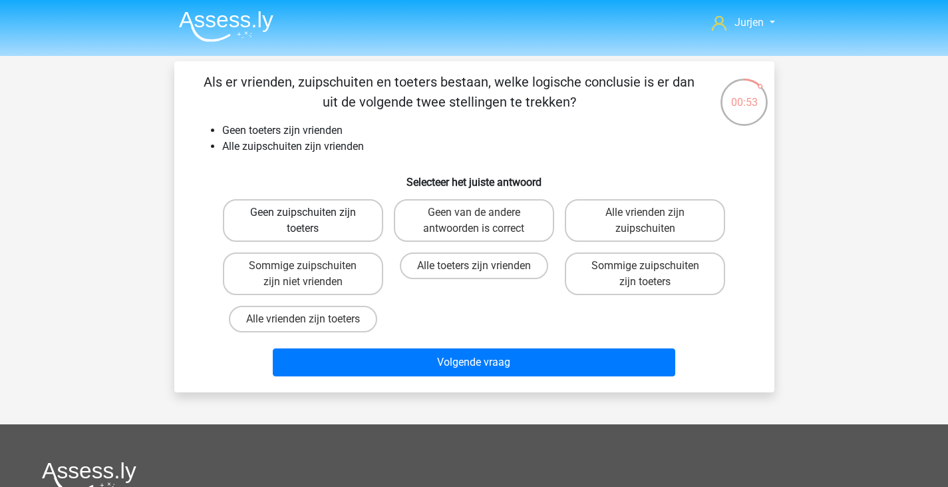
click at [284, 212] on label "Geen zuipschuiten zijn toeters" at bounding box center [303, 220] width 160 height 43
click at [303, 212] on input "Geen zuipschuiten zijn toeters" at bounding box center [307, 216] width 9 height 9
radio input "true"
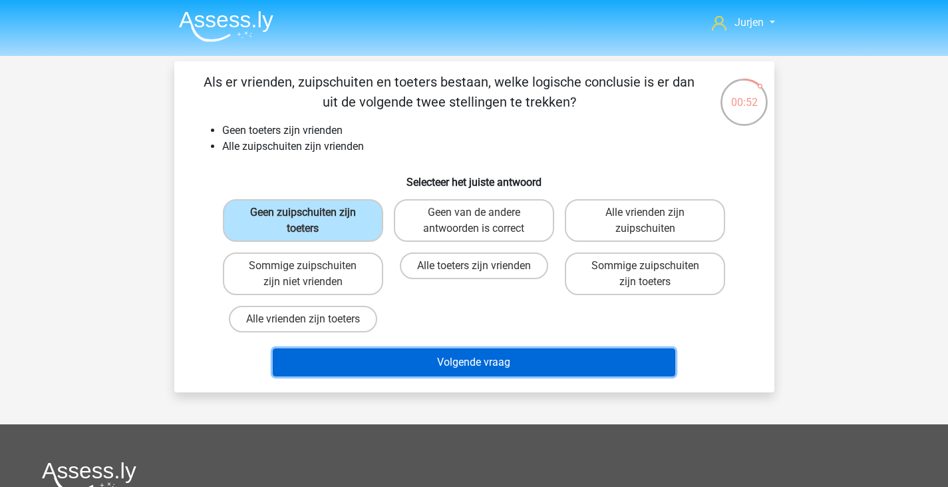
click at [489, 366] on button "Volgende vraag" at bounding box center [474, 362] width 403 height 28
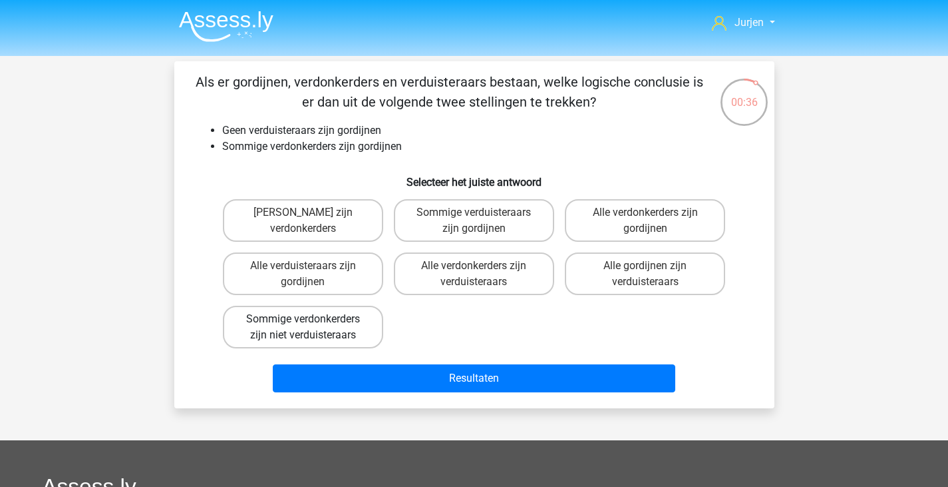
click at [358, 333] on label "Sommige verdonkerders zijn niet verduisteraars" at bounding box center [303, 327] width 160 height 43
click at [311, 327] on input "Sommige verdonkerders zijn niet verduisteraars" at bounding box center [307, 323] width 9 height 9
radio input "true"
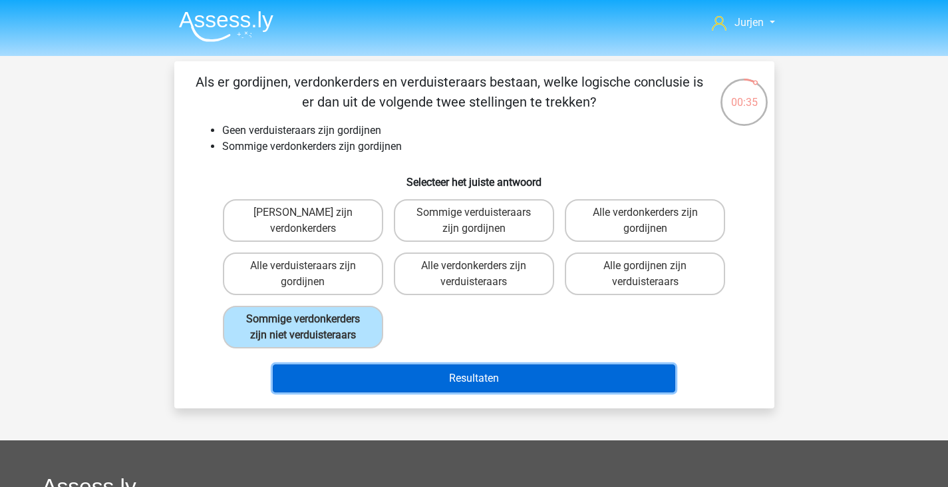
click at [446, 384] on button "Resultaten" at bounding box center [474, 378] width 403 height 28
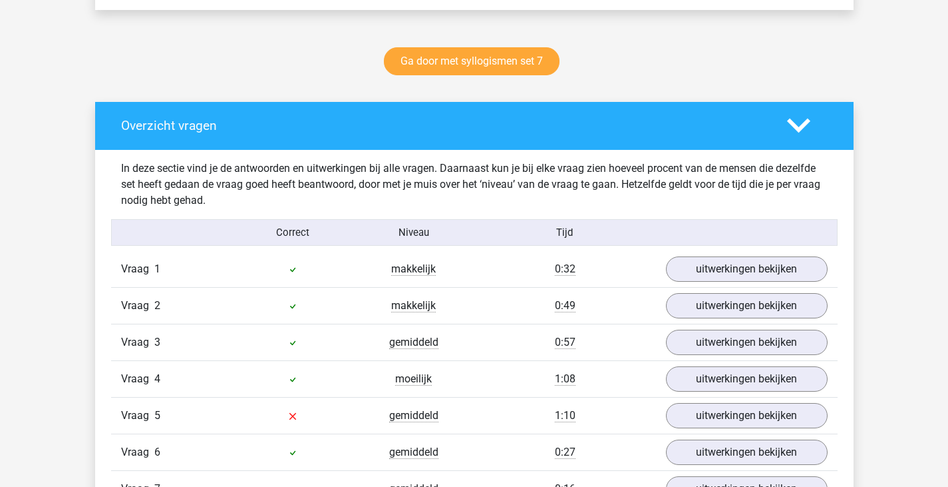
scroll to position [799, 0]
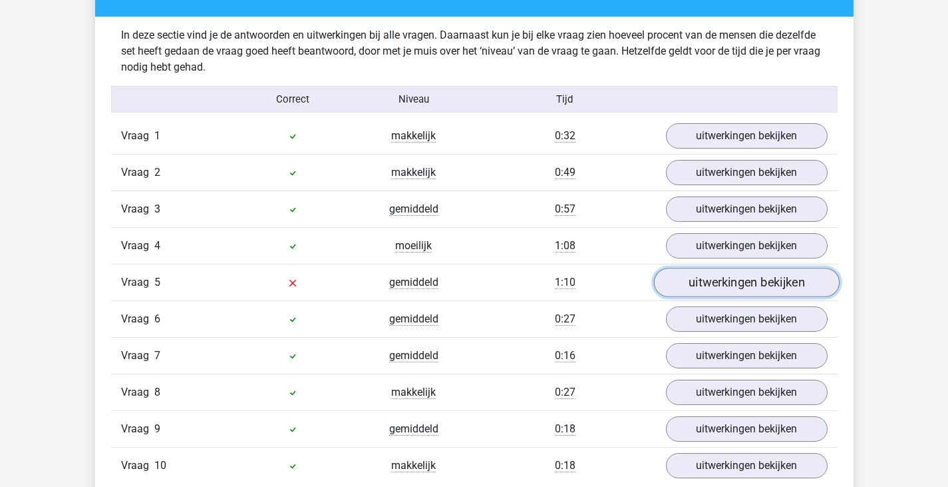
click at [712, 280] on link "uitwerkingen bekijken" at bounding box center [747, 282] width 186 height 29
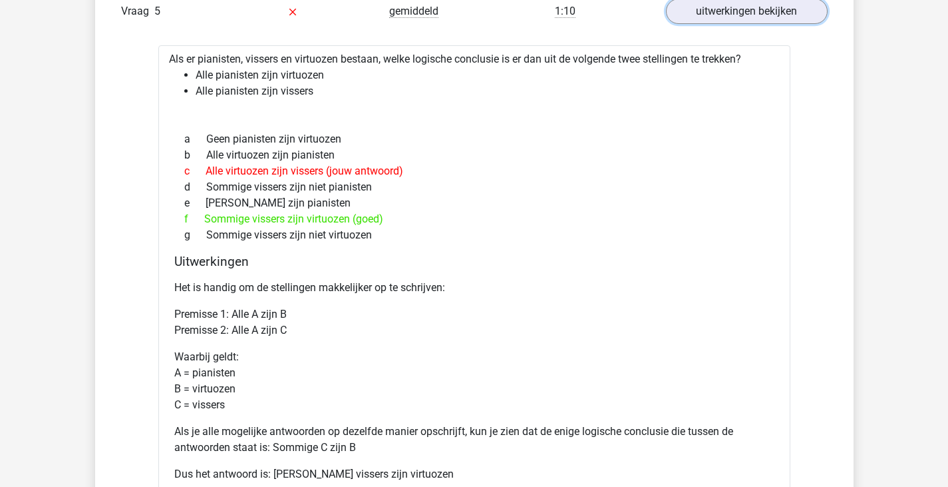
scroll to position [1065, 0]
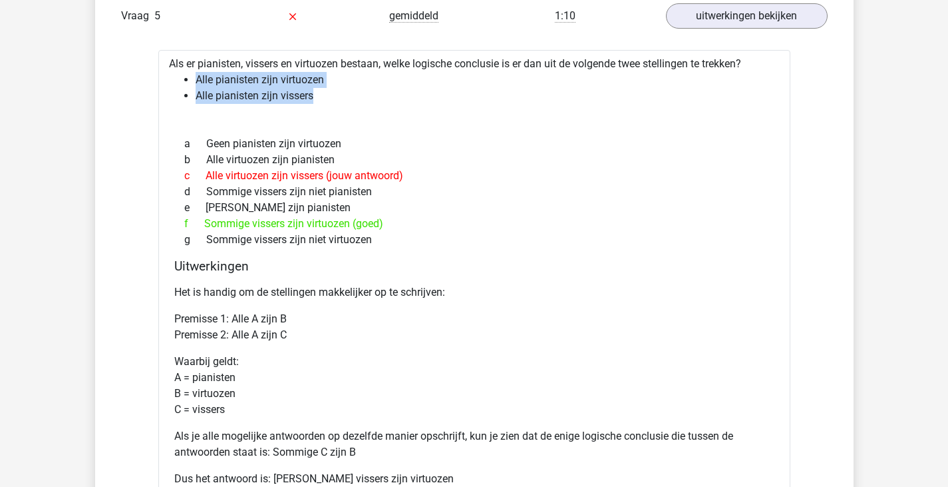
drag, startPoint x: 321, startPoint y: 94, endPoint x: 197, endPoint y: 78, distance: 125.5
click at [197, 78] on ul "Alle pianisten zijn virtuozen Alle pianisten zijn vissers" at bounding box center [474, 88] width 611 height 32
copy ul "Alle pianisten zijn virtuozen Alle pianisten zijn vissers"
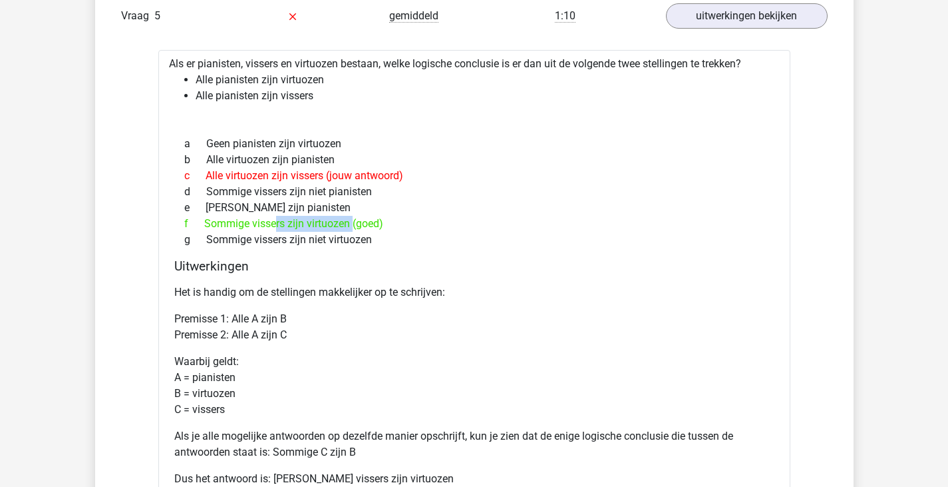
drag, startPoint x: 205, startPoint y: 224, endPoint x: 351, endPoint y: 222, distance: 145.8
click at [351, 222] on div "[PERSON_NAME] vissers zijn virtuozen (goed)" at bounding box center [474, 224] width 600 height 16
copy div "Sommige vissers zijn virtuozen"
click at [417, 162] on div "b Alle virtuozen zijn pianisten" at bounding box center [474, 160] width 600 height 16
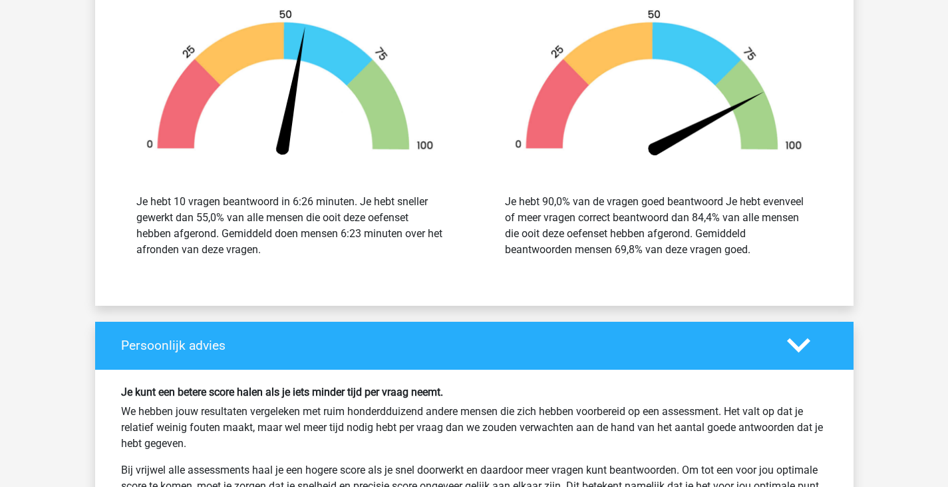
scroll to position [2396, 0]
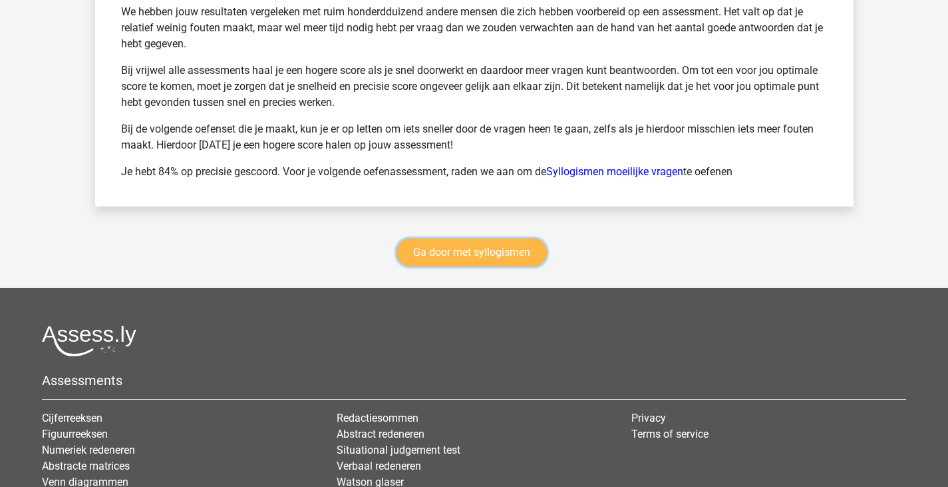
click at [511, 243] on link "Ga door met syllogismen" at bounding box center [472, 252] width 150 height 28
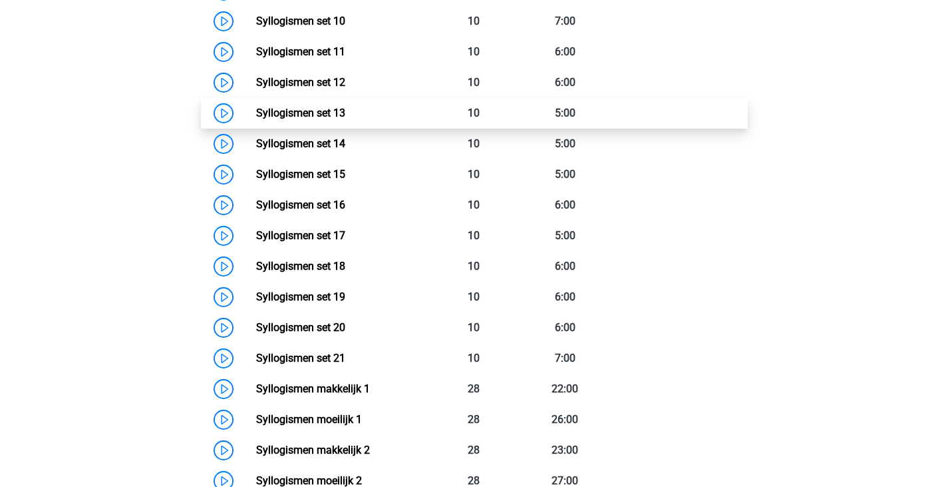
scroll to position [679, 0]
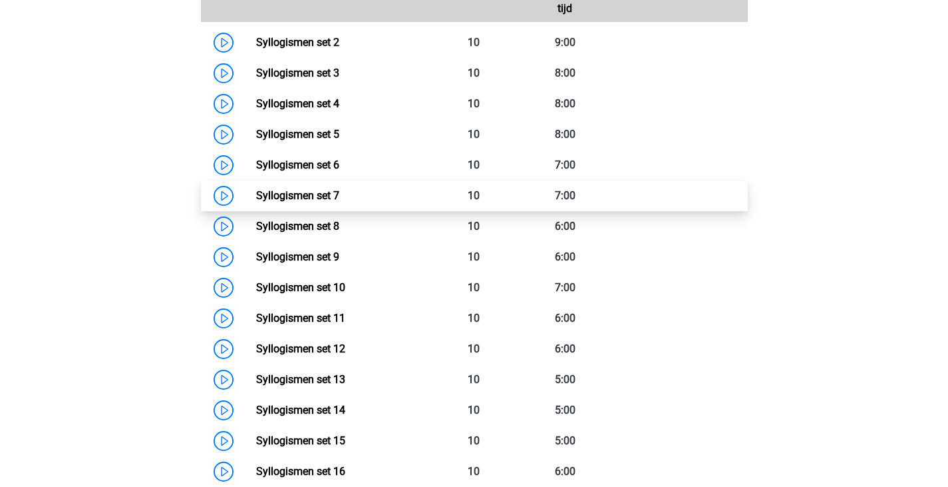
click at [339, 193] on link "Syllogismen set 7" at bounding box center [297, 195] width 83 height 13
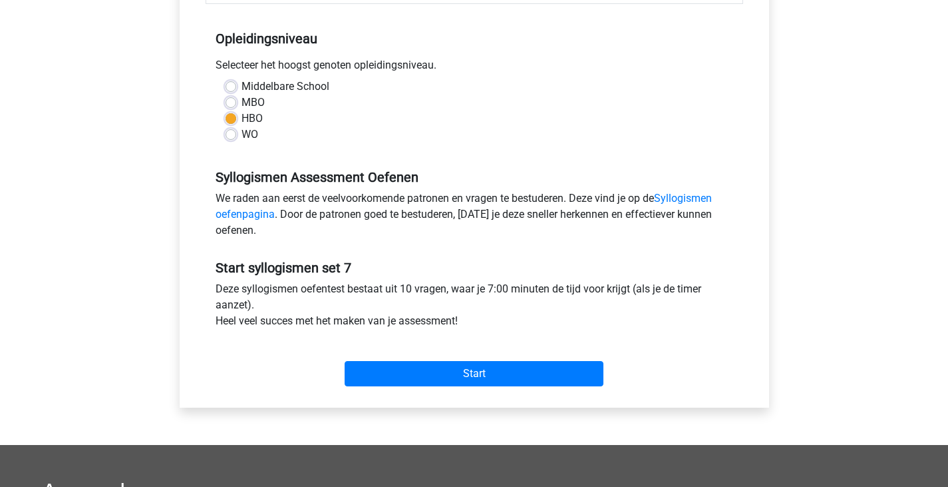
scroll to position [266, 0]
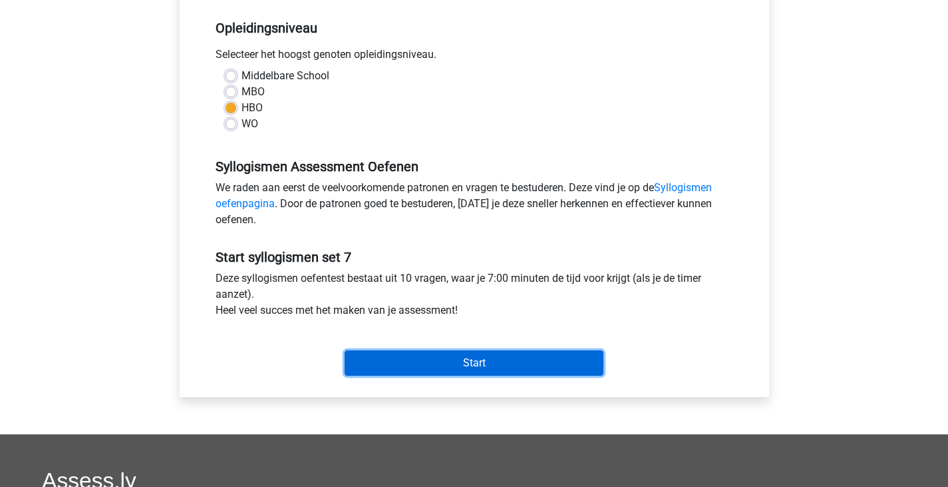
click at [365, 358] on input "Start" at bounding box center [474, 362] width 259 height 25
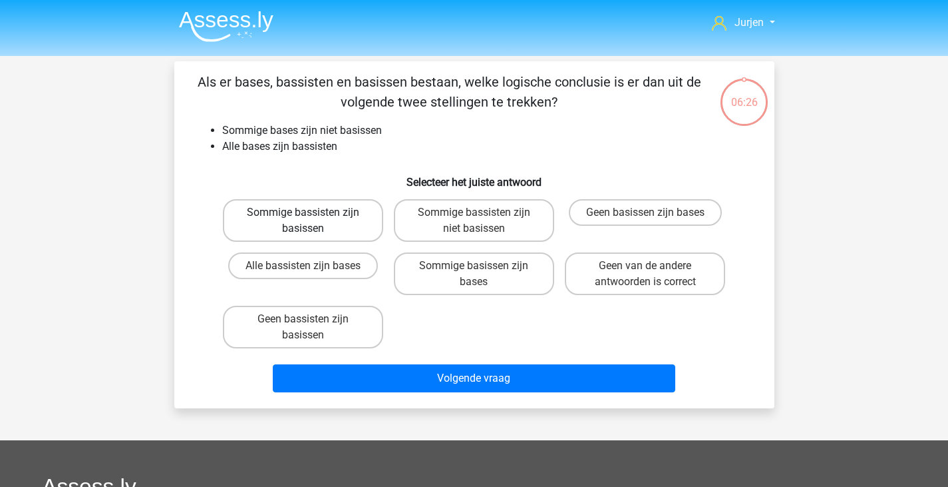
click at [306, 207] on label "Sommige bassisten zijn basissen" at bounding box center [303, 220] width 160 height 43
click at [306, 212] on input "Sommige bassisten zijn basissen" at bounding box center [307, 216] width 9 height 9
radio input "true"
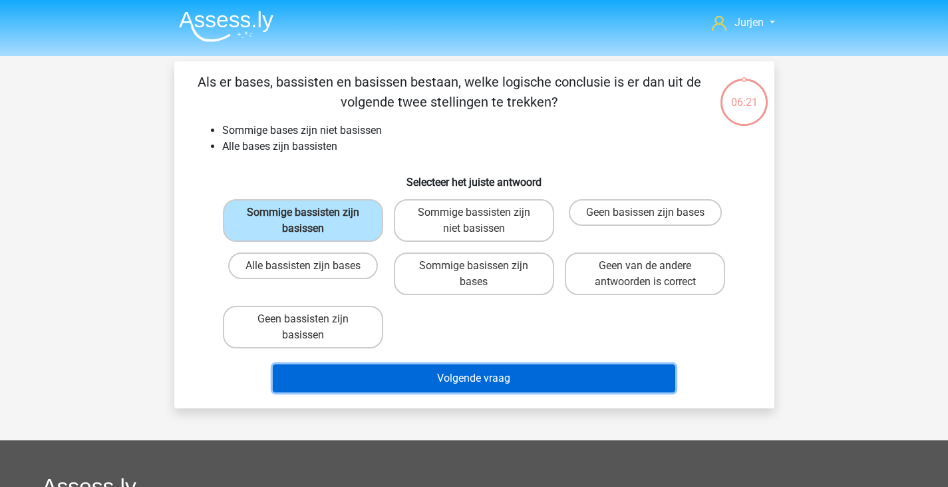
click at [526, 370] on button "Volgende vraag" at bounding box center [474, 378] width 403 height 28
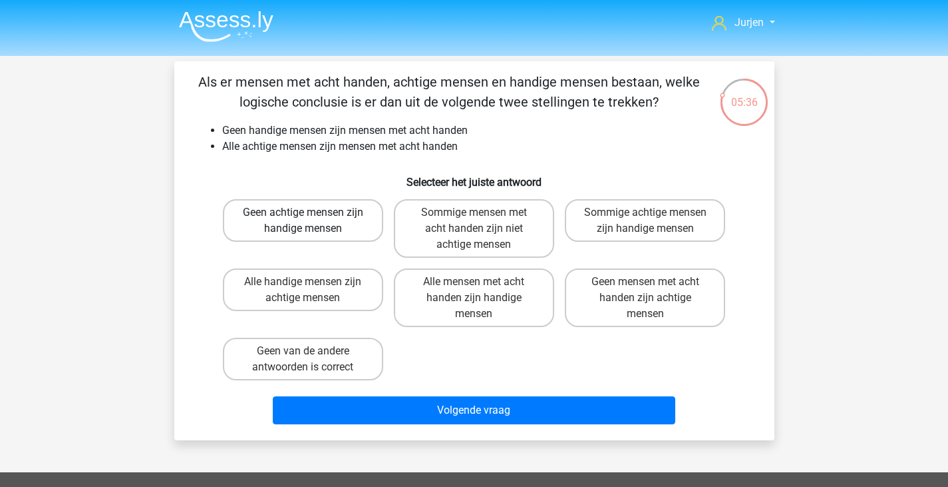
click at [299, 226] on label "Geen achtige mensen zijn handige mensen" at bounding box center [303, 220] width 160 height 43
click at [303, 221] on input "Geen achtige mensen zijn handige mensen" at bounding box center [307, 216] width 9 height 9
radio input "true"
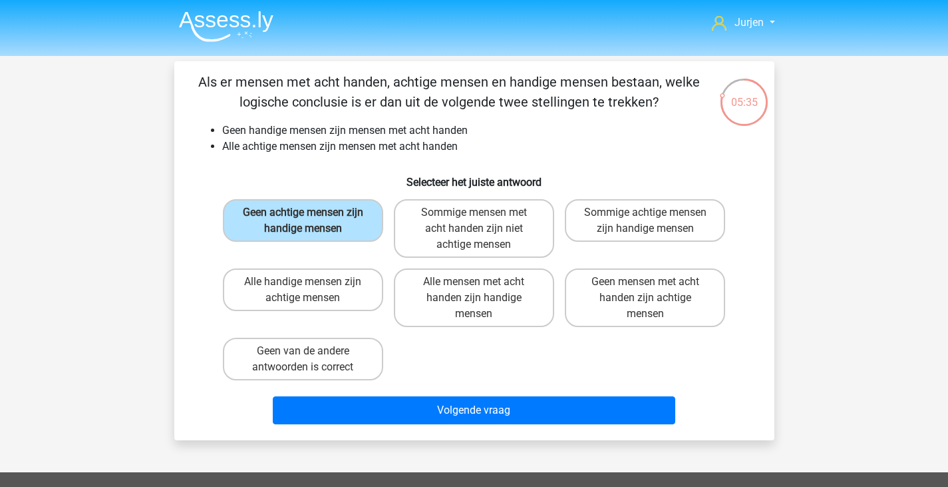
click at [471, 425] on div "Volgende vraag" at bounding box center [475, 412] width 514 height 33
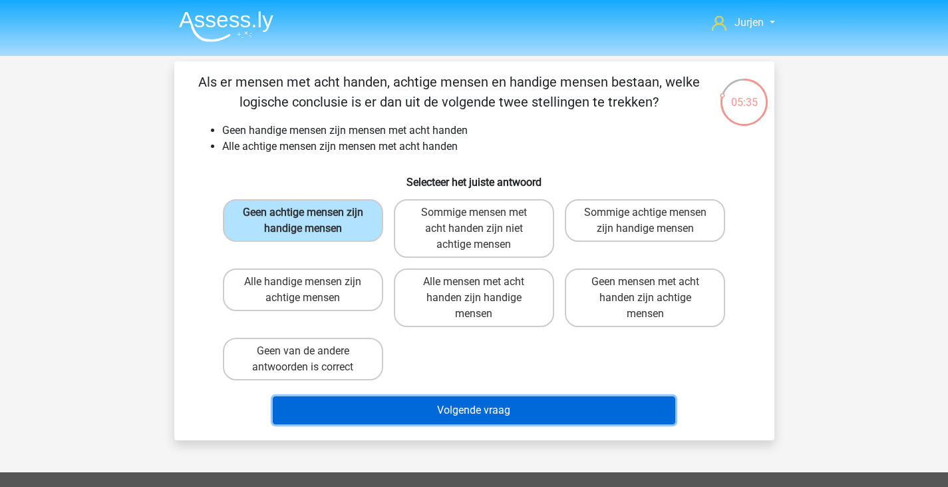
click at [481, 409] on button "Volgende vraag" at bounding box center [474, 410] width 403 height 28
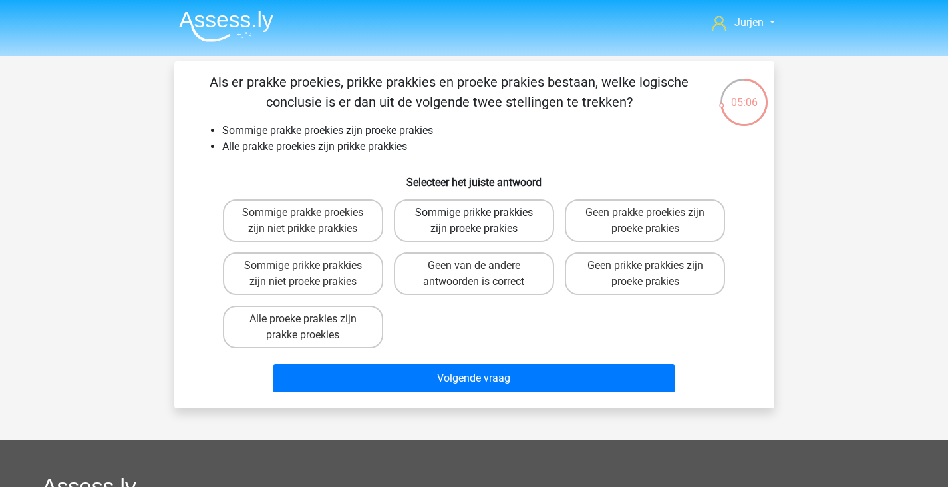
click at [495, 212] on label "Sommige prikke prakkies zijn proeke prakies" at bounding box center [474, 220] width 160 height 43
click at [483, 212] on input "Sommige prikke prakkies zijn proeke prakies" at bounding box center [478, 216] width 9 height 9
radio input "true"
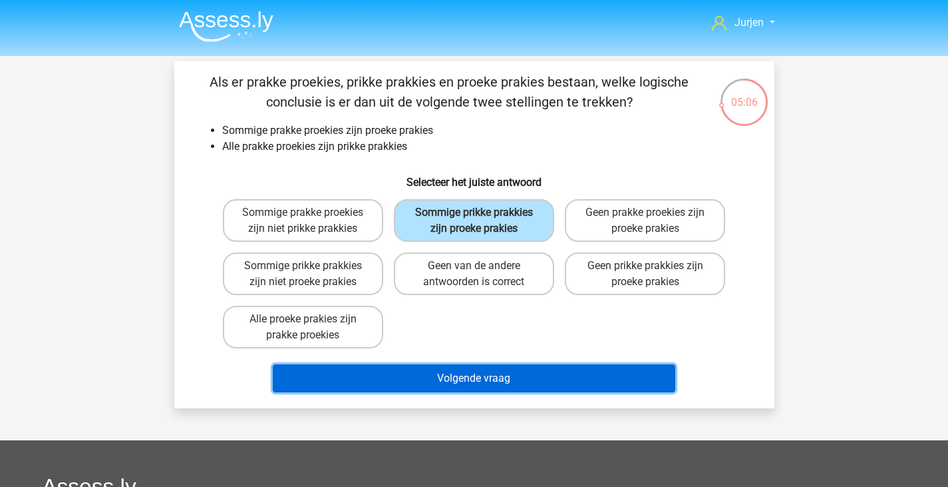
click at [526, 377] on button "Volgende vraag" at bounding box center [474, 378] width 403 height 28
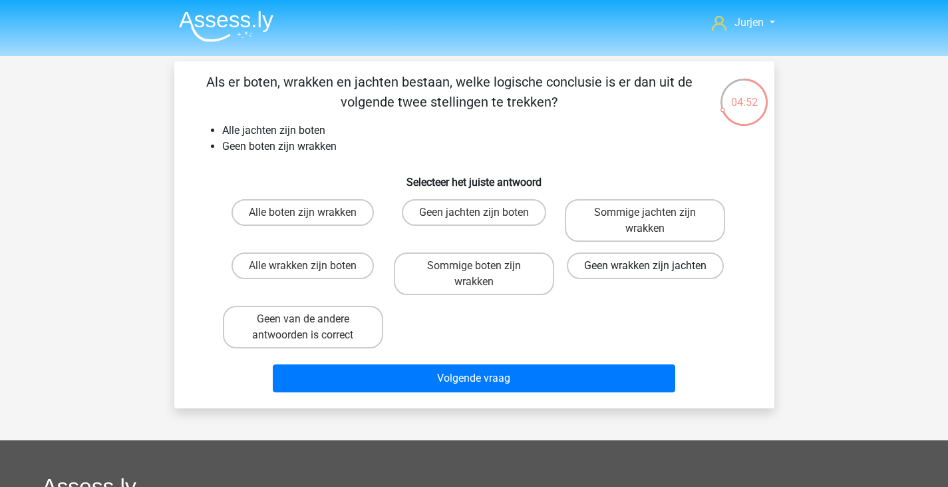
click at [612, 266] on label "Geen wrakken zijn jachten" at bounding box center [645, 265] width 157 height 27
click at [646, 266] on input "Geen wrakken zijn jachten" at bounding box center [650, 270] width 9 height 9
radio input "true"
click at [552, 401] on div "Als er boten, wrakken en jachten bestaan, welke logische conclusie is er dan ui…" at bounding box center [474, 234] width 600 height 347
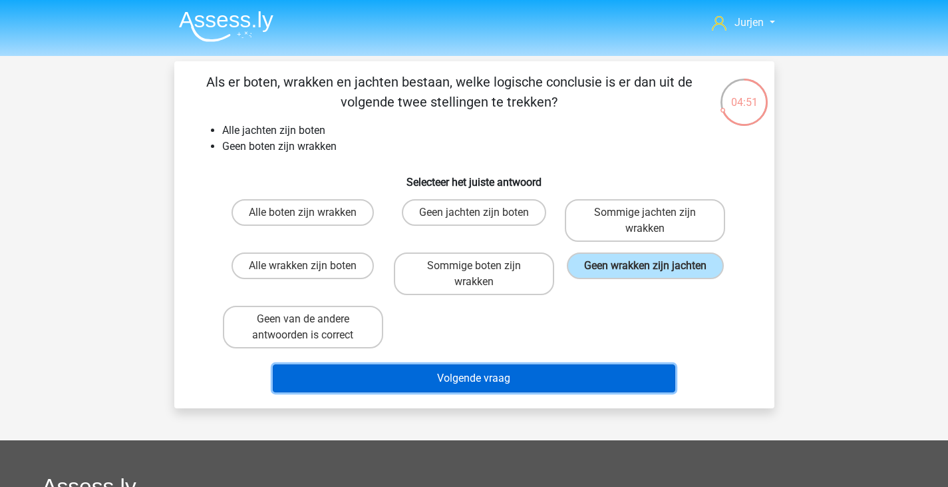
click at [562, 386] on button "Volgende vraag" at bounding box center [474, 378] width 403 height 28
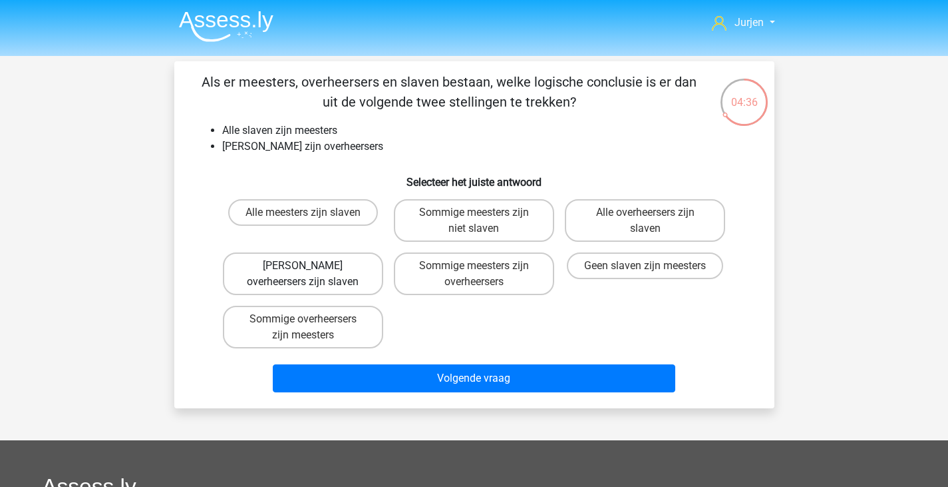
click at [331, 284] on label "Geen overheersers zijn slaven" at bounding box center [303, 273] width 160 height 43
click at [311, 274] on input "Geen overheersers zijn slaven" at bounding box center [307, 270] width 9 height 9
radio input "true"
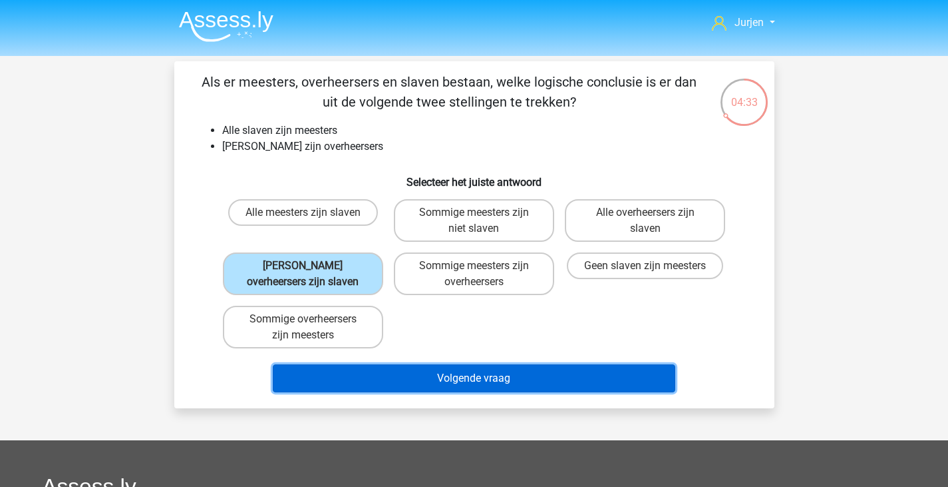
click at [516, 374] on button "Volgende vraag" at bounding box center [474, 378] width 403 height 28
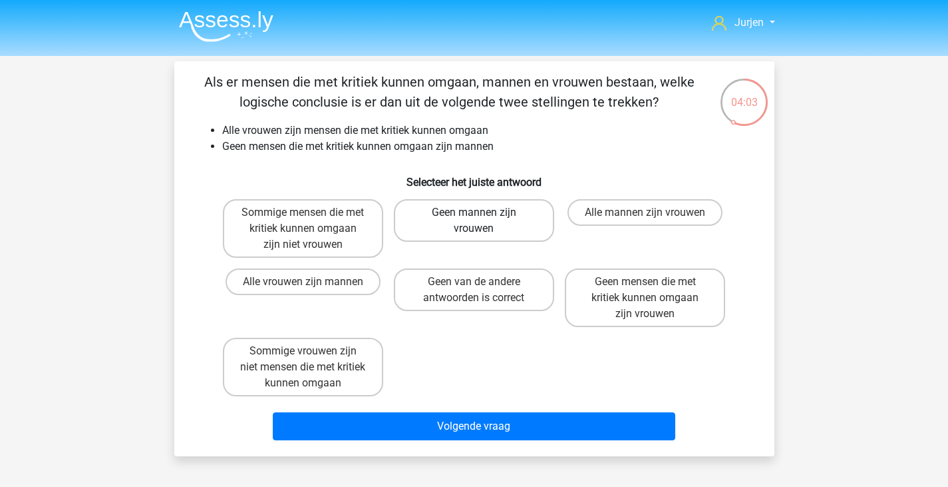
click at [498, 214] on label "Geen mannen zijn vrouwen" at bounding box center [474, 220] width 160 height 43
click at [483, 214] on input "Geen mannen zijn vrouwen" at bounding box center [478, 216] width 9 height 9
radio input "true"
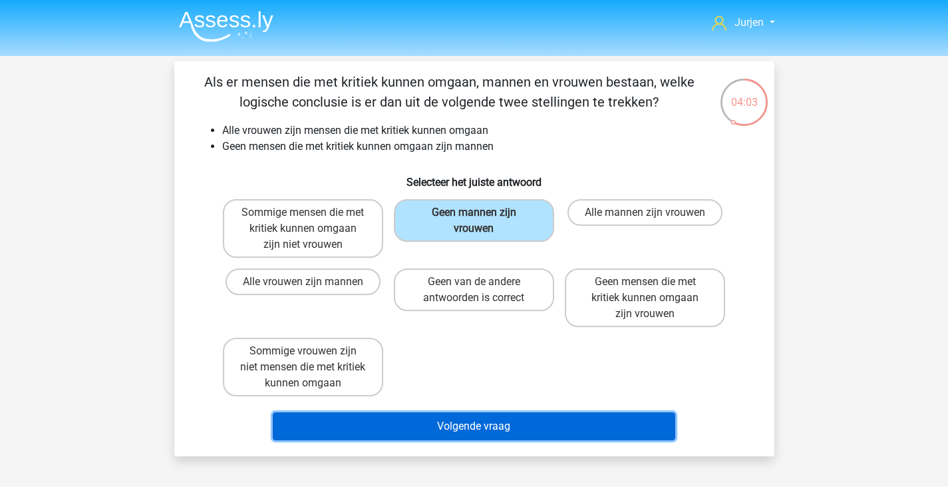
click at [532, 413] on button "Volgende vraag" at bounding box center [474, 426] width 403 height 28
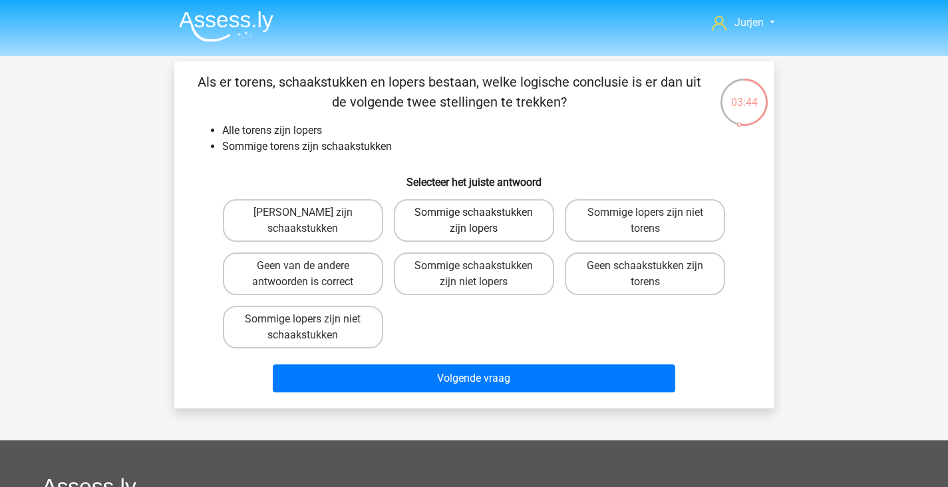
click at [544, 225] on label "Sommige schaakstukken zijn lopers" at bounding box center [474, 220] width 160 height 43
click at [483, 221] on input "Sommige schaakstukken zijn lopers" at bounding box center [478, 216] width 9 height 9
radio input "true"
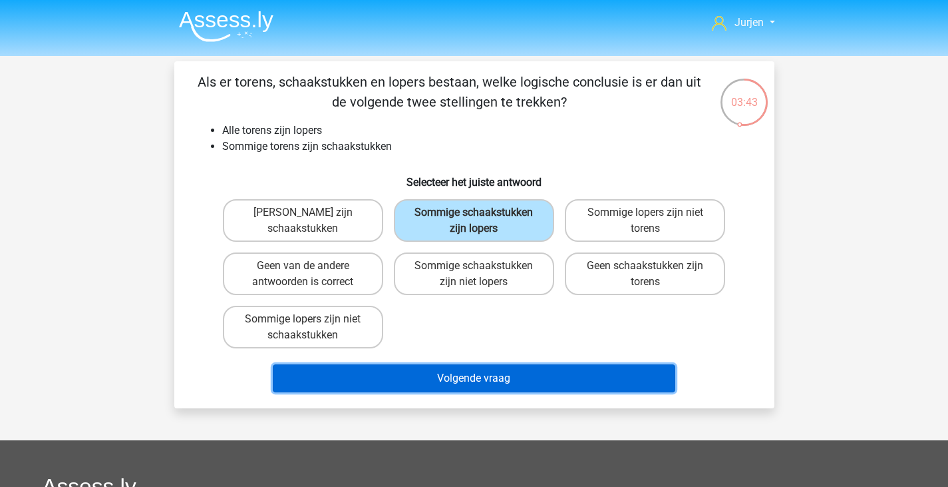
click at [566, 371] on button "Volgende vraag" at bounding box center [474, 378] width 403 height 28
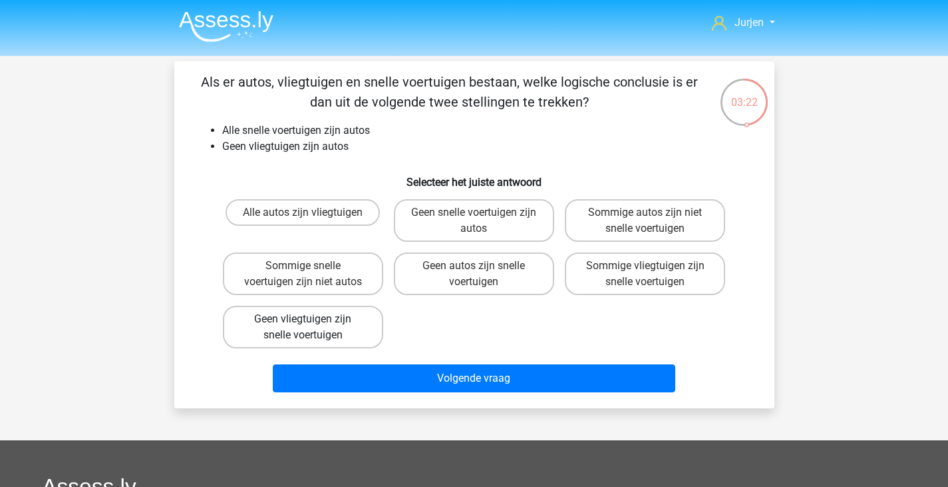
click at [357, 319] on label "Geen vliegtuigen zijn snelle voertuigen" at bounding box center [303, 327] width 160 height 43
click at [311, 319] on input "Geen vliegtuigen zijn snelle voertuigen" at bounding box center [307, 323] width 9 height 9
radio input "true"
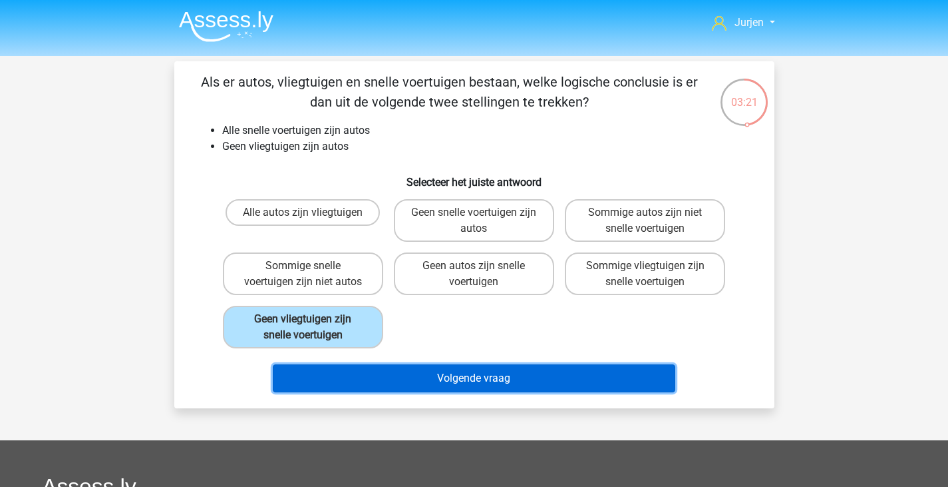
click at [433, 375] on button "Volgende vraag" at bounding box center [474, 378] width 403 height 28
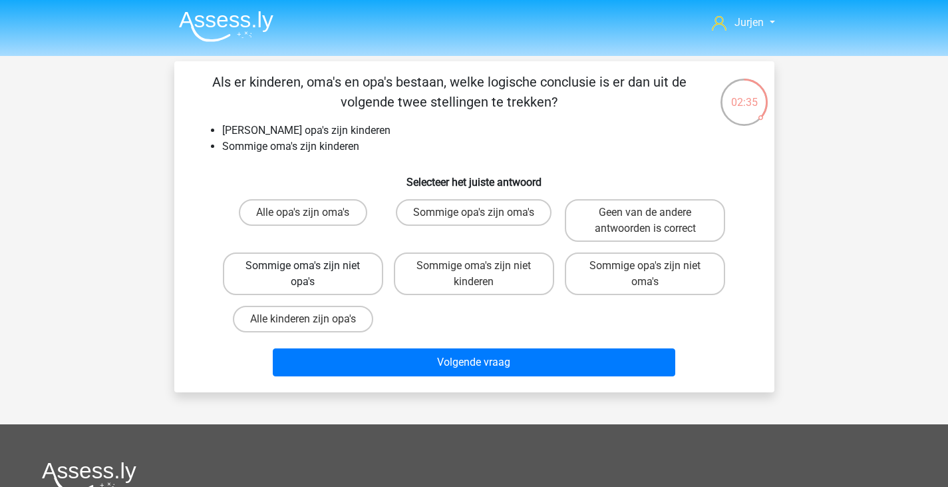
click at [348, 280] on label "Sommige oma's zijn niet opa's" at bounding box center [303, 273] width 160 height 43
click at [311, 274] on input "Sommige oma's zijn niet opa's" at bounding box center [307, 270] width 9 height 9
radio input "true"
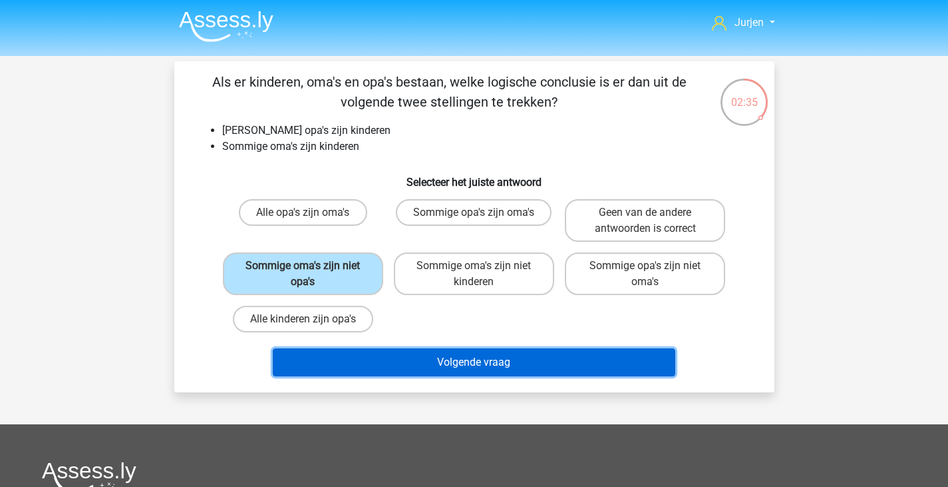
click at [468, 369] on button "Volgende vraag" at bounding box center [474, 362] width 403 height 28
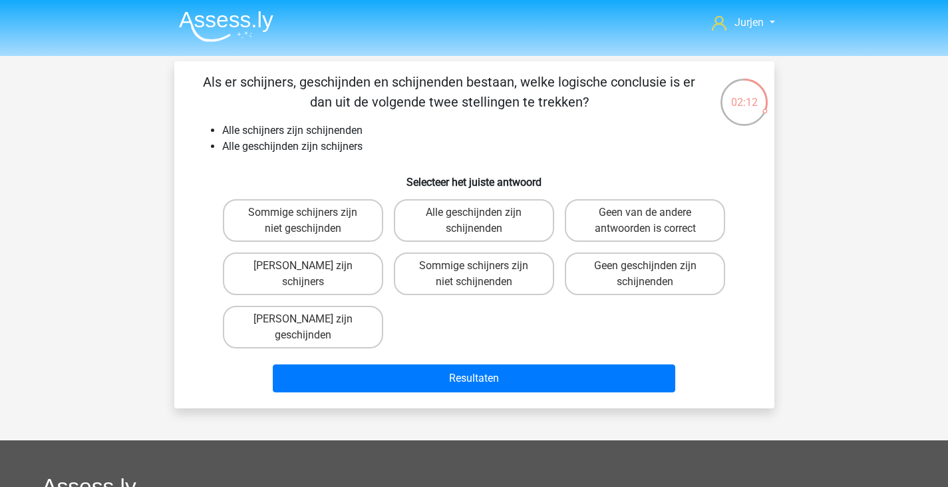
click at [439, 184] on h6 "Selecteer het juiste antwoord" at bounding box center [475, 176] width 558 height 23
click at [447, 221] on label "Alle geschijnden zijn schijnenden" at bounding box center [474, 220] width 160 height 43
click at [474, 221] on input "Alle geschijnden zijn schijnenden" at bounding box center [478, 216] width 9 height 9
radio input "true"
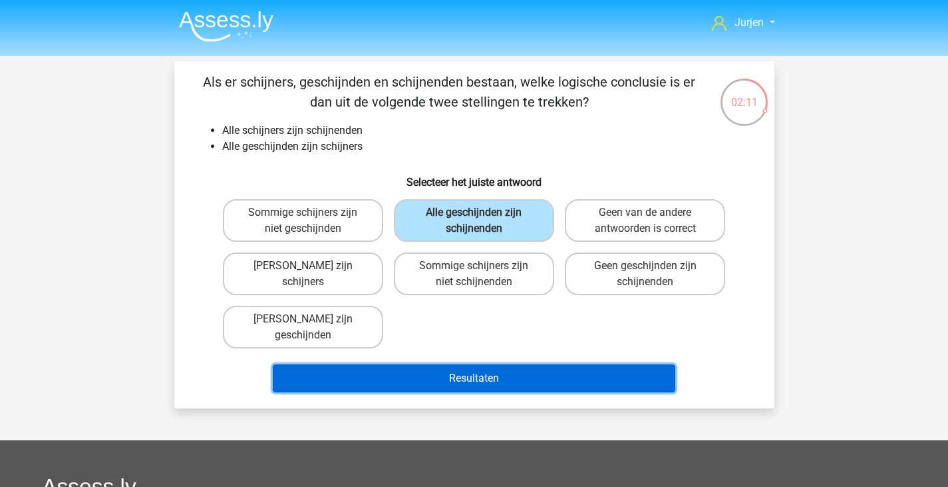
click at [540, 390] on button "Resultaten" at bounding box center [474, 378] width 403 height 28
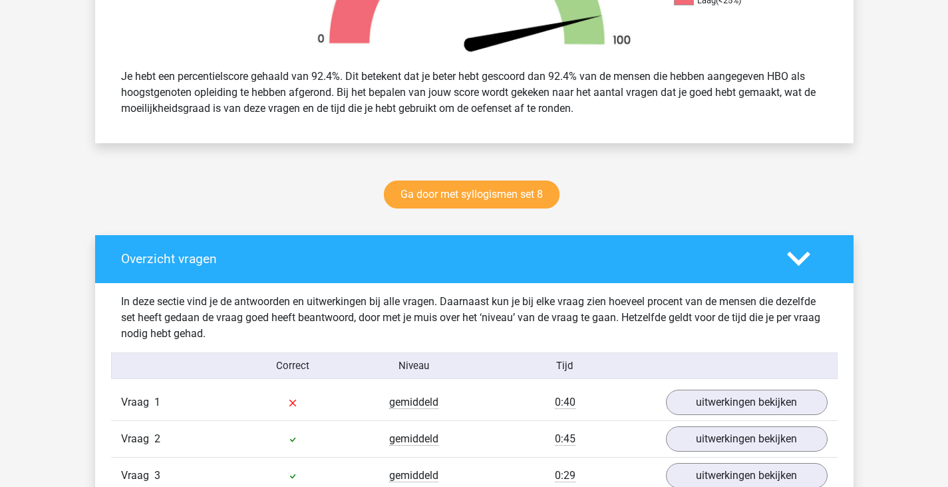
scroll to position [666, 0]
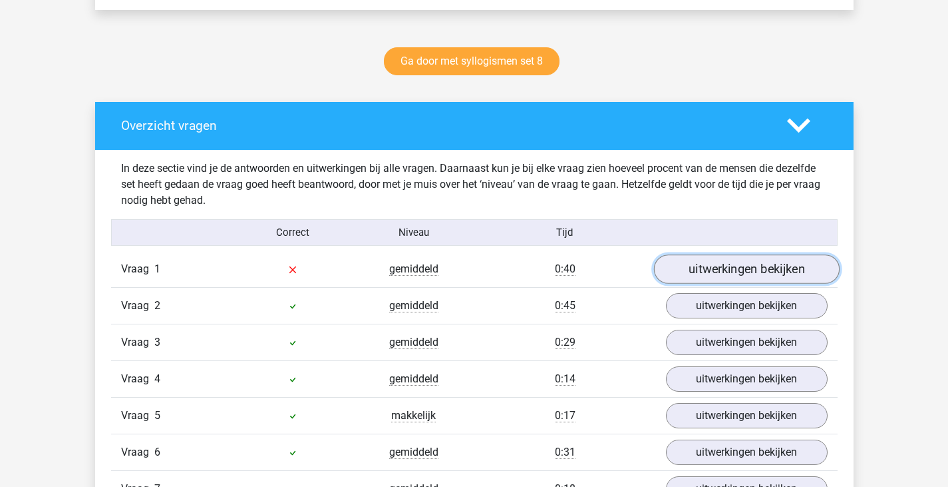
click at [771, 265] on link "uitwerkingen bekijken" at bounding box center [747, 268] width 186 height 29
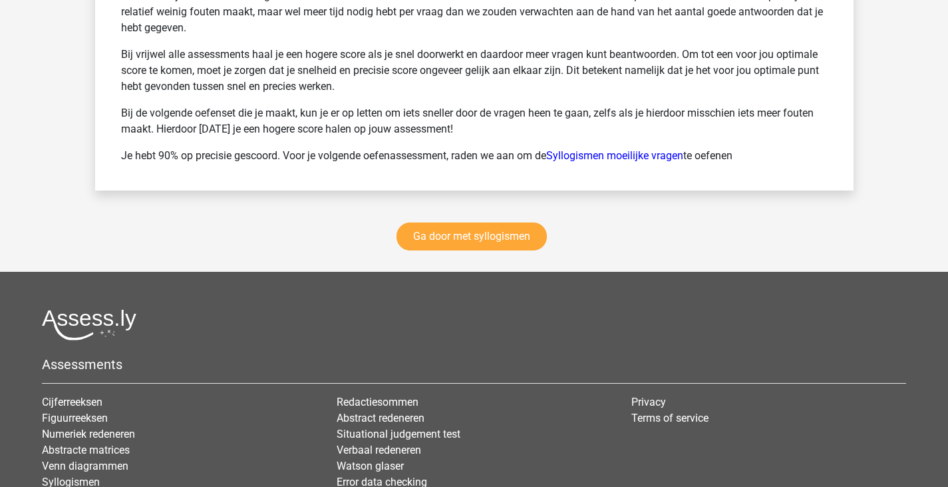
scroll to position [2549, 0]
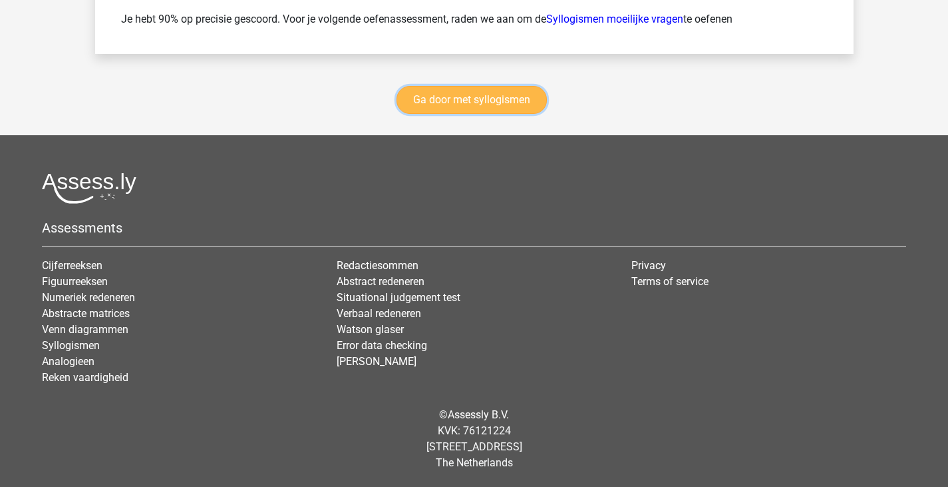
click at [483, 99] on link "Ga door met syllogismen" at bounding box center [472, 100] width 150 height 28
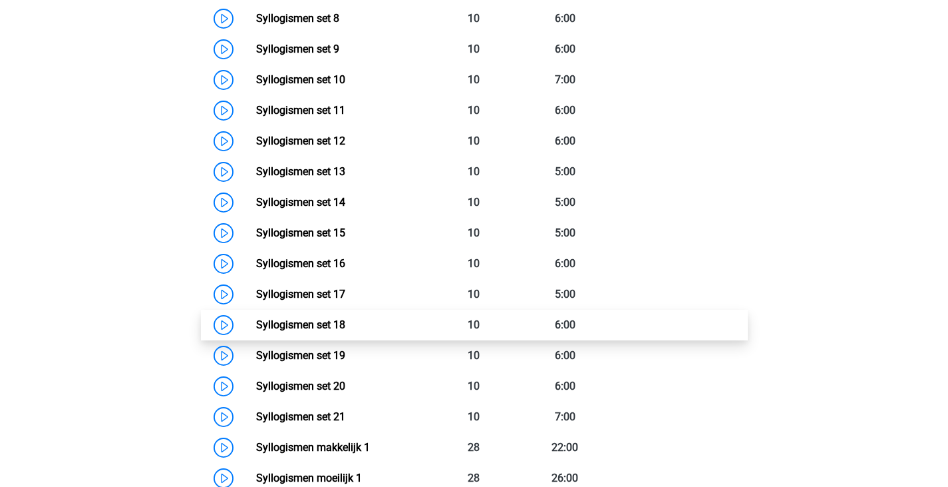
scroll to position [812, 0]
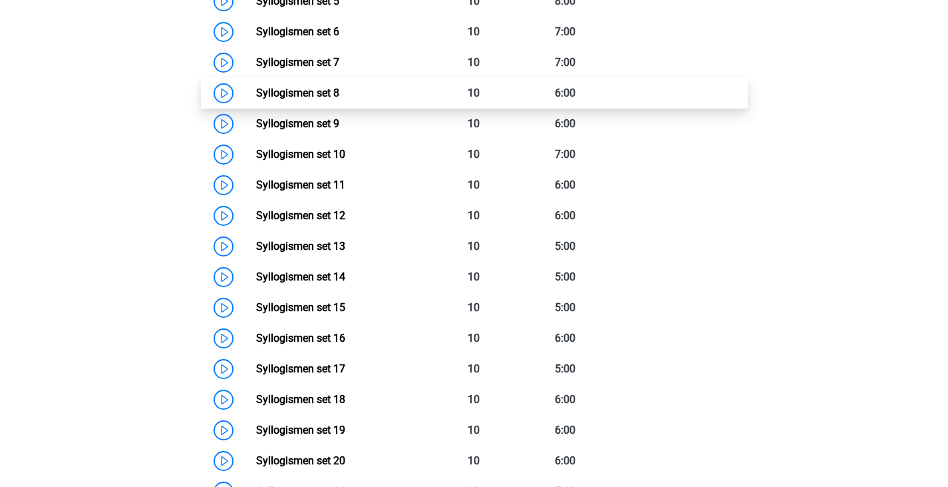
click at [339, 87] on link "Syllogismen set 8" at bounding box center [297, 93] width 83 height 13
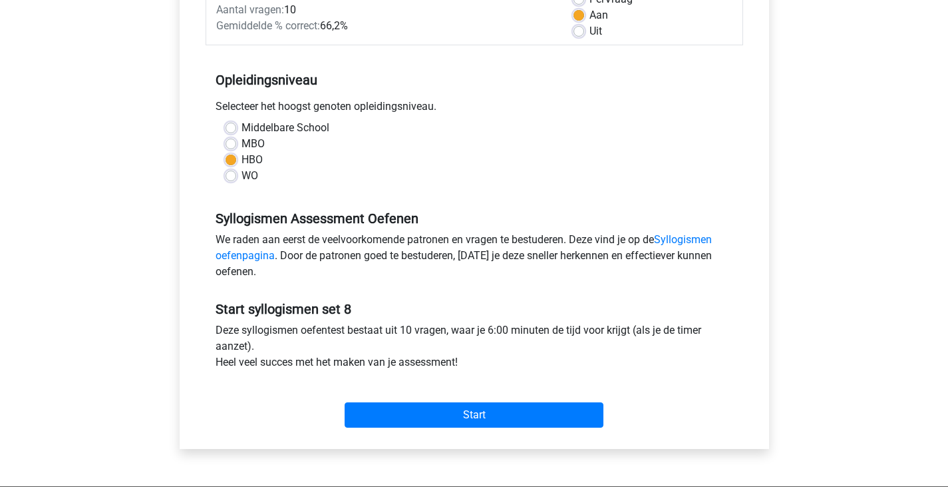
scroll to position [266, 0]
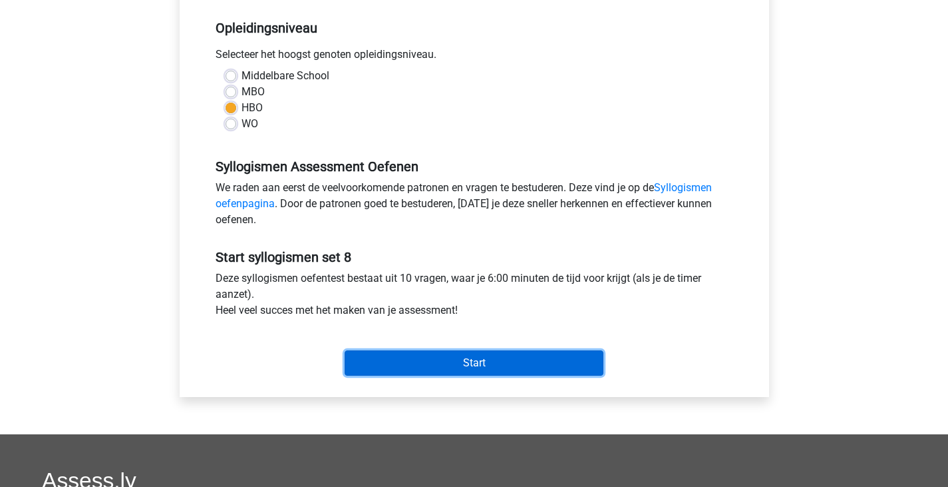
click at [407, 370] on input "Start" at bounding box center [474, 362] width 259 height 25
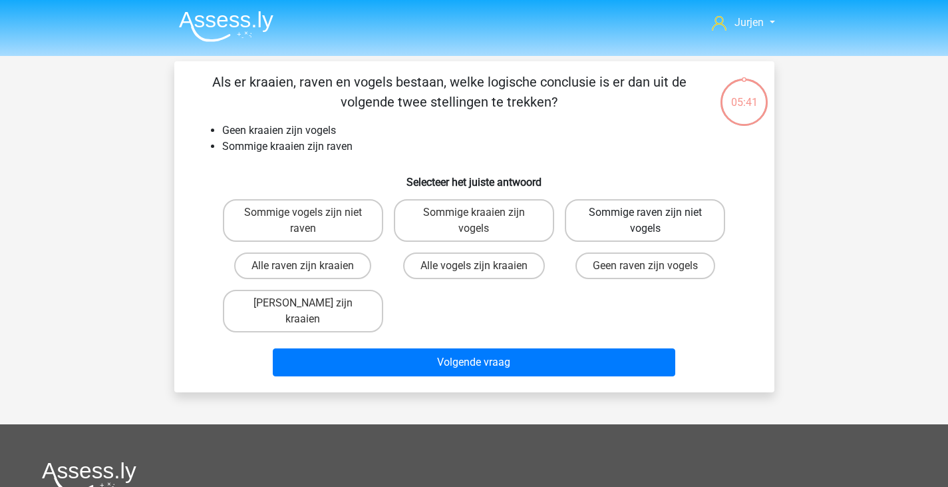
click at [640, 234] on label "Sommige raven zijn niet vogels" at bounding box center [645, 220] width 160 height 43
click at [646, 221] on input "Sommige raven zijn niet vogels" at bounding box center [650, 216] width 9 height 9
radio input "true"
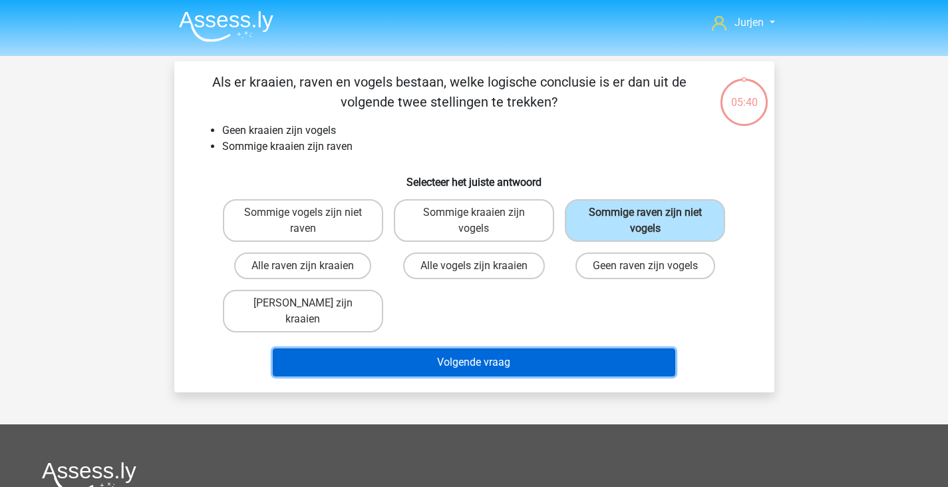
click at [542, 354] on button "Volgende vraag" at bounding box center [474, 362] width 403 height 28
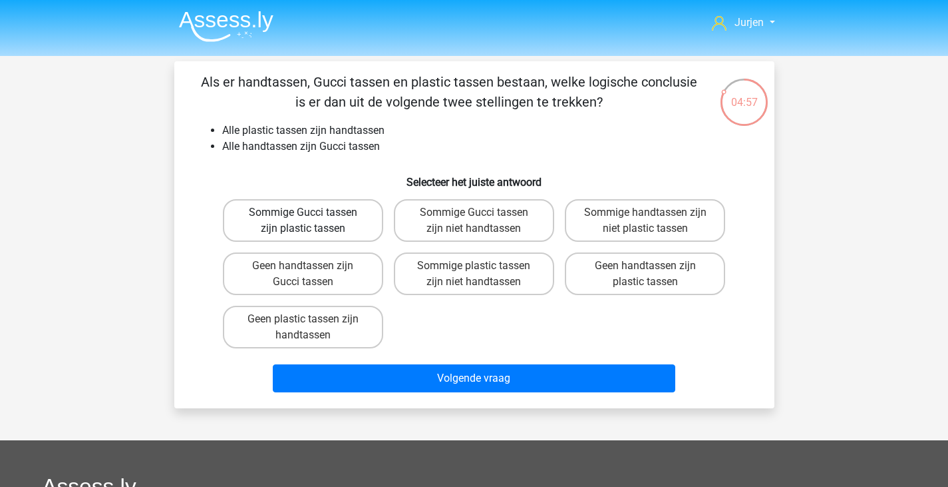
click at [371, 221] on label "Sommige Gucci tassen zijn plastic tassen" at bounding box center [303, 220] width 160 height 43
click at [311, 221] on input "Sommige Gucci tassen zijn plastic tassen" at bounding box center [307, 216] width 9 height 9
radio input "true"
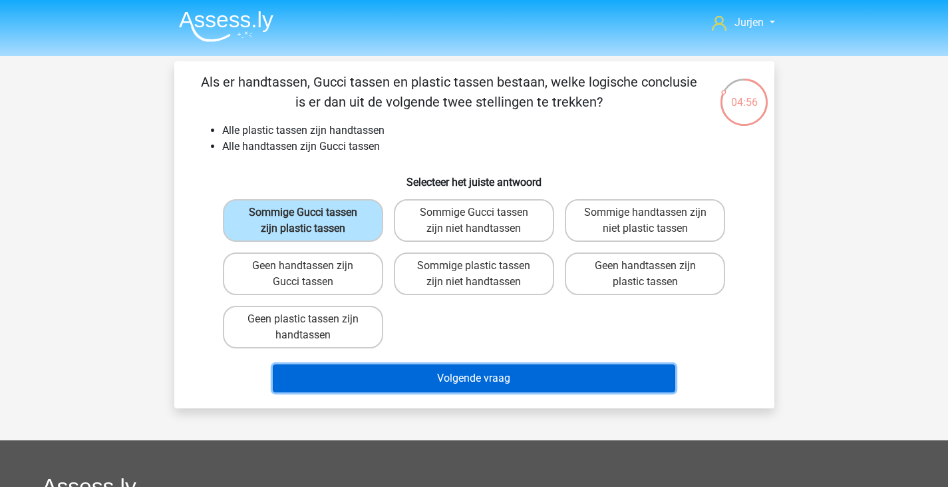
click at [435, 365] on button "Volgende vraag" at bounding box center [474, 378] width 403 height 28
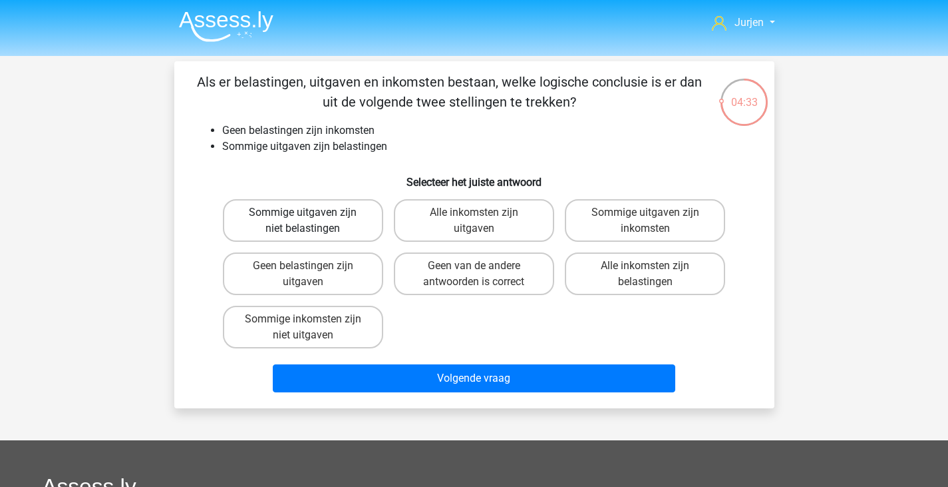
click at [345, 230] on label "Sommige uitgaven zijn niet belastingen" at bounding box center [303, 220] width 160 height 43
click at [311, 221] on input "Sommige uitgaven zijn niet belastingen" at bounding box center [307, 216] width 9 height 9
radio input "true"
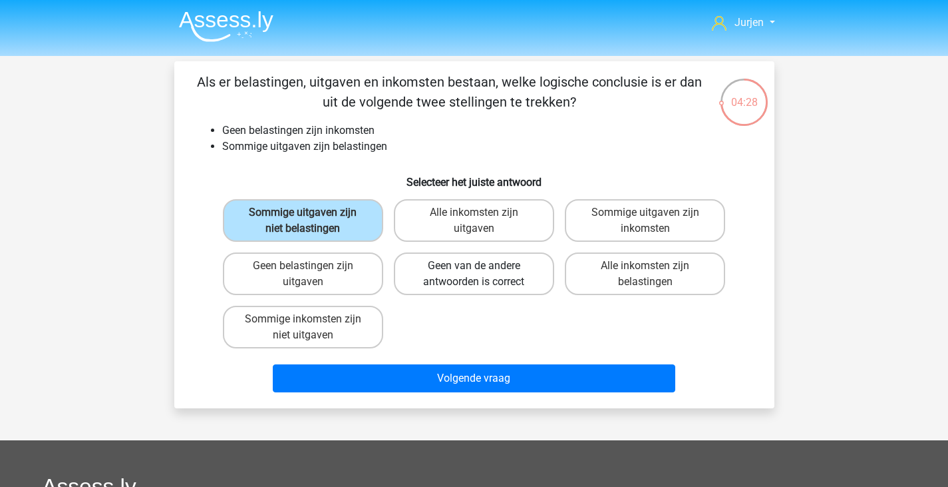
click at [411, 276] on label "Geen van de andere antwoorden is correct" at bounding box center [474, 273] width 160 height 43
click at [474, 274] on input "Geen van de andere antwoorden is correct" at bounding box center [478, 270] width 9 height 9
radio input "true"
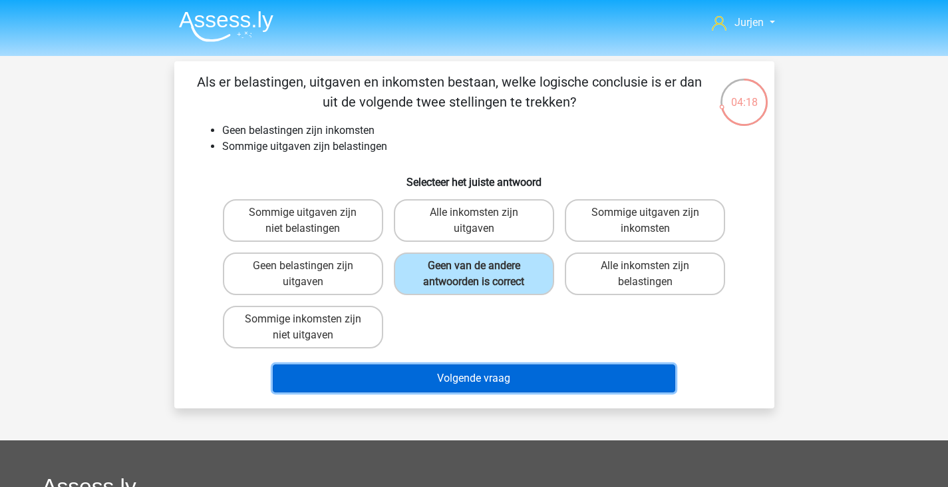
click at [411, 369] on button "Volgende vraag" at bounding box center [474, 378] width 403 height 28
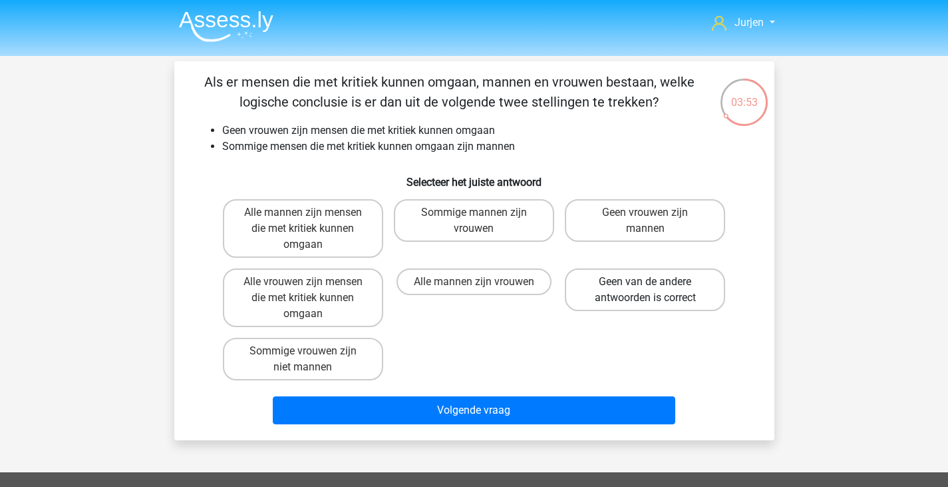
click at [642, 284] on label "Geen van de andere antwoorden is correct" at bounding box center [645, 289] width 160 height 43
click at [646, 284] on input "Geen van de andere antwoorden is correct" at bounding box center [650, 286] width 9 height 9
radio input "true"
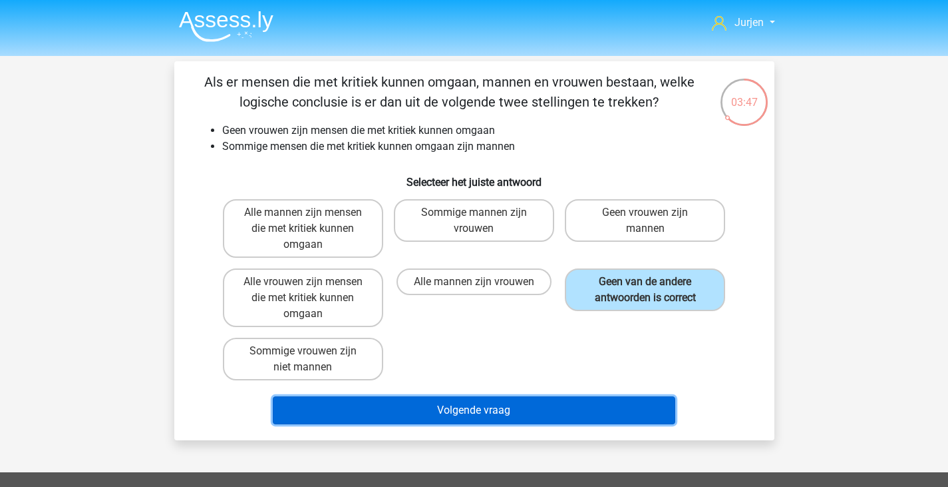
click at [522, 399] on button "Volgende vraag" at bounding box center [474, 410] width 403 height 28
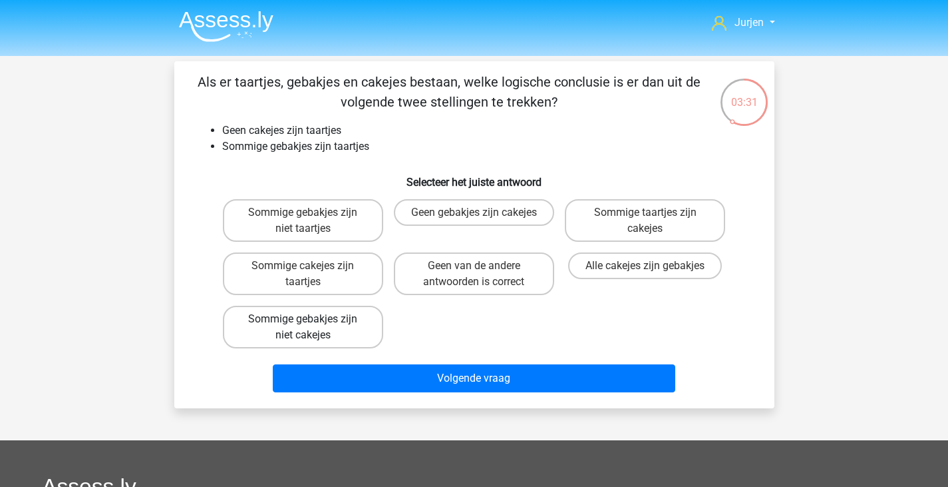
click at [272, 333] on label "Sommige gebakjes zijn niet cakejes" at bounding box center [303, 327] width 160 height 43
click at [303, 327] on input "Sommige gebakjes zijn niet cakejes" at bounding box center [307, 323] width 9 height 9
radio input "true"
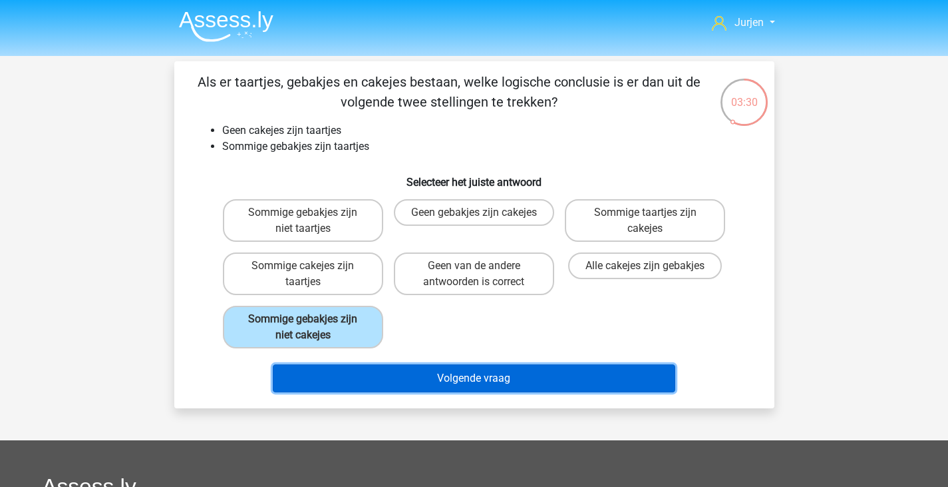
click at [424, 381] on button "Volgende vraag" at bounding box center [474, 378] width 403 height 28
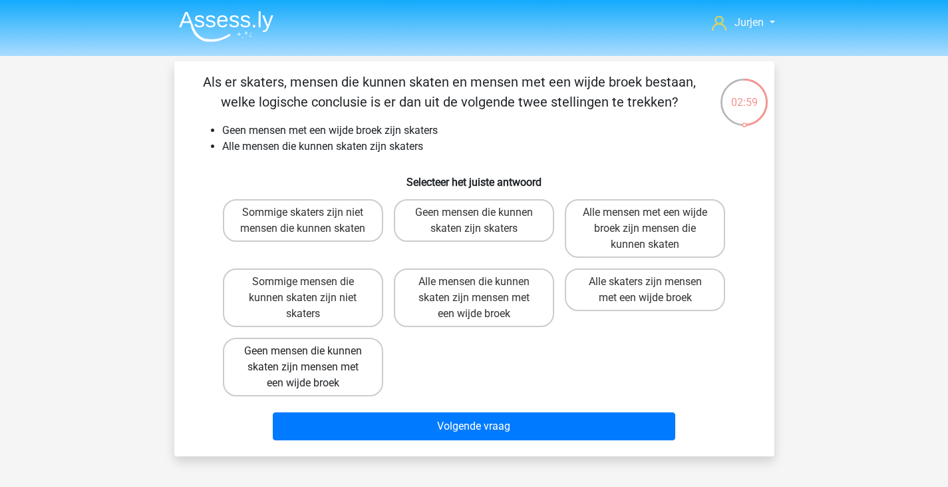
click at [333, 349] on label "Geen mensen die kunnen skaten zijn mensen met een wijde broek" at bounding box center [303, 366] width 160 height 59
click at [311, 351] on input "Geen mensen die kunnen skaten zijn mensen met een wijde broek" at bounding box center [307, 355] width 9 height 9
radio input "true"
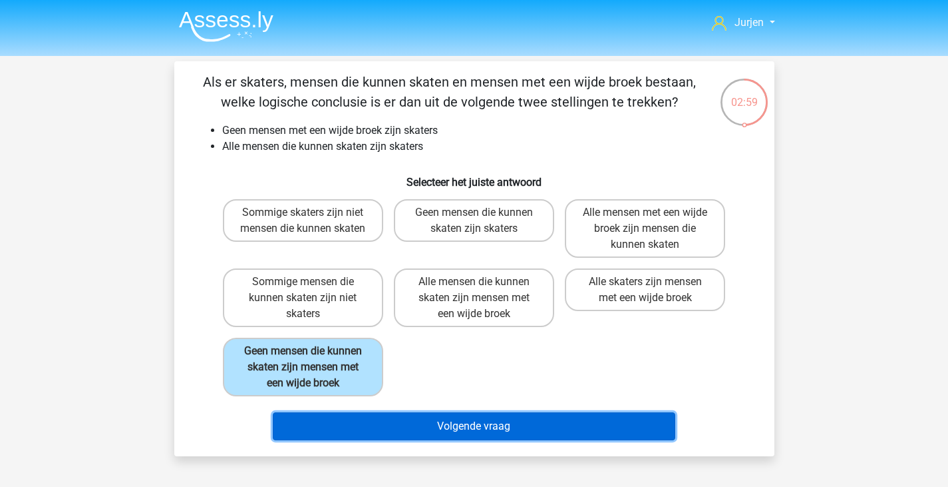
click at [444, 428] on button "Volgende vraag" at bounding box center [474, 426] width 403 height 28
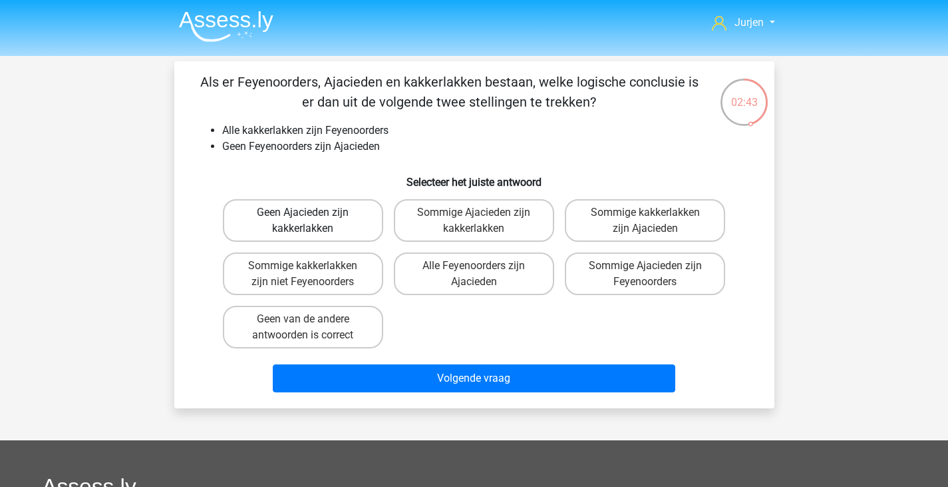
click at [321, 224] on label "Geen Ajacieden zijn kakkerlakken" at bounding box center [303, 220] width 160 height 43
click at [311, 221] on input "Geen Ajacieden zijn kakkerlakken" at bounding box center [307, 216] width 9 height 9
radio input "true"
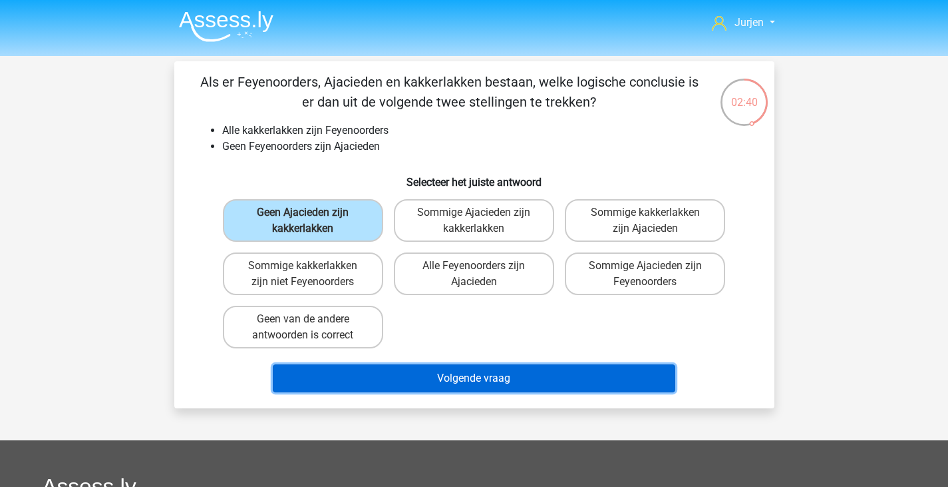
click at [481, 384] on button "Volgende vraag" at bounding box center [474, 378] width 403 height 28
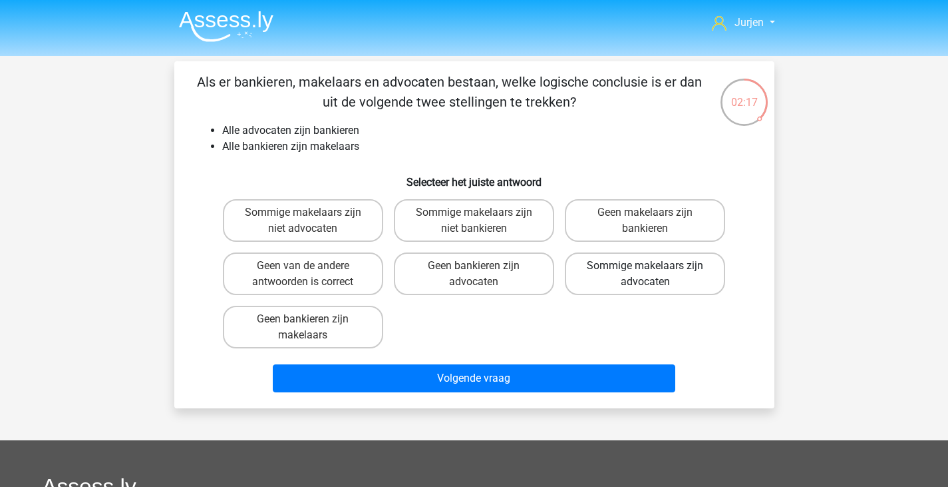
click at [670, 287] on label "Sommige makelaars zijn advocaten" at bounding box center [645, 273] width 160 height 43
click at [654, 274] on input "Sommige makelaars zijn advocaten" at bounding box center [650, 270] width 9 height 9
radio input "true"
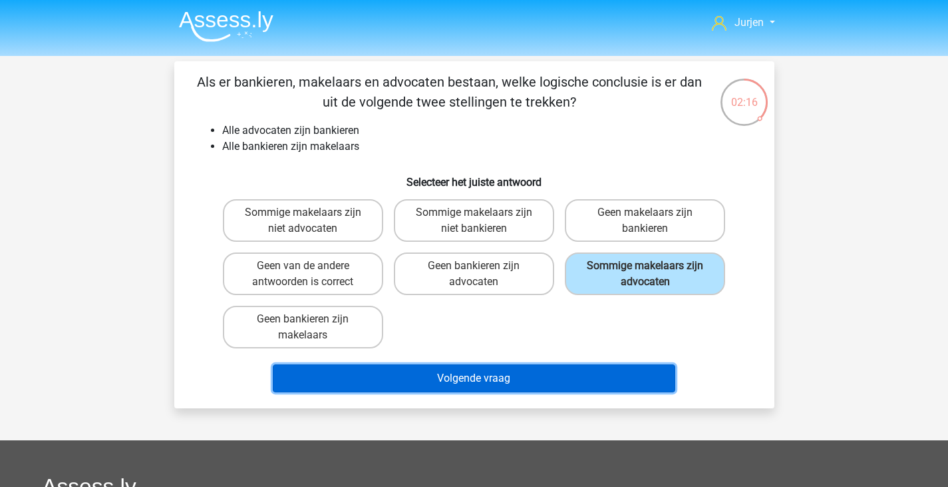
click at [627, 375] on button "Volgende vraag" at bounding box center [474, 378] width 403 height 28
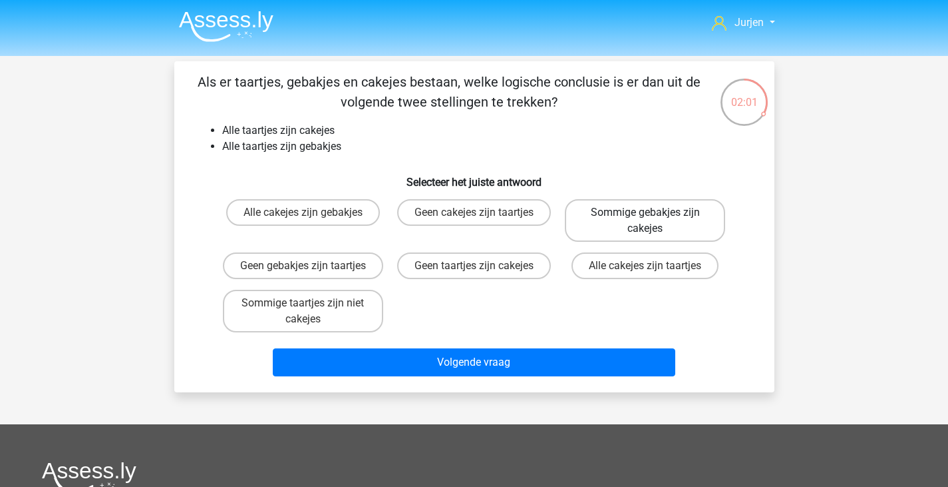
click at [639, 217] on label "Sommige gebakjes zijn cakejes" at bounding box center [645, 220] width 160 height 43
click at [646, 217] on input "Sommige gebakjes zijn cakejes" at bounding box center [650, 216] width 9 height 9
radio input "true"
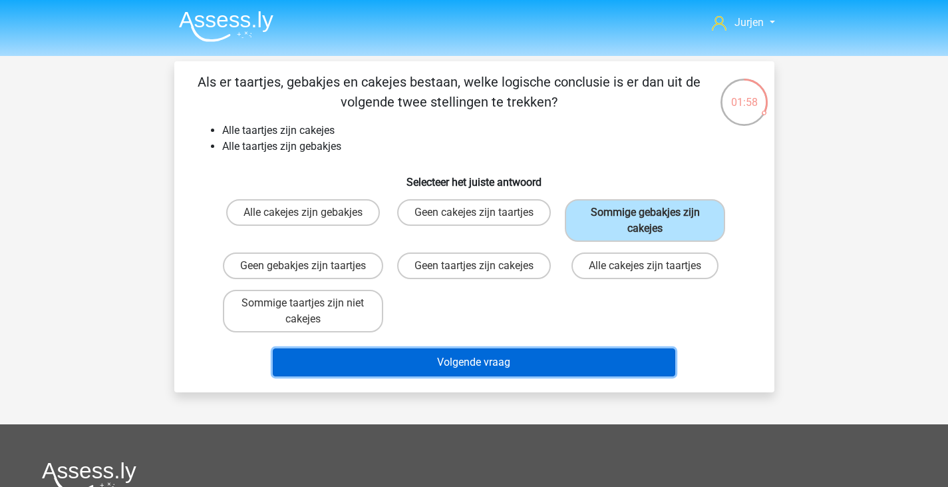
click at [558, 375] on button "Volgende vraag" at bounding box center [474, 362] width 403 height 28
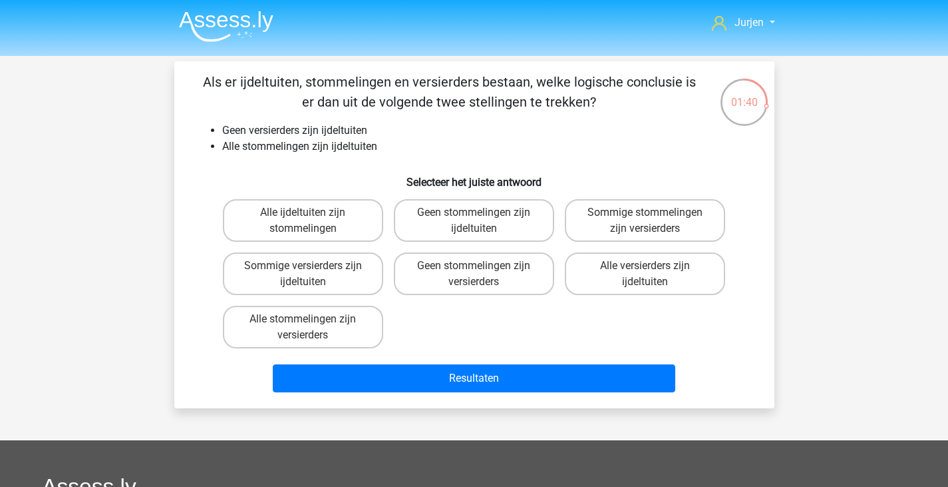
click at [401, 297] on div "Geen stommelingen zijn versierders" at bounding box center [474, 273] width 171 height 53
click at [441, 295] on label "Geen stommelingen zijn versierders" at bounding box center [474, 273] width 160 height 43
click at [474, 274] on input "Geen stommelingen zijn versierders" at bounding box center [478, 270] width 9 height 9
radio input "true"
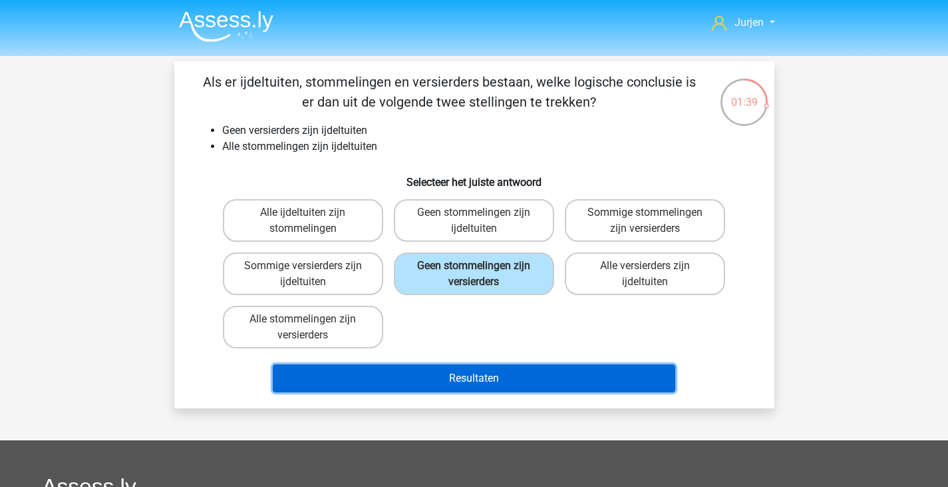
click at [495, 372] on button "Resultaten" at bounding box center [474, 378] width 403 height 28
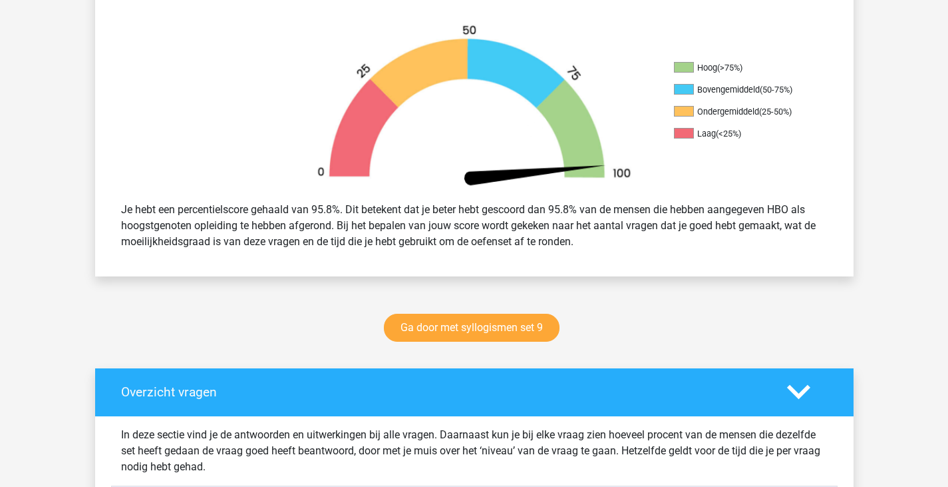
scroll to position [666, 0]
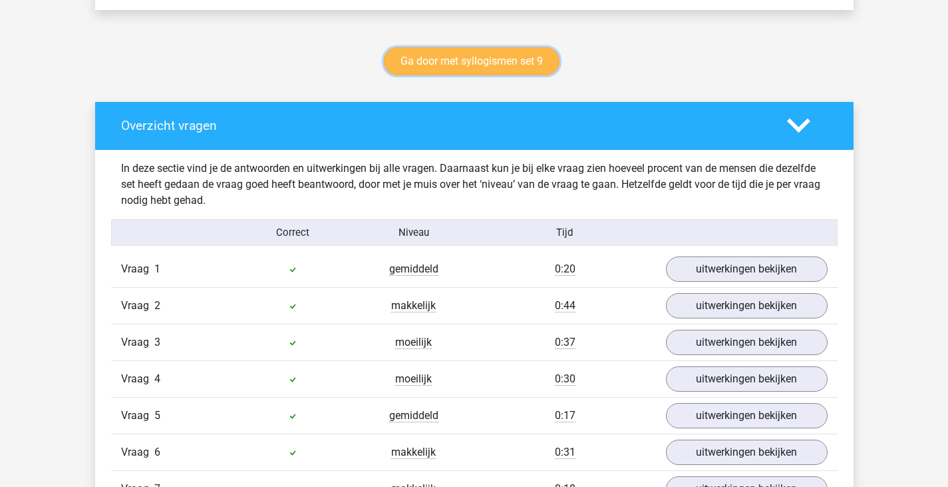
click at [512, 66] on link "Ga door met syllogismen set 9" at bounding box center [472, 61] width 176 height 28
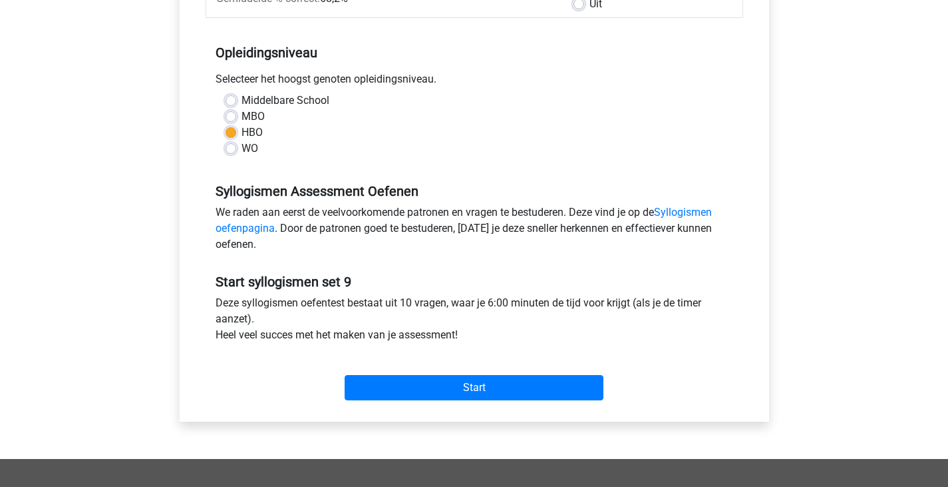
scroll to position [399, 0]
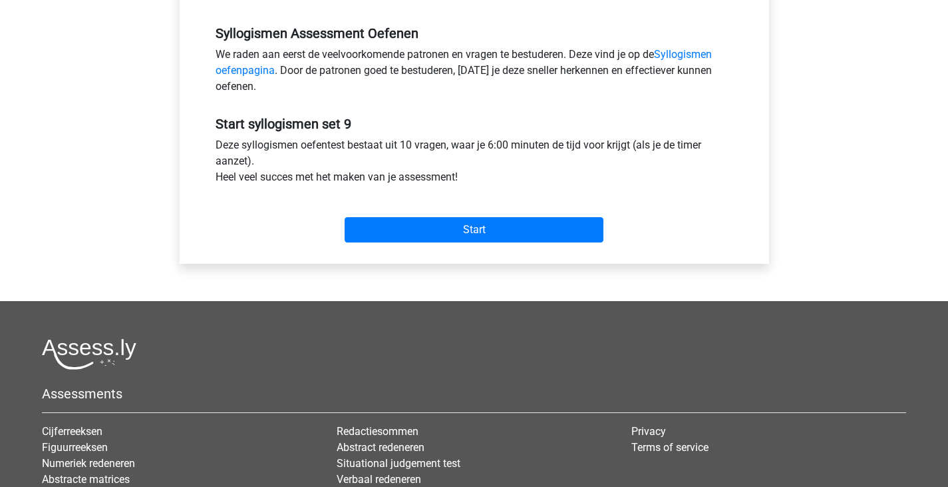
click at [498, 216] on div "Start" at bounding box center [475, 219] width 538 height 47
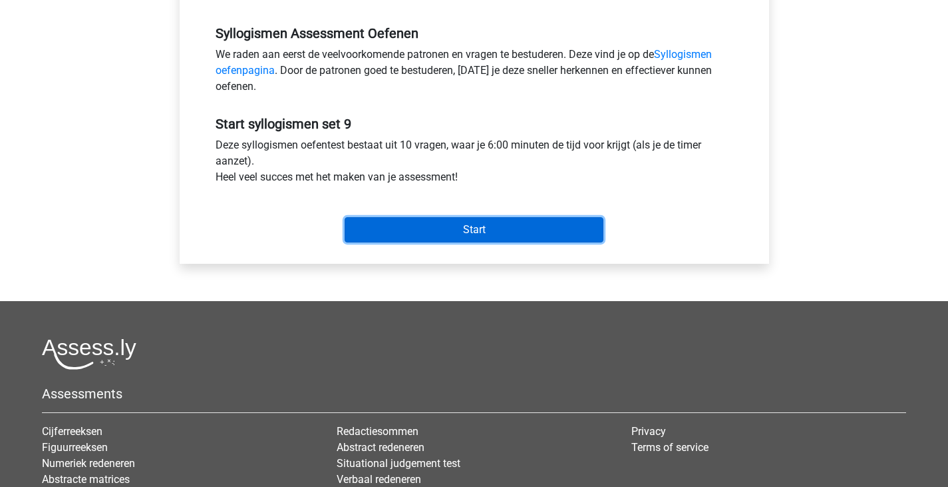
click at [499, 228] on input "Start" at bounding box center [474, 229] width 259 height 25
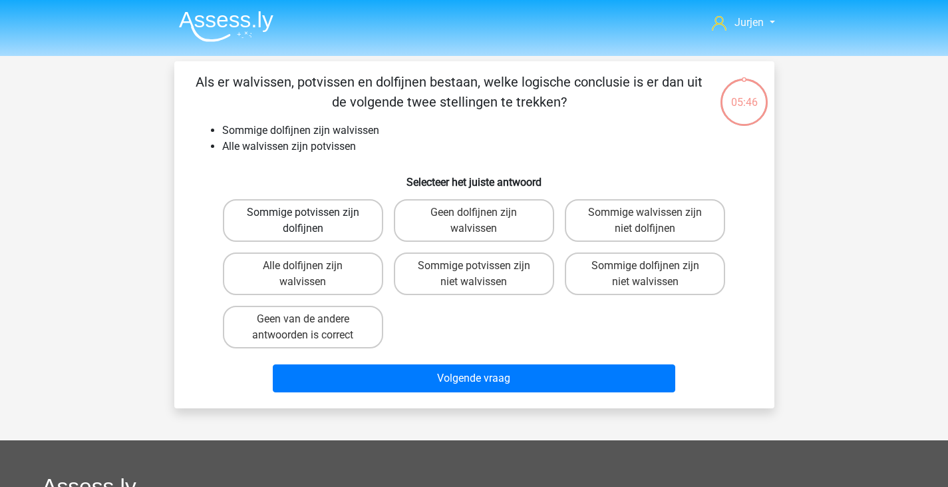
click at [353, 227] on label "Sommige potvissen zijn dolfijnen" at bounding box center [303, 220] width 160 height 43
click at [311, 221] on input "Sommige potvissen zijn dolfijnen" at bounding box center [307, 216] width 9 height 9
radio input "true"
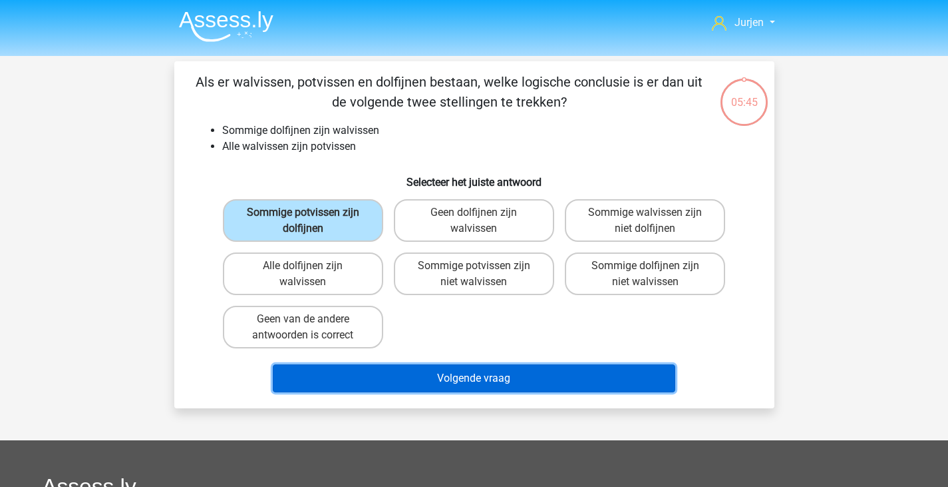
click at [493, 379] on button "Volgende vraag" at bounding box center [474, 378] width 403 height 28
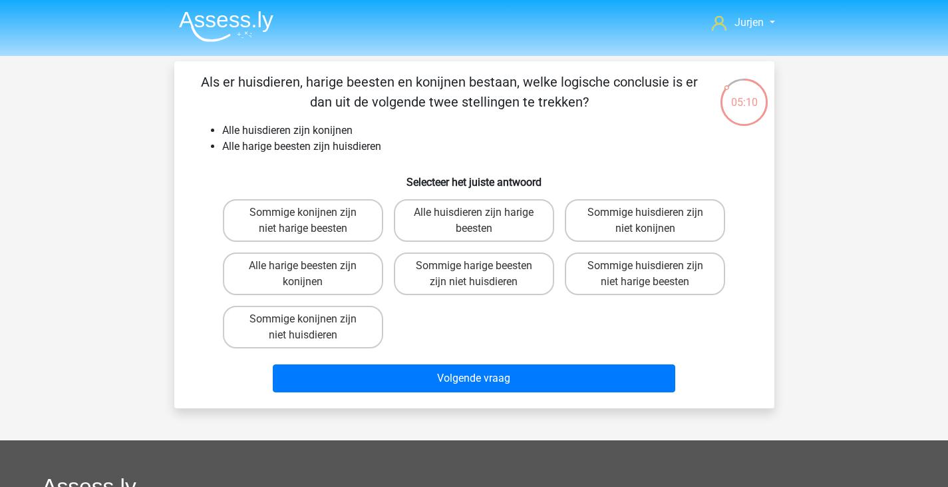
click at [362, 302] on div "Sommige konijnen zijn niet huisdieren" at bounding box center [303, 326] width 171 height 53
click at [361, 286] on label "Alle harige beesten zijn konijnen" at bounding box center [303, 273] width 160 height 43
click at [311, 274] on input "Alle harige beesten zijn konijnen" at bounding box center [307, 270] width 9 height 9
radio input "true"
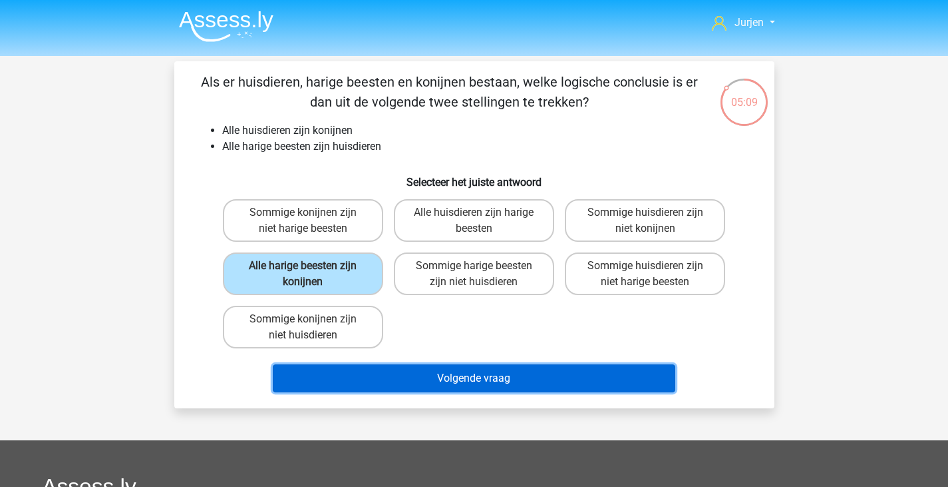
click at [437, 373] on button "Volgende vraag" at bounding box center [474, 378] width 403 height 28
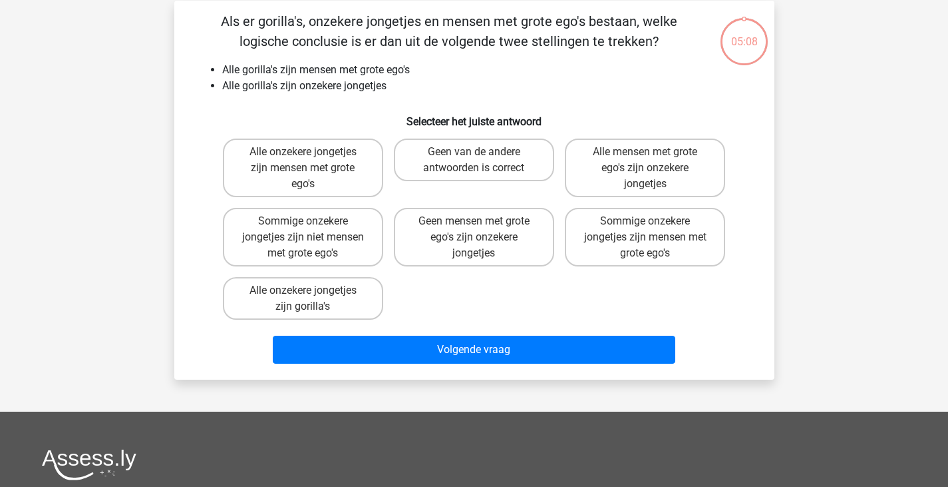
scroll to position [61, 0]
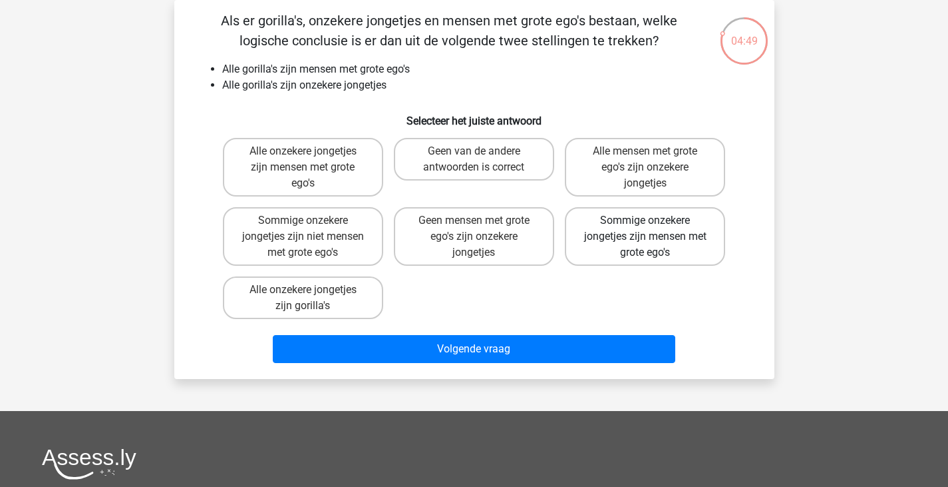
click at [704, 249] on label "Sommige onzekere jongetjes zijn mensen met grote ego's" at bounding box center [645, 236] width 160 height 59
click at [654, 229] on input "Sommige onzekere jongetjes zijn mensen met grote ego's" at bounding box center [650, 224] width 9 height 9
radio input "true"
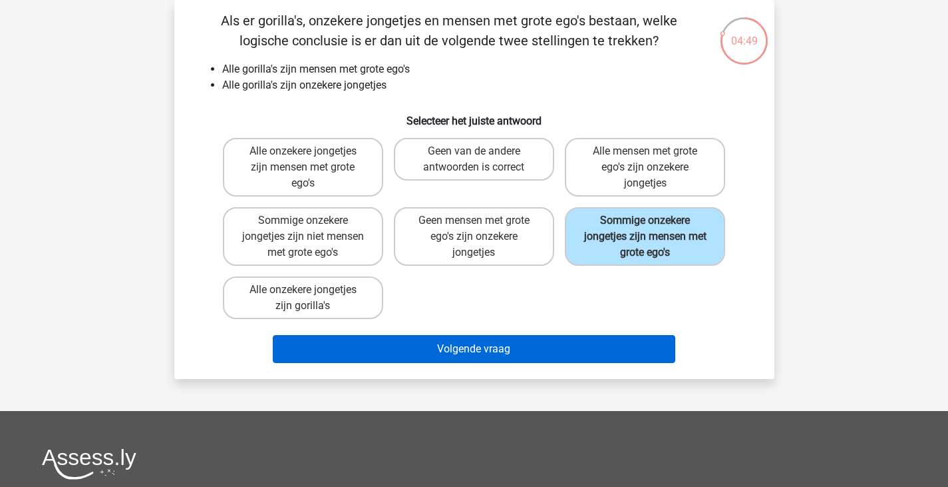
click at [648, 363] on div "Volgende vraag" at bounding box center [475, 351] width 514 height 33
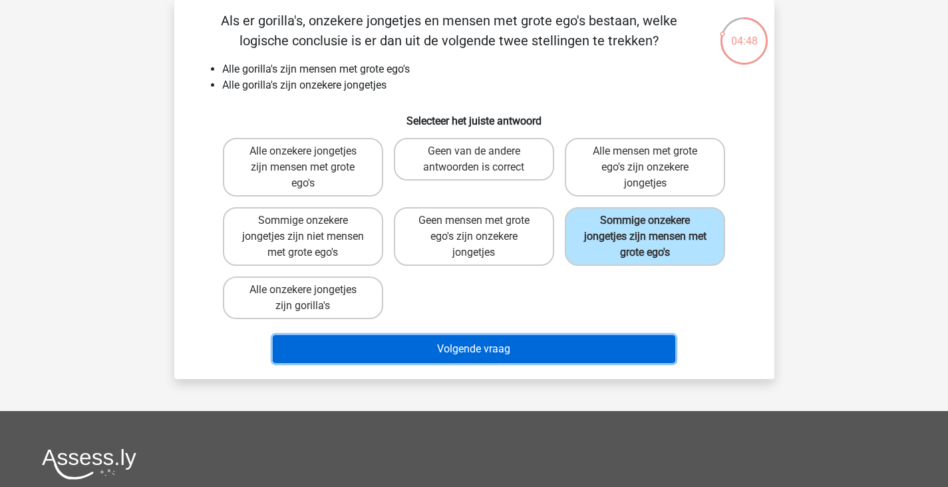
click at [652, 355] on button "Volgende vraag" at bounding box center [474, 349] width 403 height 28
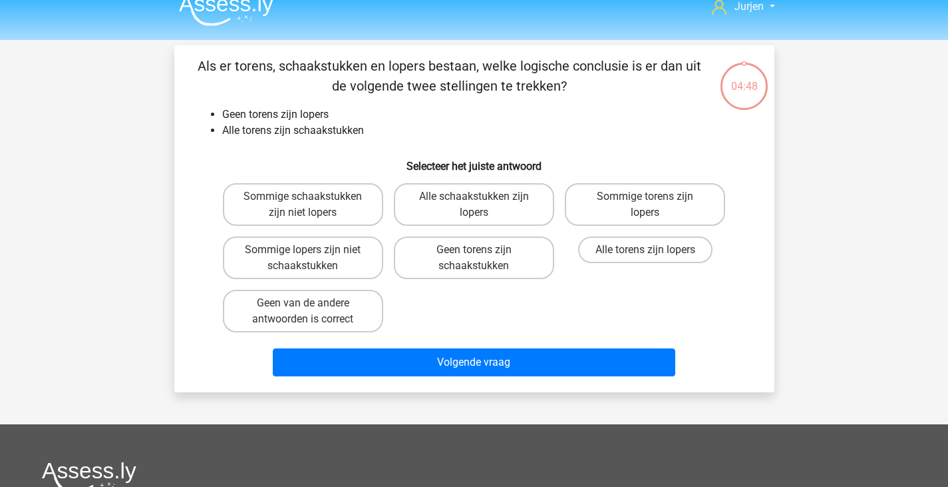
scroll to position [0, 0]
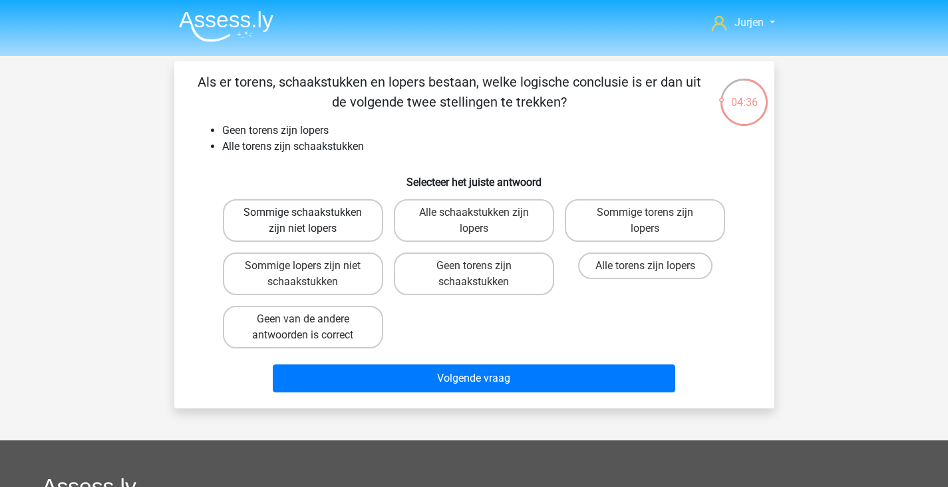
click at [360, 230] on label "Sommige schaakstukken zijn niet lopers" at bounding box center [303, 220] width 160 height 43
click at [311, 221] on input "Sommige schaakstukken zijn niet lopers" at bounding box center [307, 216] width 9 height 9
radio input "true"
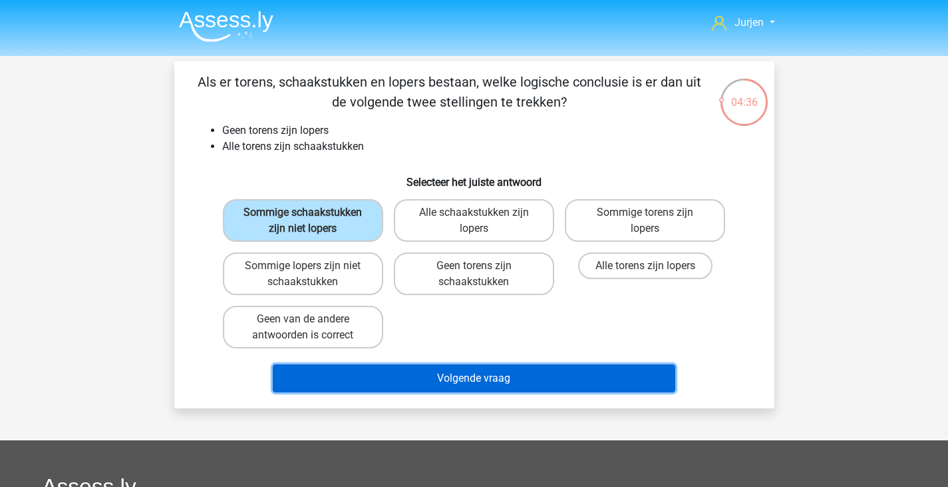
click at [467, 373] on button "Volgende vraag" at bounding box center [474, 378] width 403 height 28
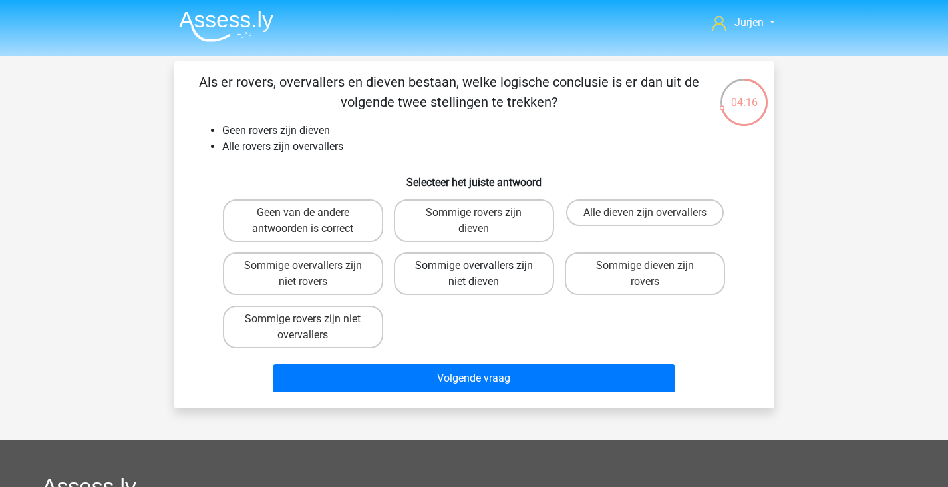
click at [463, 284] on label "Sommige overvallers zijn niet dieven" at bounding box center [474, 273] width 160 height 43
click at [474, 274] on input "Sommige overvallers zijn niet dieven" at bounding box center [478, 270] width 9 height 9
radio input "true"
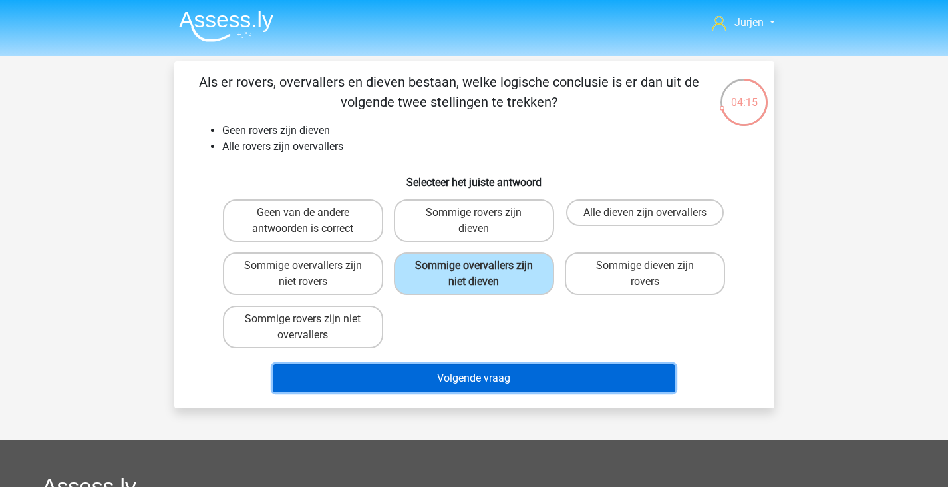
click at [485, 374] on button "Volgende vraag" at bounding box center [474, 378] width 403 height 28
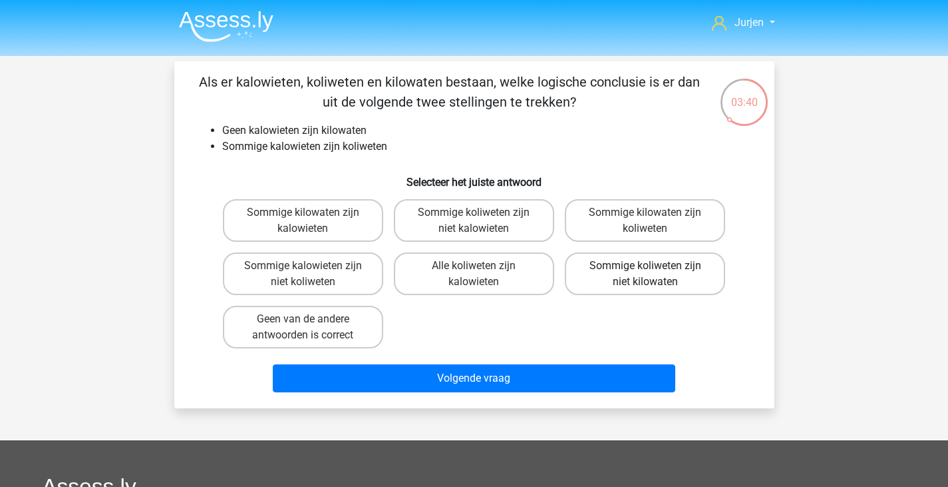
click at [609, 264] on label "Sommige koliweten zijn niet kilowaten" at bounding box center [645, 273] width 160 height 43
click at [646, 266] on input "Sommige koliweten zijn niet kilowaten" at bounding box center [650, 270] width 9 height 9
radio input "true"
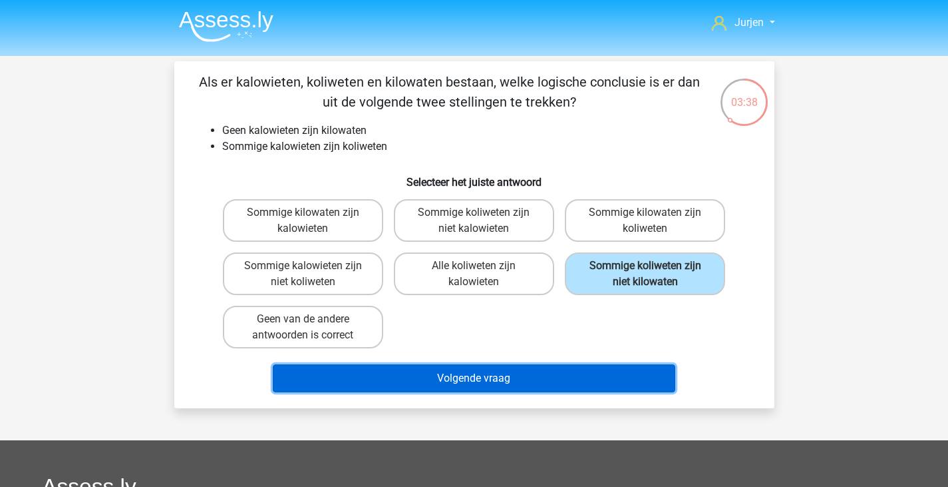
click at [632, 377] on button "Volgende vraag" at bounding box center [474, 378] width 403 height 28
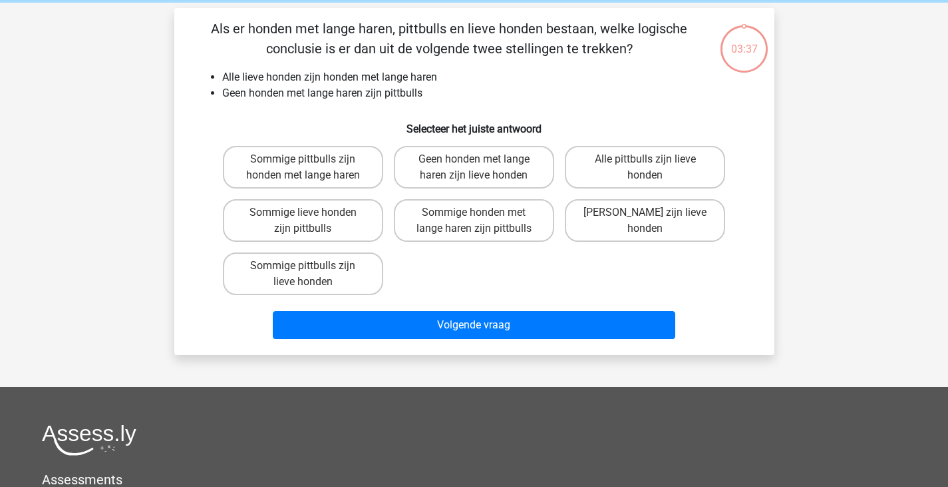
scroll to position [61, 0]
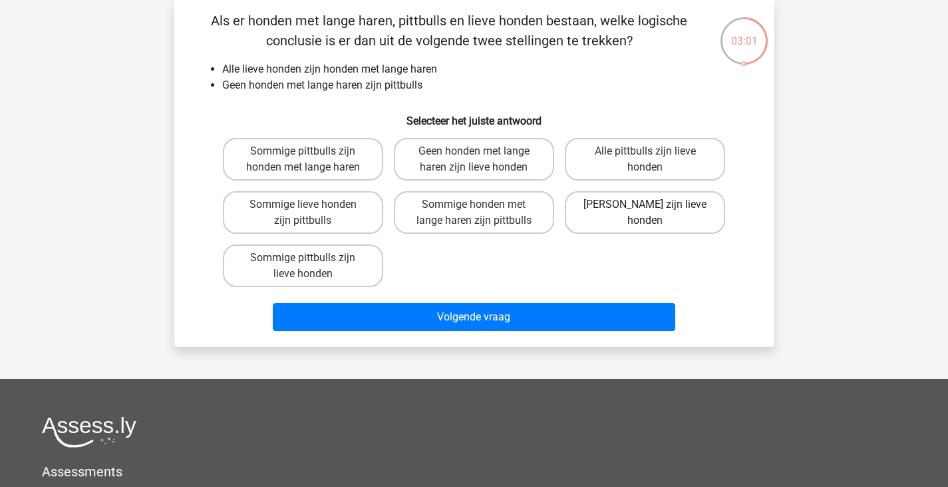
click at [674, 213] on label "Geen pittbulls zijn lieve honden" at bounding box center [645, 212] width 160 height 43
click at [654, 213] on input "Geen pittbulls zijn lieve honden" at bounding box center [650, 208] width 9 height 9
radio input "true"
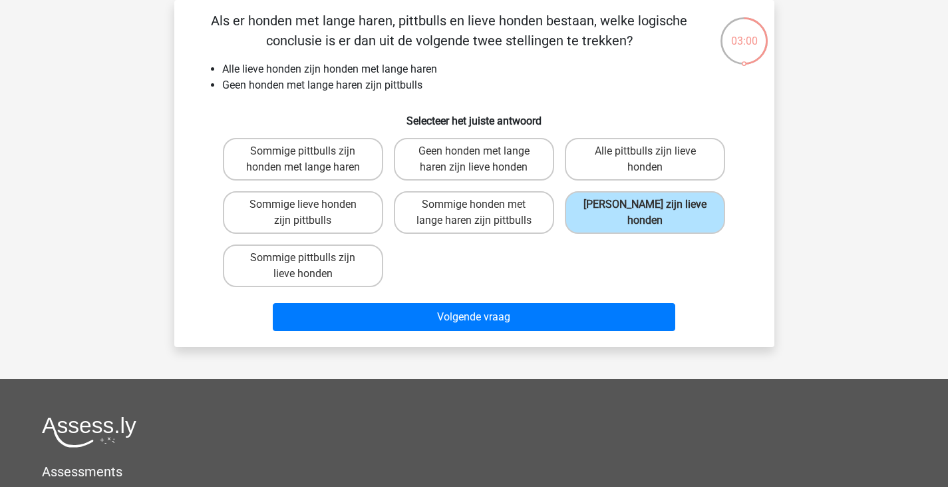
click at [622, 334] on div "Volgende vraag" at bounding box center [475, 319] width 514 height 33
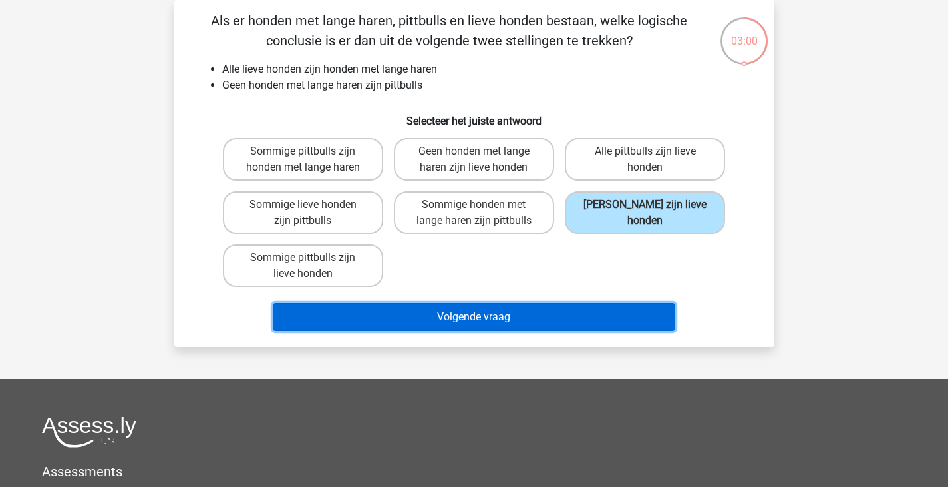
click at [628, 324] on button "Volgende vraag" at bounding box center [474, 317] width 403 height 28
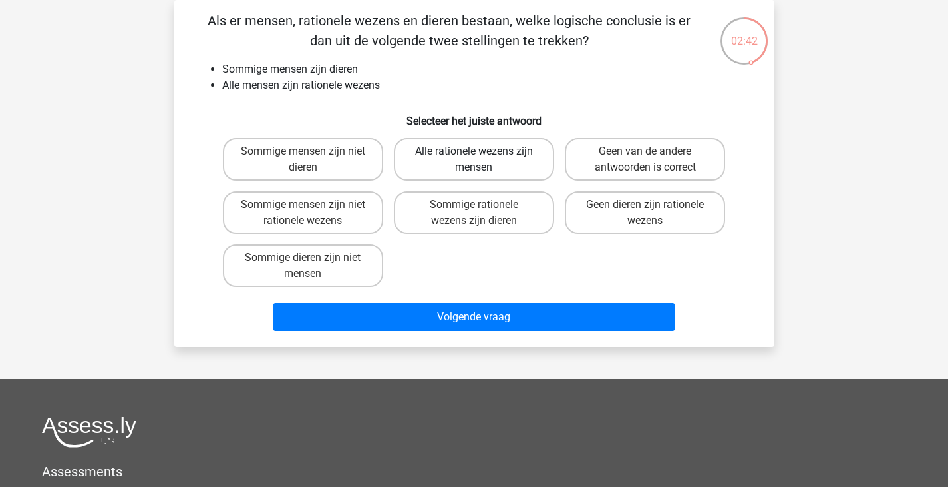
click at [404, 173] on label "Alle rationele wezens zijn mensen" at bounding box center [474, 159] width 160 height 43
click at [474, 160] on input "Alle rationele wezens zijn mensen" at bounding box center [478, 155] width 9 height 9
radio input "true"
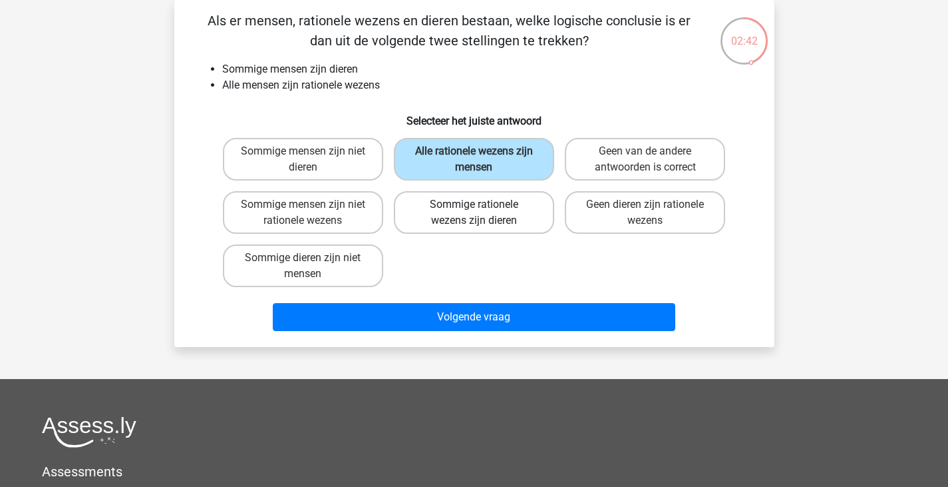
click at [464, 204] on label "Sommige rationele wezens zijn dieren" at bounding box center [474, 212] width 160 height 43
click at [474, 204] on input "Sommige rationele wezens zijn dieren" at bounding box center [478, 208] width 9 height 9
radio input "true"
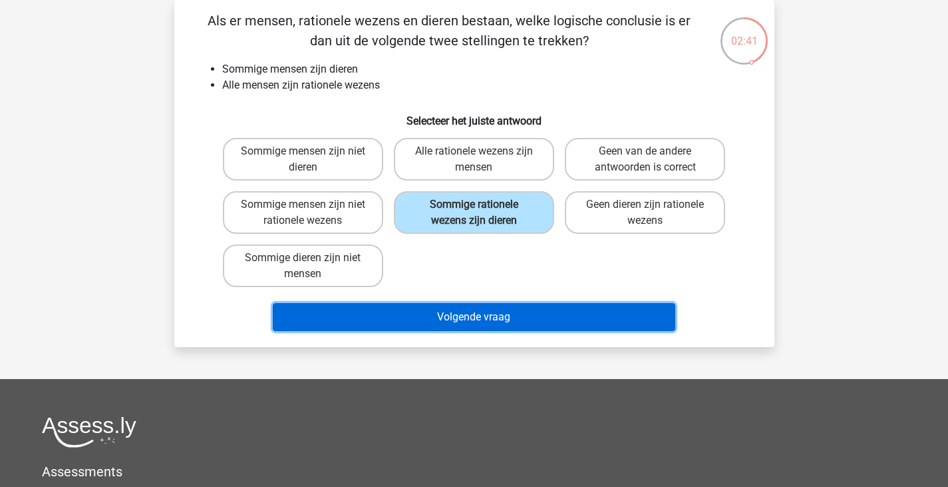
click at [518, 311] on button "Volgende vraag" at bounding box center [474, 317] width 403 height 28
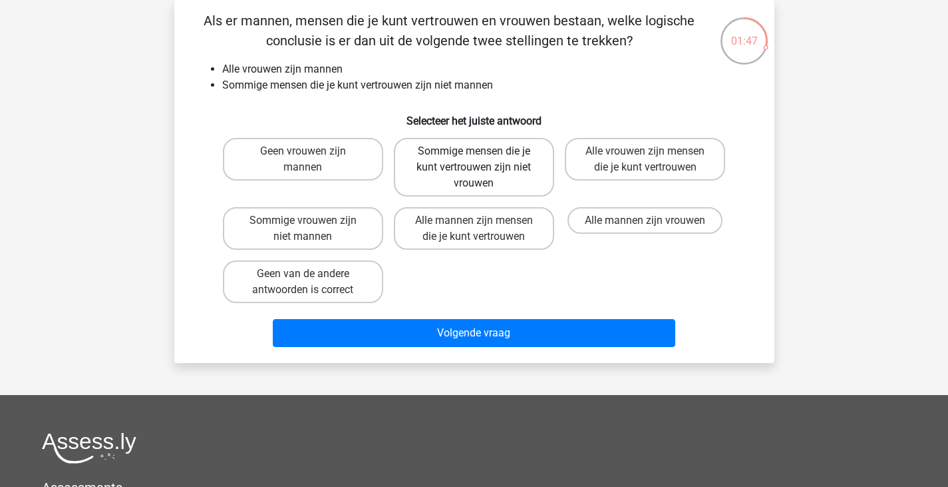
click at [501, 159] on label "Sommige mensen die je kunt vertrouwen zijn niet vrouwen" at bounding box center [474, 167] width 160 height 59
click at [483, 159] on input "Sommige mensen die je kunt vertrouwen zijn niet vrouwen" at bounding box center [478, 155] width 9 height 9
radio input "true"
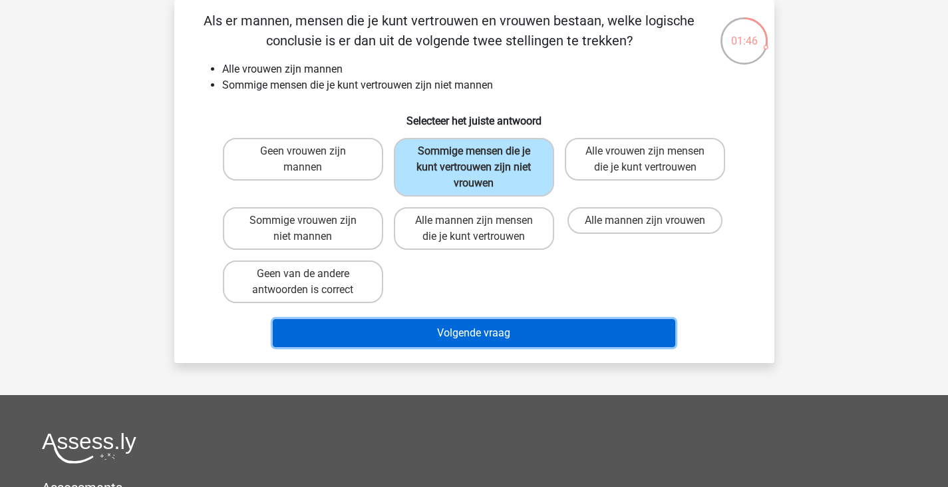
click at [526, 327] on button "Volgende vraag" at bounding box center [474, 333] width 403 height 28
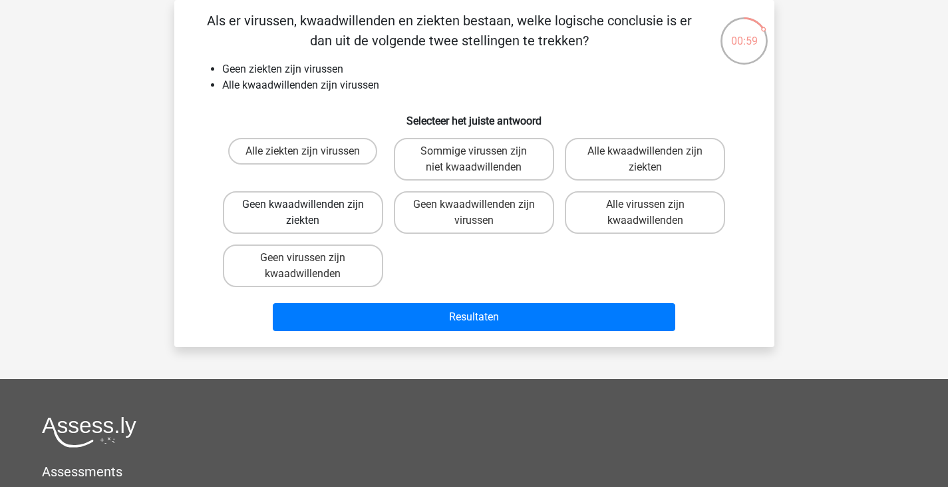
click at [322, 191] on label "Geen kwaadwillenden zijn ziekten" at bounding box center [303, 212] width 160 height 43
click at [311, 204] on input "Geen kwaadwillenden zijn ziekten" at bounding box center [307, 208] width 9 height 9
radio input "true"
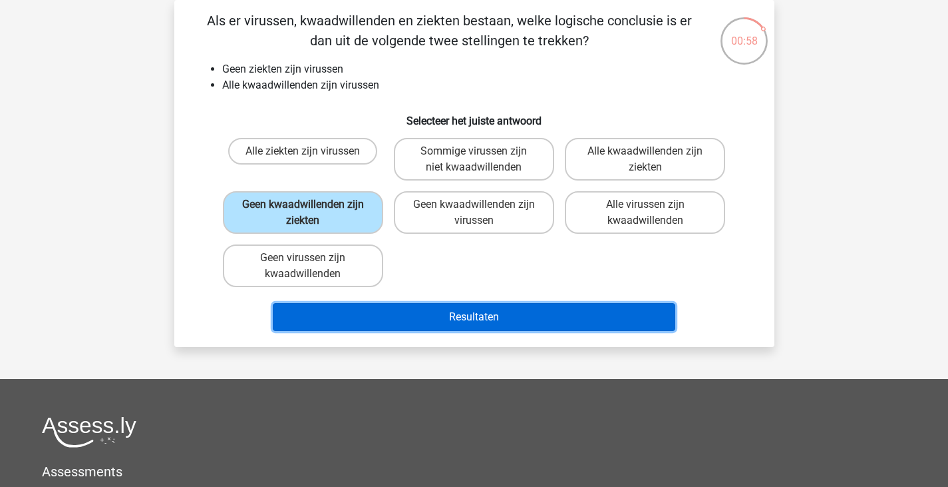
click at [441, 306] on button "Resultaten" at bounding box center [474, 317] width 403 height 28
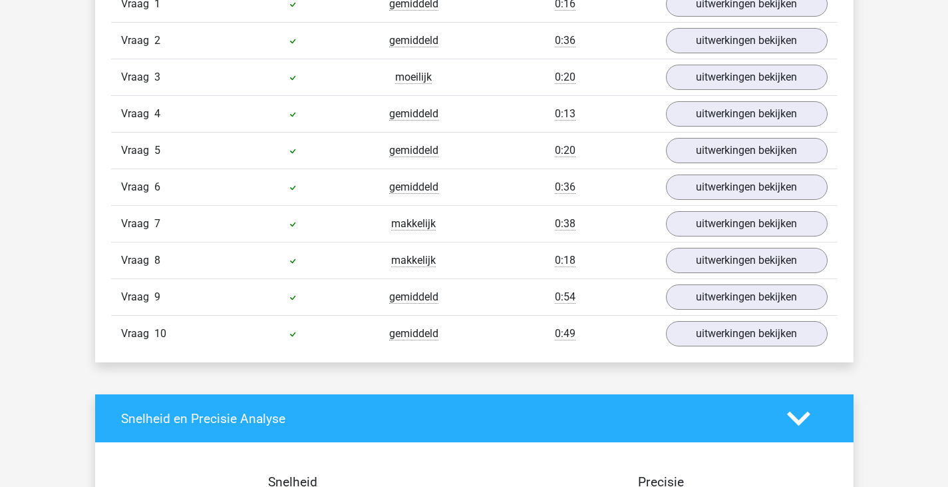
scroll to position [932, 0]
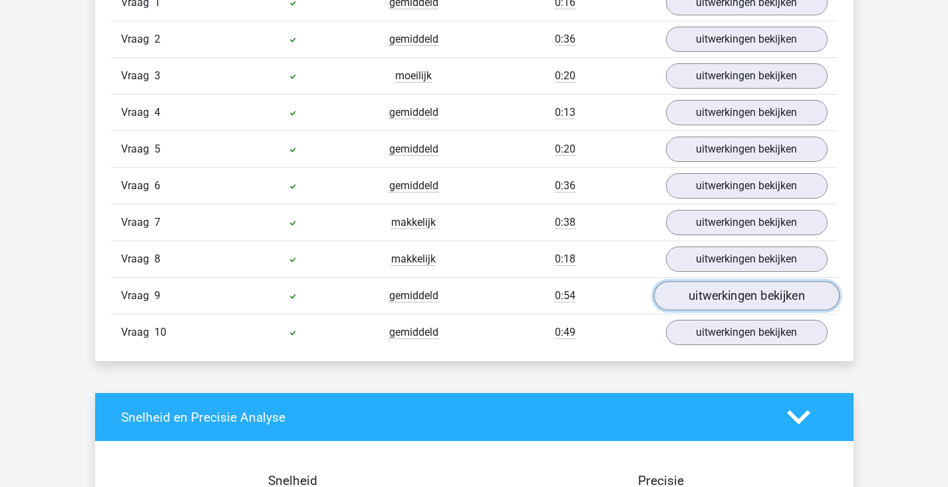
click at [727, 299] on link "uitwerkingen bekijken" at bounding box center [747, 295] width 186 height 29
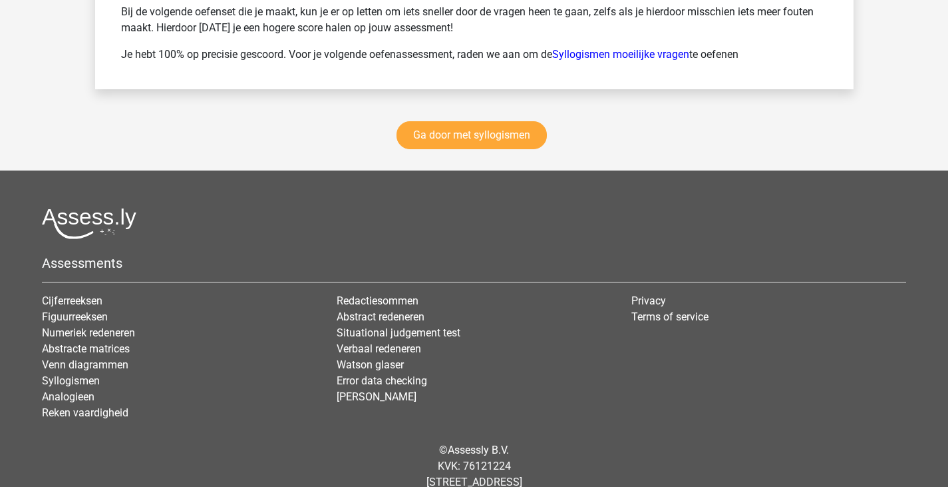
scroll to position [2396, 0]
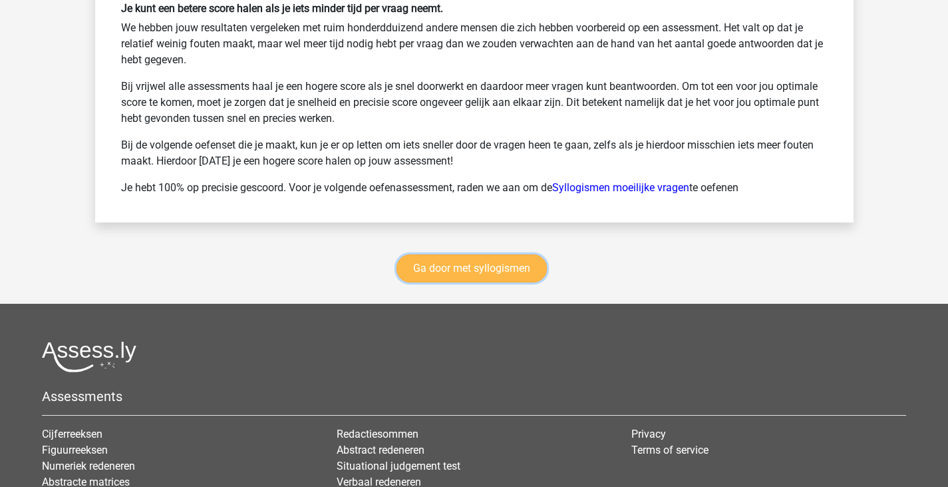
click at [499, 272] on link "Ga door met syllogismen" at bounding box center [472, 268] width 150 height 28
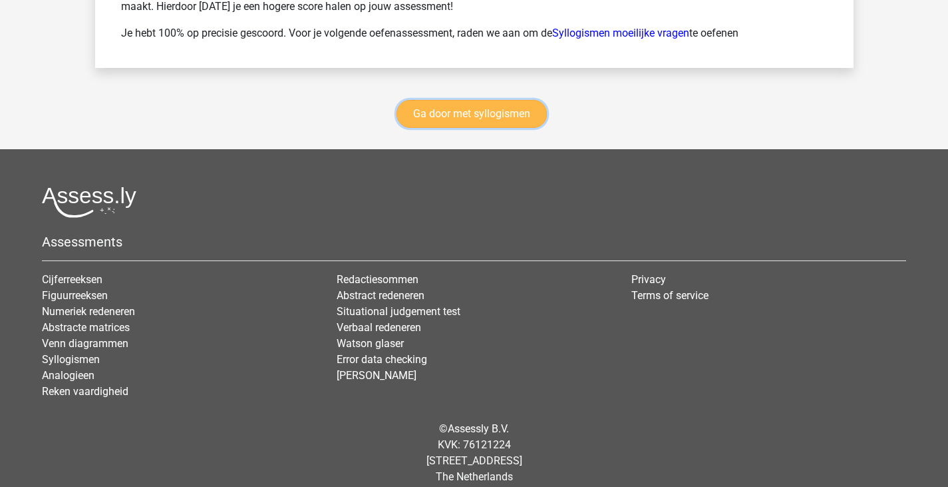
scroll to position [2564, 0]
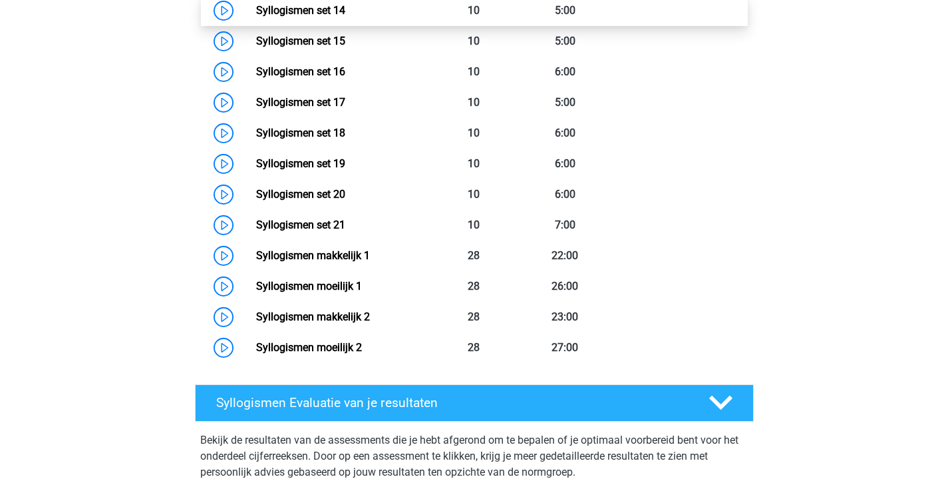
scroll to position [812, 0]
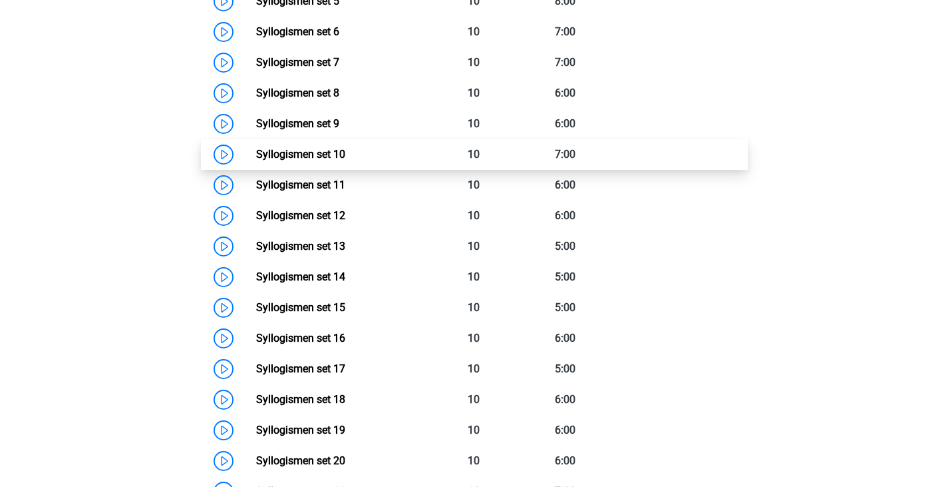
click at [345, 157] on link "Syllogismen set 10" at bounding box center [300, 154] width 89 height 13
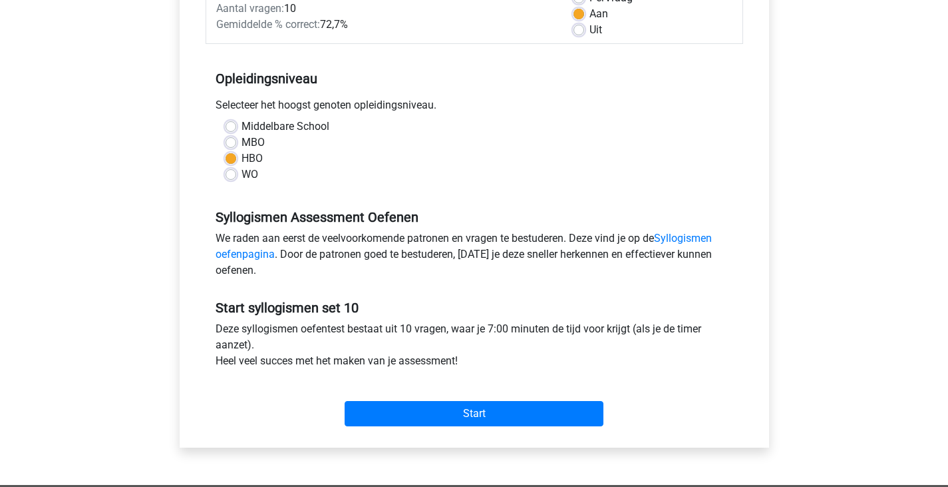
scroll to position [266, 0]
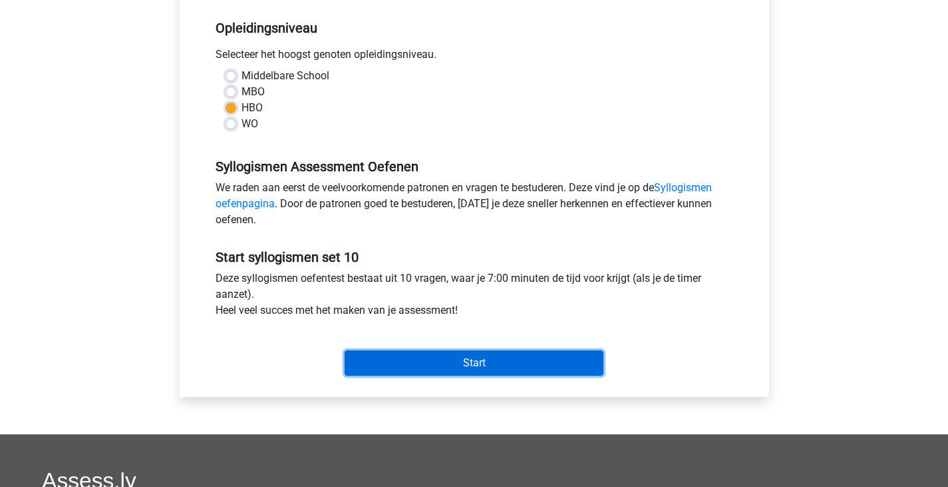
click at [463, 355] on input "Start" at bounding box center [474, 362] width 259 height 25
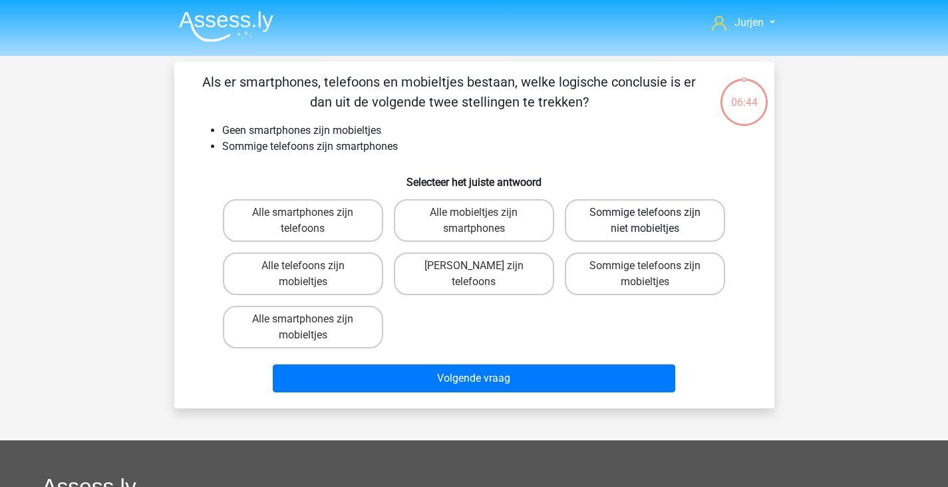
click at [646, 228] on label "Sommige telefoons zijn niet mobieltjes" at bounding box center [645, 220] width 160 height 43
click at [646, 221] on input "Sommige telefoons zijn niet mobieltjes" at bounding box center [650, 216] width 9 height 9
radio input "true"
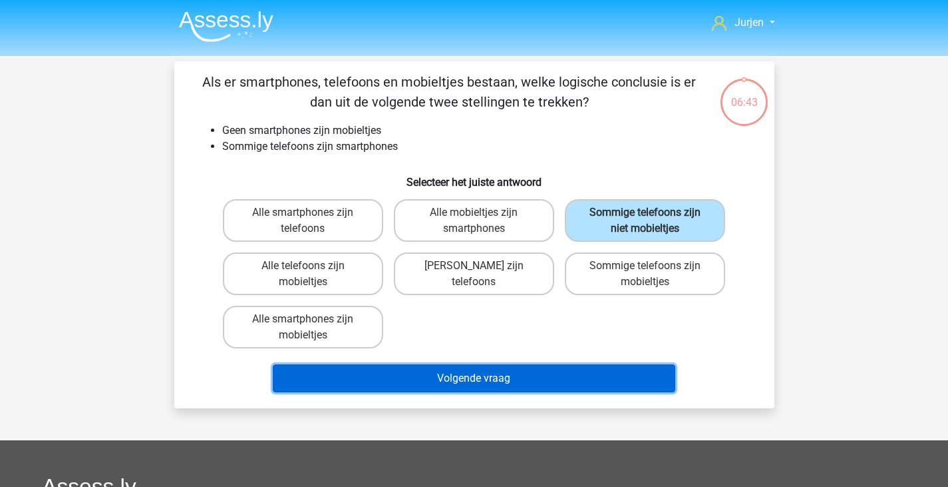
click at [580, 371] on button "Volgende vraag" at bounding box center [474, 378] width 403 height 28
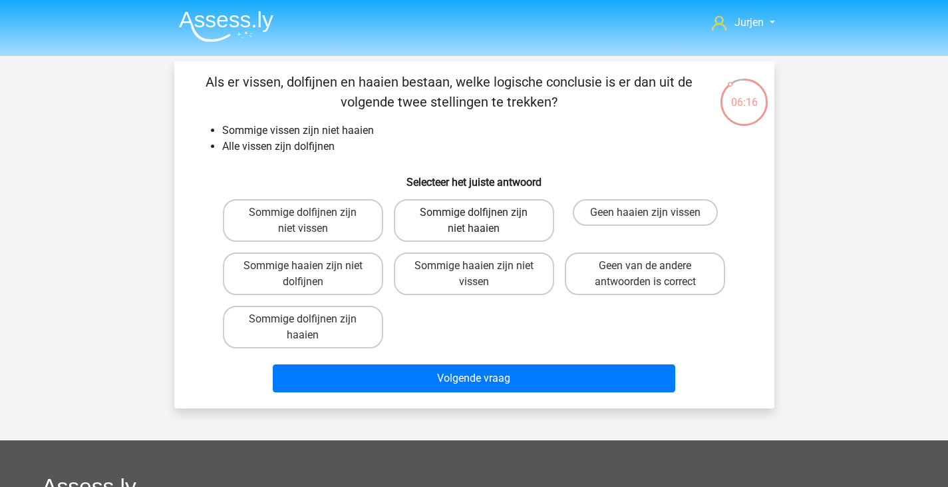
click at [474, 236] on label "Sommige dolfijnen zijn niet haaien" at bounding box center [474, 220] width 160 height 43
click at [474, 221] on input "Sommige dolfijnen zijn niet haaien" at bounding box center [478, 216] width 9 height 9
radio input "true"
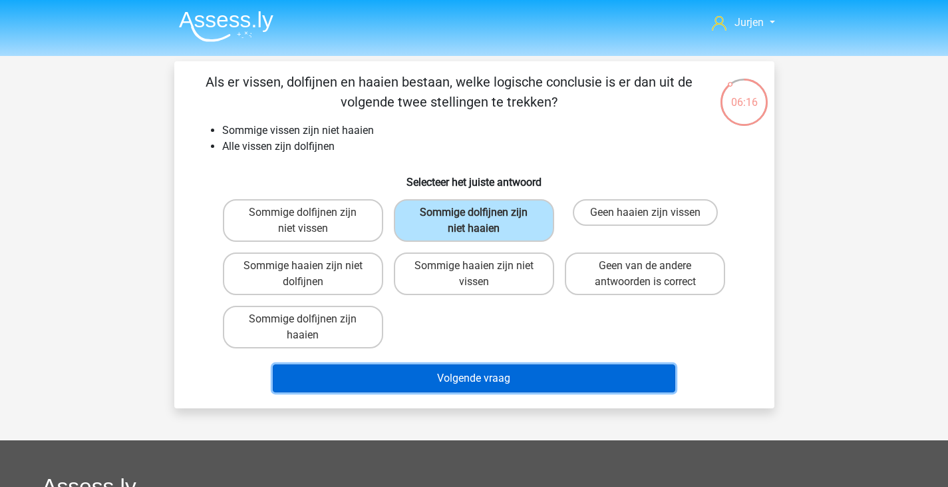
click at [494, 369] on button "Volgende vraag" at bounding box center [474, 378] width 403 height 28
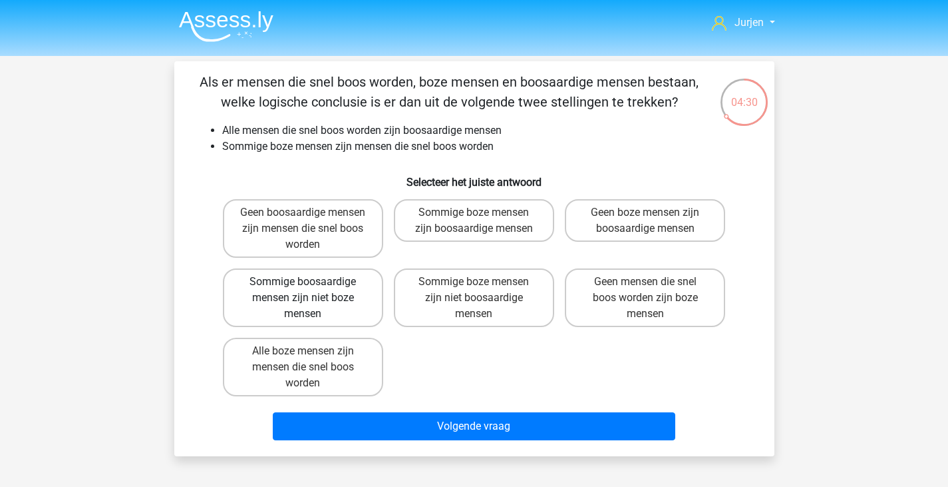
click at [323, 296] on label "Sommige boosaardige mensen zijn niet boze mensen" at bounding box center [303, 297] width 160 height 59
click at [311, 290] on input "Sommige boosaardige mensen zijn niet boze mensen" at bounding box center [307, 286] width 9 height 9
radio input "true"
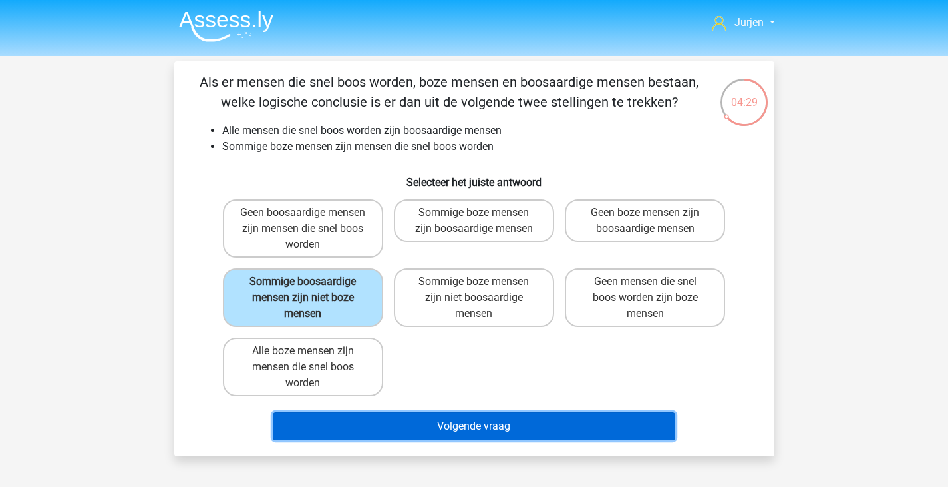
click at [459, 422] on button "Volgende vraag" at bounding box center [474, 426] width 403 height 28
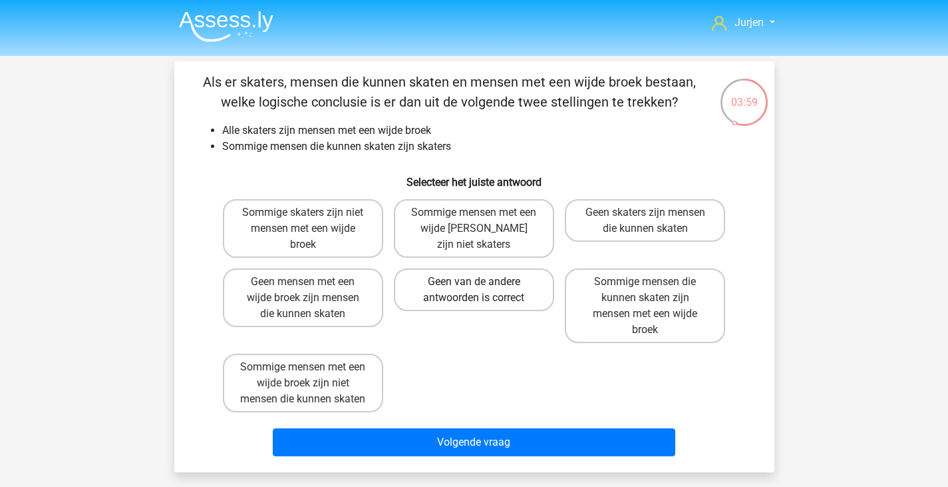
click at [521, 290] on label "Geen van de andere antwoorden is correct" at bounding box center [474, 289] width 160 height 43
click at [483, 290] on input "Geen van de andere antwoorden is correct" at bounding box center [478, 286] width 9 height 9
radio input "true"
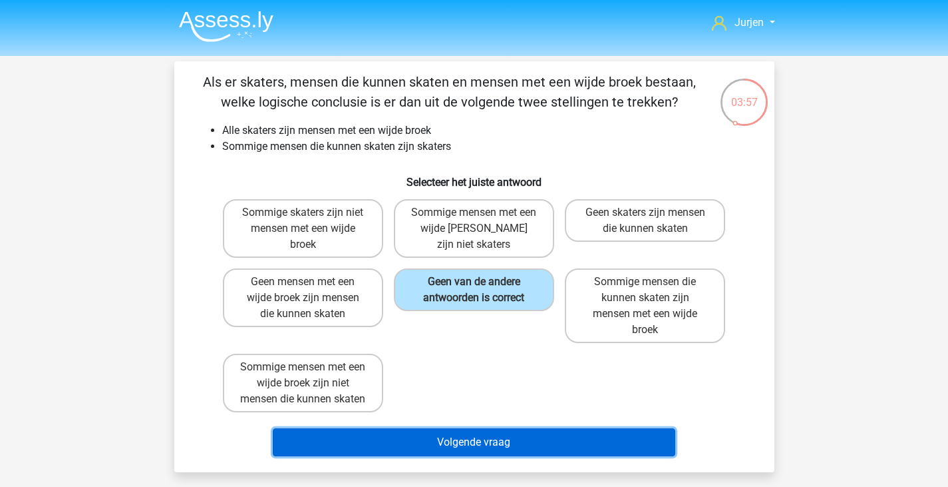
click at [564, 456] on button "Volgende vraag" at bounding box center [474, 442] width 403 height 28
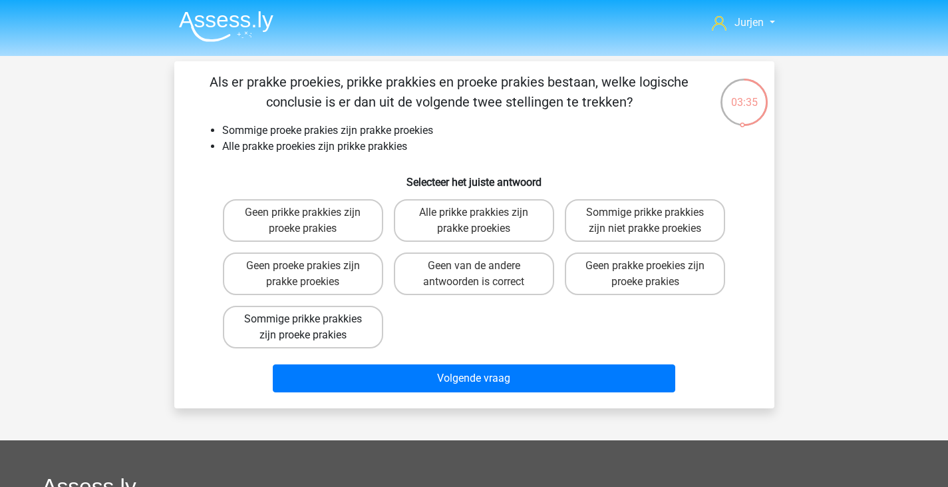
click at [300, 319] on label "Sommige prikke prakkies zijn proeke prakies" at bounding box center [303, 327] width 160 height 43
click at [303, 319] on input "Sommige prikke prakkies zijn proeke prakies" at bounding box center [307, 323] width 9 height 9
radio input "true"
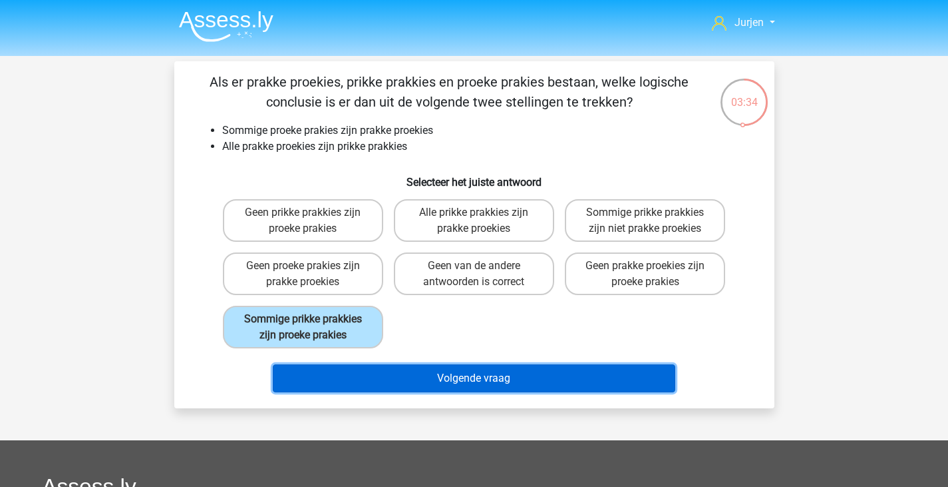
click at [464, 381] on button "Volgende vraag" at bounding box center [474, 378] width 403 height 28
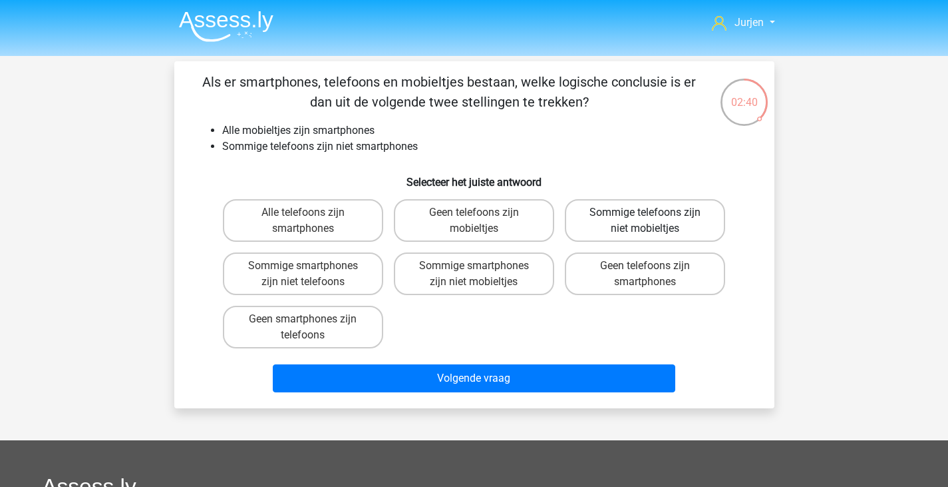
click at [704, 226] on label "Sommige telefoons zijn niet mobieltjes" at bounding box center [645, 220] width 160 height 43
click at [654, 221] on input "Sommige telefoons zijn niet mobieltjes" at bounding box center [650, 216] width 9 height 9
radio input "true"
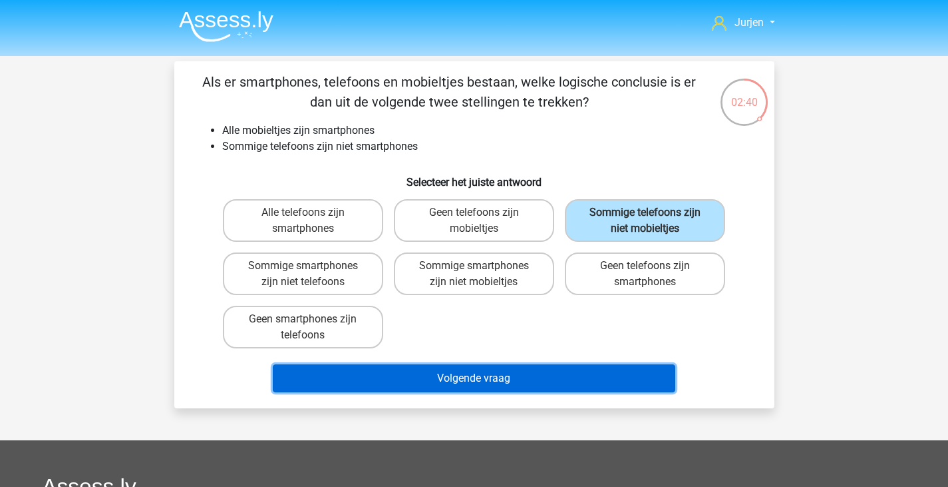
click at [554, 367] on button "Volgende vraag" at bounding box center [474, 378] width 403 height 28
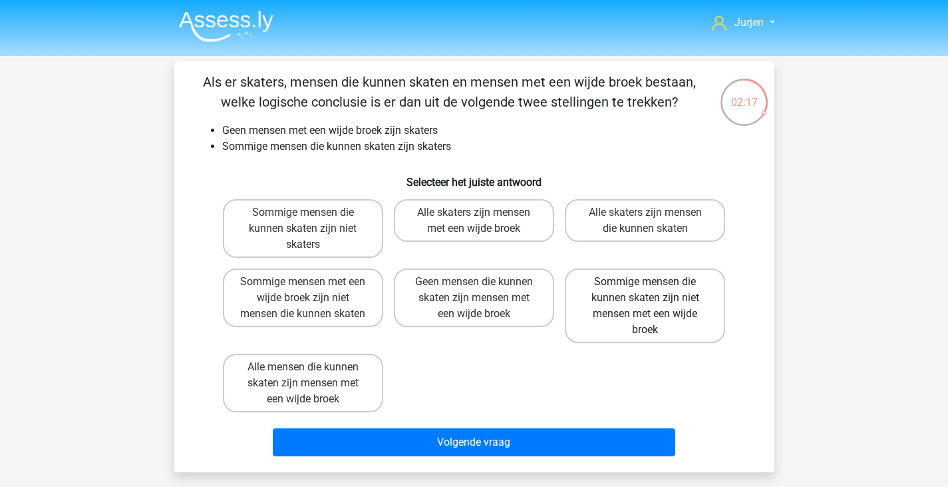
click at [621, 321] on label "Sommige mensen die kunnen skaten zijn niet mensen met een wijde broek" at bounding box center [645, 305] width 160 height 75
click at [646, 290] on input "Sommige mensen die kunnen skaten zijn niet mensen met een wijde broek" at bounding box center [650, 286] width 9 height 9
radio input "true"
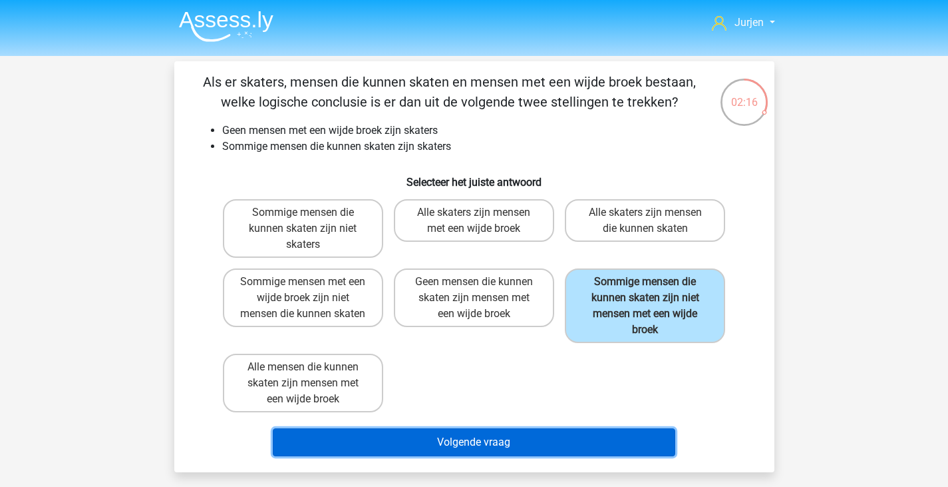
click at [556, 435] on button "Volgende vraag" at bounding box center [474, 442] width 403 height 28
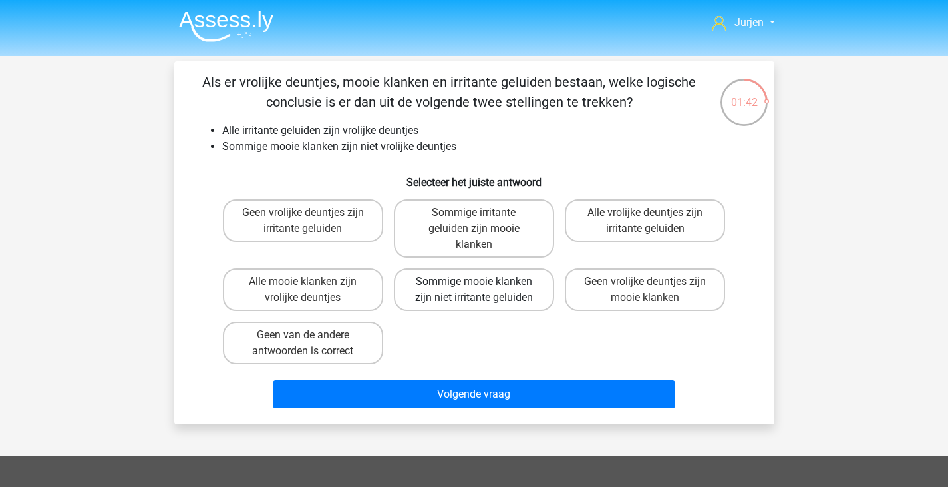
click at [522, 271] on label "Sommige mooie klanken zijn niet irritante geluiden" at bounding box center [474, 289] width 160 height 43
click at [483, 282] on input "Sommige mooie klanken zijn niet irritante geluiden" at bounding box center [478, 286] width 9 height 9
radio input "true"
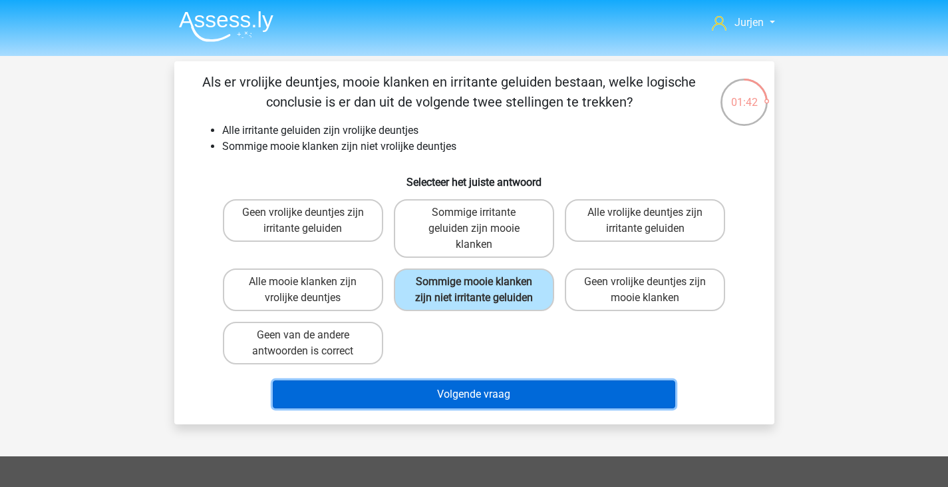
click at [545, 392] on button "Volgende vraag" at bounding box center [474, 394] width 403 height 28
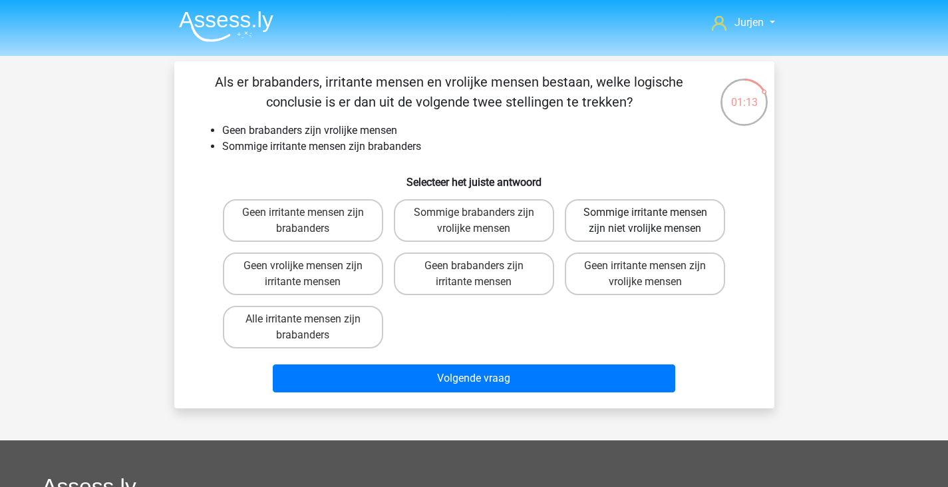
click at [702, 223] on label "Sommige irritante mensen zijn niet vrolijke mensen" at bounding box center [645, 220] width 160 height 43
click at [654, 221] on input "Sommige irritante mensen zijn niet vrolijke mensen" at bounding box center [650, 216] width 9 height 9
radio input "true"
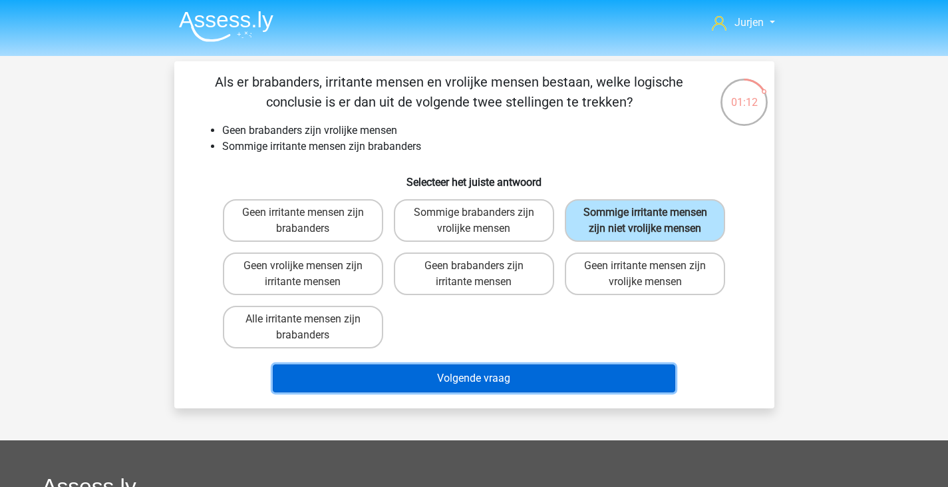
click at [587, 384] on button "Volgende vraag" at bounding box center [474, 378] width 403 height 28
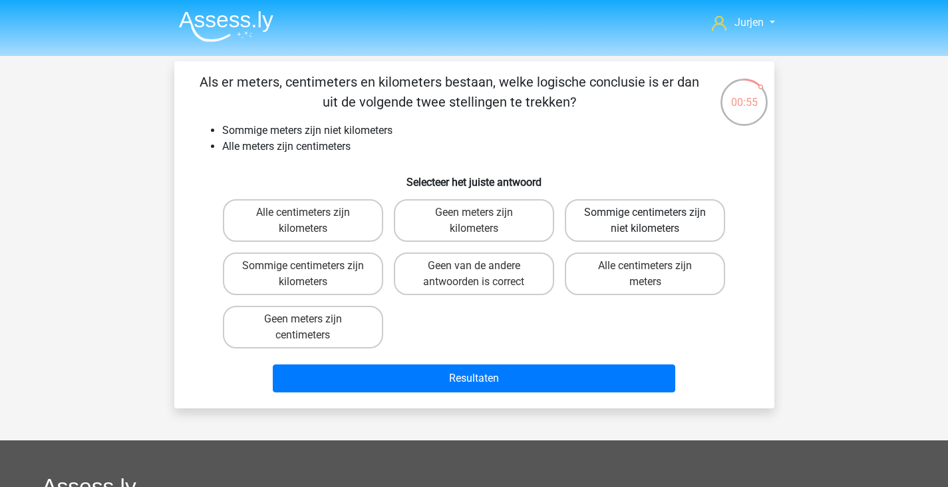
click at [685, 235] on label "Sommige centimeters zijn niet kilometers" at bounding box center [645, 220] width 160 height 43
click at [654, 221] on input "Sommige centimeters zijn niet kilometers" at bounding box center [650, 216] width 9 height 9
radio input "true"
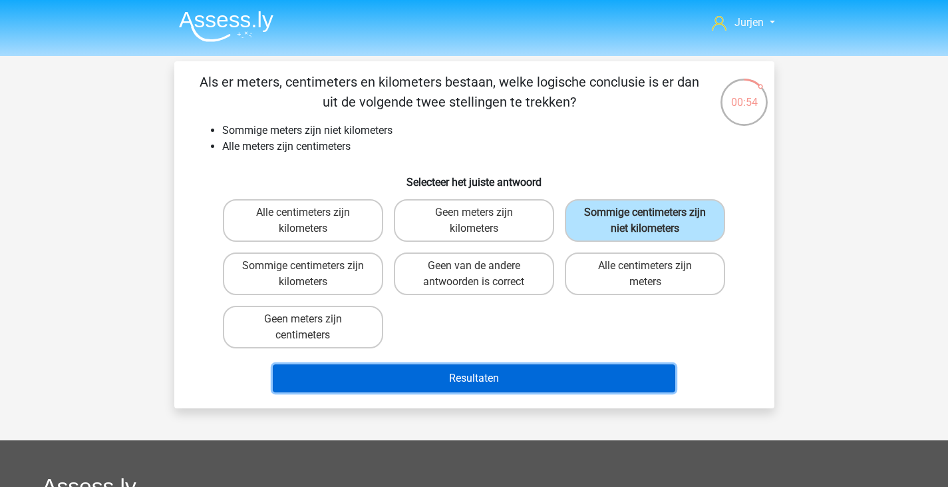
click at [611, 377] on button "Resultaten" at bounding box center [474, 378] width 403 height 28
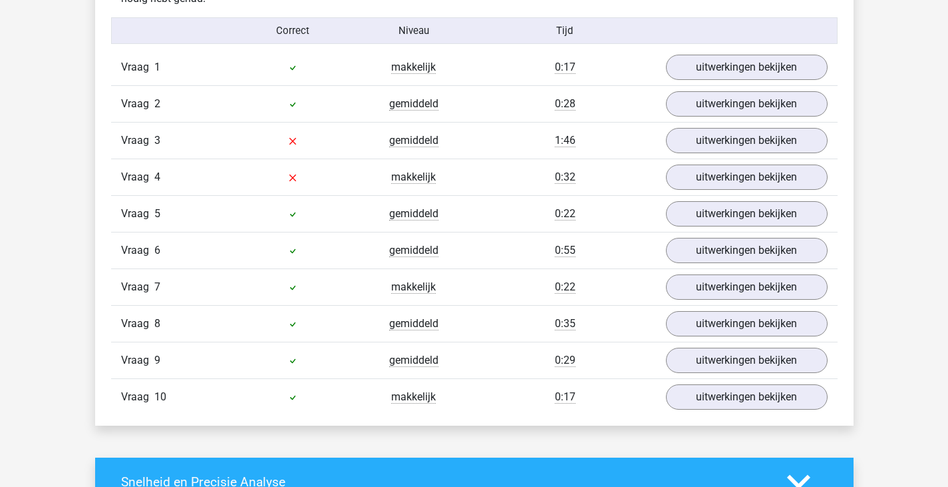
scroll to position [932, 0]
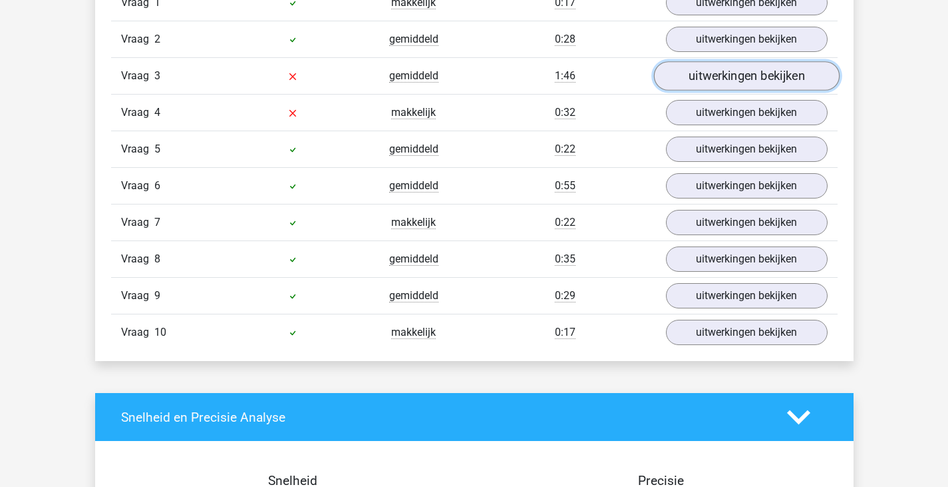
click at [799, 83] on link "uitwerkingen bekijken" at bounding box center [747, 75] width 186 height 29
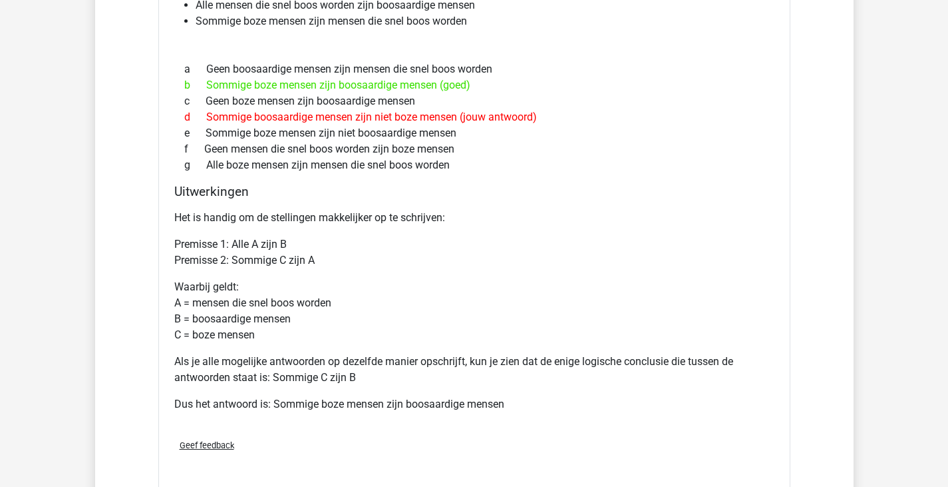
scroll to position [1198, 0]
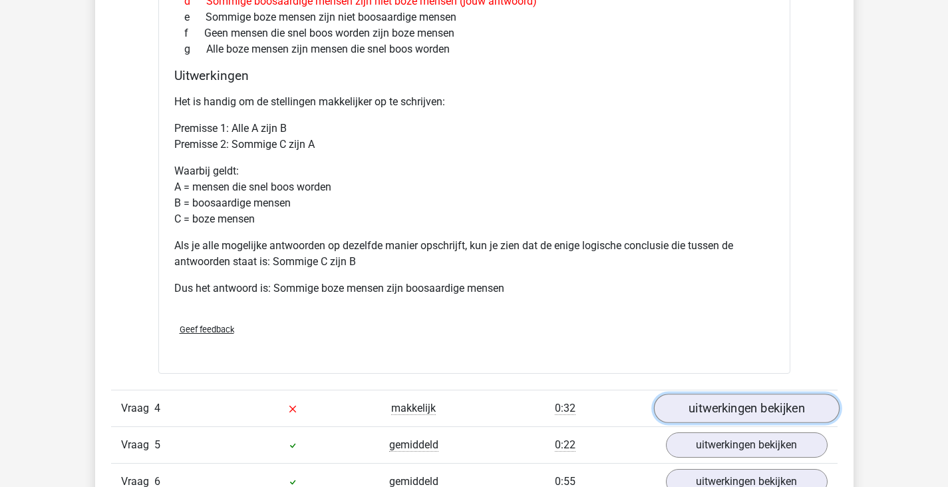
click at [727, 402] on link "uitwerkingen bekijken" at bounding box center [747, 408] width 186 height 29
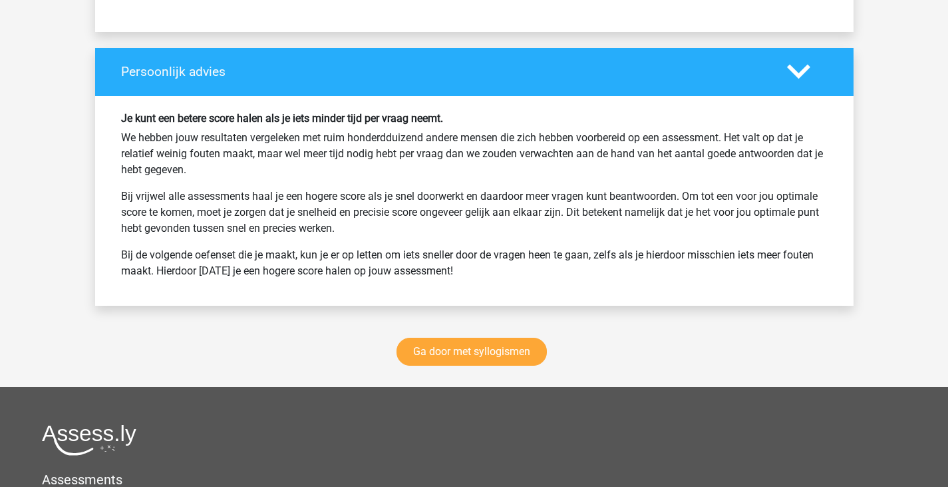
scroll to position [3062, 0]
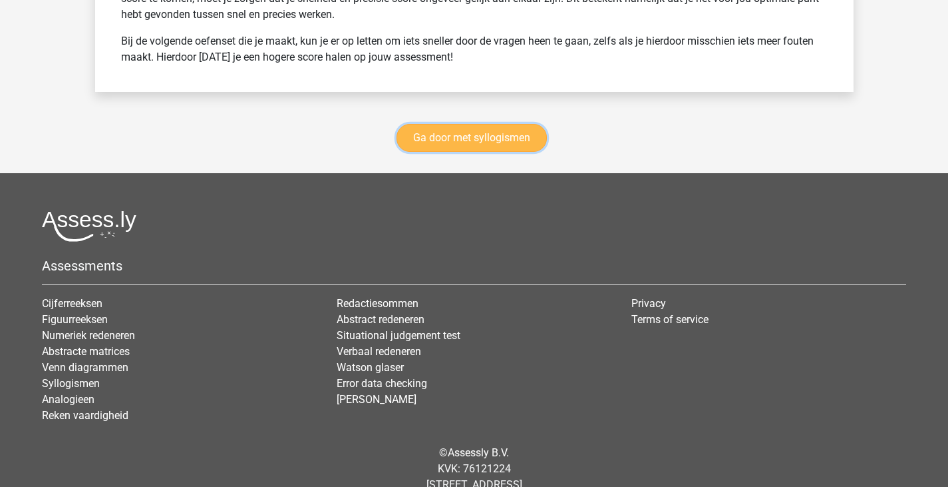
click at [469, 133] on link "Ga door met syllogismen" at bounding box center [472, 138] width 150 height 28
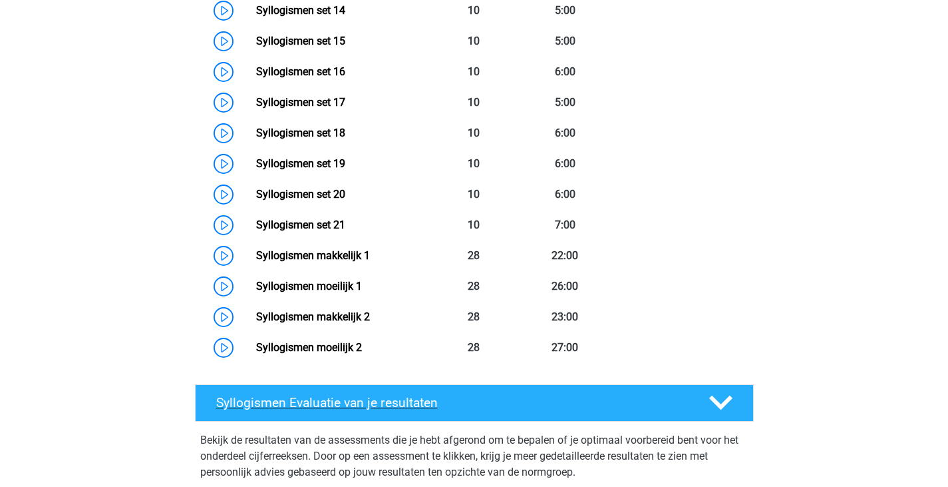
scroll to position [945, 0]
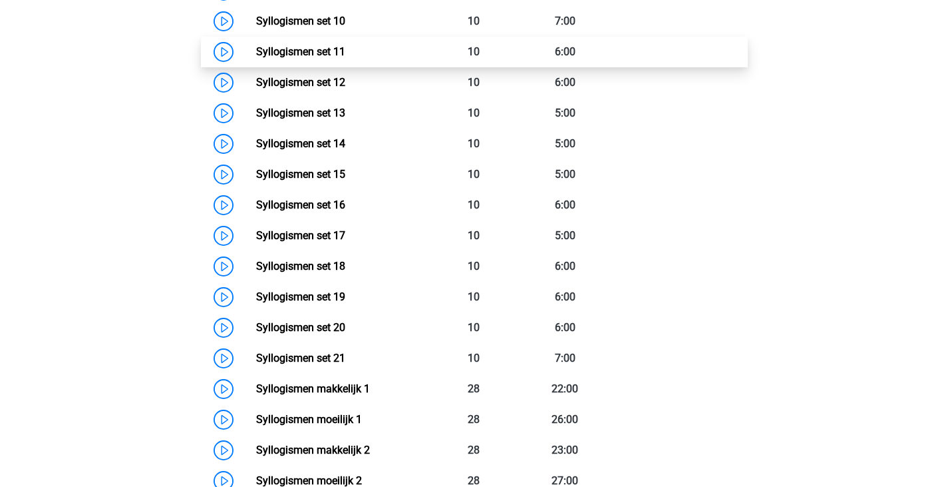
click at [345, 49] on link "Syllogismen set 11" at bounding box center [300, 51] width 89 height 13
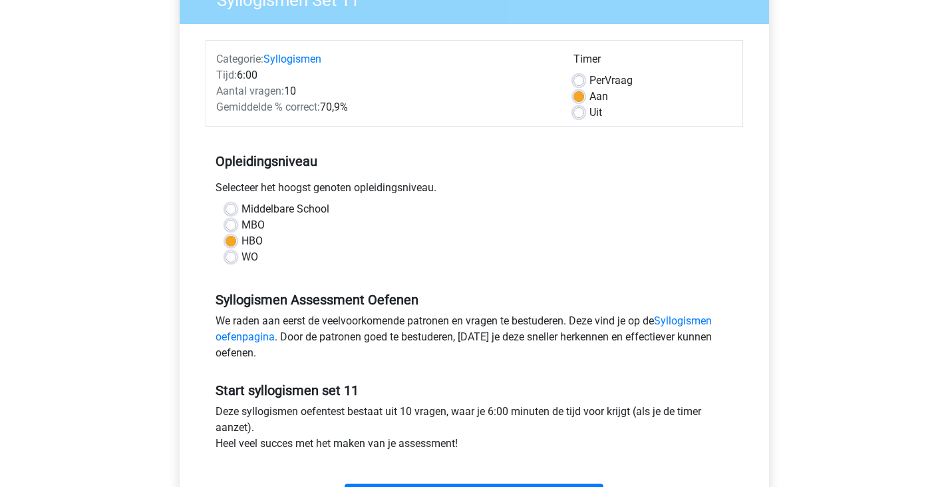
scroll to position [266, 0]
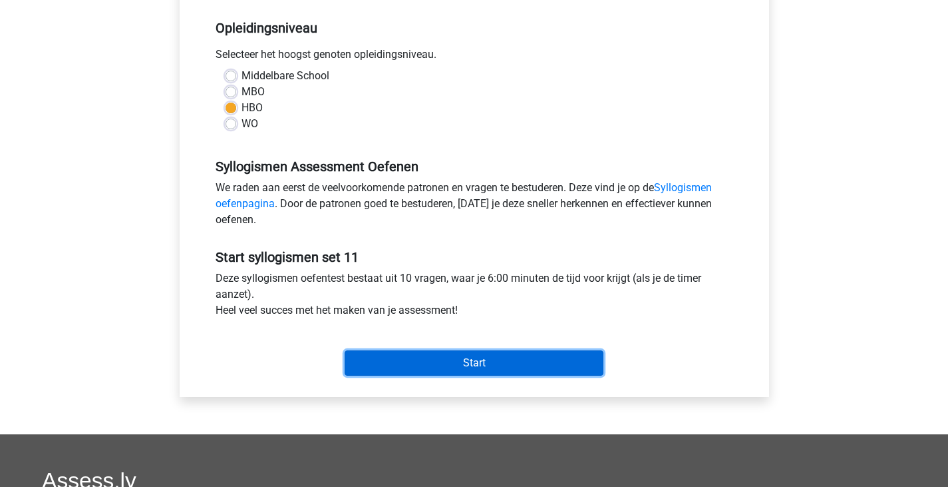
click at [461, 373] on input "Start" at bounding box center [474, 362] width 259 height 25
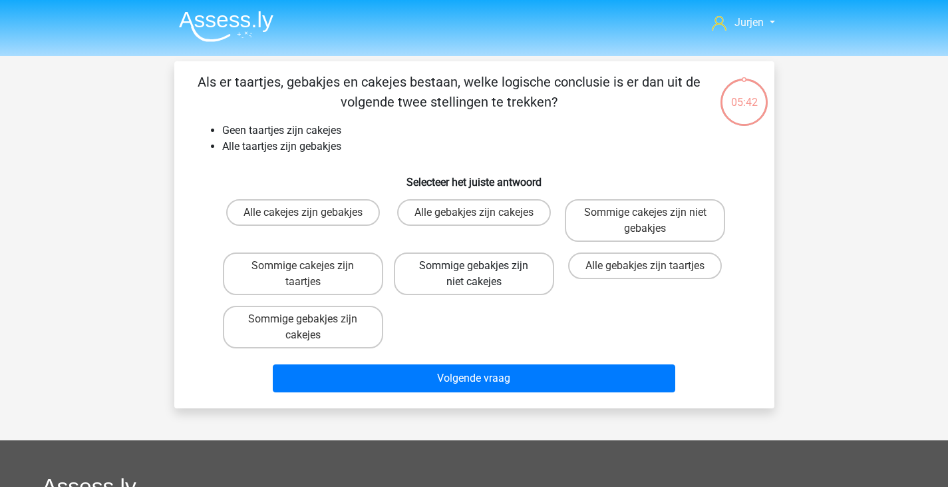
click at [529, 276] on label "Sommige gebakjes zijn niet cakejes" at bounding box center [474, 273] width 160 height 43
click at [483, 274] on input "Sommige gebakjes zijn niet cakejes" at bounding box center [478, 270] width 9 height 9
radio input "true"
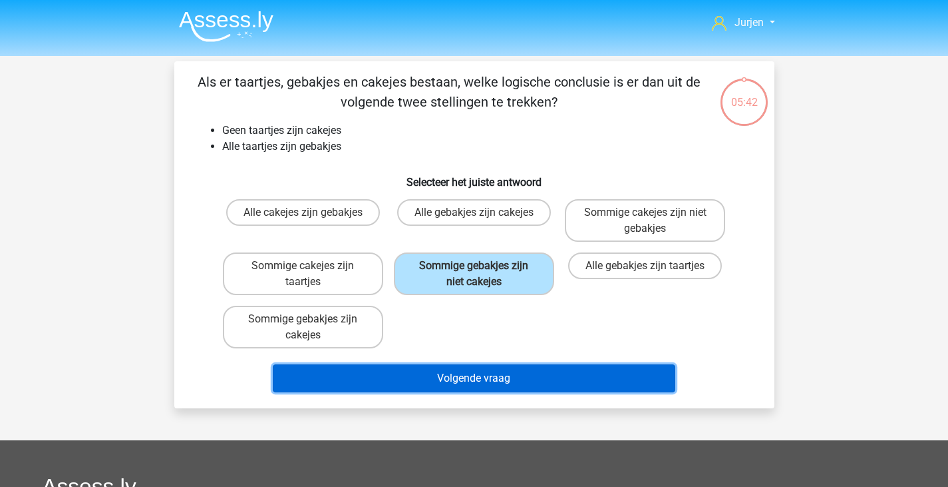
drag, startPoint x: 558, startPoint y: 385, endPoint x: 567, endPoint y: 378, distance: 11.5
click at [559, 385] on button "Volgende vraag" at bounding box center [474, 378] width 403 height 28
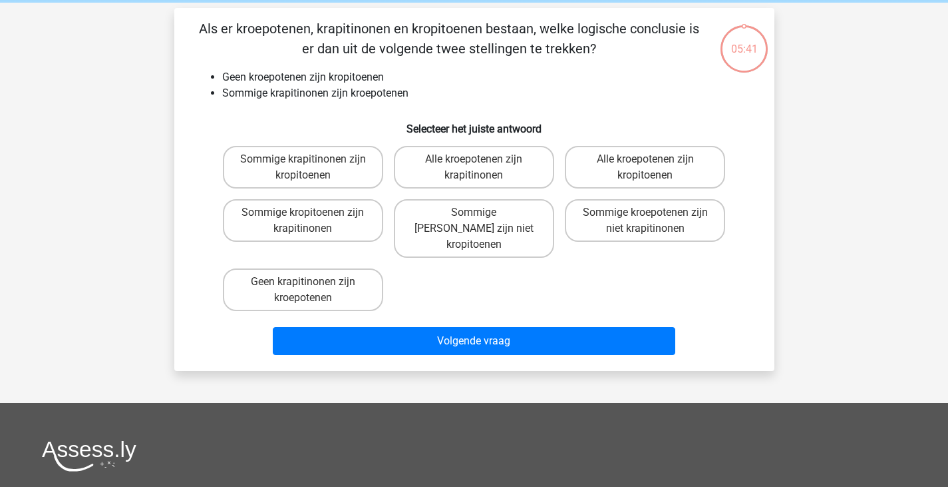
scroll to position [61, 0]
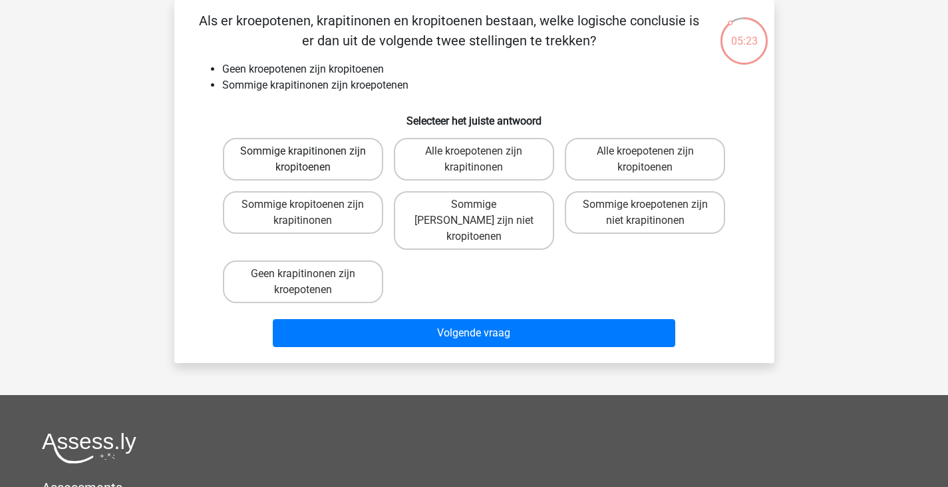
click at [342, 174] on label "Sommige krapitinonen zijn kropitoenen" at bounding box center [303, 159] width 160 height 43
click at [311, 160] on input "Sommige krapitinonen zijn kropitoenen" at bounding box center [307, 155] width 9 height 9
radio input "true"
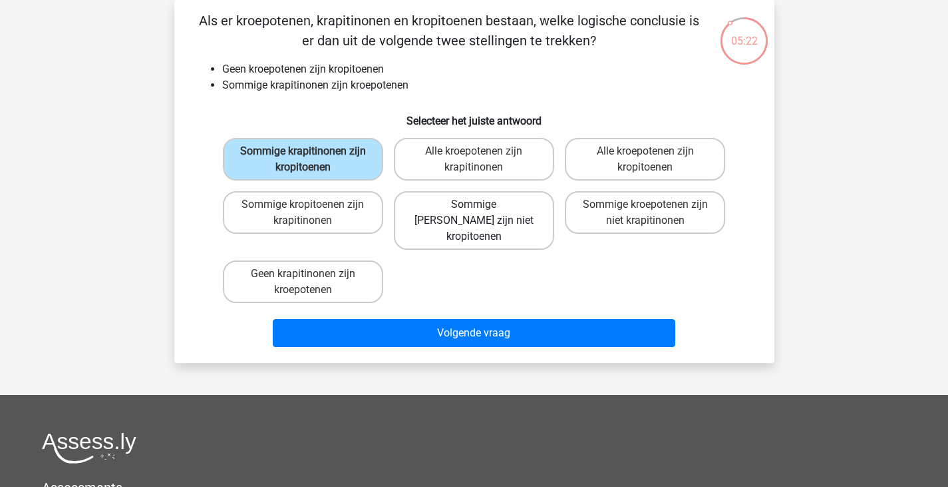
click at [457, 196] on label "Sommige [PERSON_NAME] zijn niet kropitoenen" at bounding box center [474, 220] width 160 height 59
click at [474, 204] on input "Sommige [PERSON_NAME] zijn niet kropitoenen" at bounding box center [478, 208] width 9 height 9
radio input "true"
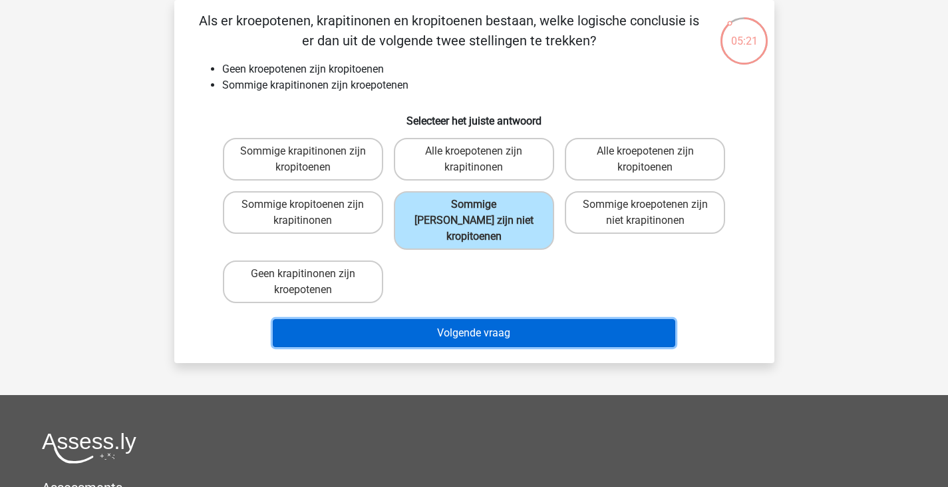
click at [537, 319] on button "Volgende vraag" at bounding box center [474, 333] width 403 height 28
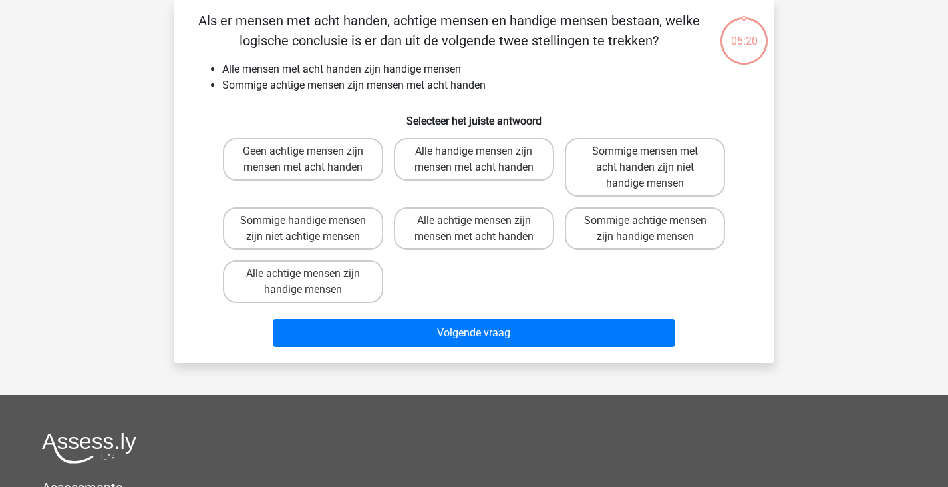
scroll to position [0, 0]
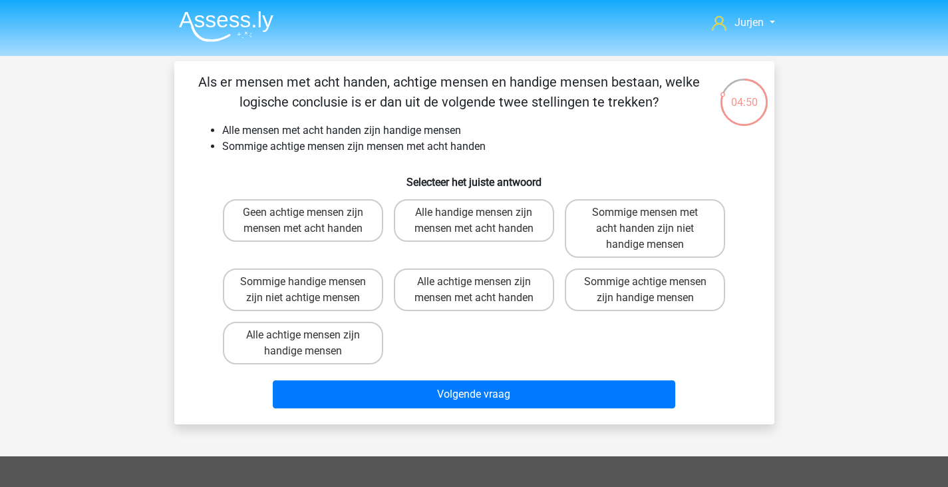
click at [727, 291] on div "Sommige achtige mensen zijn handige mensen" at bounding box center [645, 289] width 171 height 53
click at [719, 295] on label "Sommige achtige mensen zijn handige mensen" at bounding box center [645, 289] width 160 height 43
click at [654, 290] on input "Sommige achtige mensen zijn handige mensen" at bounding box center [650, 286] width 9 height 9
radio input "true"
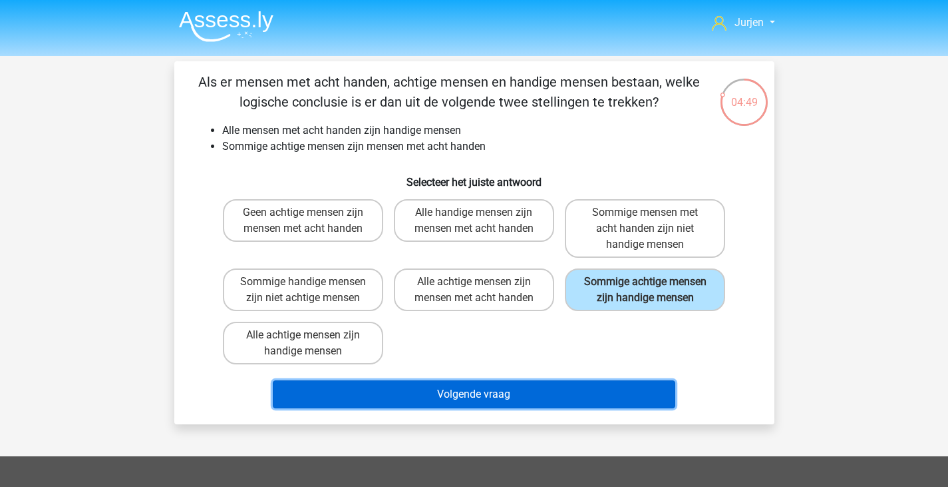
click at [618, 408] on button "Volgende vraag" at bounding box center [474, 394] width 403 height 28
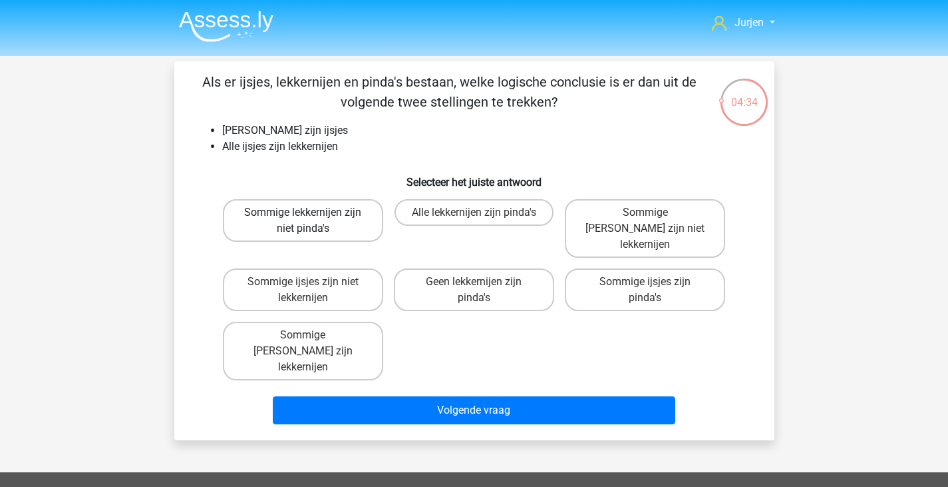
click at [363, 228] on label "Sommige lekkernijen zijn niet pinda's" at bounding box center [303, 220] width 160 height 43
click at [311, 221] on input "Sommige lekkernijen zijn niet pinda's" at bounding box center [307, 216] width 9 height 9
radio input "true"
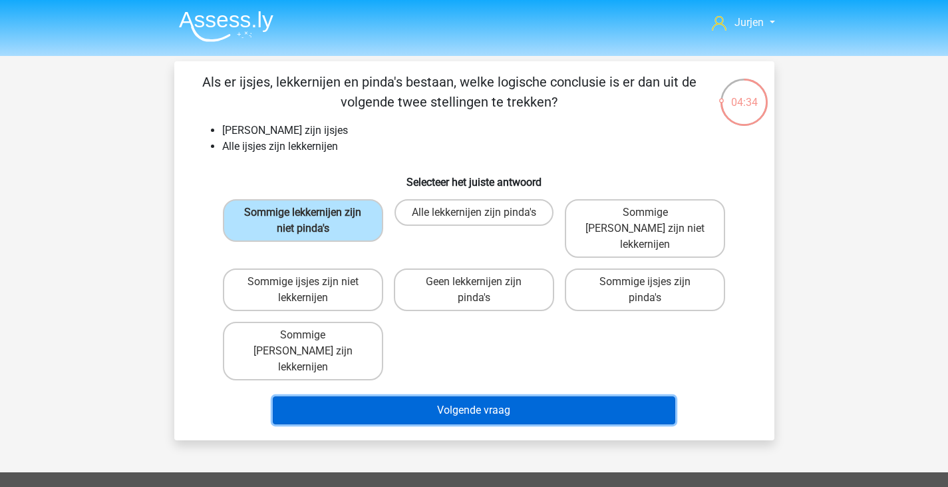
click at [453, 396] on button "Volgende vraag" at bounding box center [474, 410] width 403 height 28
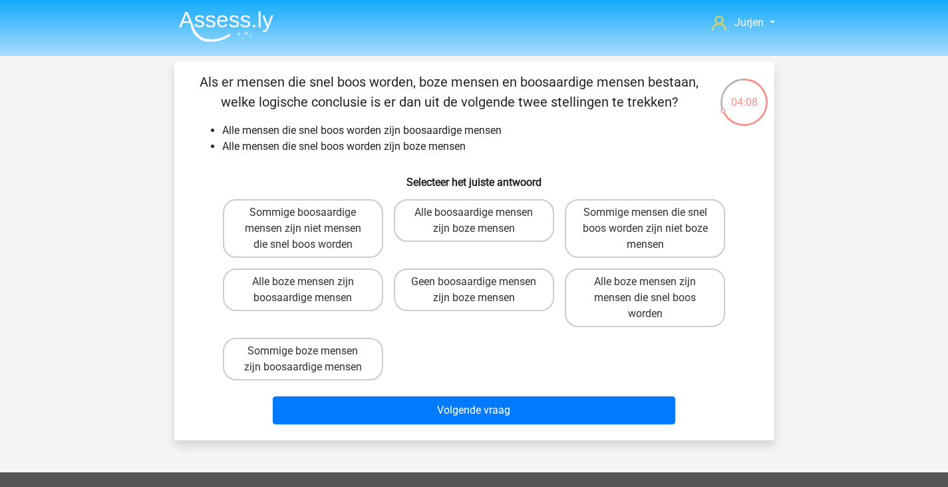
click at [389, 344] on div "Sommige boosaardige mensen zijn niet mensen die snel boos worden Alle boosaardi…" at bounding box center [475, 290] width 514 height 192
drag, startPoint x: 366, startPoint y: 367, endPoint x: 477, endPoint y: 388, distance: 113.1
click at [366, 368] on label "Sommige boze mensen zijn boosaardige mensen" at bounding box center [303, 358] width 160 height 43
click at [311, 359] on input "Sommige boze mensen zijn boosaardige mensen" at bounding box center [307, 355] width 9 height 9
radio input "true"
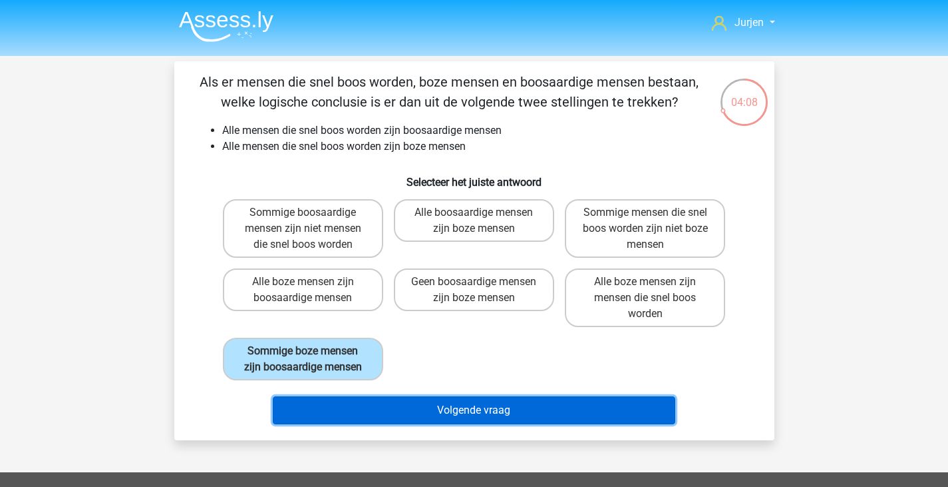
click at [497, 401] on button "Volgende vraag" at bounding box center [474, 410] width 403 height 28
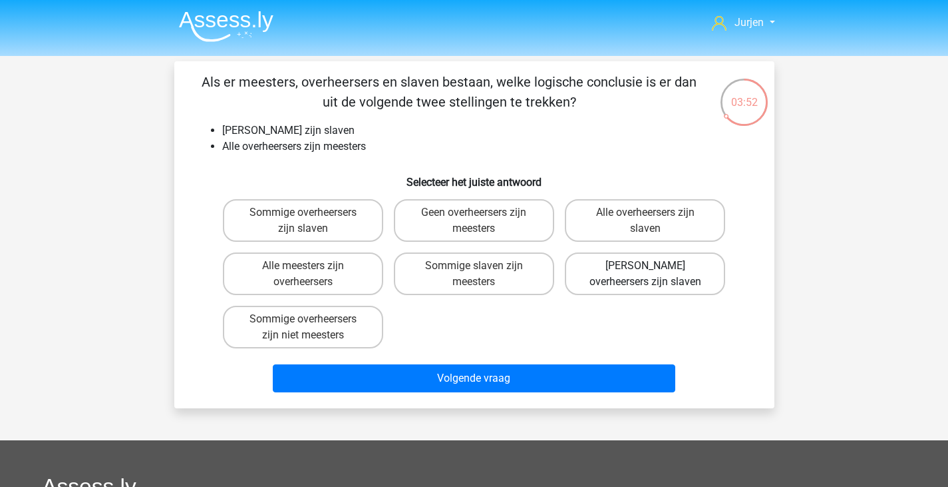
click at [620, 257] on label "Geen overheersers zijn slaven" at bounding box center [645, 273] width 160 height 43
click at [646, 266] on input "Geen overheersers zijn slaven" at bounding box center [650, 270] width 9 height 9
radio input "true"
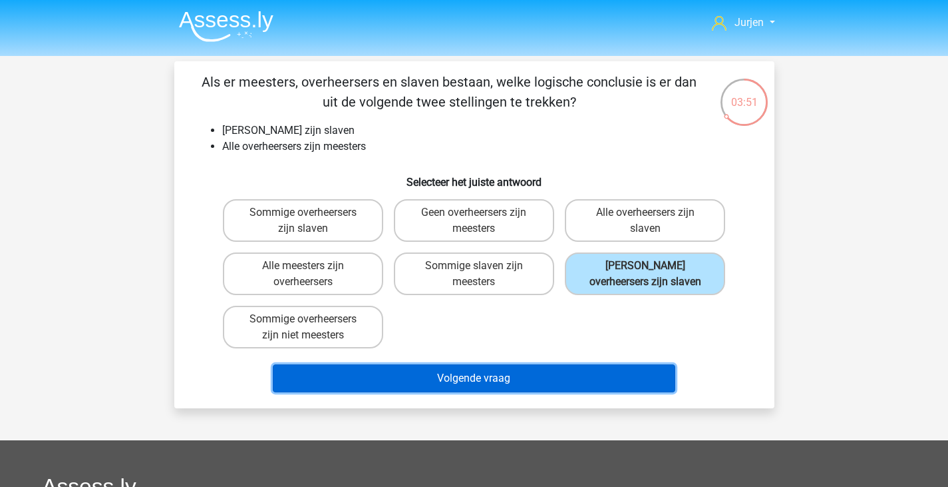
click at [574, 391] on button "Volgende vraag" at bounding box center [474, 378] width 403 height 28
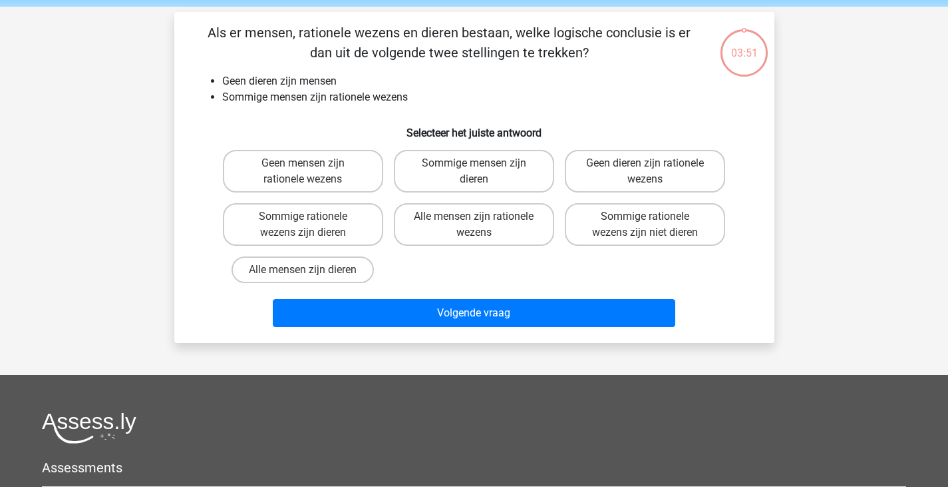
scroll to position [61, 0]
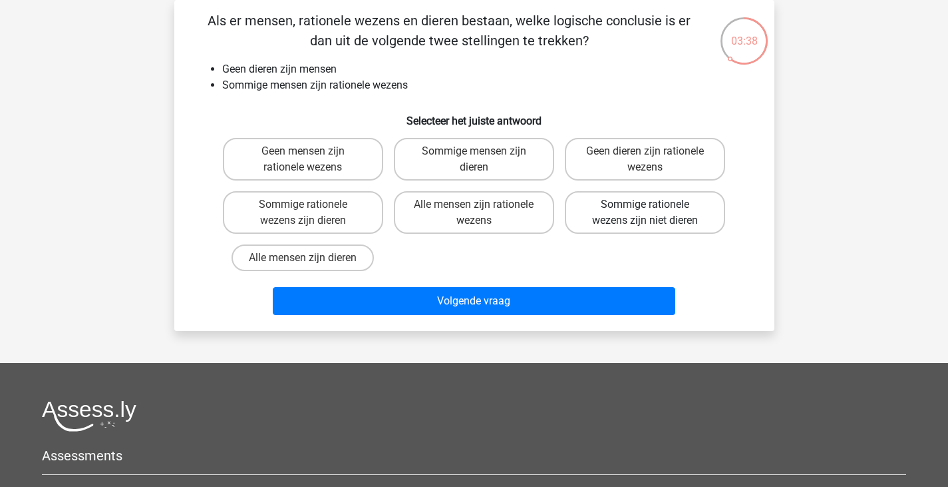
click at [658, 226] on label "Sommige rationele wezens zijn niet dieren" at bounding box center [645, 212] width 160 height 43
click at [654, 213] on input "Sommige rationele wezens zijn niet dieren" at bounding box center [650, 208] width 9 height 9
radio input "true"
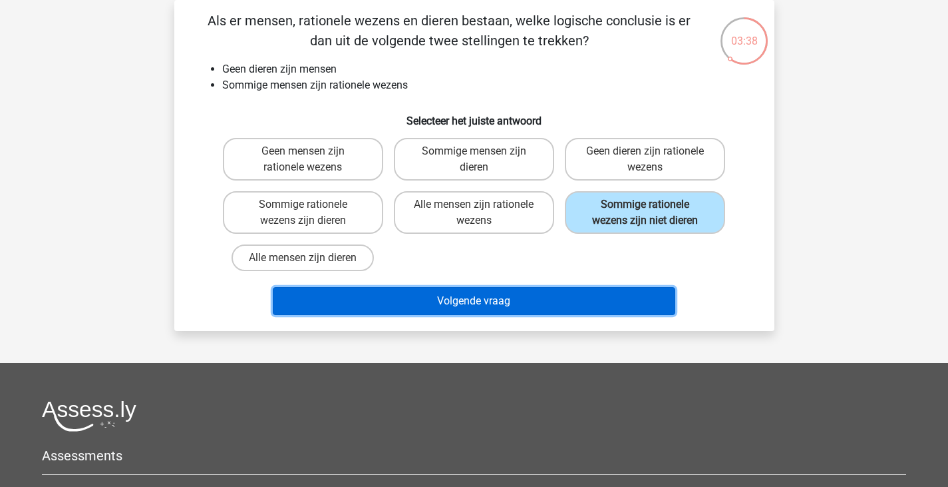
click at [639, 304] on button "Volgende vraag" at bounding box center [474, 301] width 403 height 28
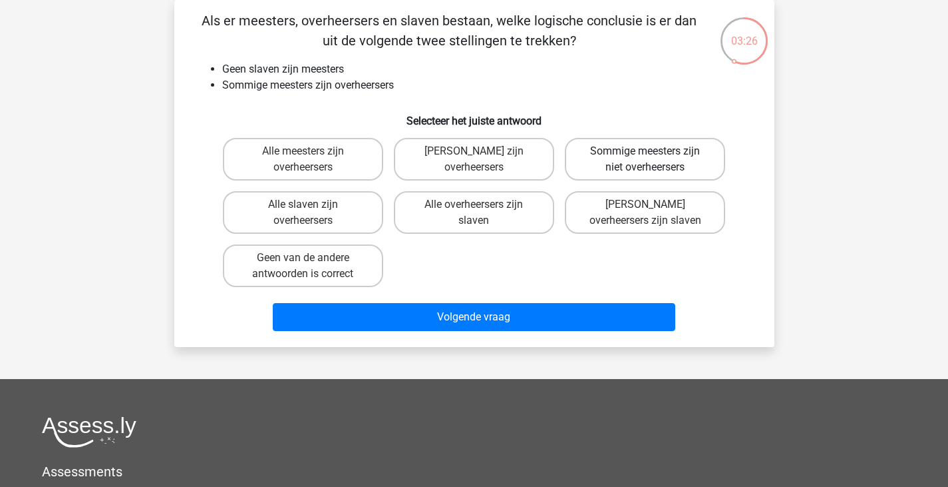
click at [704, 166] on label "Sommige meesters zijn niet overheersers" at bounding box center [645, 159] width 160 height 43
click at [654, 160] on input "Sommige meesters zijn niet overheersers" at bounding box center [650, 155] width 9 height 9
radio input "true"
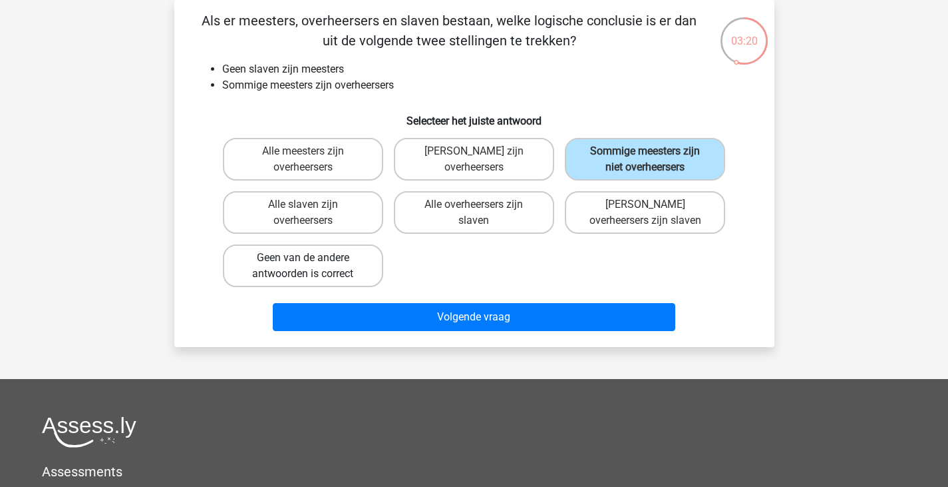
click at [315, 266] on label "Geen van de andere antwoorden is correct" at bounding box center [303, 265] width 160 height 43
click at [311, 266] on input "Geen van de andere antwoorden is correct" at bounding box center [307, 262] width 9 height 9
radio input "true"
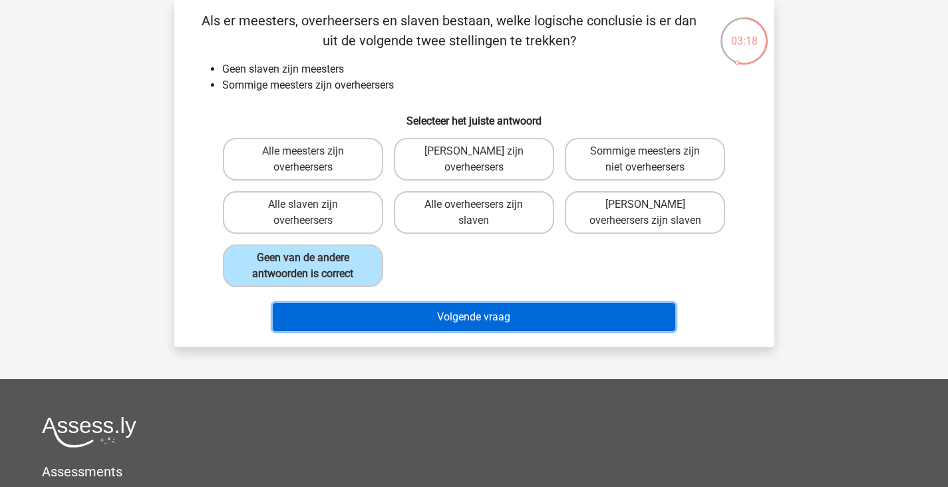
click at [455, 310] on button "Volgende vraag" at bounding box center [474, 317] width 403 height 28
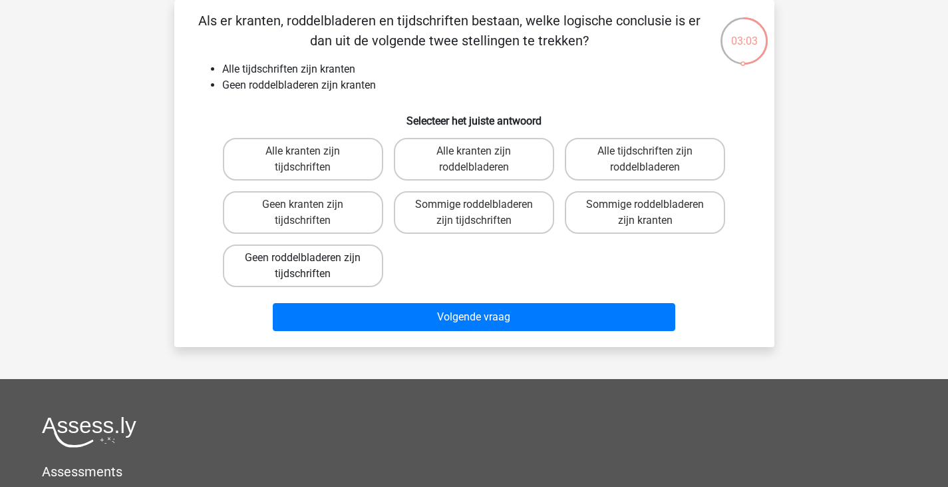
click at [330, 280] on label "Geen roddelbladeren zijn tijdschriften" at bounding box center [303, 265] width 160 height 43
click at [311, 266] on input "Geen roddelbladeren zijn tijdschriften" at bounding box center [307, 262] width 9 height 9
radio input "true"
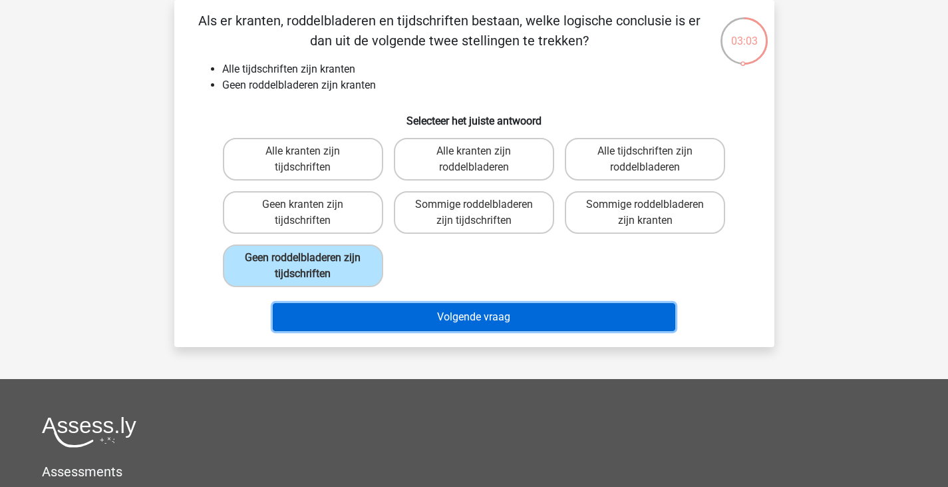
click at [367, 309] on button "Volgende vraag" at bounding box center [474, 317] width 403 height 28
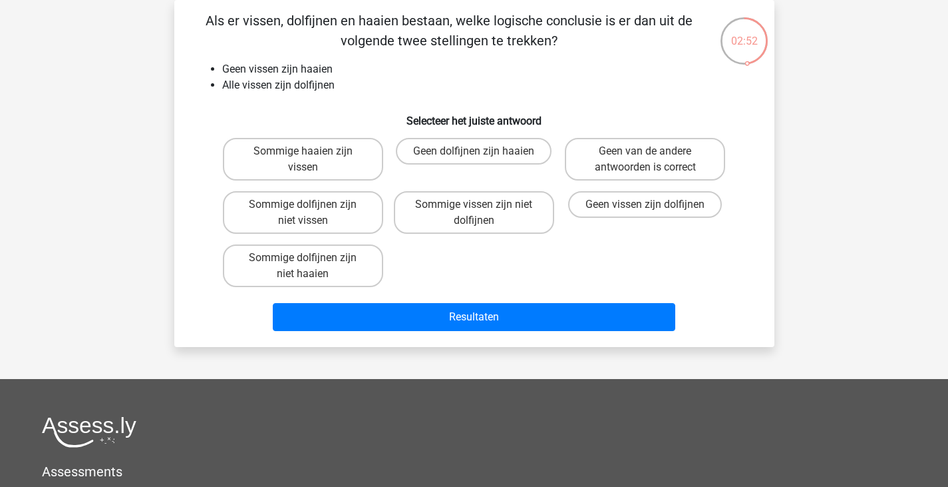
click at [371, 241] on div "Sommige dolfijnen zijn niet haaien" at bounding box center [303, 265] width 171 height 53
click at [379, 260] on label "Sommige dolfijnen zijn niet haaien" at bounding box center [303, 265] width 160 height 43
click at [311, 260] on input "Sommige dolfijnen zijn niet haaien" at bounding box center [307, 262] width 9 height 9
radio input "true"
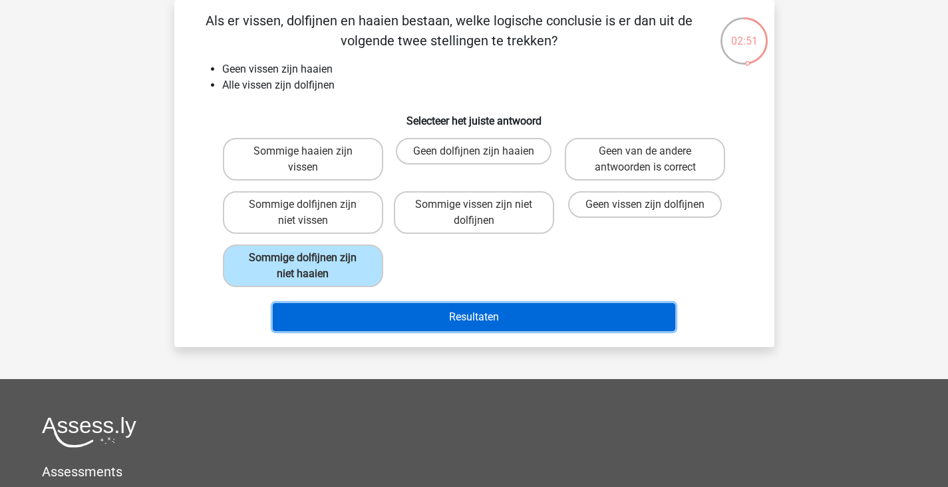
drag, startPoint x: 419, startPoint y: 304, endPoint x: 429, endPoint y: 301, distance: 10.3
click at [420, 304] on button "Resultaten" at bounding box center [474, 317] width 403 height 28
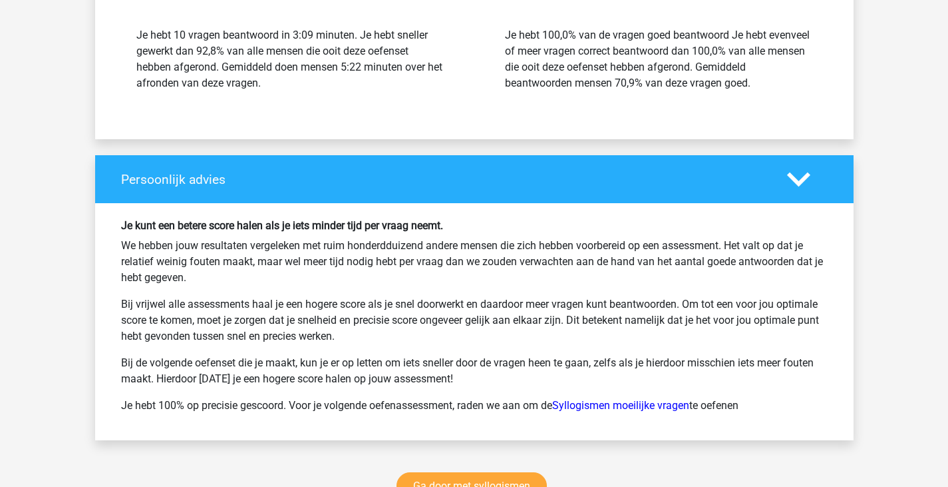
scroll to position [1731, 0]
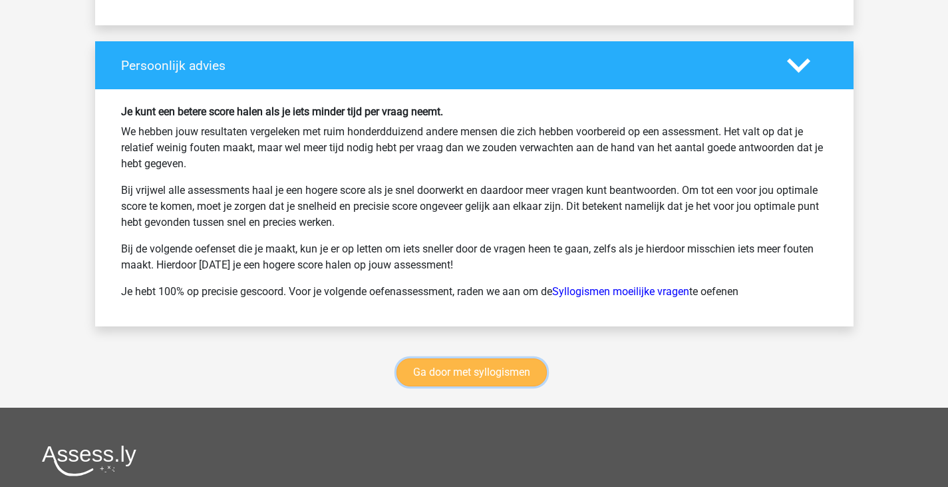
click at [485, 365] on link "Ga door met syllogismen" at bounding box center [472, 372] width 150 height 28
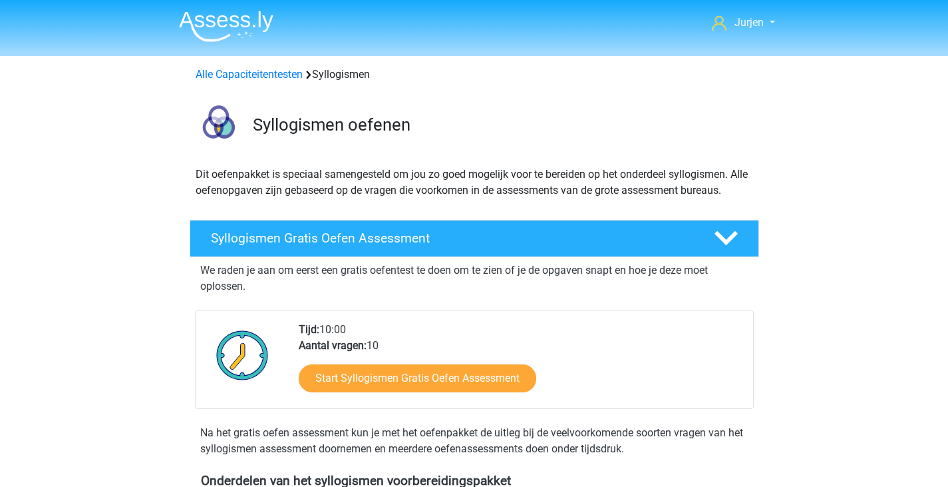
click at [204, 23] on img at bounding box center [226, 26] width 95 height 31
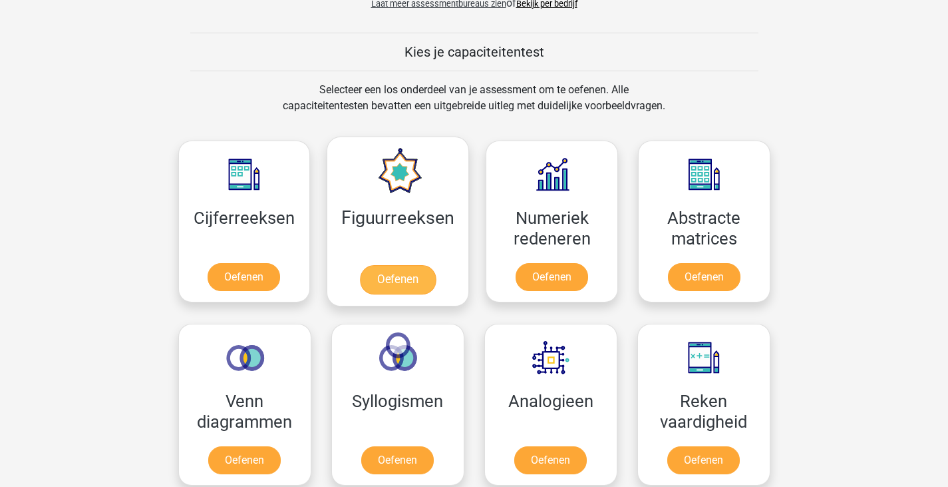
scroll to position [666, 0]
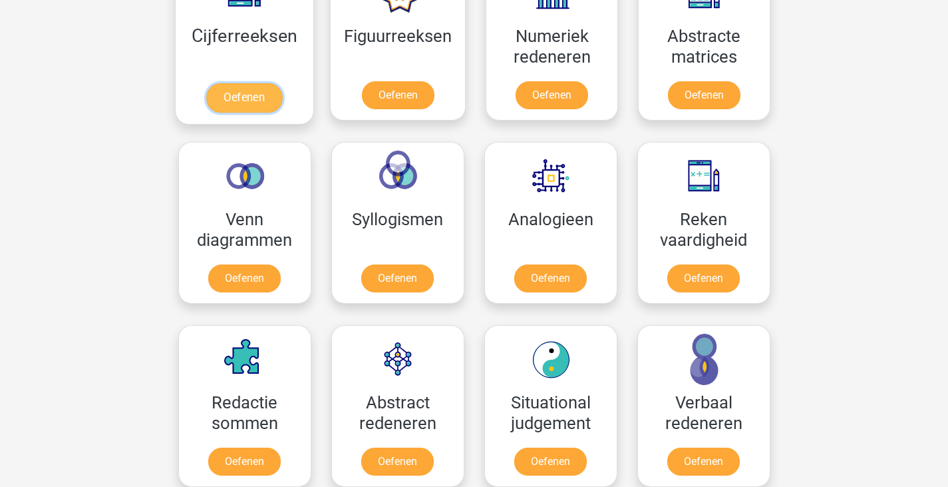
click at [248, 83] on link "Oefenen" at bounding box center [244, 97] width 76 height 29
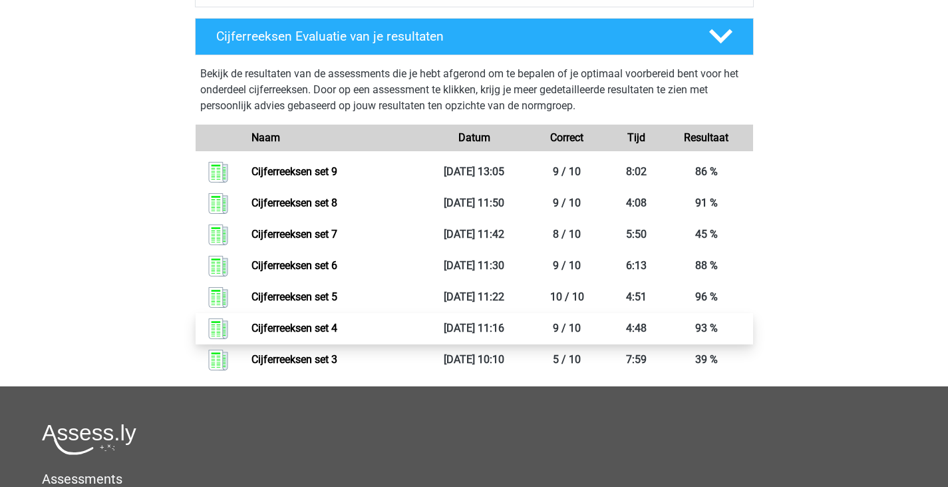
scroll to position [532, 0]
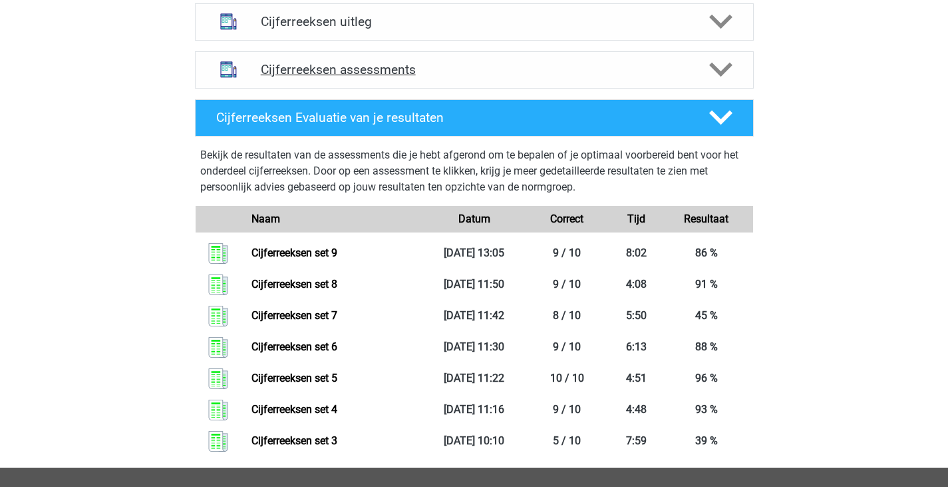
click at [513, 77] on h4 "Cijferreeksen assessments" at bounding box center [474, 69] width 427 height 15
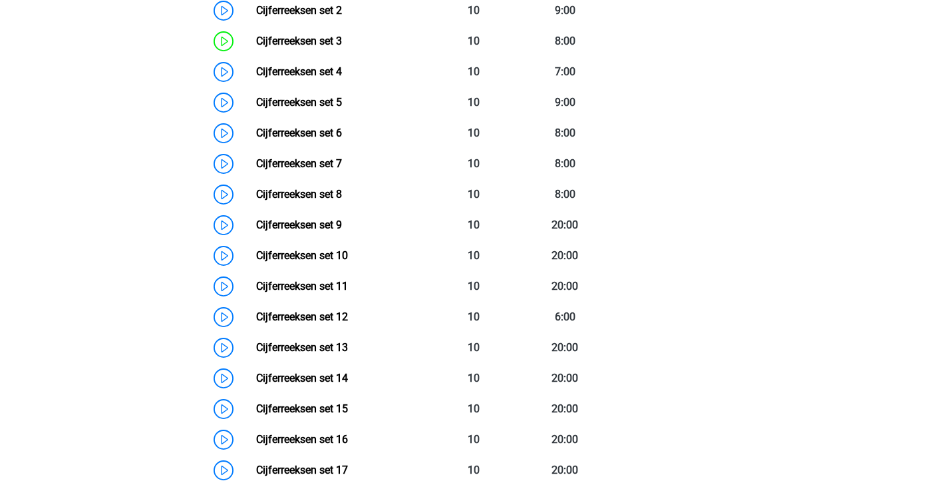
scroll to position [799, 0]
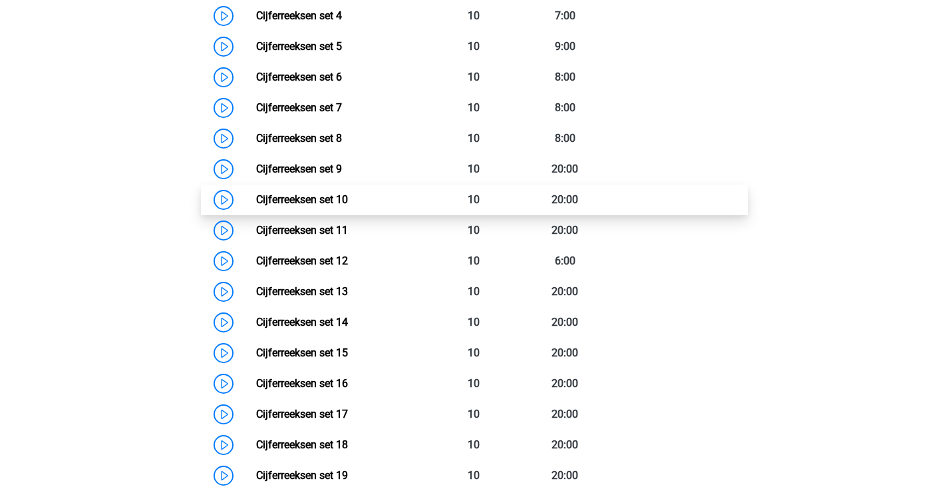
click at [348, 206] on link "Cijferreeksen set 10" at bounding box center [302, 199] width 92 height 13
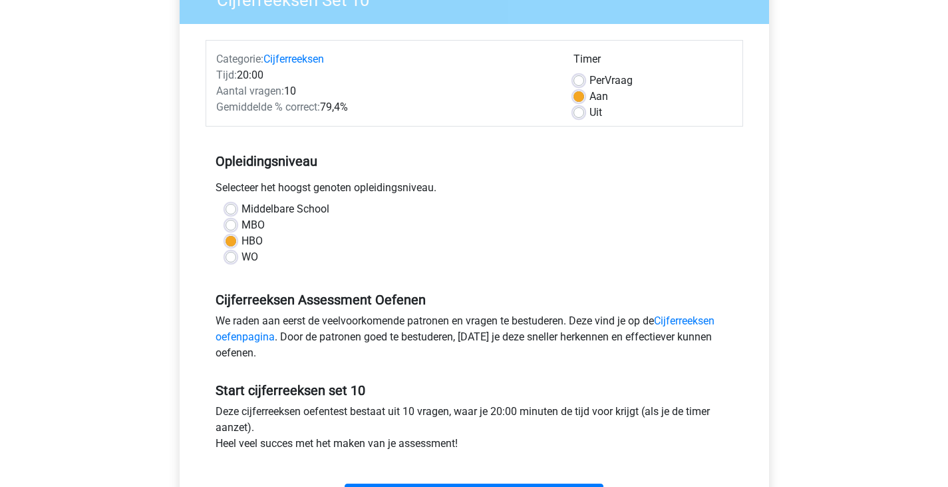
scroll to position [266, 0]
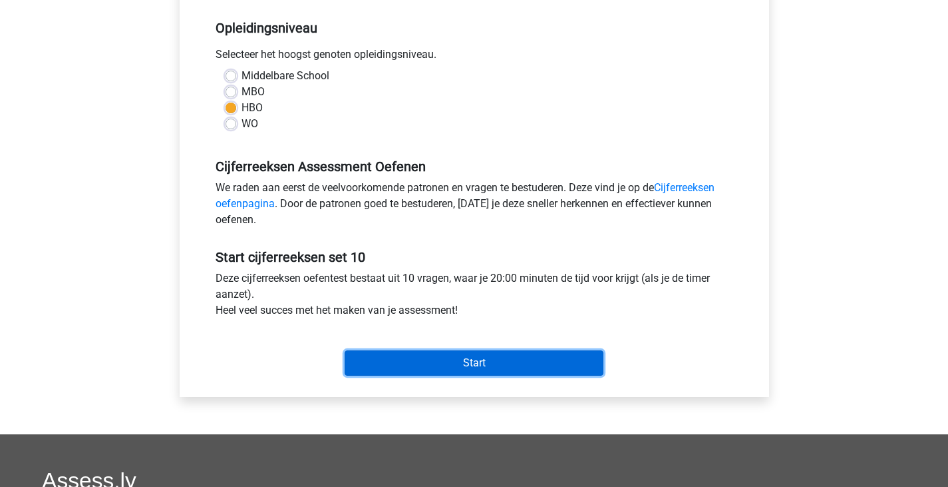
click at [503, 365] on input "Start" at bounding box center [474, 362] width 259 height 25
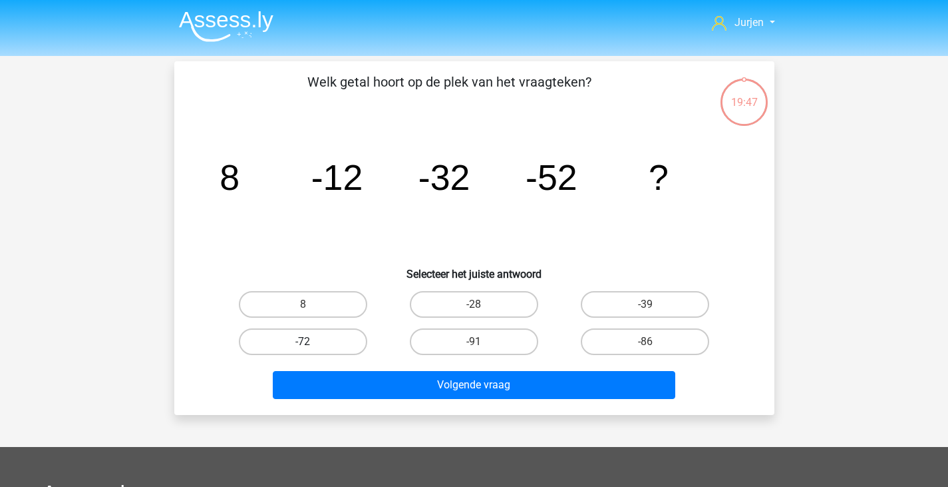
click at [341, 345] on label "-72" at bounding box center [303, 341] width 128 height 27
click at [311, 345] on input "-72" at bounding box center [307, 345] width 9 height 9
radio input "true"
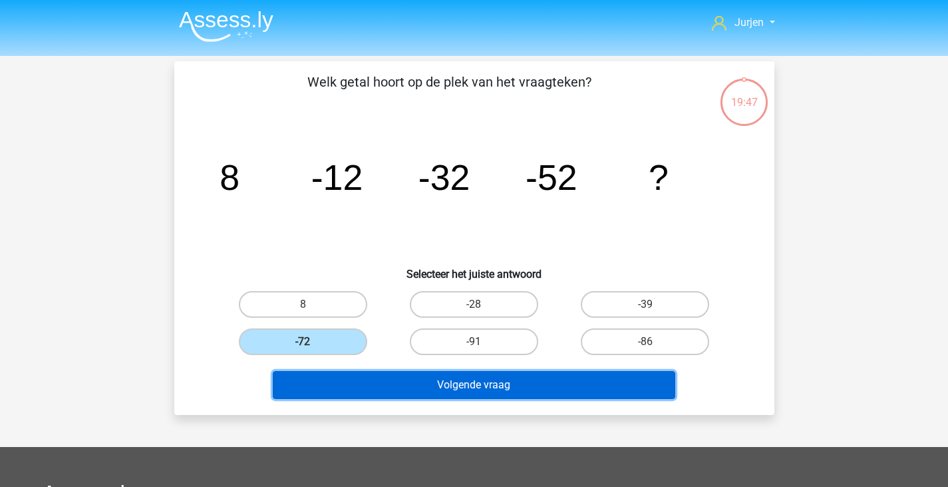
click at [363, 372] on button "Volgende vraag" at bounding box center [474, 385] width 403 height 28
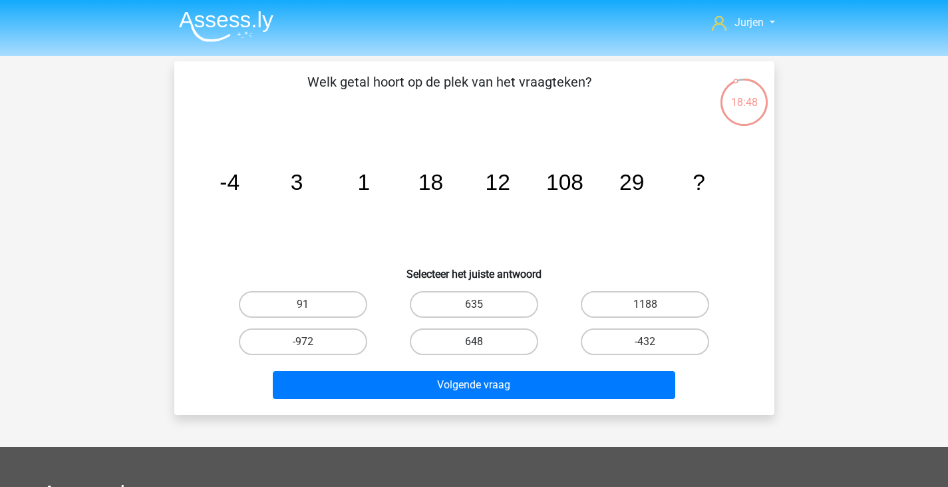
click at [512, 343] on label "648" at bounding box center [474, 341] width 128 height 27
click at [483, 343] on input "648" at bounding box center [478, 345] width 9 height 9
radio input "true"
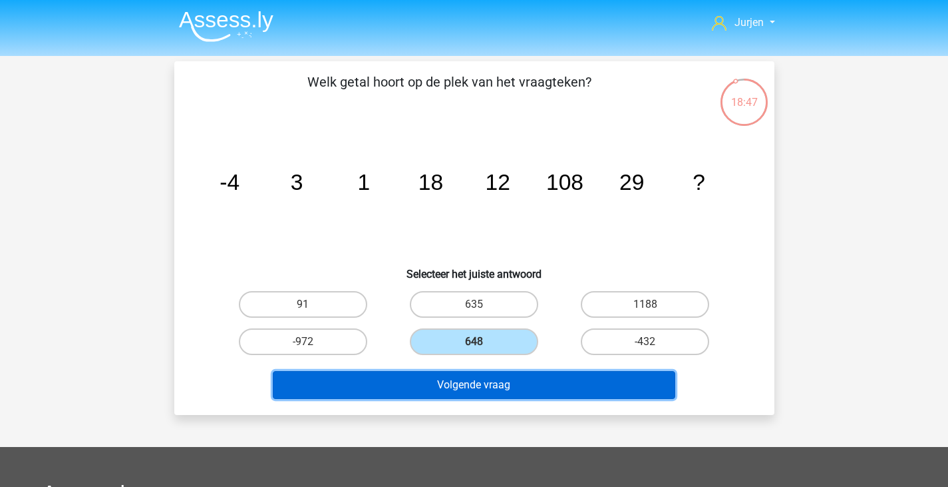
click at [538, 391] on button "Volgende vraag" at bounding box center [474, 385] width 403 height 28
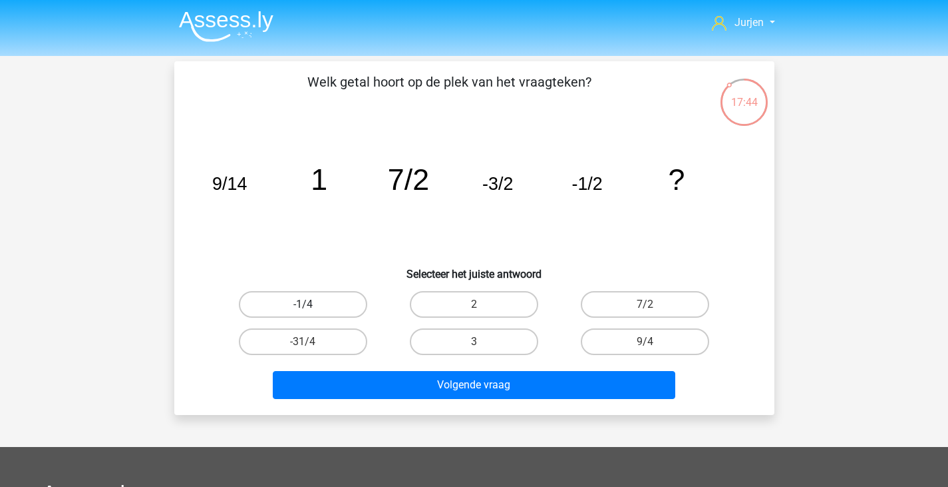
click at [348, 299] on label "-1/4" at bounding box center [303, 304] width 128 height 27
click at [311, 304] on input "-1/4" at bounding box center [307, 308] width 9 height 9
radio input "true"
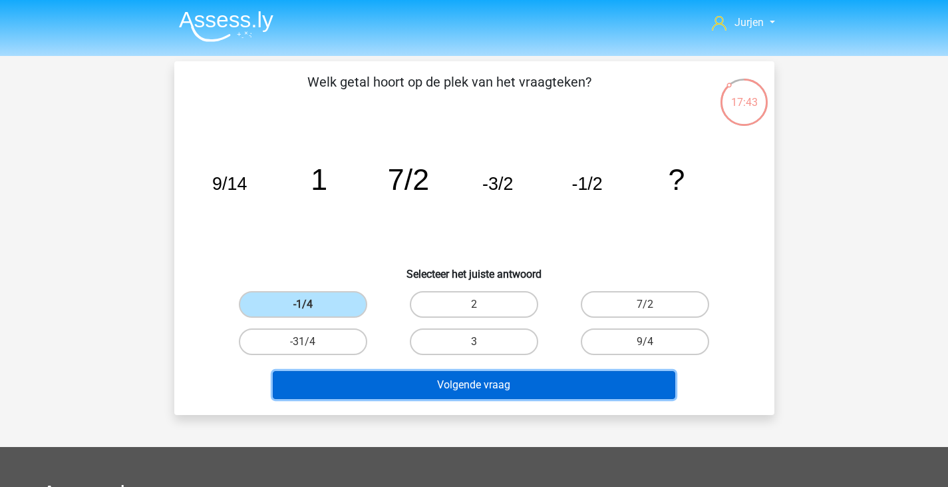
click at [431, 379] on button "Volgende vraag" at bounding box center [474, 385] width 403 height 28
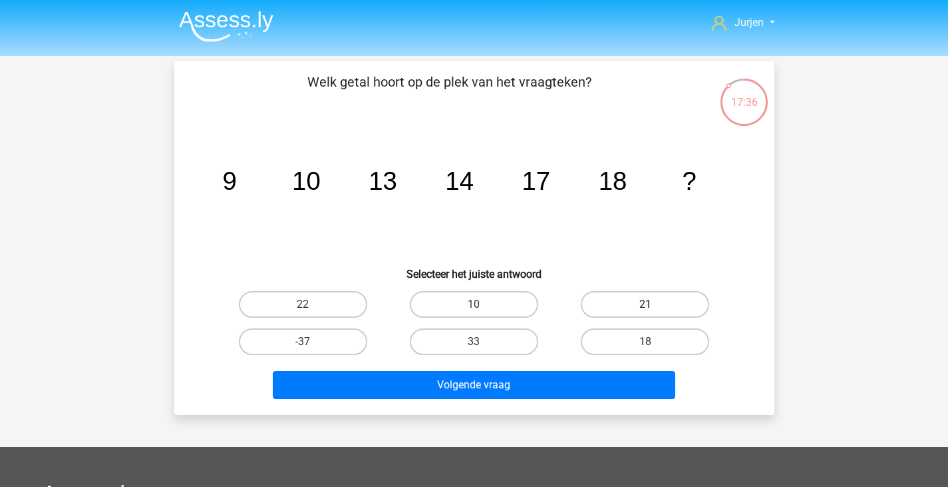
click at [671, 307] on label "21" at bounding box center [645, 304] width 128 height 27
click at [654, 307] on input "21" at bounding box center [650, 308] width 9 height 9
radio input "true"
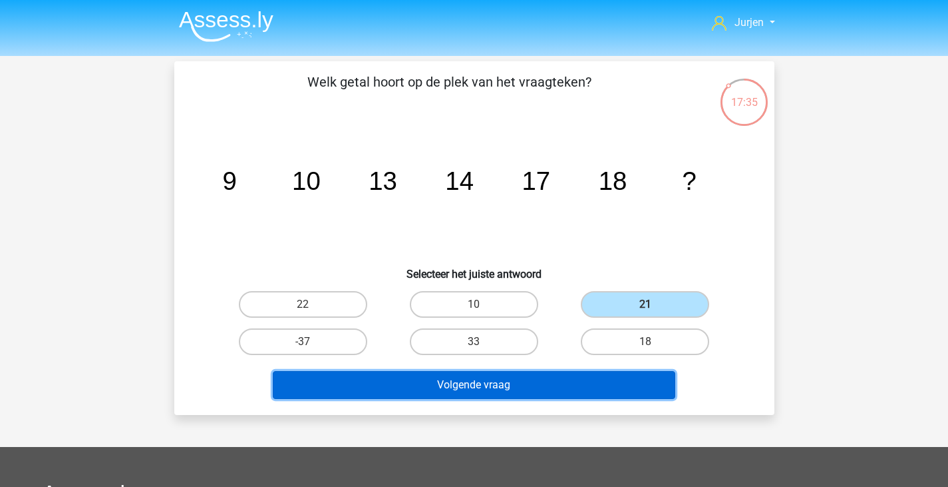
click at [578, 379] on button "Volgende vraag" at bounding box center [474, 385] width 403 height 28
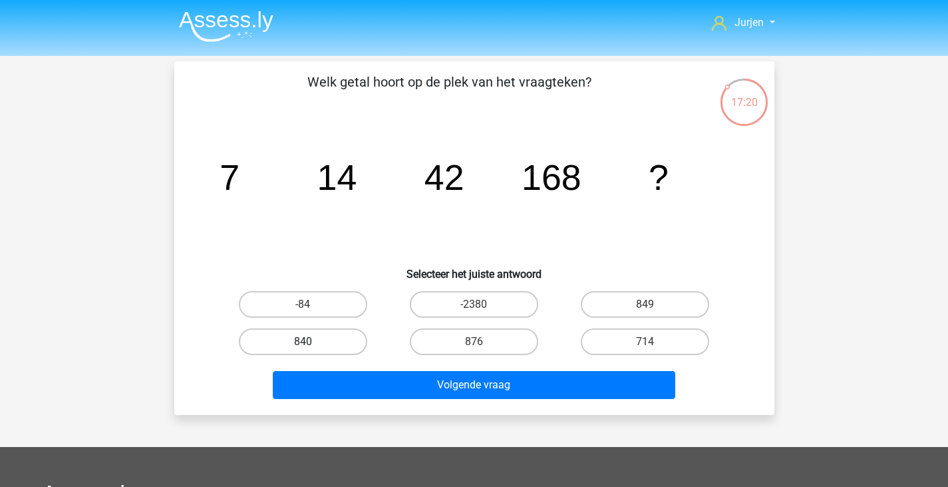
click at [335, 349] on label "840" at bounding box center [303, 341] width 128 height 27
click at [311, 349] on input "840" at bounding box center [307, 345] width 9 height 9
radio input "true"
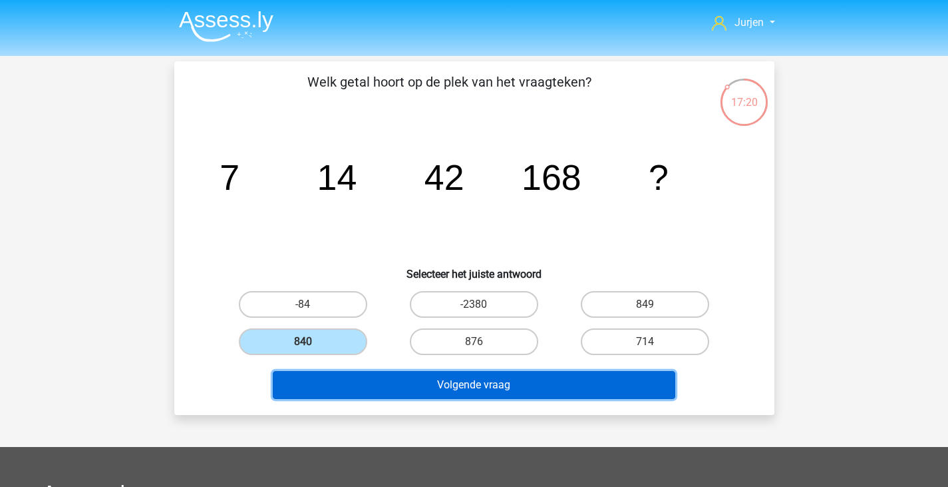
click at [396, 375] on button "Volgende vraag" at bounding box center [474, 385] width 403 height 28
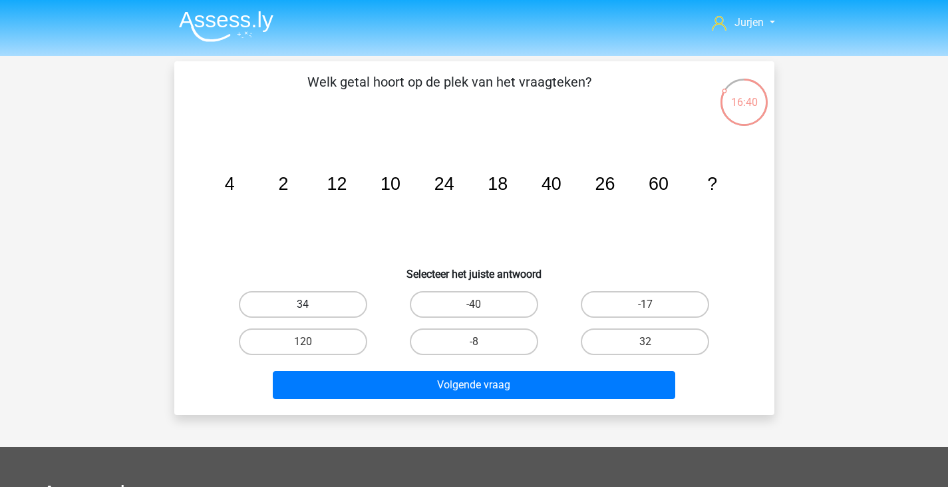
click at [333, 314] on label "34" at bounding box center [303, 304] width 128 height 27
click at [311, 313] on input "34" at bounding box center [307, 308] width 9 height 9
radio input "true"
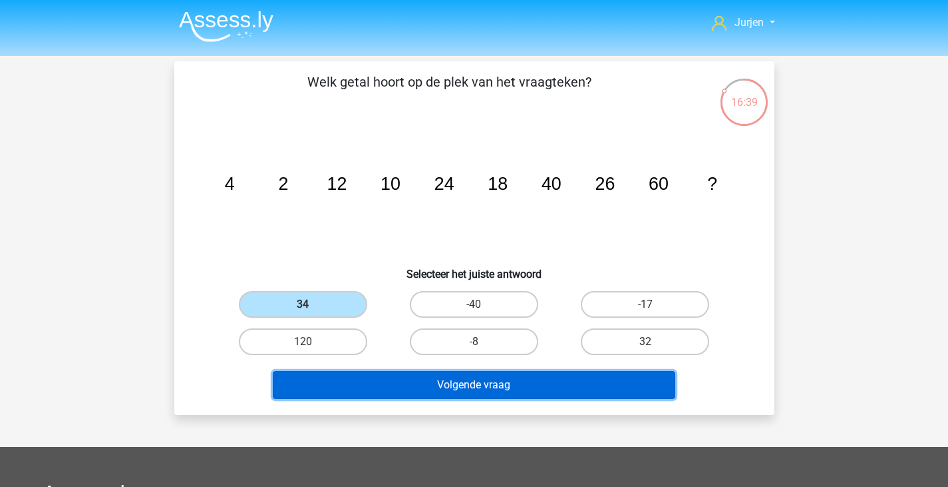
click at [405, 371] on button "Volgende vraag" at bounding box center [474, 385] width 403 height 28
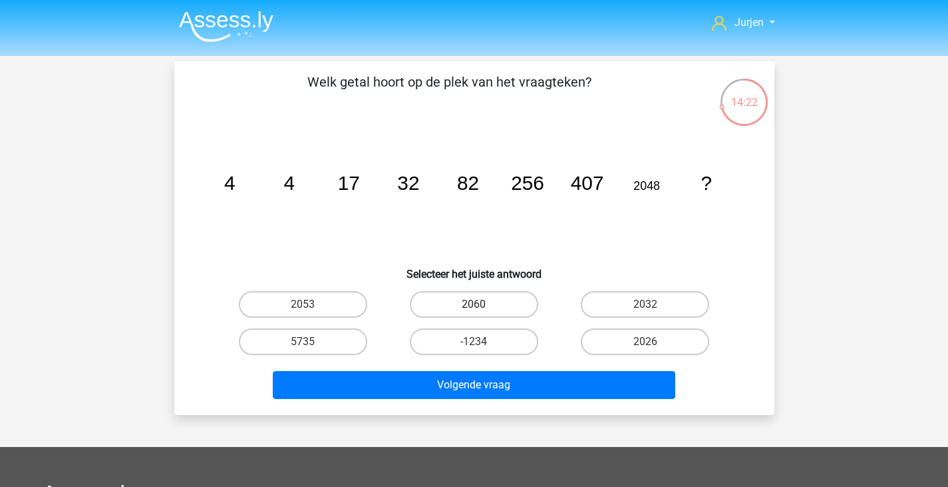
click at [511, 296] on label "2060" at bounding box center [474, 304] width 128 height 27
click at [483, 304] on input "2060" at bounding box center [478, 308] width 9 height 9
radio input "true"
click at [333, 298] on label "2053" at bounding box center [303, 304] width 128 height 27
click at [311, 304] on input "2053" at bounding box center [307, 308] width 9 height 9
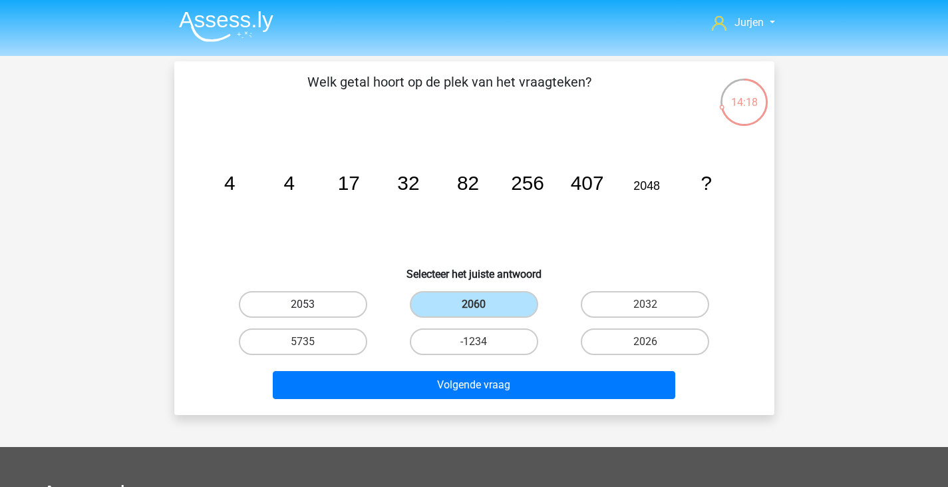
radio input "true"
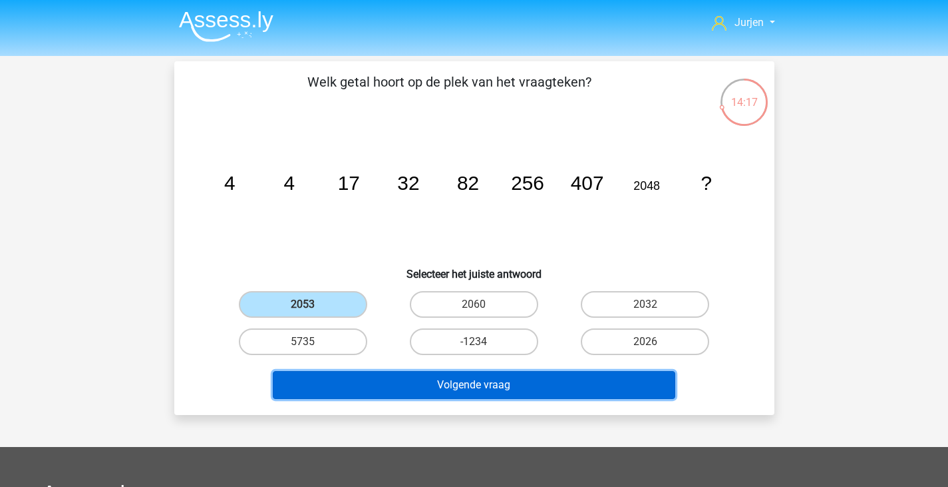
click at [451, 386] on button "Volgende vraag" at bounding box center [474, 385] width 403 height 28
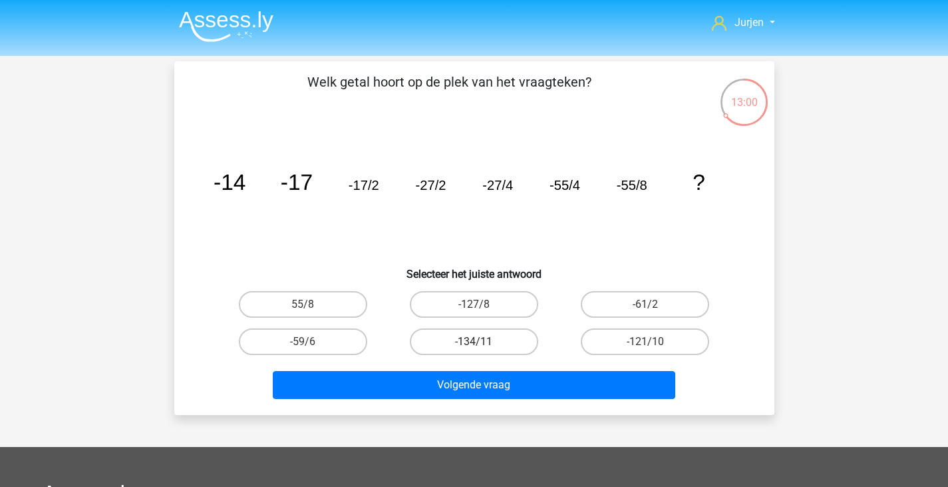
click at [510, 340] on label "-134/11" at bounding box center [474, 341] width 128 height 27
click at [483, 341] on input "-134/11" at bounding box center [478, 345] width 9 height 9
radio input "true"
click at [509, 303] on label "-127/8" at bounding box center [474, 304] width 128 height 27
click at [483, 304] on input "-127/8" at bounding box center [478, 308] width 9 height 9
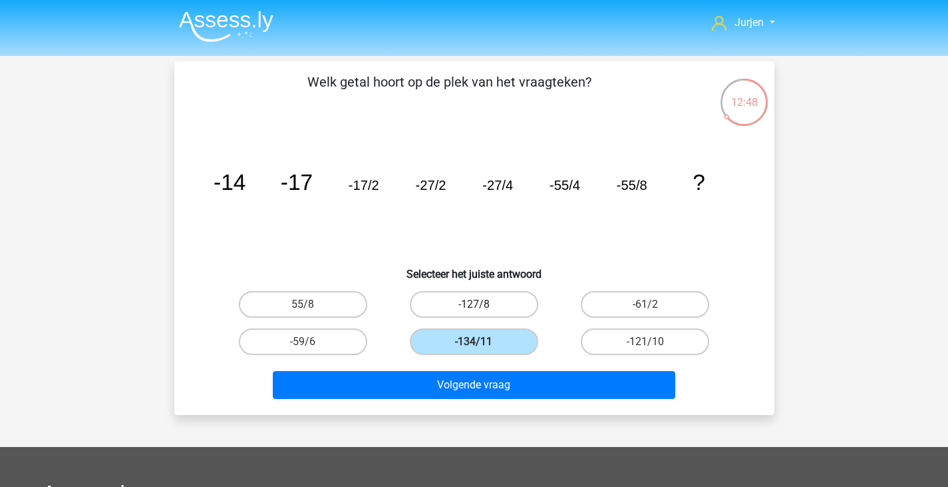
radio input "true"
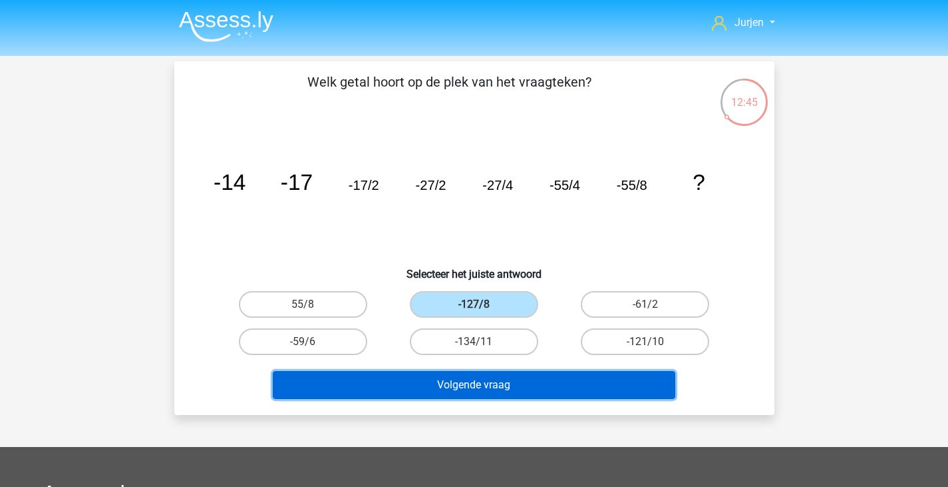
click at [531, 371] on button "Volgende vraag" at bounding box center [474, 385] width 403 height 28
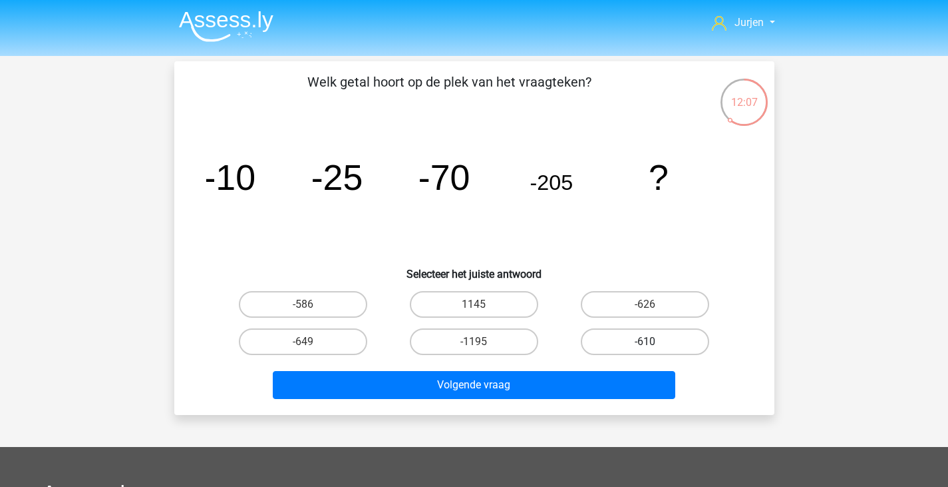
click at [605, 341] on label "-610" at bounding box center [645, 341] width 128 height 27
click at [646, 341] on input "-610" at bounding box center [650, 345] width 9 height 9
radio input "true"
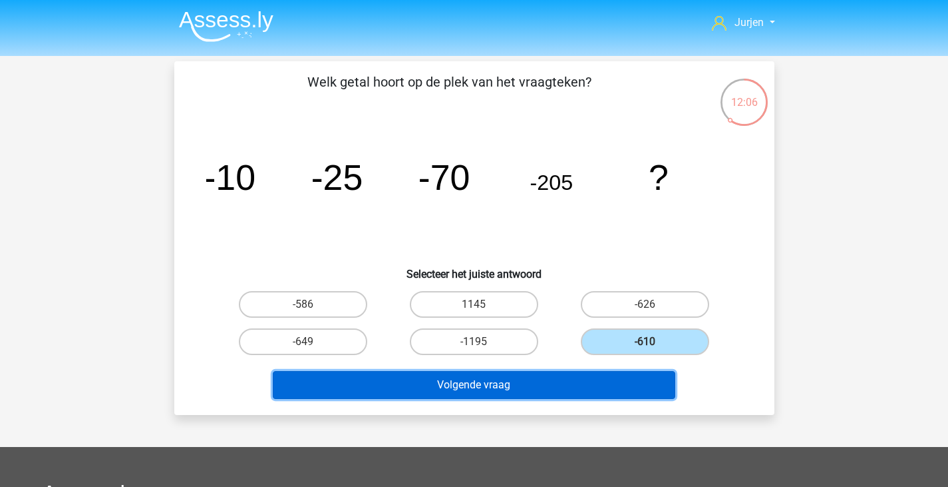
click at [589, 384] on button "Volgende vraag" at bounding box center [474, 385] width 403 height 28
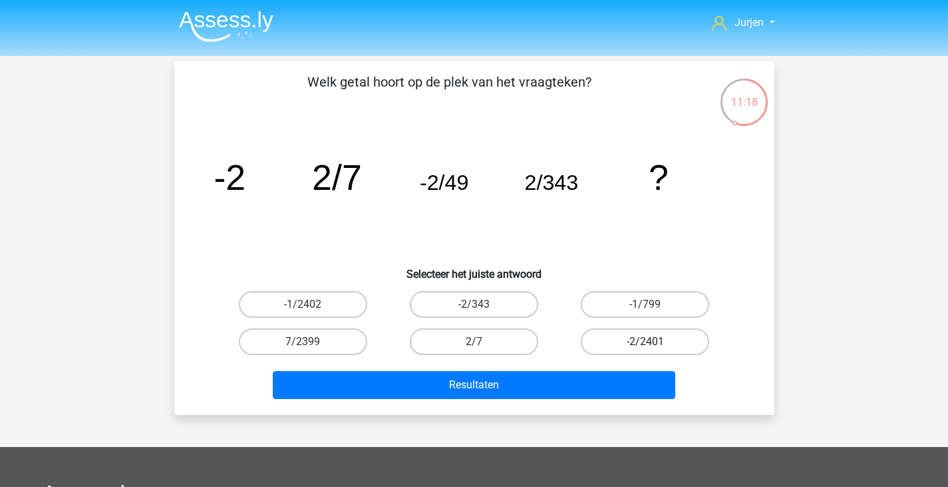
click at [662, 348] on label "-2/2401" at bounding box center [645, 341] width 128 height 27
click at [654, 348] on input "-2/2401" at bounding box center [650, 345] width 9 height 9
radio input "true"
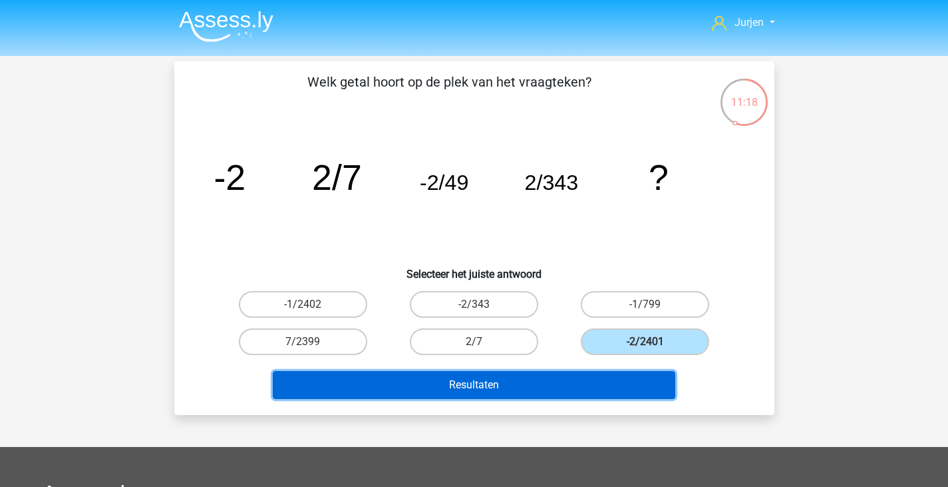
click at [605, 385] on button "Resultaten" at bounding box center [474, 385] width 403 height 28
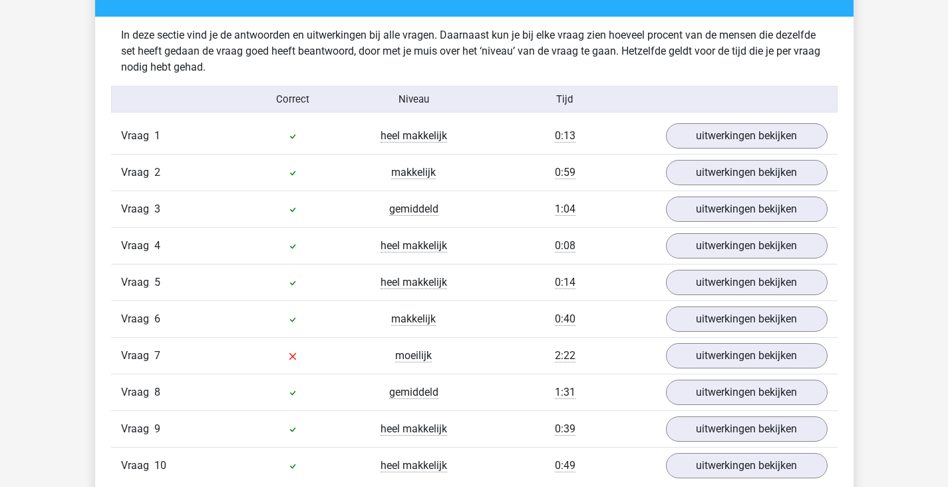
scroll to position [932, 0]
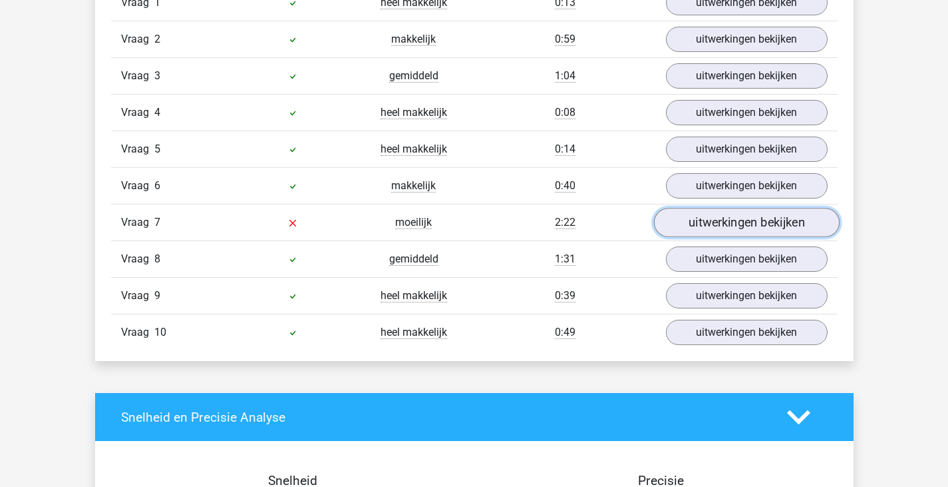
click at [712, 217] on link "uitwerkingen bekijken" at bounding box center [747, 222] width 186 height 29
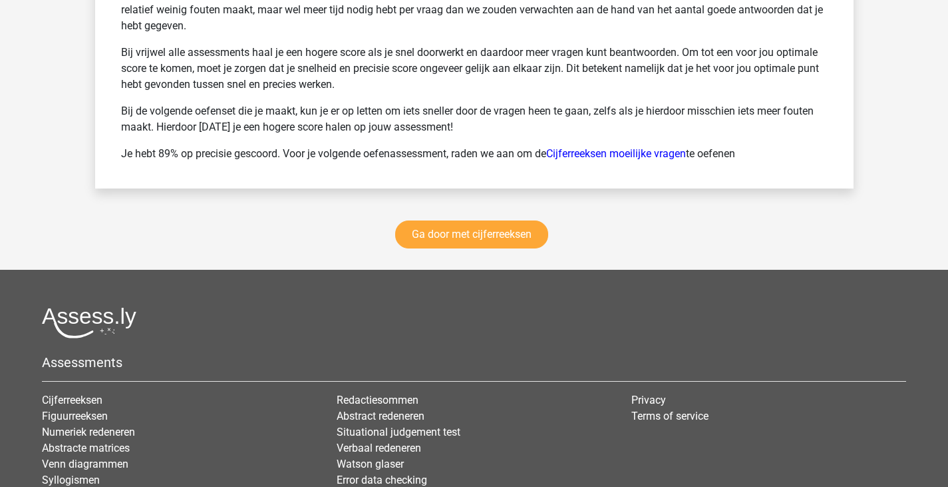
scroll to position [2601, 0]
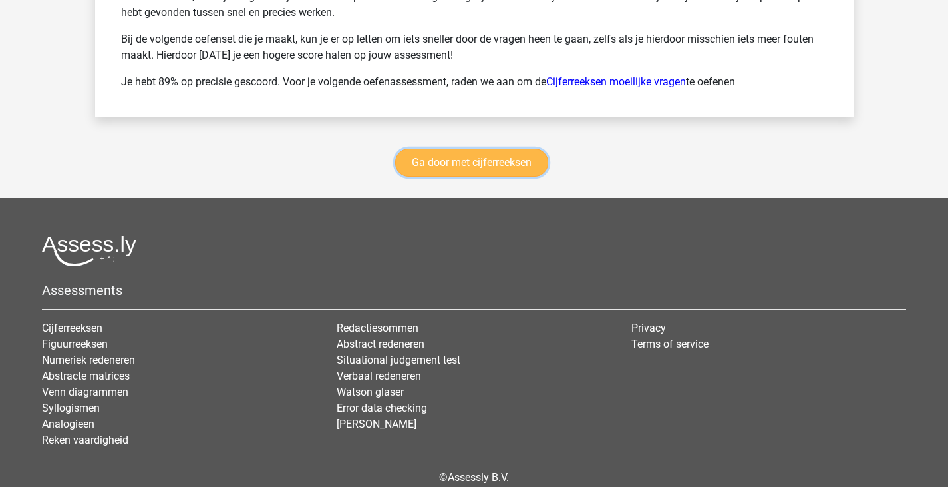
click at [496, 170] on link "Ga door met cijferreeksen" at bounding box center [471, 162] width 153 height 28
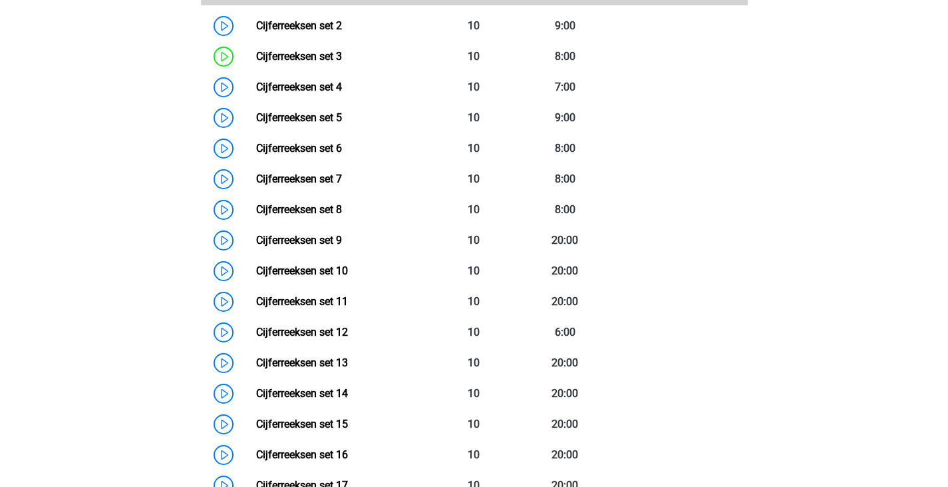
scroll to position [727, 0]
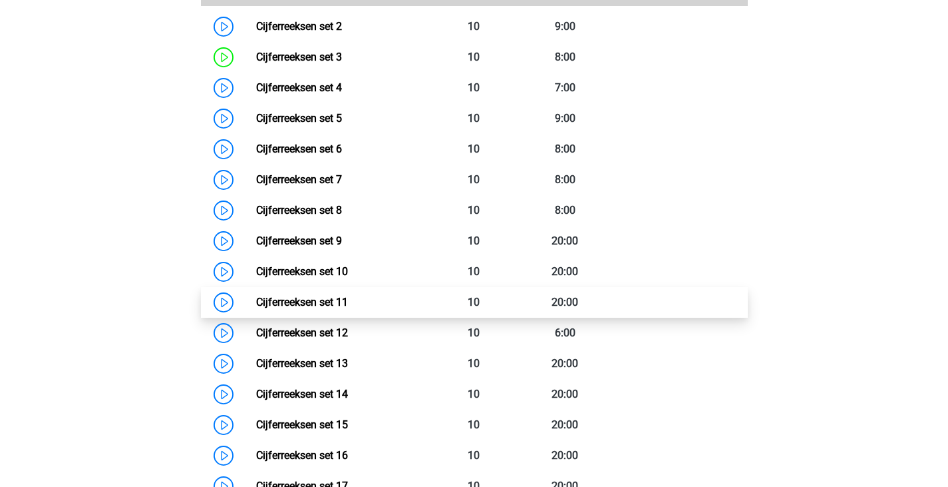
click at [348, 308] on link "Cijferreeksen set 11" at bounding box center [302, 302] width 92 height 13
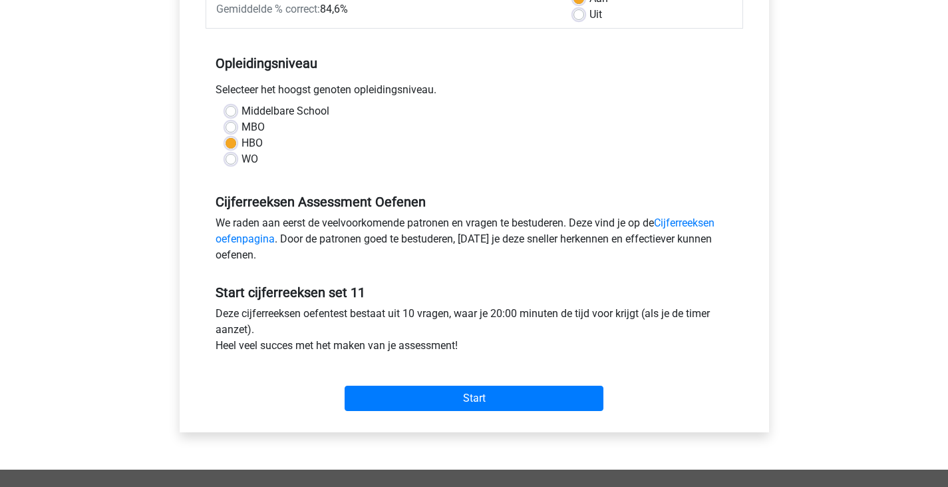
scroll to position [266, 0]
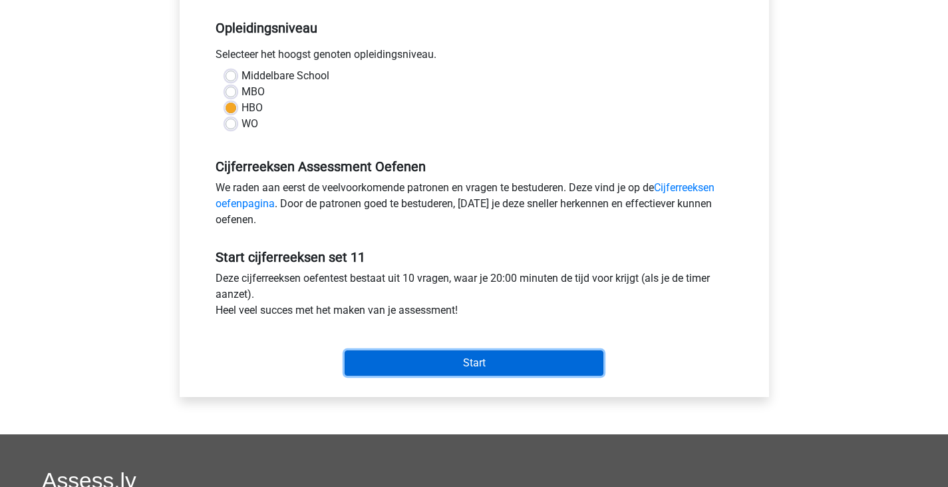
click at [406, 372] on input "Start" at bounding box center [474, 362] width 259 height 25
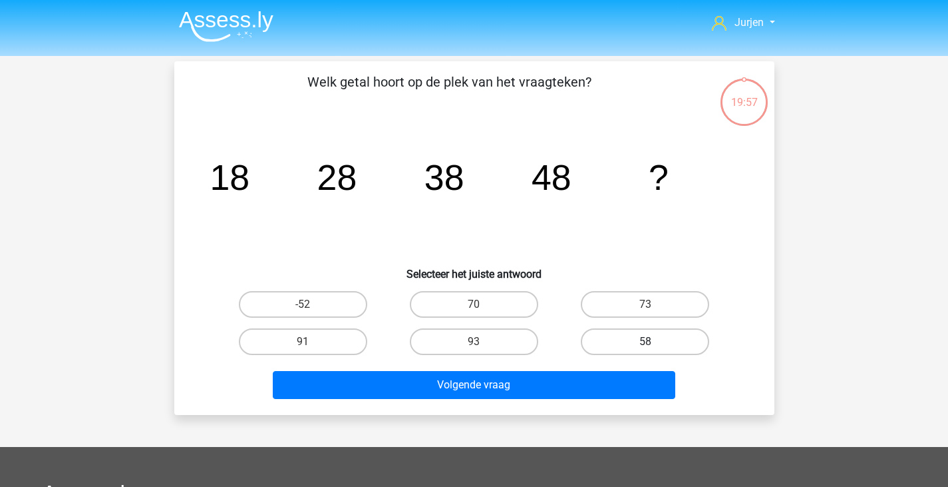
click at [650, 333] on label "58" at bounding box center [645, 341] width 128 height 27
click at [650, 341] on input "58" at bounding box center [650, 345] width 9 height 9
radio input "true"
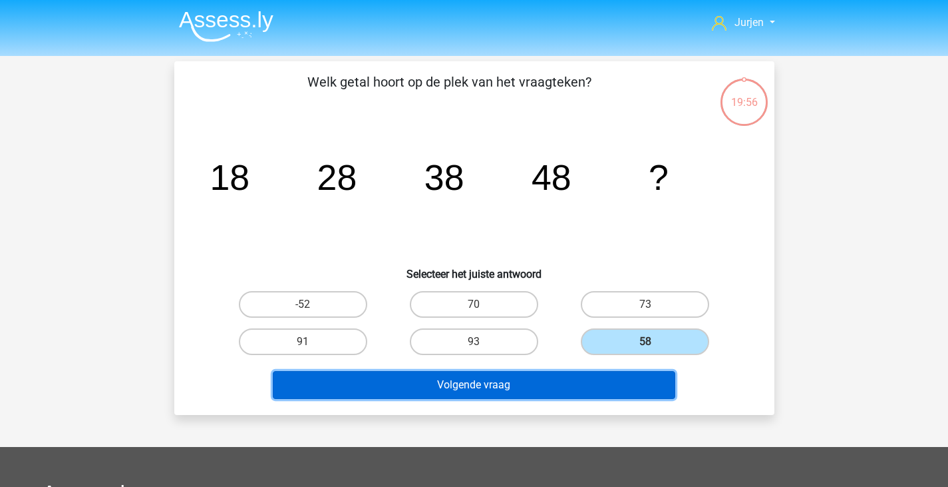
click at [578, 379] on button "Volgende vraag" at bounding box center [474, 385] width 403 height 28
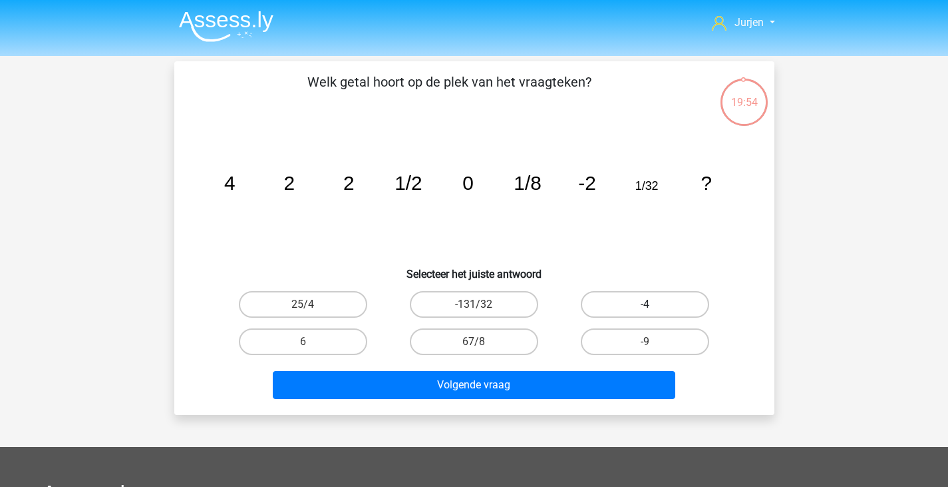
click at [616, 307] on label "-4" at bounding box center [645, 304] width 128 height 27
click at [646, 307] on input "-4" at bounding box center [650, 308] width 9 height 9
radio input "true"
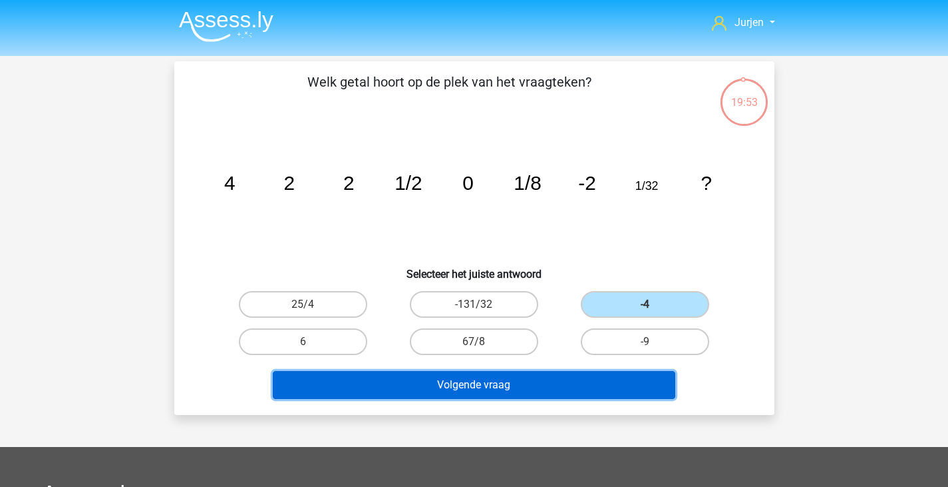
click at [558, 385] on button "Volgende vraag" at bounding box center [474, 385] width 403 height 28
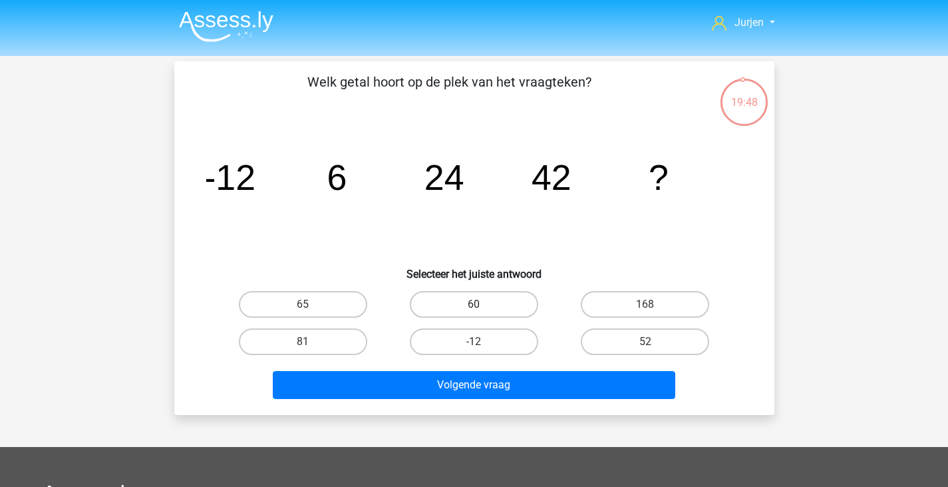
click at [507, 306] on label "60" at bounding box center [474, 304] width 128 height 27
click at [483, 306] on input "60" at bounding box center [478, 308] width 9 height 9
radio input "true"
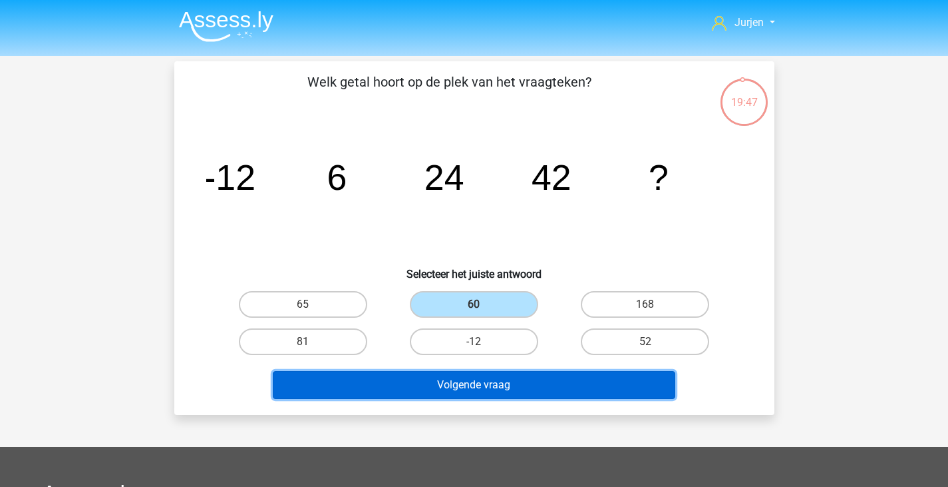
click at [542, 381] on button "Volgende vraag" at bounding box center [474, 385] width 403 height 28
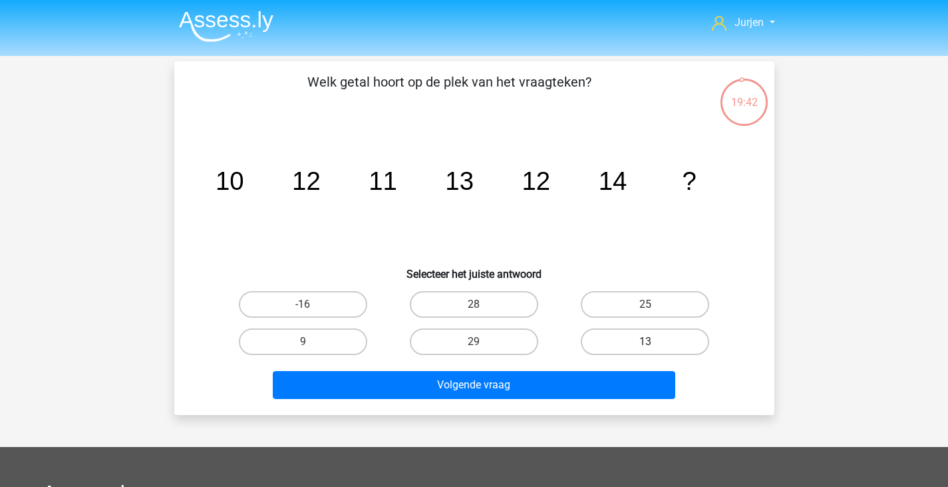
click at [622, 329] on label "13" at bounding box center [645, 341] width 128 height 27
click at [646, 341] on input "13" at bounding box center [650, 345] width 9 height 9
radio input "true"
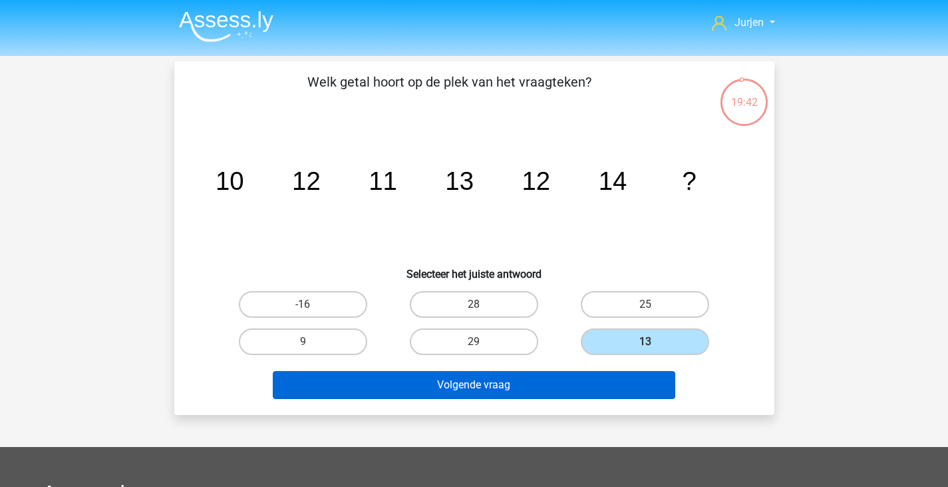
click at [570, 371] on div "Volgende vraag" at bounding box center [475, 382] width 558 height 44
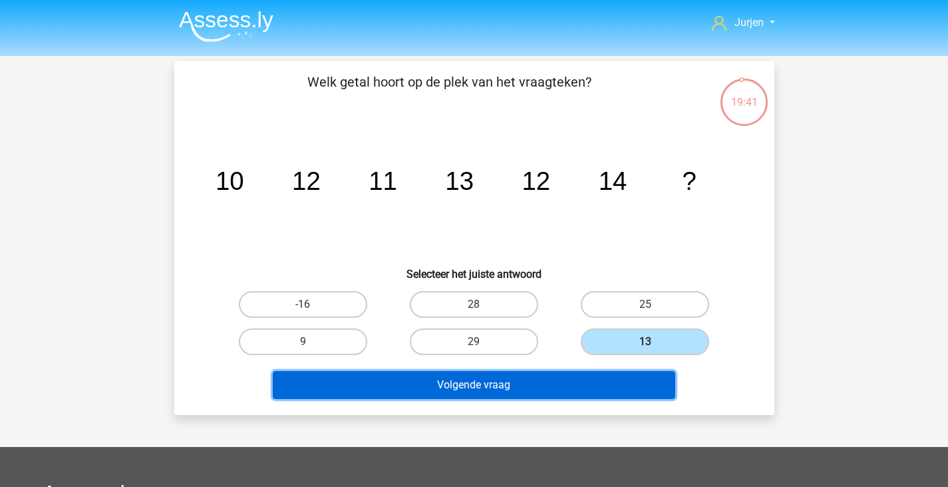
click at [548, 371] on button "Volgende vraag" at bounding box center [474, 385] width 403 height 28
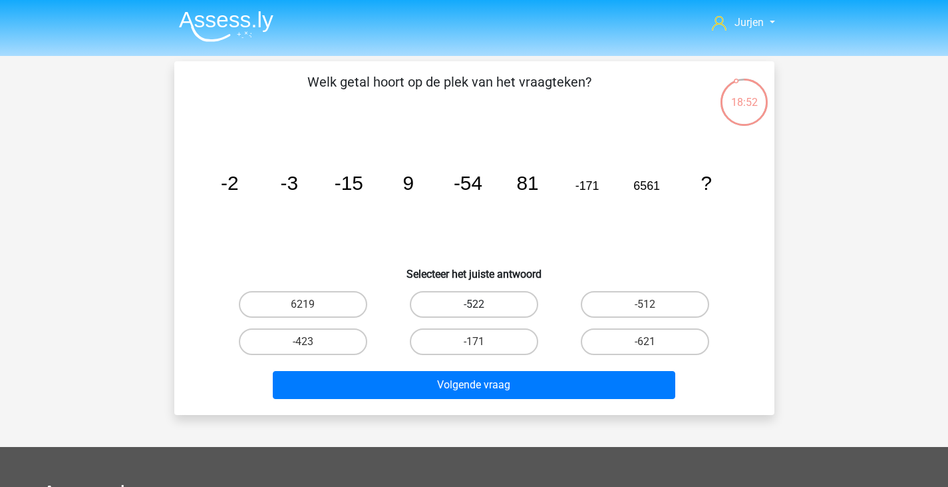
click at [518, 300] on label "-522" at bounding box center [474, 304] width 128 height 27
click at [483, 304] on input "-522" at bounding box center [478, 308] width 9 height 9
radio input "true"
click at [556, 408] on div "Welk getal hoort op de plek van het vraagteken? image/svg+xml -2 -3 -15 9 -54 8…" at bounding box center [474, 237] width 600 height 353
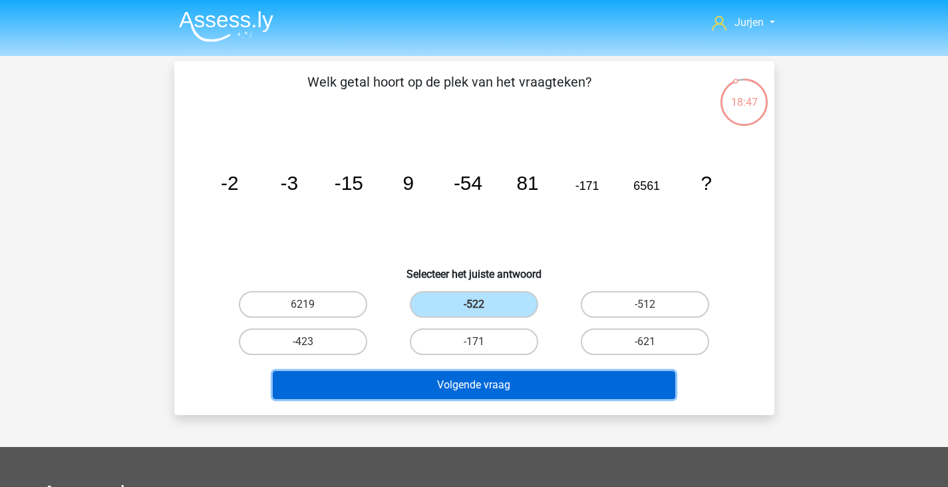
click at [561, 386] on button "Volgende vraag" at bounding box center [474, 385] width 403 height 28
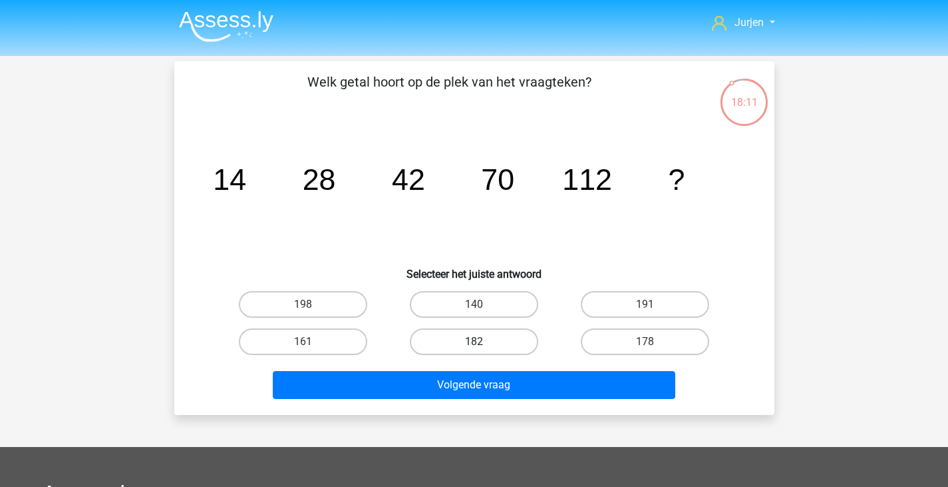
click at [490, 331] on label "182" at bounding box center [474, 341] width 128 height 27
click at [483, 341] on input "182" at bounding box center [478, 345] width 9 height 9
radio input "true"
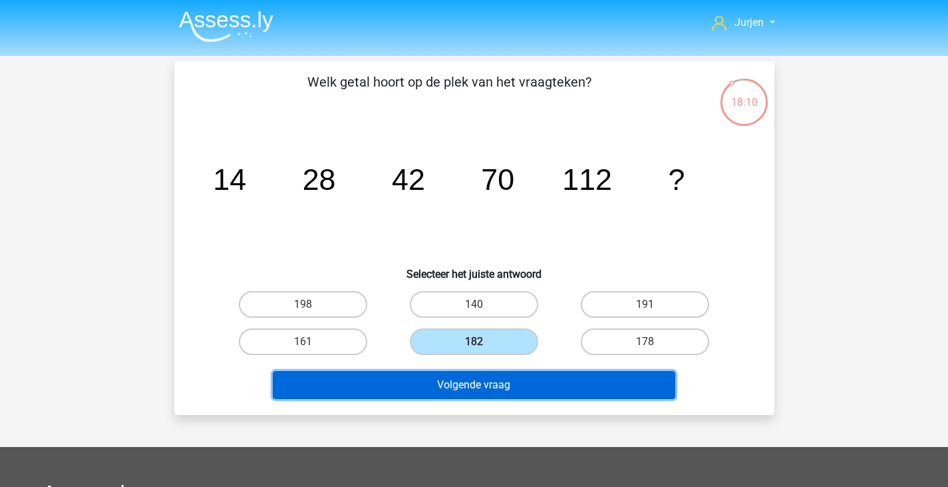
click at [477, 376] on button "Volgende vraag" at bounding box center [474, 385] width 403 height 28
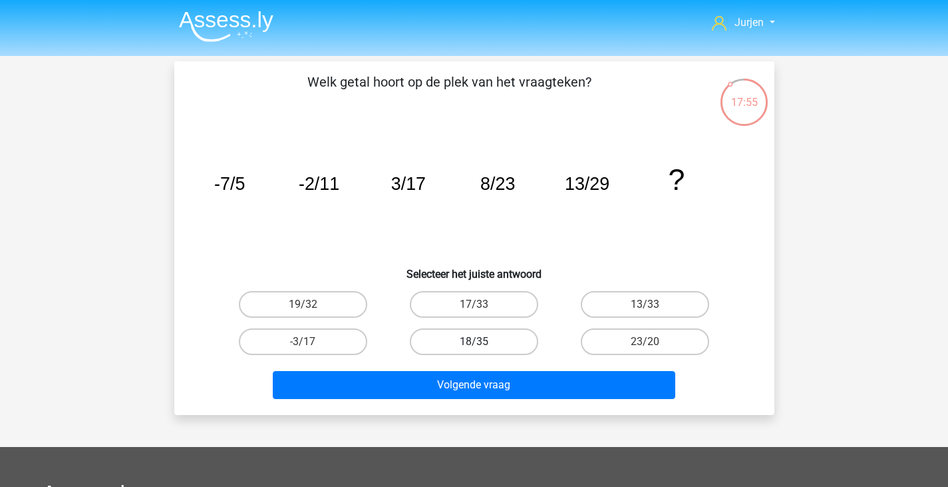
click at [492, 344] on label "18/35" at bounding box center [474, 341] width 128 height 27
click at [483, 344] on input "18/35" at bounding box center [478, 345] width 9 height 9
radio input "true"
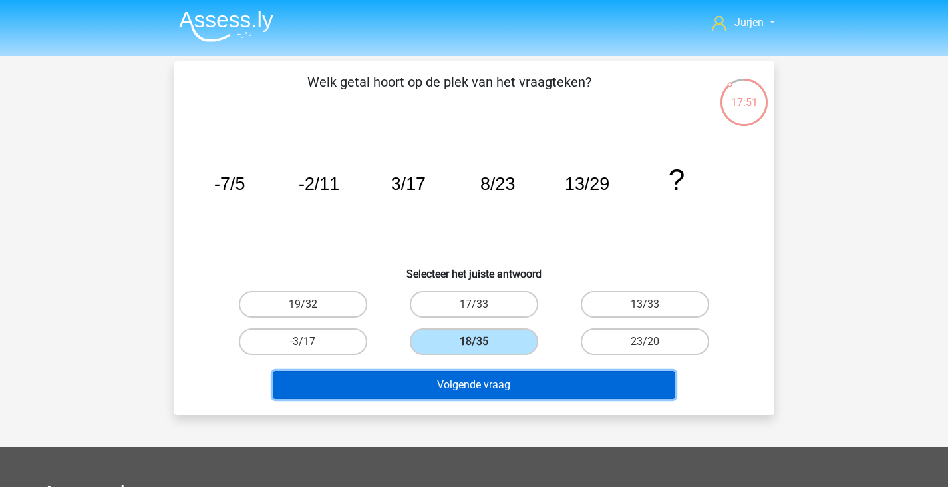
click at [575, 378] on button "Volgende vraag" at bounding box center [474, 385] width 403 height 28
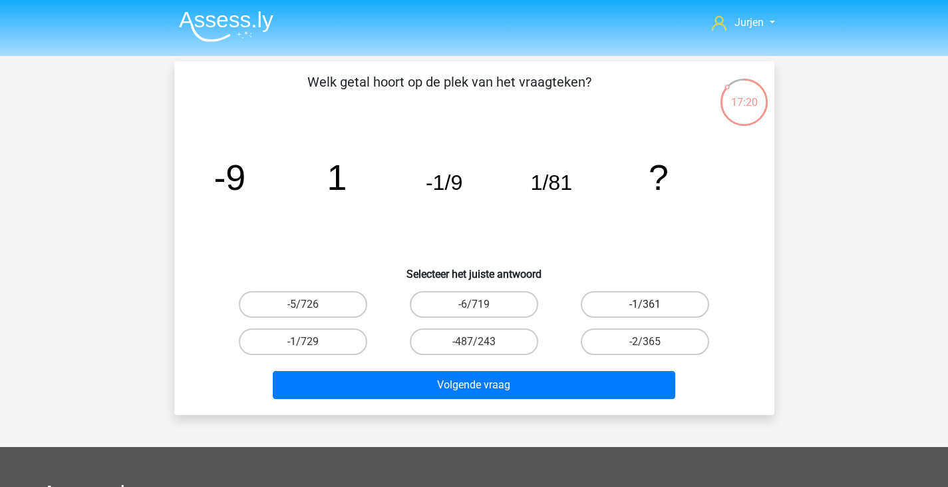
click at [626, 307] on label "-1/361" at bounding box center [645, 304] width 128 height 27
click at [646, 307] on input "-1/361" at bounding box center [650, 308] width 9 height 9
radio input "true"
click at [300, 347] on label "-1/729" at bounding box center [303, 341] width 128 height 27
click at [303, 347] on input "-1/729" at bounding box center [307, 345] width 9 height 9
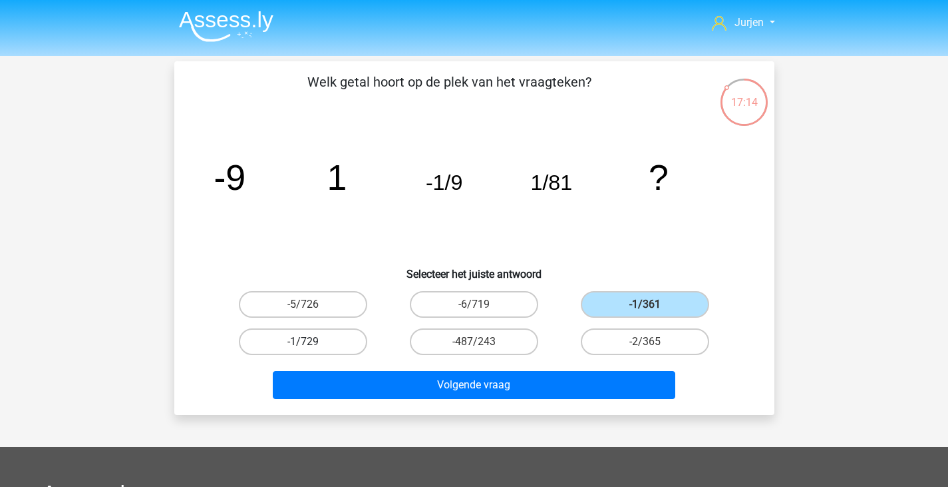
radio input "true"
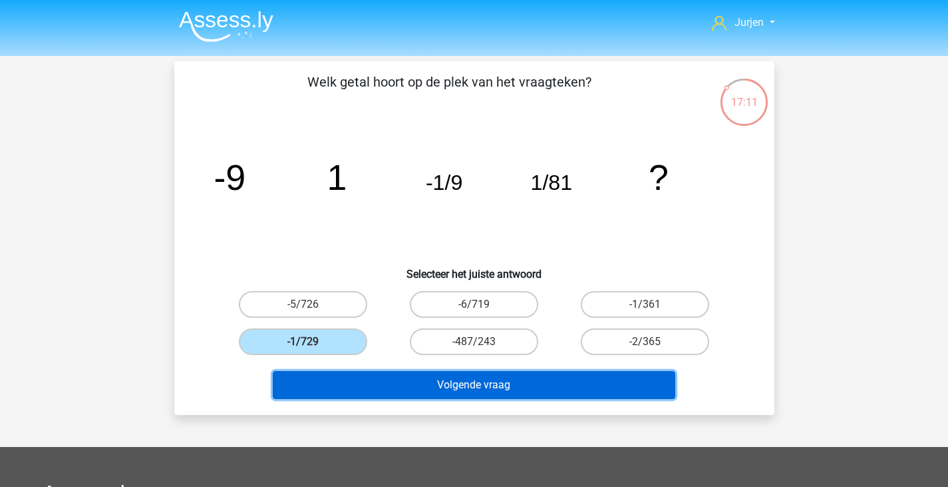
click at [403, 385] on button "Volgende vraag" at bounding box center [474, 385] width 403 height 28
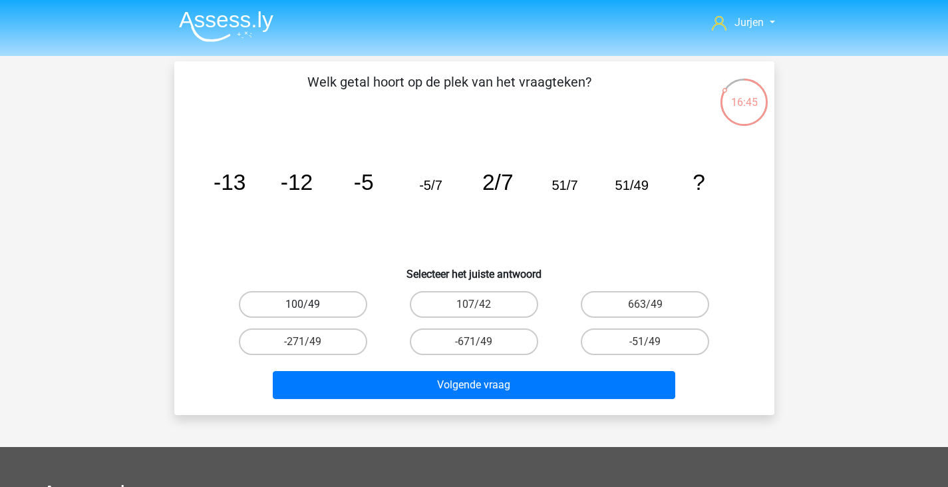
click at [330, 313] on label "100/49" at bounding box center [303, 304] width 128 height 27
click at [311, 313] on input "100/49" at bounding box center [307, 308] width 9 height 9
radio input "true"
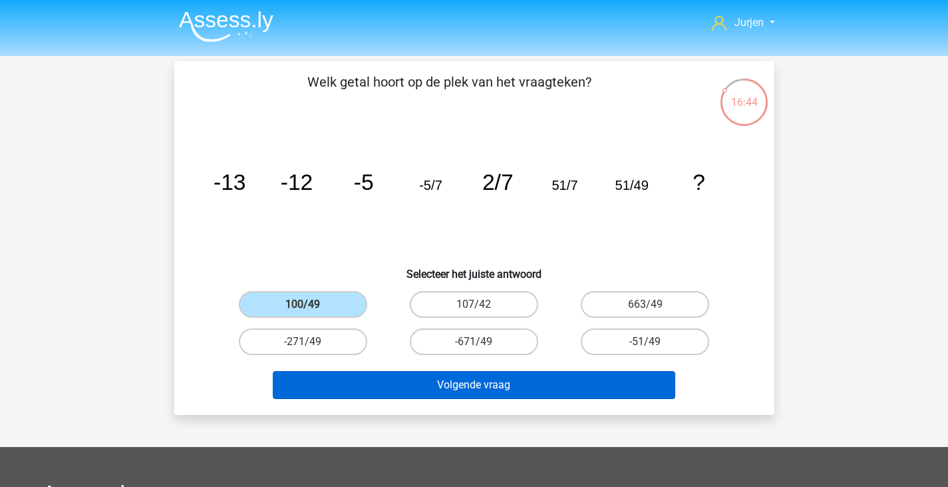
click at [423, 369] on div "Volgende vraag" at bounding box center [475, 382] width 558 height 44
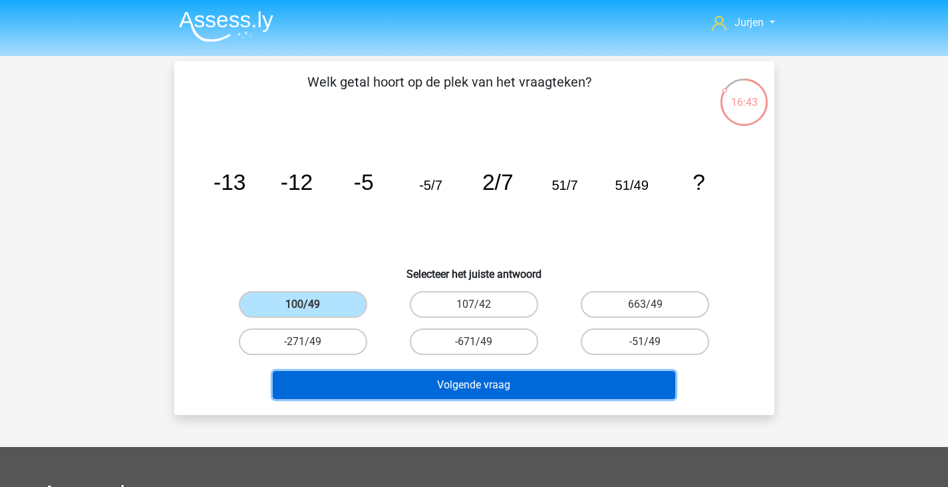
click at [472, 371] on button "Volgende vraag" at bounding box center [474, 385] width 403 height 28
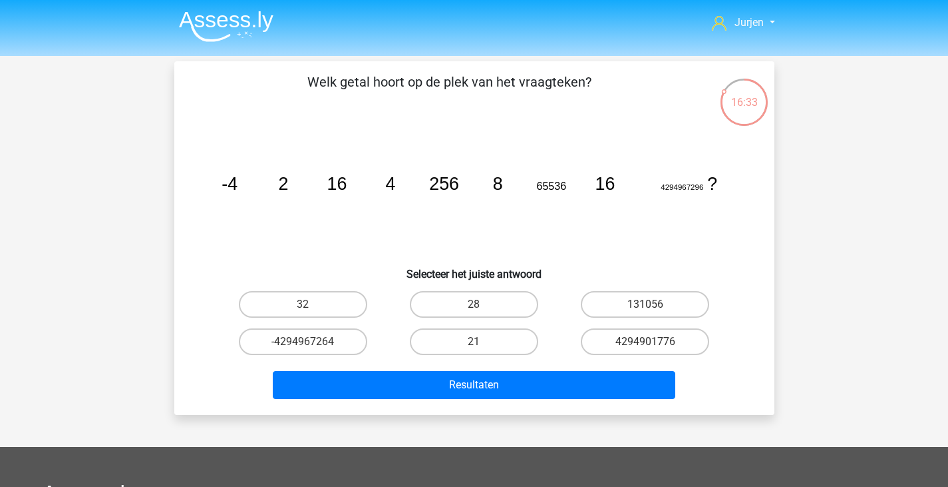
click at [308, 309] on input "32" at bounding box center [307, 308] width 9 height 9
radio input "true"
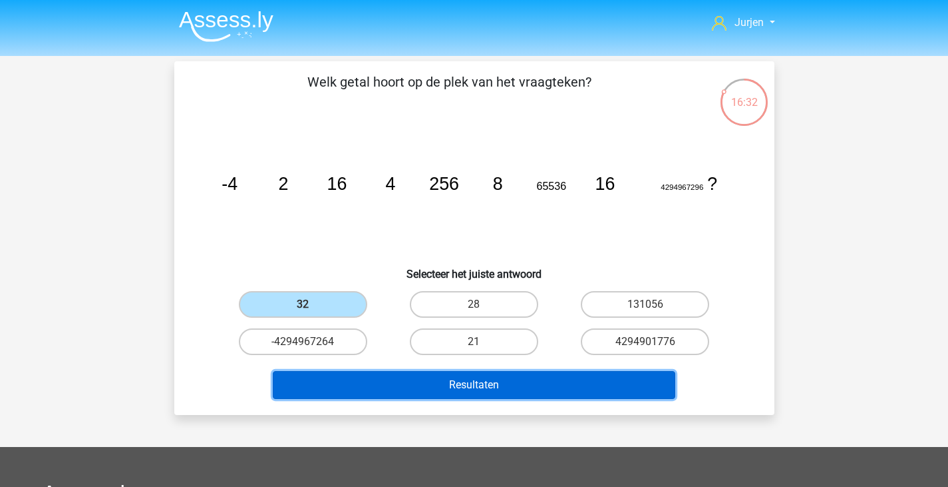
click at [373, 382] on button "Resultaten" at bounding box center [474, 385] width 403 height 28
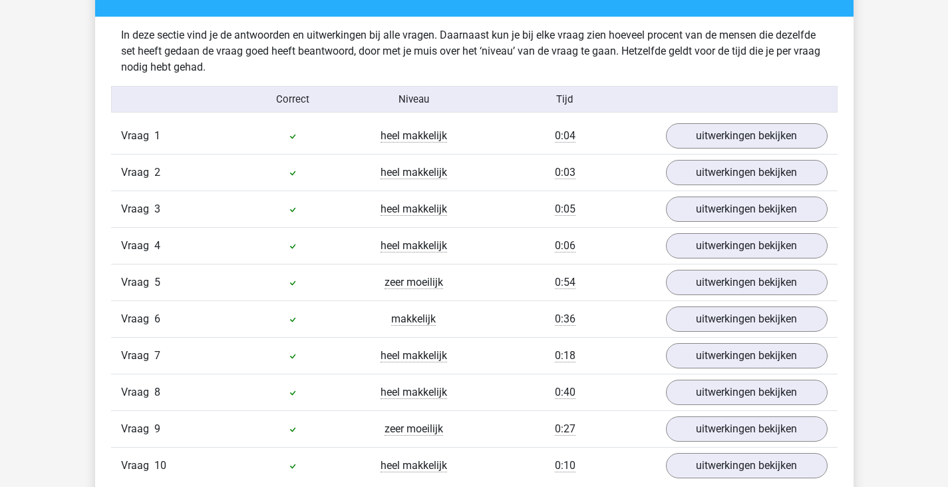
scroll to position [932, 0]
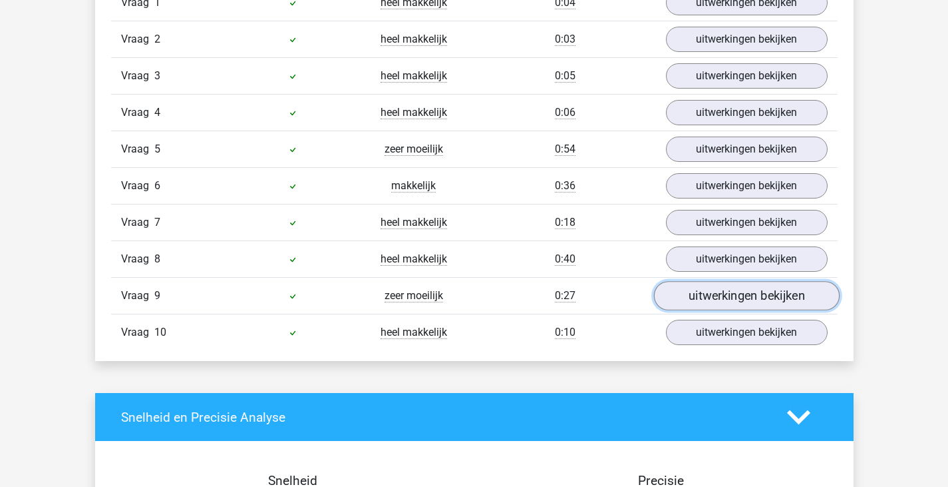
click at [720, 296] on link "uitwerkingen bekijken" at bounding box center [747, 295] width 186 height 29
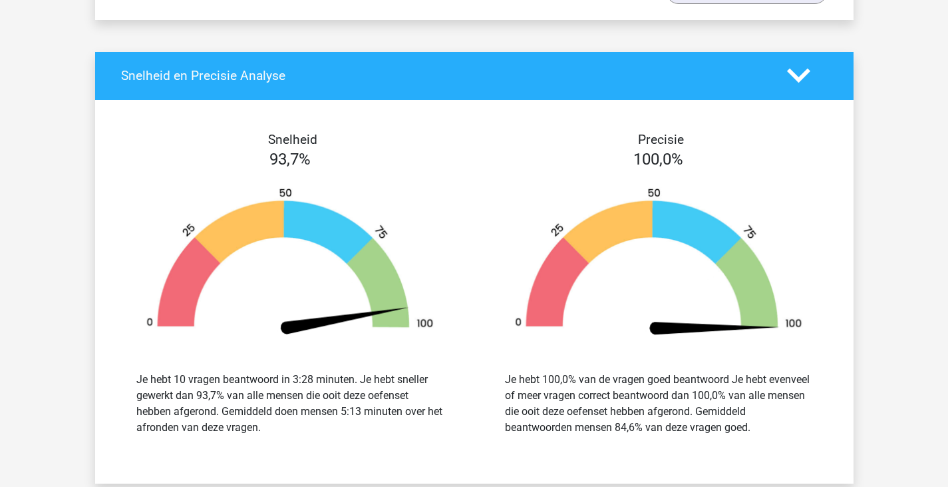
scroll to position [2396, 0]
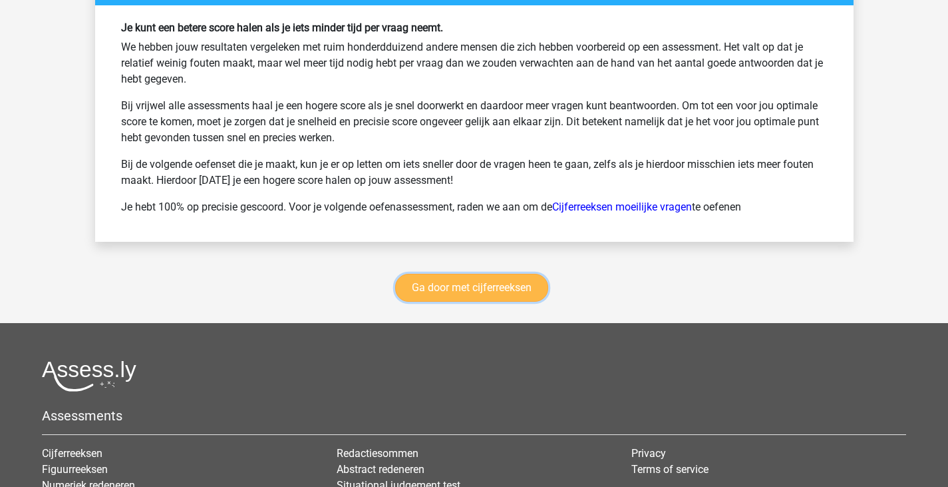
click at [535, 276] on link "Ga door met cijferreeksen" at bounding box center [471, 288] width 153 height 28
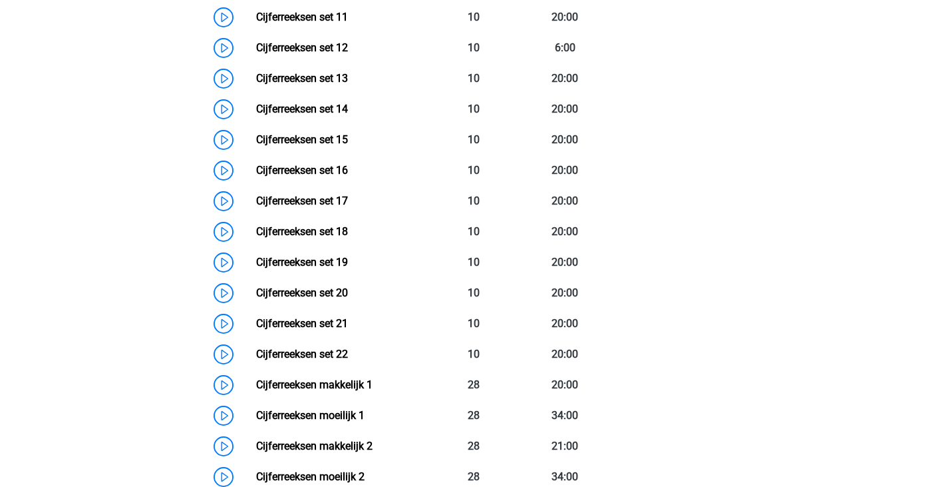
scroll to position [993, 0]
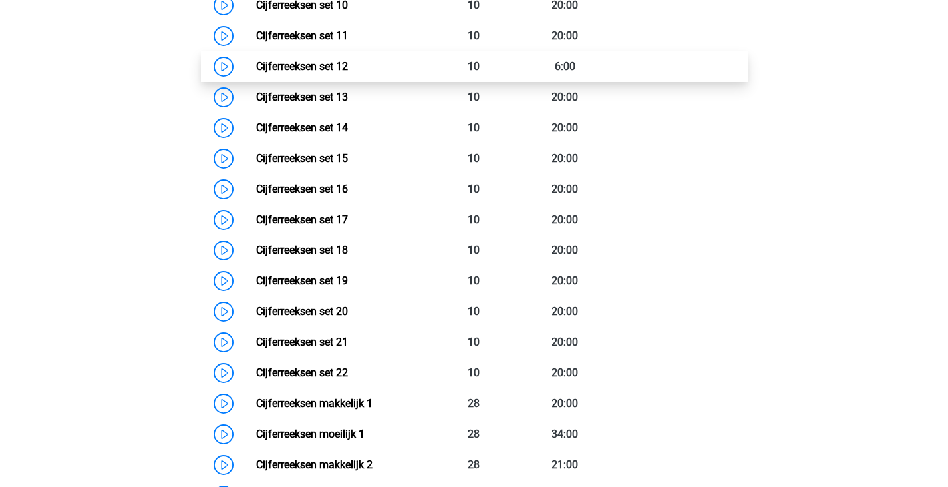
click at [348, 73] on link "Cijferreeksen set 12" at bounding box center [302, 66] width 92 height 13
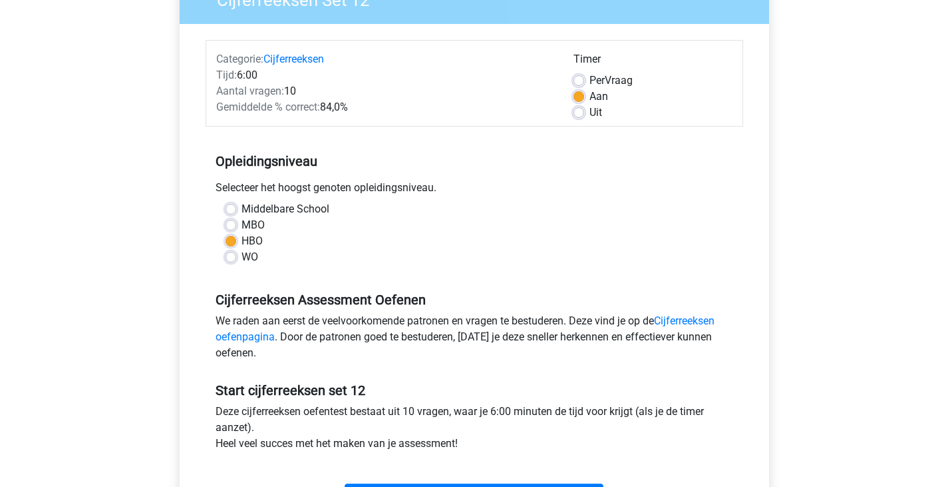
scroll to position [266, 0]
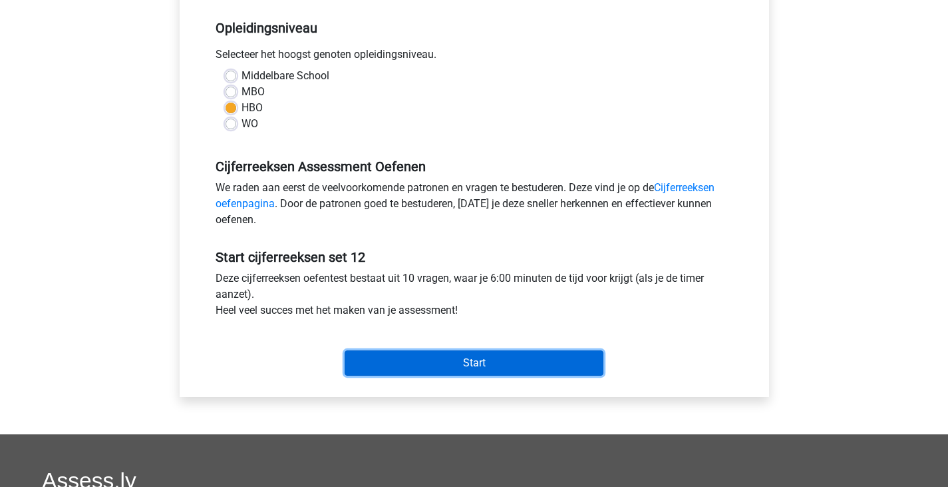
click at [479, 359] on input "Start" at bounding box center [474, 362] width 259 height 25
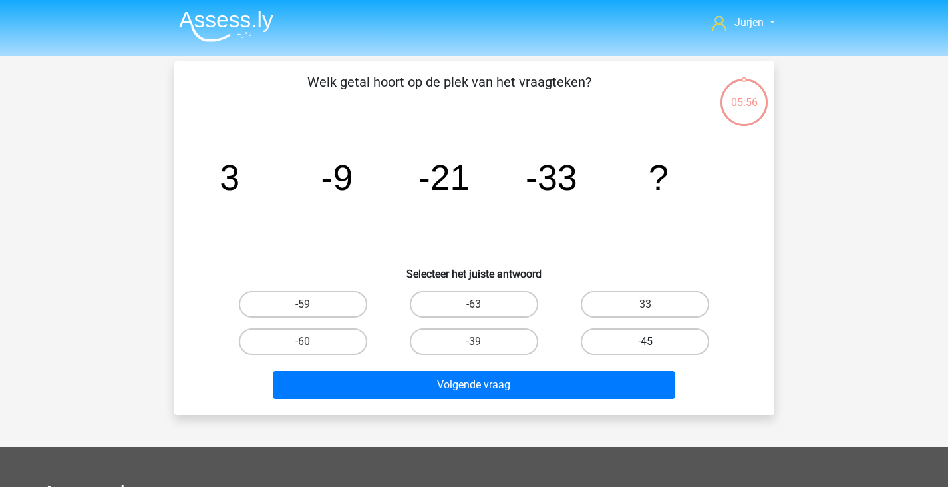
click at [634, 338] on label "-45" at bounding box center [645, 341] width 128 height 27
click at [646, 341] on input "-45" at bounding box center [650, 345] width 9 height 9
radio input "true"
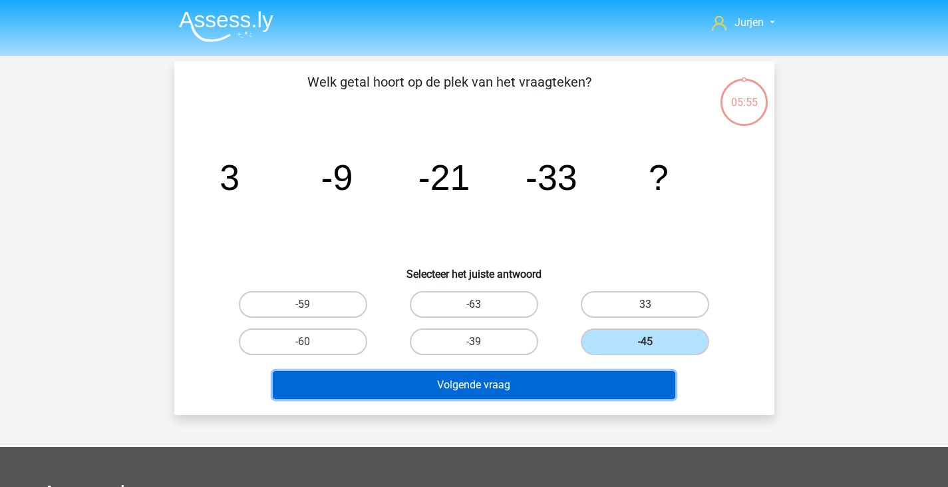
click at [596, 379] on button "Volgende vraag" at bounding box center [474, 385] width 403 height 28
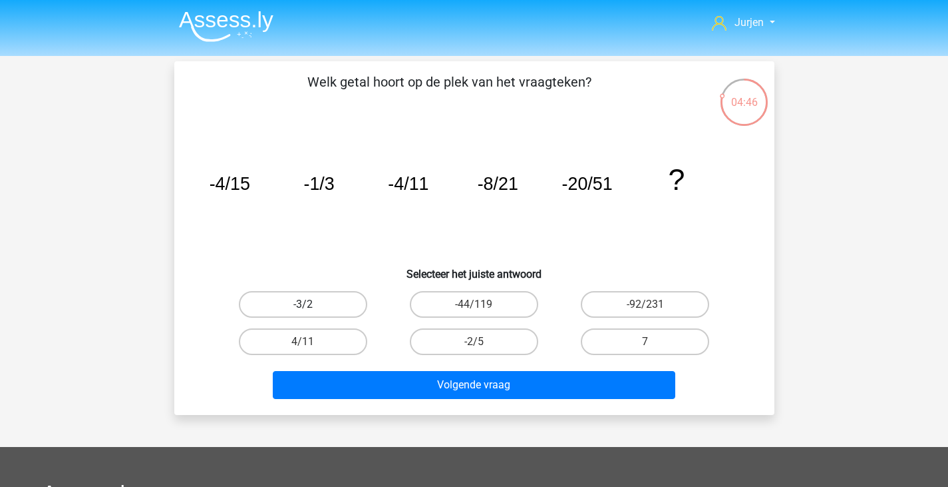
click at [350, 311] on label "-3/2" at bounding box center [303, 304] width 128 height 27
click at [311, 311] on input "-3/2" at bounding box center [307, 308] width 9 height 9
radio input "true"
click at [479, 339] on label "-2/5" at bounding box center [474, 341] width 128 height 27
click at [479, 341] on input "-2/5" at bounding box center [478, 345] width 9 height 9
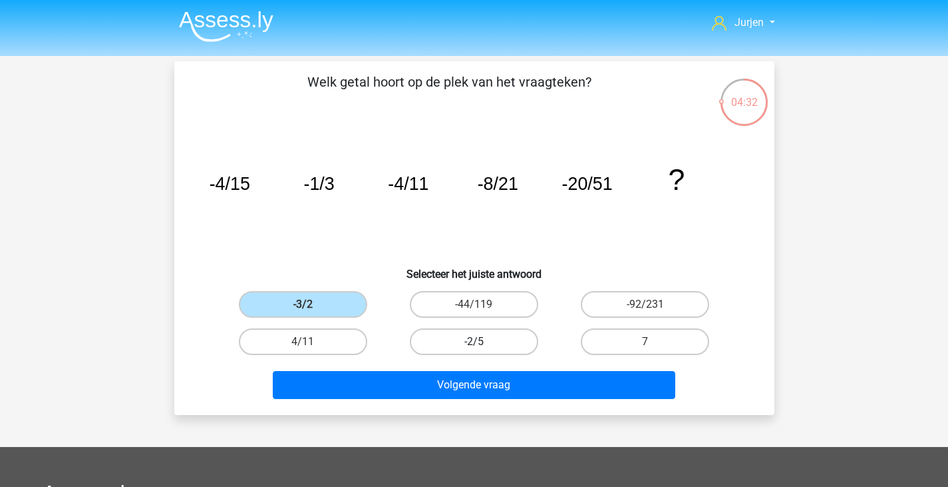
radio input "true"
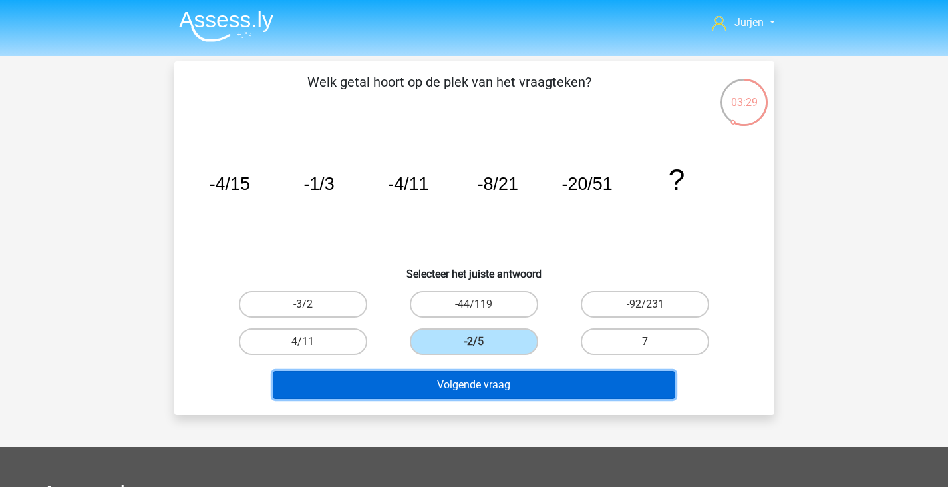
click at [561, 380] on button "Volgende vraag" at bounding box center [474, 385] width 403 height 28
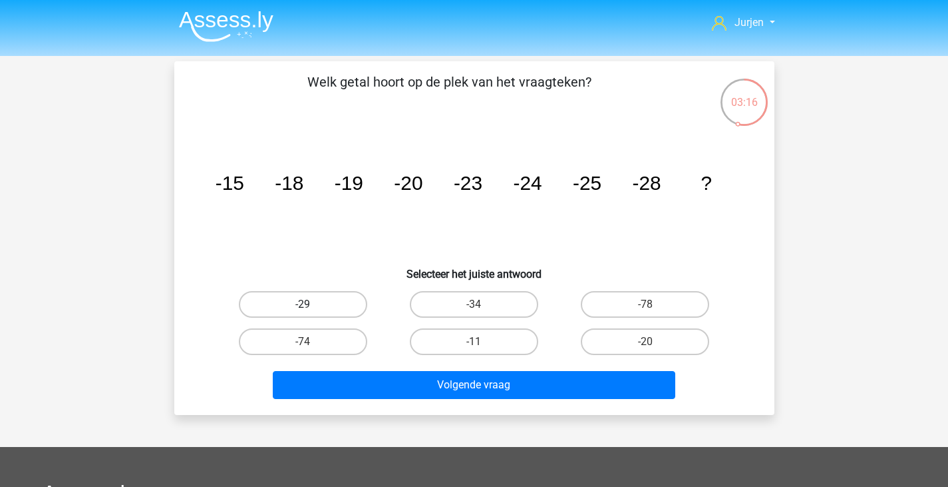
click at [339, 307] on label "-29" at bounding box center [303, 304] width 128 height 27
click at [311, 307] on input "-29" at bounding box center [307, 308] width 9 height 9
radio input "true"
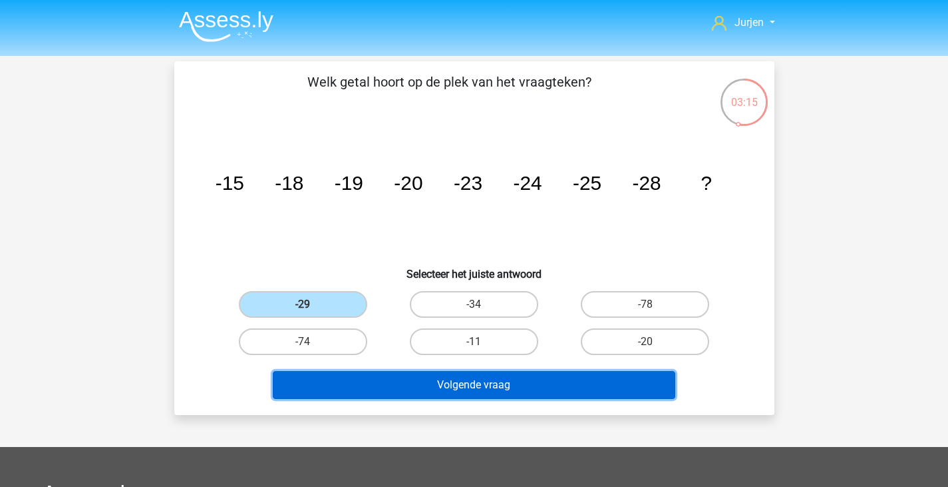
click at [407, 380] on button "Volgende vraag" at bounding box center [474, 385] width 403 height 28
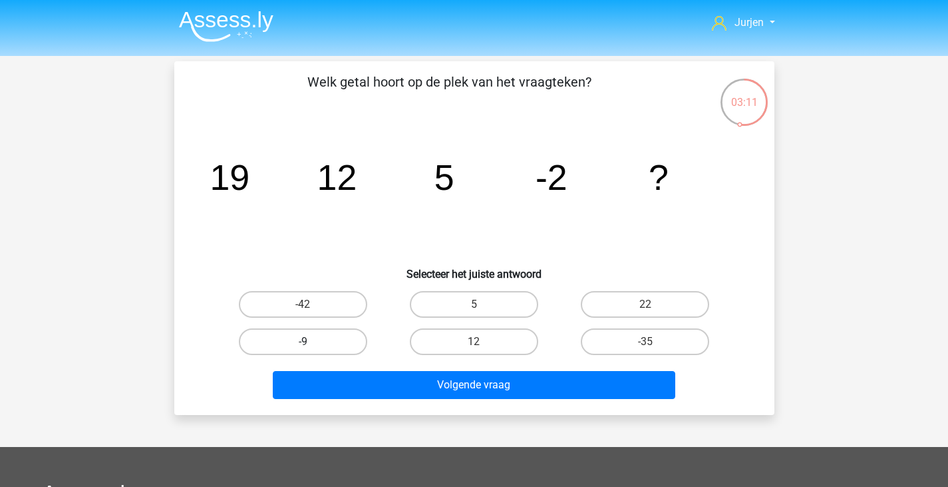
click at [351, 352] on label "-9" at bounding box center [303, 341] width 128 height 27
click at [311, 350] on input "-9" at bounding box center [307, 345] width 9 height 9
radio input "true"
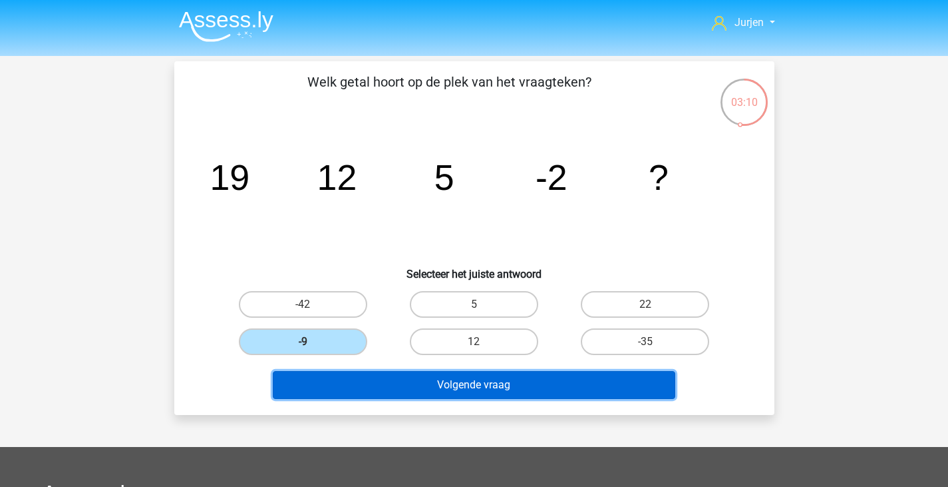
click at [370, 384] on button "Volgende vraag" at bounding box center [474, 385] width 403 height 28
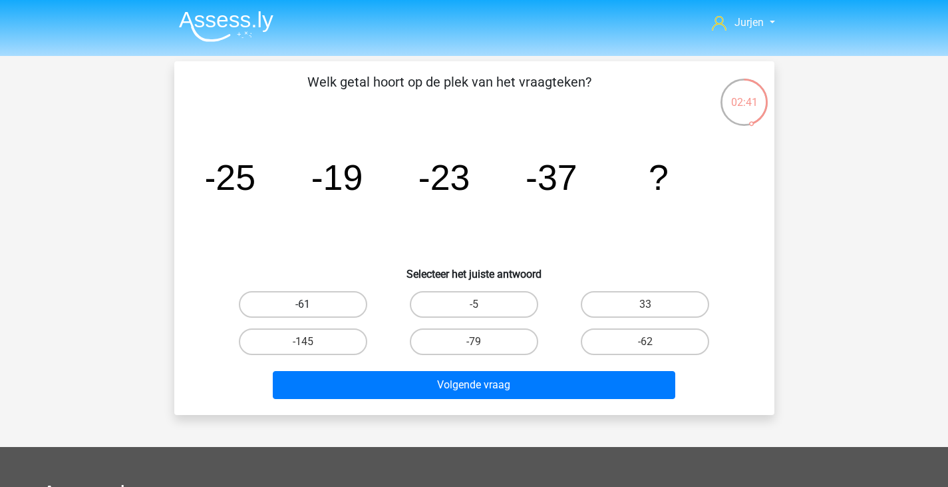
click at [361, 298] on label "-61" at bounding box center [303, 304] width 128 height 27
click at [311, 304] on input "-61" at bounding box center [307, 308] width 9 height 9
radio input "true"
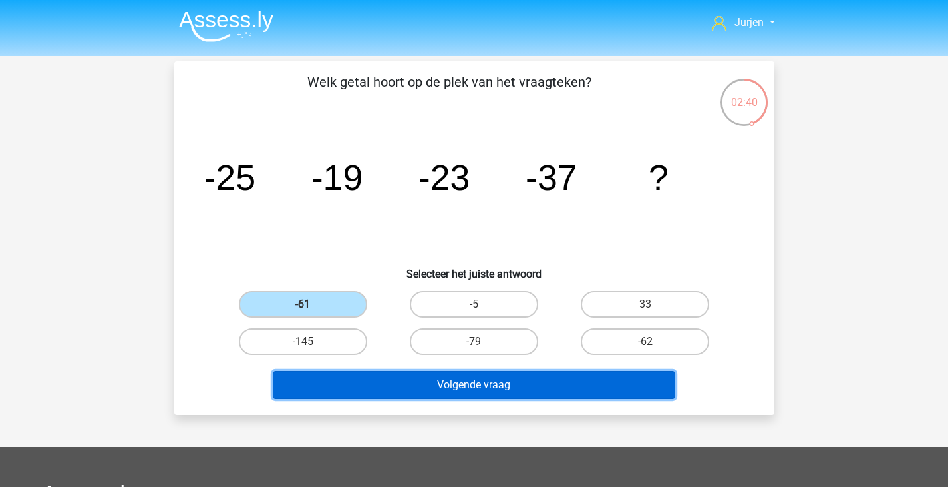
click at [411, 390] on button "Volgende vraag" at bounding box center [474, 385] width 403 height 28
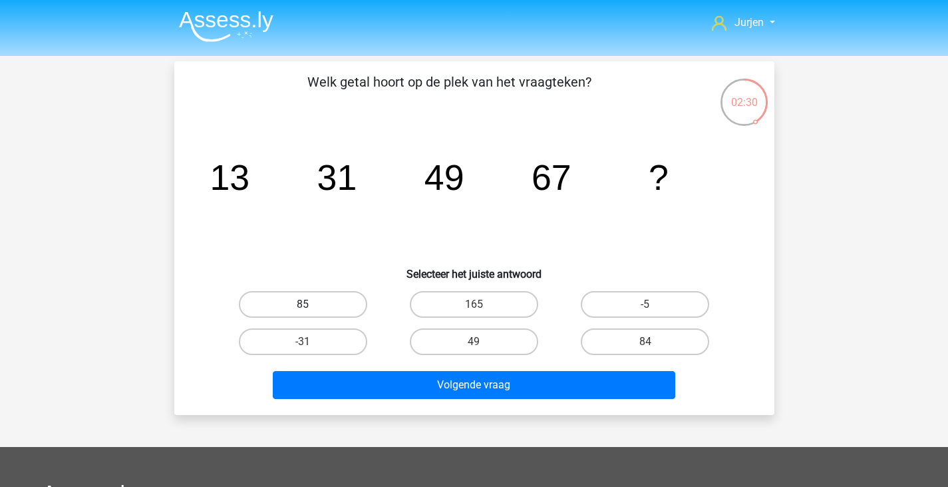
click at [365, 307] on label "85" at bounding box center [303, 304] width 128 height 27
click at [311, 307] on input "85" at bounding box center [307, 308] width 9 height 9
radio input "true"
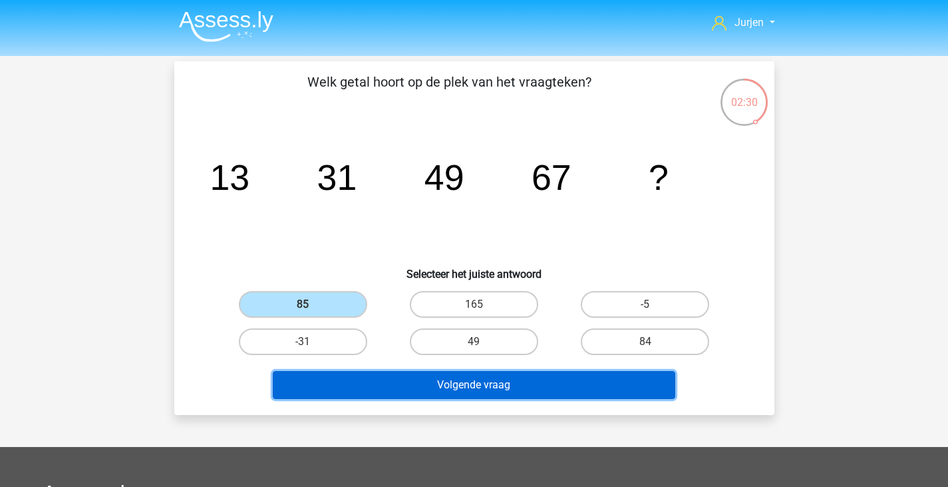
click at [412, 375] on button "Volgende vraag" at bounding box center [474, 385] width 403 height 28
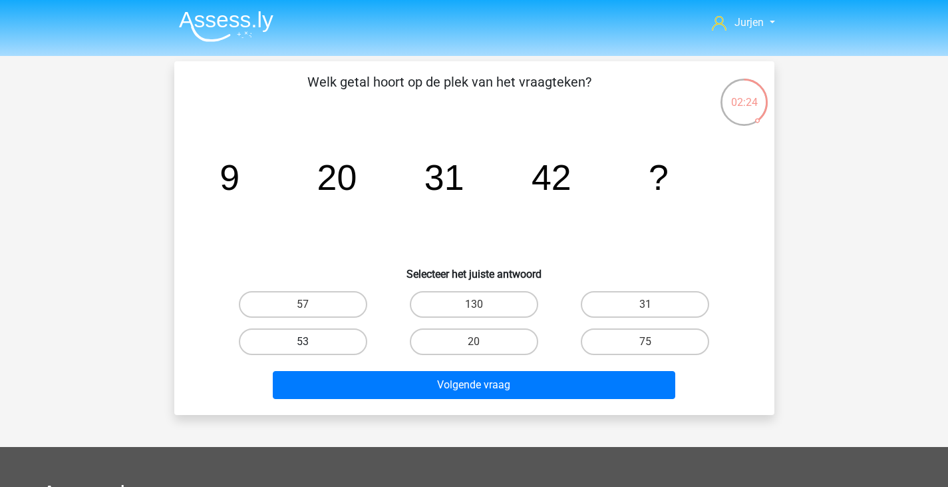
click at [314, 331] on label "53" at bounding box center [303, 341] width 128 height 27
click at [311, 341] on input "53" at bounding box center [307, 345] width 9 height 9
radio input "true"
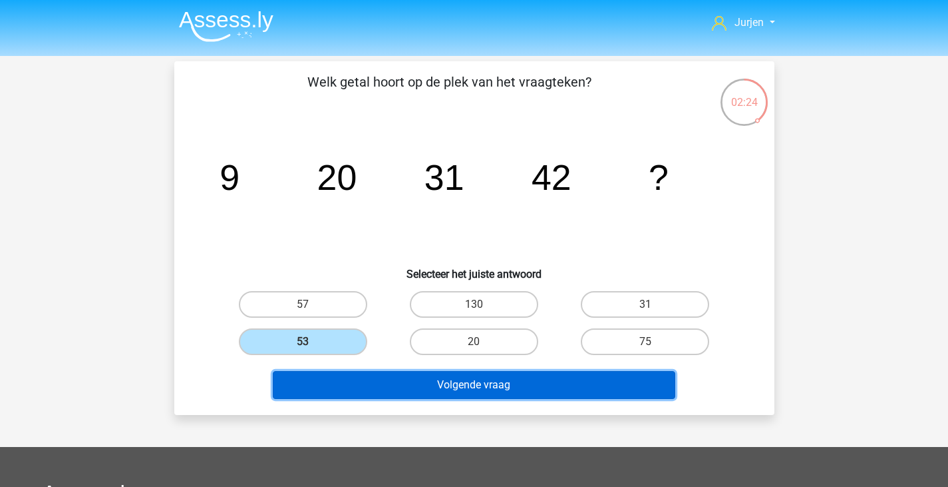
click at [390, 377] on button "Volgende vraag" at bounding box center [474, 385] width 403 height 28
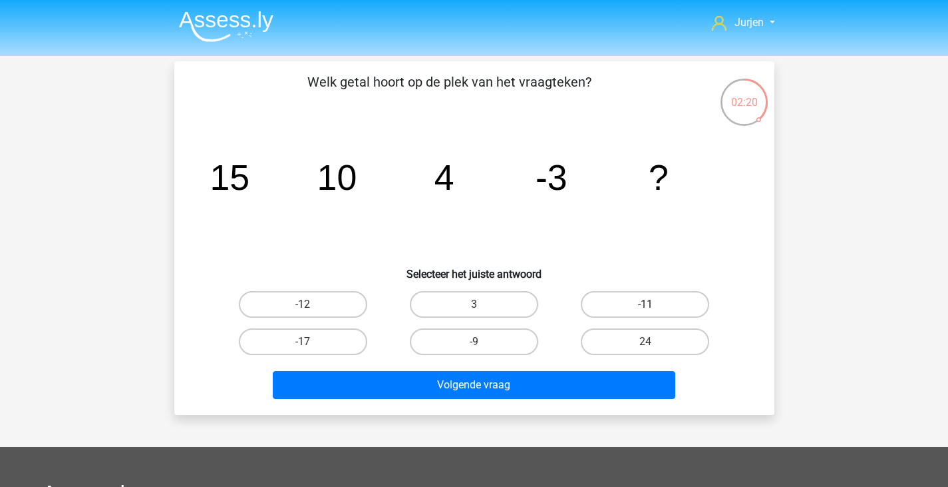
click at [604, 301] on label "-11" at bounding box center [645, 304] width 128 height 27
click at [646, 304] on input "-11" at bounding box center [650, 308] width 9 height 9
radio input "true"
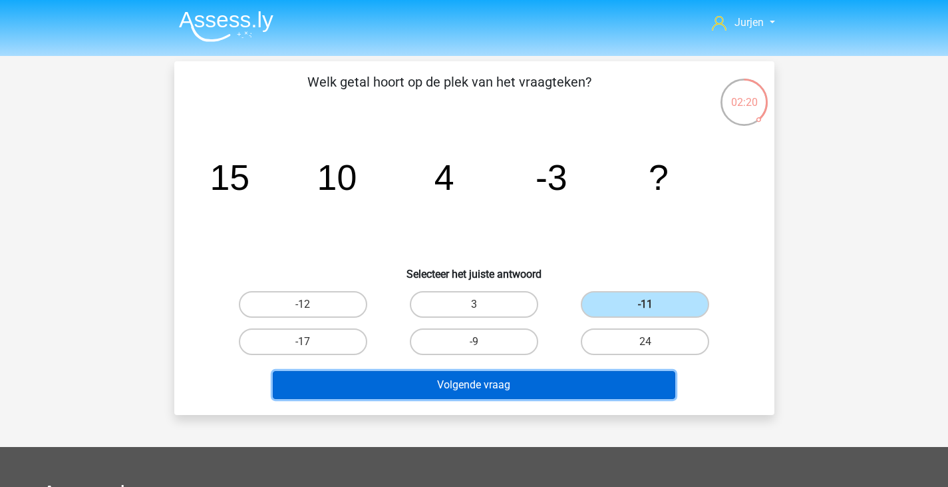
click at [562, 388] on button "Volgende vraag" at bounding box center [474, 385] width 403 height 28
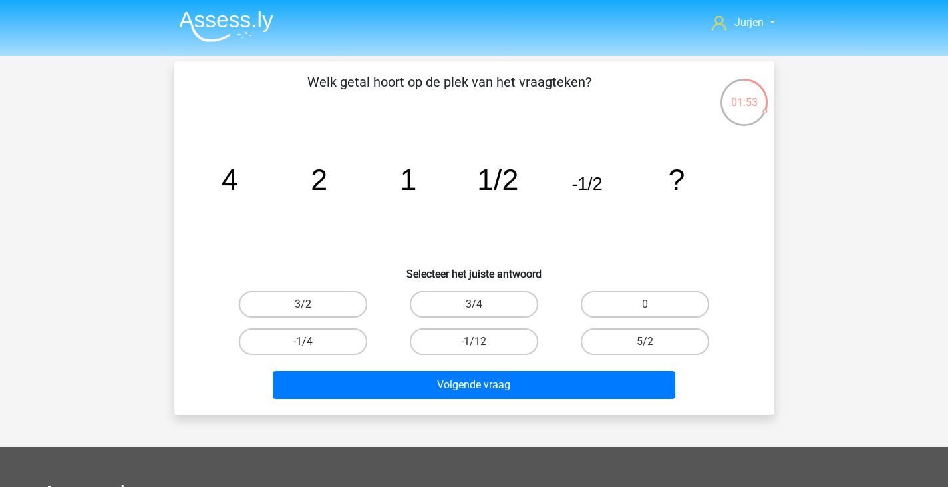
click at [347, 339] on label "-1/4" at bounding box center [303, 341] width 128 height 27
click at [311, 341] on input "-1/4" at bounding box center [307, 345] width 9 height 9
radio input "true"
click at [425, 370] on div "Volgende vraag" at bounding box center [475, 382] width 558 height 44
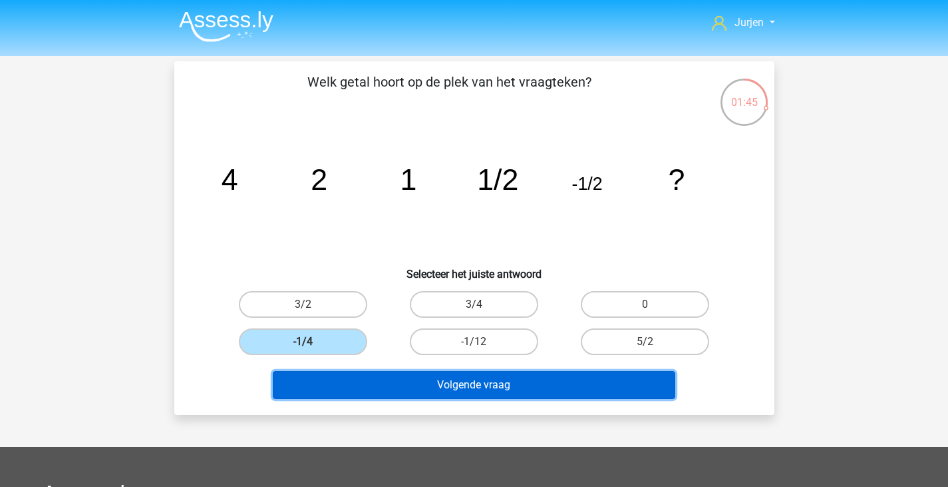
click at [427, 379] on button "Volgende vraag" at bounding box center [474, 385] width 403 height 28
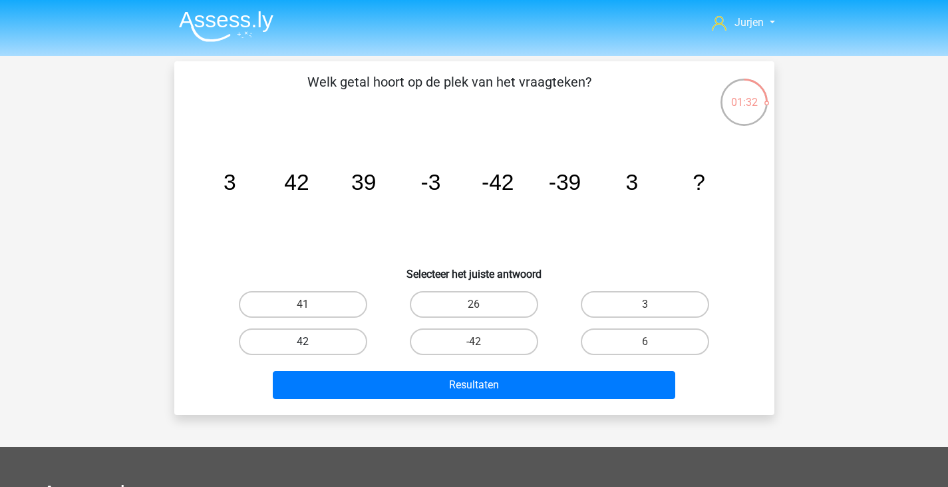
click at [346, 347] on label "42" at bounding box center [303, 341] width 128 height 27
click at [311, 347] on input "42" at bounding box center [307, 345] width 9 height 9
radio input "true"
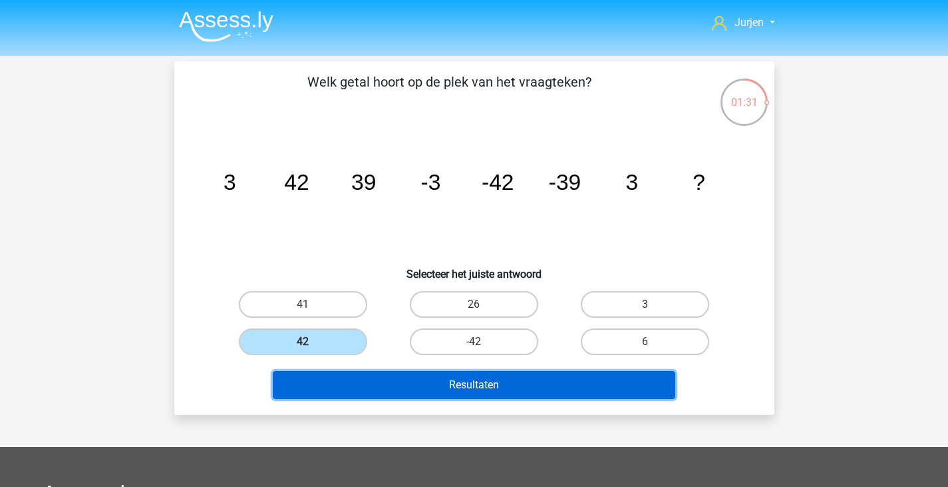
click at [380, 375] on button "Resultaten" at bounding box center [474, 385] width 403 height 28
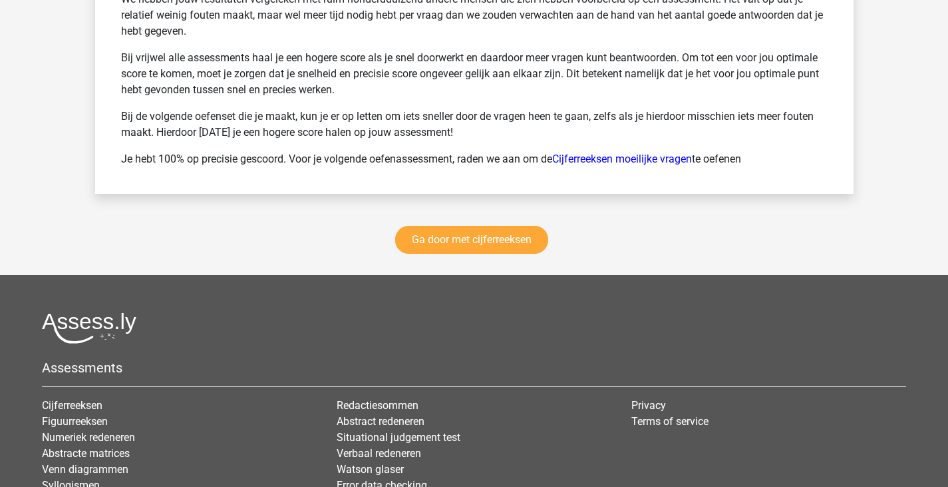
scroll to position [1864, 0]
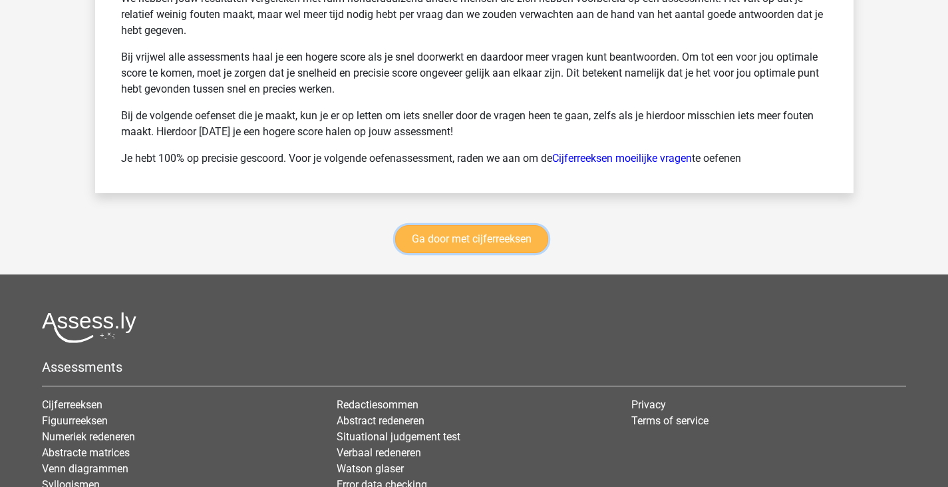
click at [522, 234] on link "Ga door met cijferreeksen" at bounding box center [471, 239] width 153 height 28
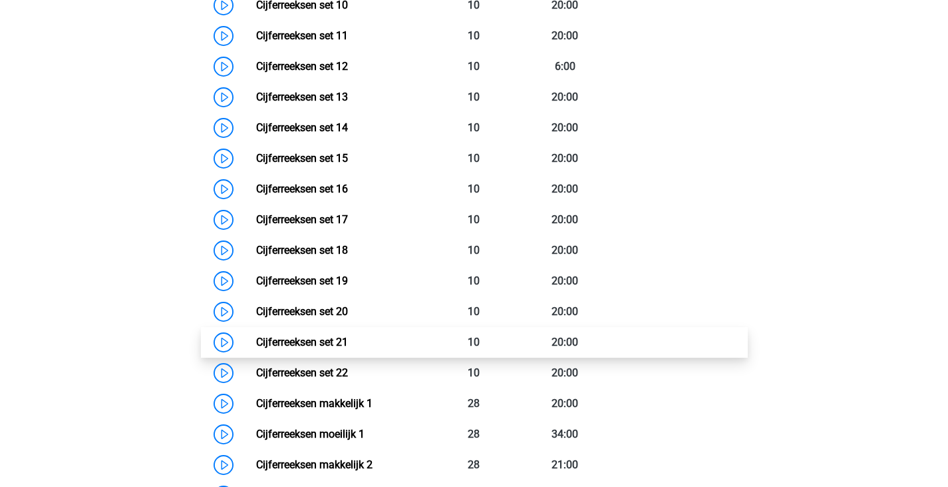
scroll to position [860, 0]
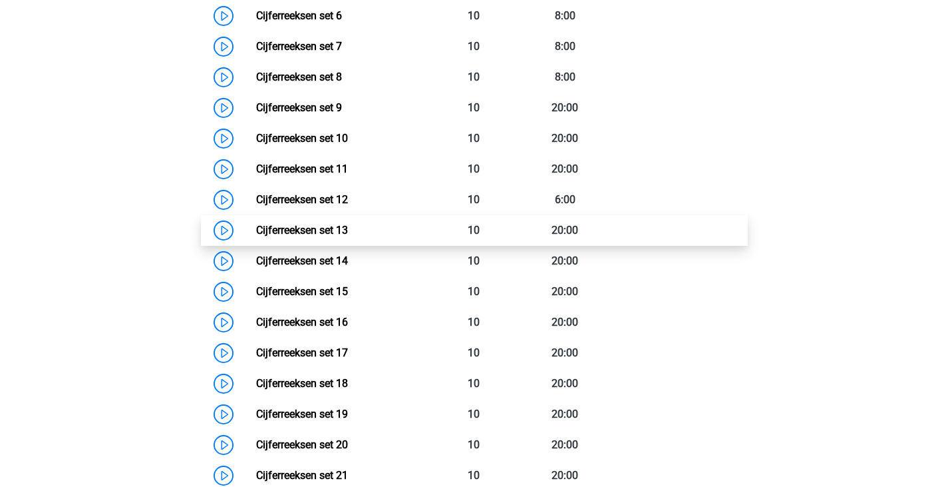
click at [348, 236] on link "Cijferreeksen set 13" at bounding box center [302, 230] width 92 height 13
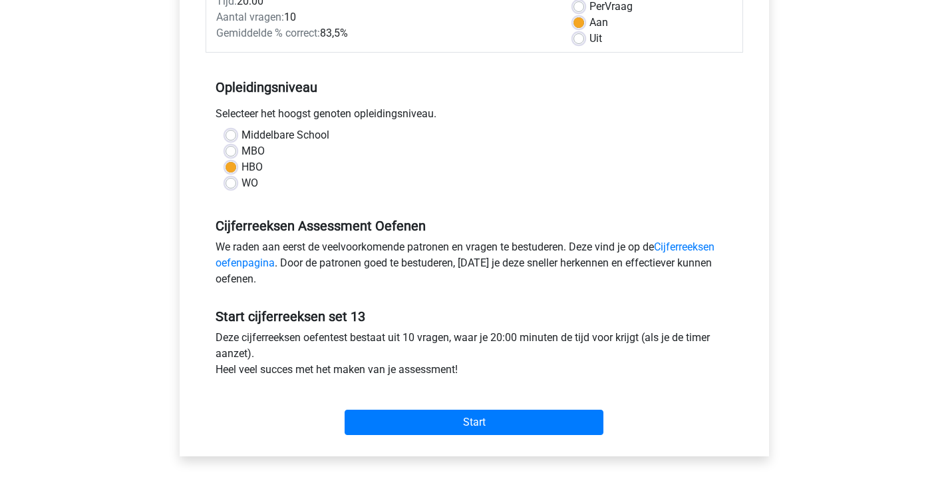
scroll to position [266, 0]
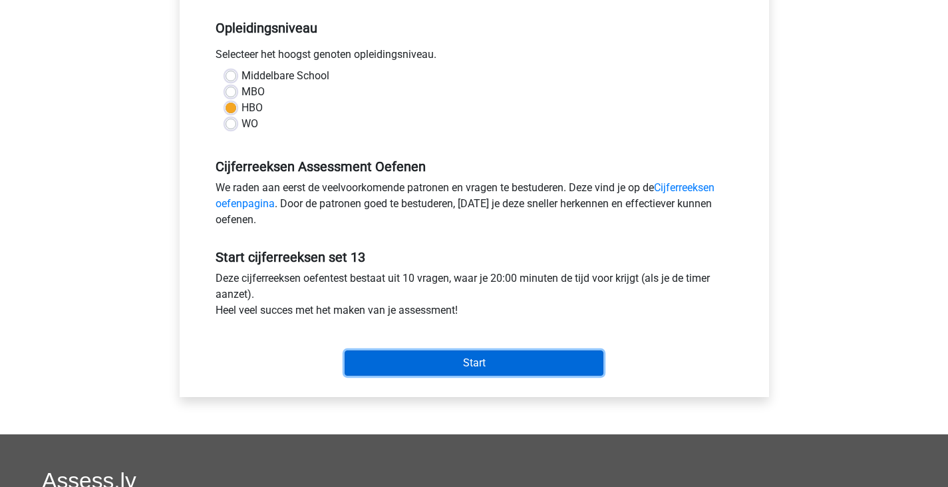
click at [427, 372] on input "Start" at bounding box center [474, 362] width 259 height 25
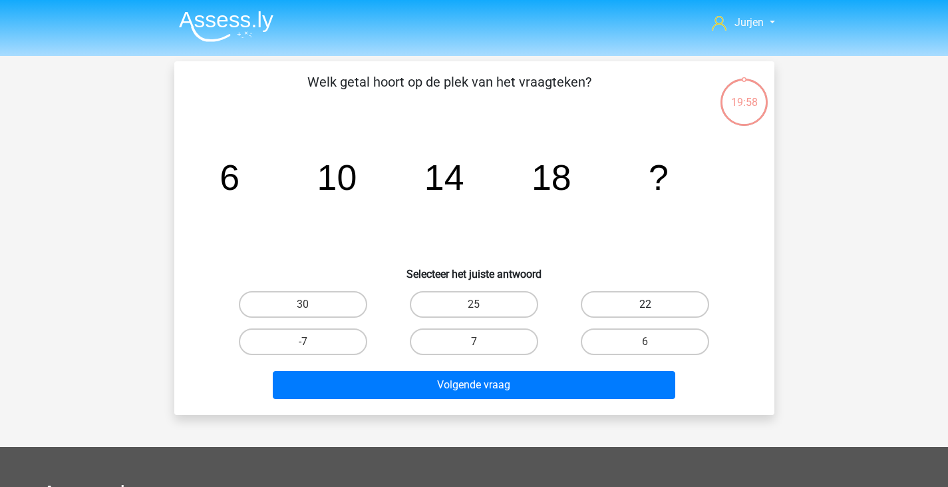
click at [681, 304] on label "22" at bounding box center [645, 304] width 128 height 27
click at [654, 304] on input "22" at bounding box center [650, 308] width 9 height 9
radio input "true"
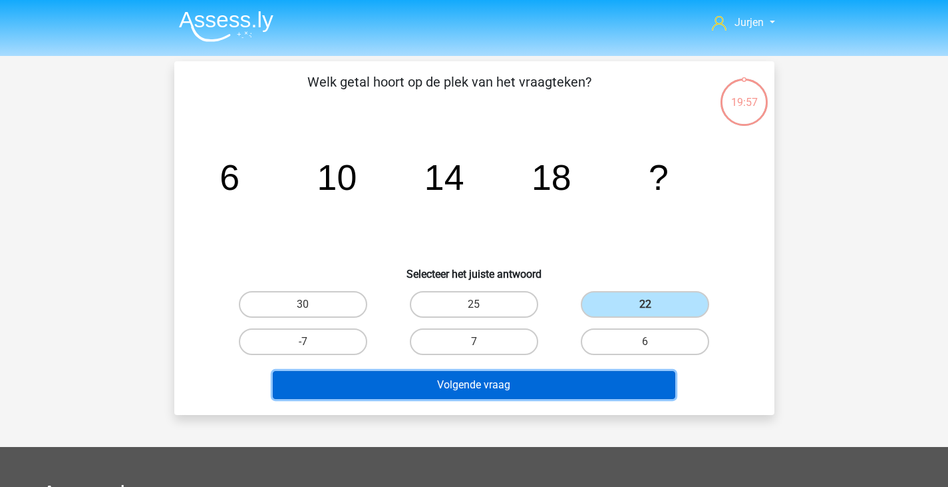
click at [568, 391] on button "Volgende vraag" at bounding box center [474, 385] width 403 height 28
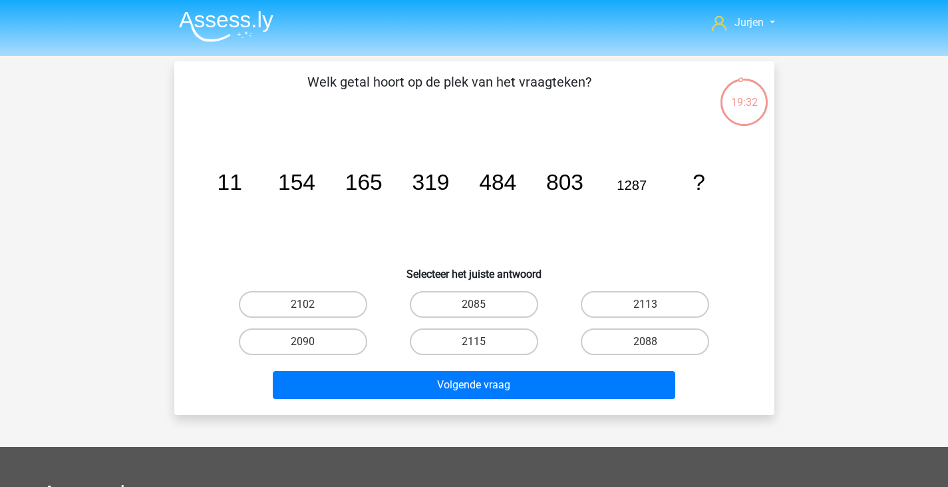
click at [318, 326] on div "2090" at bounding box center [303, 341] width 171 height 37
click at [324, 337] on label "2090" at bounding box center [303, 341] width 128 height 27
click at [311, 341] on input "2090" at bounding box center [307, 345] width 9 height 9
radio input "true"
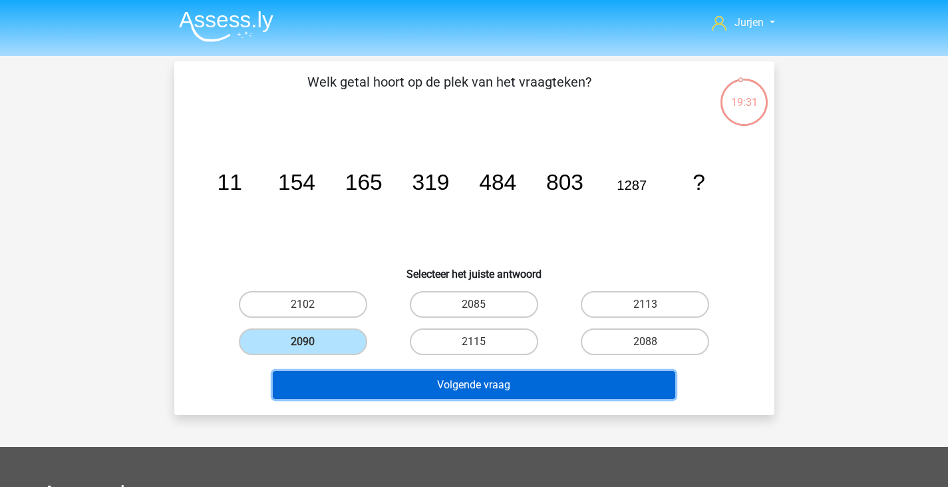
click at [369, 373] on button "Volgende vraag" at bounding box center [474, 385] width 403 height 28
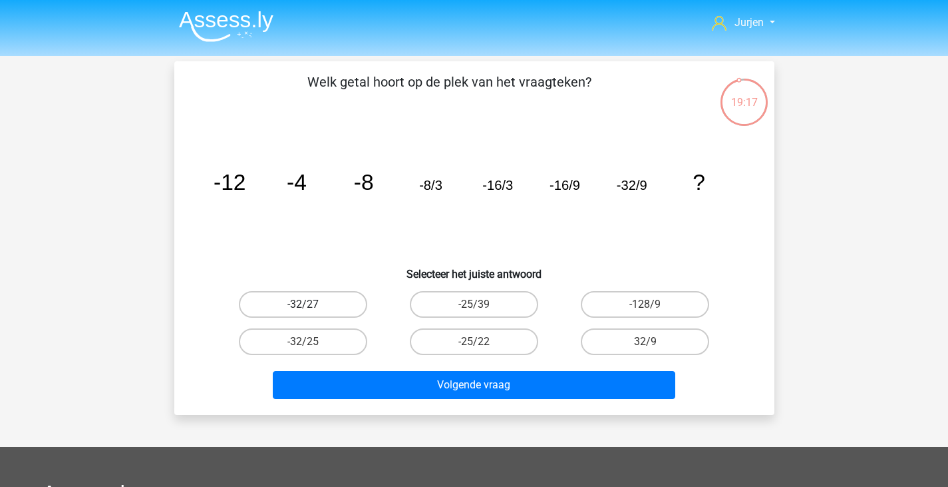
click at [358, 307] on label "-32/27" at bounding box center [303, 304] width 128 height 27
click at [311, 307] on input "-32/27" at bounding box center [307, 308] width 9 height 9
radio input "true"
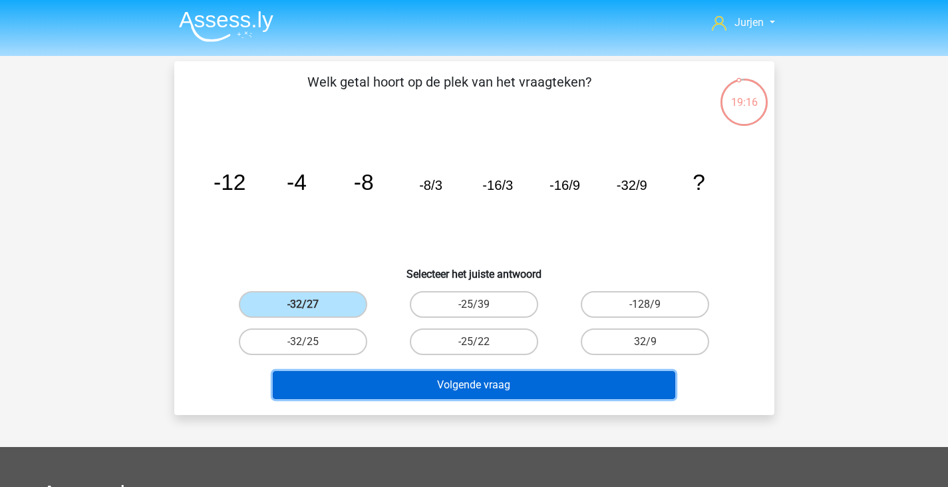
click at [452, 392] on button "Volgende vraag" at bounding box center [474, 385] width 403 height 28
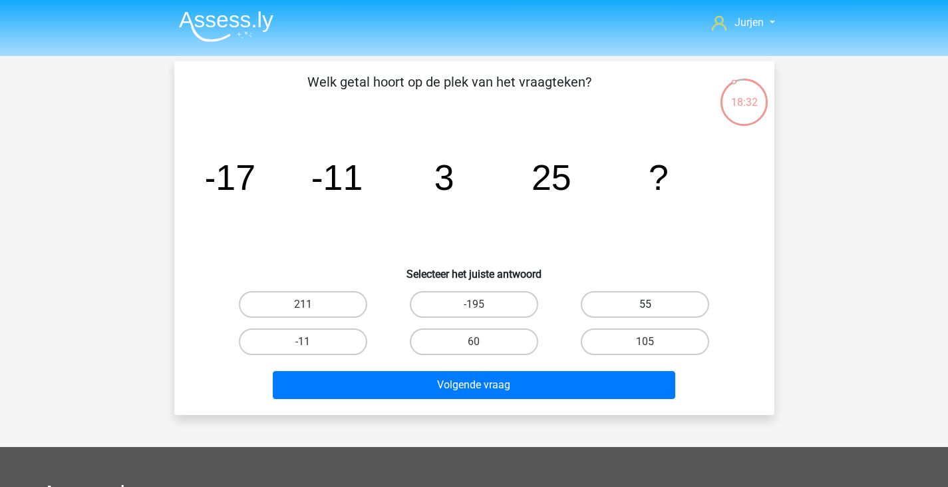
click at [667, 300] on label "55" at bounding box center [645, 304] width 128 height 27
click at [654, 304] on input "55" at bounding box center [650, 308] width 9 height 9
radio input "true"
click at [591, 401] on div "Volgende vraag" at bounding box center [475, 387] width 514 height 33
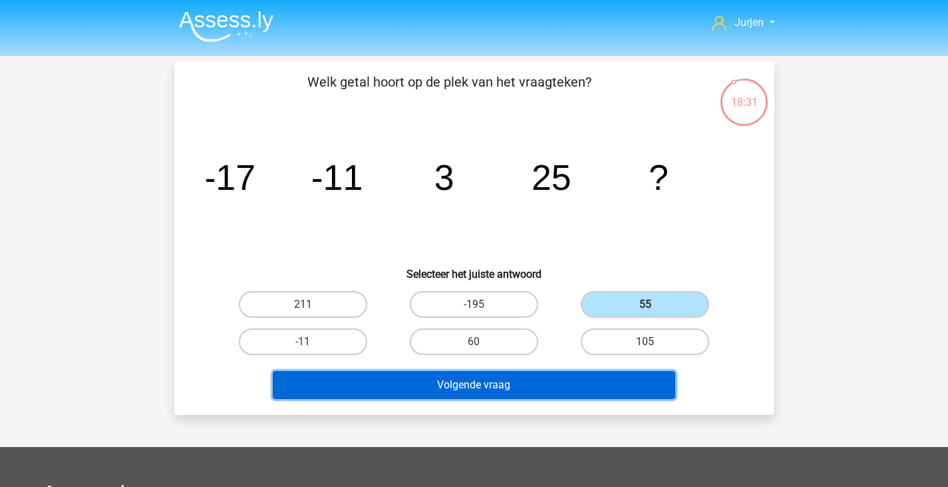
click at [594, 395] on button "Volgende vraag" at bounding box center [474, 385] width 403 height 28
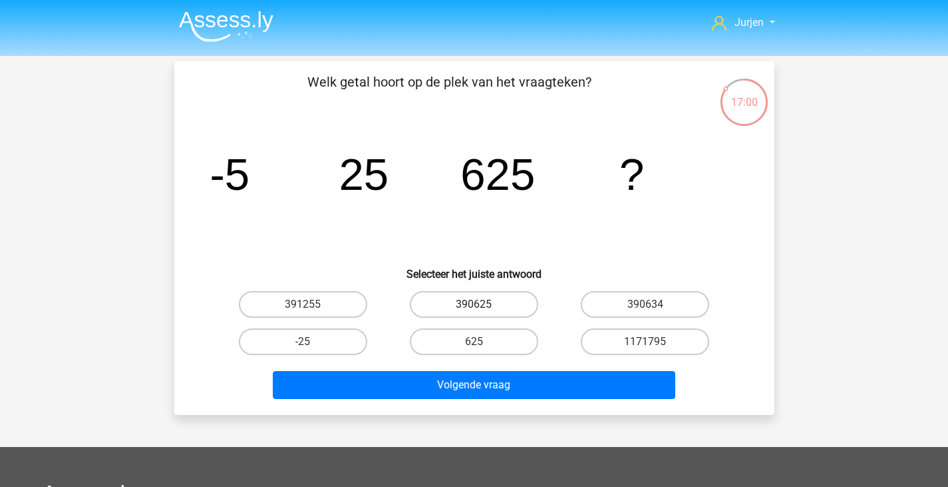
click at [479, 301] on label "390625" at bounding box center [474, 304] width 128 height 27
click at [479, 304] on input "390625" at bounding box center [478, 308] width 9 height 9
radio input "true"
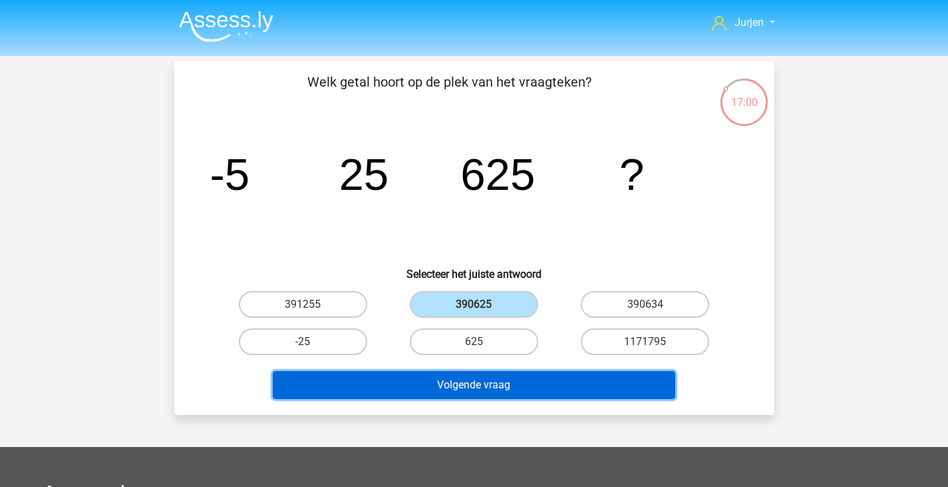
click at [562, 379] on button "Volgende vraag" at bounding box center [474, 385] width 403 height 28
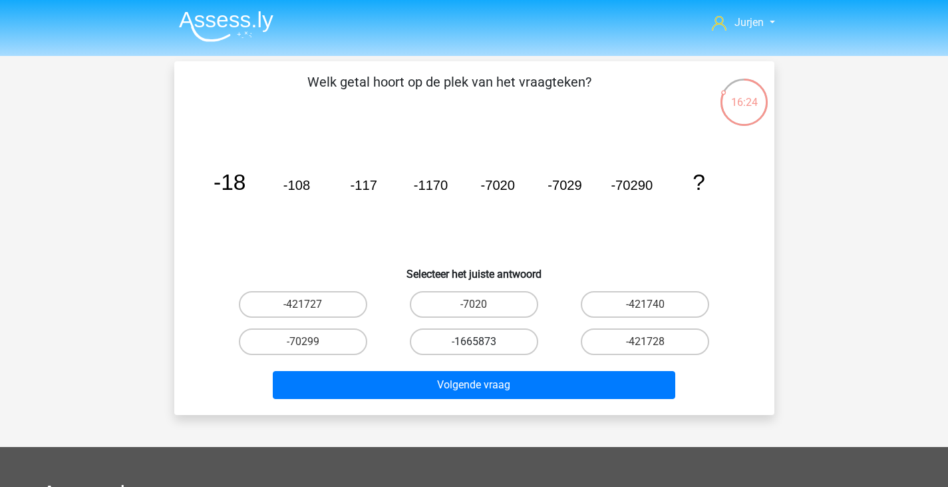
click at [521, 343] on label "-1665873" at bounding box center [474, 341] width 128 height 27
click at [483, 343] on input "-1665873" at bounding box center [478, 345] width 9 height 9
radio input "true"
click at [660, 297] on label "-421740" at bounding box center [645, 304] width 128 height 27
click at [654, 304] on input "-421740" at bounding box center [650, 308] width 9 height 9
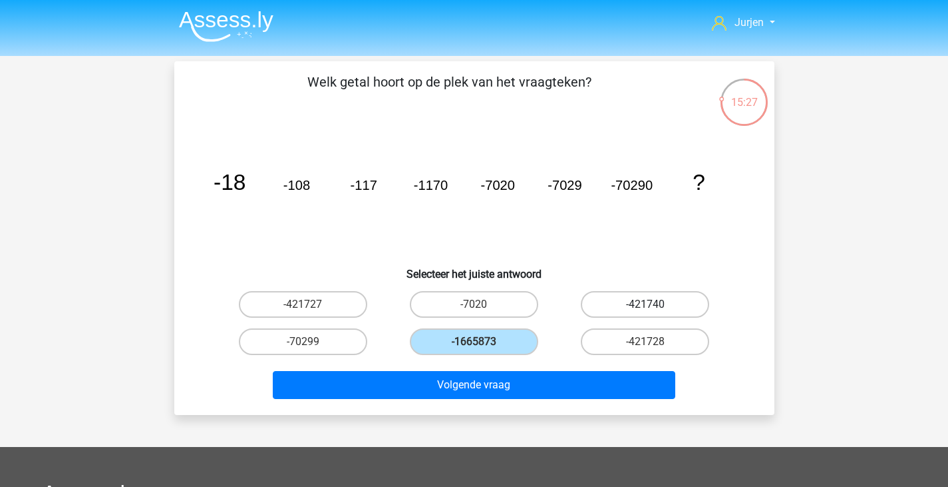
radio input "true"
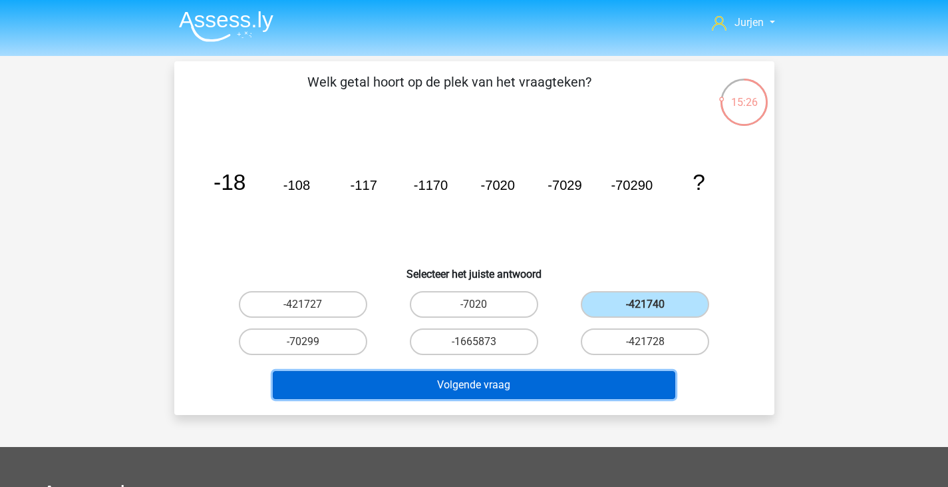
click at [563, 390] on button "Volgende vraag" at bounding box center [474, 385] width 403 height 28
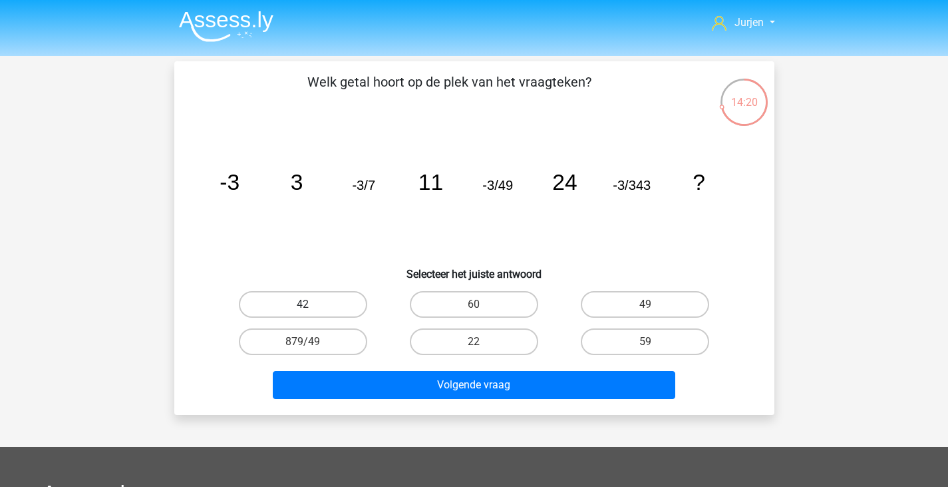
click at [343, 305] on label "42" at bounding box center [303, 304] width 128 height 27
click at [311, 305] on input "42" at bounding box center [307, 308] width 9 height 9
radio input "true"
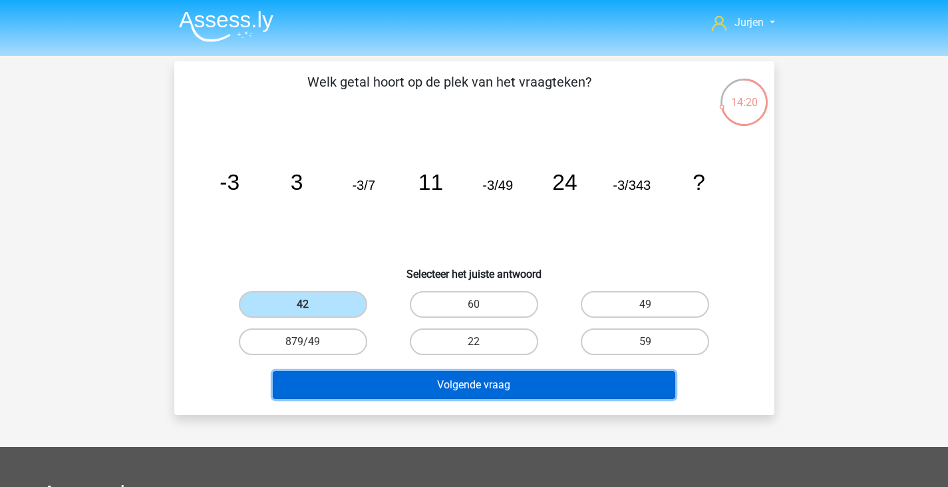
click at [429, 385] on button "Volgende vraag" at bounding box center [474, 385] width 403 height 28
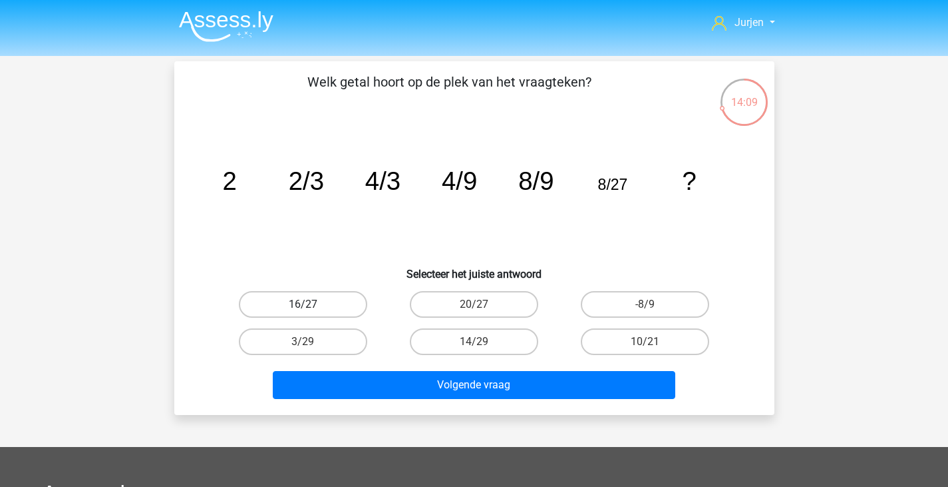
click at [310, 294] on label "16/27" at bounding box center [303, 304] width 128 height 27
click at [310, 304] on input "16/27" at bounding box center [307, 308] width 9 height 9
radio input "true"
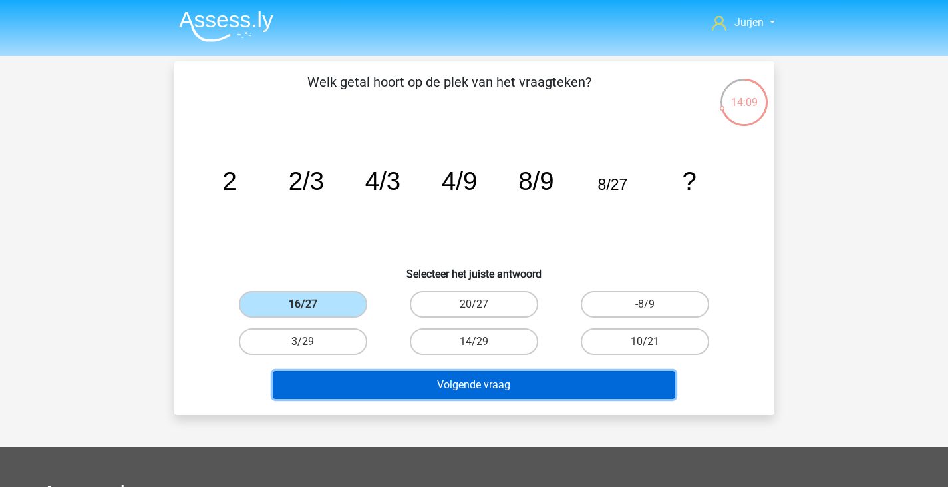
click at [467, 394] on button "Volgende vraag" at bounding box center [474, 385] width 403 height 28
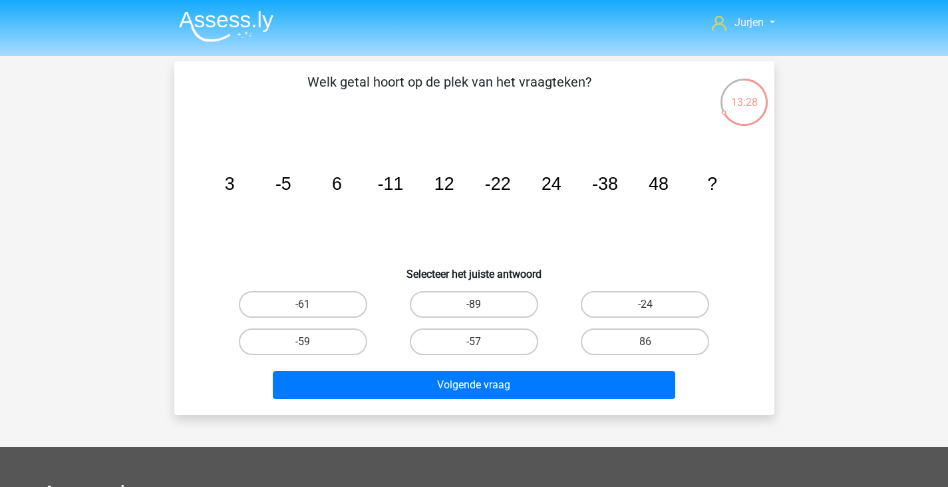
click at [522, 294] on label "-89" at bounding box center [474, 304] width 128 height 27
click at [483, 304] on input "-89" at bounding box center [478, 308] width 9 height 9
radio input "true"
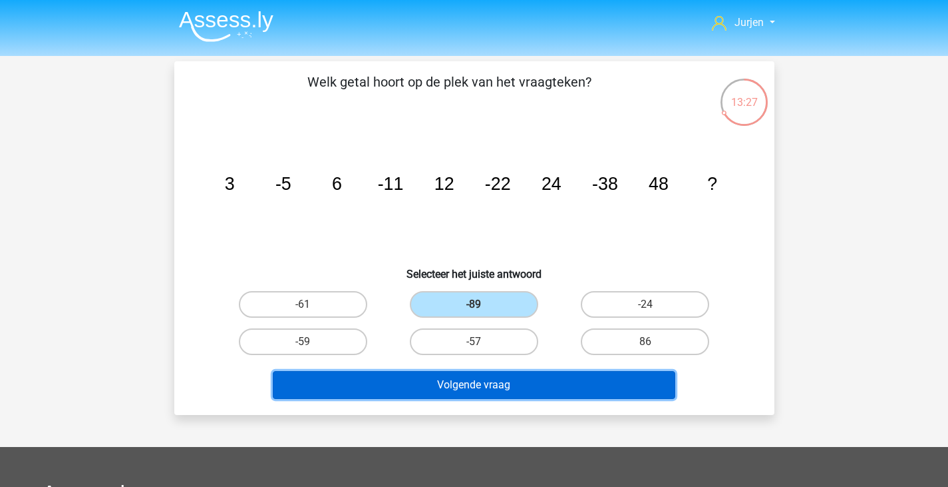
click at [540, 373] on button "Volgende vraag" at bounding box center [474, 385] width 403 height 28
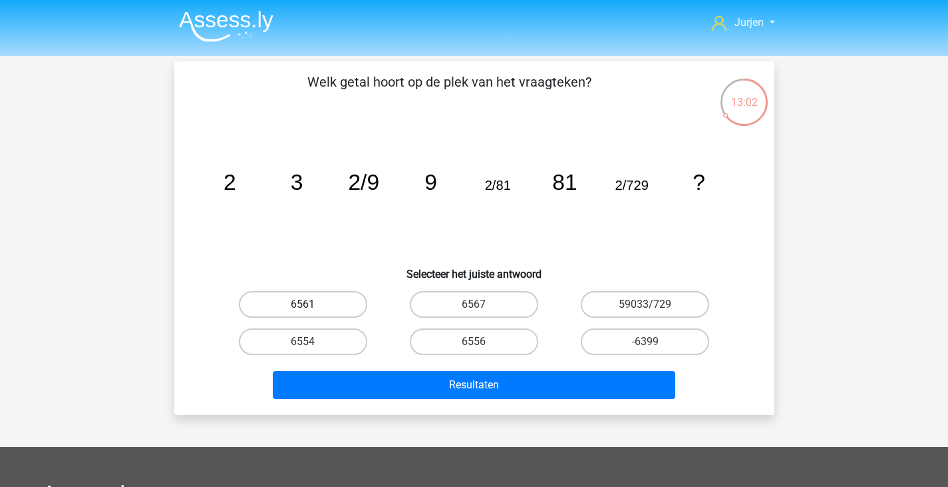
click at [317, 303] on label "6561" at bounding box center [303, 304] width 128 height 27
click at [311, 304] on input "6561" at bounding box center [307, 308] width 9 height 9
radio input "true"
click at [397, 367] on div "Resultaten" at bounding box center [475, 382] width 558 height 44
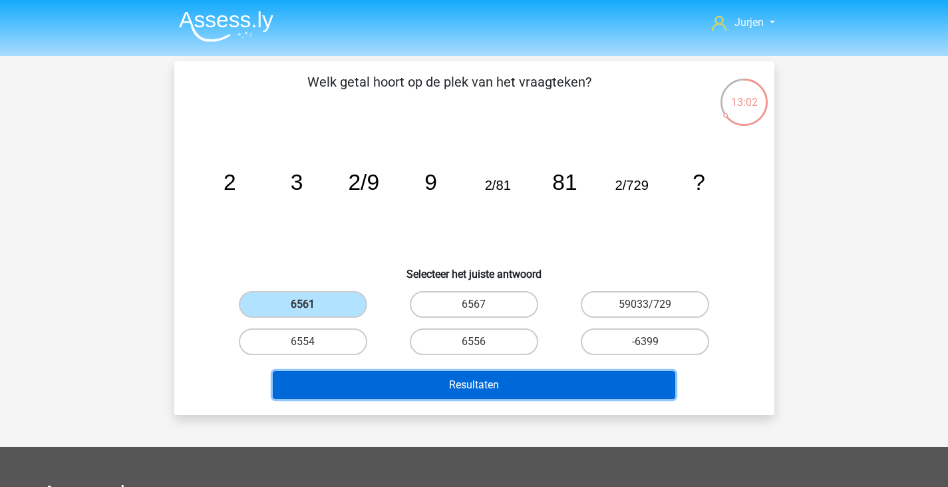
click at [407, 374] on button "Resultaten" at bounding box center [474, 385] width 403 height 28
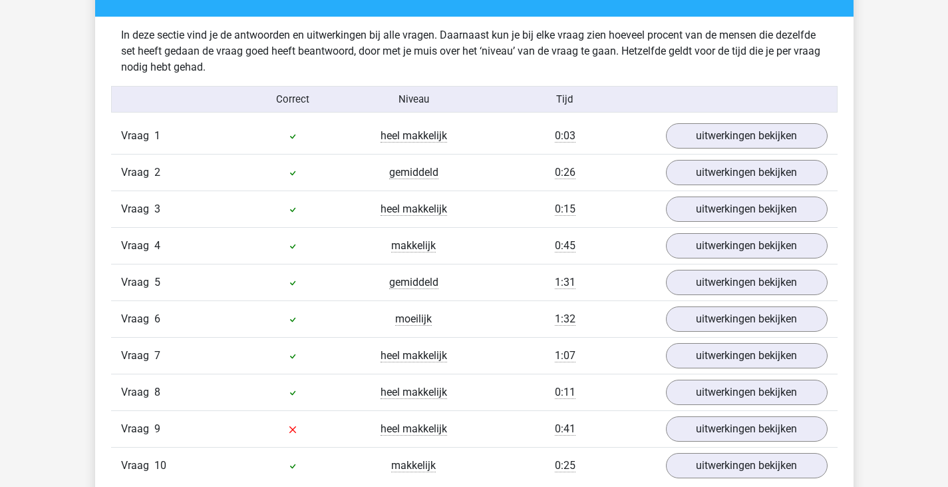
scroll to position [932, 0]
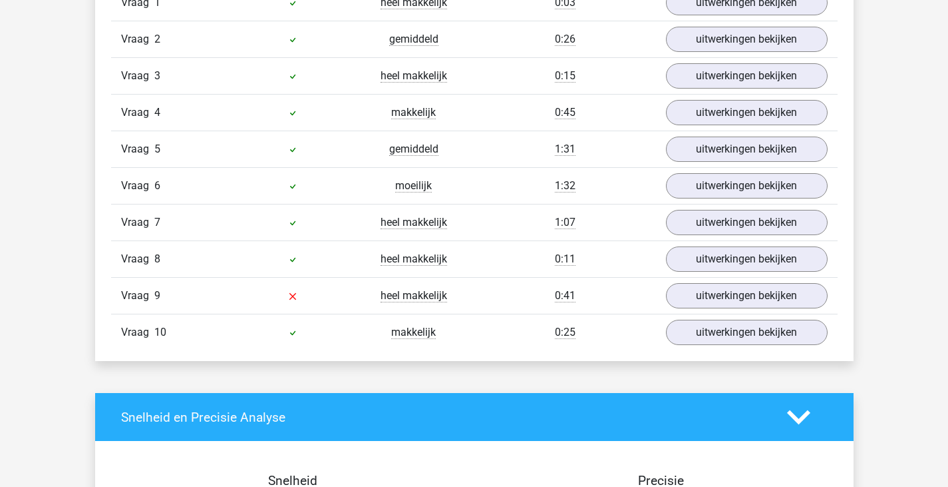
click at [733, 312] on div "Vraag 9 heel makkelijk 0:41 uitwerkingen bekijken" at bounding box center [474, 295] width 727 height 37
click at [735, 306] on link "uitwerkingen bekijken" at bounding box center [747, 295] width 186 height 29
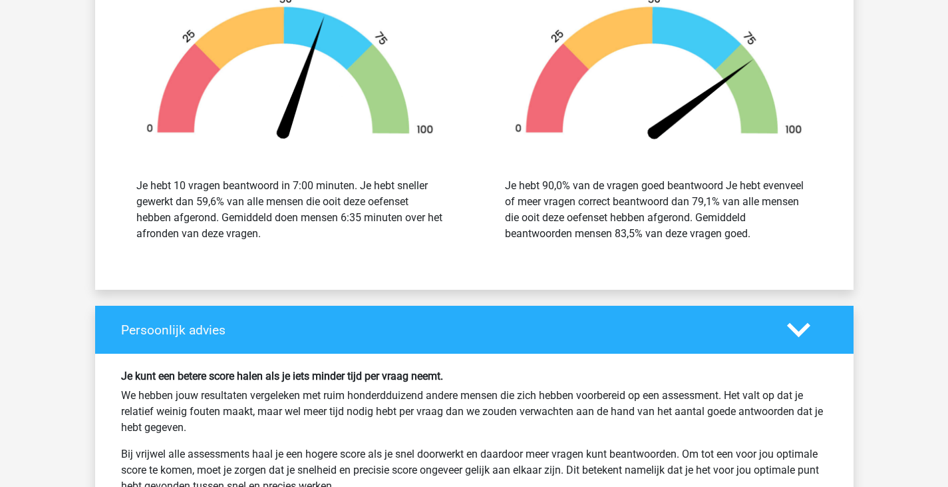
scroll to position [2396, 0]
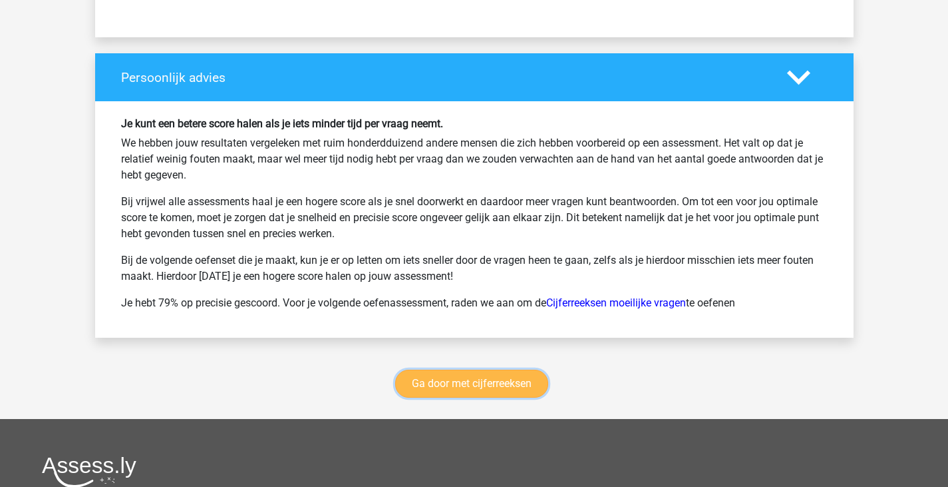
click at [501, 375] on link "Ga door met cijferreeksen" at bounding box center [471, 383] width 153 height 28
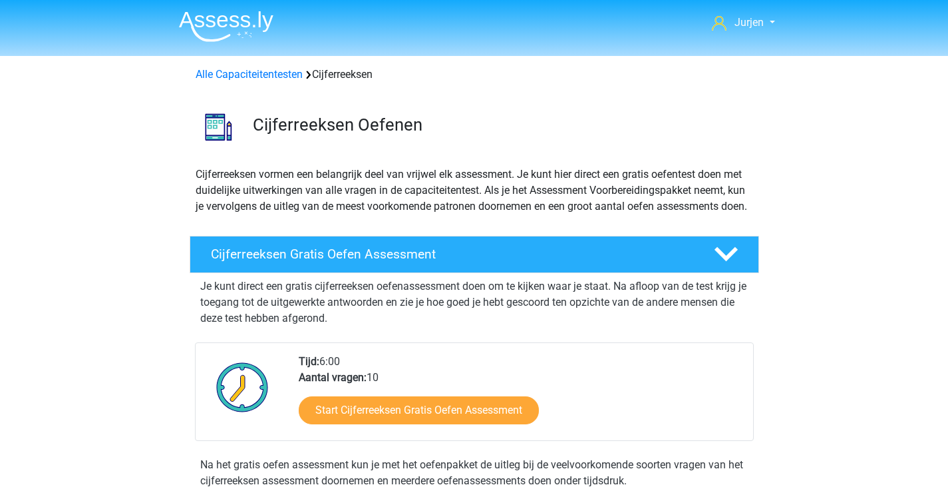
click at [230, 26] on img at bounding box center [226, 26] width 95 height 31
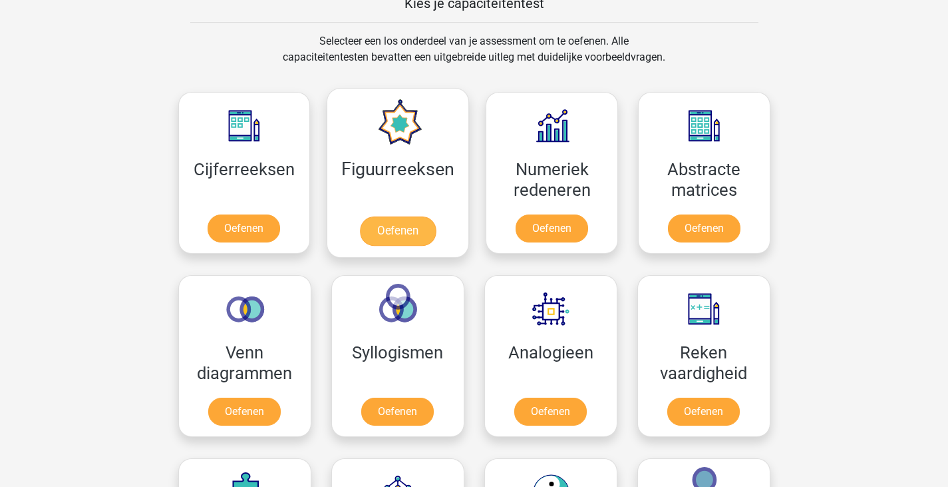
scroll to position [532, 0]
click at [379, 216] on link "Oefenen" at bounding box center [398, 230] width 76 height 29
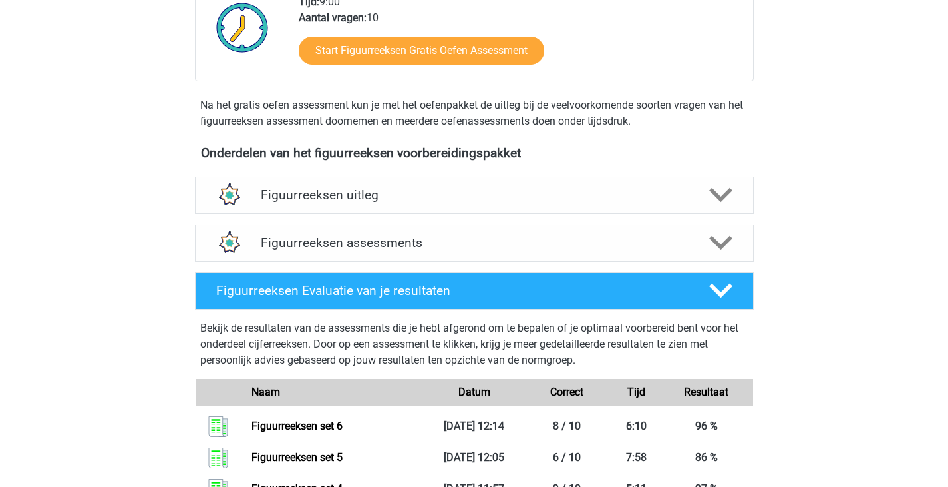
scroll to position [266, 0]
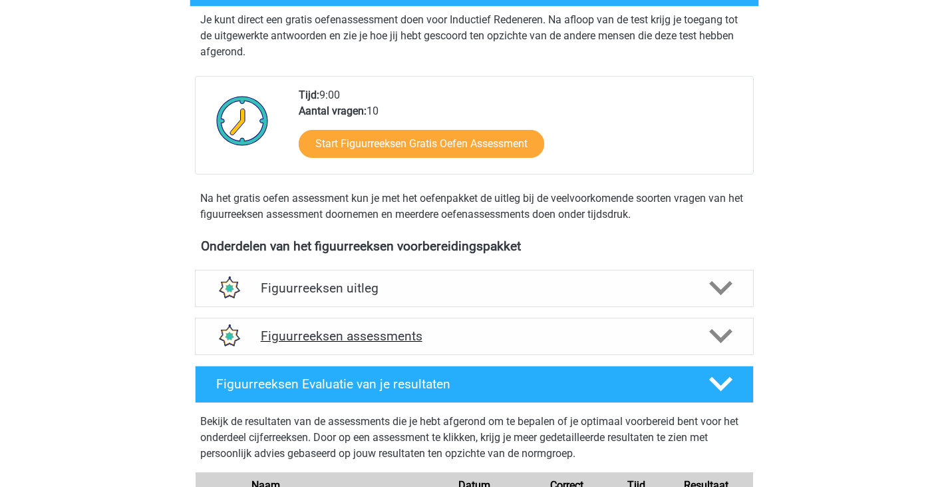
click at [507, 329] on h4 "Figuurreeksen assessments" at bounding box center [474, 335] width 427 height 15
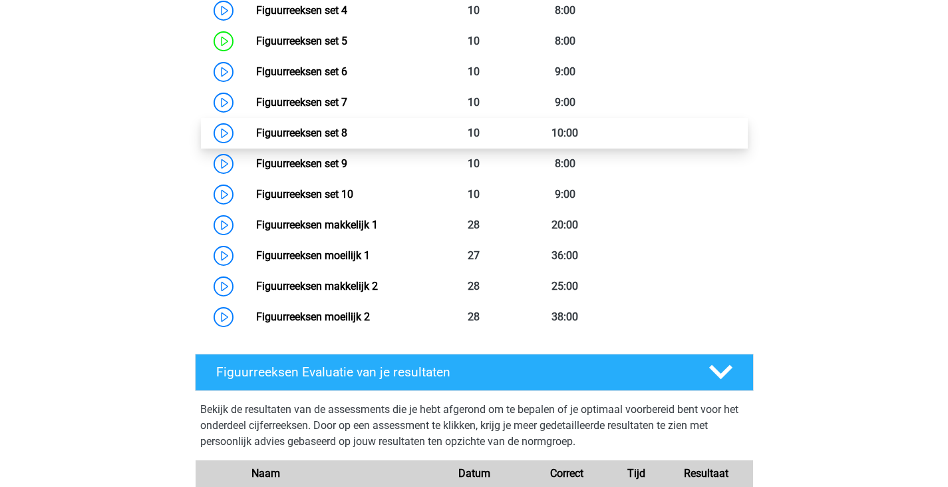
scroll to position [666, 0]
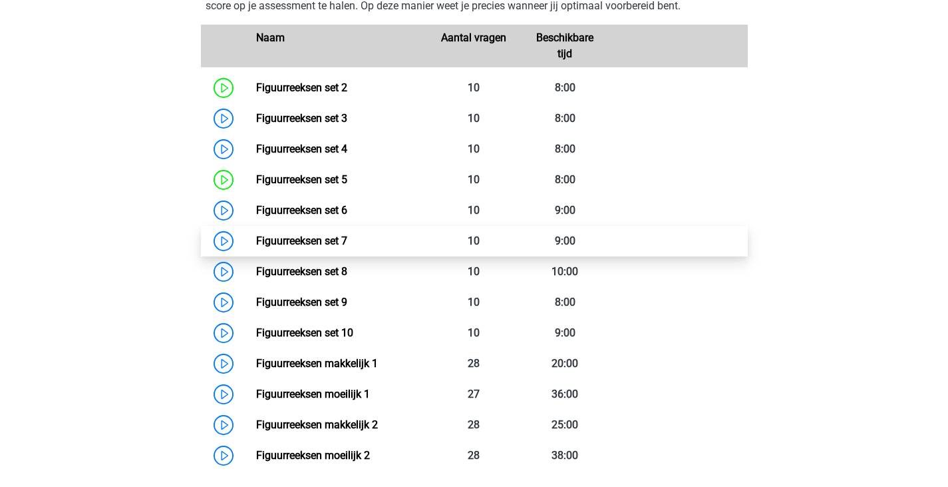
click at [347, 238] on link "Figuurreeksen set 7" at bounding box center [301, 240] width 91 height 13
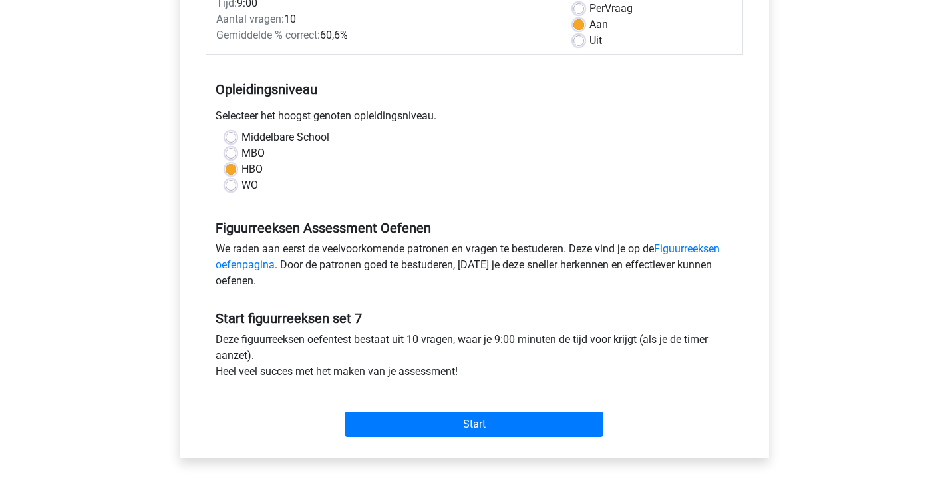
scroll to position [266, 0]
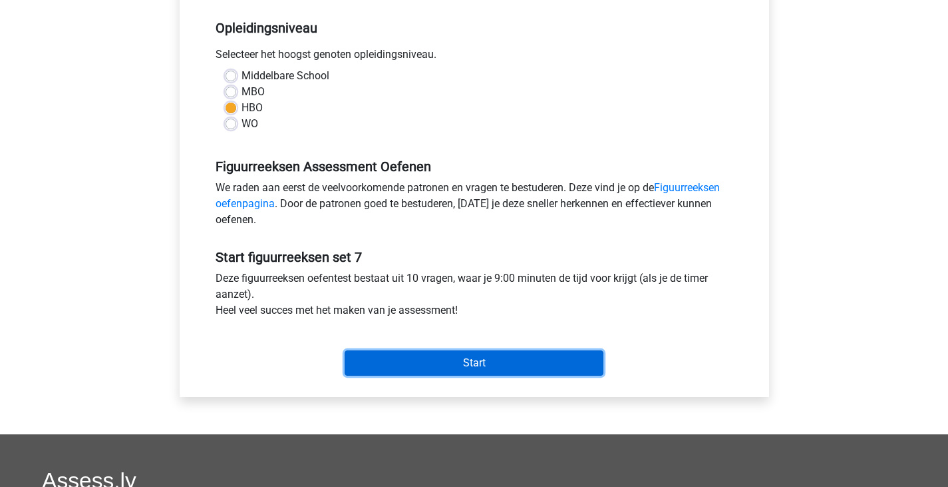
click at [439, 359] on input "Start" at bounding box center [474, 362] width 259 height 25
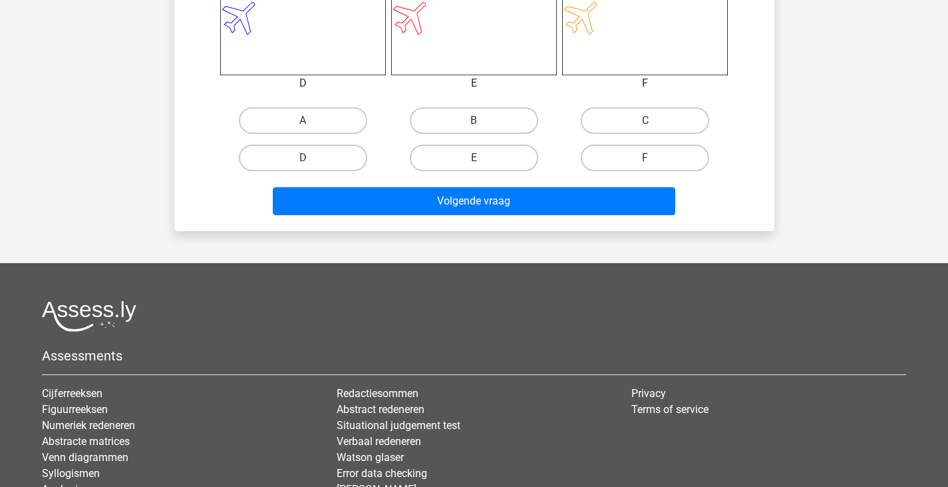
scroll to position [666, 0]
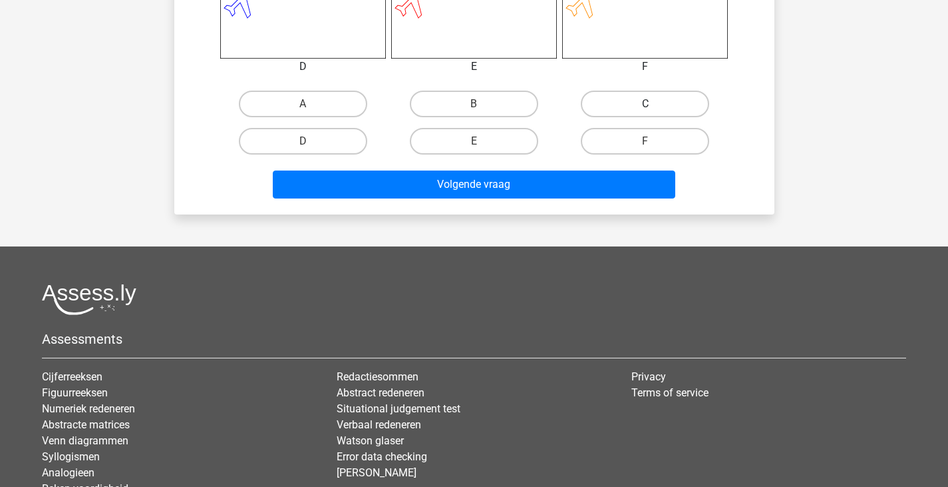
click at [595, 100] on label "C" at bounding box center [645, 104] width 128 height 27
click at [646, 104] on input "C" at bounding box center [650, 108] width 9 height 9
radio input "true"
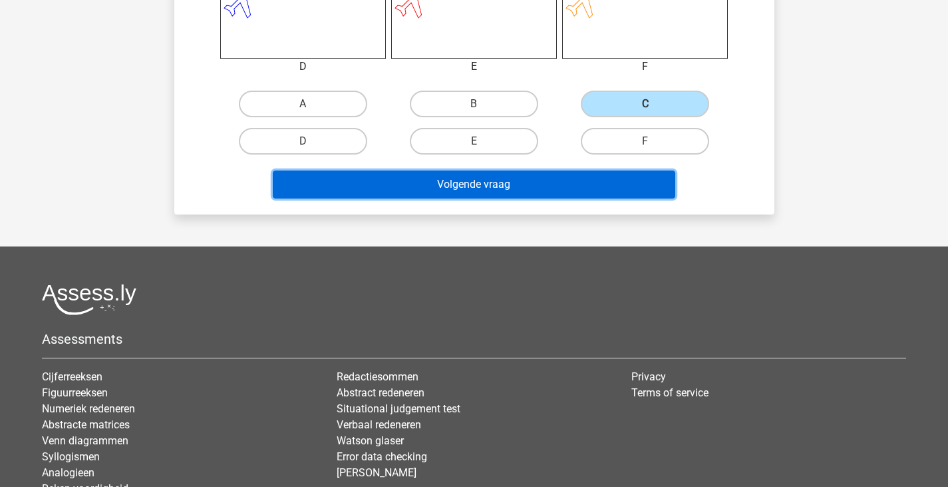
click at [510, 174] on button "Volgende vraag" at bounding box center [474, 184] width 403 height 28
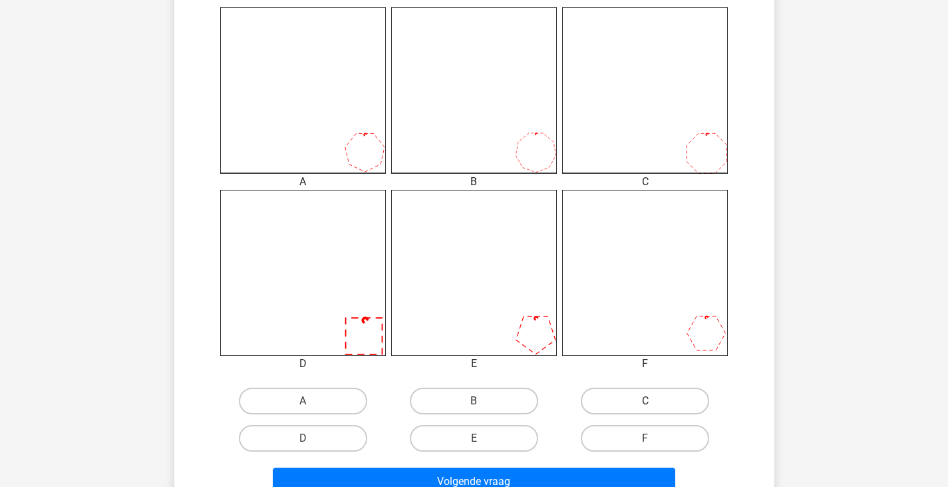
scroll to position [461, 0]
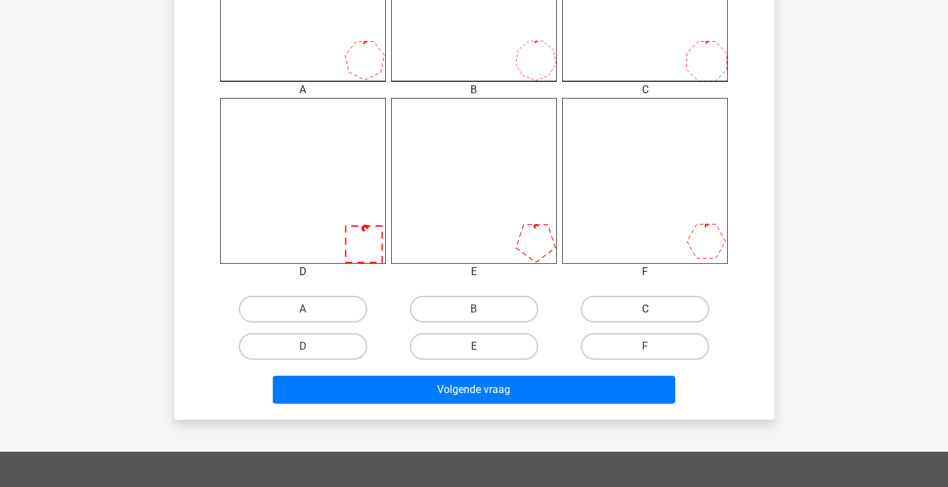
click at [669, 311] on label "C" at bounding box center [645, 309] width 128 height 27
click at [654, 311] on input "C" at bounding box center [650, 313] width 9 height 9
radio input "true"
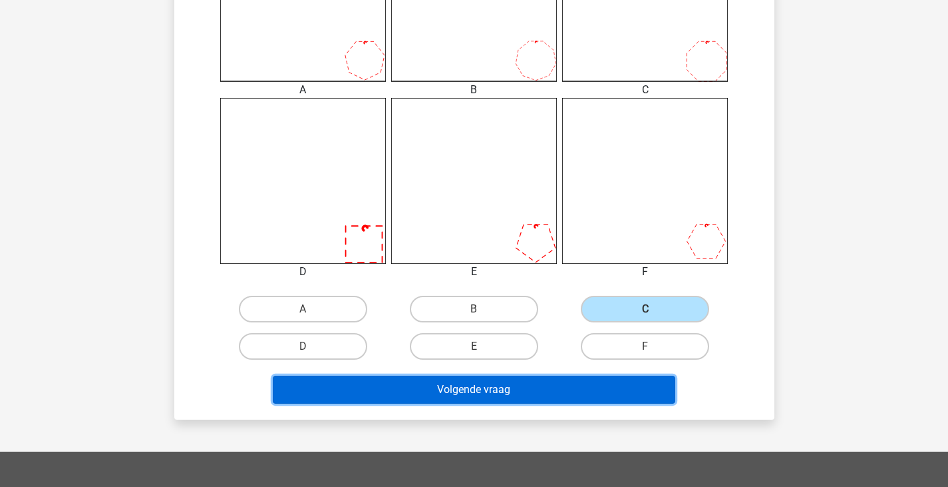
click at [562, 377] on button "Volgende vraag" at bounding box center [474, 389] width 403 height 28
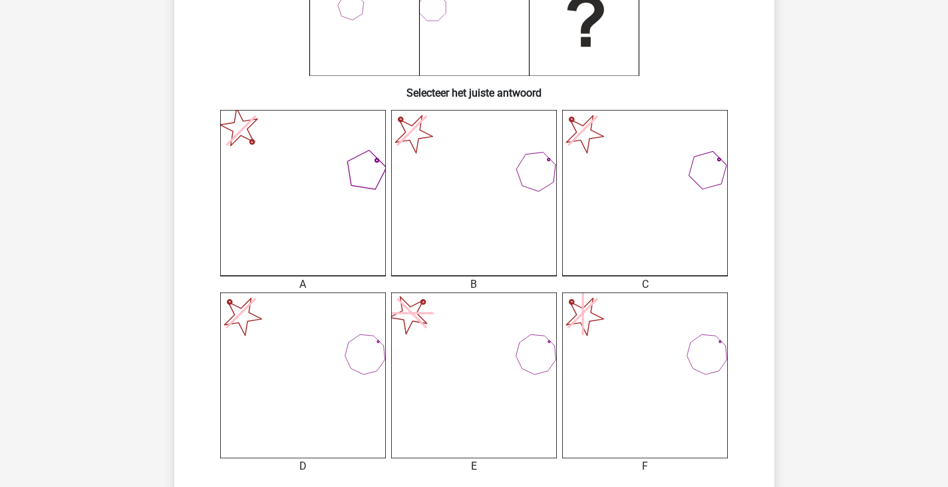
scroll to position [399, 0]
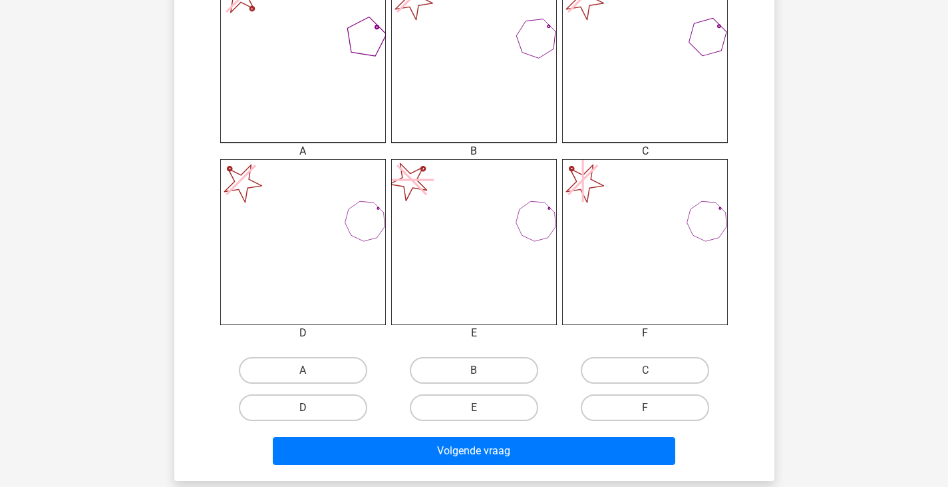
click at [329, 403] on label "D" at bounding box center [303, 407] width 128 height 27
click at [311, 407] on input "D" at bounding box center [307, 411] width 9 height 9
radio input "true"
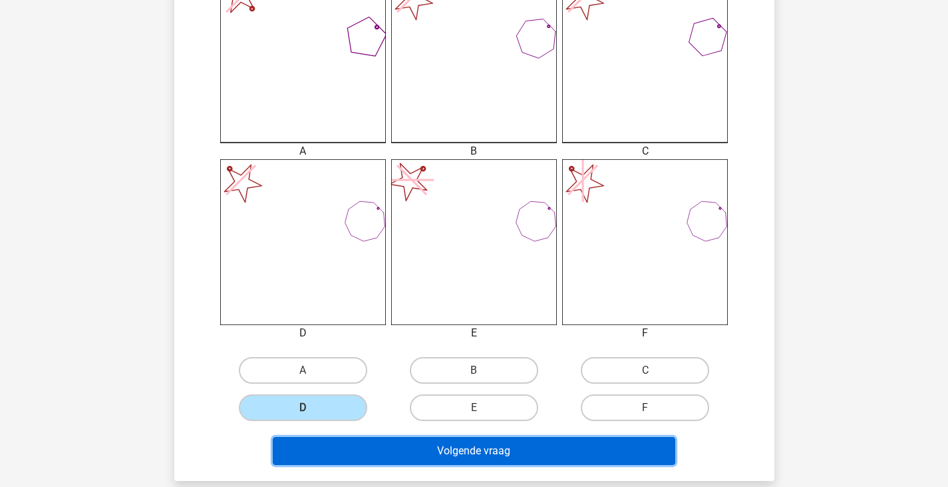
click at [476, 453] on button "Volgende vraag" at bounding box center [474, 451] width 403 height 28
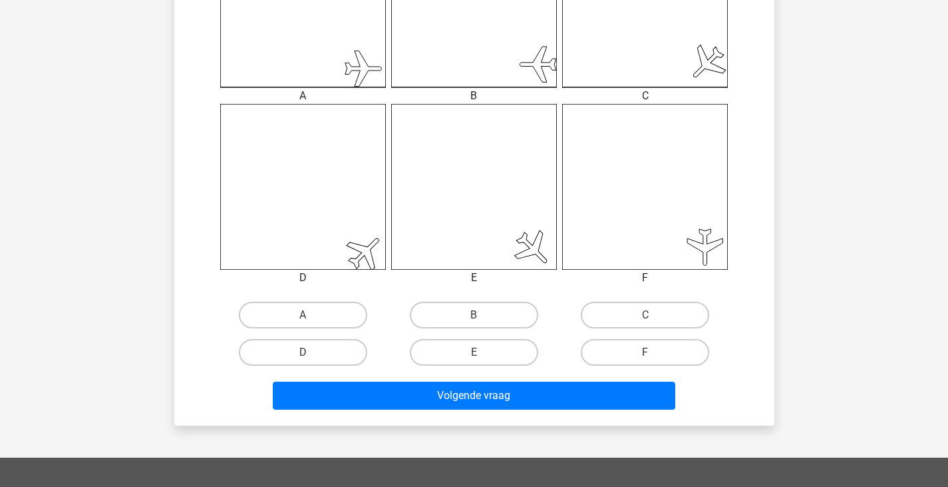
scroll to position [461, 0]
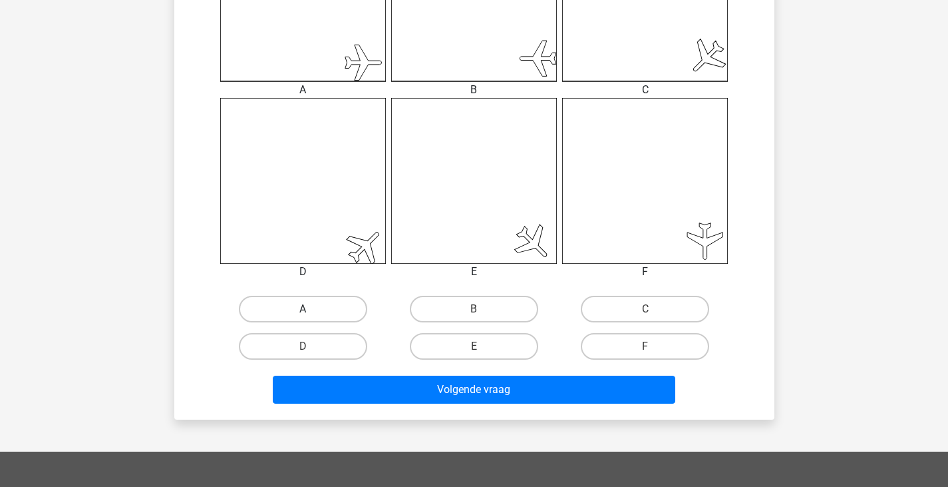
click at [357, 309] on label "A" at bounding box center [303, 309] width 128 height 27
click at [311, 309] on input "A" at bounding box center [307, 313] width 9 height 9
radio input "true"
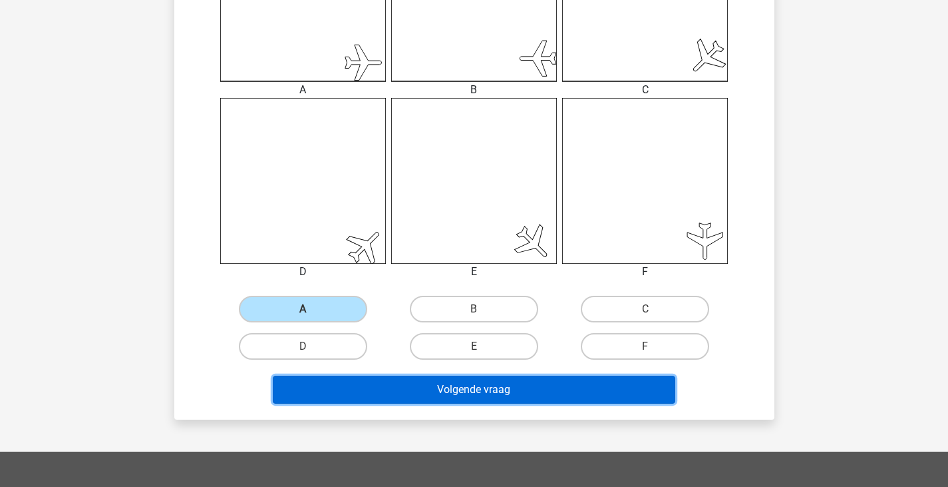
click at [436, 391] on button "Volgende vraag" at bounding box center [474, 389] width 403 height 28
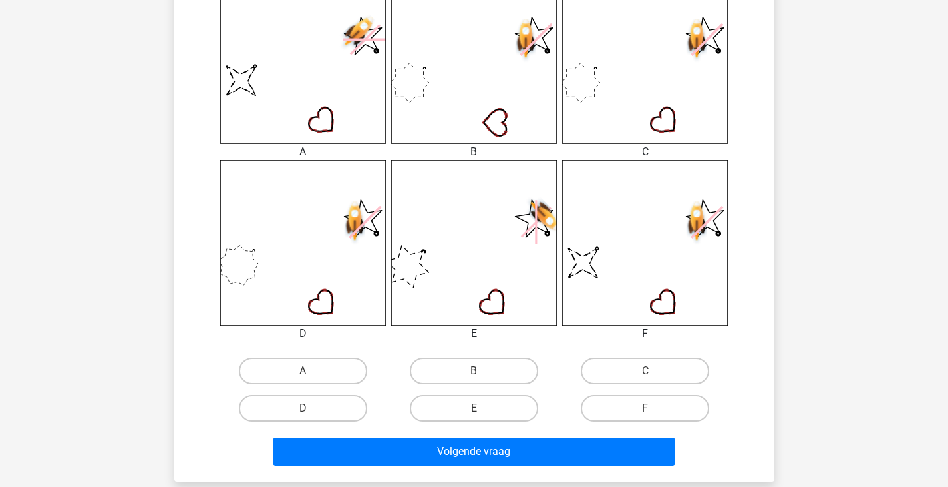
scroll to position [399, 0]
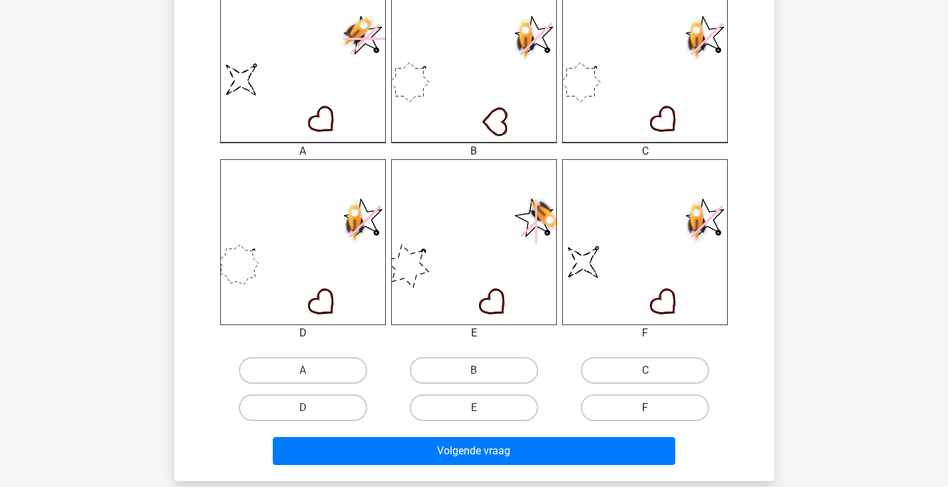
click at [627, 399] on label "F" at bounding box center [645, 407] width 128 height 27
click at [646, 407] on input "F" at bounding box center [650, 411] width 9 height 9
radio input "true"
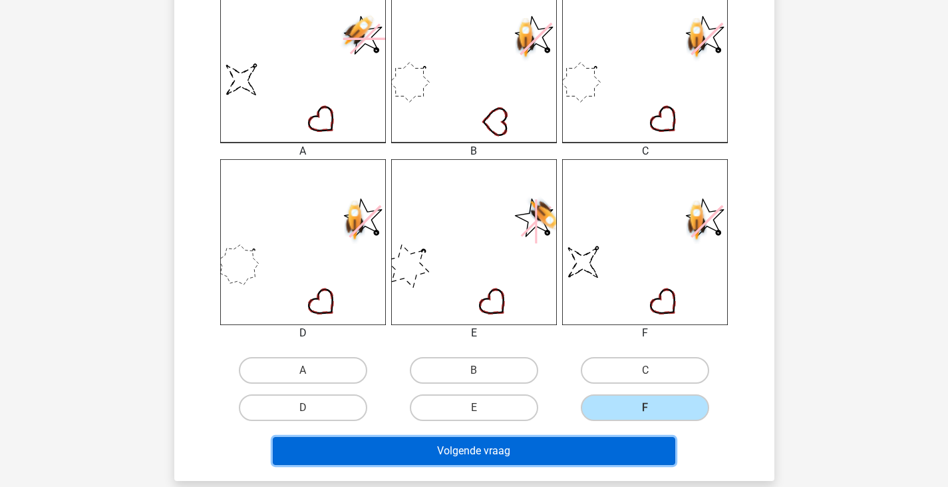
click at [621, 437] on button "Volgende vraag" at bounding box center [474, 451] width 403 height 28
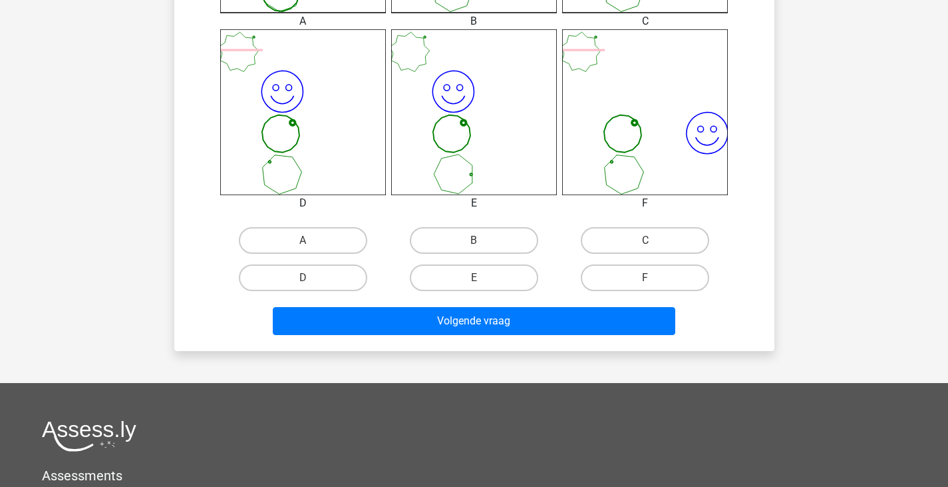
scroll to position [532, 0]
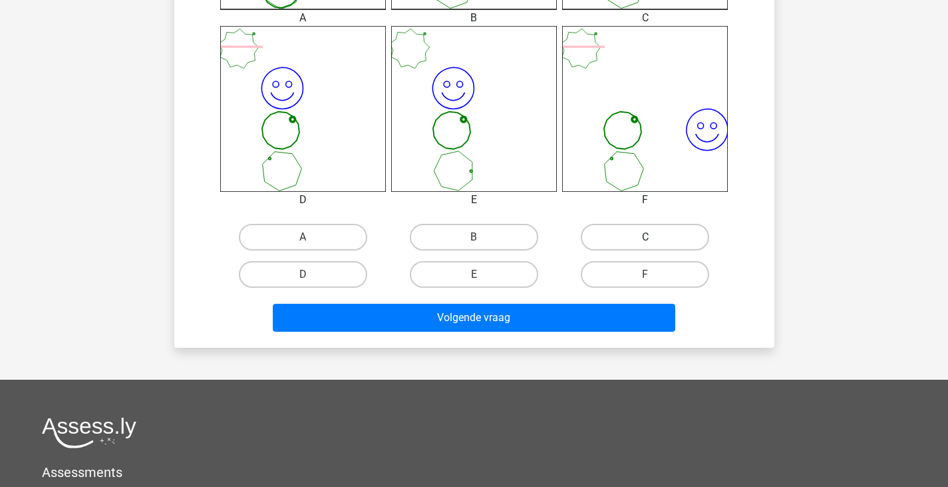
click at [660, 235] on label "C" at bounding box center [645, 237] width 128 height 27
click at [654, 237] on input "C" at bounding box center [650, 241] width 9 height 9
radio input "true"
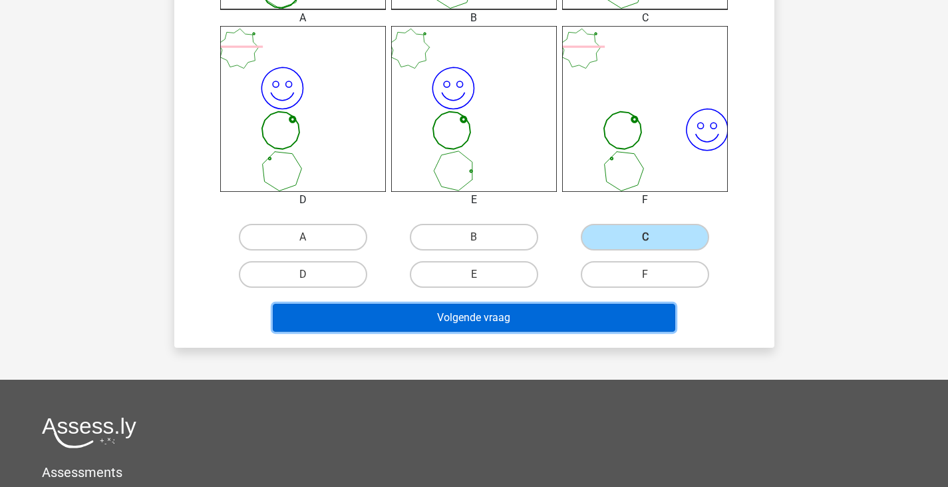
click at [571, 321] on button "Volgende vraag" at bounding box center [474, 318] width 403 height 28
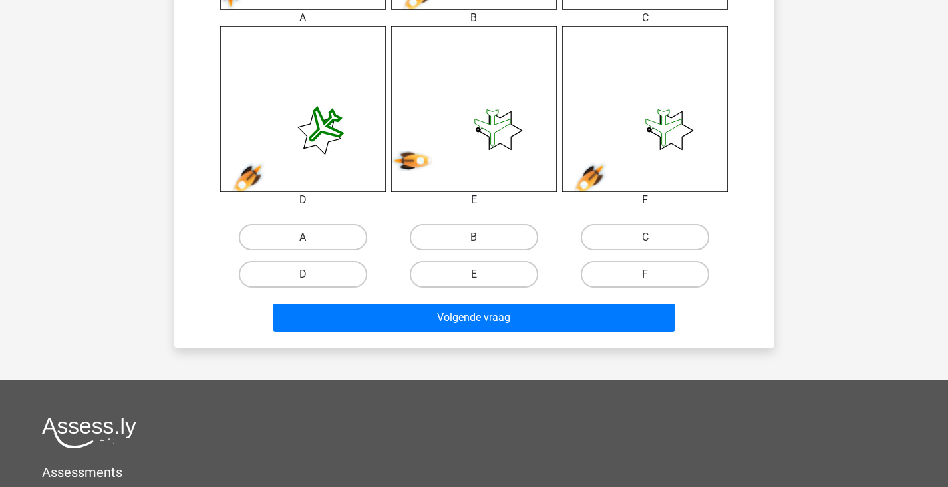
click at [631, 288] on label "F" at bounding box center [645, 274] width 128 height 27
click at [646, 283] on input "F" at bounding box center [650, 278] width 9 height 9
radio input "true"
click at [639, 280] on label "F" at bounding box center [645, 274] width 128 height 27
click at [646, 280] on input "F" at bounding box center [650, 278] width 9 height 9
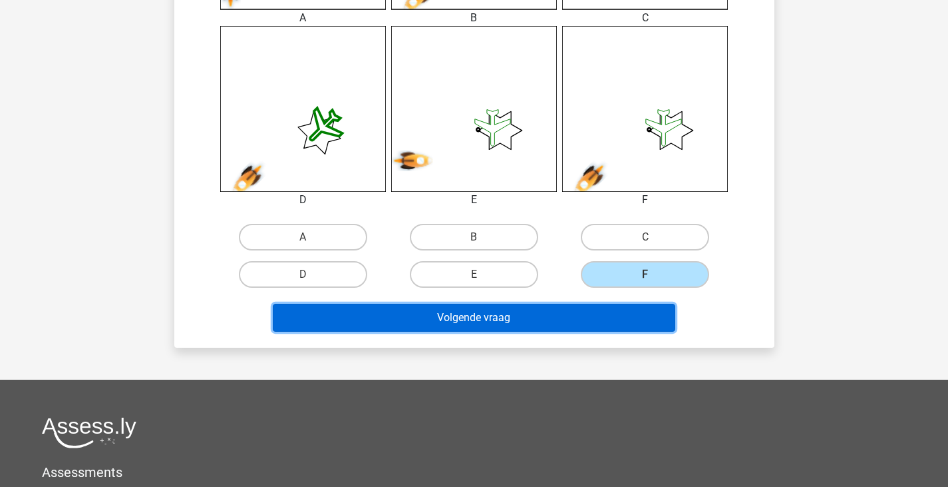
click at [626, 311] on button "Volgende vraag" at bounding box center [474, 318] width 403 height 28
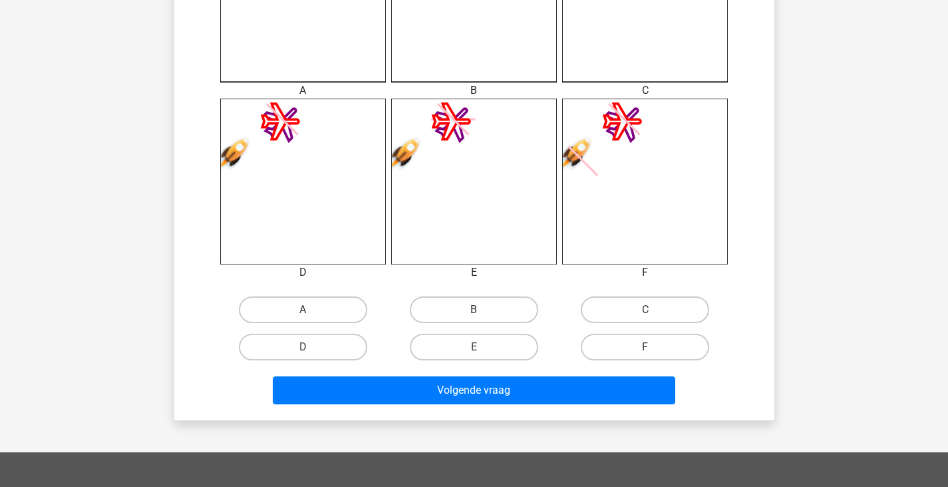
scroll to position [461, 0]
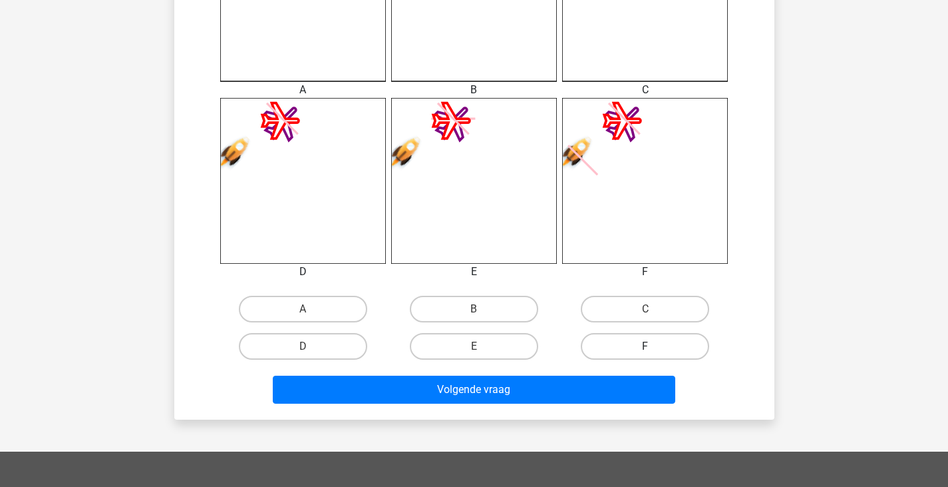
click at [635, 333] on label "F" at bounding box center [645, 346] width 128 height 27
click at [646, 346] on input "F" at bounding box center [650, 350] width 9 height 9
radio input "true"
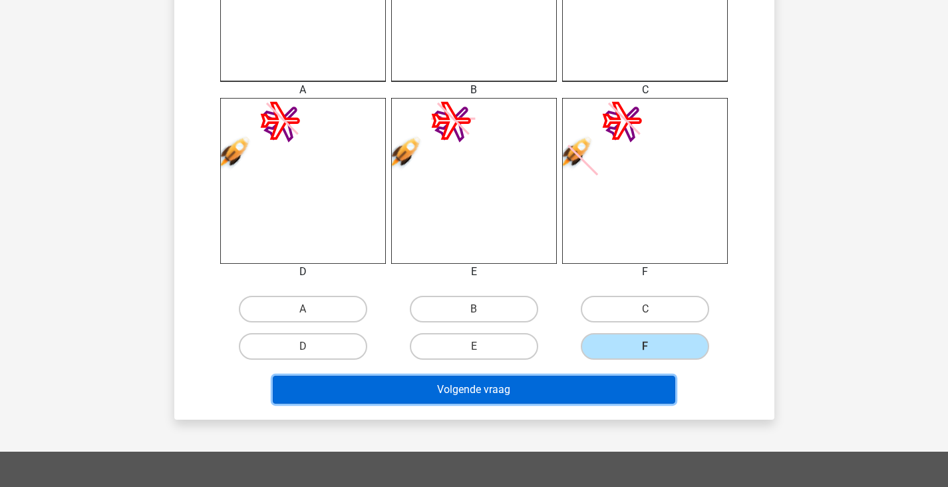
click at [615, 387] on button "Volgende vraag" at bounding box center [474, 389] width 403 height 28
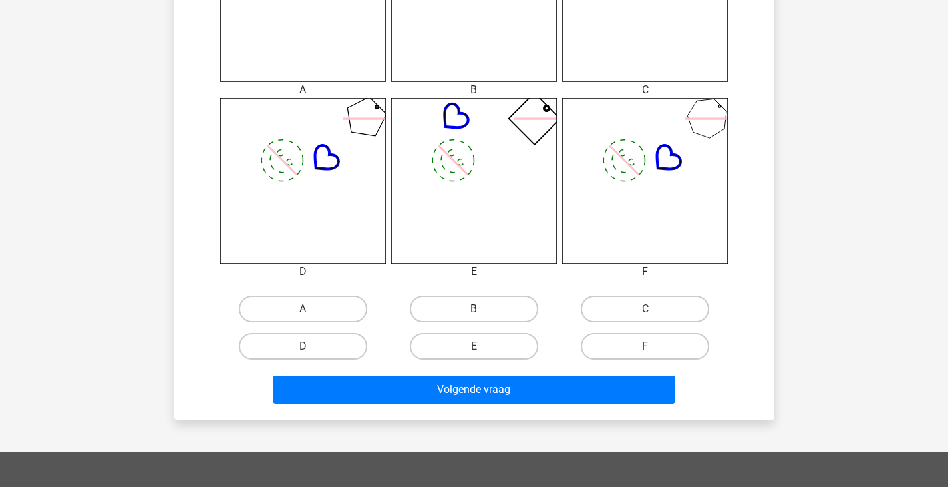
click at [501, 300] on label "B" at bounding box center [474, 309] width 128 height 27
click at [483, 309] on input "B" at bounding box center [478, 313] width 9 height 9
radio input "true"
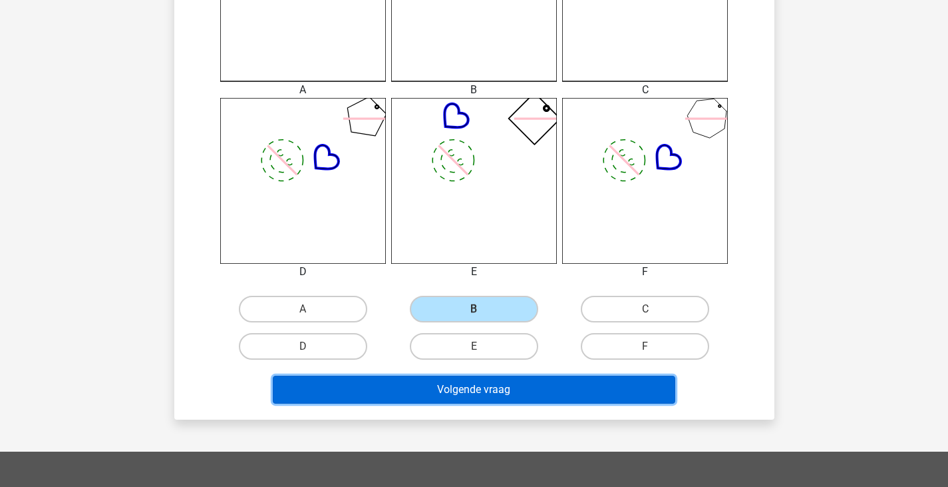
click at [525, 389] on button "Volgende vraag" at bounding box center [474, 389] width 403 height 28
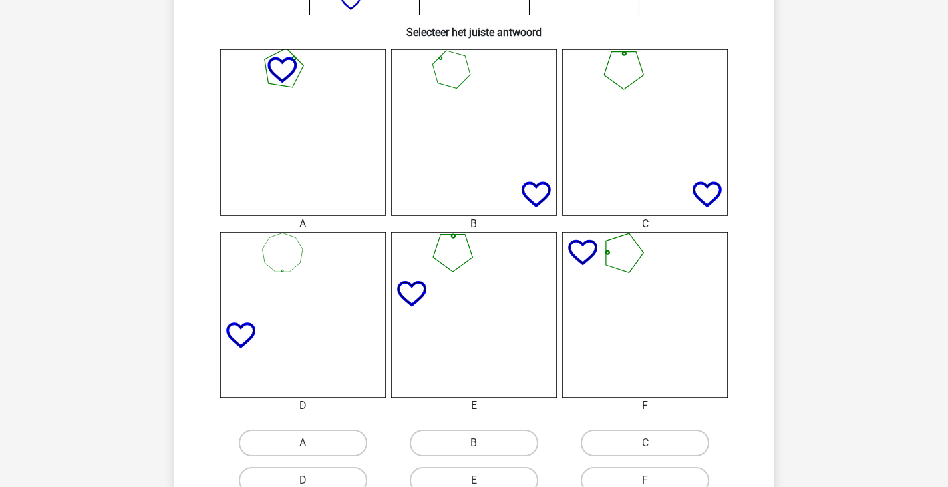
scroll to position [327, 0]
click at [591, 443] on label "C" at bounding box center [645, 442] width 128 height 27
click at [646, 443] on input "C" at bounding box center [650, 446] width 9 height 9
radio input "true"
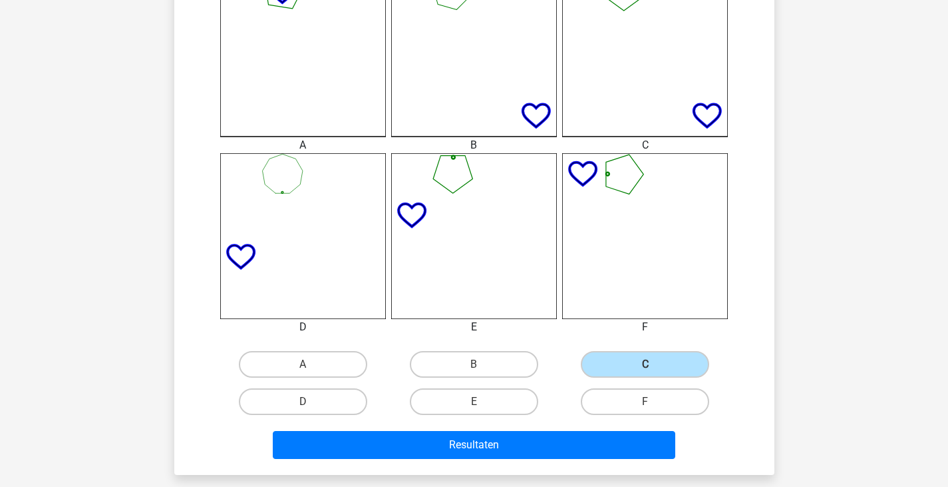
scroll to position [461, 0]
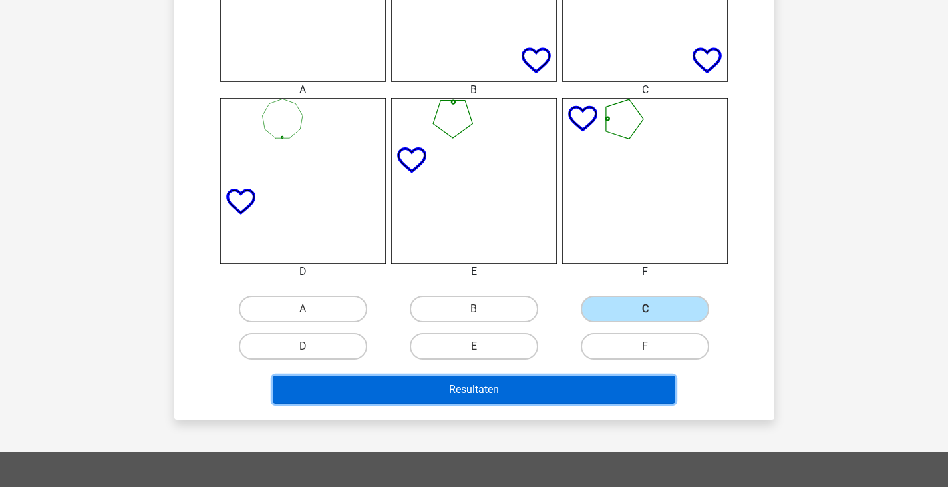
click at [576, 389] on button "Resultaten" at bounding box center [474, 389] width 403 height 28
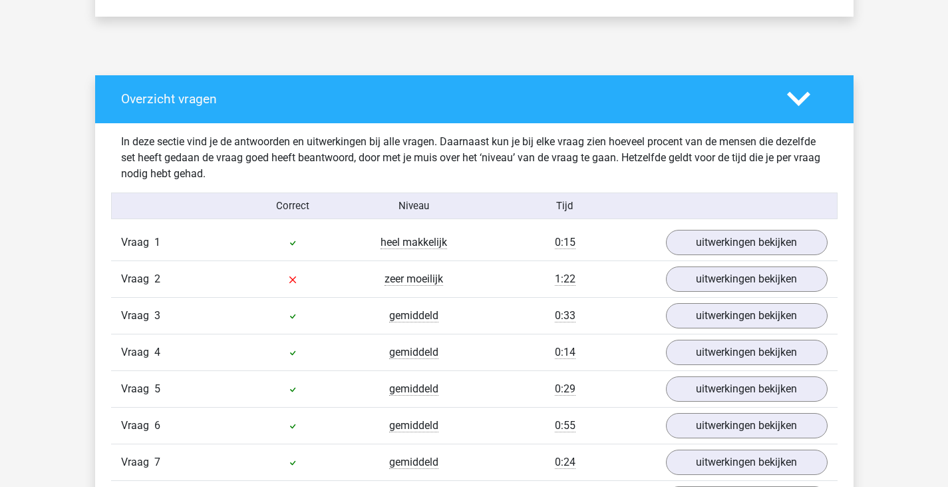
scroll to position [666, 0]
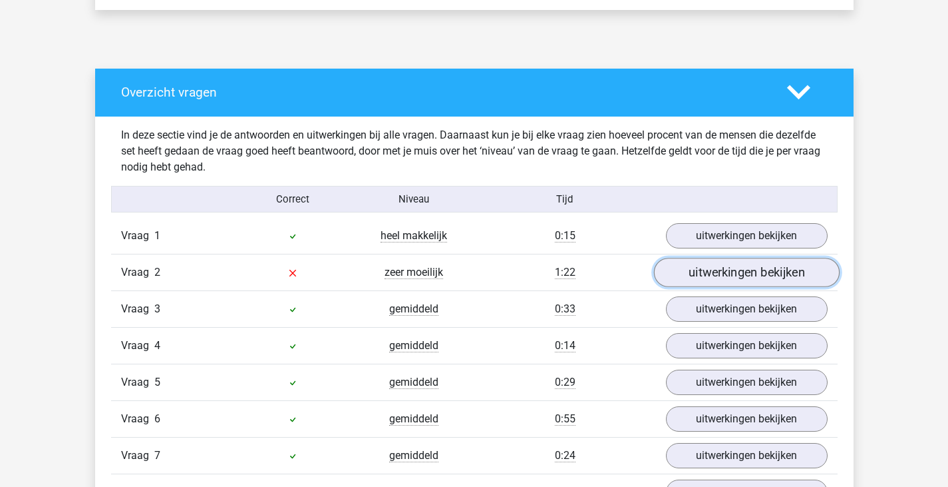
click at [686, 277] on link "uitwerkingen bekijken" at bounding box center [747, 272] width 186 height 29
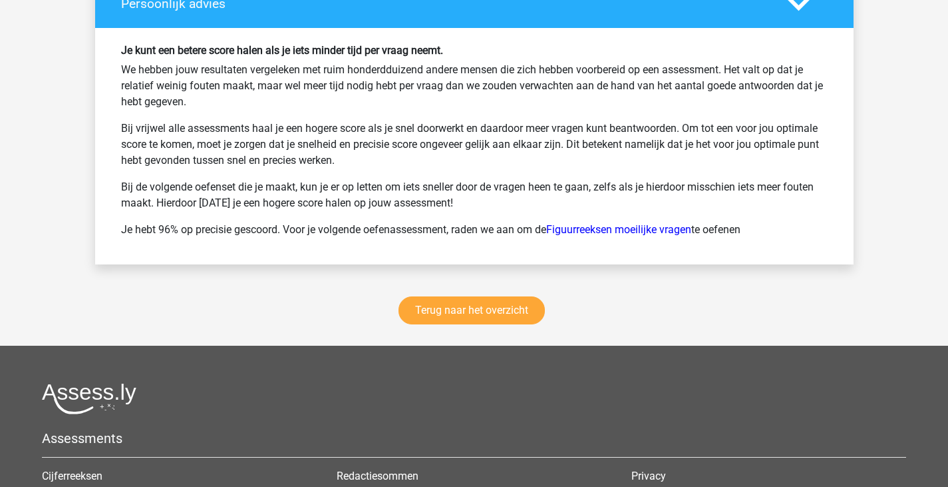
scroll to position [2795, 0]
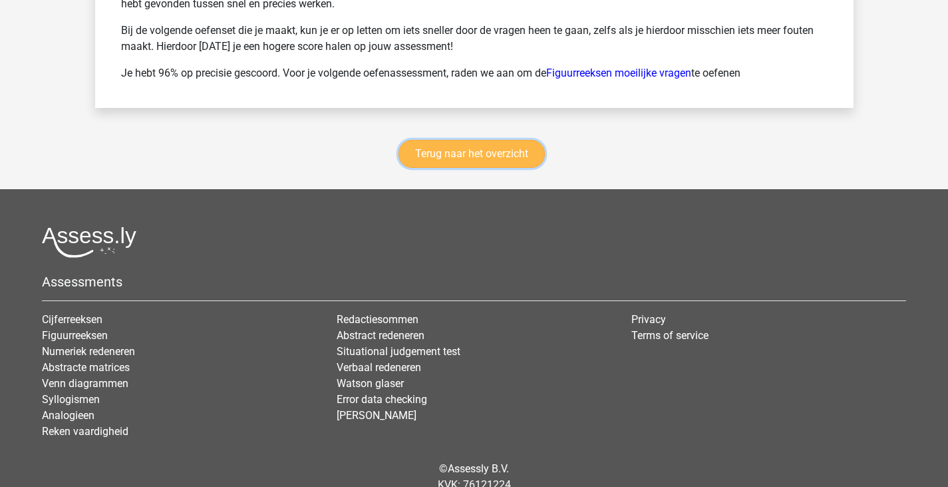
click at [506, 164] on link "Terug naar het overzicht" at bounding box center [472, 154] width 146 height 28
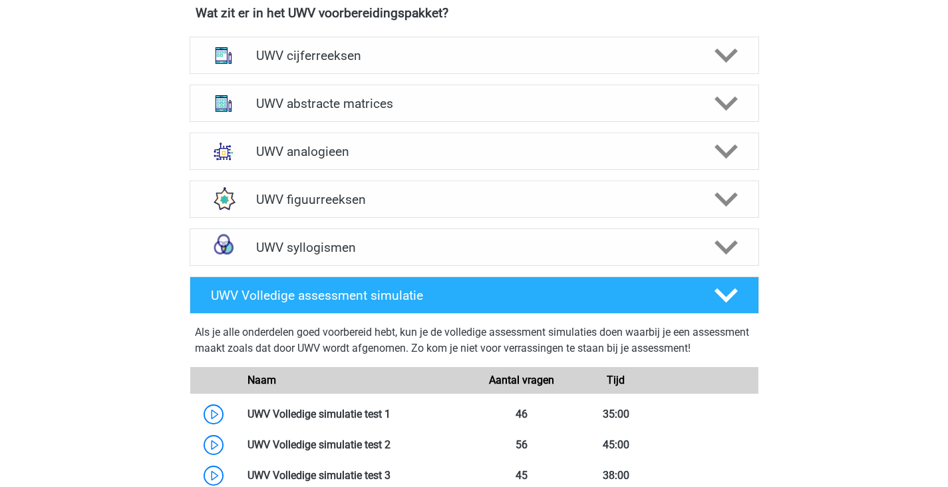
scroll to position [666, 0]
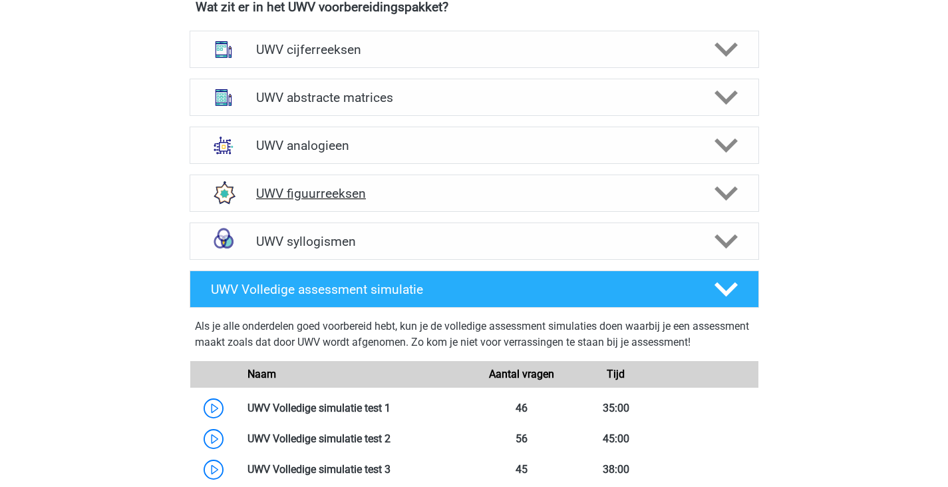
click at [576, 212] on div "UWV figuurreeksen" at bounding box center [475, 192] width 570 height 37
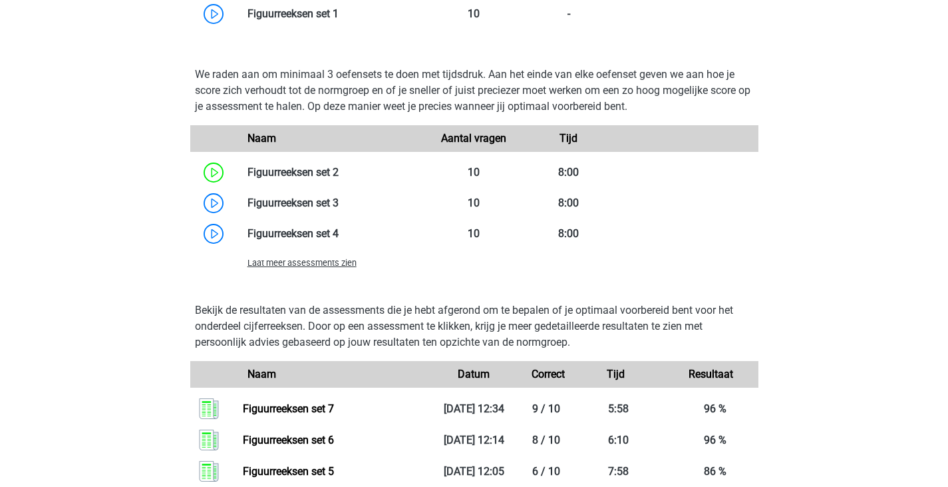
scroll to position [1331, 0]
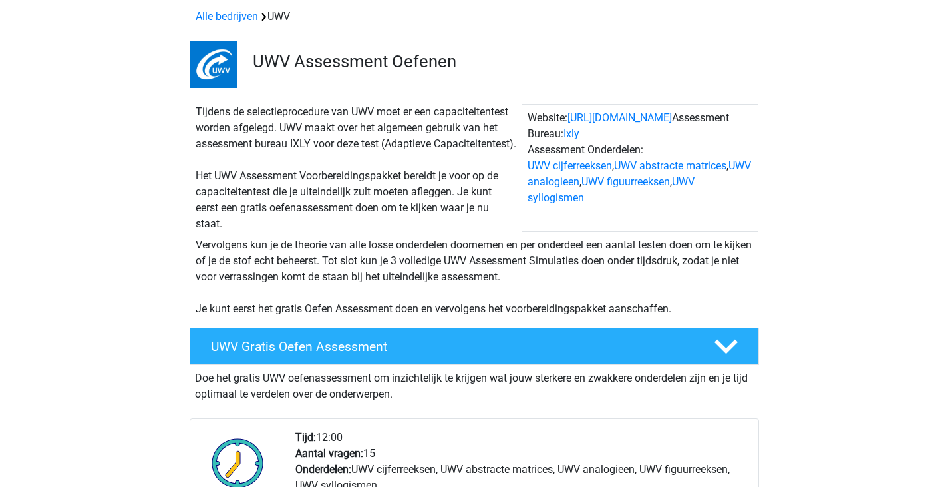
scroll to position [0, 0]
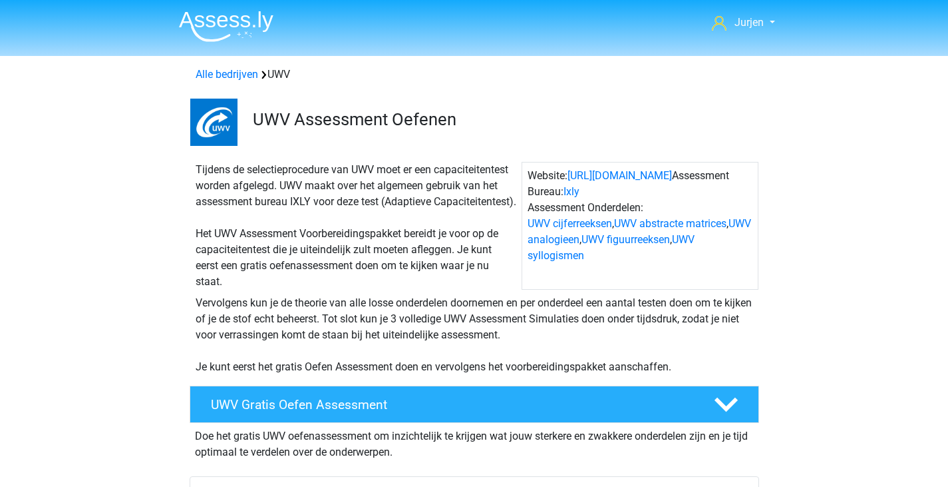
click at [222, 23] on img at bounding box center [226, 26] width 95 height 31
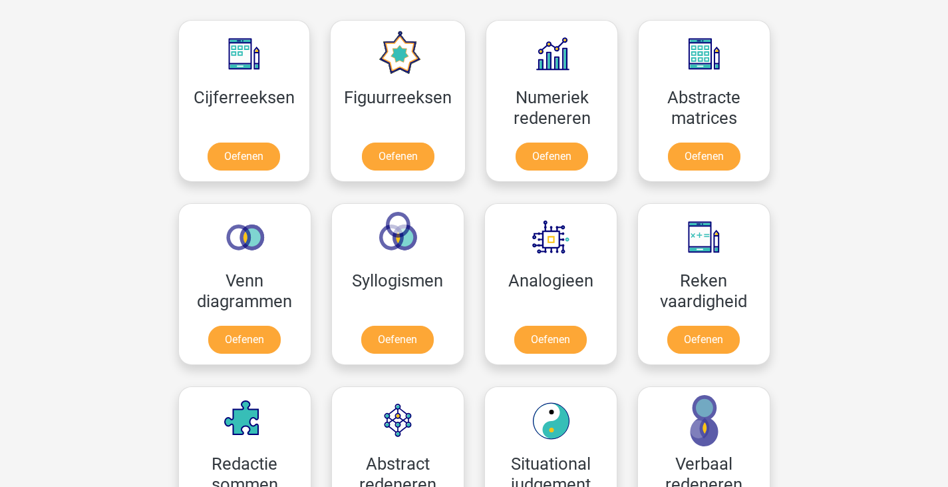
scroll to position [666, 0]
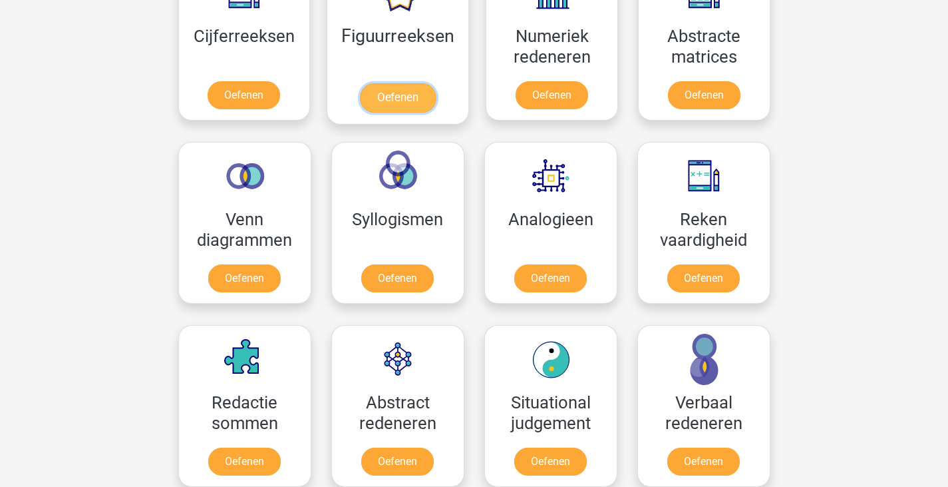
click at [412, 83] on link "Oefenen" at bounding box center [398, 97] width 76 height 29
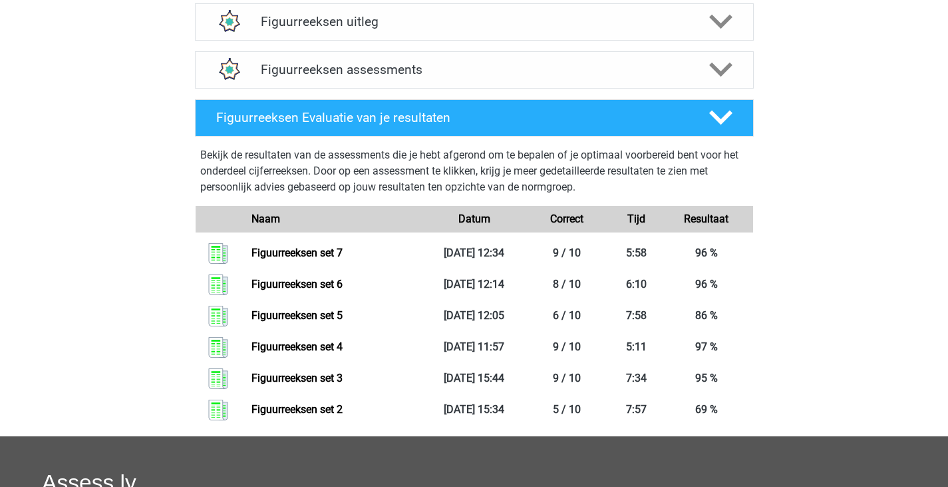
scroll to position [399, 0]
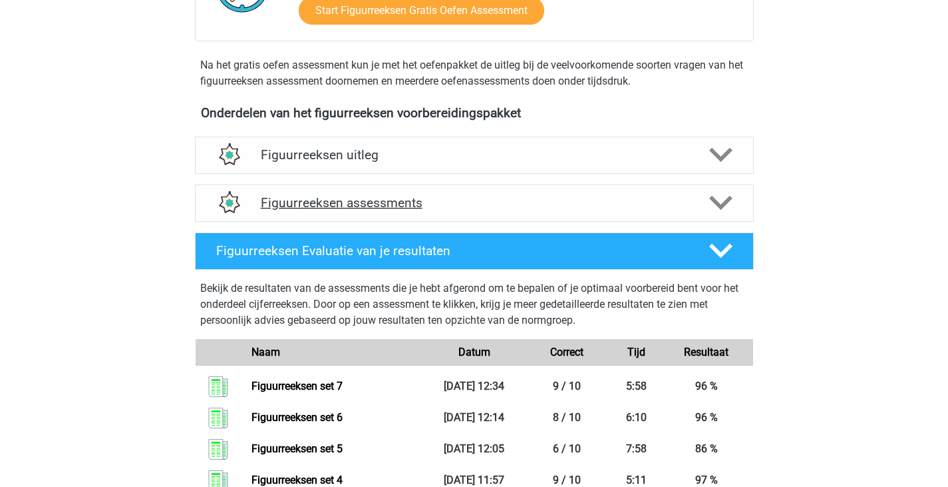
click at [493, 206] on h4 "Figuurreeksen assessments" at bounding box center [474, 202] width 427 height 15
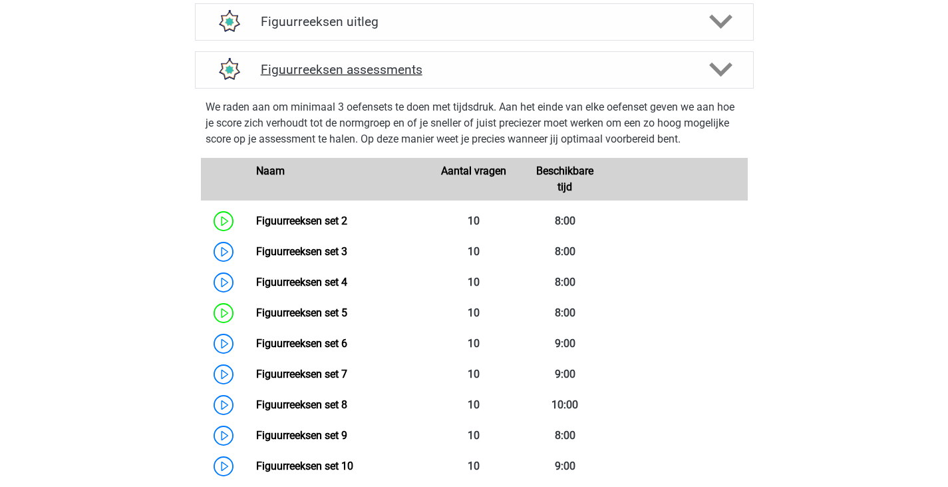
scroll to position [666, 0]
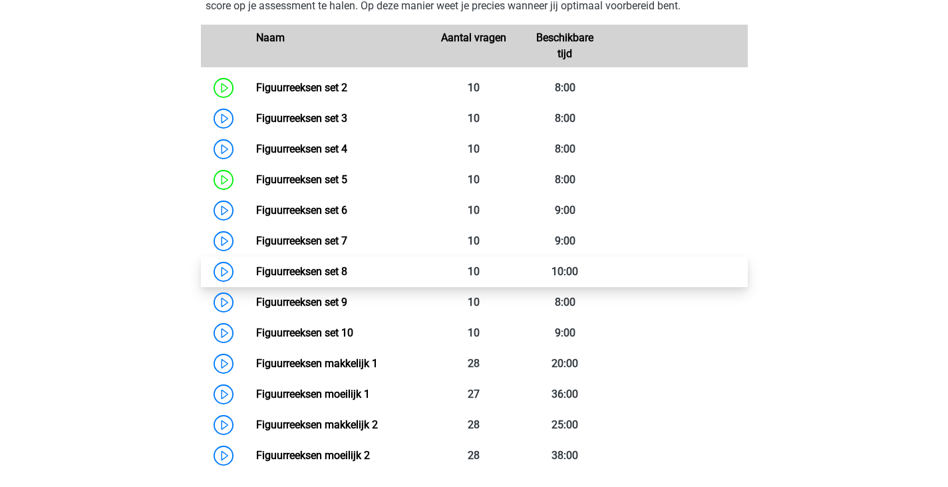
click at [347, 271] on link "Figuurreeksen set 8" at bounding box center [301, 271] width 91 height 13
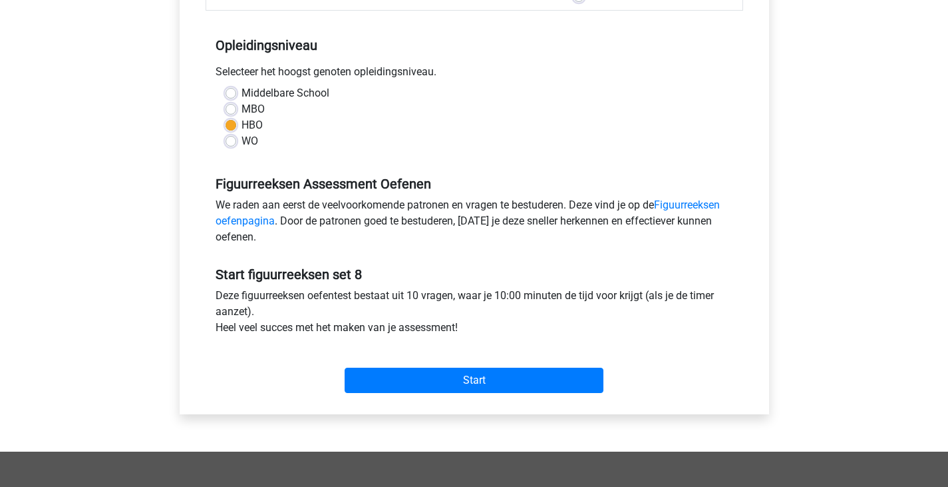
scroll to position [266, 0]
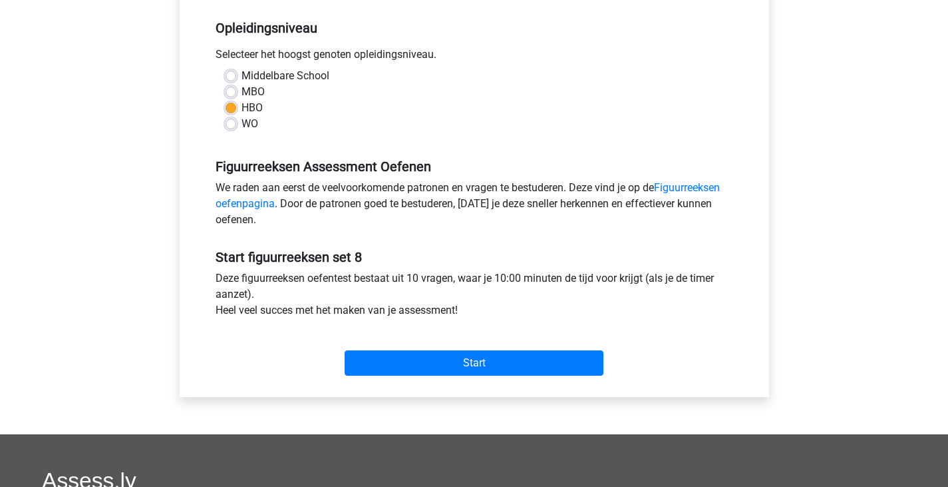
click at [434, 377] on div "Start" at bounding box center [475, 351] width 538 height 57
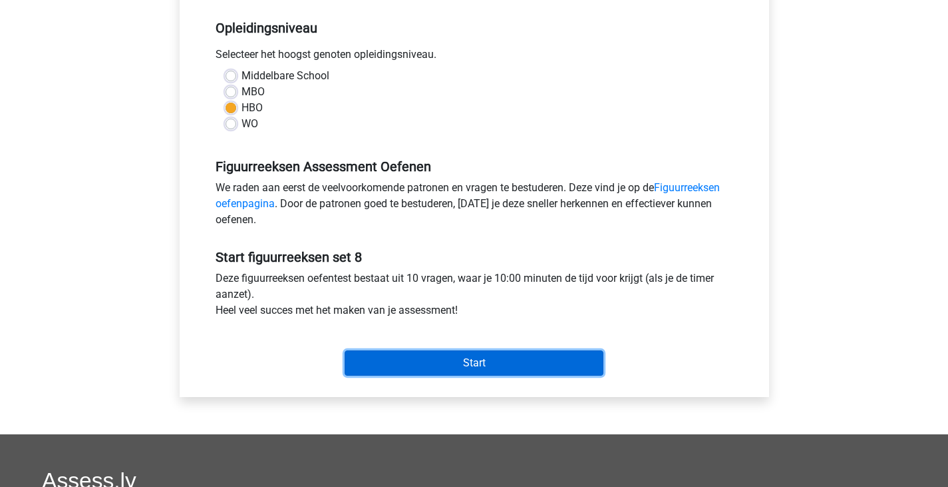
click at [439, 361] on input "Start" at bounding box center [474, 362] width 259 height 25
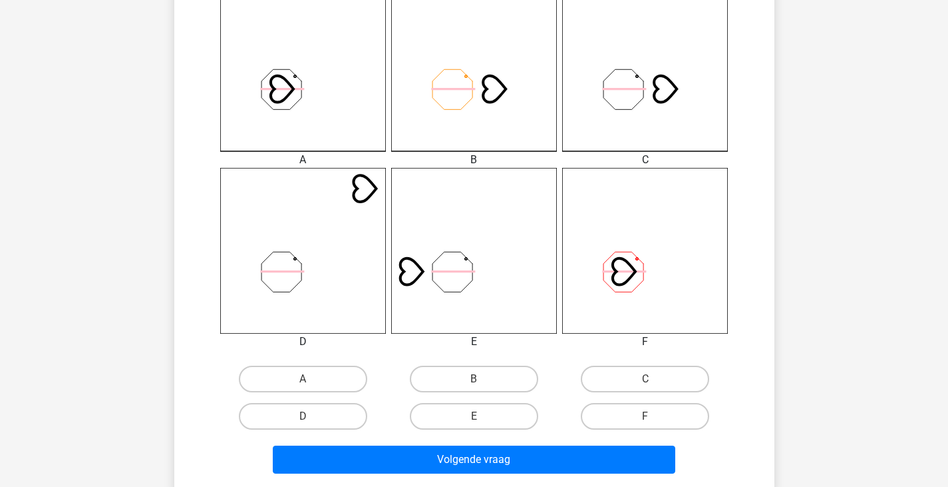
scroll to position [399, 0]
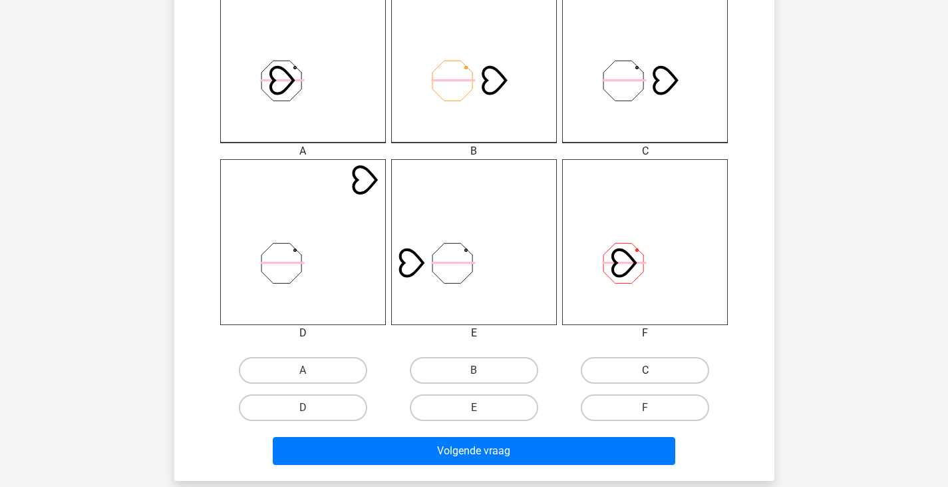
drag, startPoint x: 628, startPoint y: 349, endPoint x: 635, endPoint y: 357, distance: 10.4
click at [630, 351] on div "A B C D" at bounding box center [475, 201] width 558 height 449
click at [635, 357] on label "C" at bounding box center [645, 370] width 128 height 27
click at [646, 370] on input "C" at bounding box center [650, 374] width 9 height 9
radio input "true"
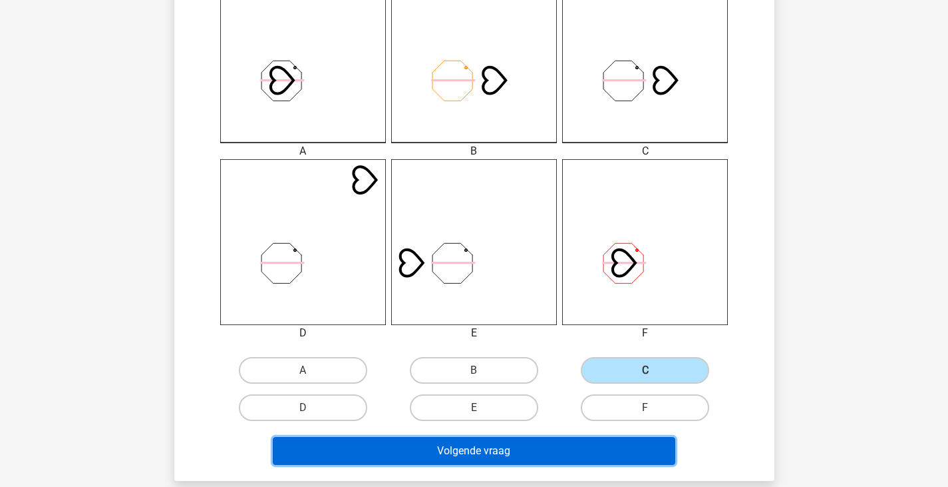
click at [565, 449] on button "Volgende vraag" at bounding box center [474, 451] width 403 height 28
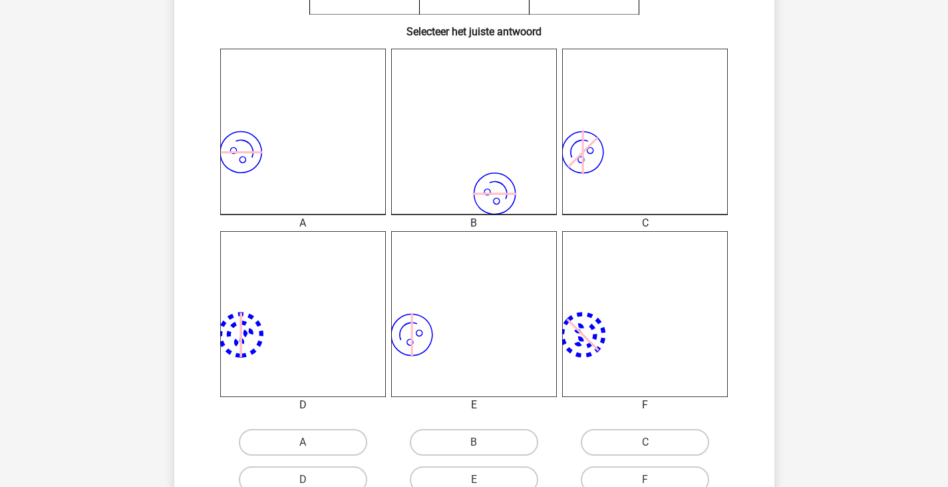
scroll to position [461, 0]
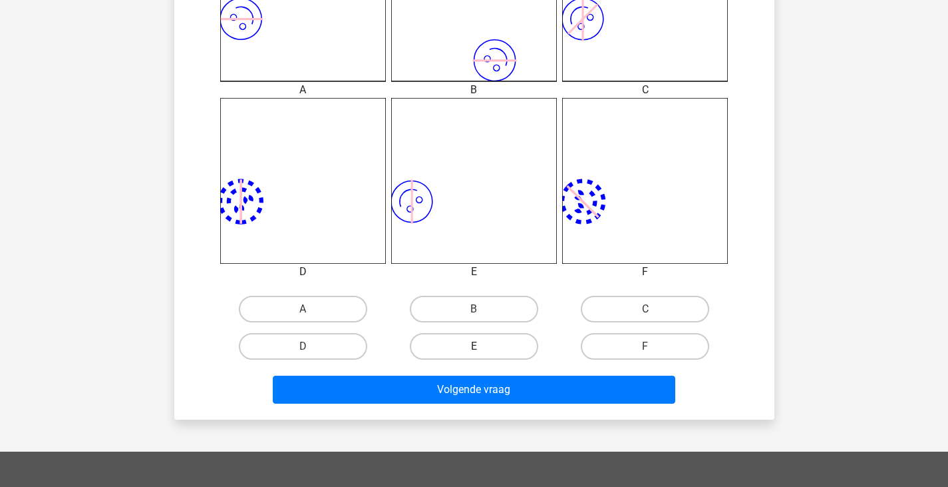
click at [474, 333] on label "E" at bounding box center [474, 346] width 128 height 27
click at [474, 346] on input "E" at bounding box center [478, 350] width 9 height 9
radio input "true"
click at [475, 349] on input "E" at bounding box center [478, 350] width 9 height 9
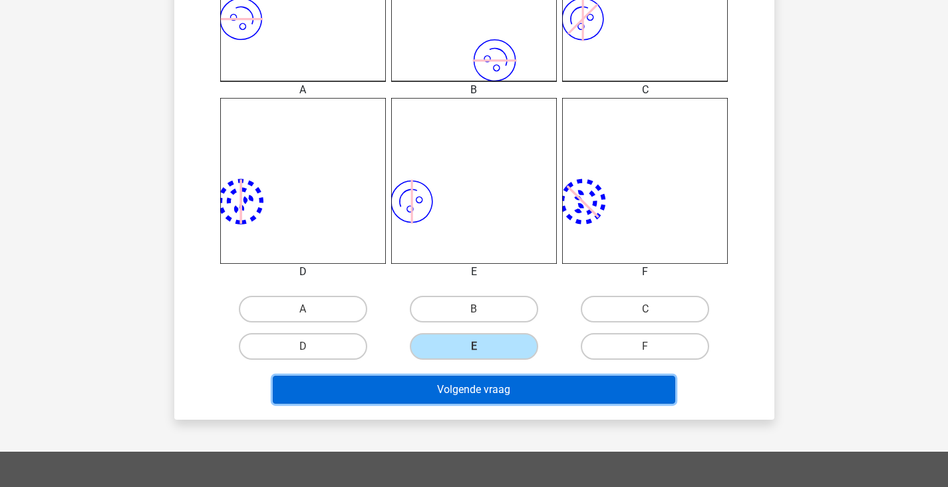
click at [496, 389] on button "Volgende vraag" at bounding box center [474, 389] width 403 height 28
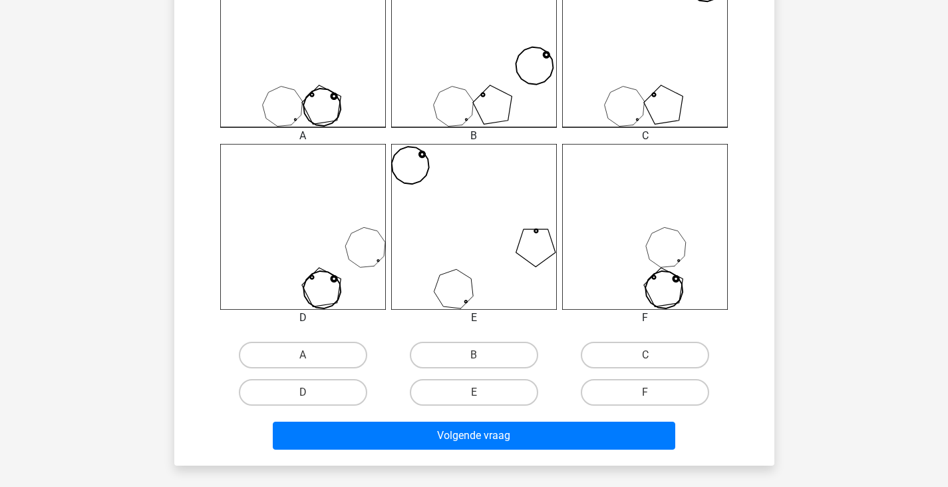
scroll to position [532, 0]
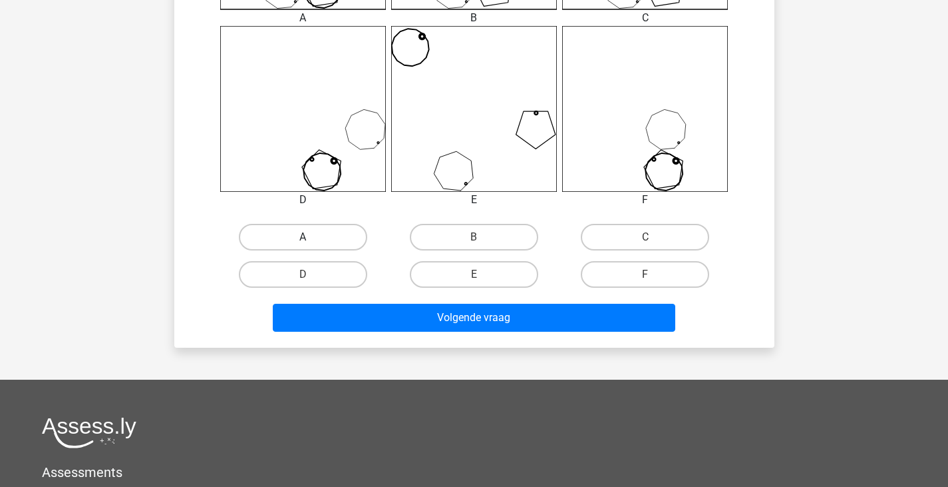
click at [339, 241] on label "A" at bounding box center [303, 237] width 128 height 27
click at [311, 241] on input "A" at bounding box center [307, 241] width 9 height 9
radio input "true"
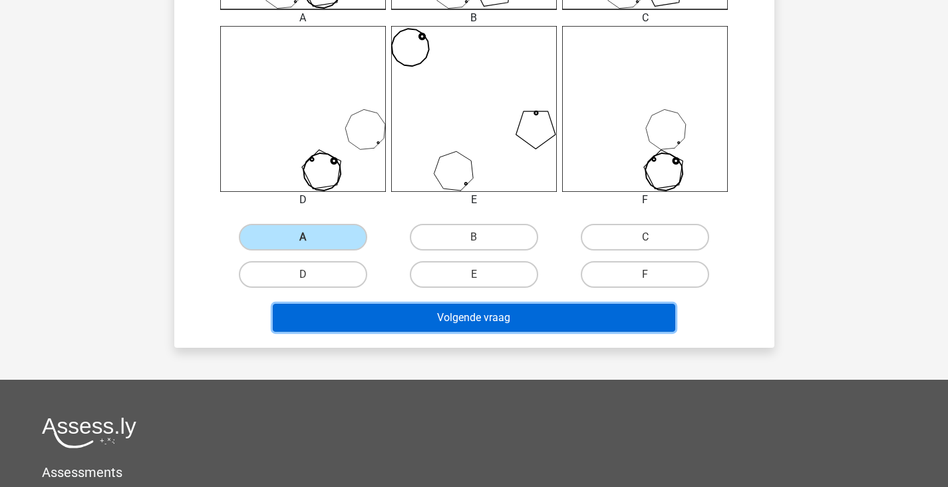
click at [399, 310] on button "Volgende vraag" at bounding box center [474, 318] width 403 height 28
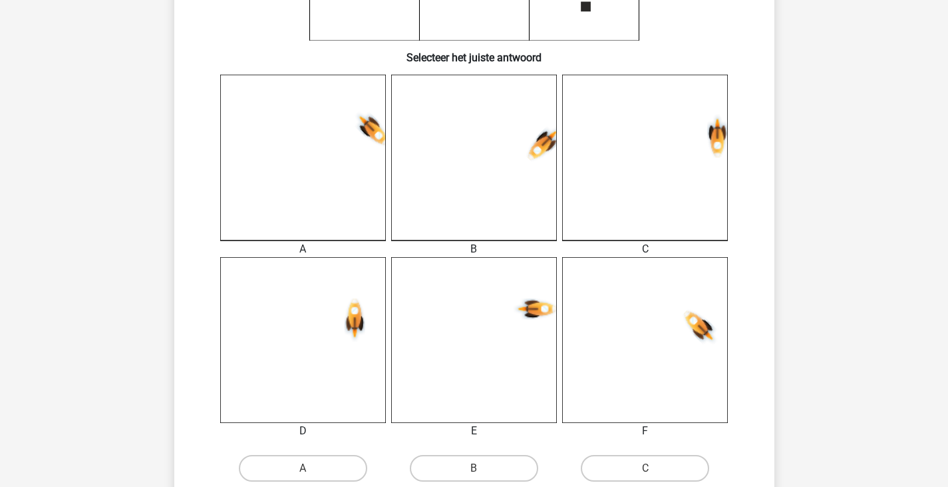
scroll to position [327, 0]
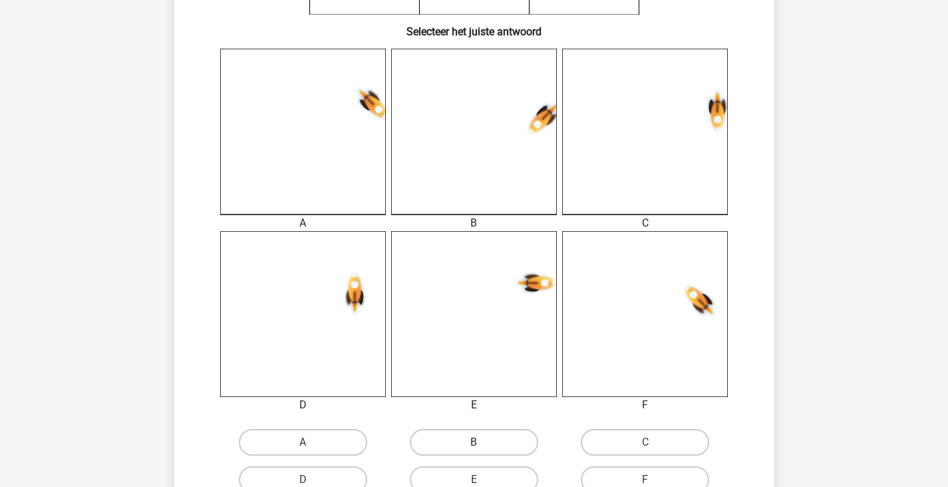
click at [514, 446] on label "B" at bounding box center [474, 442] width 128 height 27
click at [483, 446] on input "B" at bounding box center [478, 446] width 9 height 9
radio input "true"
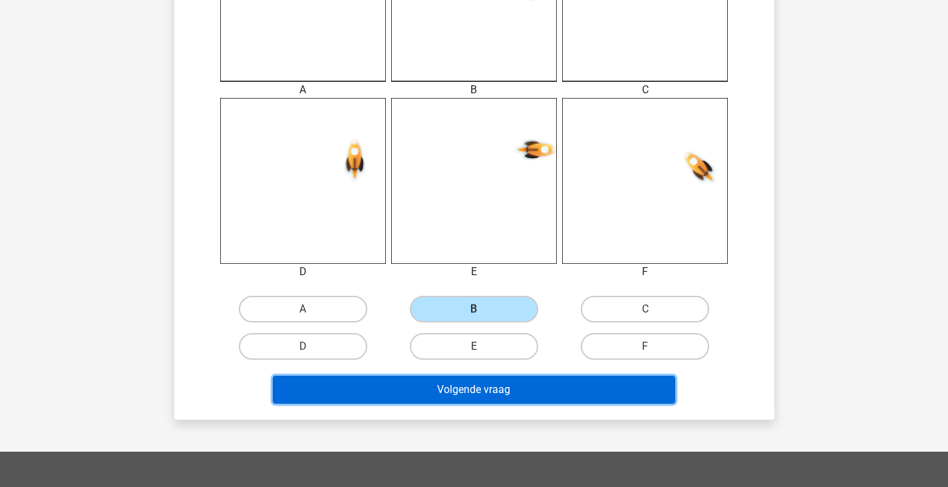
click at [556, 397] on button "Volgende vraag" at bounding box center [474, 389] width 403 height 28
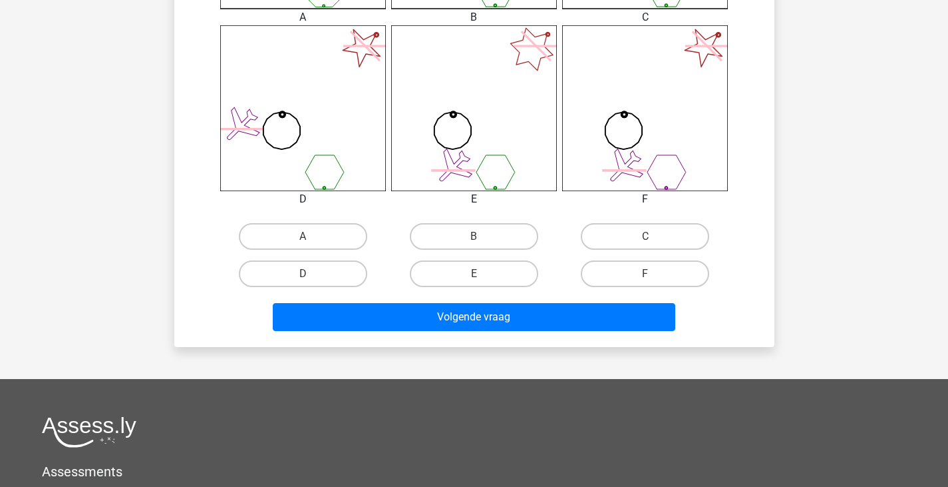
scroll to position [594, 0]
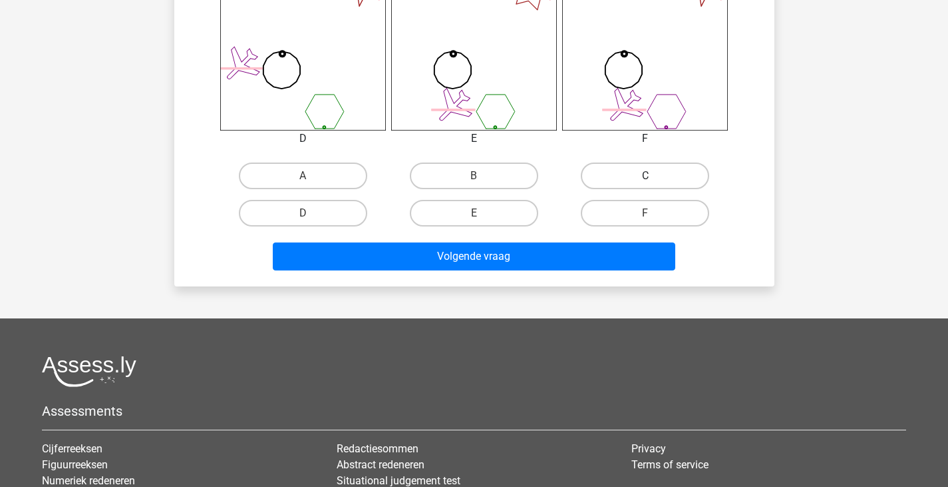
click at [632, 184] on label "C" at bounding box center [645, 175] width 128 height 27
click at [646, 184] on input "C" at bounding box center [650, 180] width 9 height 9
radio input "true"
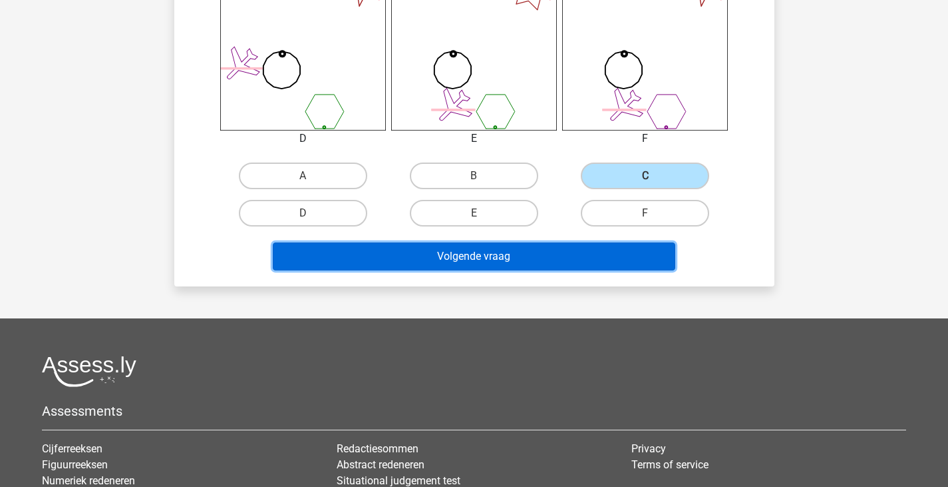
click at [568, 262] on button "Volgende vraag" at bounding box center [474, 256] width 403 height 28
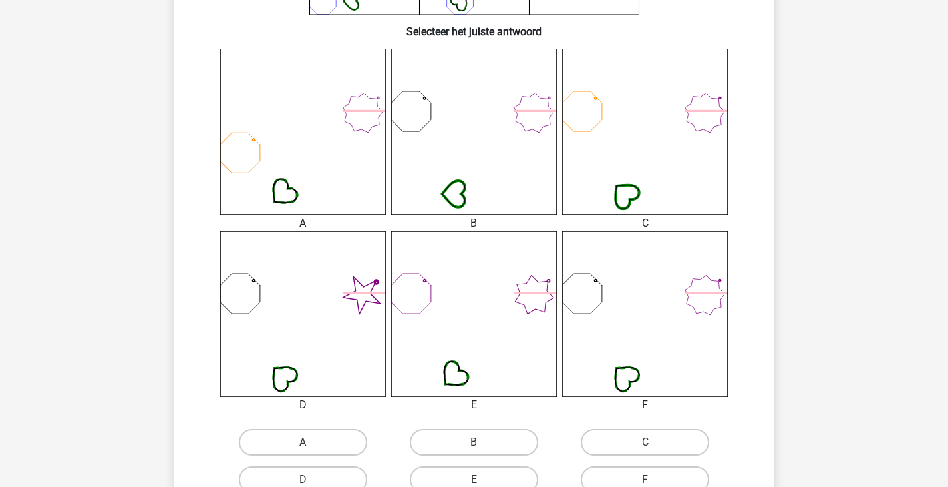
scroll to position [461, 0]
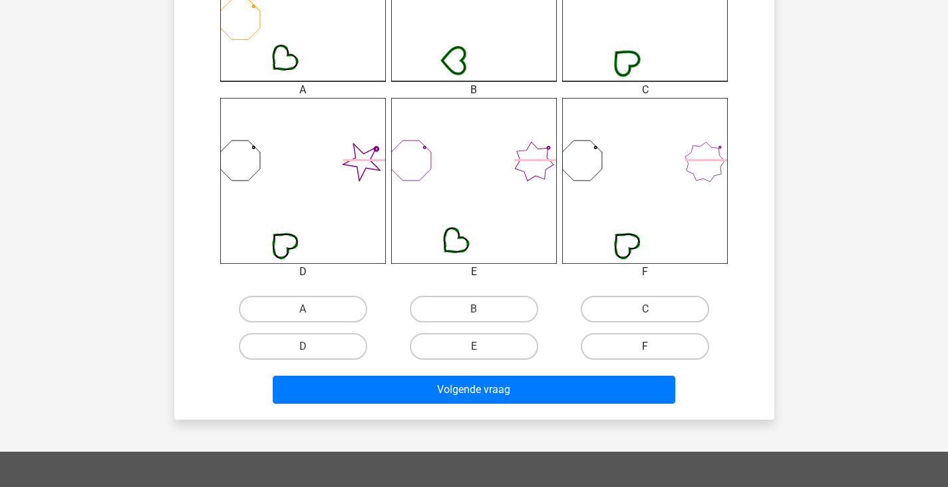
click at [657, 339] on label "F" at bounding box center [645, 346] width 128 height 27
click at [654, 346] on input "F" at bounding box center [650, 350] width 9 height 9
radio input "true"
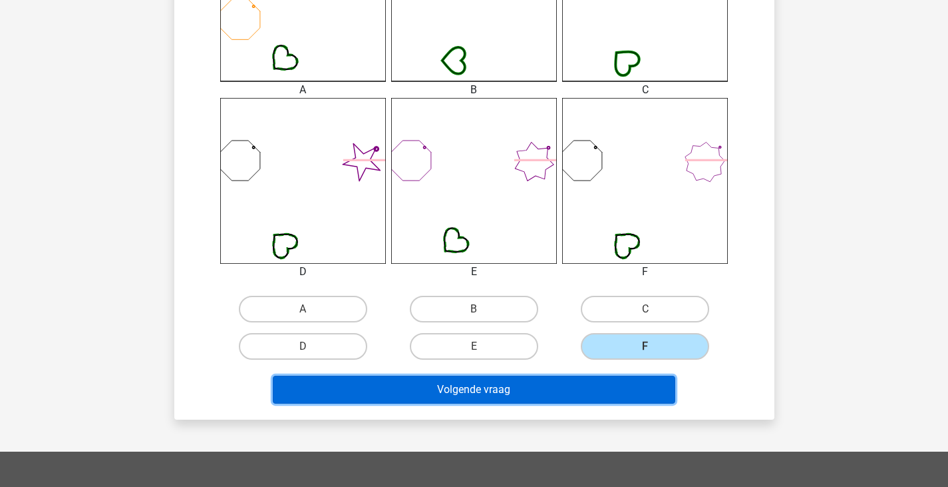
click at [654, 388] on button "Volgende vraag" at bounding box center [474, 389] width 403 height 28
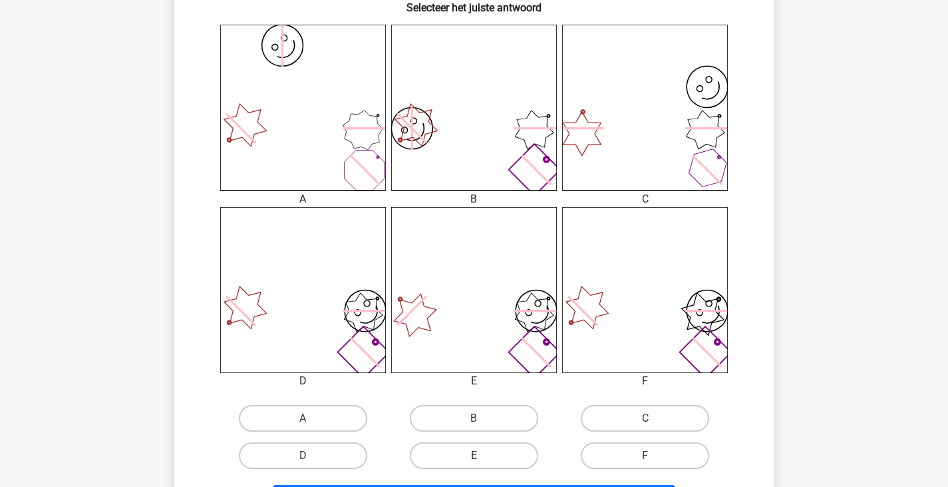
scroll to position [399, 0]
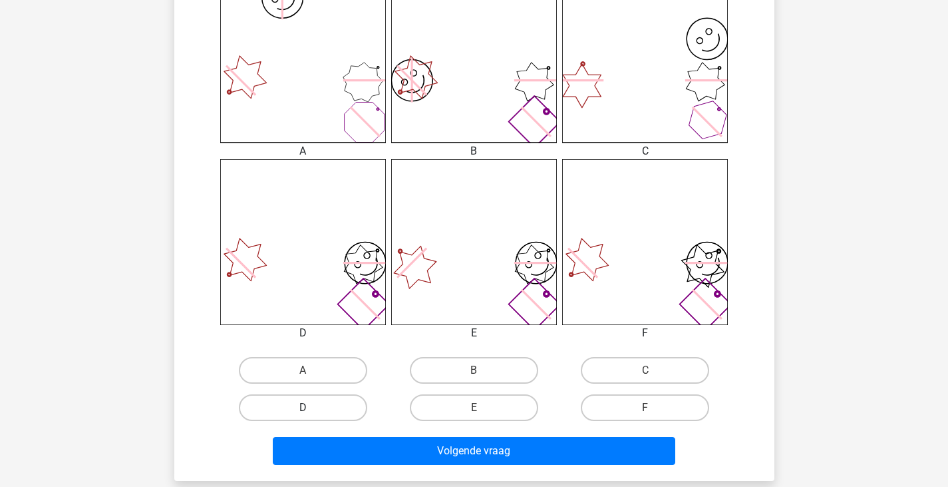
drag, startPoint x: 351, startPoint y: 403, endPoint x: 358, endPoint y: 406, distance: 7.2
click at [352, 403] on label "D" at bounding box center [303, 407] width 128 height 27
click at [311, 407] on input "D" at bounding box center [307, 411] width 9 height 9
radio input "true"
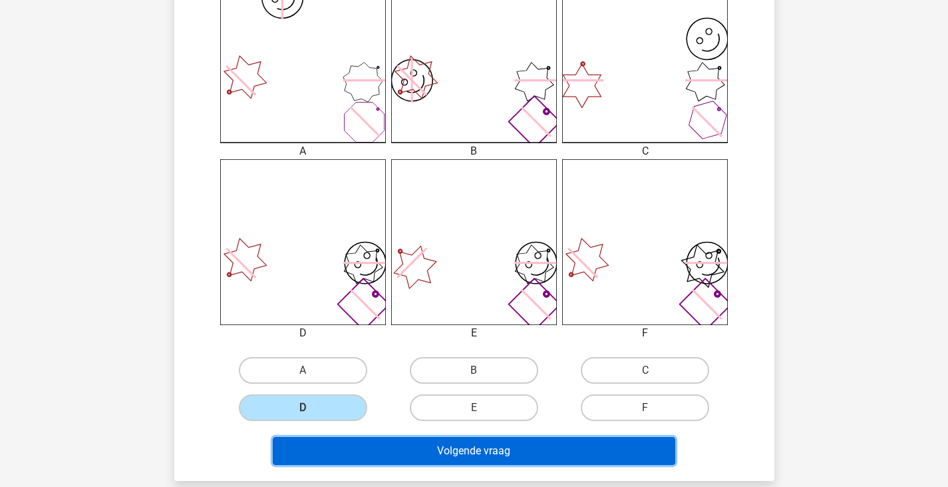
drag, startPoint x: 414, startPoint y: 441, endPoint x: 421, endPoint y: 441, distance: 7.4
click at [417, 443] on button "Volgende vraag" at bounding box center [474, 451] width 403 height 28
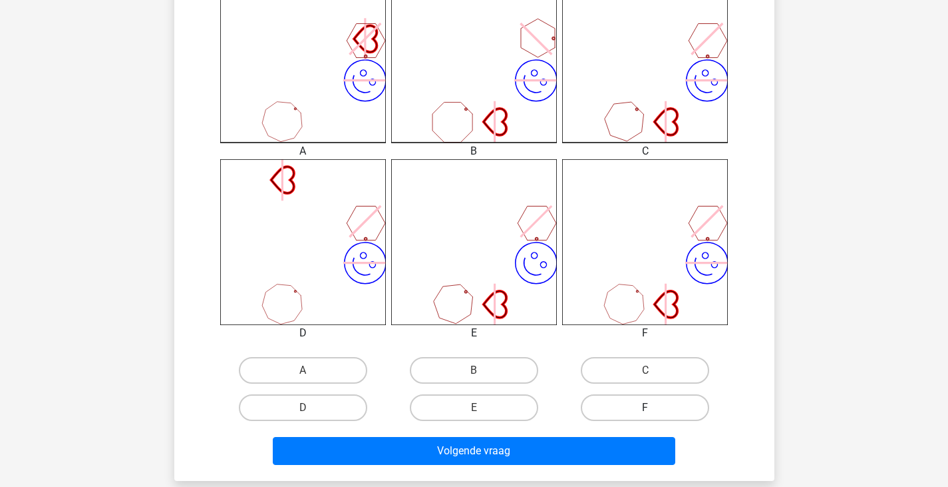
click at [605, 403] on label "F" at bounding box center [645, 407] width 128 height 27
click at [646, 407] on input "F" at bounding box center [650, 411] width 9 height 9
radio input "true"
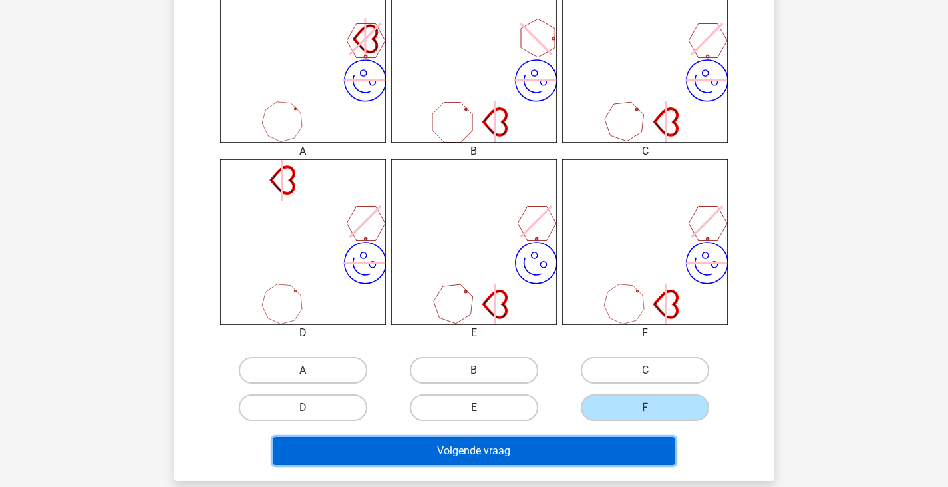
click at [600, 447] on button "Volgende vraag" at bounding box center [474, 451] width 403 height 28
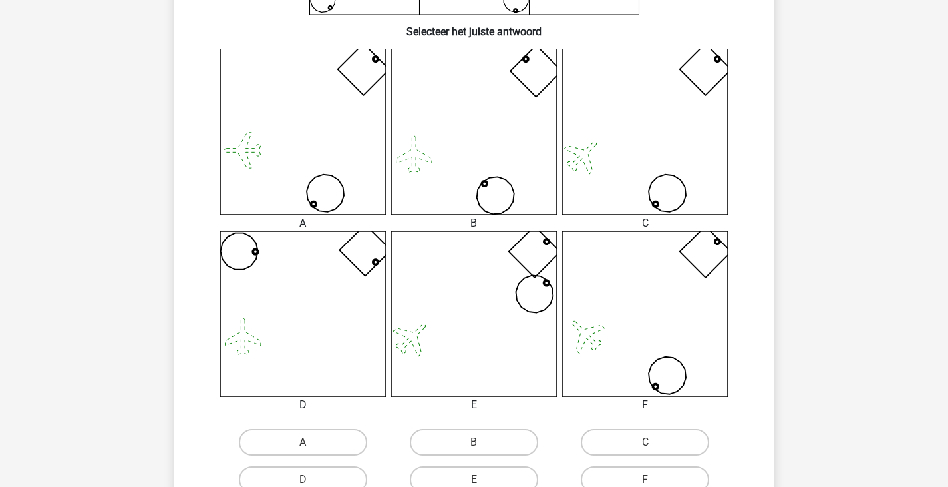
scroll to position [461, 0]
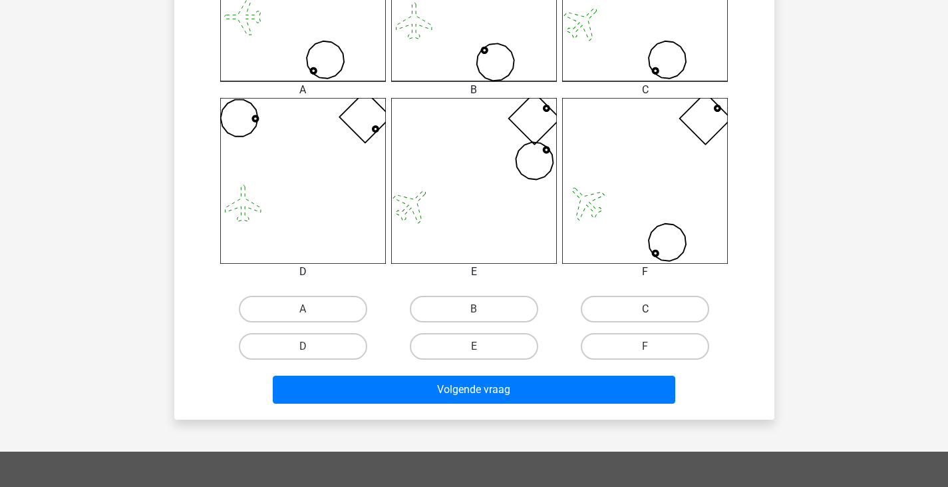
click at [658, 319] on label "C" at bounding box center [645, 309] width 128 height 27
click at [654, 317] on input "C" at bounding box center [650, 313] width 9 height 9
radio input "true"
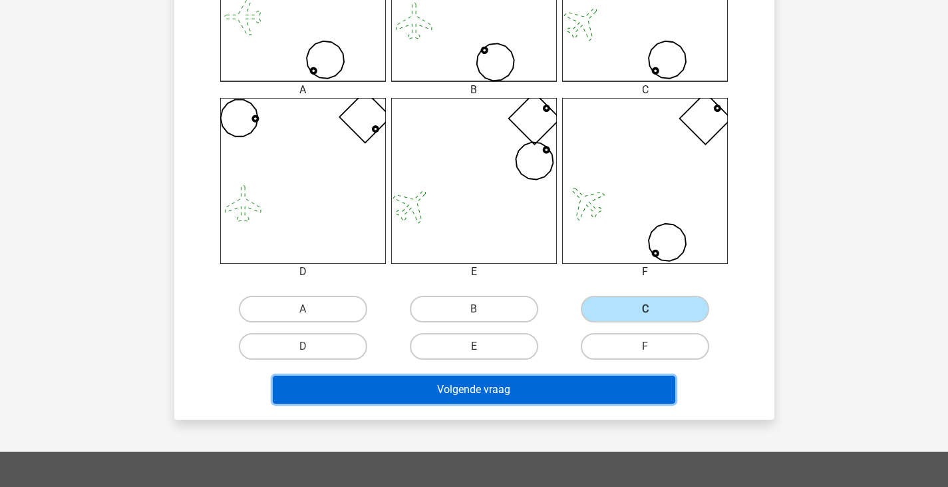
click at [616, 387] on button "Volgende vraag" at bounding box center [474, 389] width 403 height 28
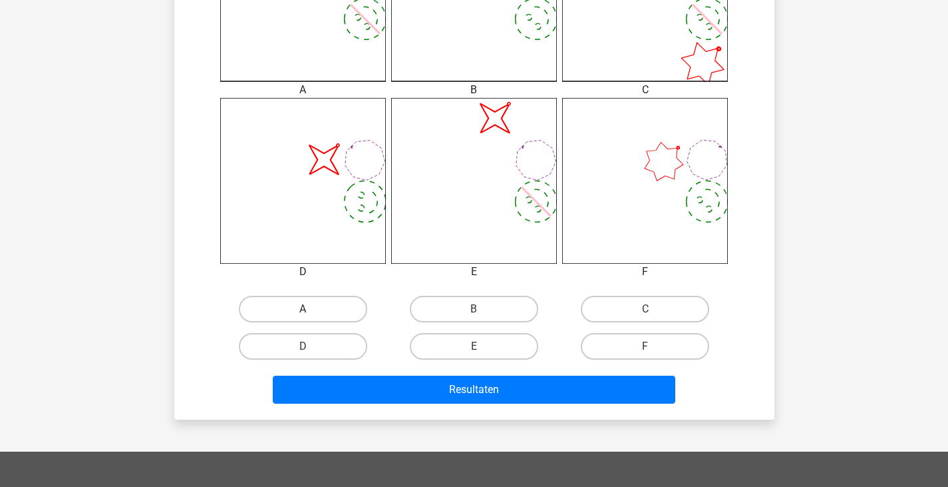
click at [348, 305] on label "A" at bounding box center [303, 309] width 128 height 27
click at [311, 309] on input "A" at bounding box center [307, 313] width 9 height 9
radio input "true"
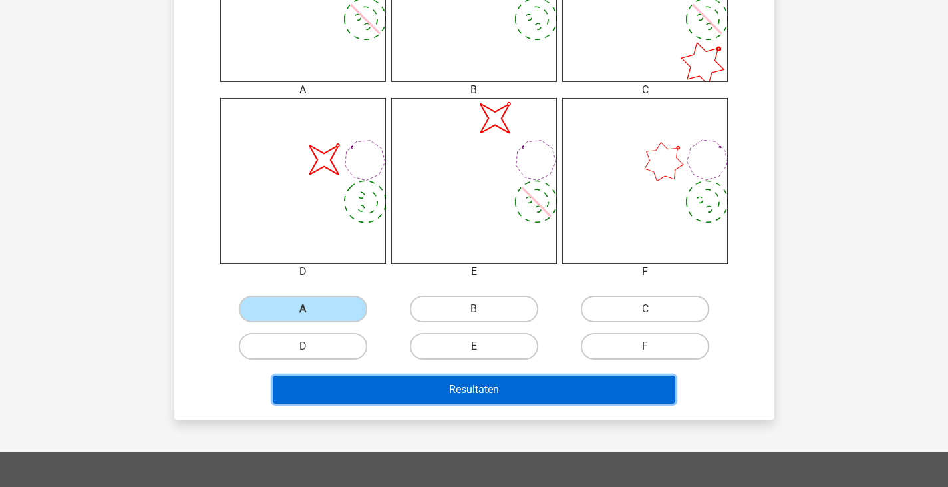
click at [411, 387] on button "Resultaten" at bounding box center [474, 389] width 403 height 28
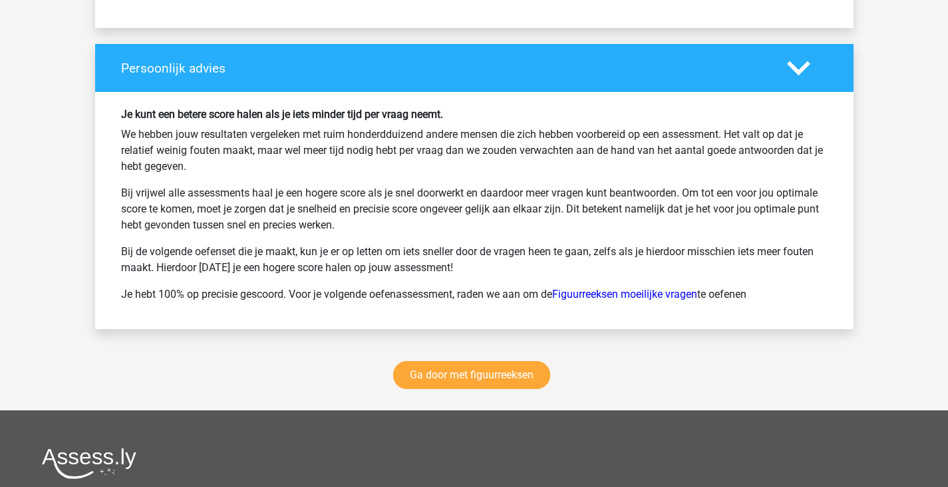
scroll to position [1731, 0]
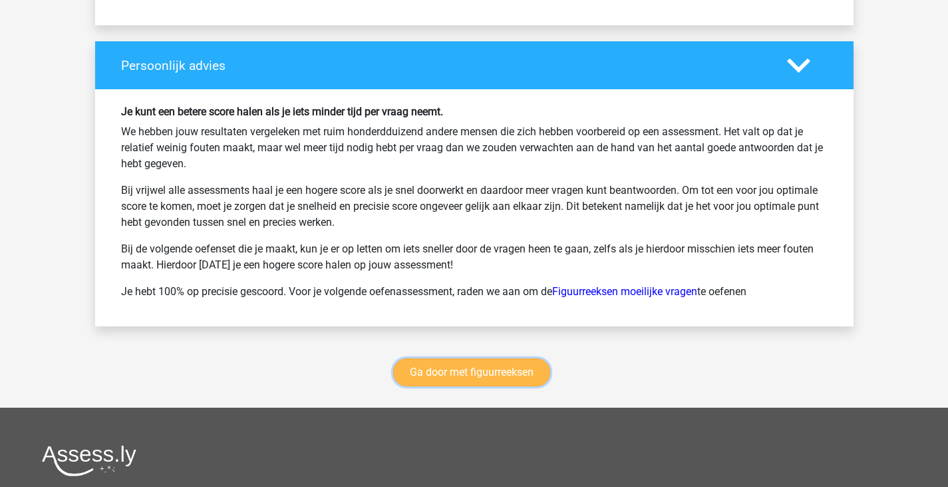
click at [455, 368] on link "Ga door met figuurreeksen" at bounding box center [471, 372] width 157 height 28
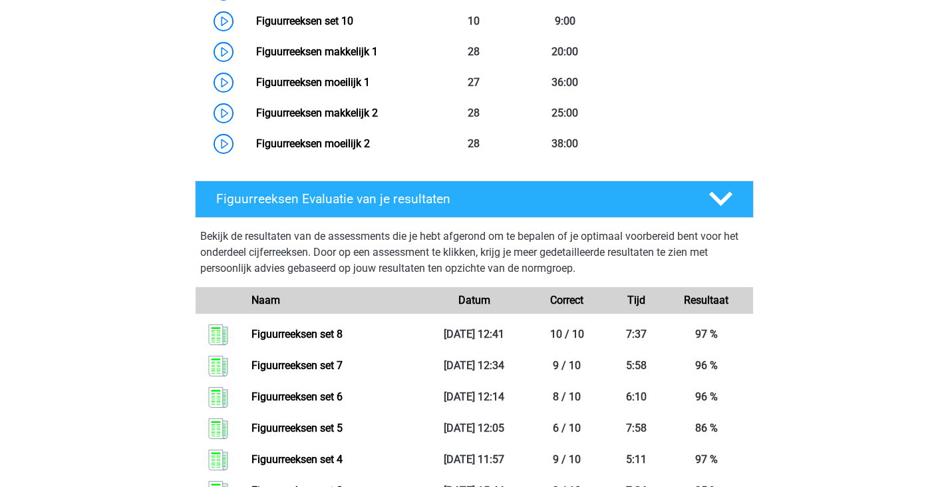
scroll to position [1110, 0]
